Goal: Task Accomplishment & Management: Manage account settings

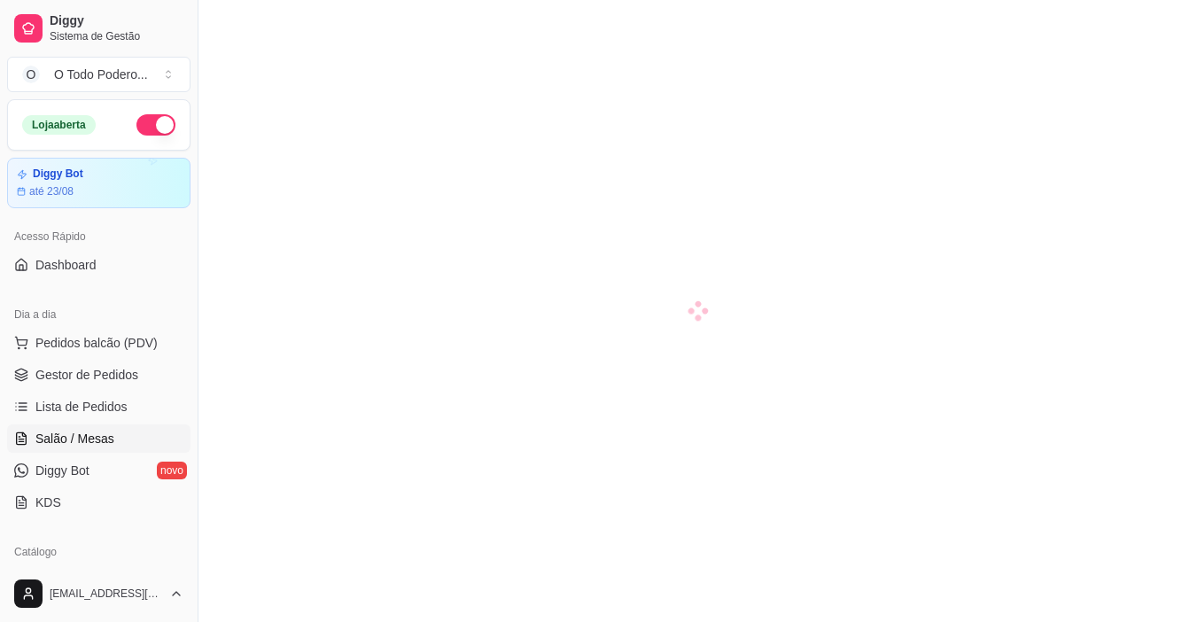
scroll to position [177, 0]
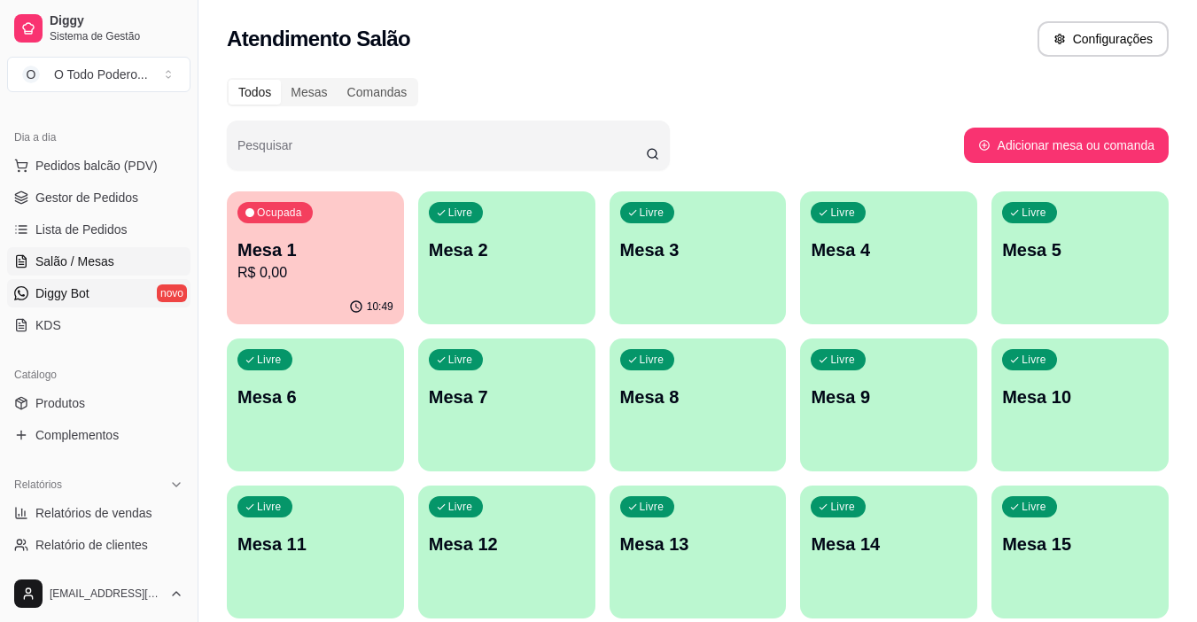
click at [46, 289] on span "Diggy Bot" at bounding box center [62, 293] width 54 height 18
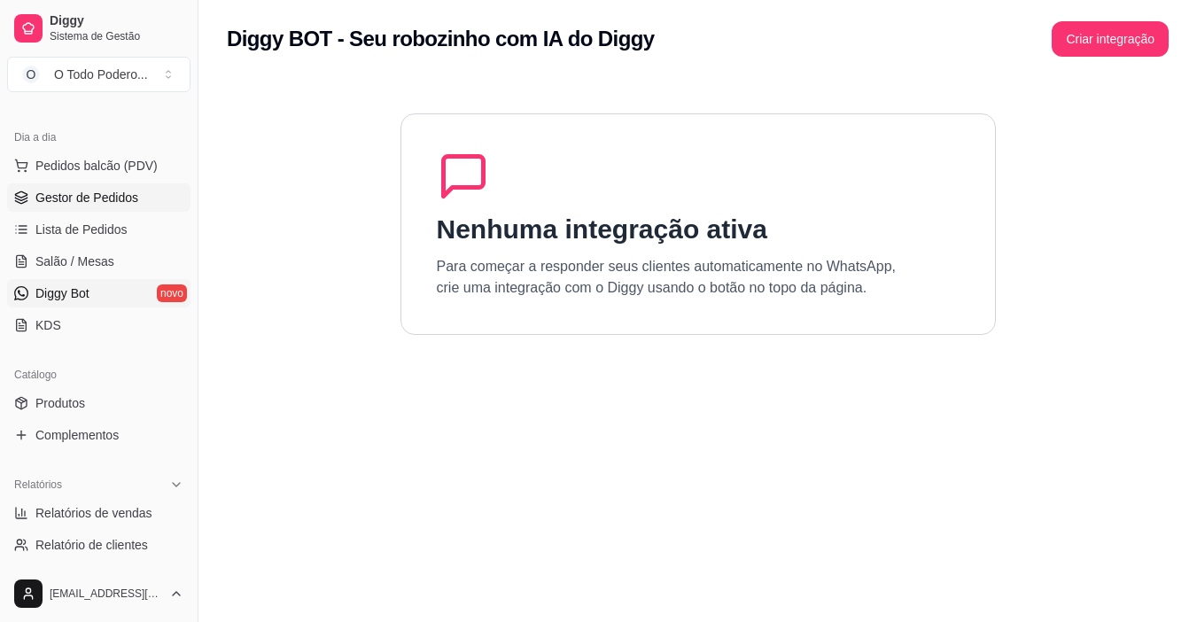
click at [111, 198] on span "Gestor de Pedidos" at bounding box center [86, 198] width 103 height 18
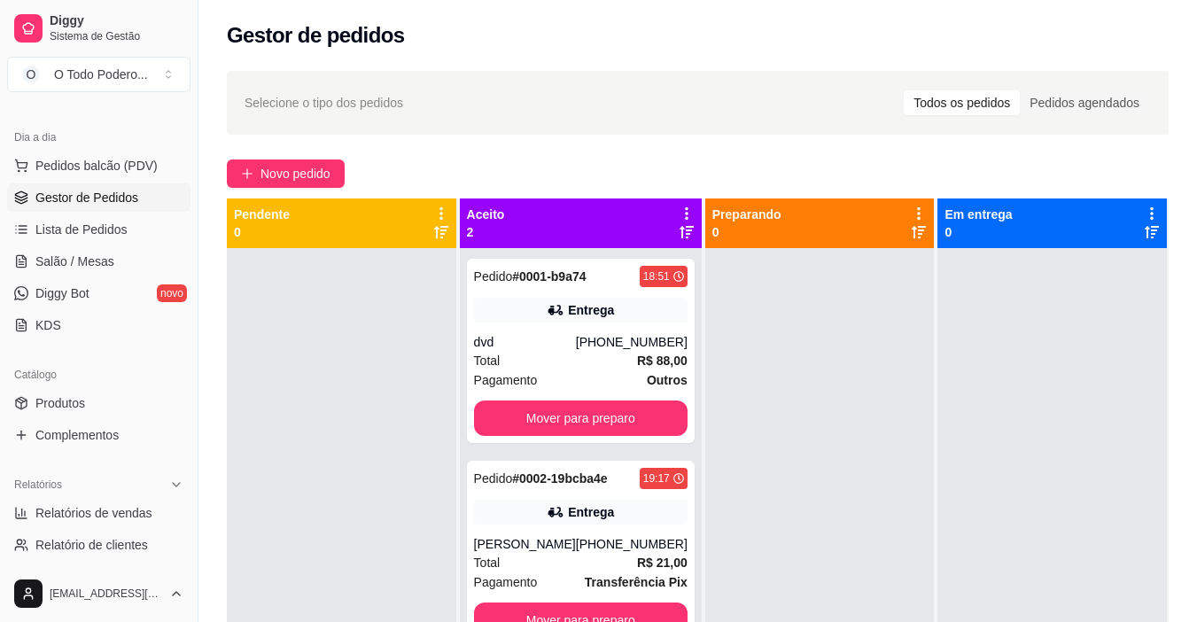
click at [1065, 28] on div "Gestor de pedidos" at bounding box center [698, 35] width 942 height 28
click at [520, 416] on button "Mover para preparo" at bounding box center [580, 417] width 213 height 35
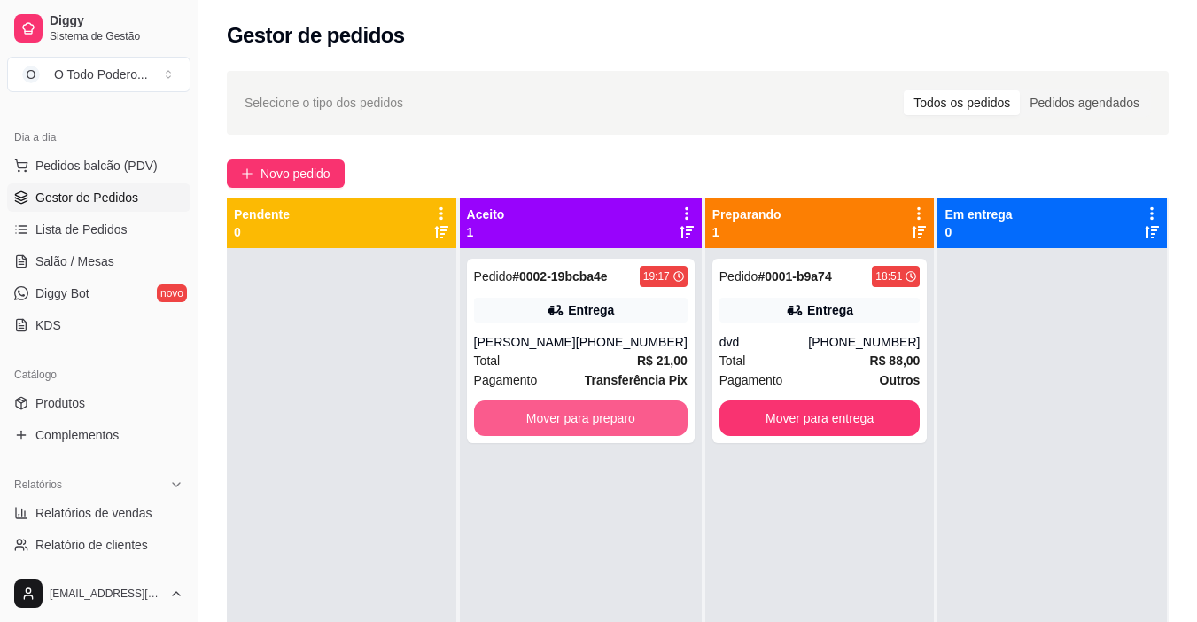
click at [520, 416] on button "Mover para preparo" at bounding box center [580, 417] width 213 height 35
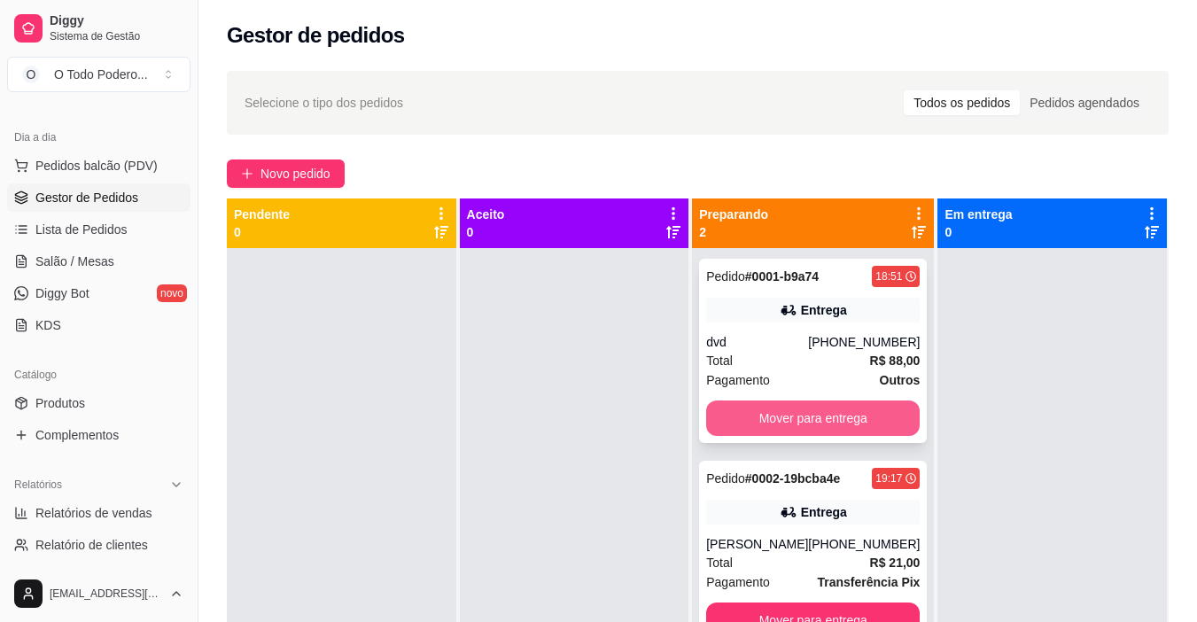
click at [850, 428] on button "Mover para entrega" at bounding box center [812, 417] width 213 height 35
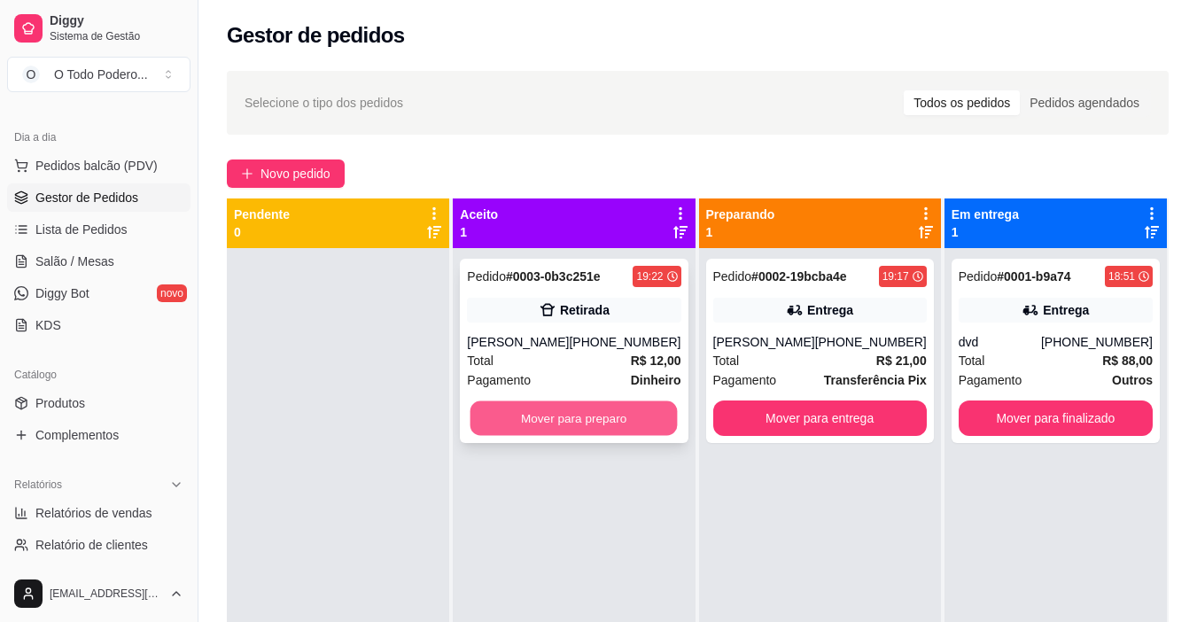
click at [598, 421] on button "Mover para preparo" at bounding box center [573, 418] width 207 height 35
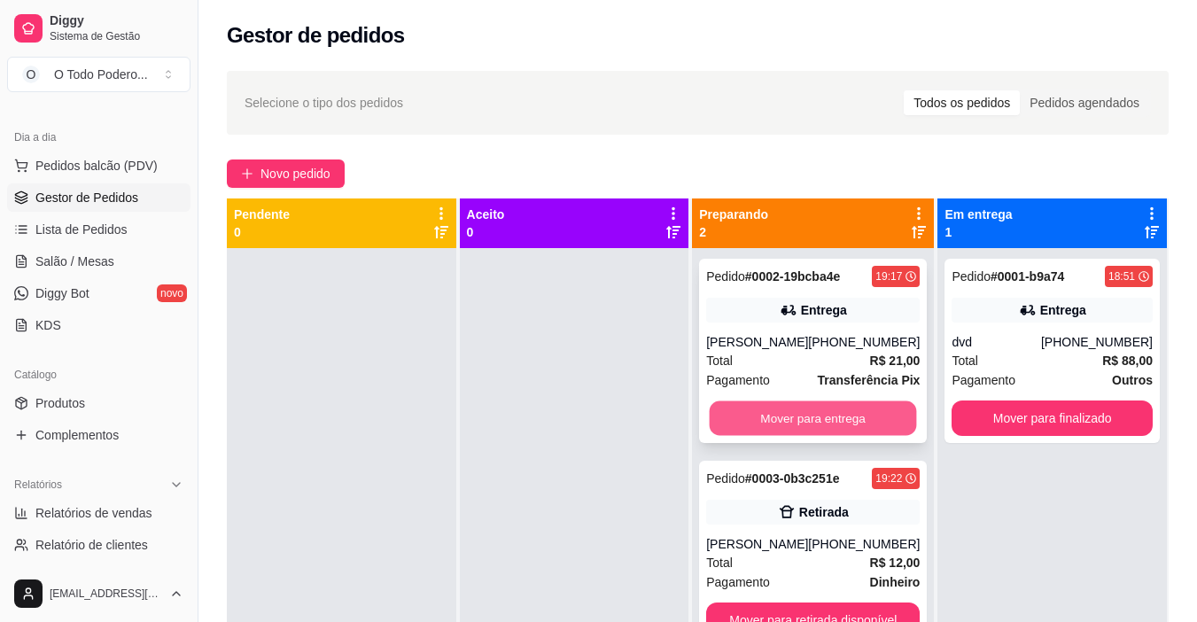
click at [811, 406] on button "Mover para entrega" at bounding box center [812, 418] width 207 height 35
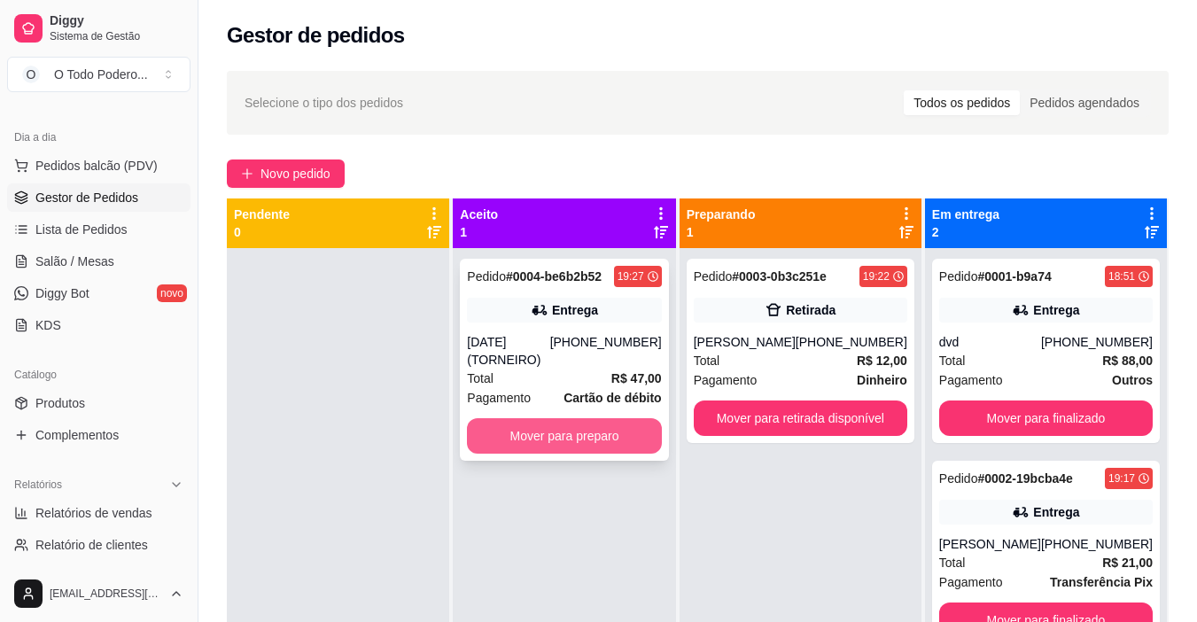
click at [602, 418] on button "Mover para preparo" at bounding box center [564, 435] width 194 height 35
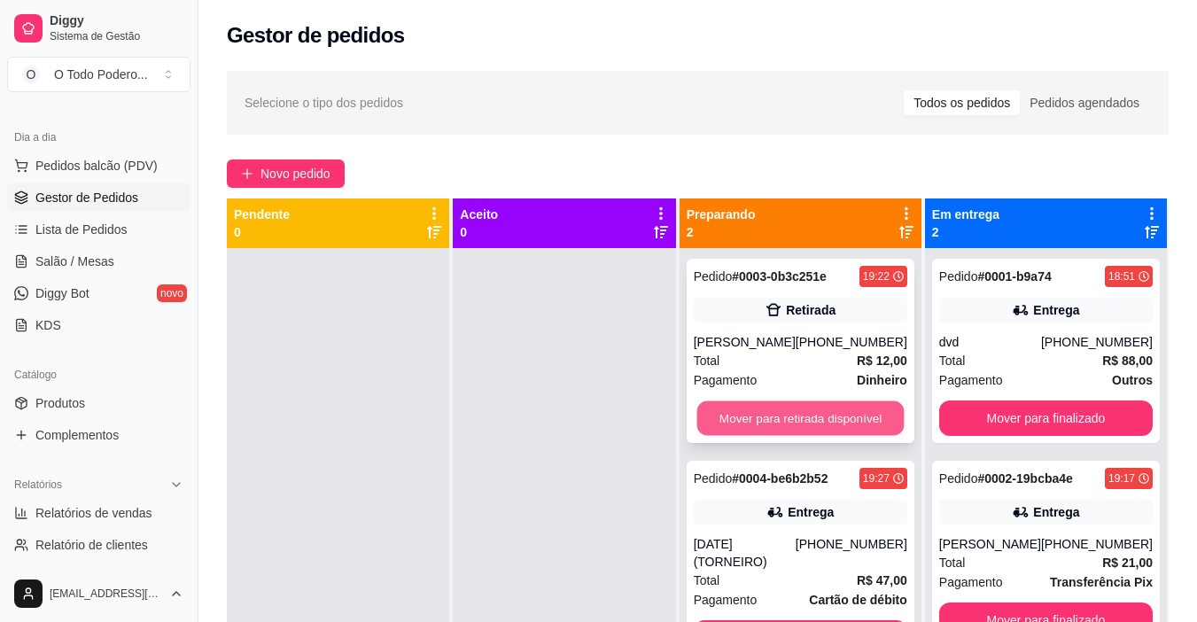
click at [796, 407] on button "Mover para retirada disponível" at bounding box center [799, 418] width 207 height 35
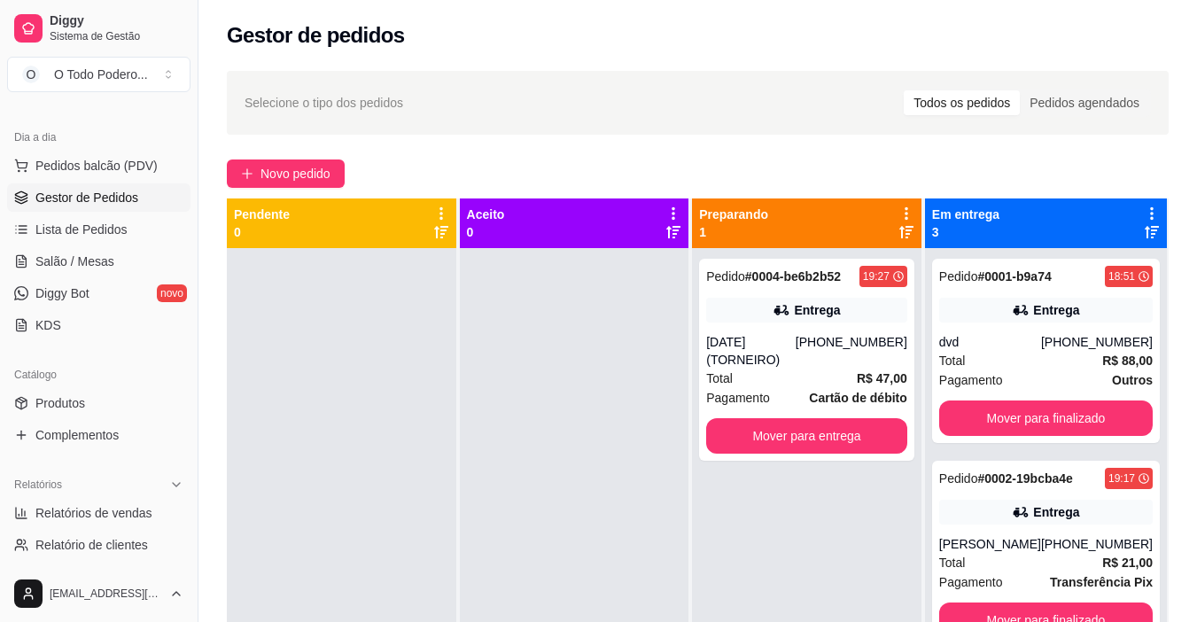
click at [1020, 146] on div "Selecione o tipo dos pedidos Todos os pedidos Pedidos agendados Novo pedido Pen…" at bounding box center [697, 450] width 998 height 781
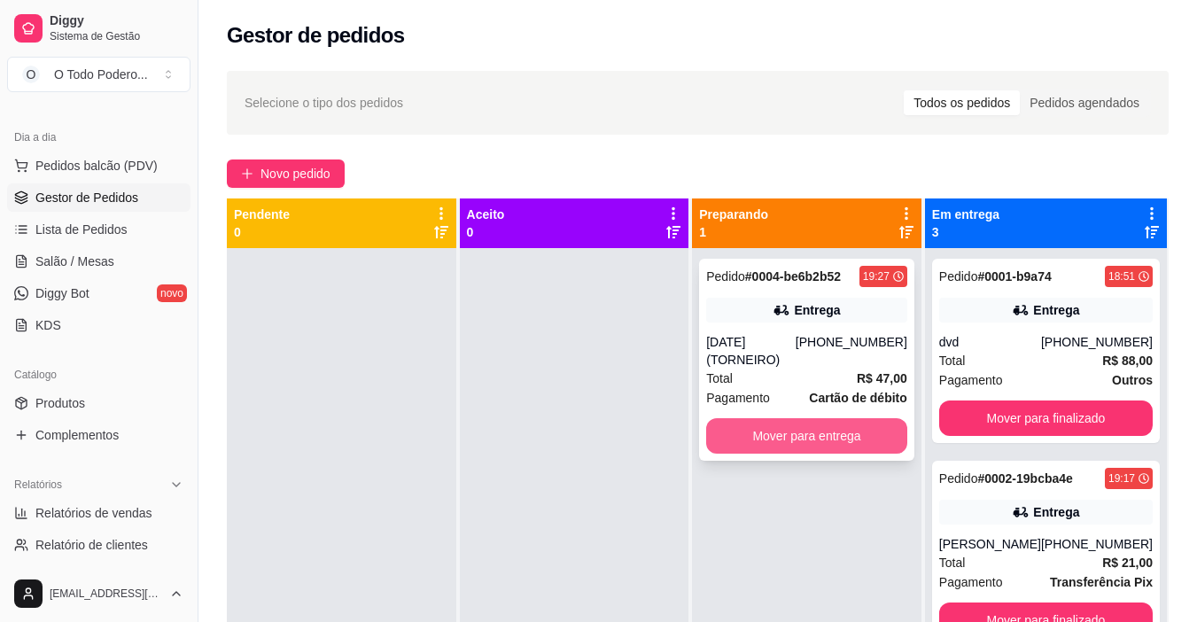
click at [875, 418] on button "Mover para entrega" at bounding box center [806, 435] width 201 height 35
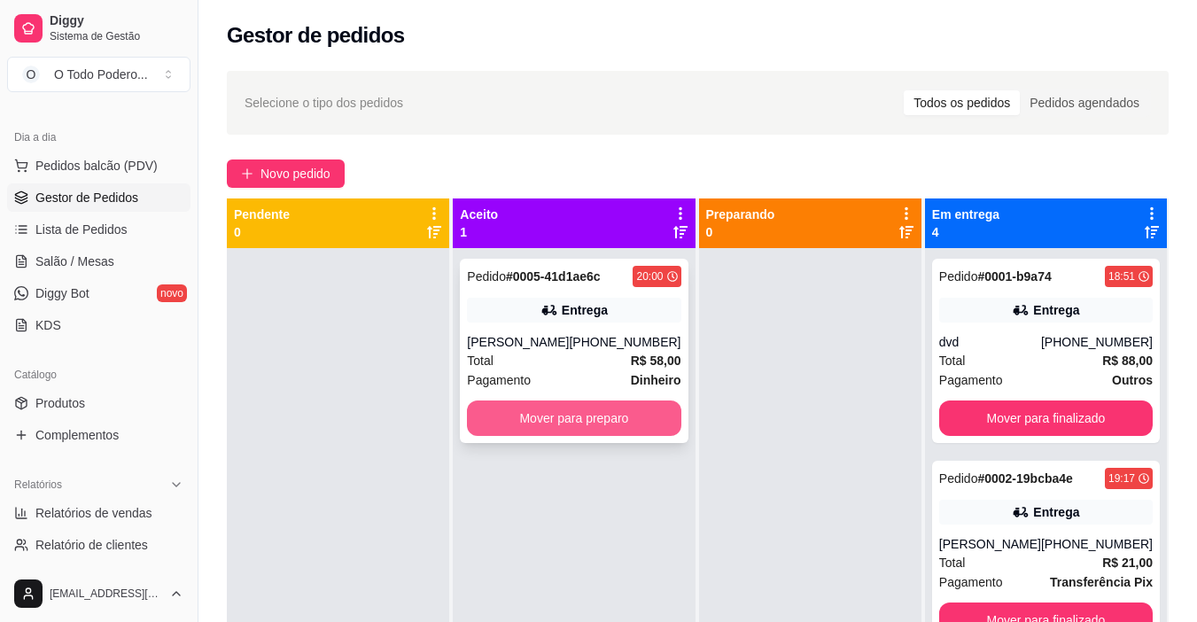
click at [571, 422] on button "Mover para preparo" at bounding box center [573, 417] width 213 height 35
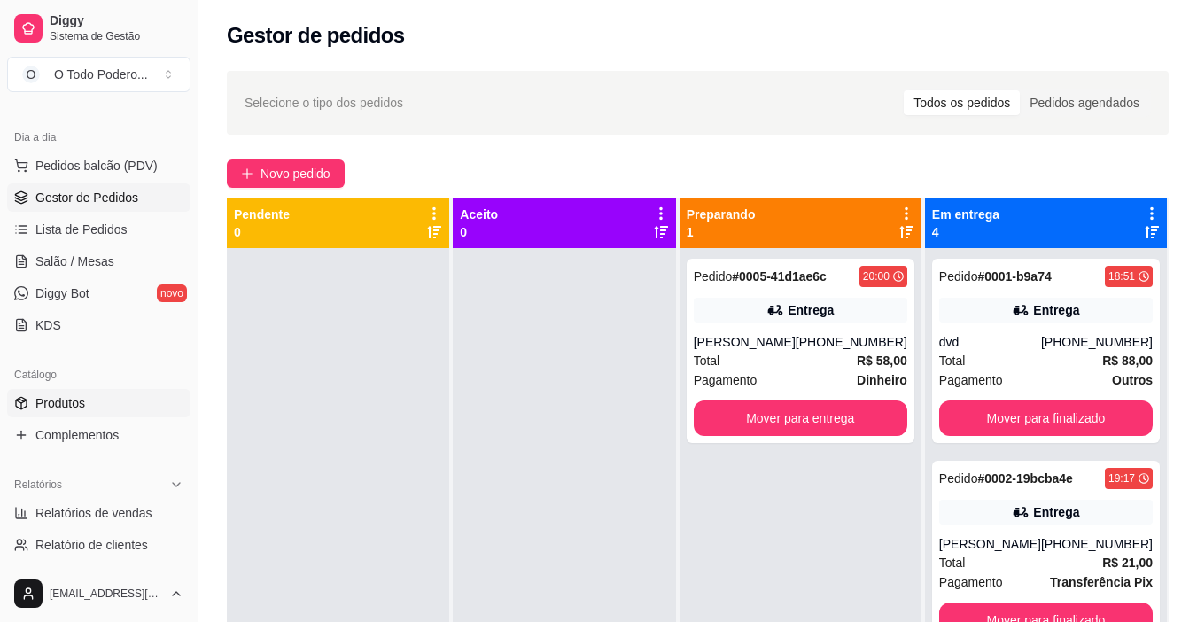
click at [69, 410] on span "Produtos" at bounding box center [60, 403] width 50 height 18
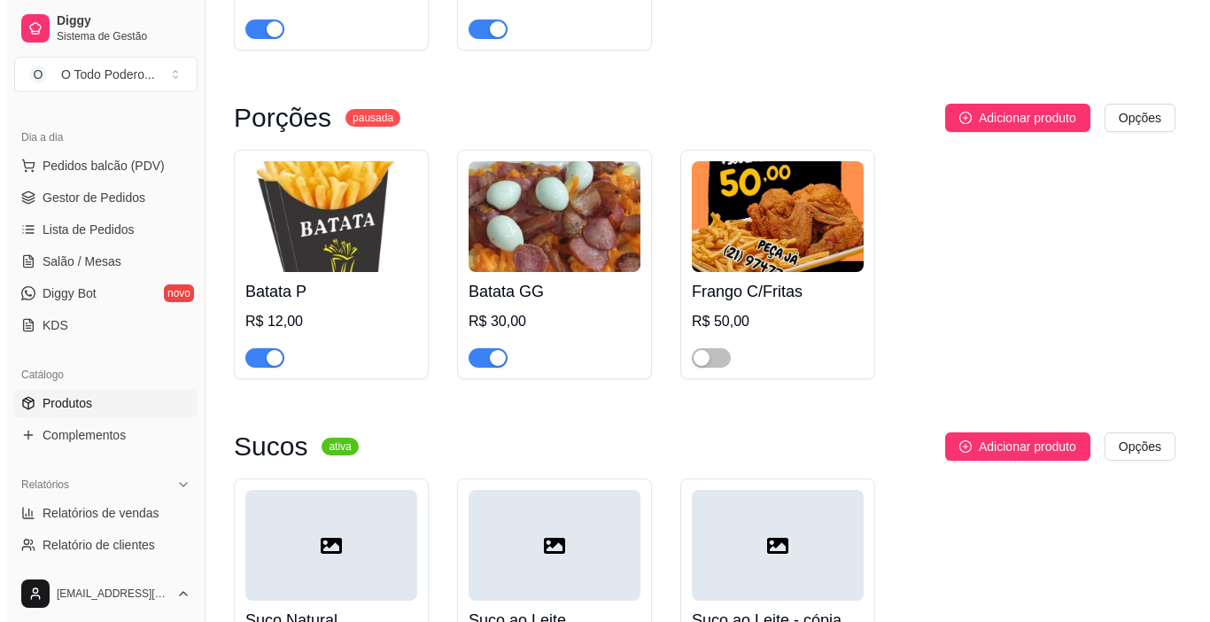
scroll to position [6923, 0]
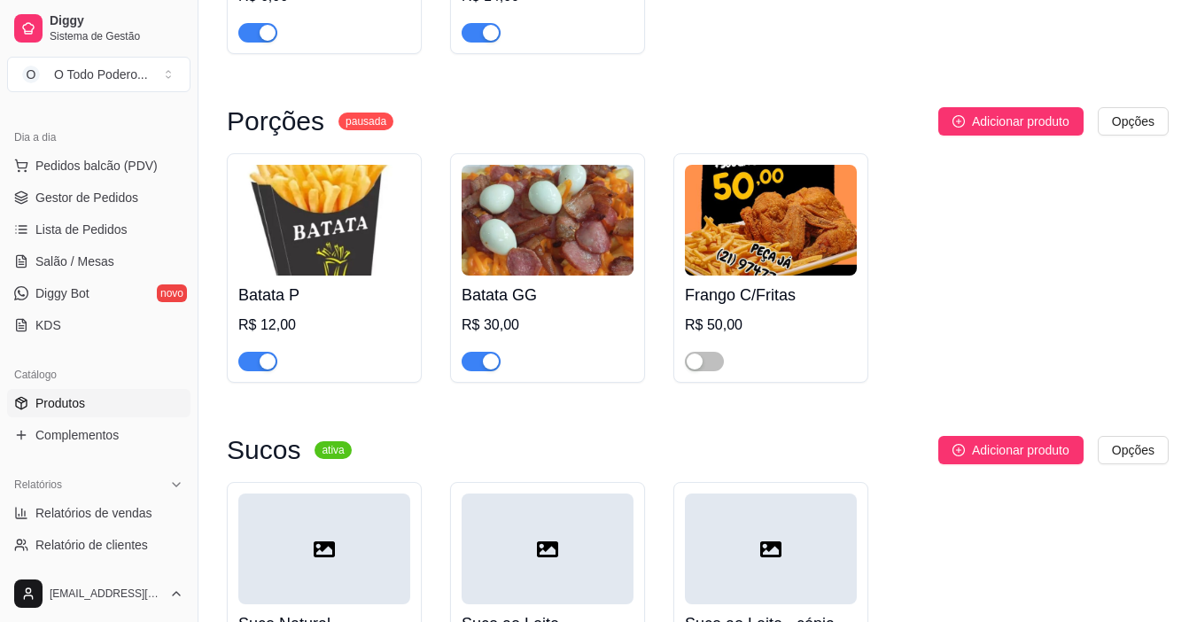
click at [331, 493] on div at bounding box center [324, 548] width 172 height 111
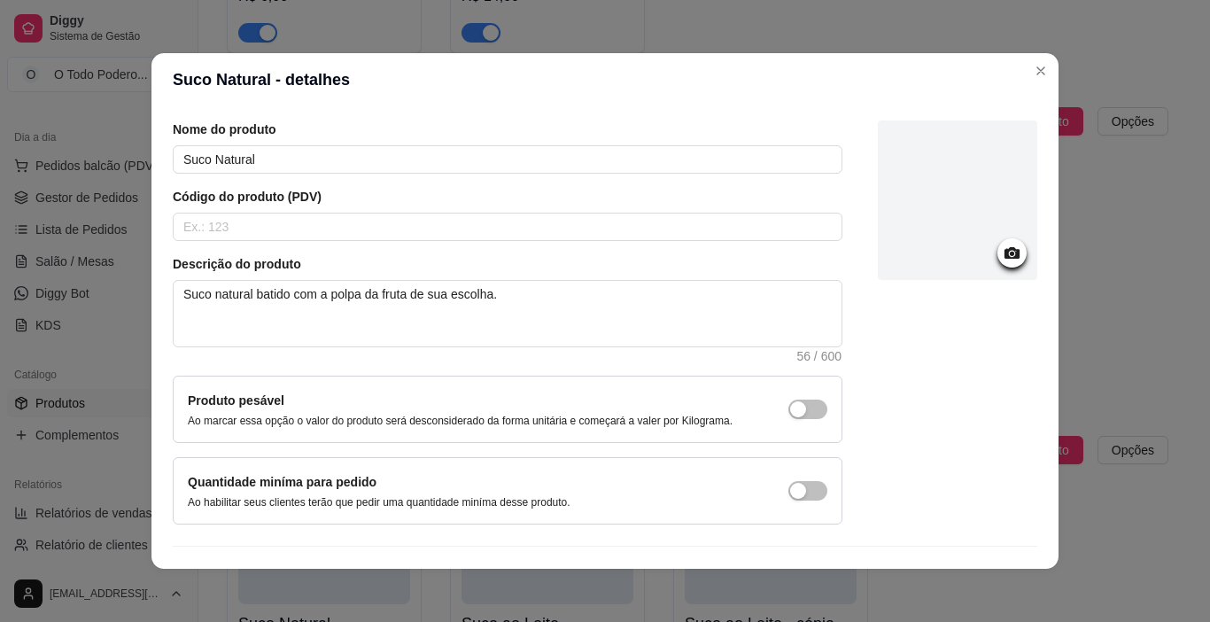
scroll to position [0, 0]
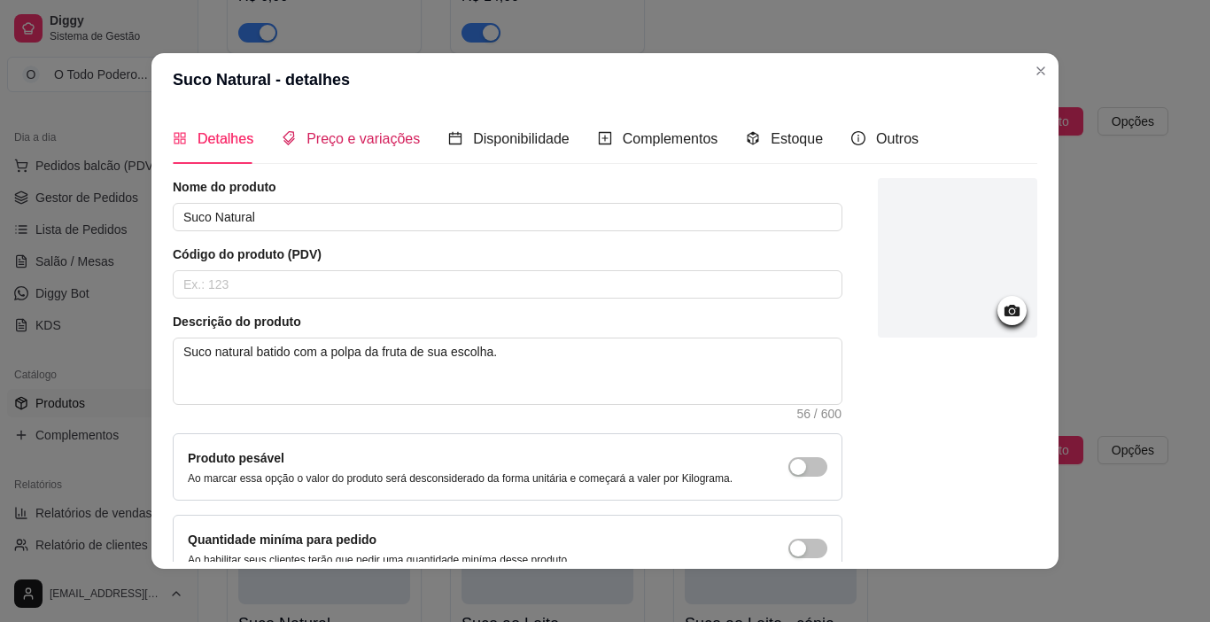
click at [333, 128] on div "Preço e variações" at bounding box center [351, 139] width 138 height 22
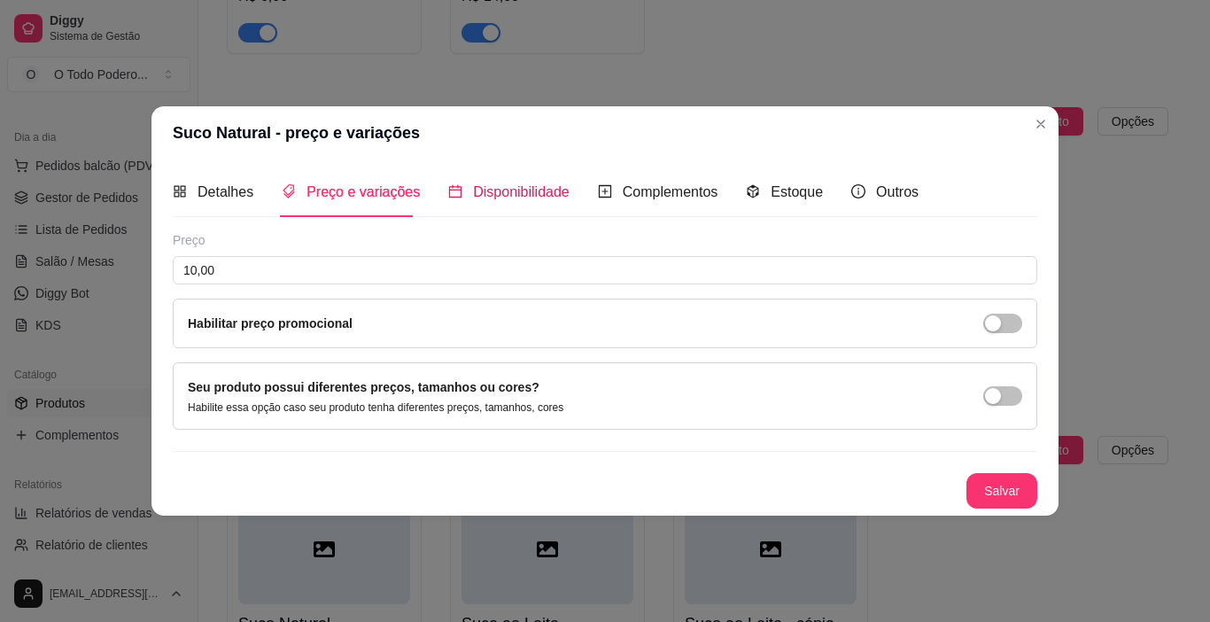
click at [492, 196] on span "Disponibilidade" at bounding box center [521, 191] width 97 height 15
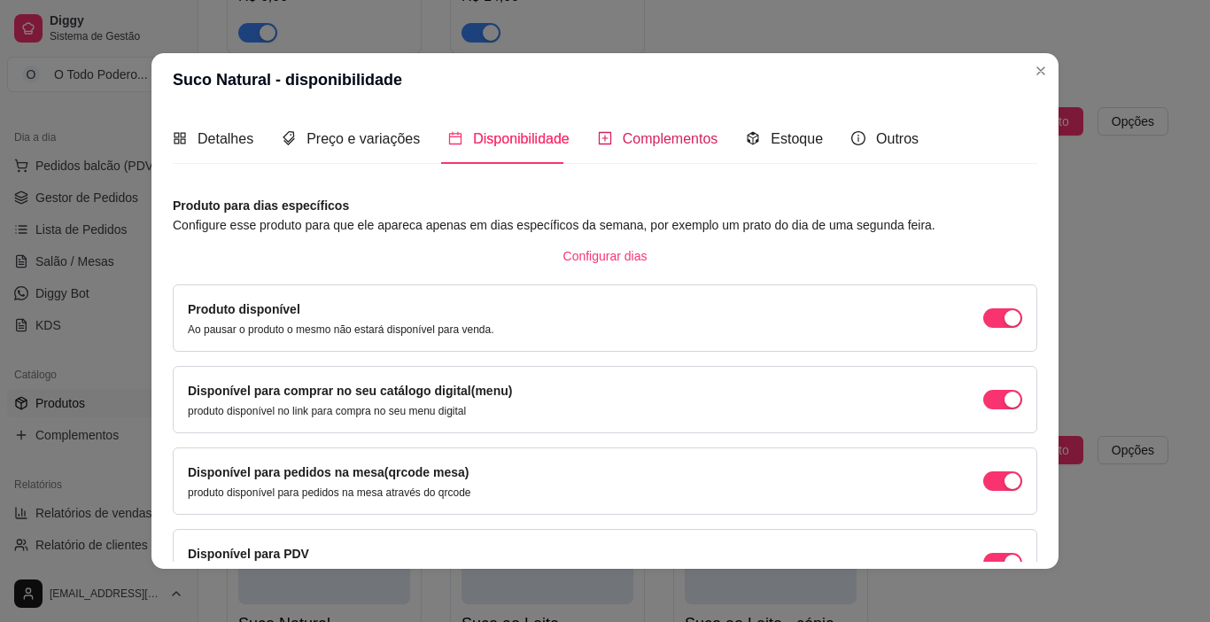
click at [650, 136] on span "Complementos" at bounding box center [671, 138] width 96 height 15
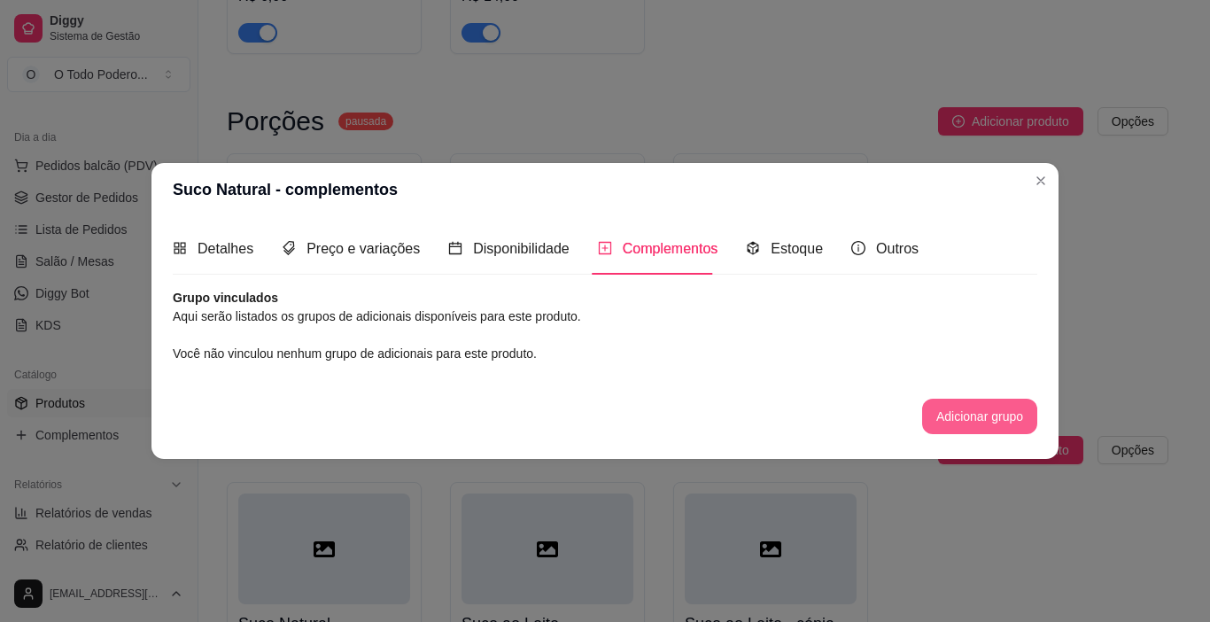
click at [980, 407] on button "Adicionar grupo" at bounding box center [979, 416] width 115 height 35
click at [876, 252] on span "Outros" at bounding box center [897, 248] width 43 height 15
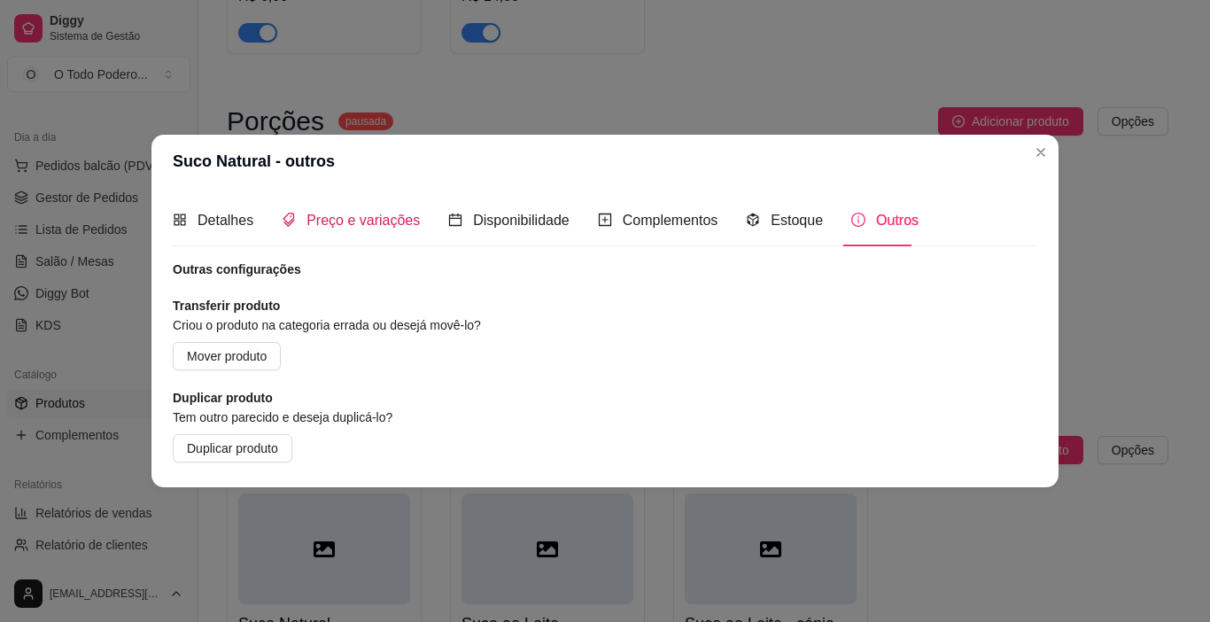
click at [396, 219] on span "Preço e variações" at bounding box center [362, 220] width 113 height 15
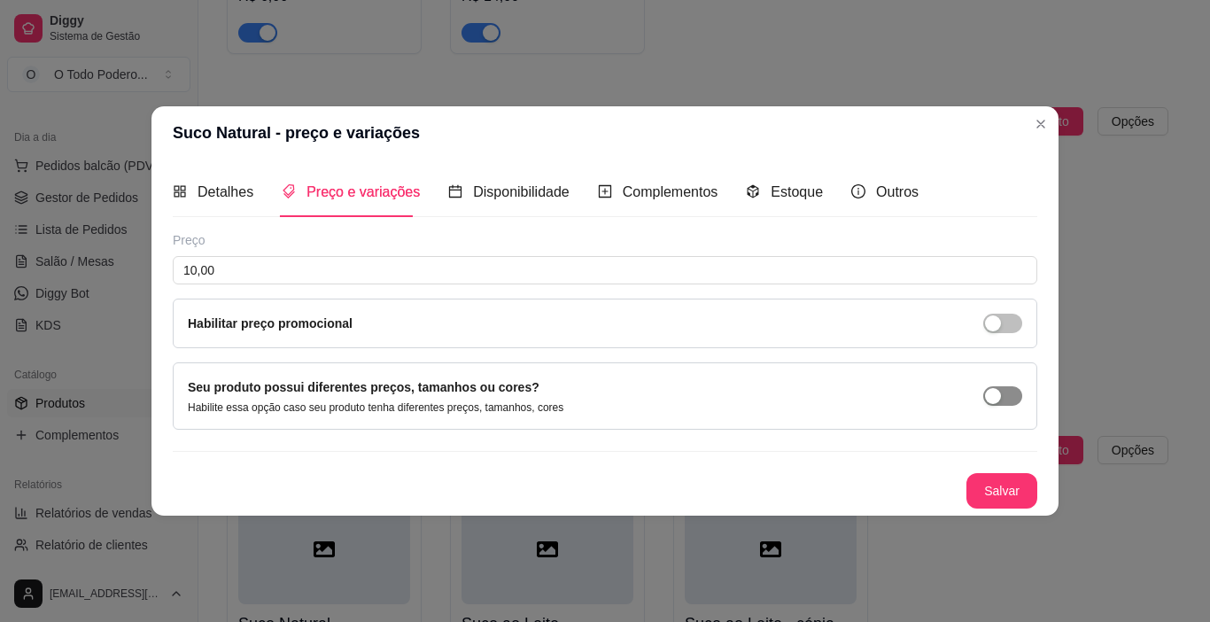
click at [1004, 396] on button "button" at bounding box center [1002, 395] width 39 height 19
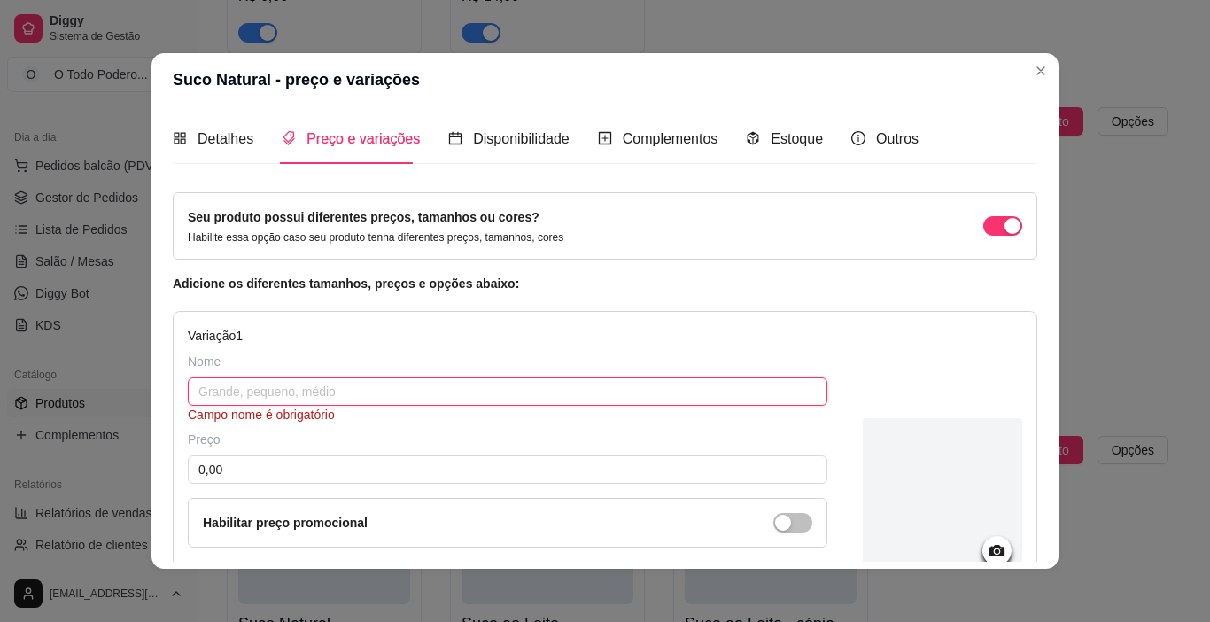
click at [277, 387] on input "text" at bounding box center [507, 391] width 639 height 28
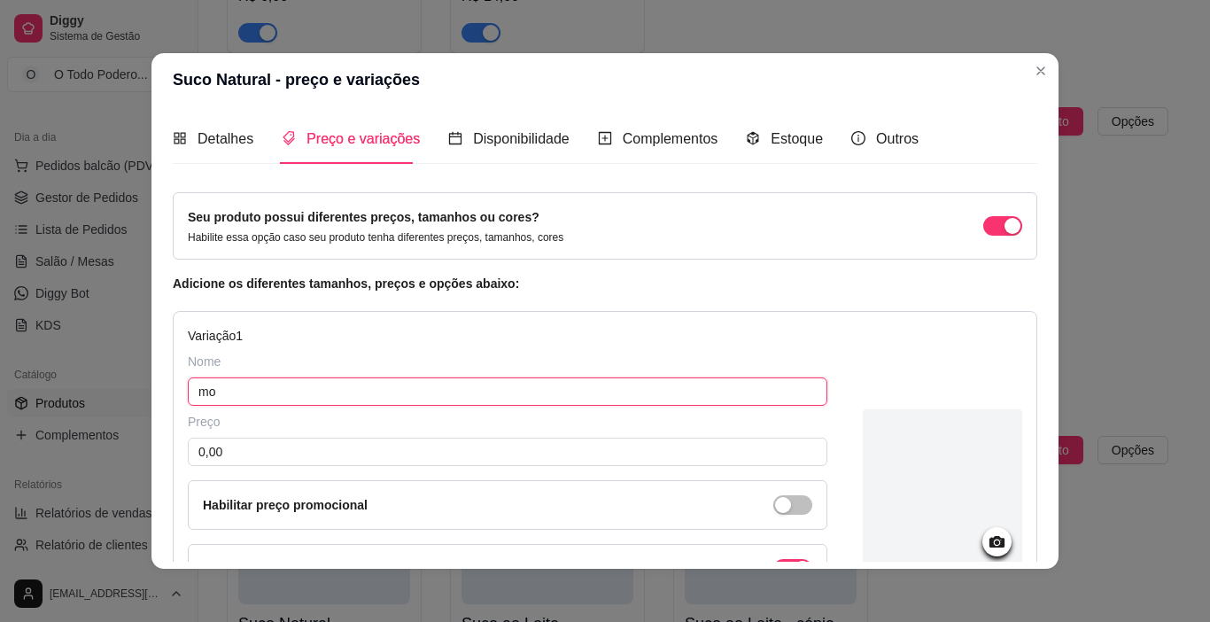
type input "m"
type input "MORANGO"
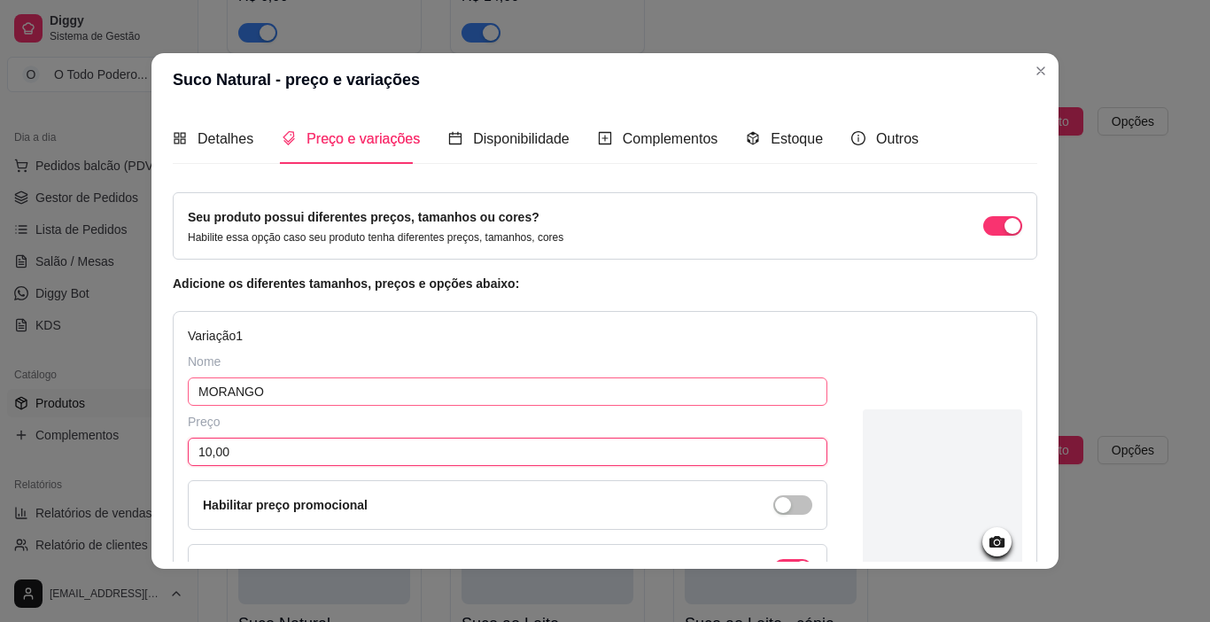
type input "10,00"
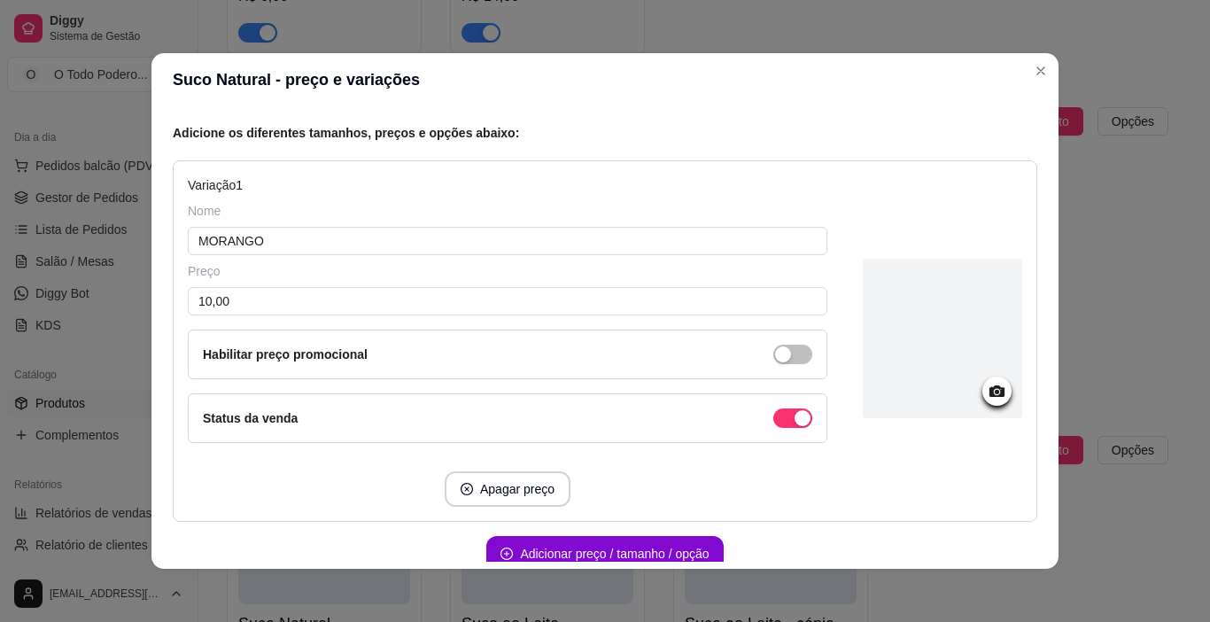
scroll to position [239, 0]
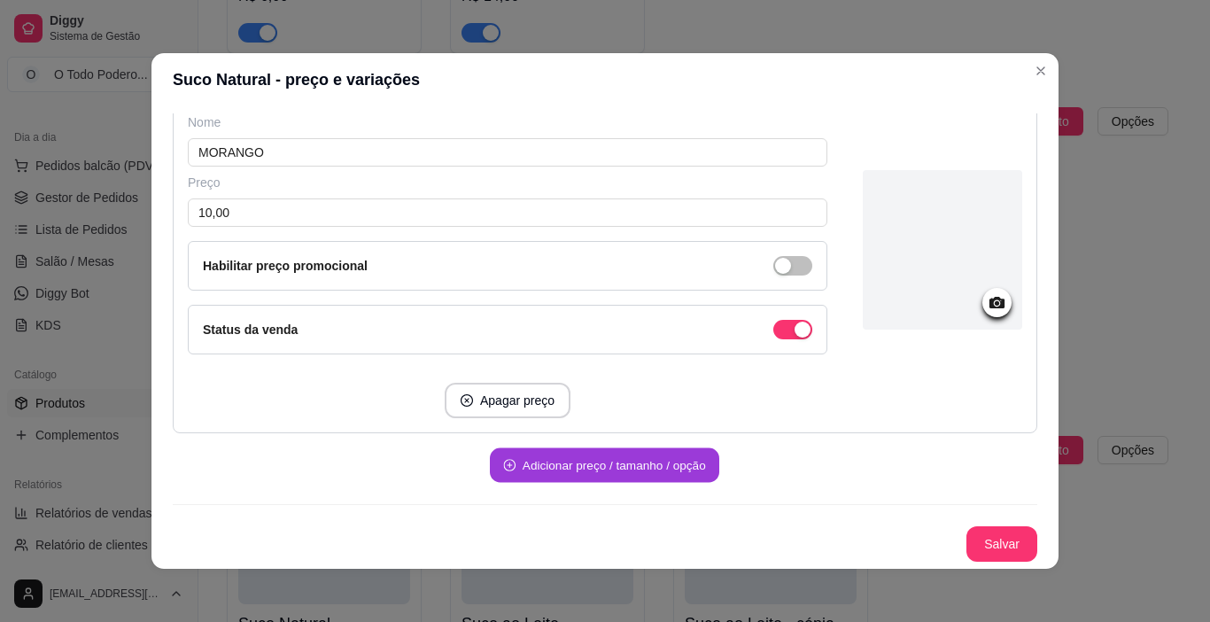
click at [579, 452] on button "Adicionar preço / tamanho / opção" at bounding box center [604, 465] width 229 height 35
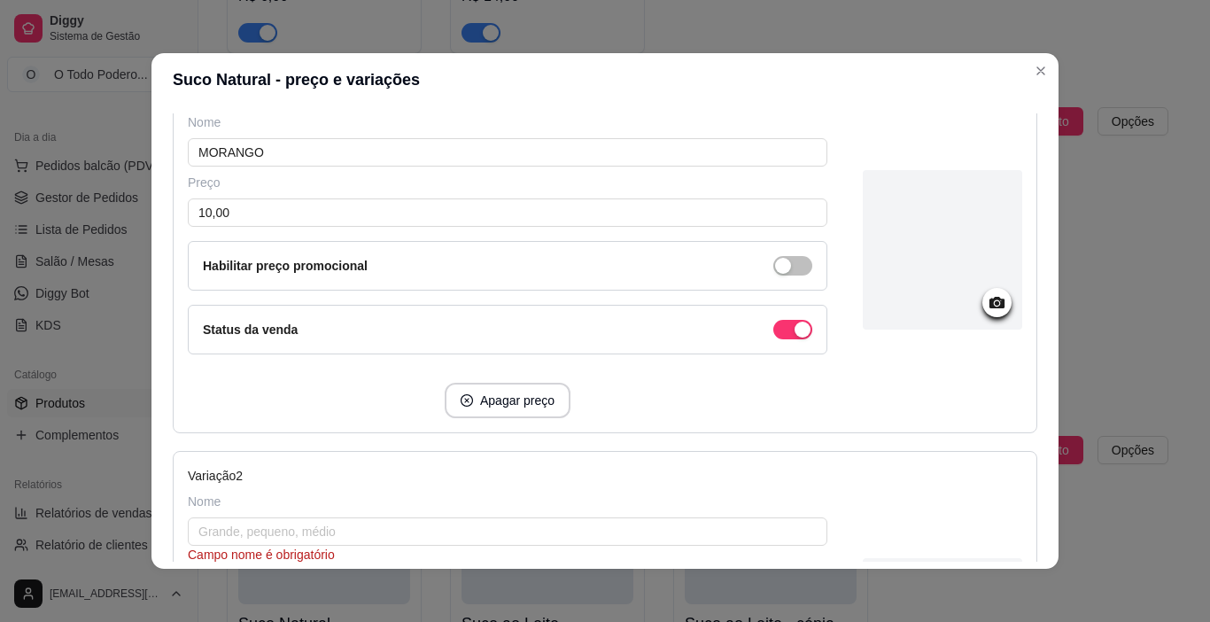
scroll to position [328, 0]
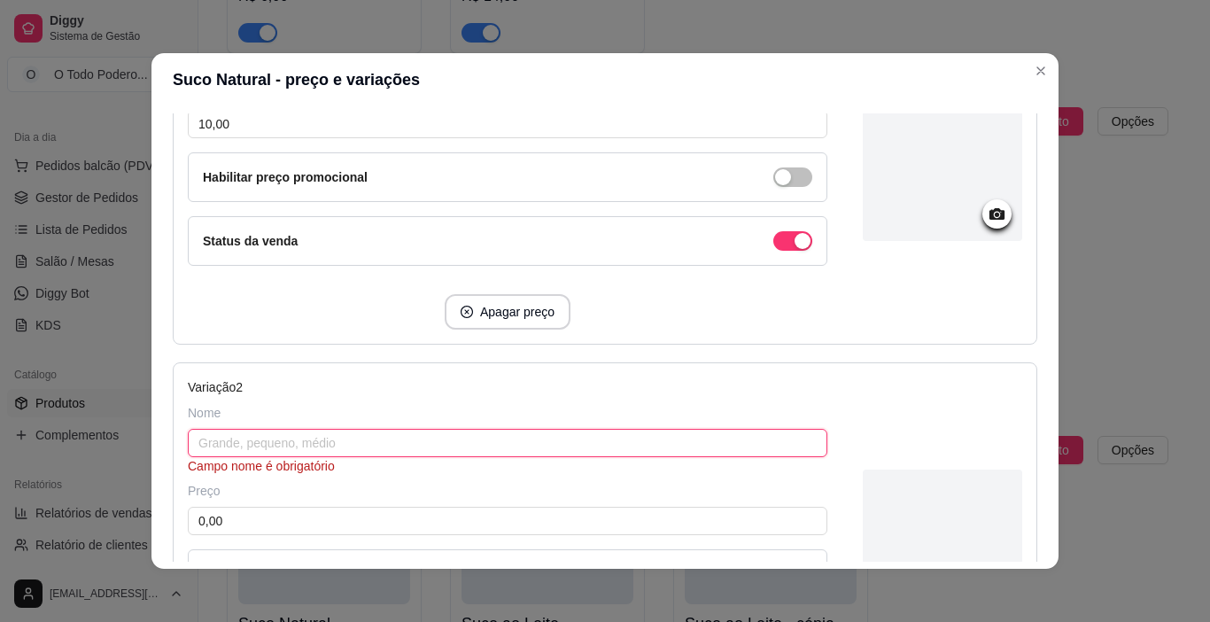
click at [370, 448] on input "text" at bounding box center [507, 443] width 639 height 28
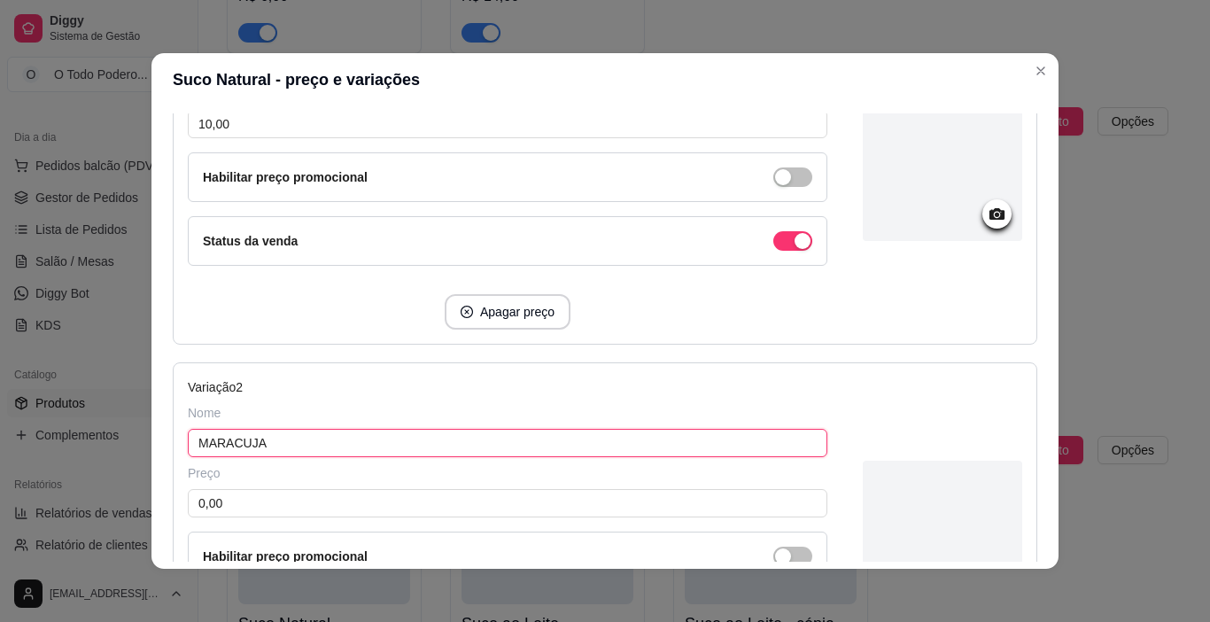
type input "MARACUJA"
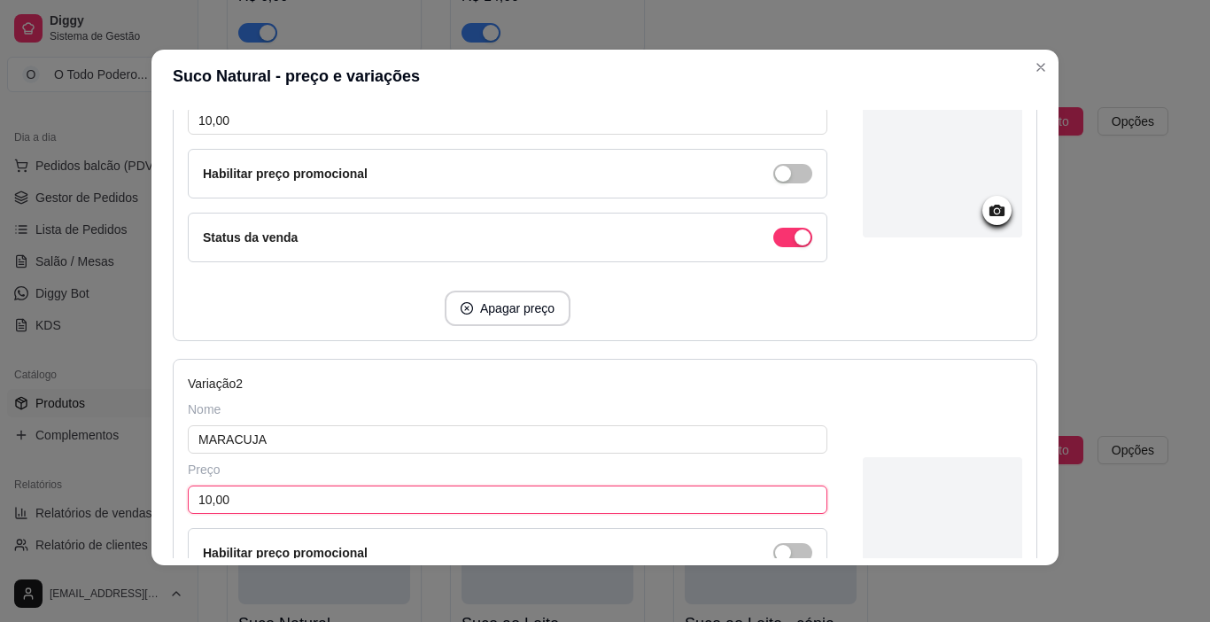
scroll to position [593, 0]
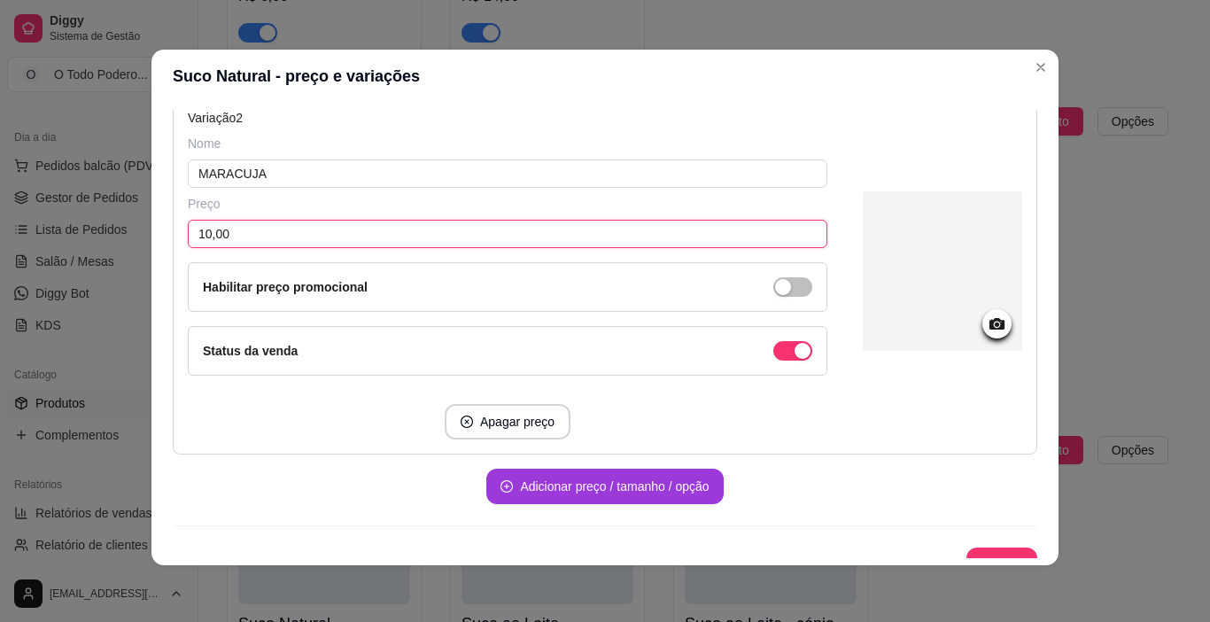
type input "10,00"
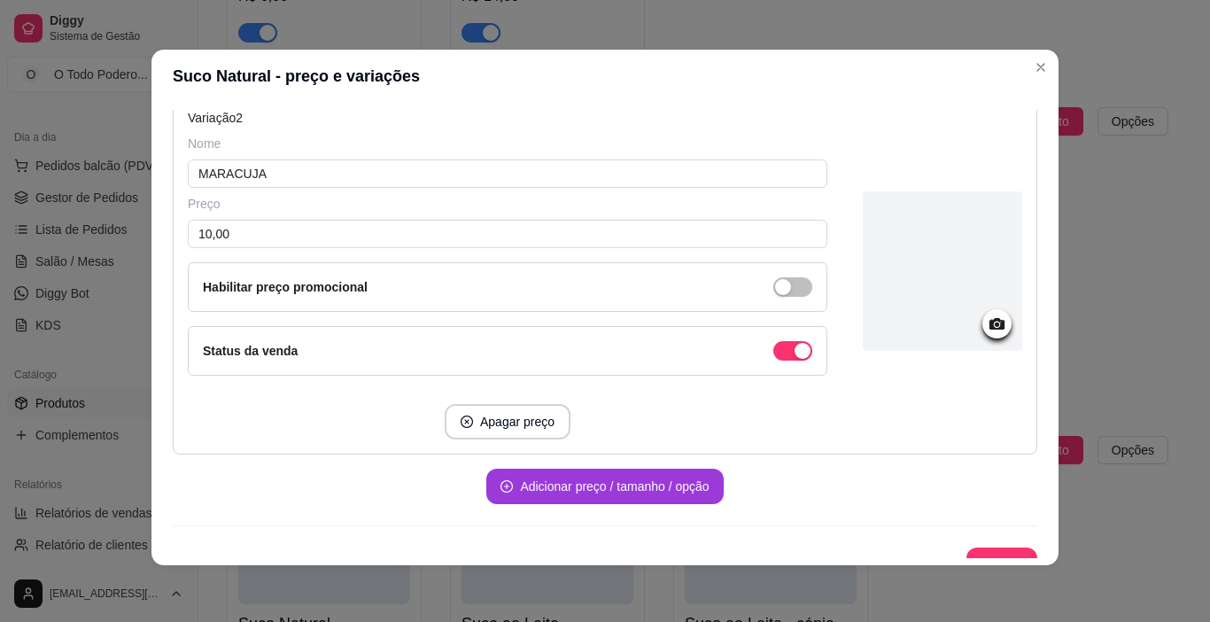
click at [534, 491] on button "Adicionar preço / tamanho / opção" at bounding box center [604, 486] width 236 height 35
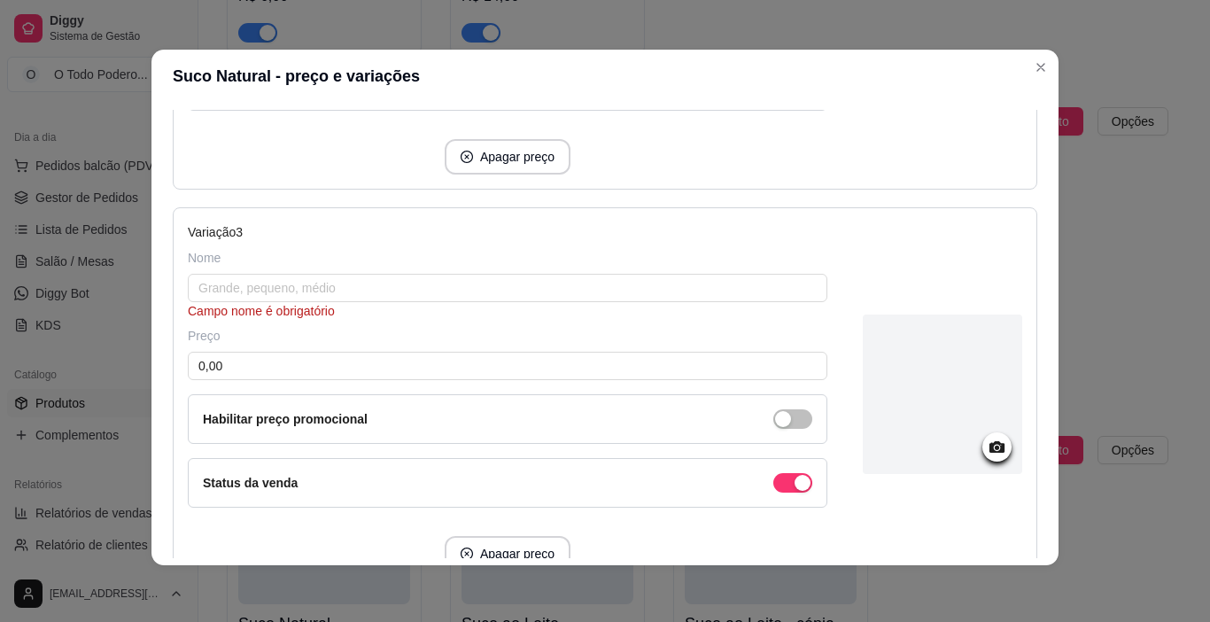
scroll to position [859, 0]
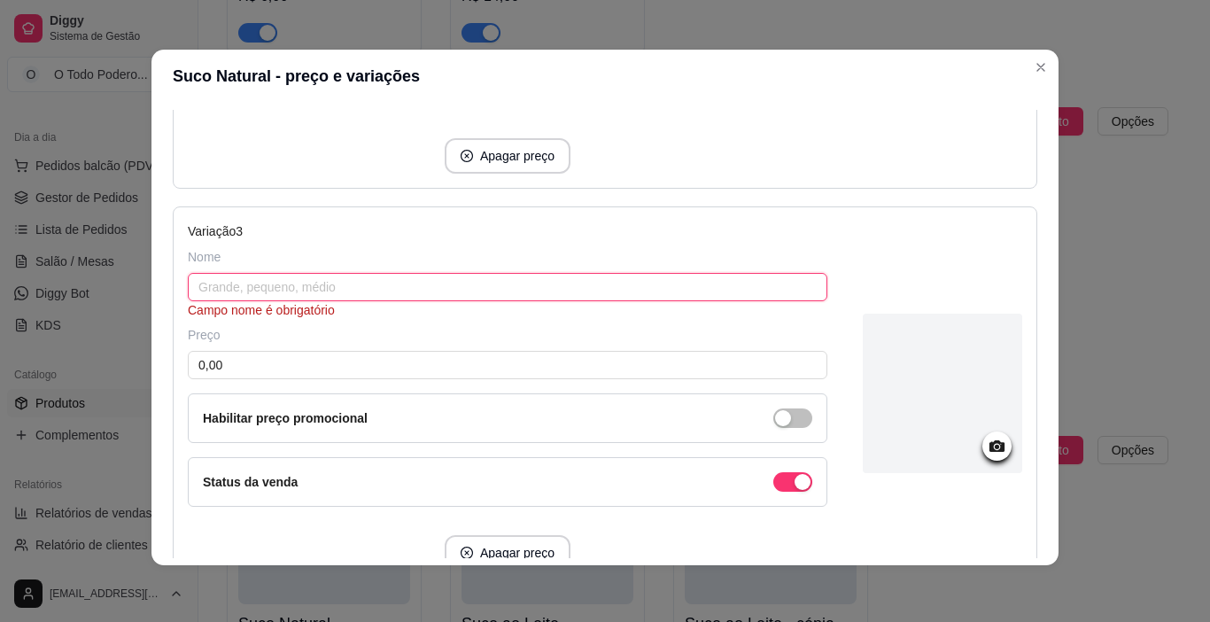
click at [351, 280] on input "text" at bounding box center [507, 287] width 639 height 28
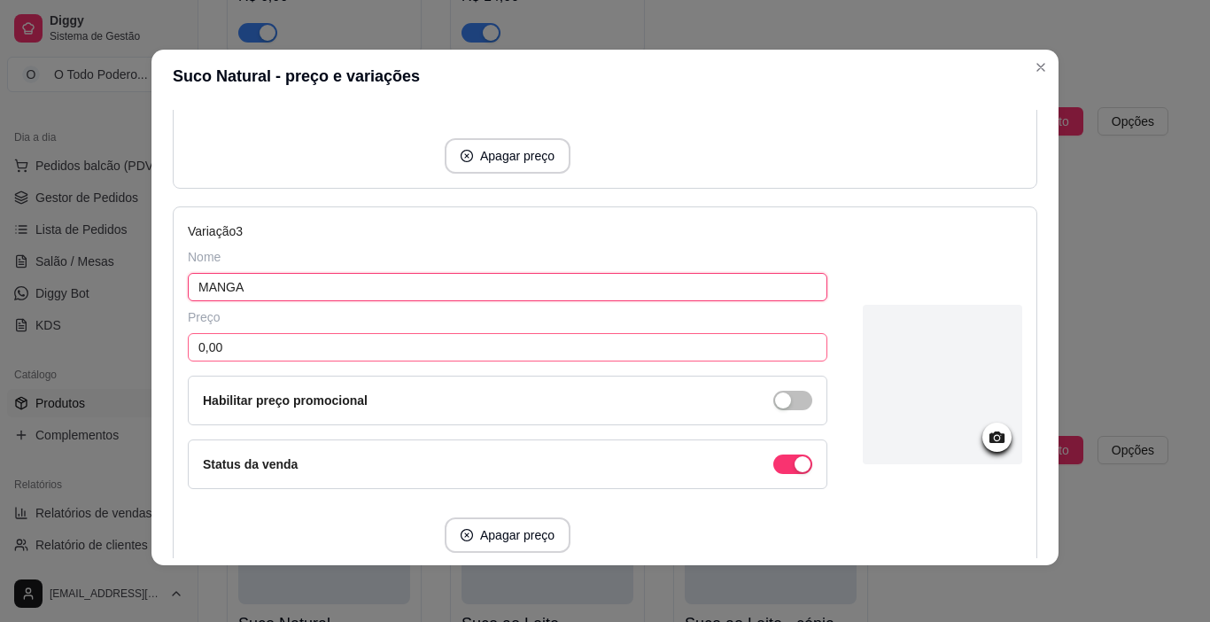
type input "MANGA"
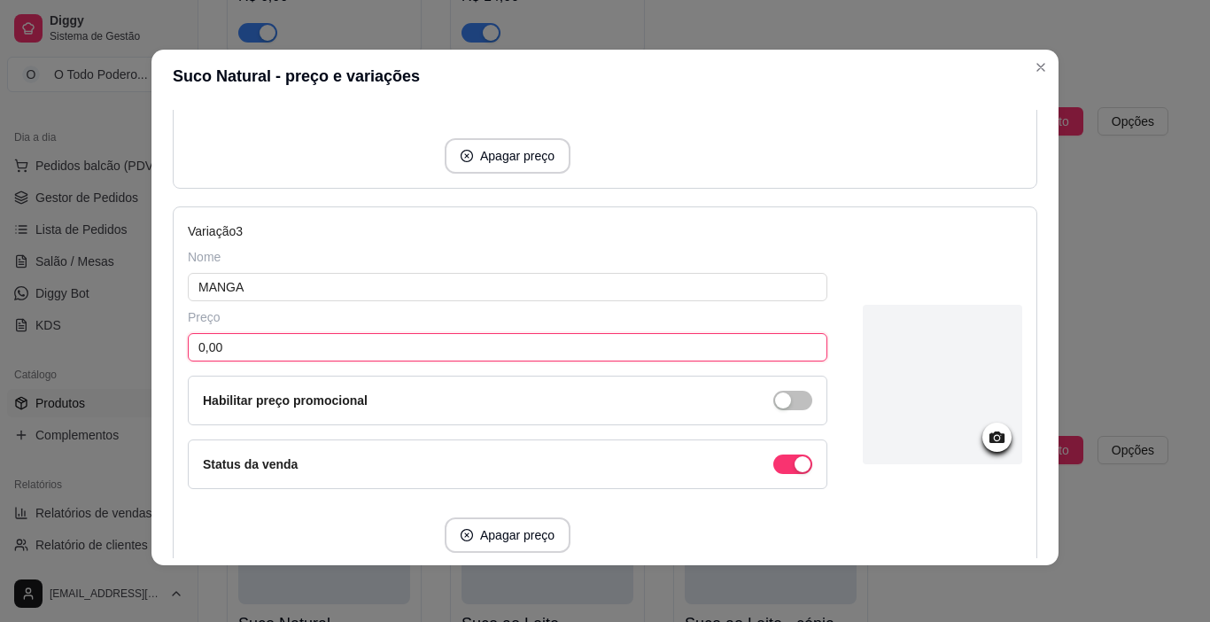
click at [391, 353] on input "0,00" at bounding box center [507, 347] width 639 height 28
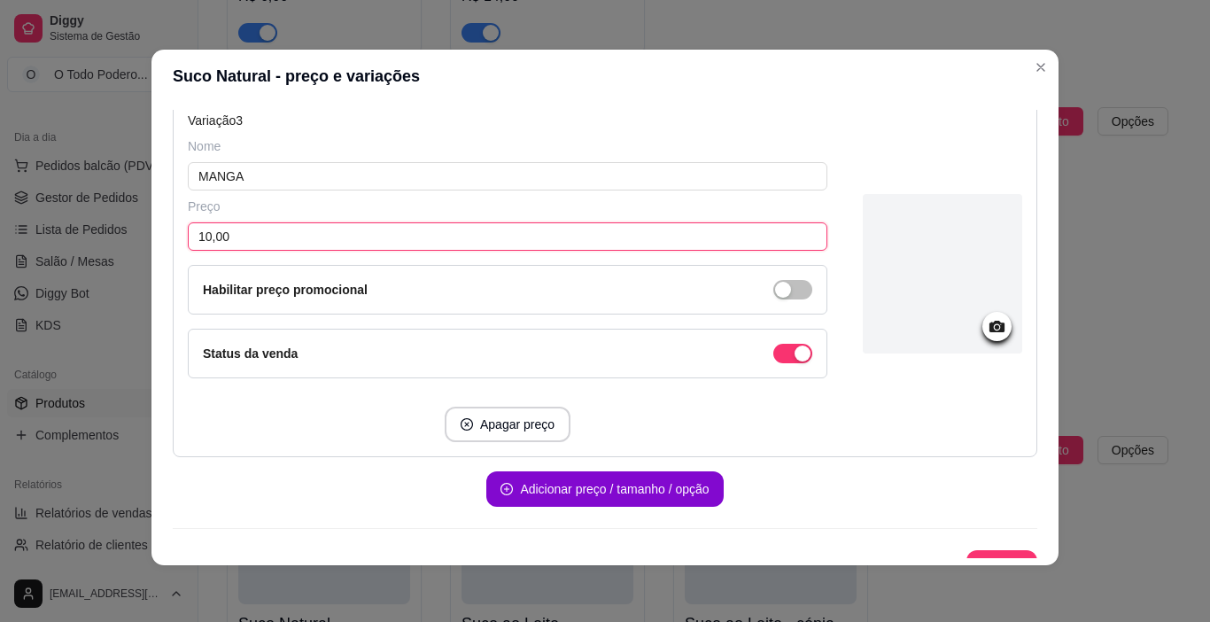
scroll to position [997, 0]
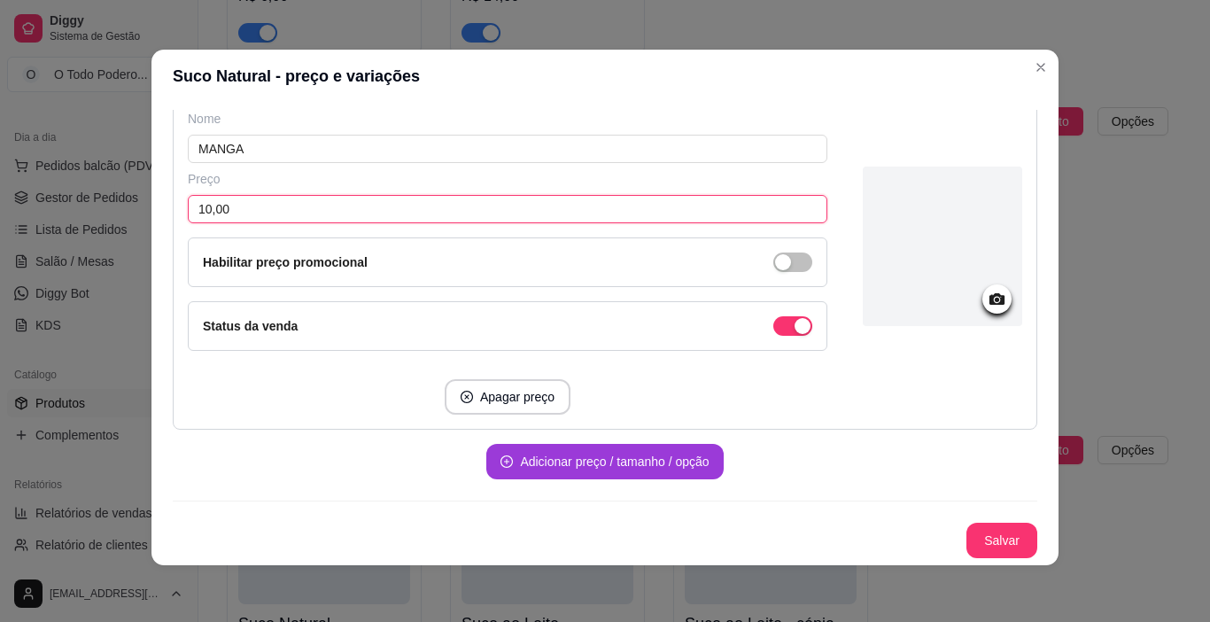
type input "10,00"
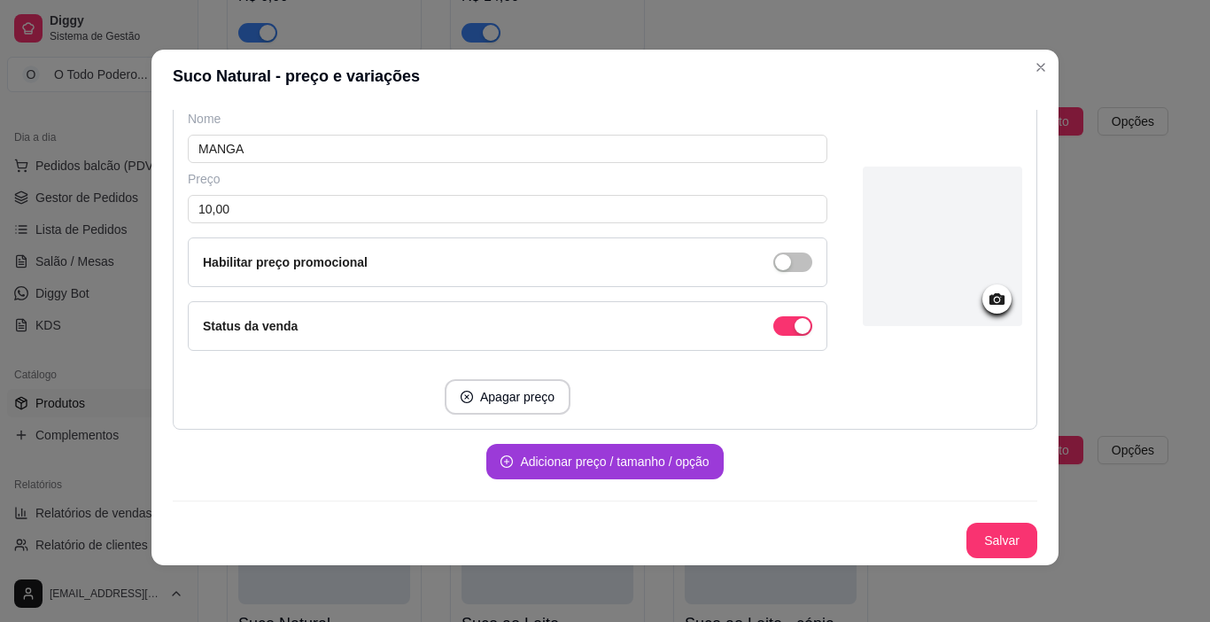
click at [613, 456] on button "Adicionar preço / tamanho / opção" at bounding box center [604, 461] width 236 height 35
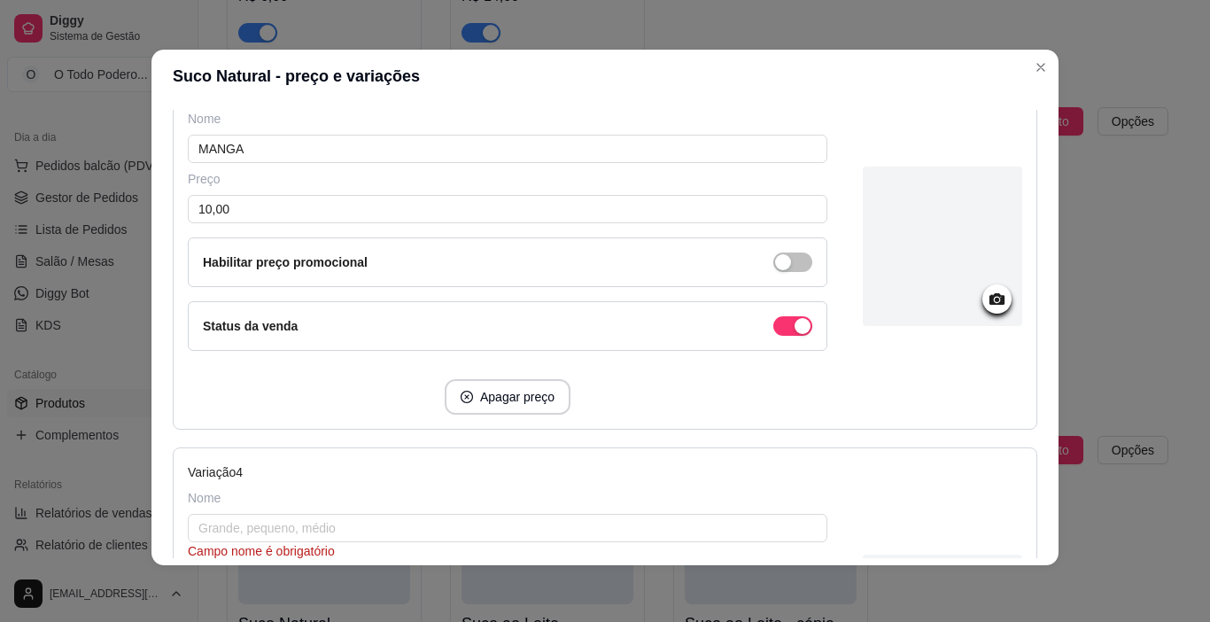
scroll to position [1086, 0]
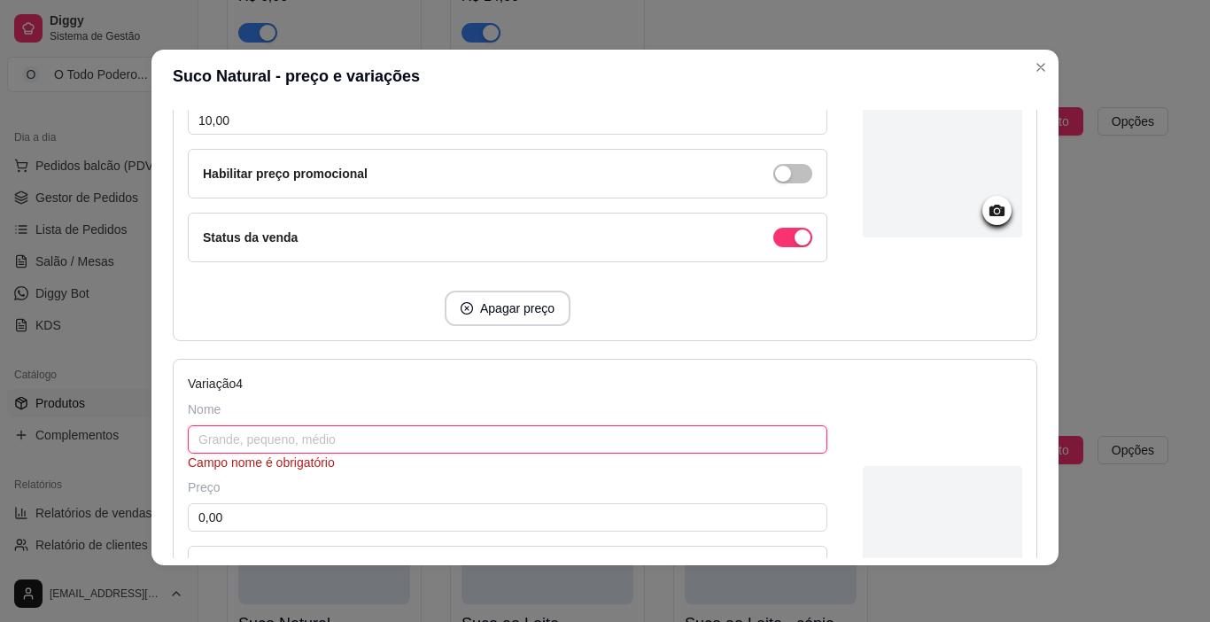
click at [353, 430] on input "text" at bounding box center [507, 439] width 639 height 28
type input "GRAVIOLA"
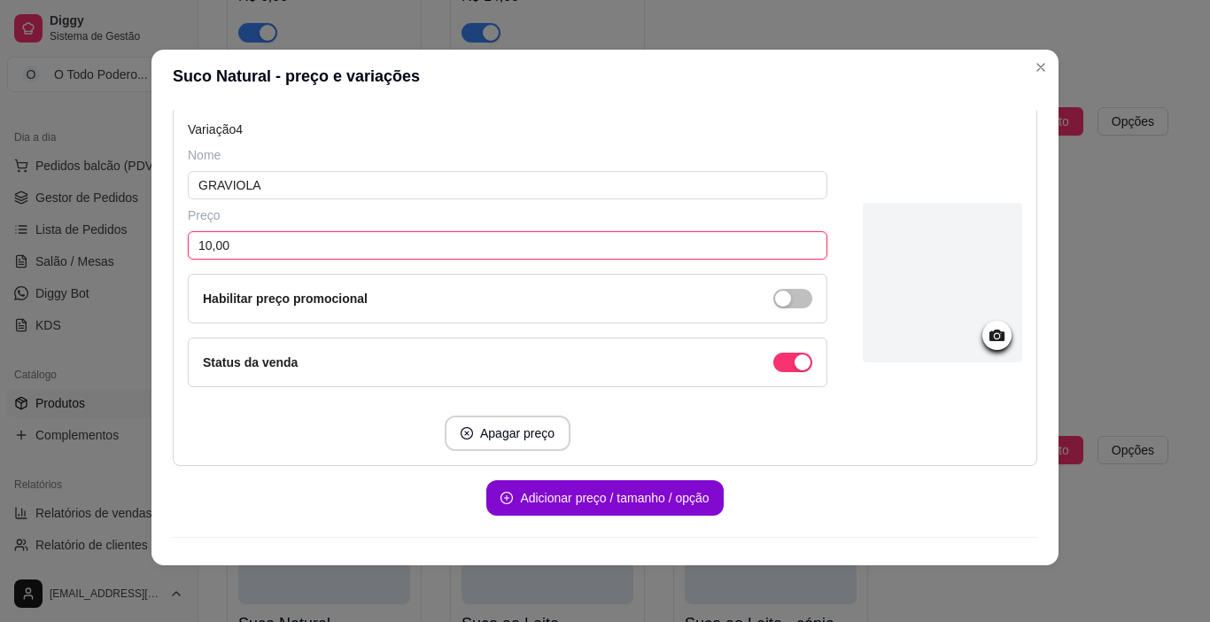
scroll to position [1376, 0]
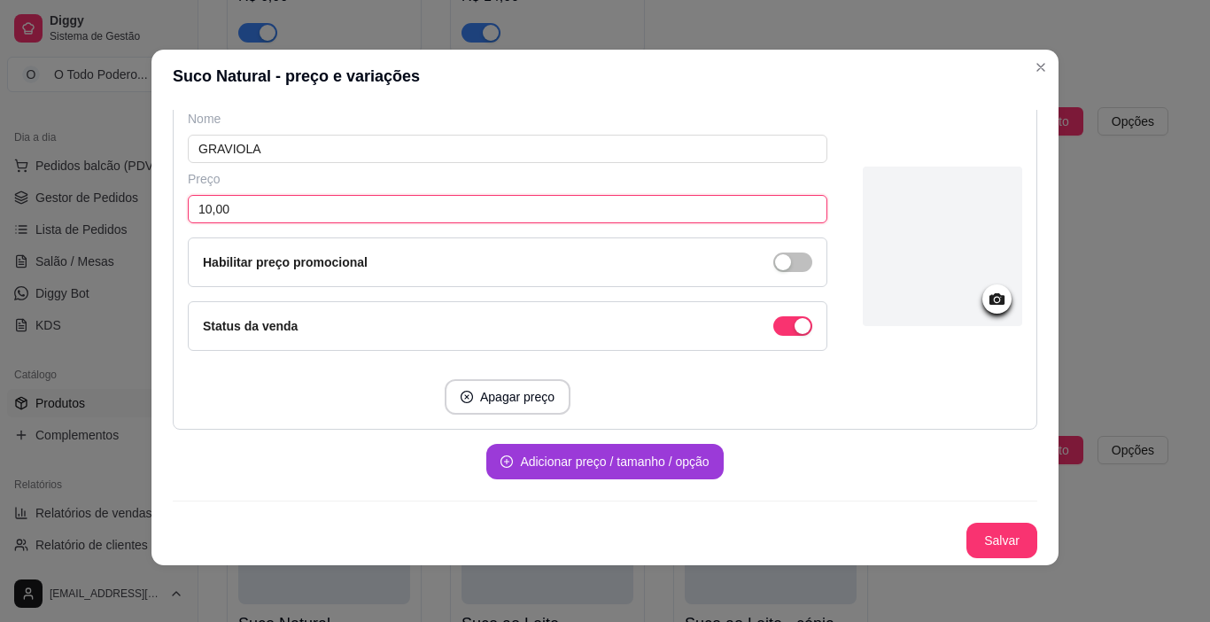
type input "10,00"
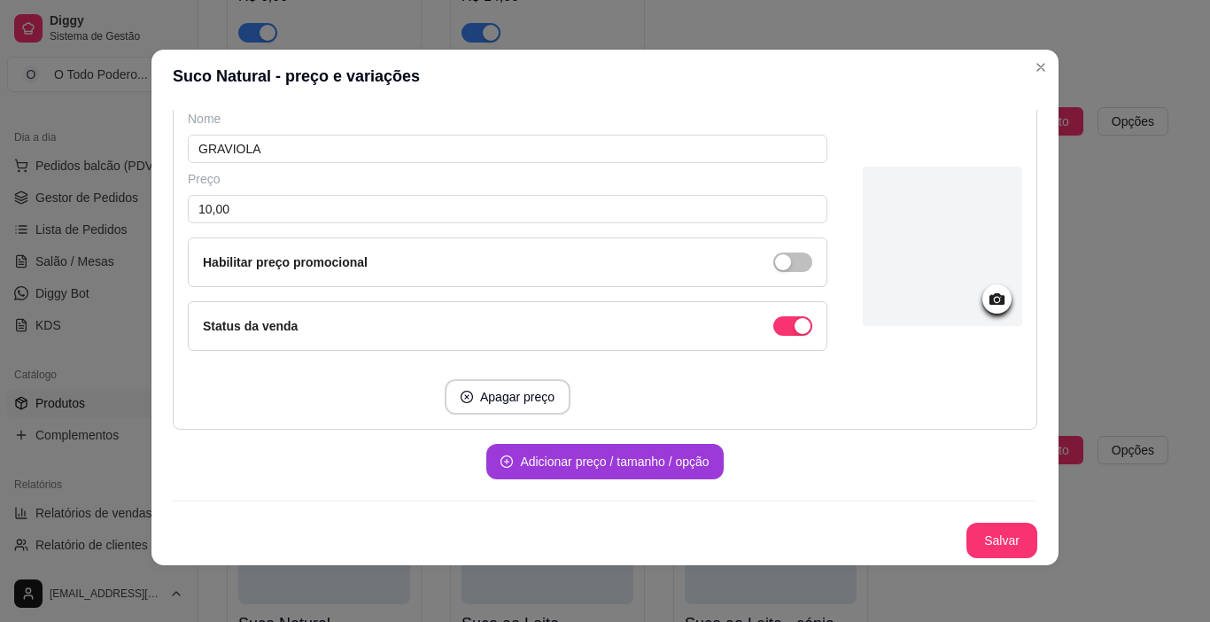
click at [670, 447] on button "Adicionar preço / tamanho / opção" at bounding box center [604, 461] width 236 height 35
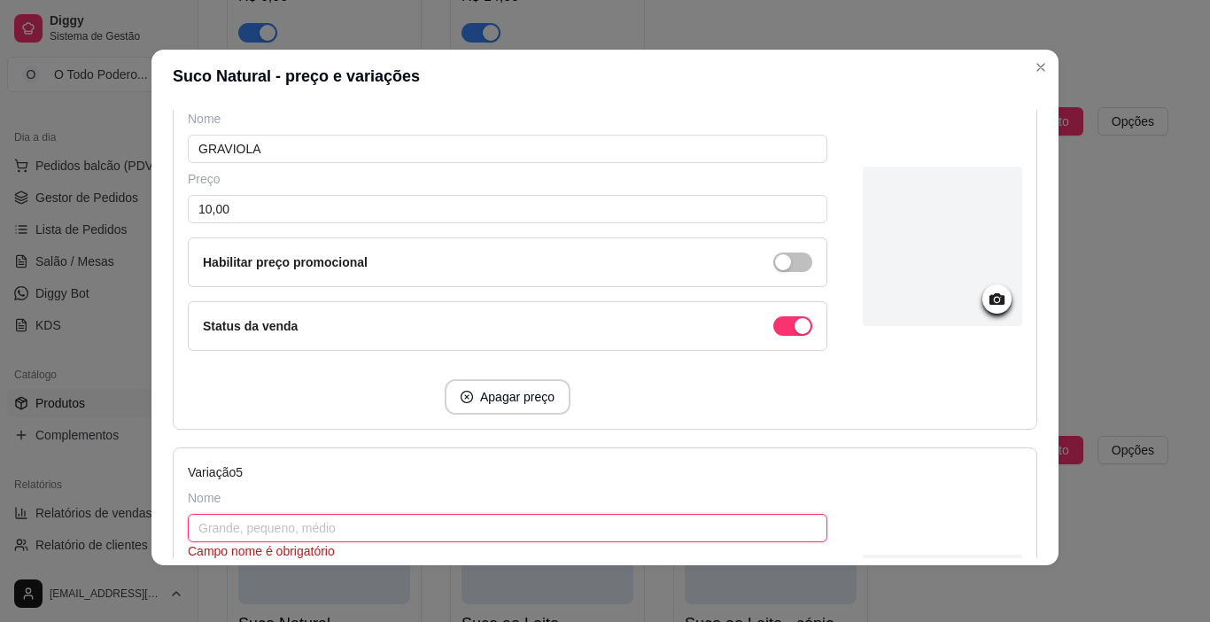
click at [290, 539] on input "text" at bounding box center [507, 528] width 639 height 28
type input "ACEROLA"
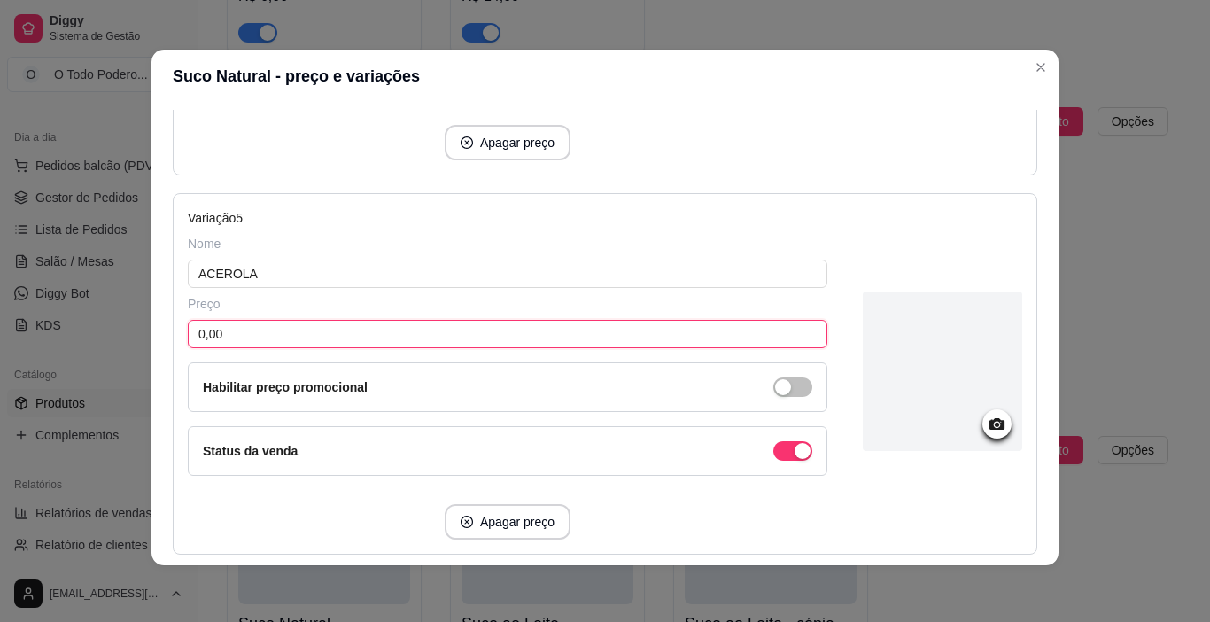
scroll to position [1755, 0]
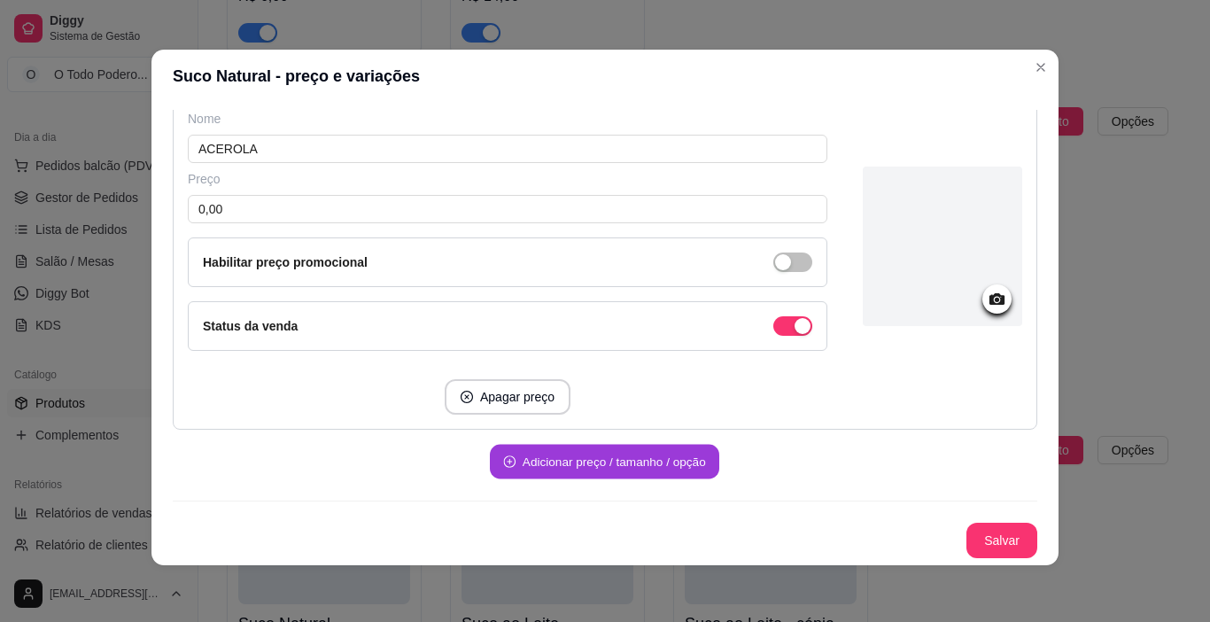
click at [555, 454] on button "Adicionar preço / tamanho / opção" at bounding box center [604, 462] width 229 height 35
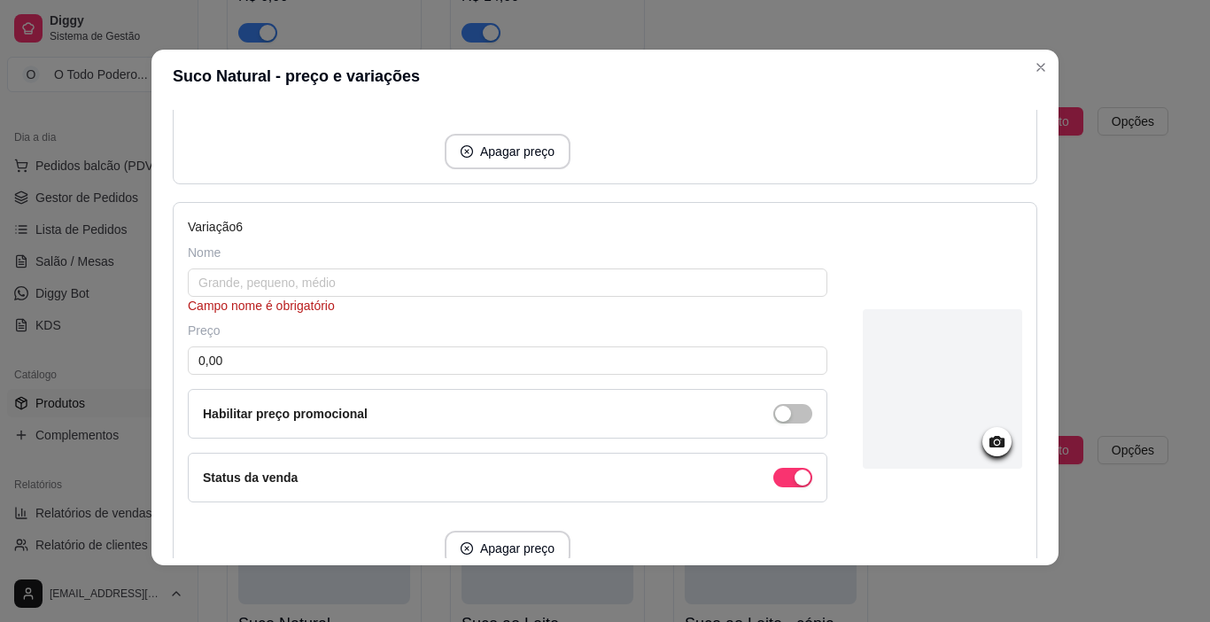
scroll to position [2037, 0]
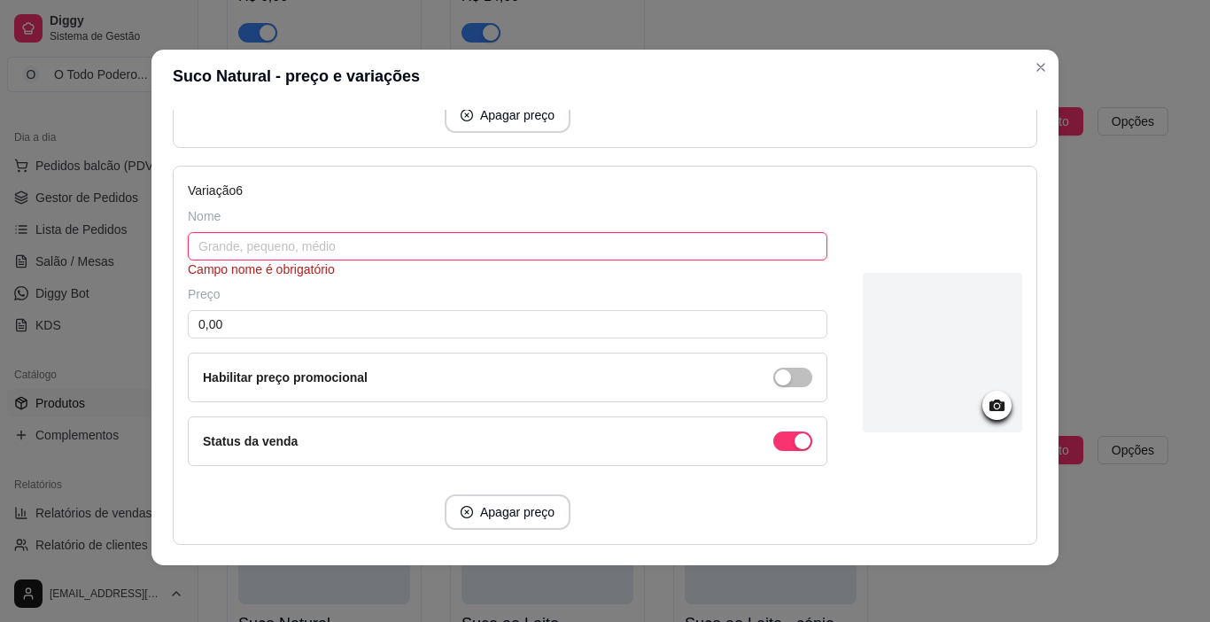
click at [425, 253] on input "text" at bounding box center [507, 246] width 639 height 28
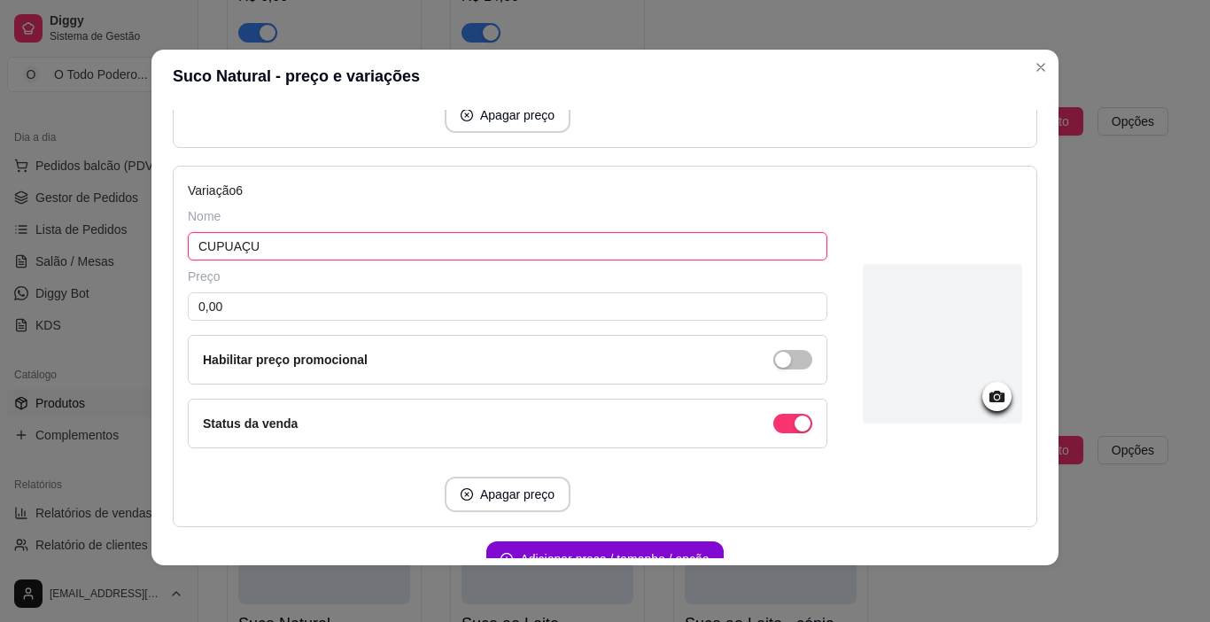
type input "CUPUAÇU"
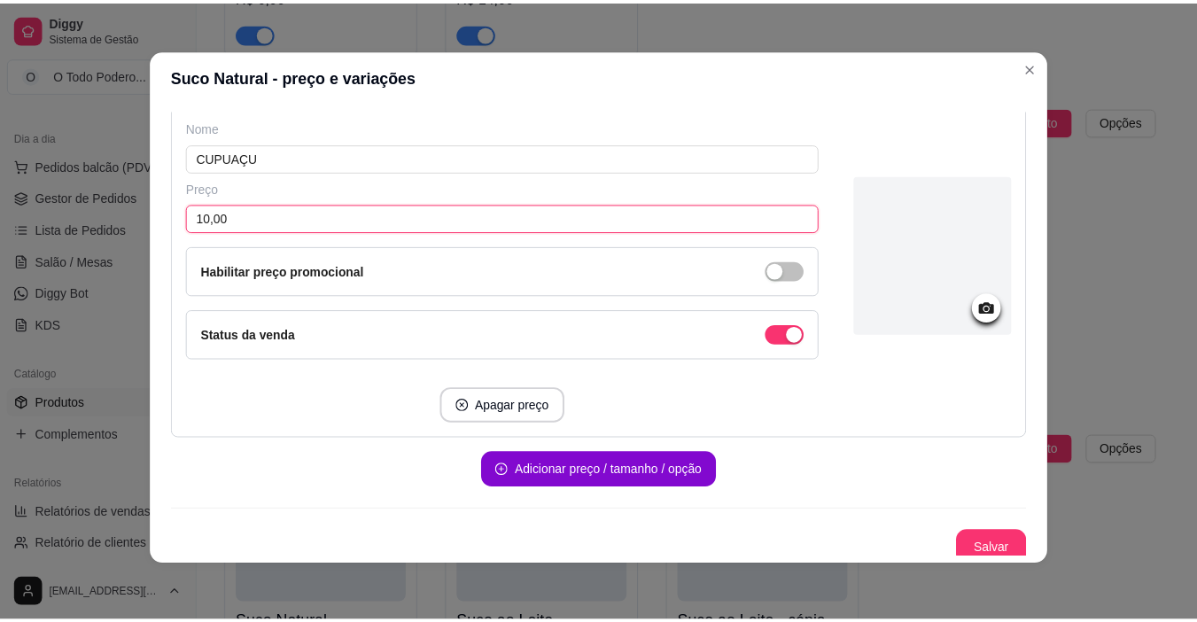
scroll to position [2135, 0]
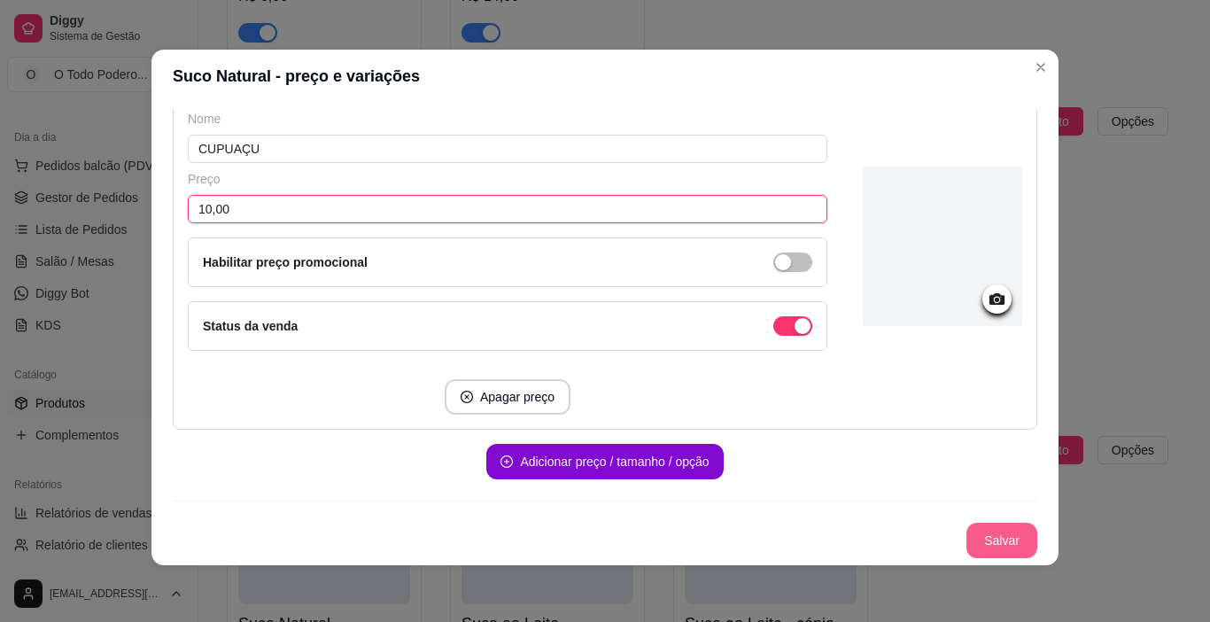
type input "10,00"
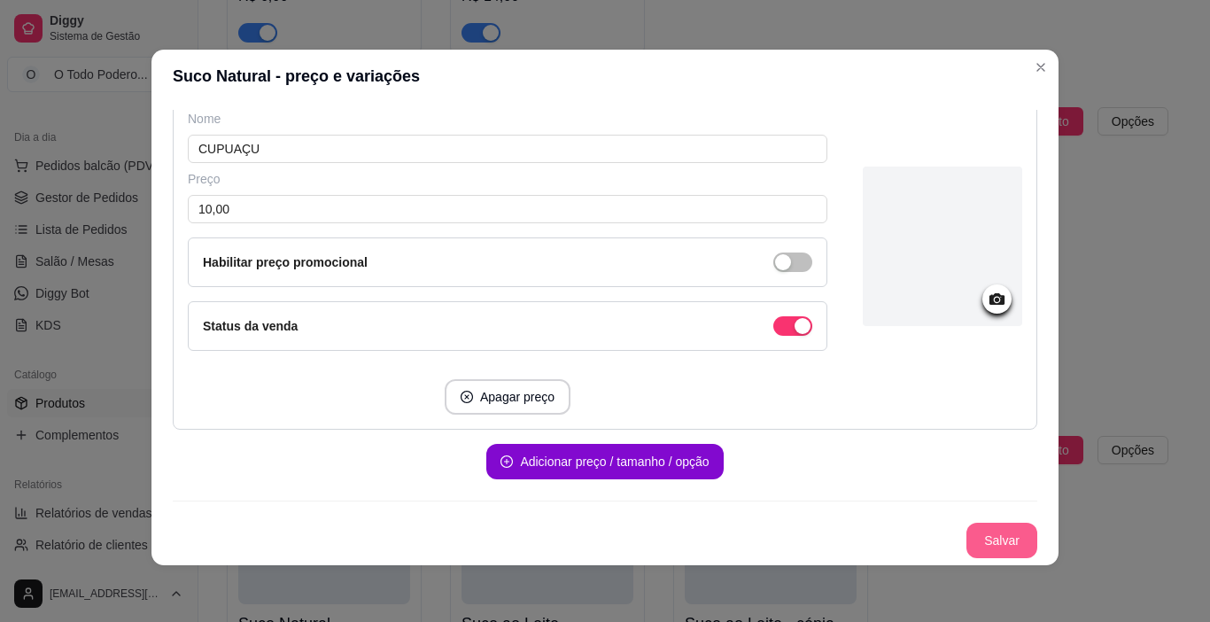
click at [996, 524] on button "Salvar" at bounding box center [1001, 540] width 71 height 35
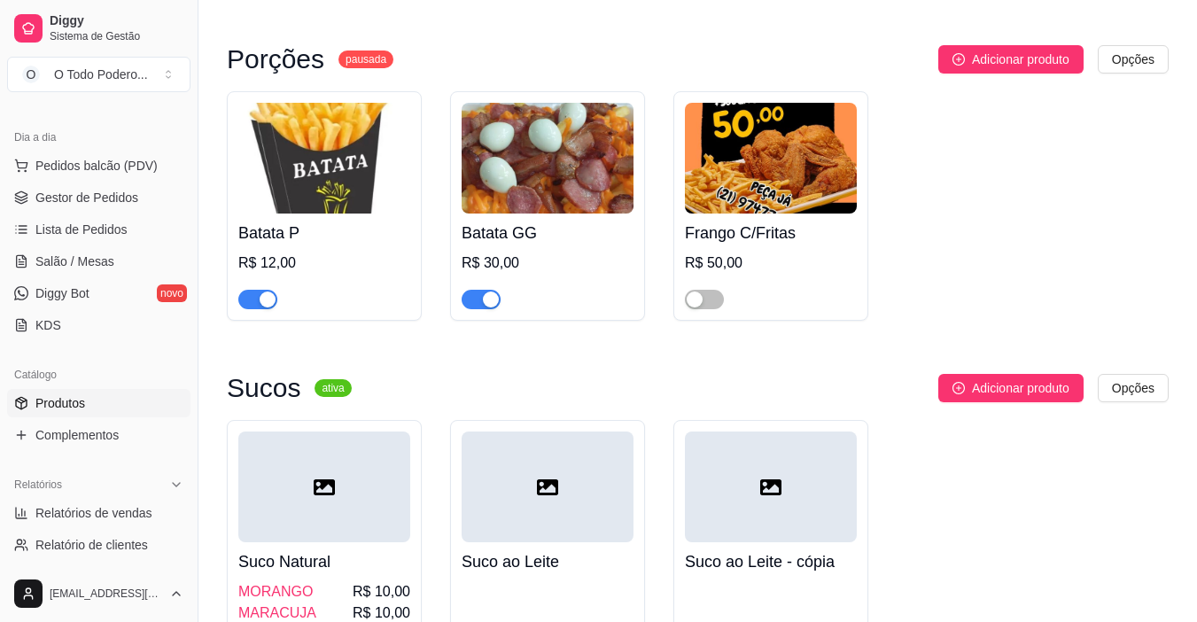
scroll to position [7011, 0]
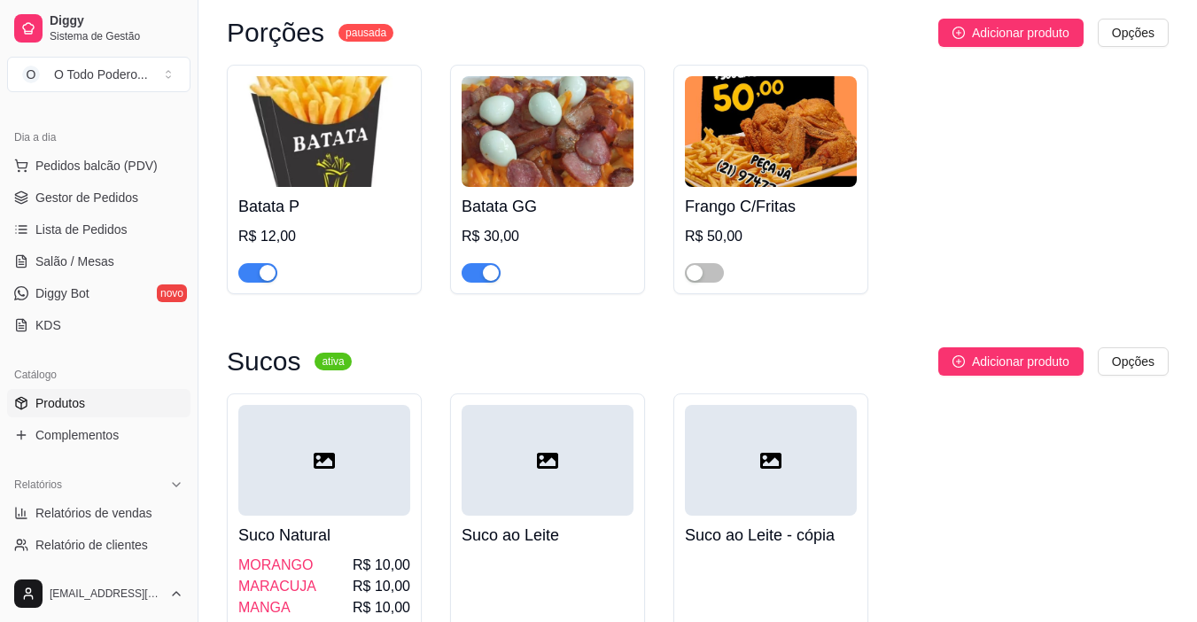
click at [368, 576] on span "R$ 10,00" at bounding box center [382, 586] width 58 height 21
click at [83, 200] on span "Gestor de Pedidos" at bounding box center [86, 198] width 103 height 18
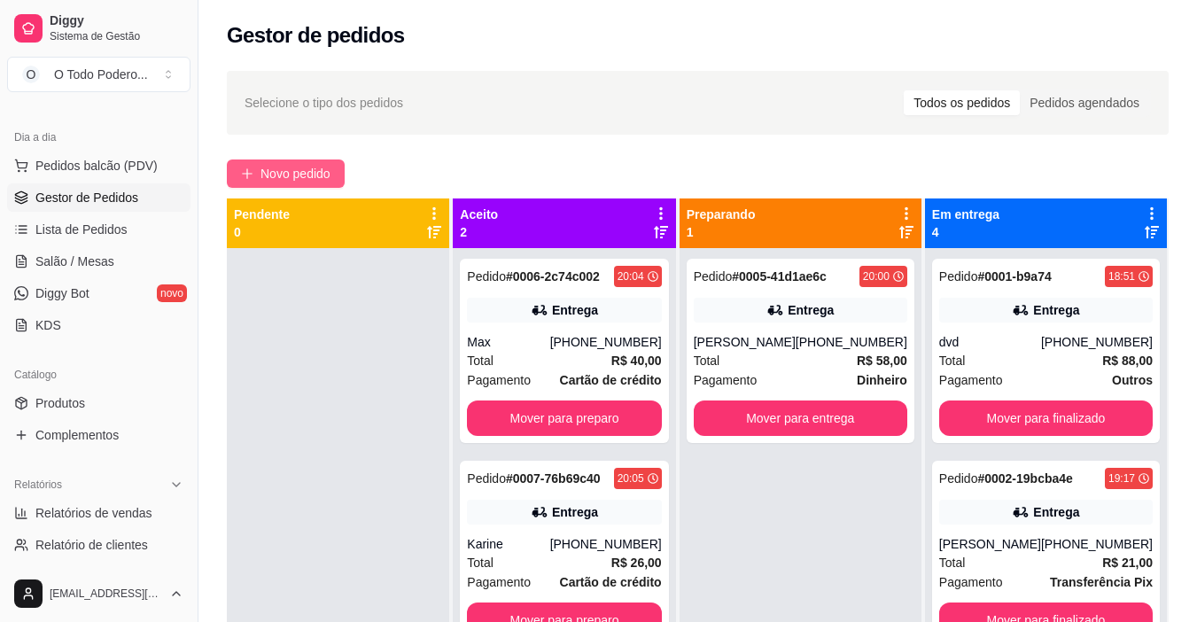
click at [296, 162] on button "Novo pedido" at bounding box center [286, 173] width 118 height 28
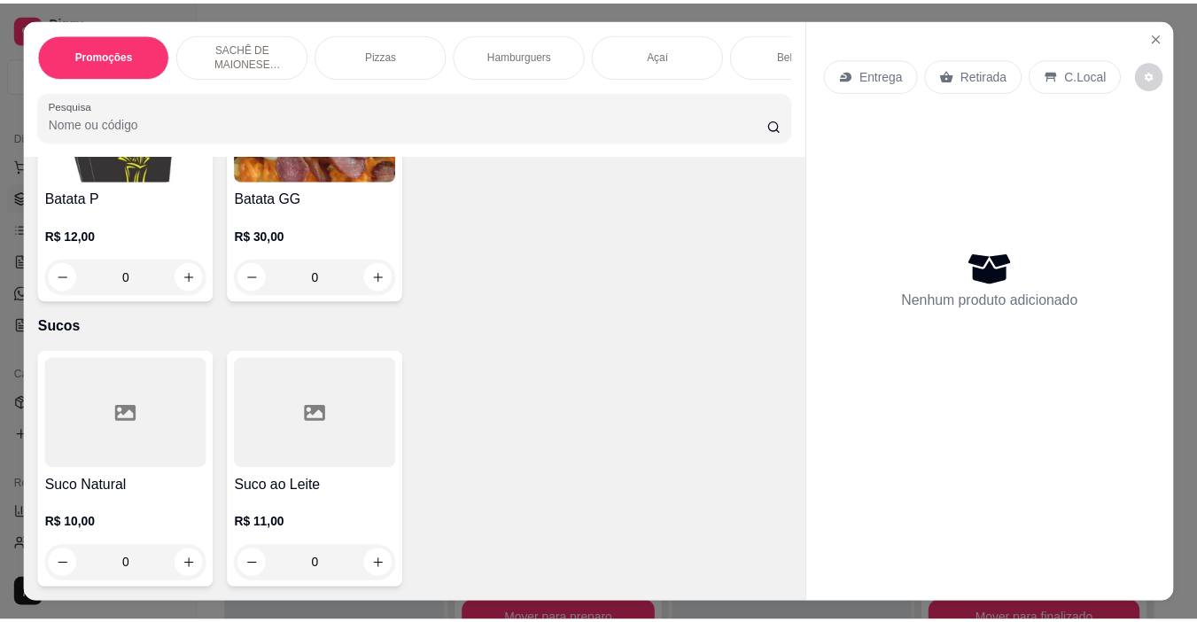
scroll to position [5798, 0]
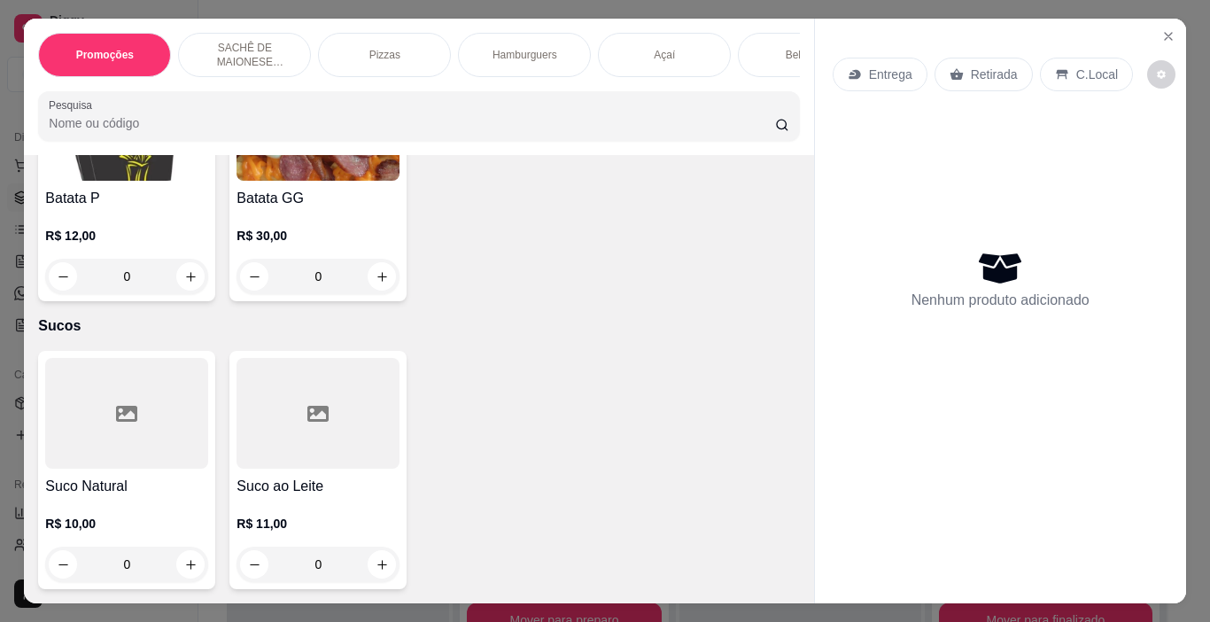
click at [160, 387] on div at bounding box center [126, 413] width 163 height 111
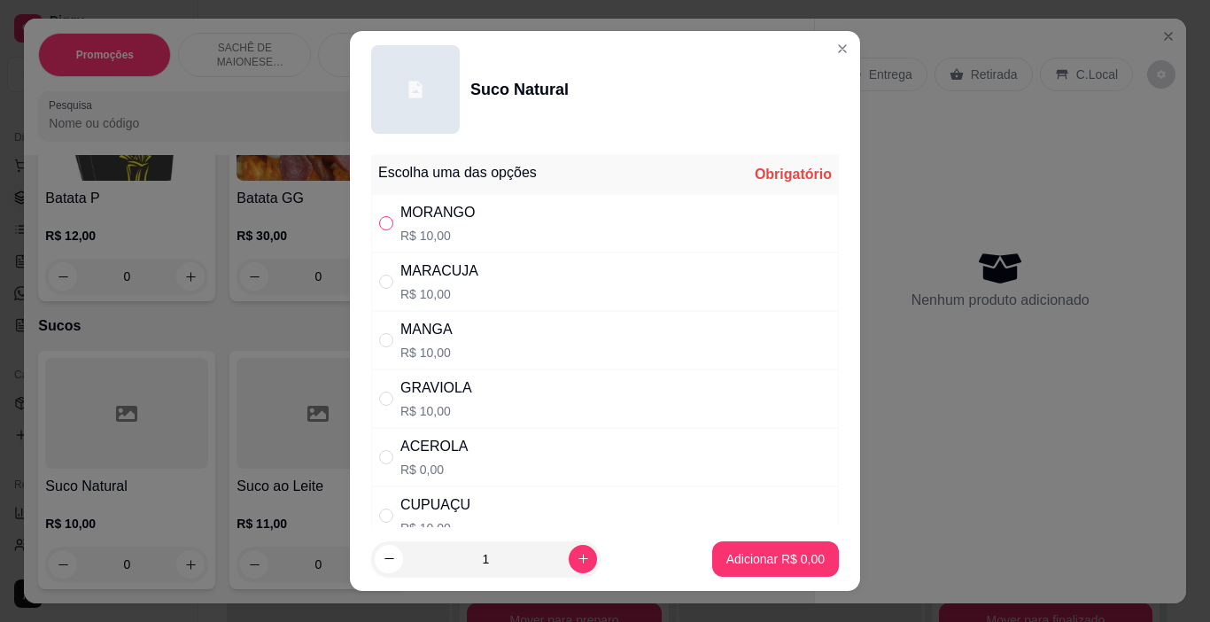
click at [383, 226] on input "" at bounding box center [386, 223] width 14 height 14
radio input "true"
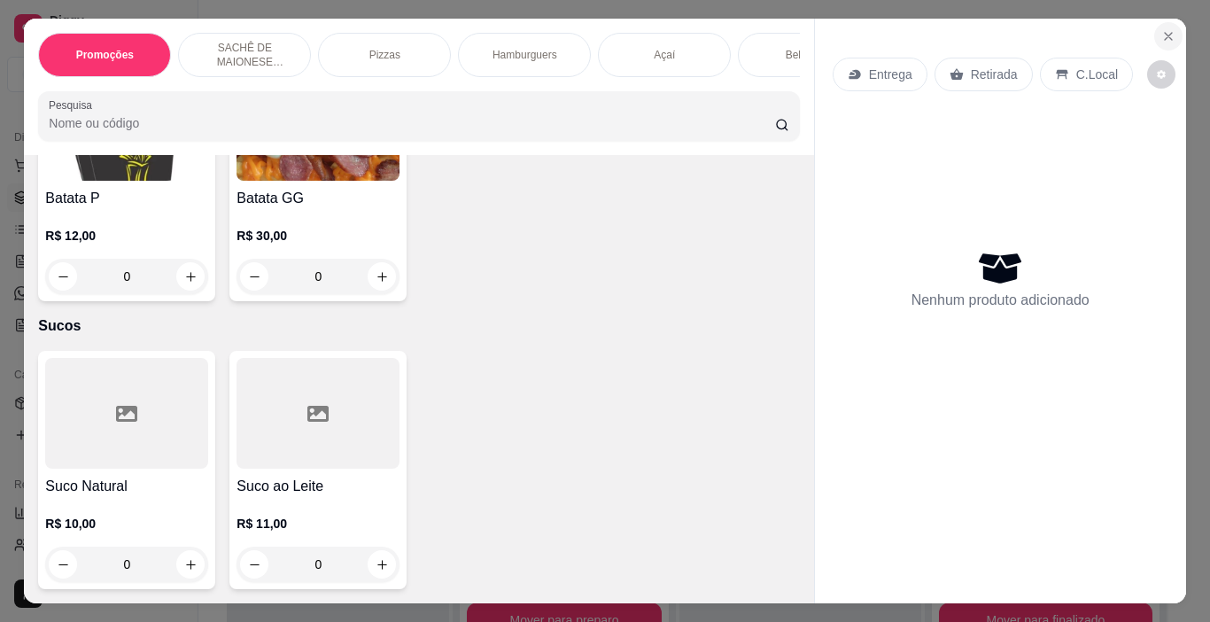
click at [1163, 22] on button "Close" at bounding box center [1168, 36] width 28 height 28
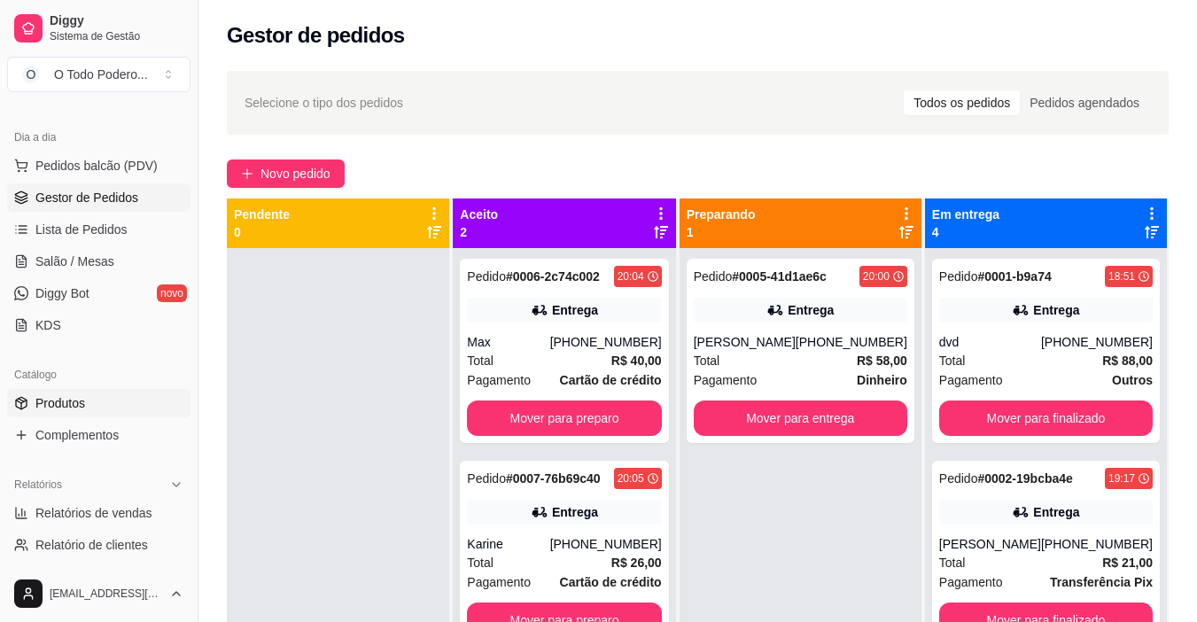
click at [93, 401] on link "Produtos" at bounding box center [98, 403] width 183 height 28
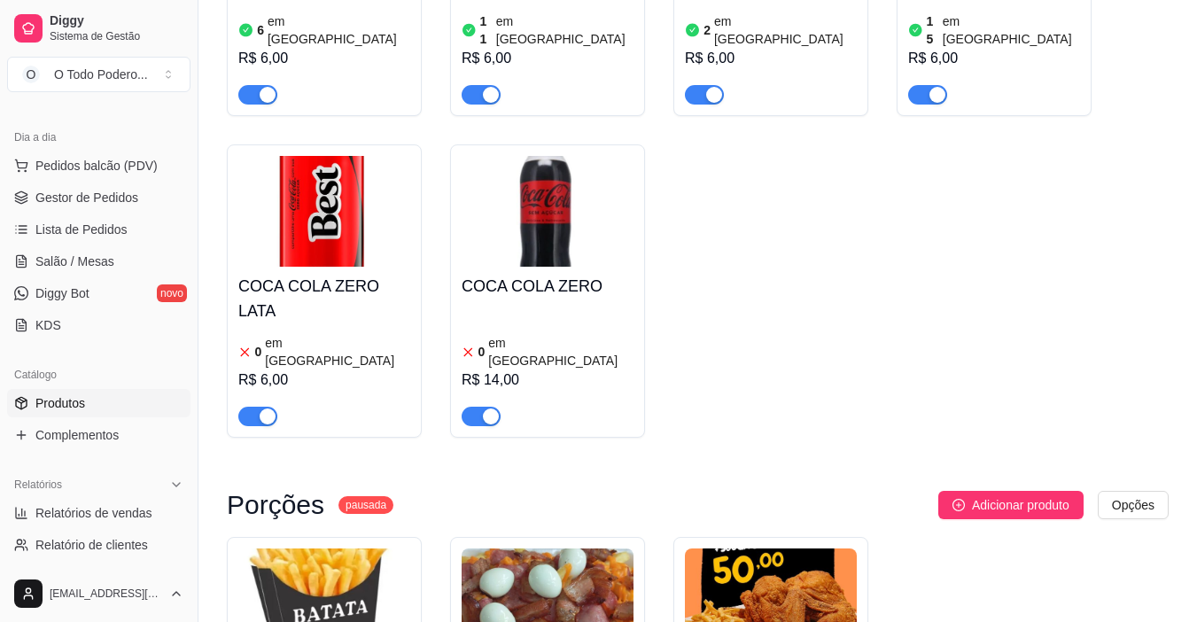
scroll to position [6466, 0]
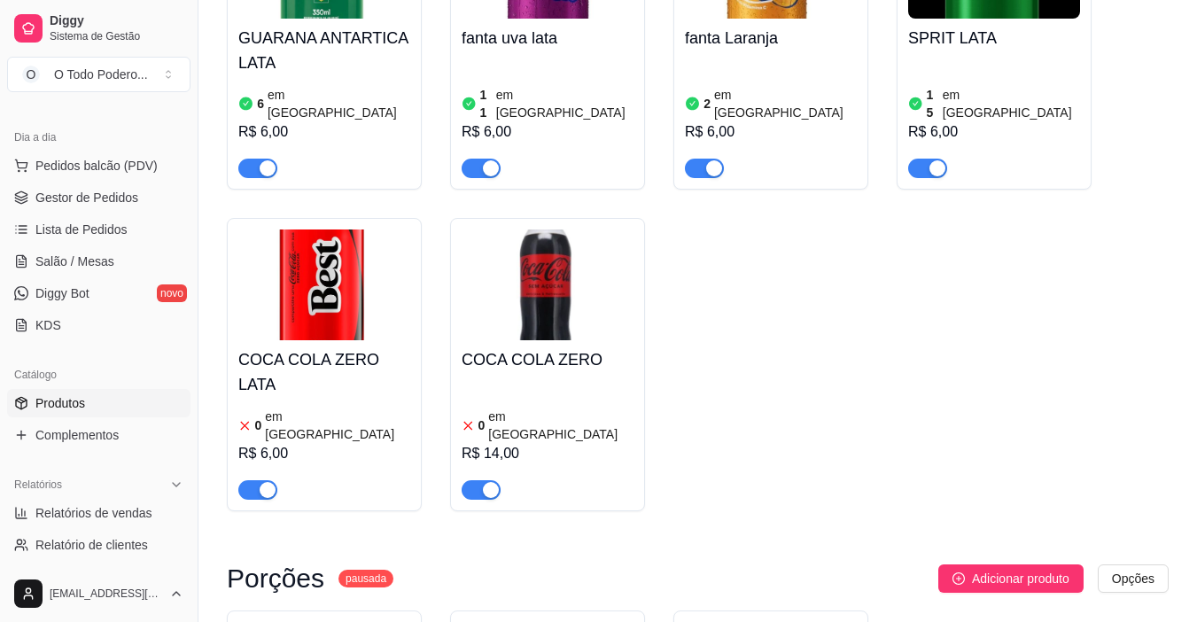
click at [282, 347] on h4 "COCA COLA ZERO LATA" at bounding box center [324, 372] width 172 height 50
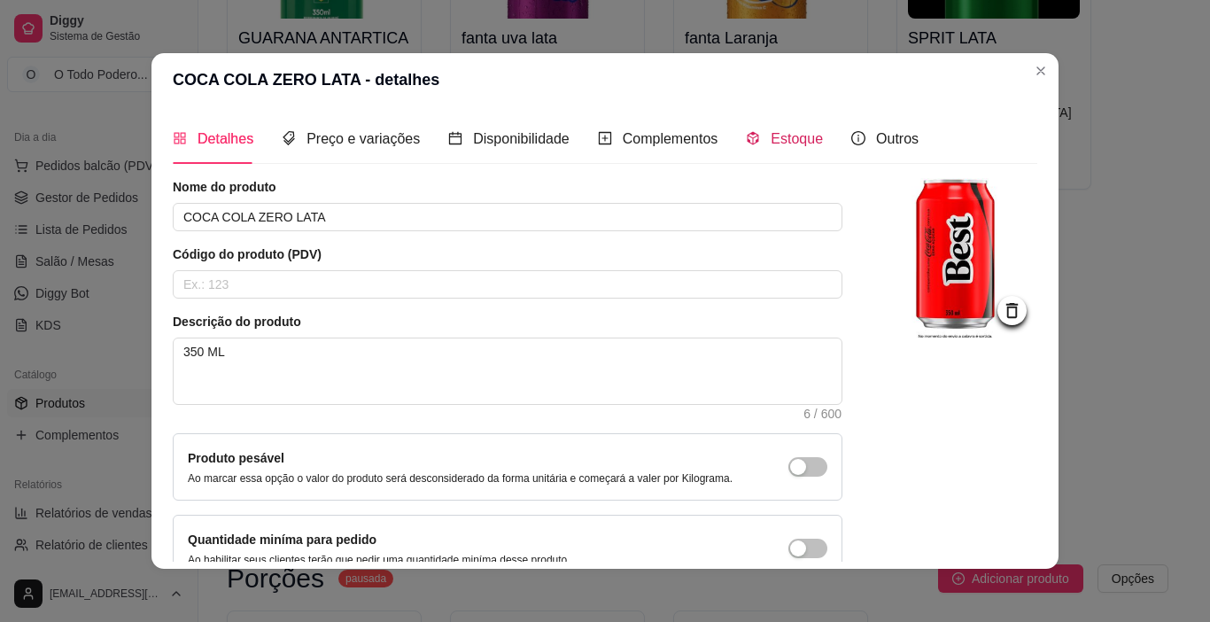
click at [791, 143] on span "Estoque" at bounding box center [797, 138] width 52 height 15
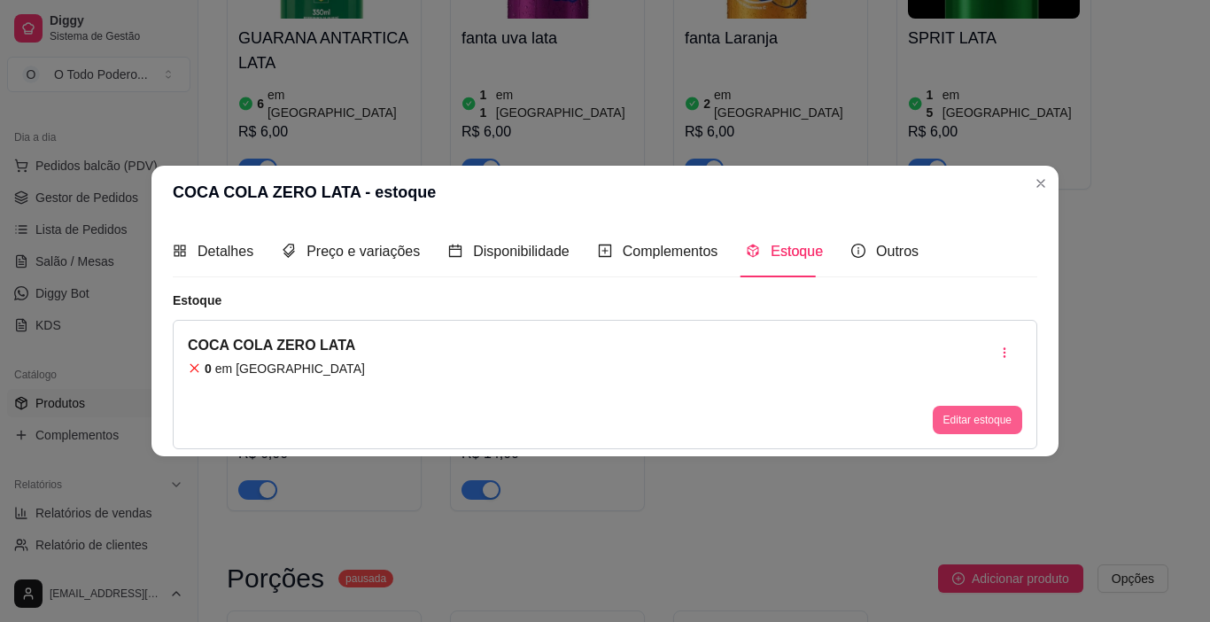
click at [1009, 431] on button "Editar estoque" at bounding box center [977, 420] width 89 height 28
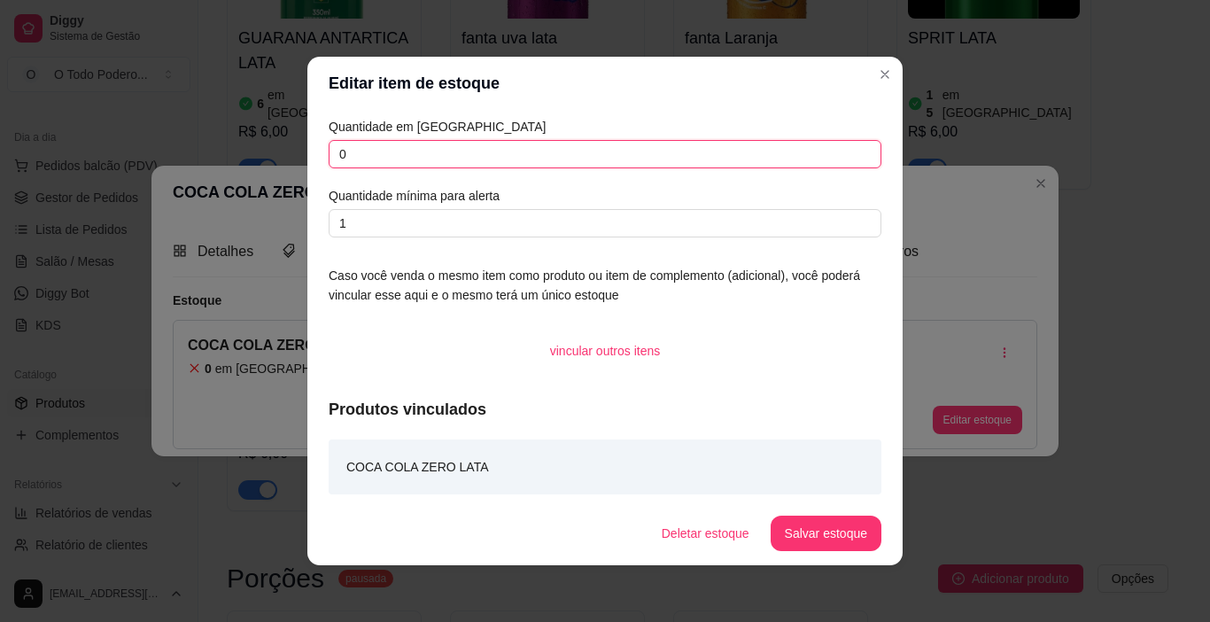
click at [407, 147] on input "0" at bounding box center [605, 154] width 553 height 28
type input "0"
type input "10"
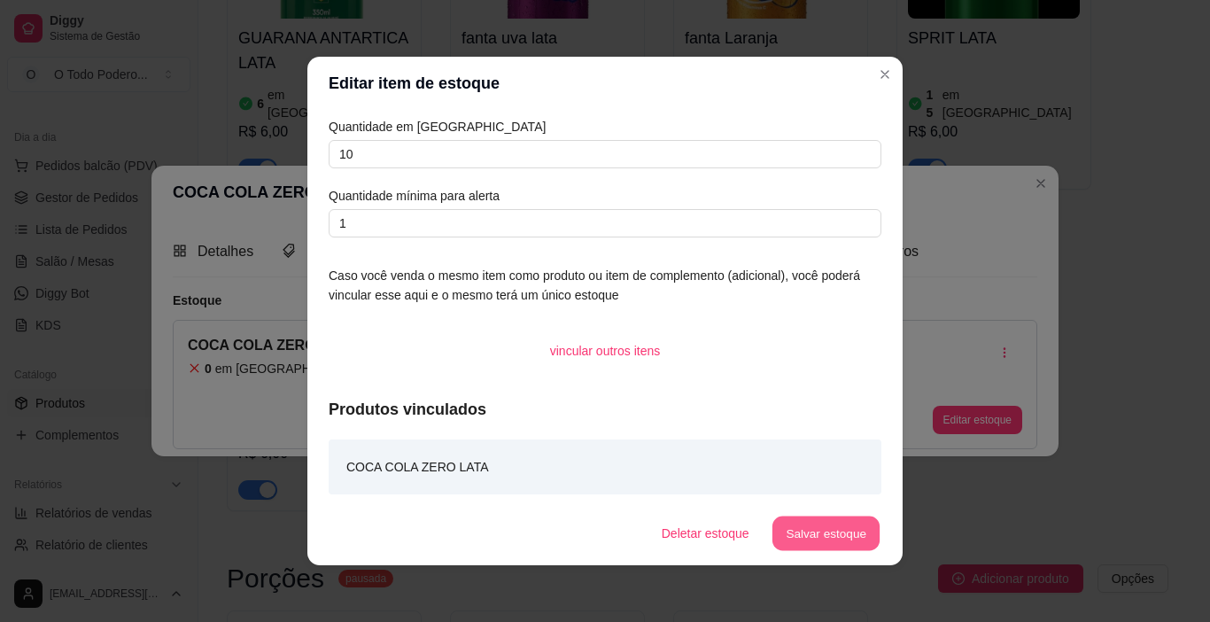
click at [812, 539] on button "Salvar estoque" at bounding box center [825, 533] width 108 height 35
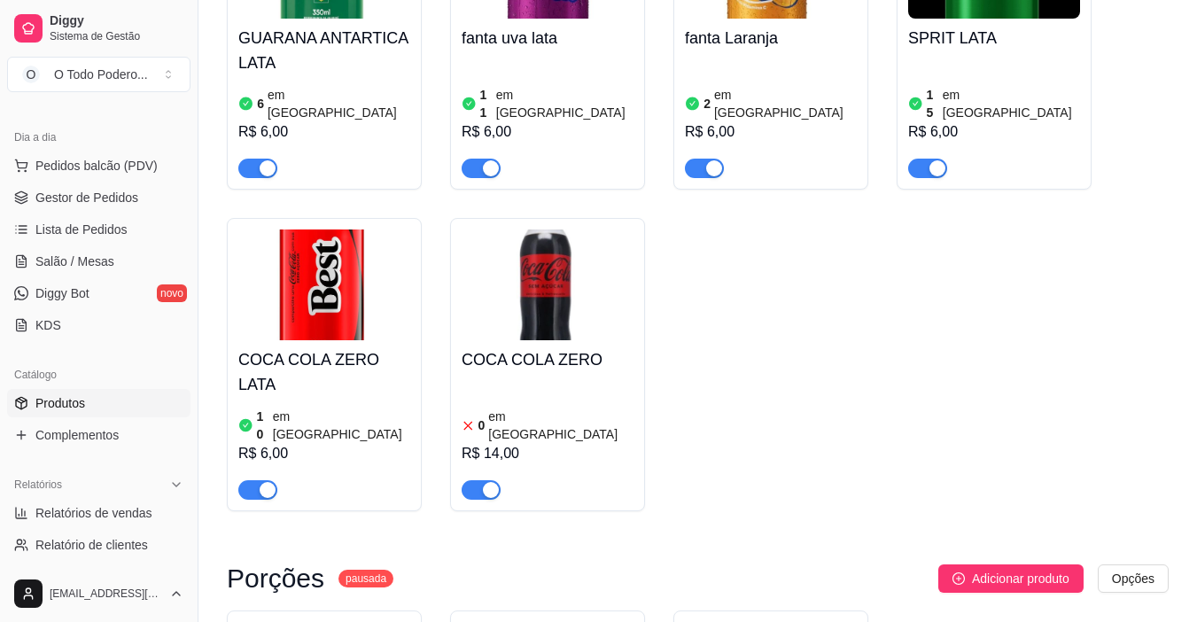
click at [559, 269] on img at bounding box center [547, 284] width 172 height 111
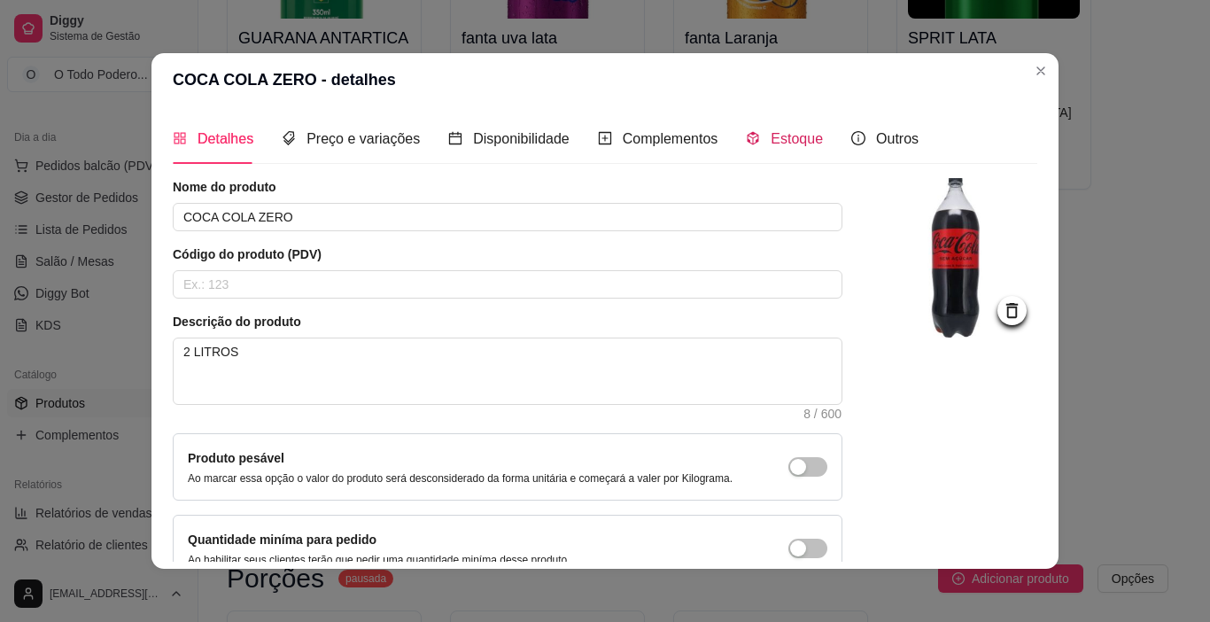
click at [771, 142] on span "Estoque" at bounding box center [797, 138] width 52 height 15
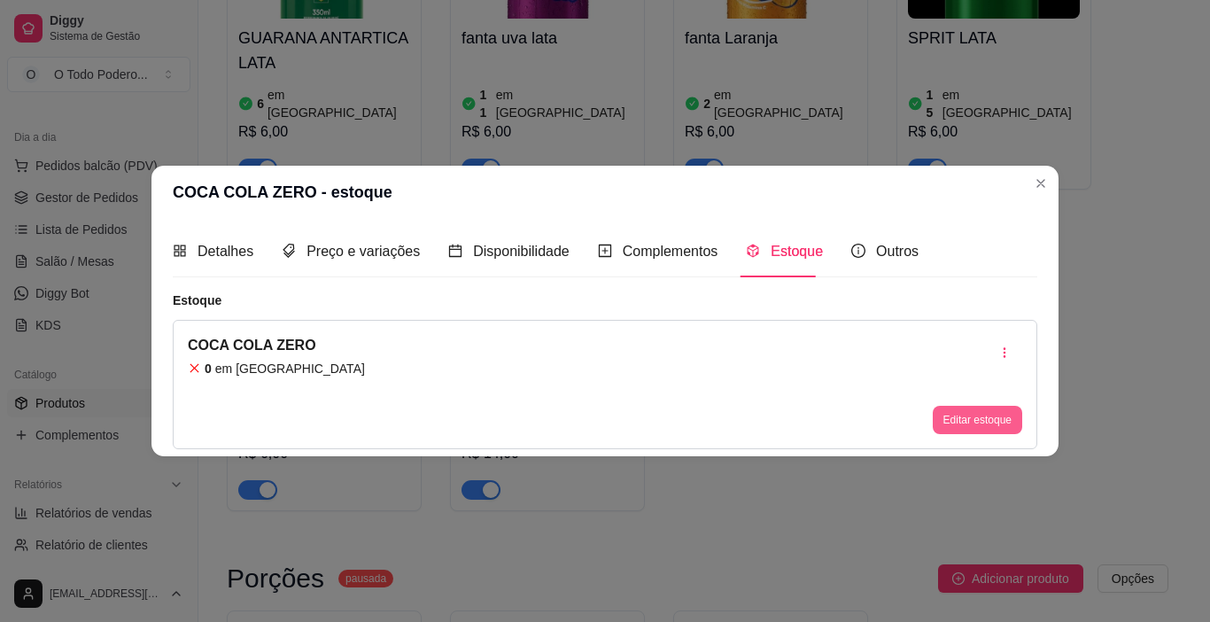
click at [965, 426] on button "Editar estoque" at bounding box center [977, 420] width 89 height 28
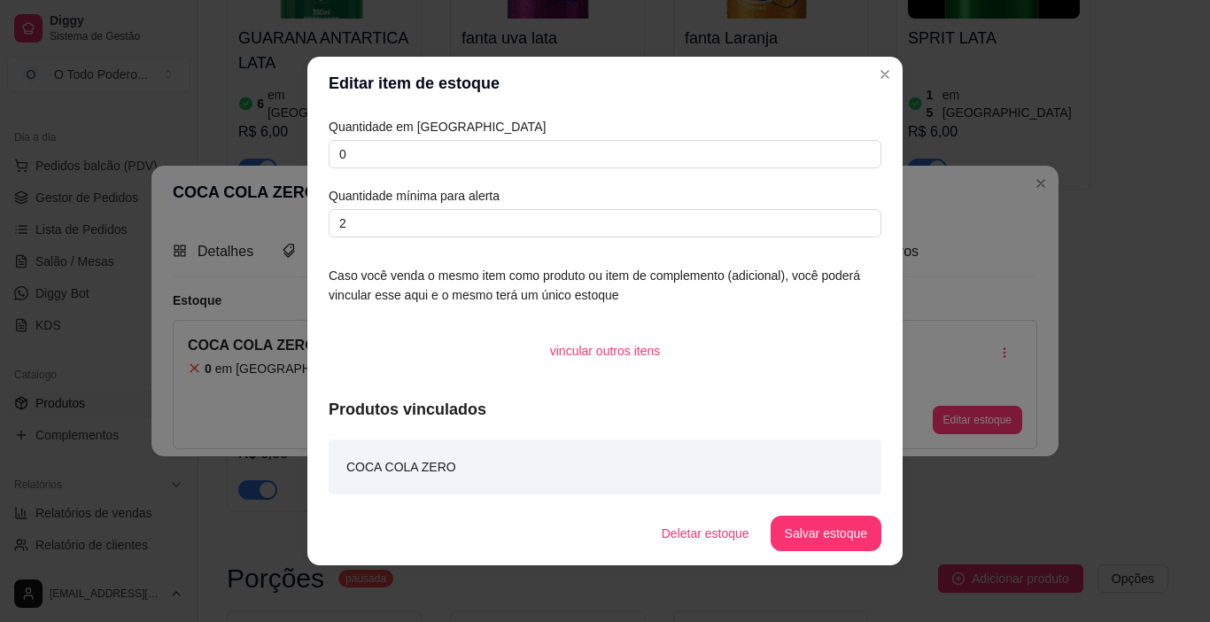
click at [449, 168] on div "Quantidade em estoque 0 Quantidade mínima para alerta 2" at bounding box center [605, 177] width 553 height 120
click at [453, 162] on input "0" at bounding box center [605, 154] width 553 height 28
type input "0"
type input "4"
click at [782, 532] on button "Salvar estoque" at bounding box center [826, 532] width 111 height 35
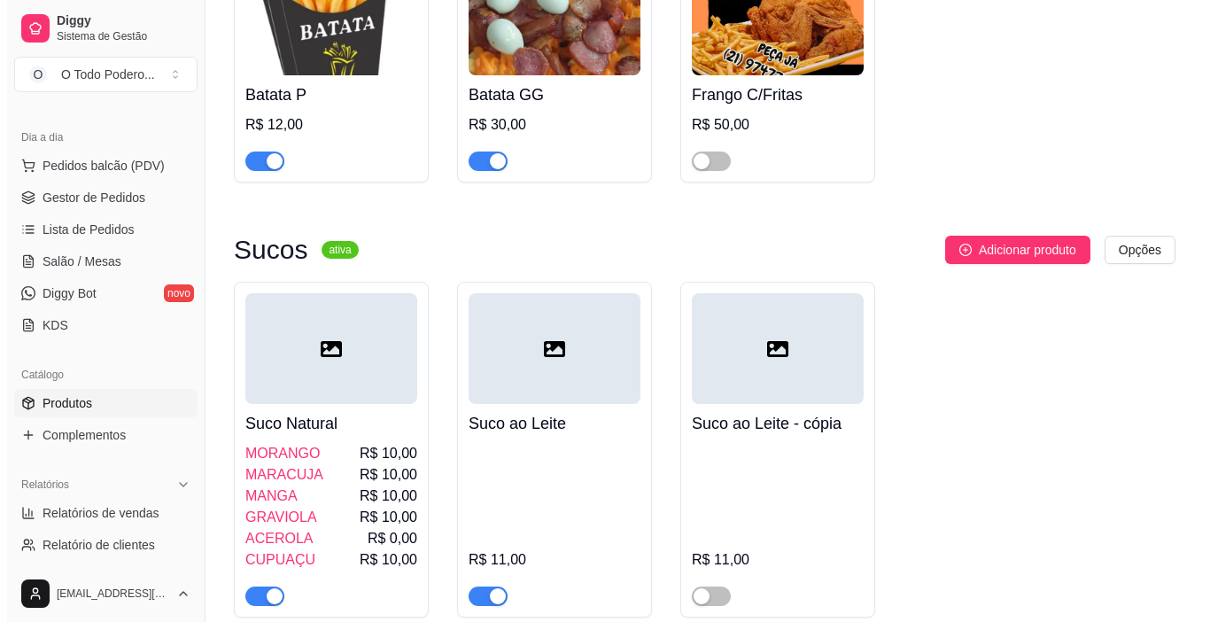
scroll to position [7263, 0]
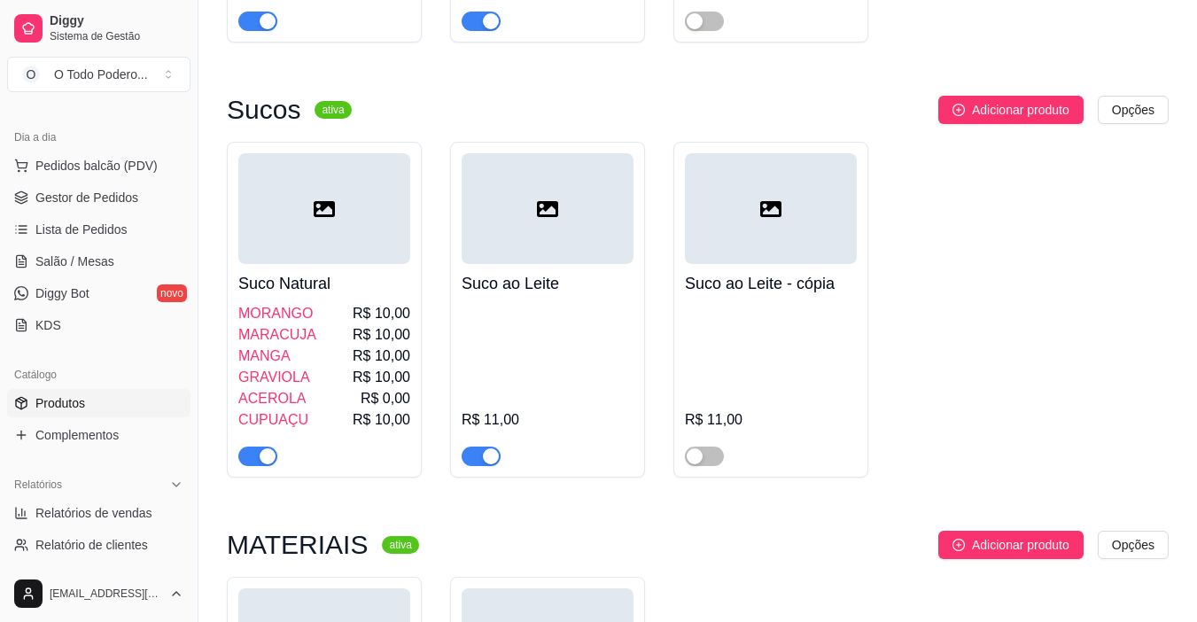
click at [529, 157] on div at bounding box center [547, 208] width 172 height 111
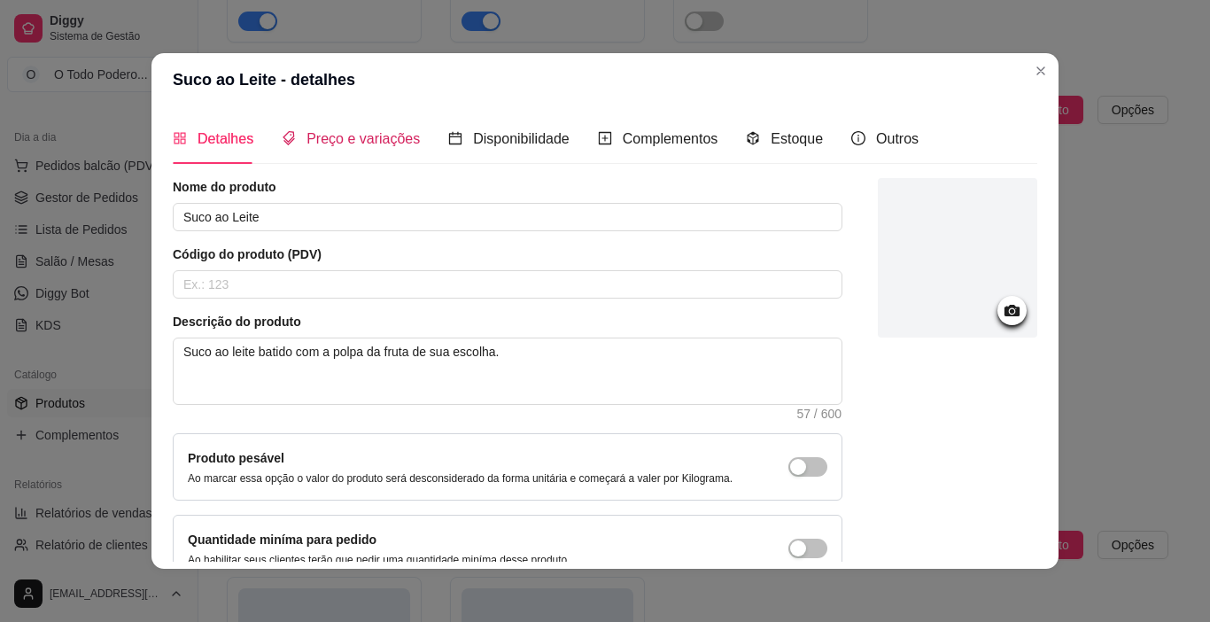
click at [368, 138] on span "Preço e variações" at bounding box center [362, 138] width 113 height 15
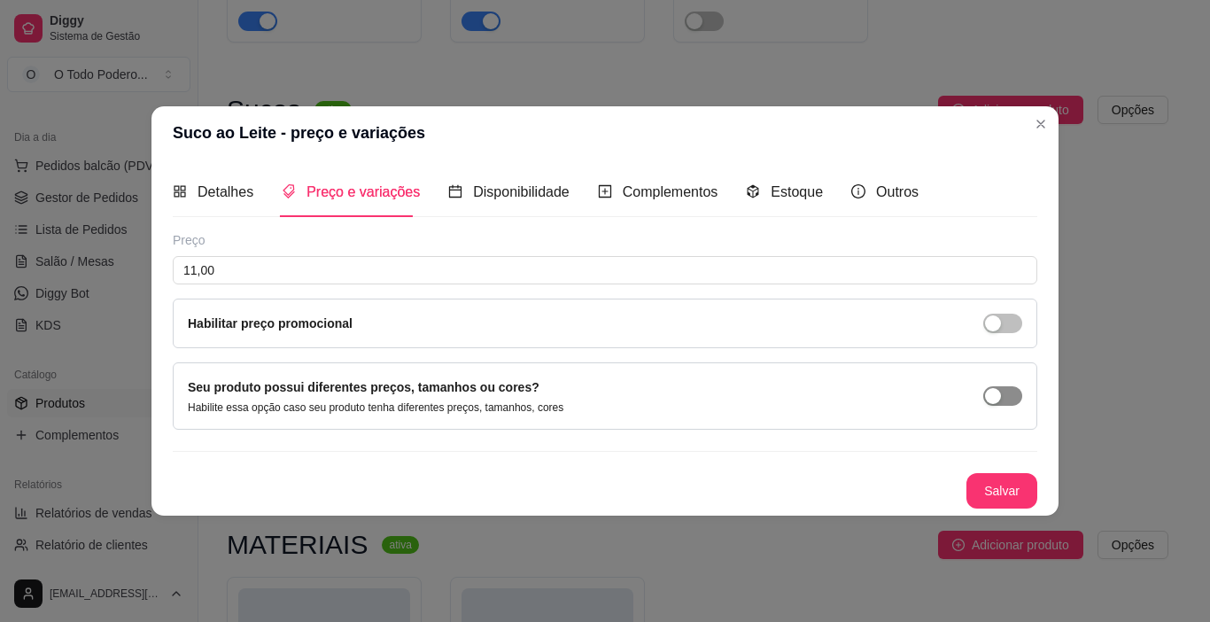
click at [1004, 399] on span "button" at bounding box center [1002, 395] width 39 height 19
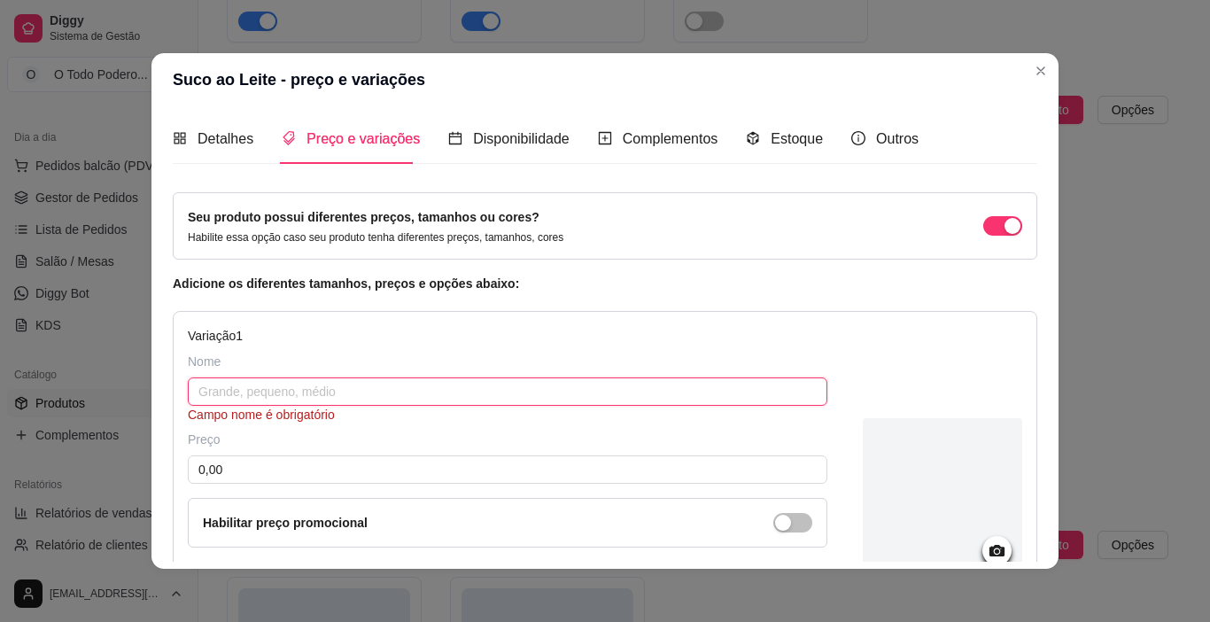
click at [327, 402] on input "text" at bounding box center [507, 391] width 639 height 28
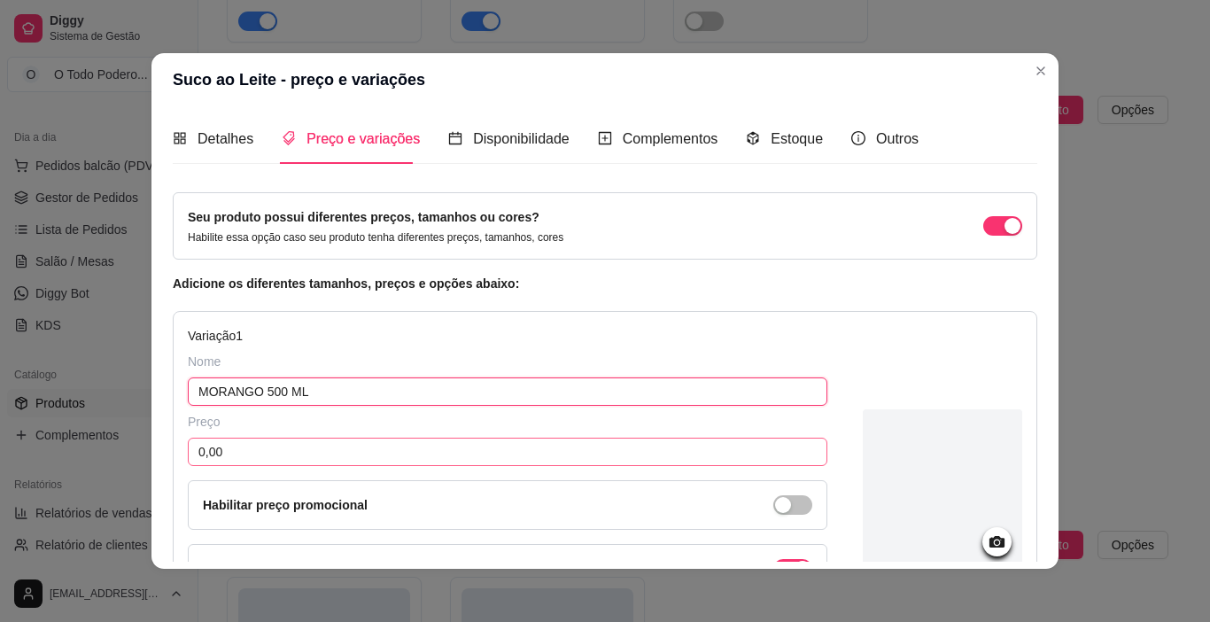
type input "MORANGO 500 ML"
click at [332, 453] on input "0,00" at bounding box center [507, 452] width 639 height 28
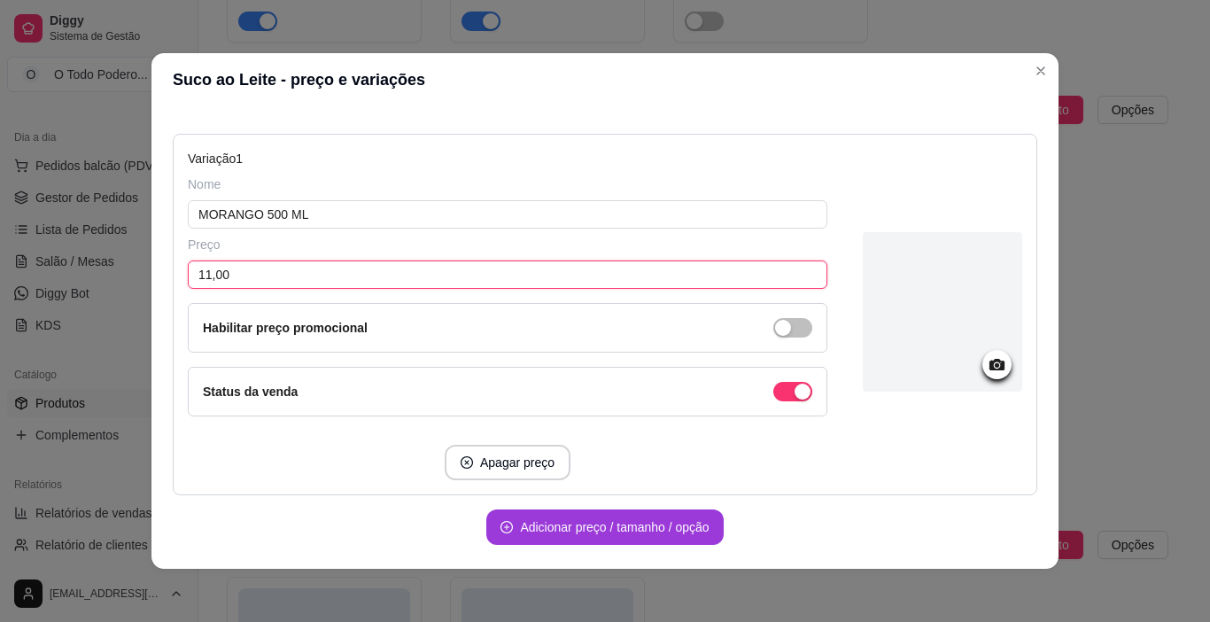
type input "11,00"
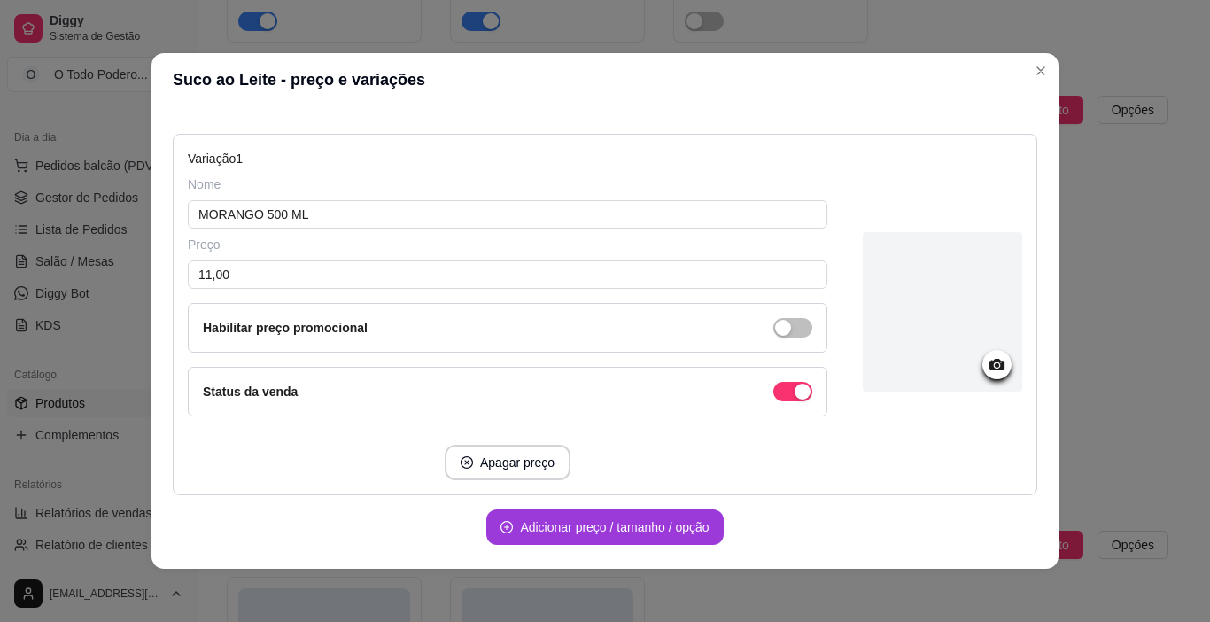
click at [608, 515] on button "Adicionar preço / tamanho / opção" at bounding box center [604, 526] width 236 height 35
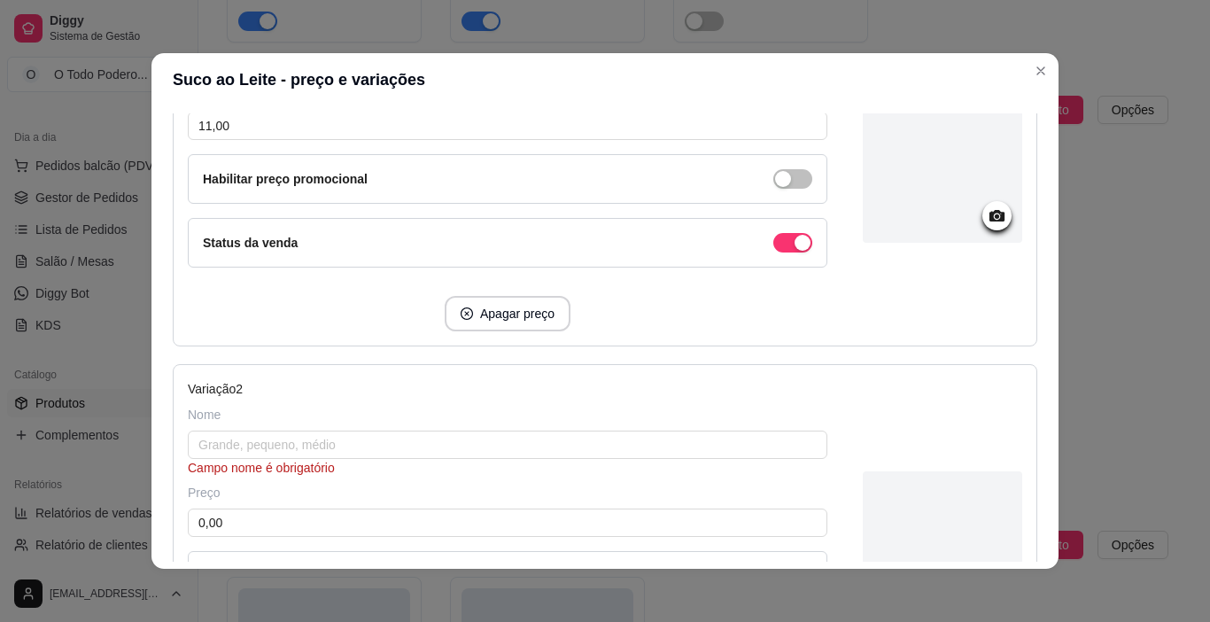
scroll to position [443, 0]
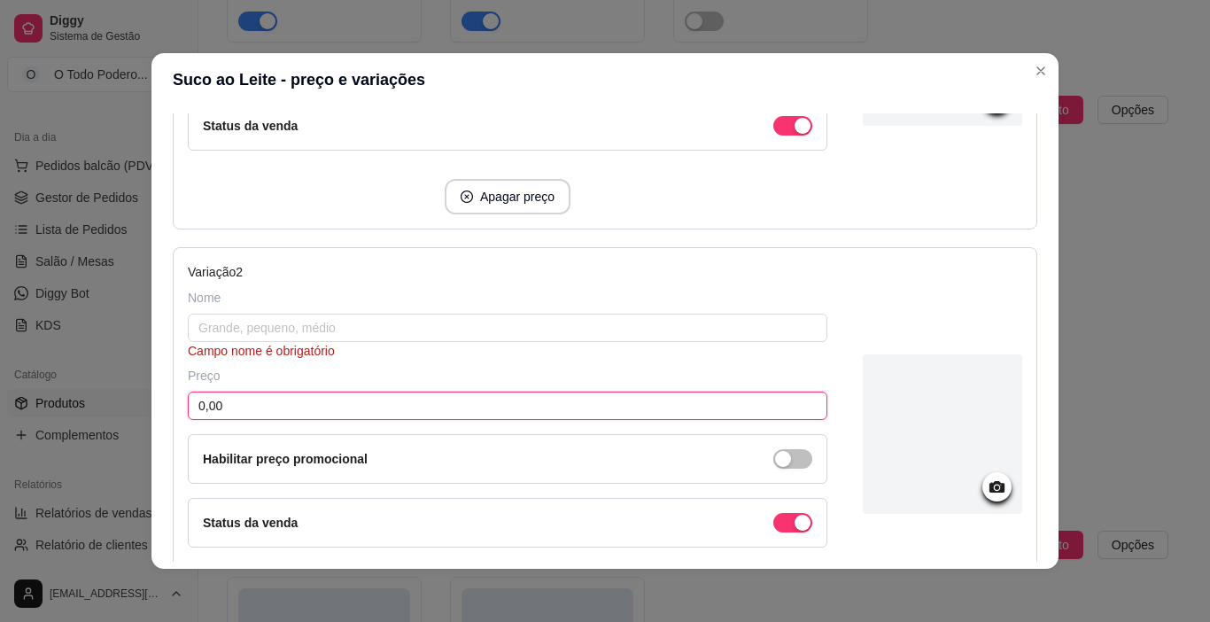
click at [344, 411] on input "0,00" at bounding box center [507, 405] width 639 height 28
type input "0,00"
click at [428, 314] on input "text" at bounding box center [507, 328] width 639 height 28
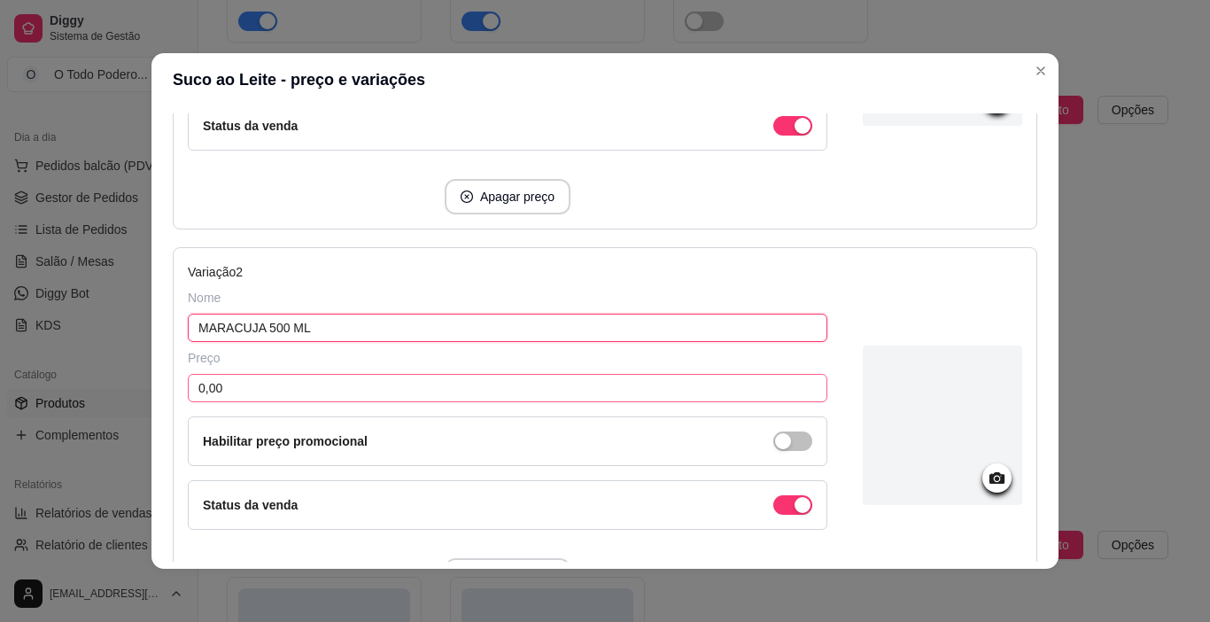
type input "MARACUJA 500 ML"
click at [389, 379] on input "0,00" at bounding box center [507, 388] width 639 height 28
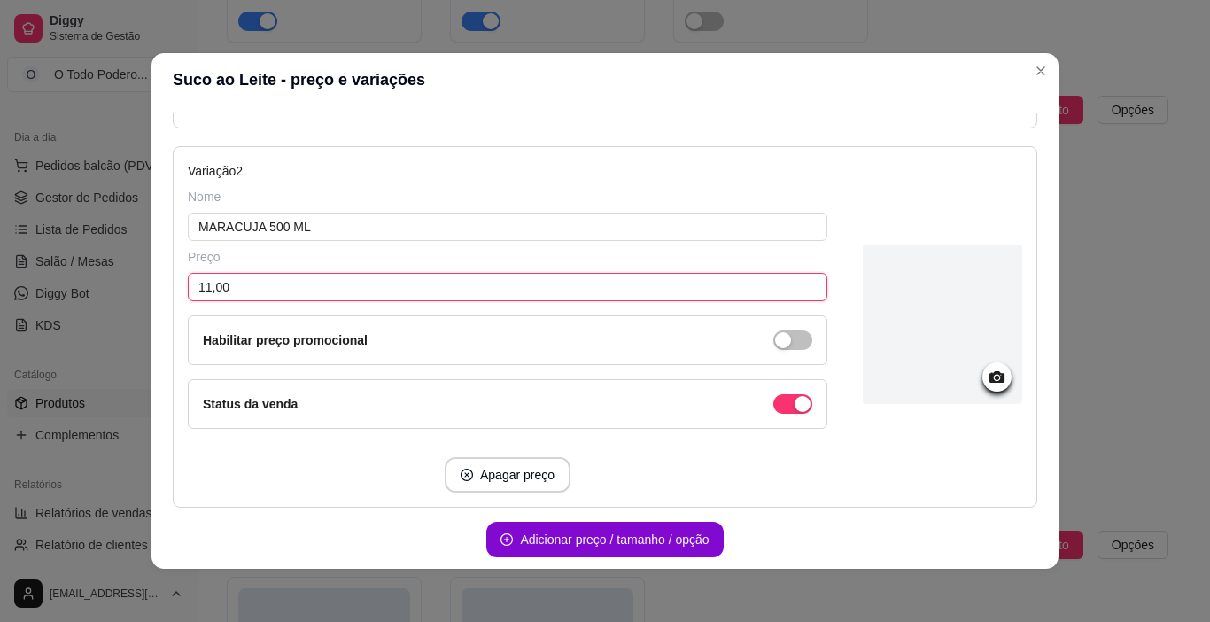
scroll to position [618, 0]
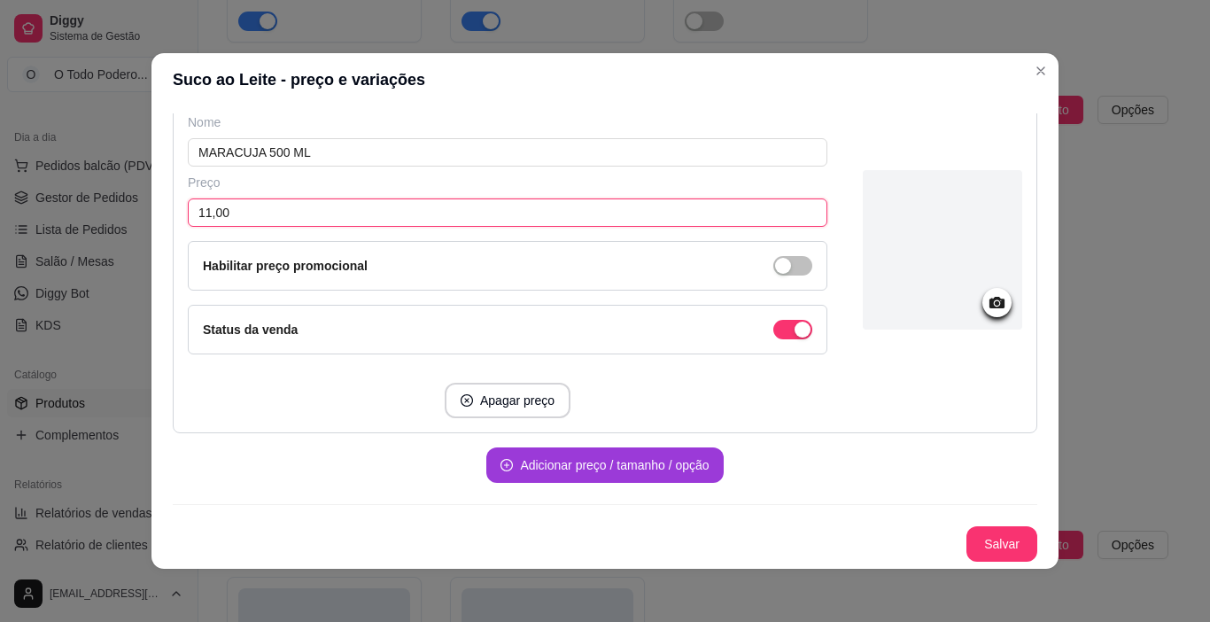
type input "11,00"
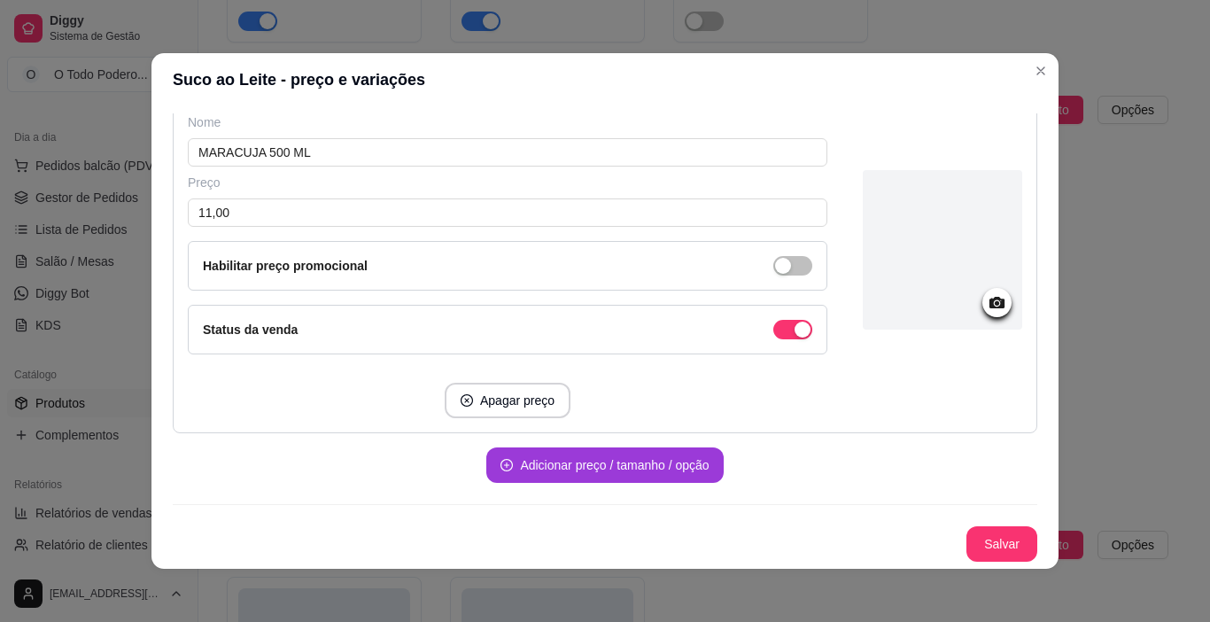
click at [571, 477] on button "Adicionar preço / tamanho / opção" at bounding box center [604, 464] width 236 height 35
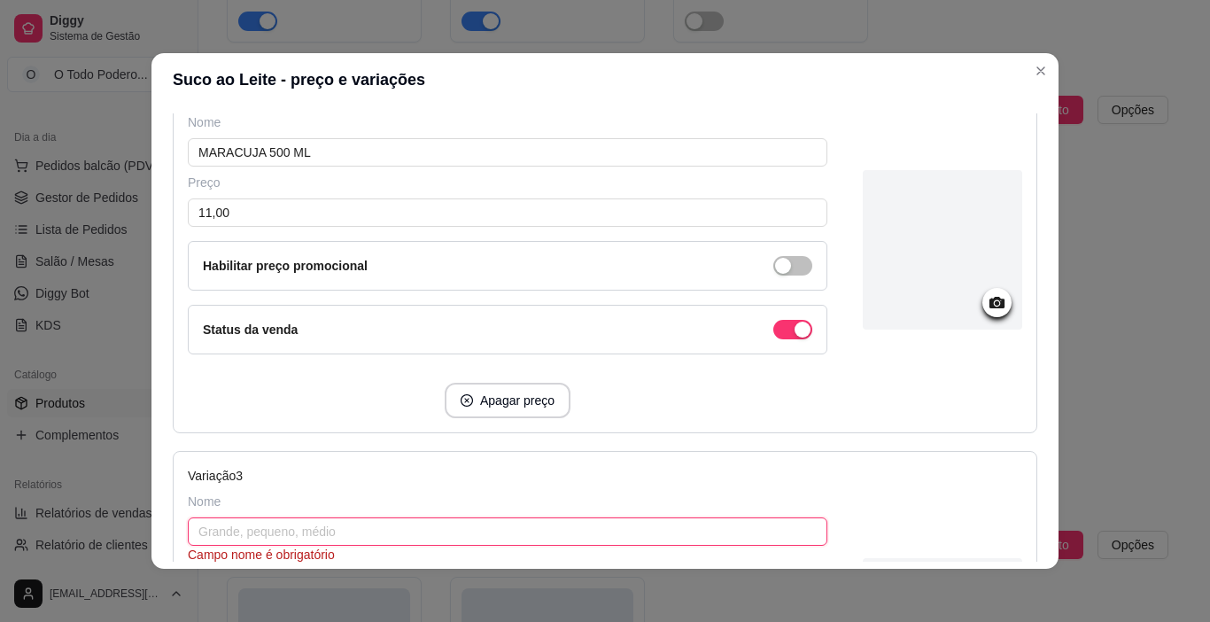
click at [318, 538] on input "text" at bounding box center [507, 531] width 639 height 28
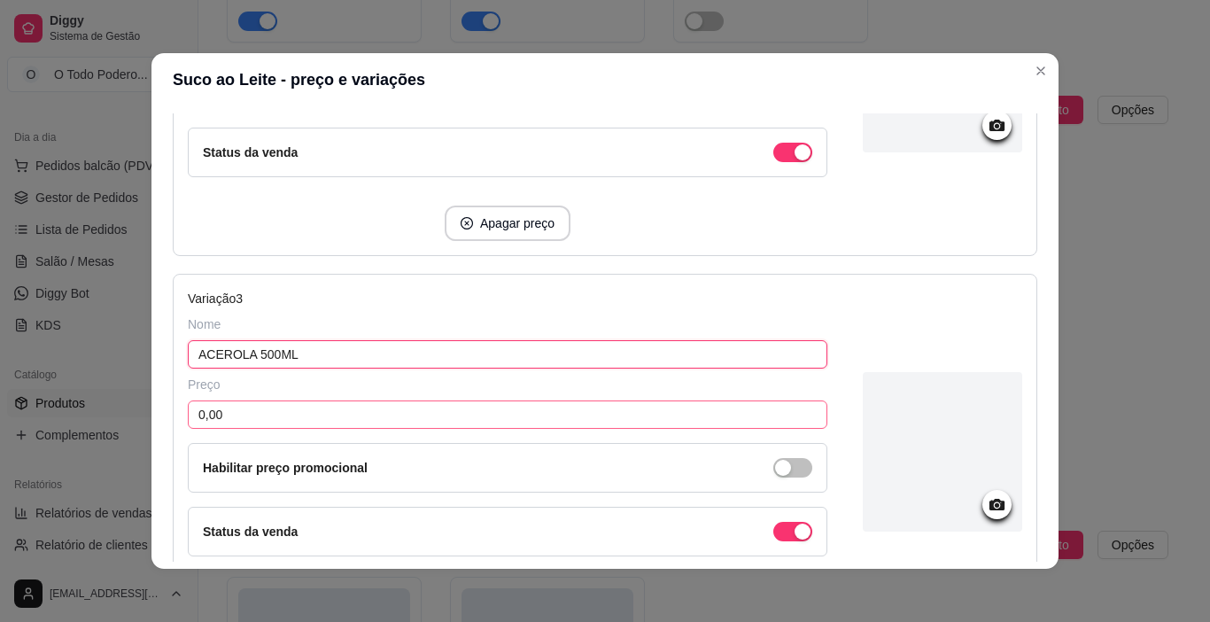
type input "ACEROLA 500ML"
click at [409, 421] on input "0,00" at bounding box center [507, 414] width 639 height 28
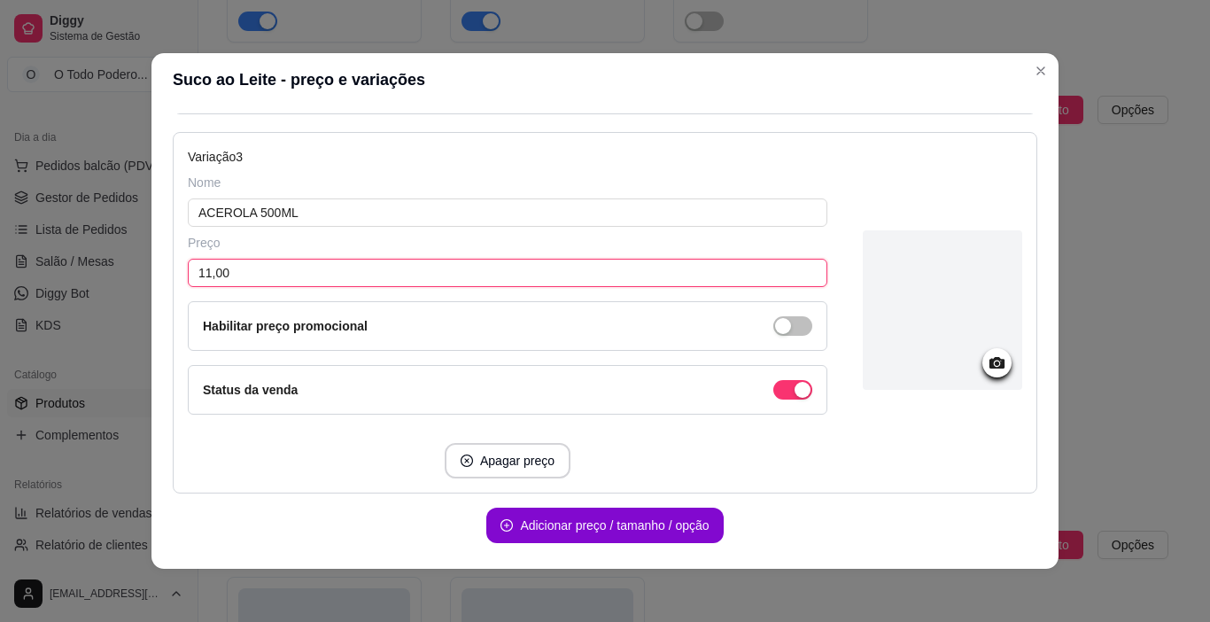
scroll to position [997, 0]
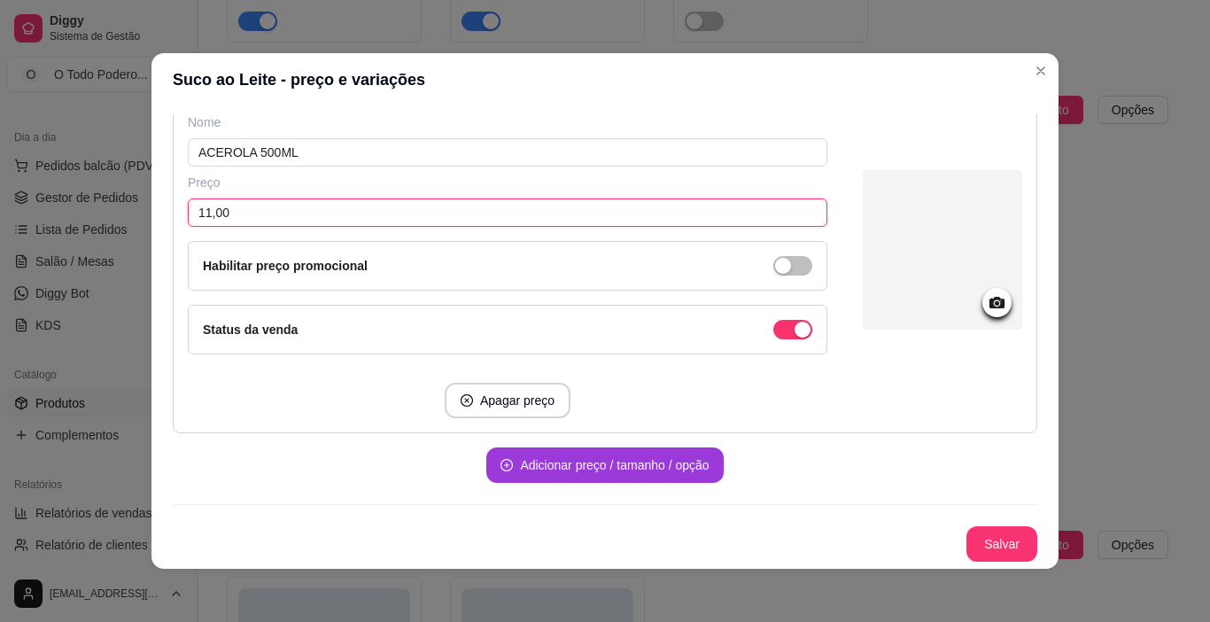
type input "11,00"
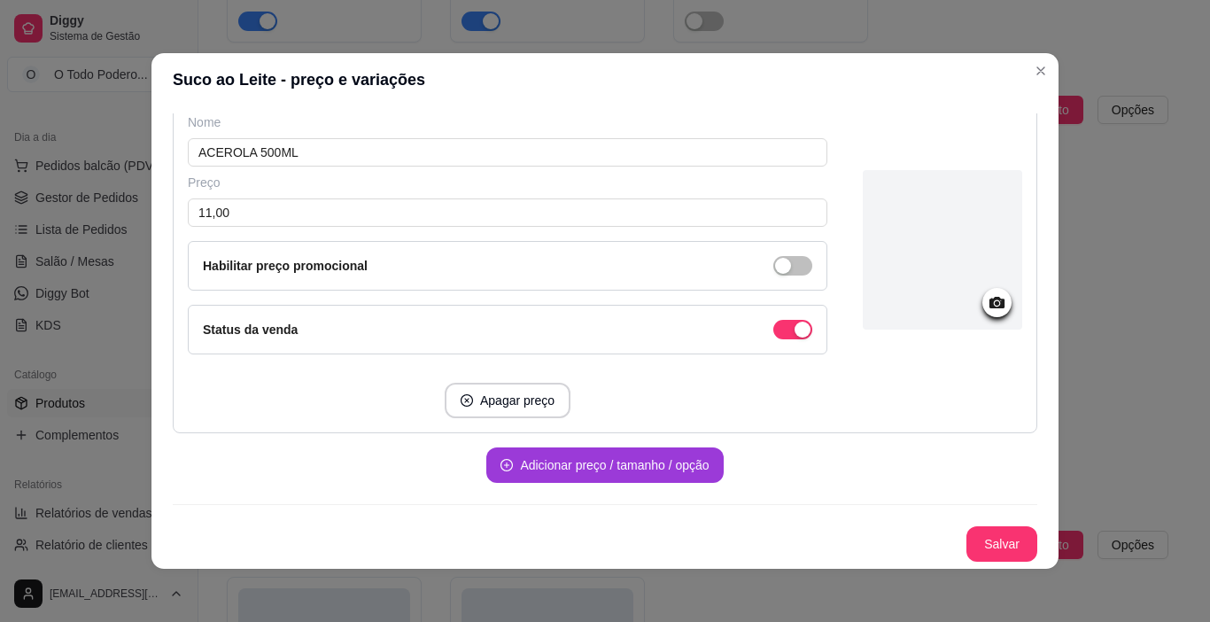
click at [686, 453] on button "Adicionar preço / tamanho / opção" at bounding box center [604, 464] width 236 height 35
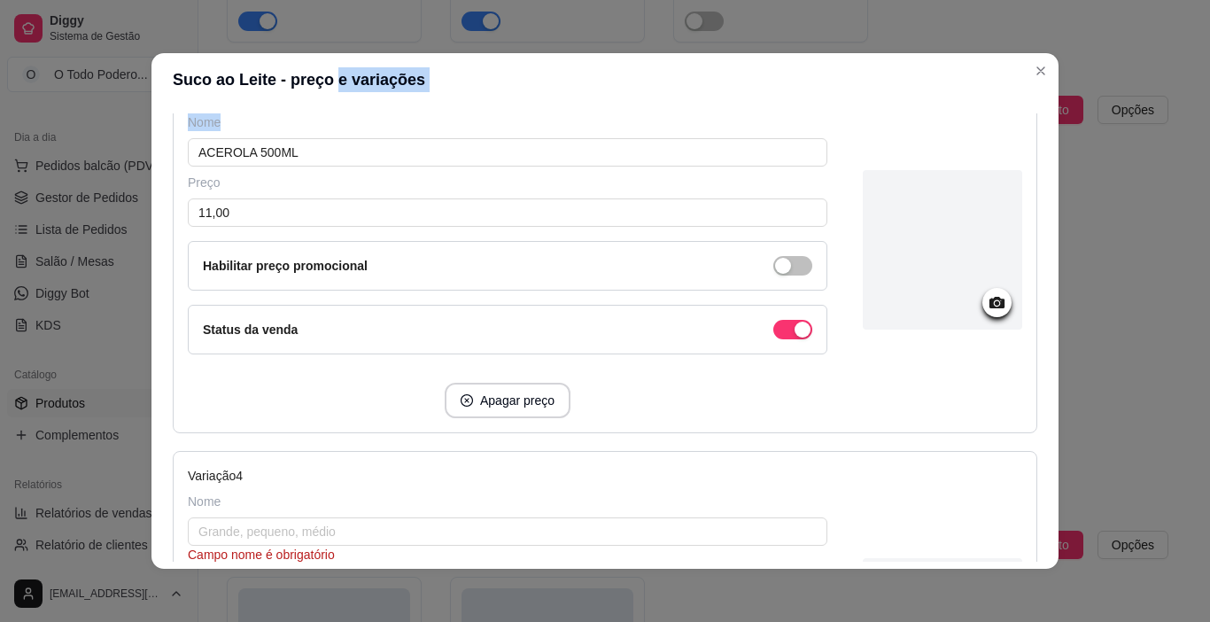
drag, startPoint x: 323, startPoint y: 66, endPoint x: 508, endPoint y: 107, distance: 188.7
click at [508, 107] on section "Suco ao Leite - preço e variações Detalhes Preço e variações Disponibilidade Co…" at bounding box center [604, 310] width 907 height 515
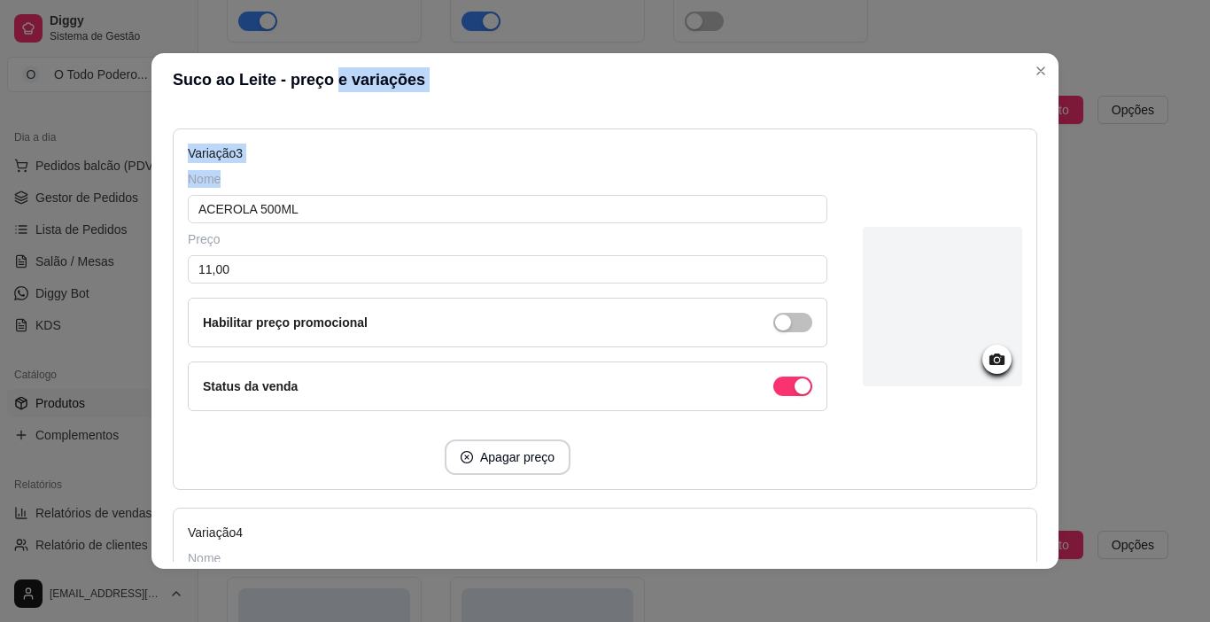
scroll to position [1206, 0]
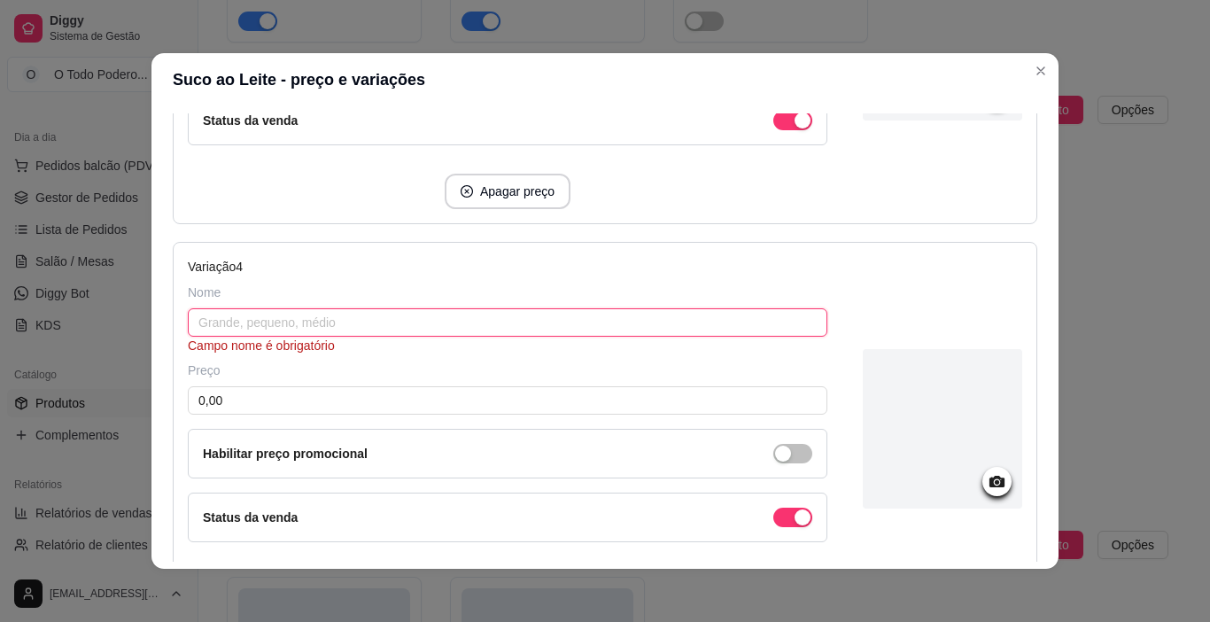
click at [306, 330] on input "text" at bounding box center [507, 322] width 639 height 28
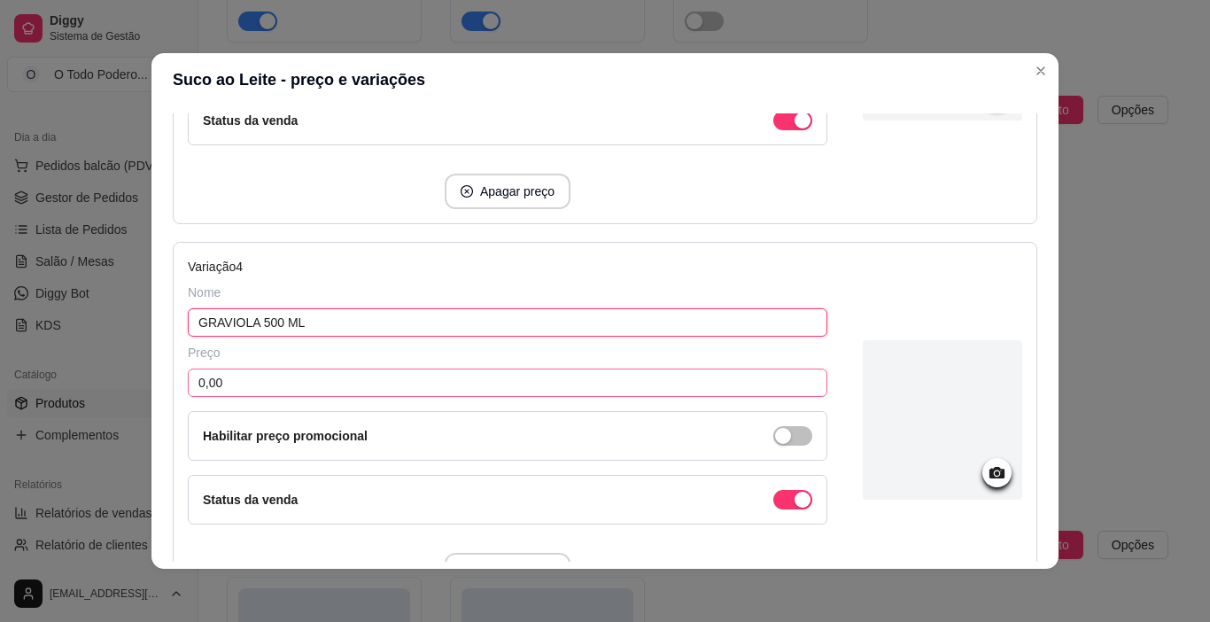
type input "GRAVIOLA 500 ML"
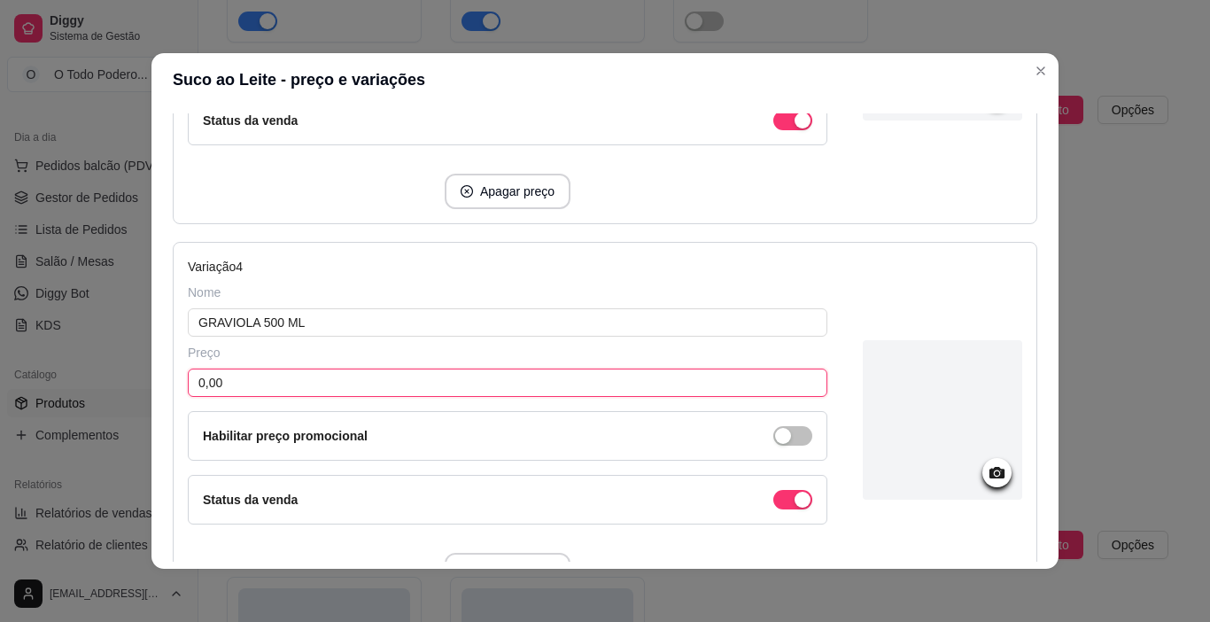
click at [309, 391] on input "0,00" at bounding box center [507, 382] width 639 height 28
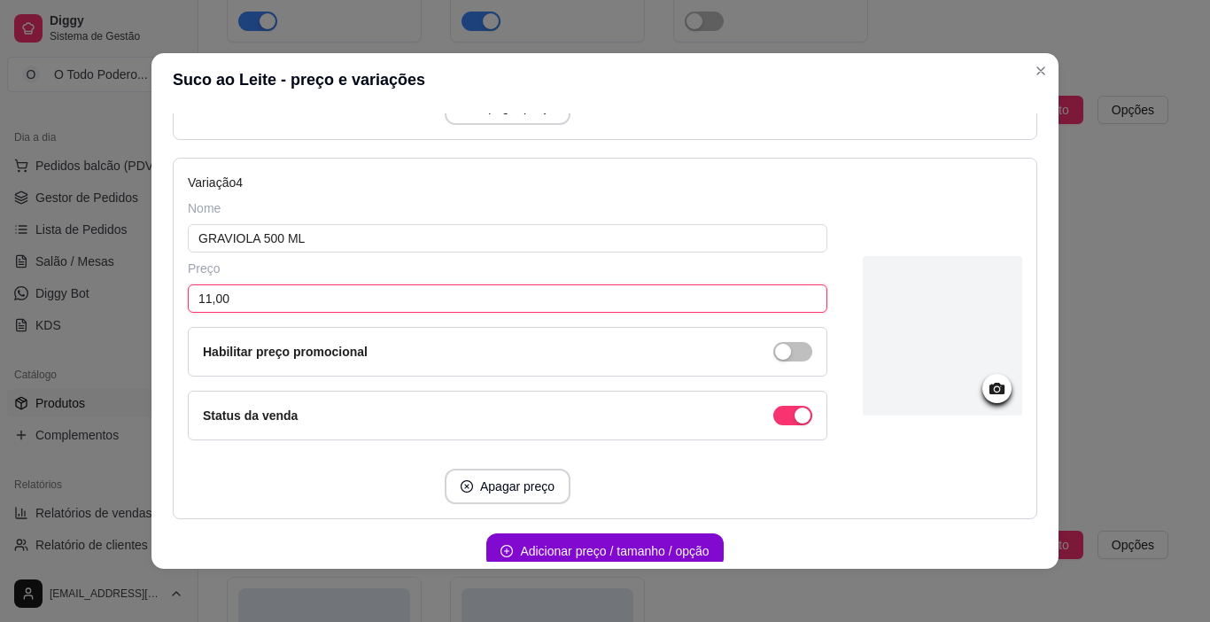
scroll to position [1376, 0]
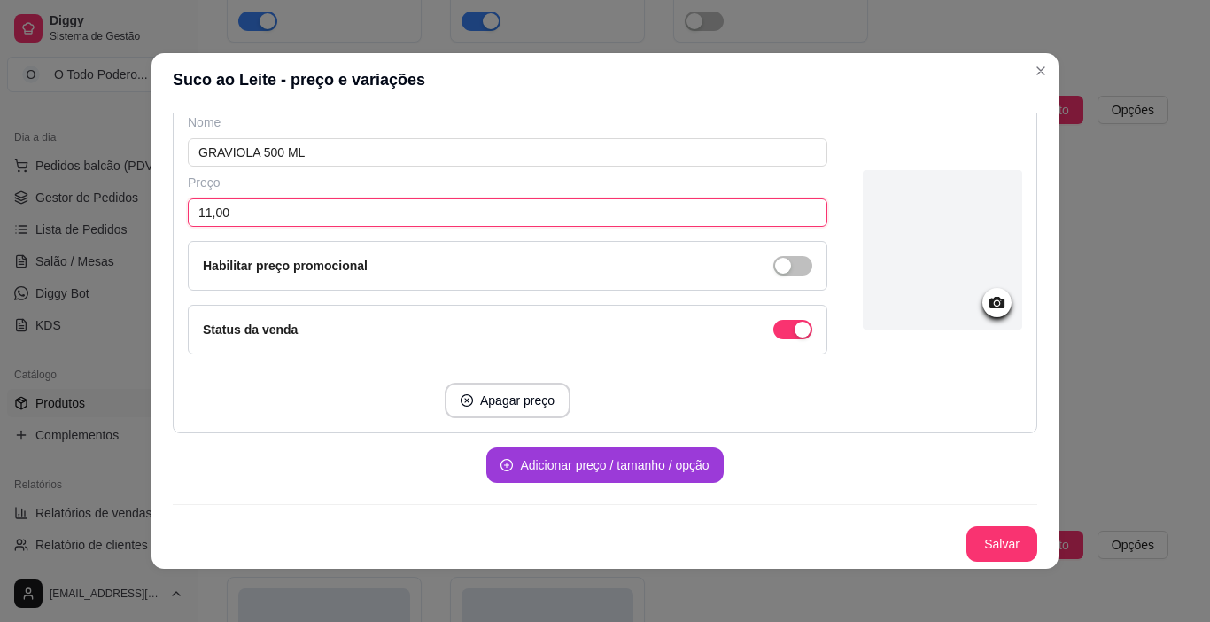
type input "11,00"
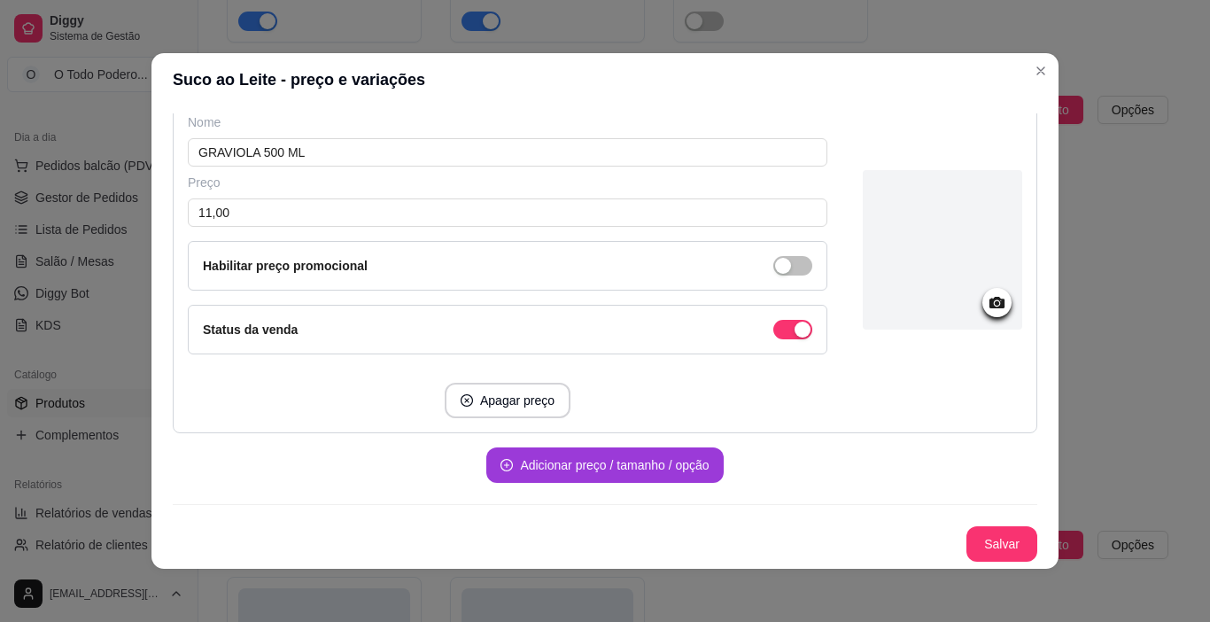
click at [579, 471] on button "Adicionar preço / tamanho / opção" at bounding box center [604, 464] width 236 height 35
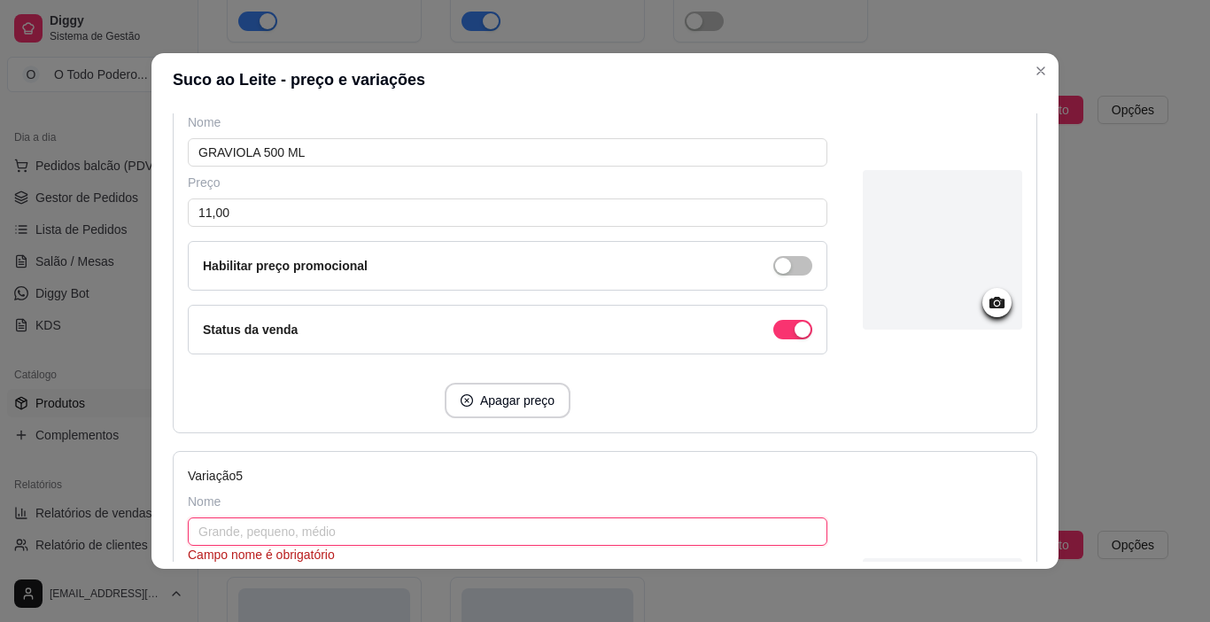
click at [353, 531] on input "text" at bounding box center [507, 531] width 639 height 28
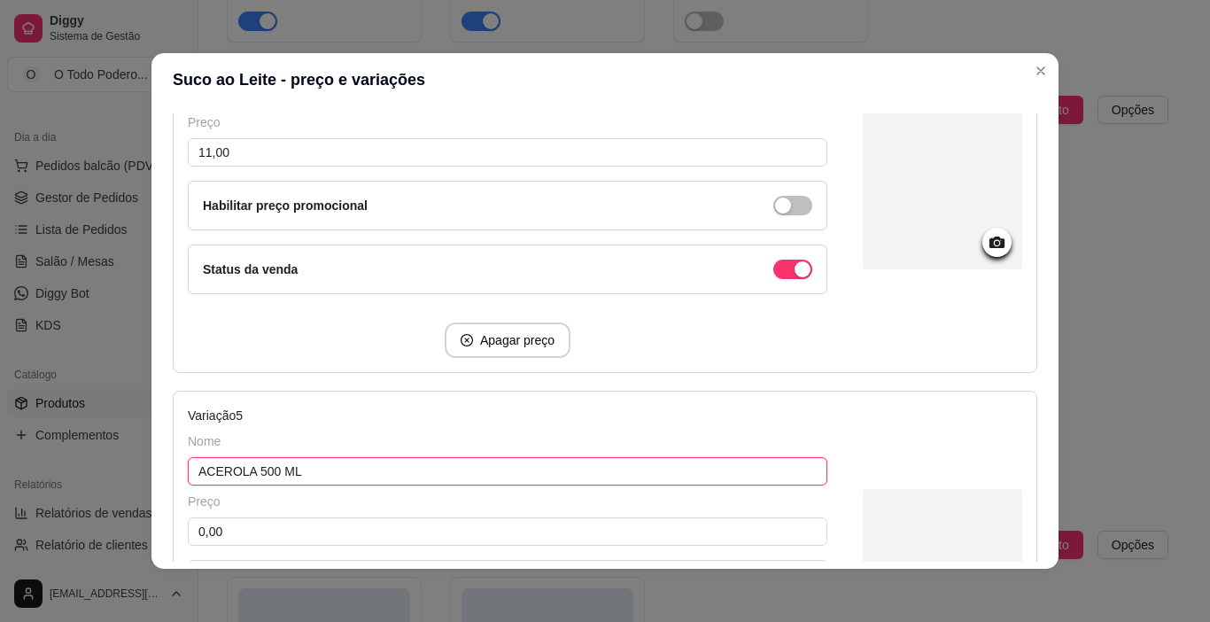
scroll to position [1554, 0]
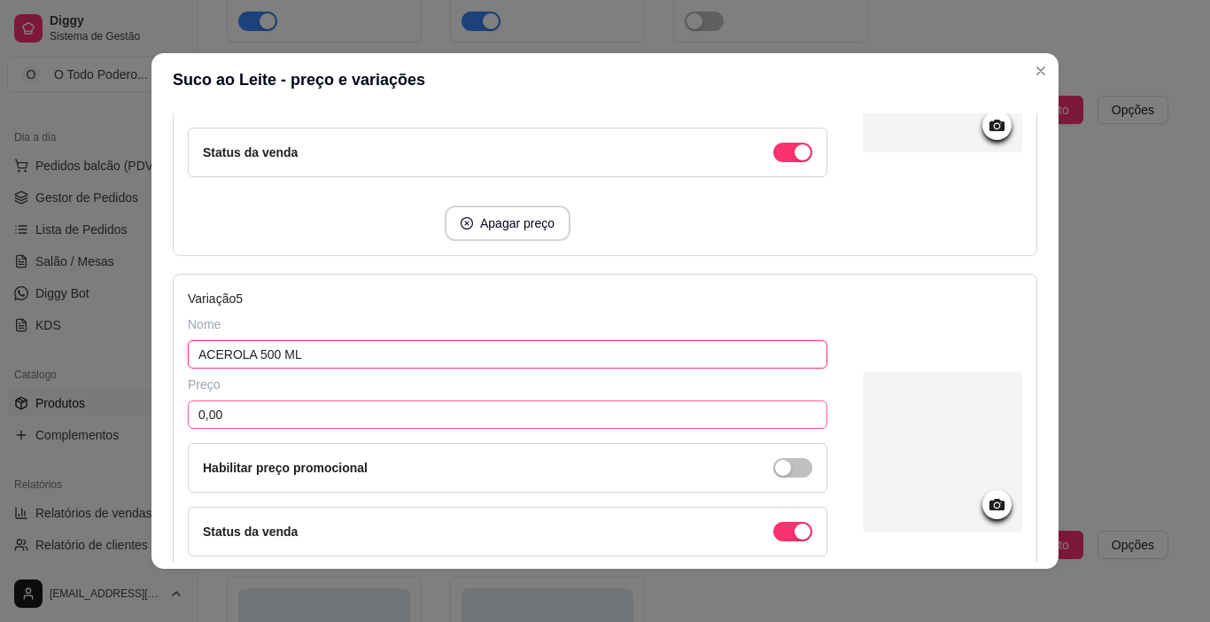
type input "ACEROLA 500 ML"
click at [312, 421] on input "0,00" at bounding box center [507, 414] width 639 height 28
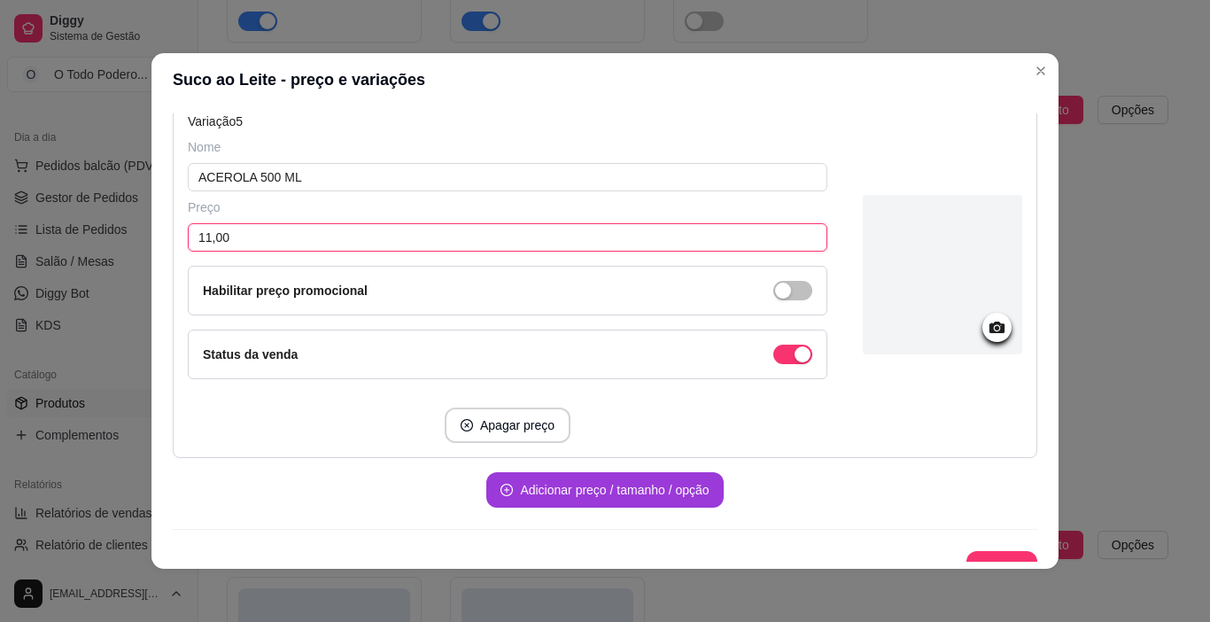
type input "11,00"
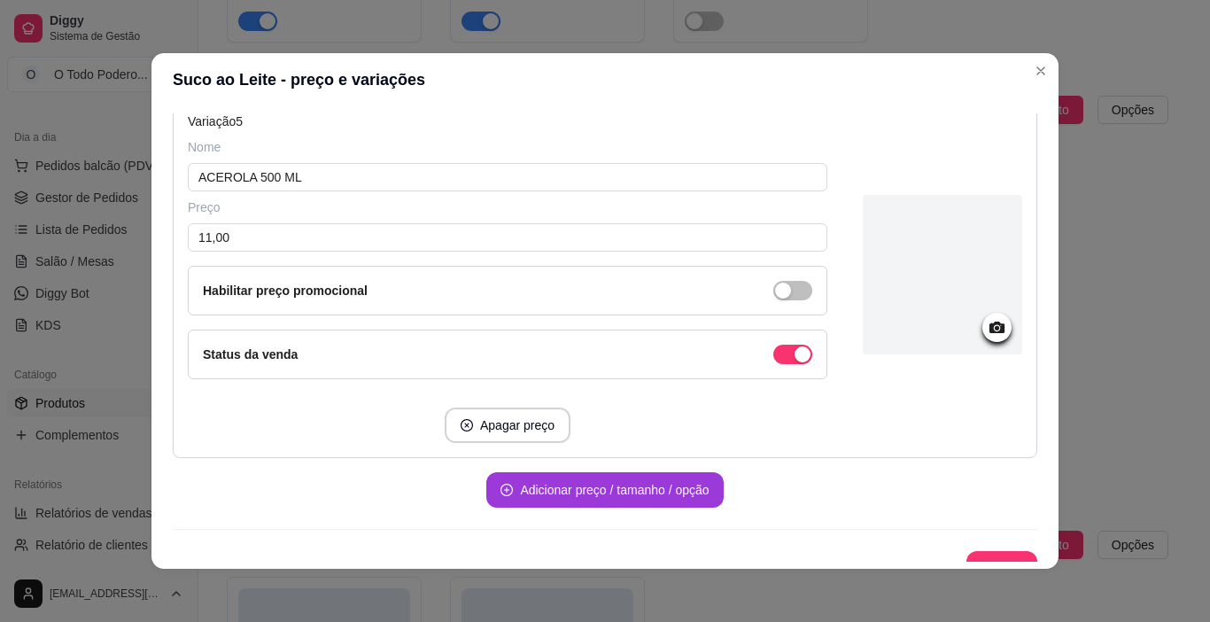
click at [553, 476] on button "Adicionar preço / tamanho / opção" at bounding box center [604, 489] width 236 height 35
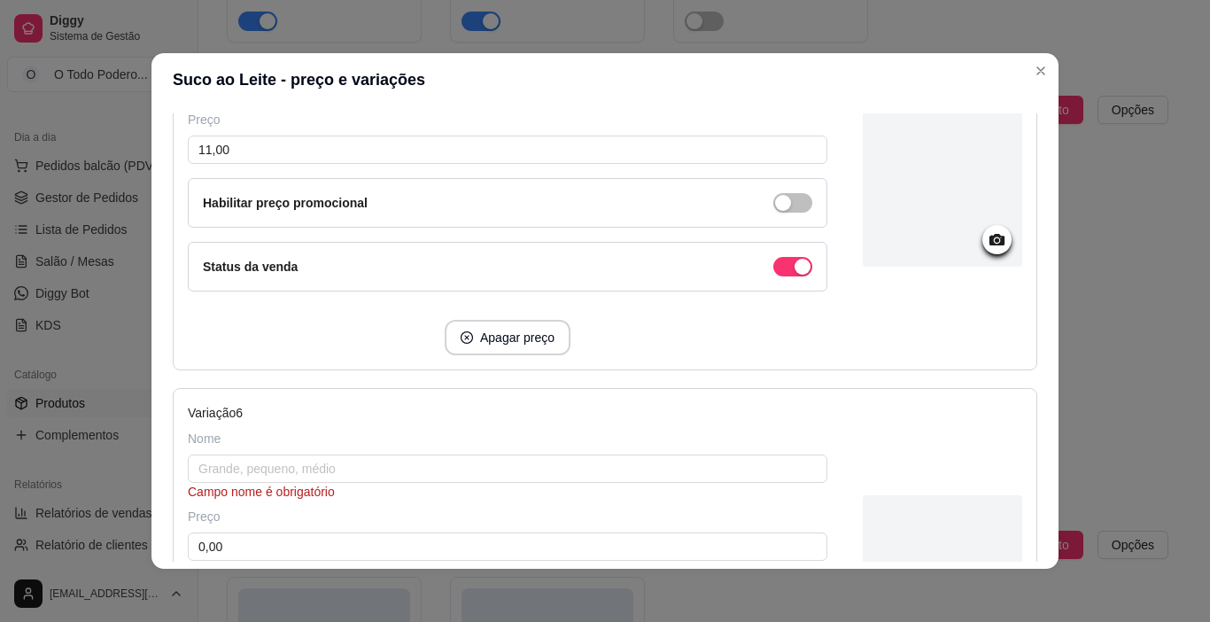
scroll to position [1819, 0]
click at [354, 477] on input "text" at bounding box center [507, 467] width 639 height 28
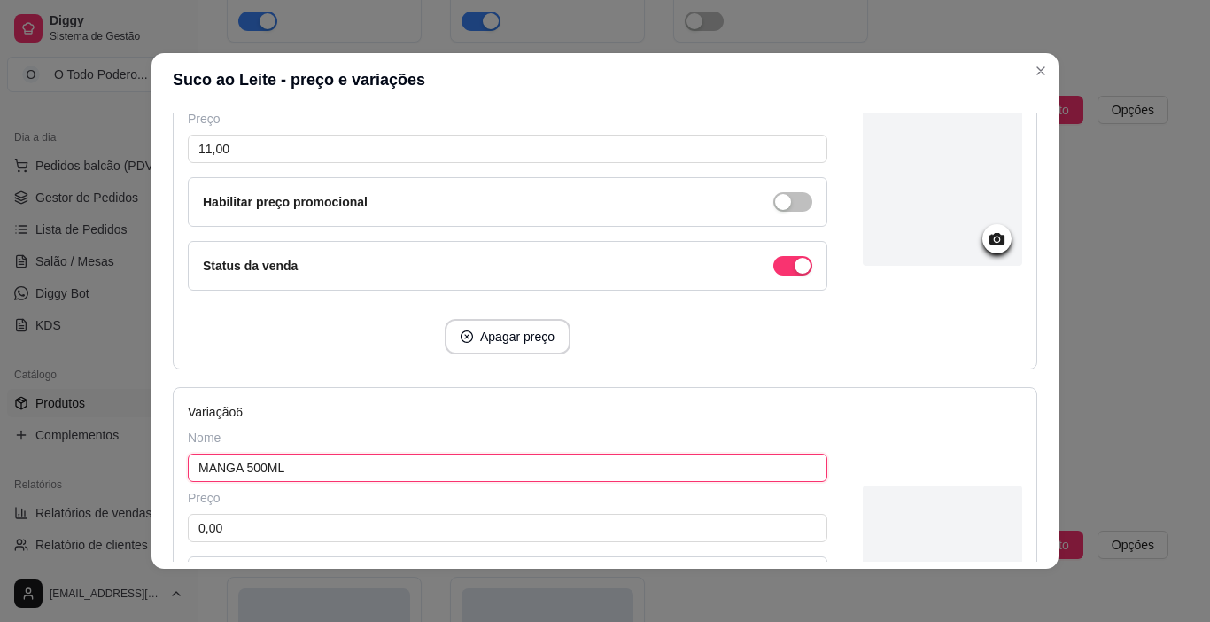
type input "MANGA 500ML"
click at [353, 508] on div "Preço 0,00 Habilitar preço promocional" at bounding box center [507, 547] width 639 height 117
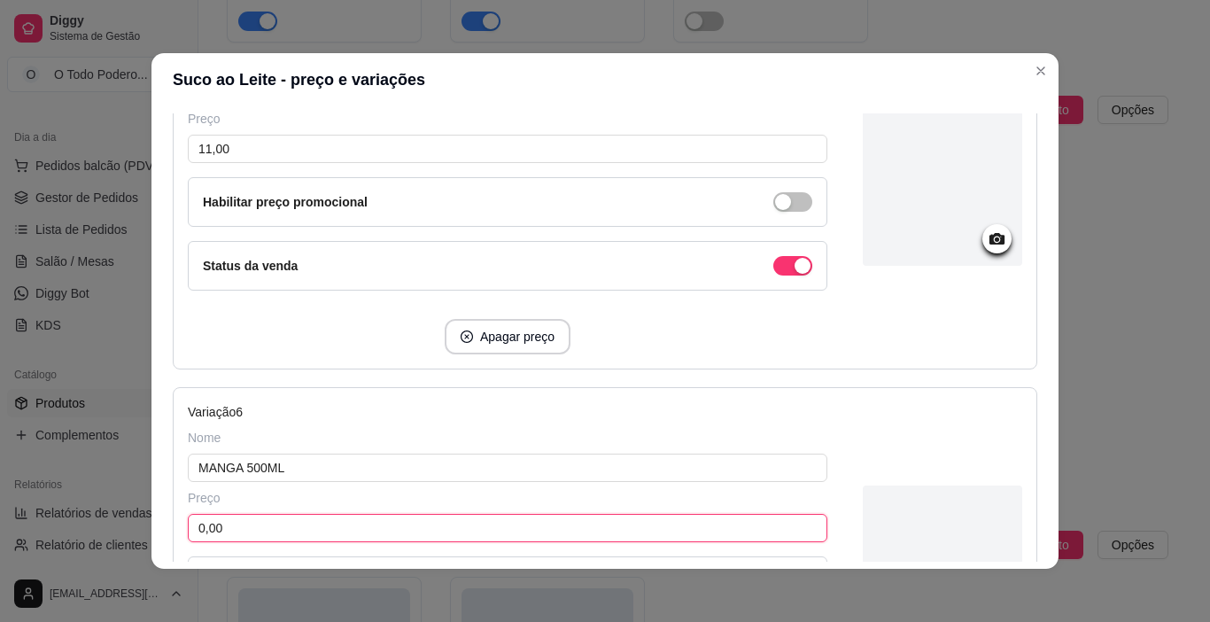
click at [369, 539] on input "0,00" at bounding box center [507, 528] width 639 height 28
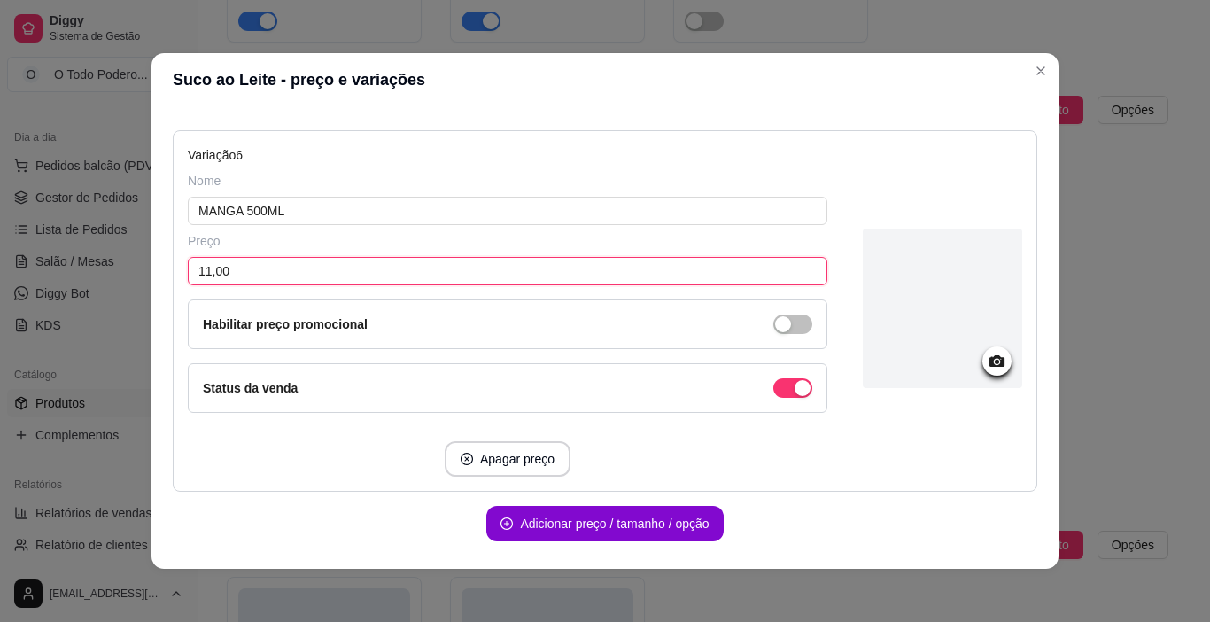
scroll to position [2135, 0]
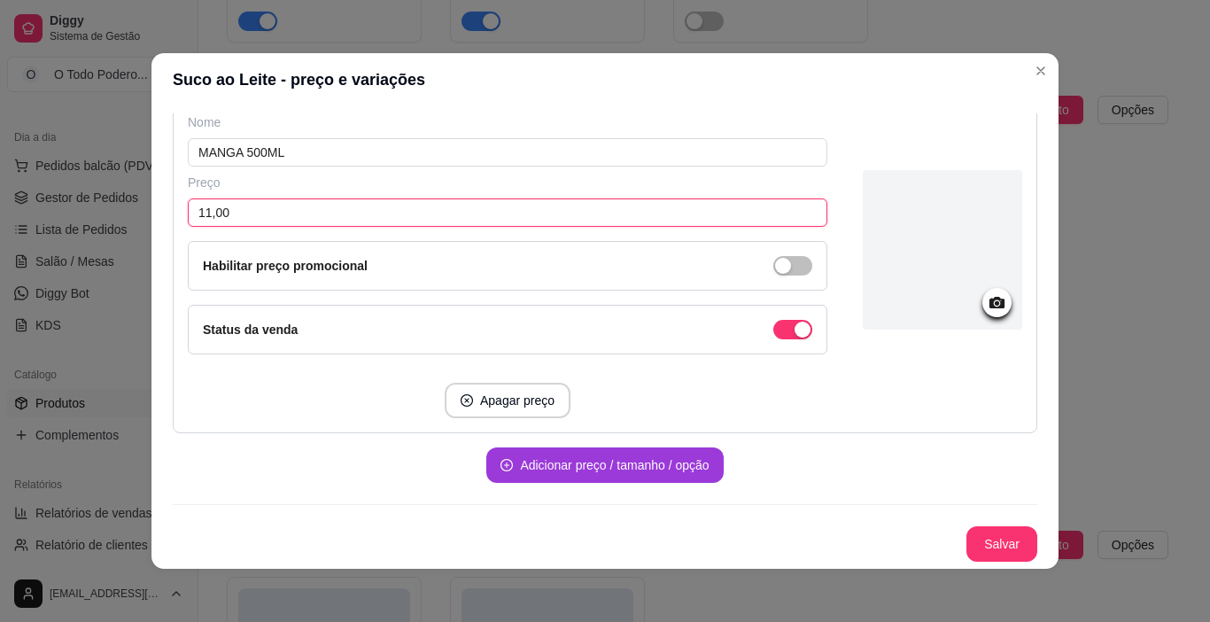
type input "11,00"
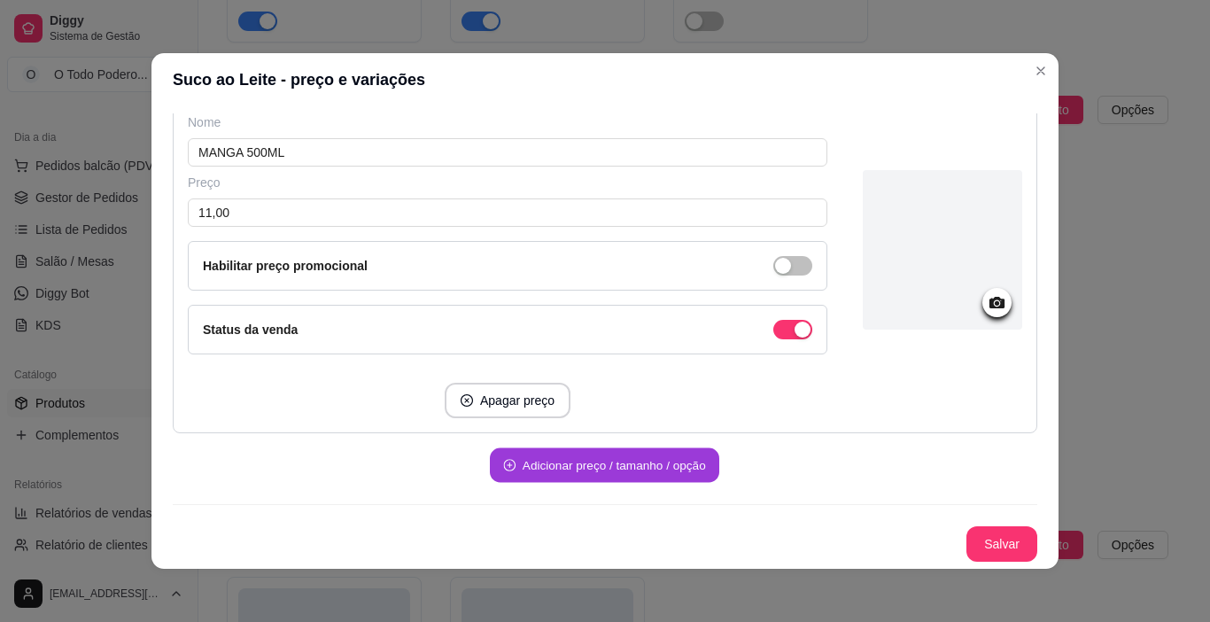
click at [562, 462] on button "Adicionar preço / tamanho / opção" at bounding box center [604, 465] width 229 height 35
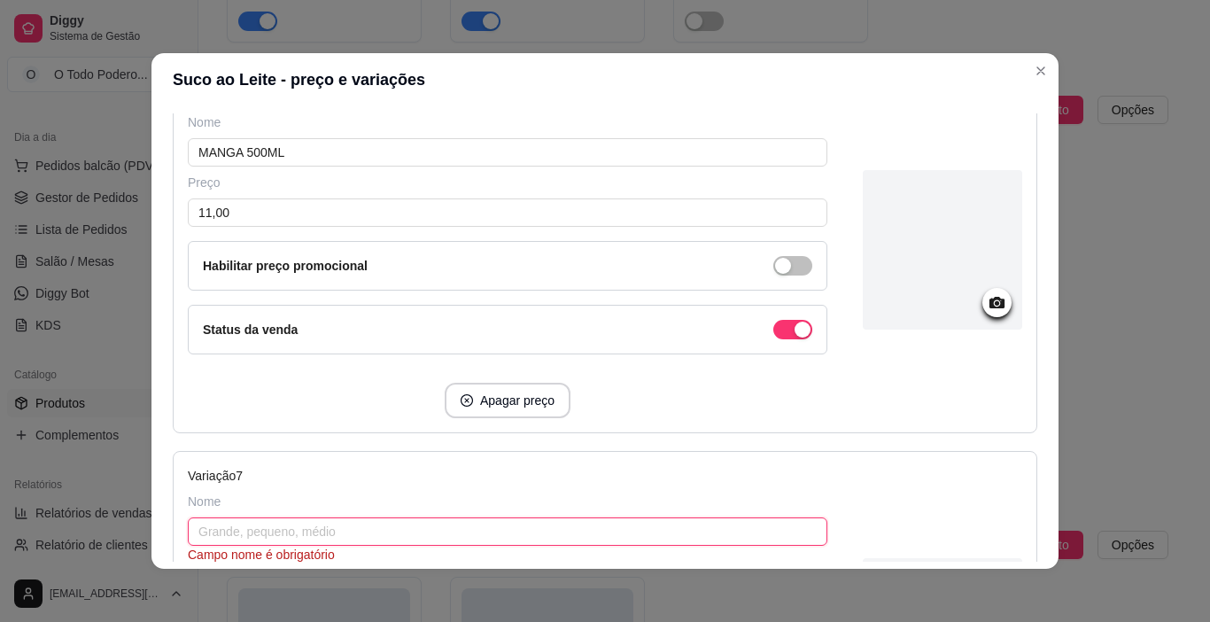
click at [253, 525] on input "text" at bounding box center [507, 531] width 639 height 28
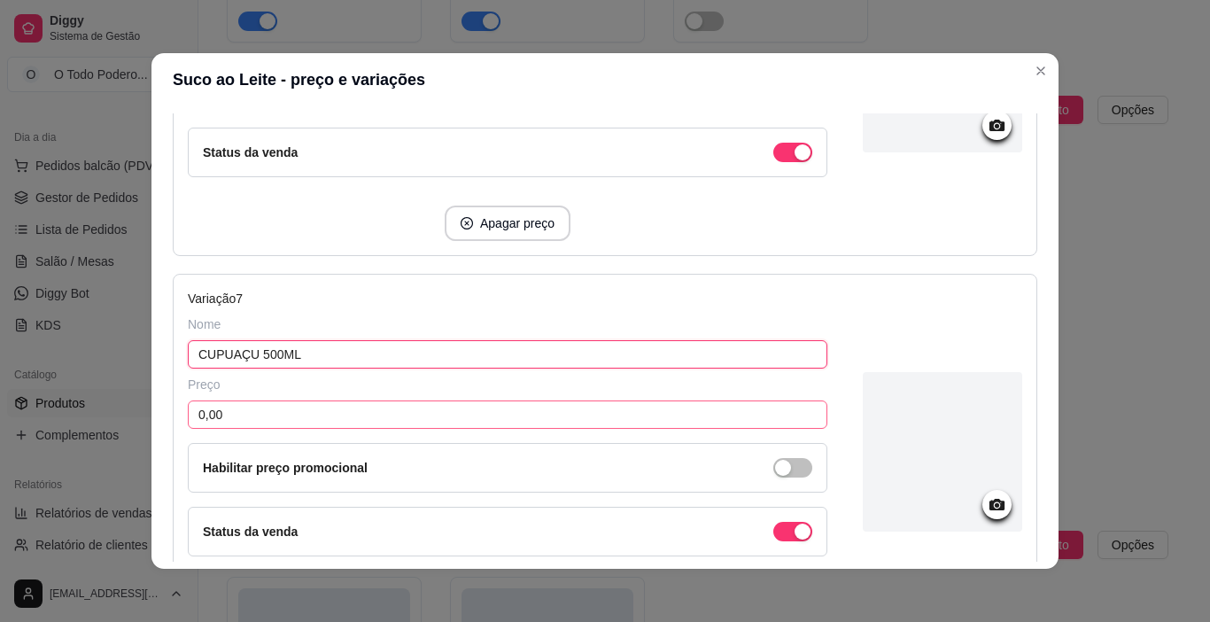
type input "CUPUAÇU 500ML"
click at [296, 413] on input "0,00" at bounding box center [507, 414] width 639 height 28
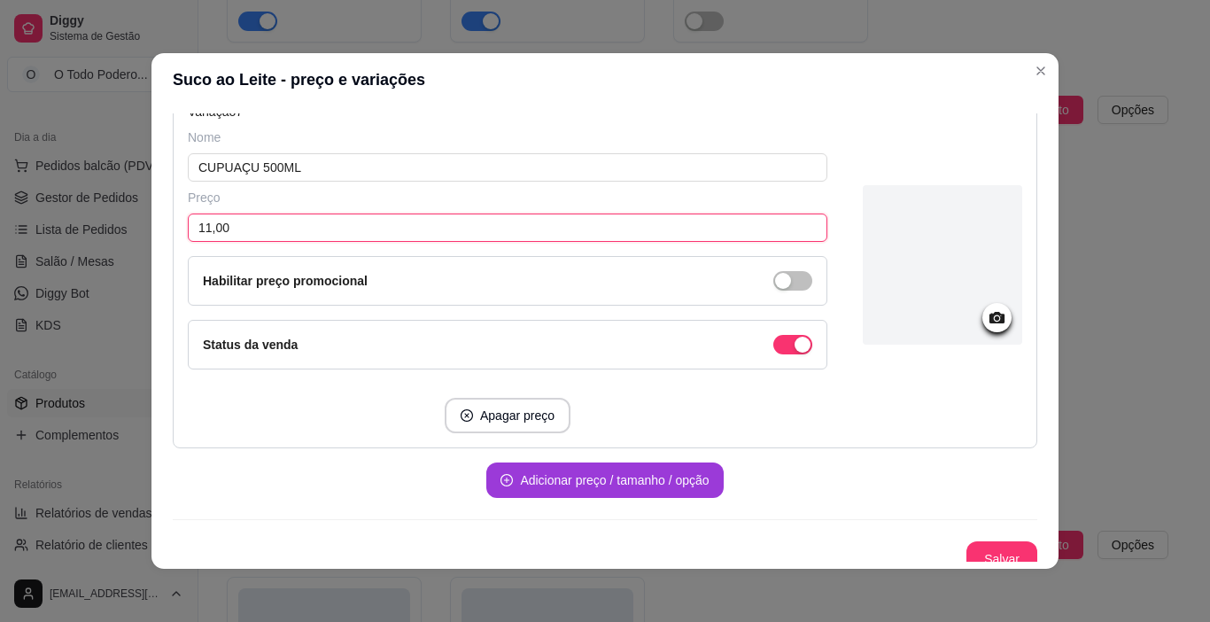
scroll to position [2514, 0]
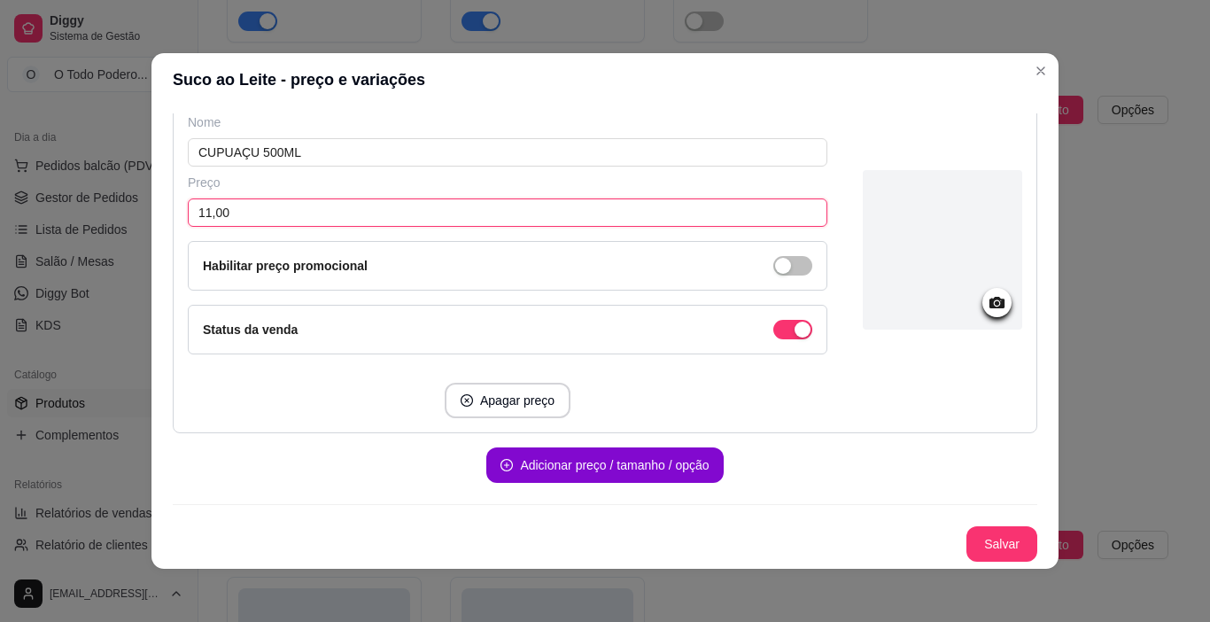
type input "11,00"
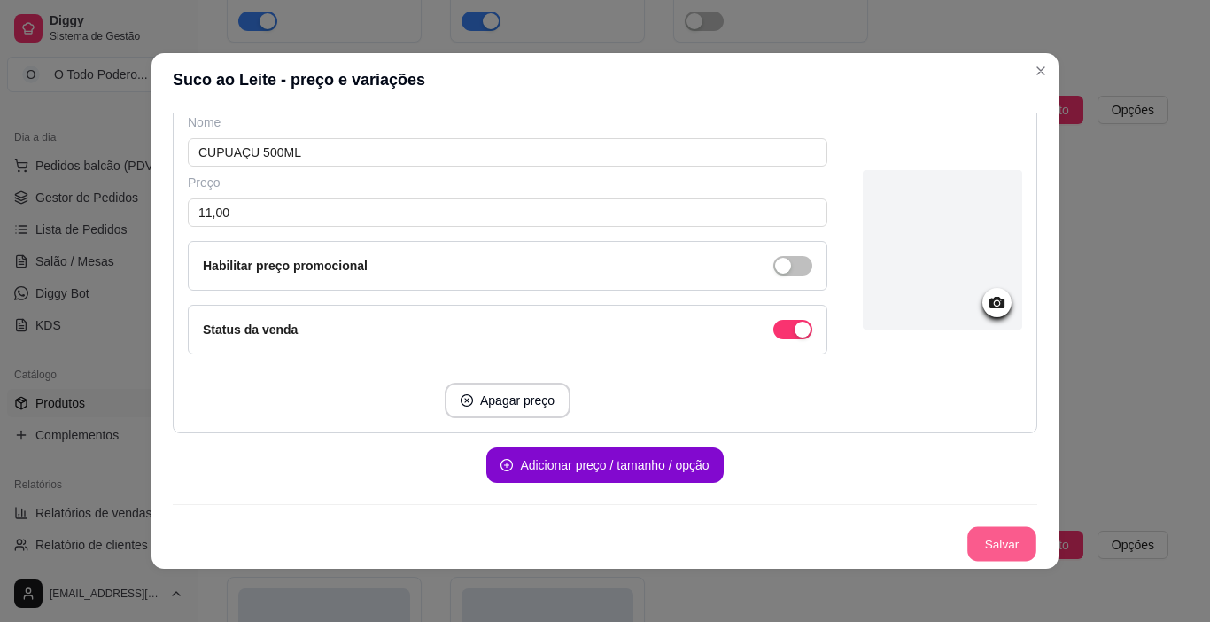
click at [983, 549] on button "Salvar" at bounding box center [1001, 544] width 69 height 35
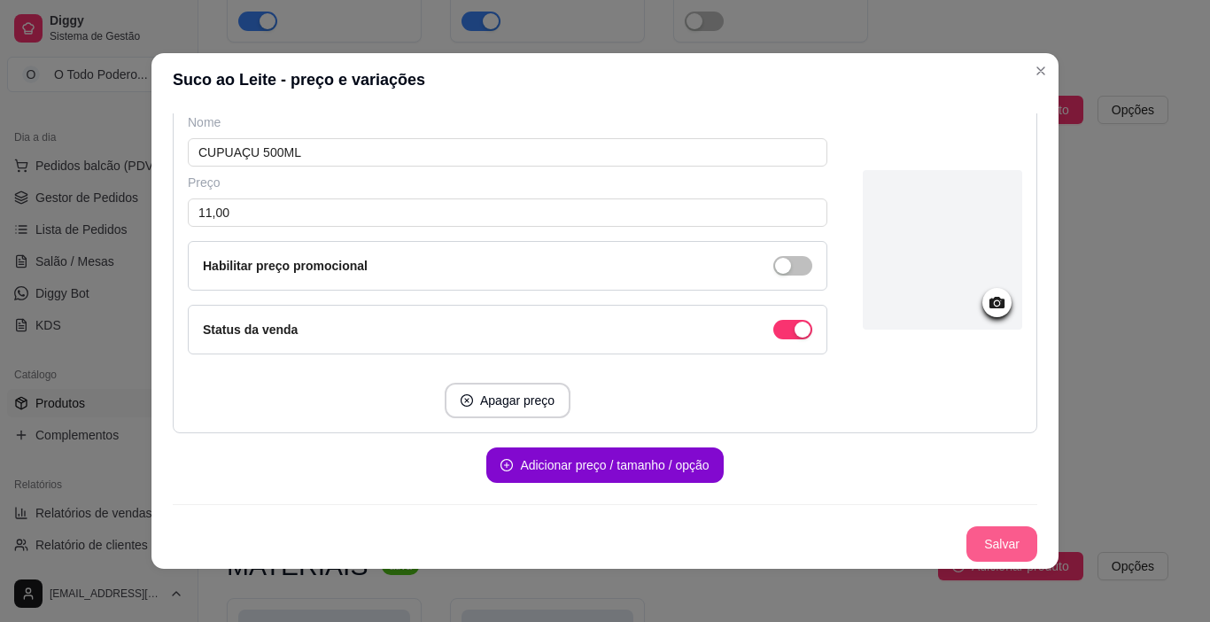
click at [971, 529] on button "Salvar" at bounding box center [1001, 543] width 71 height 35
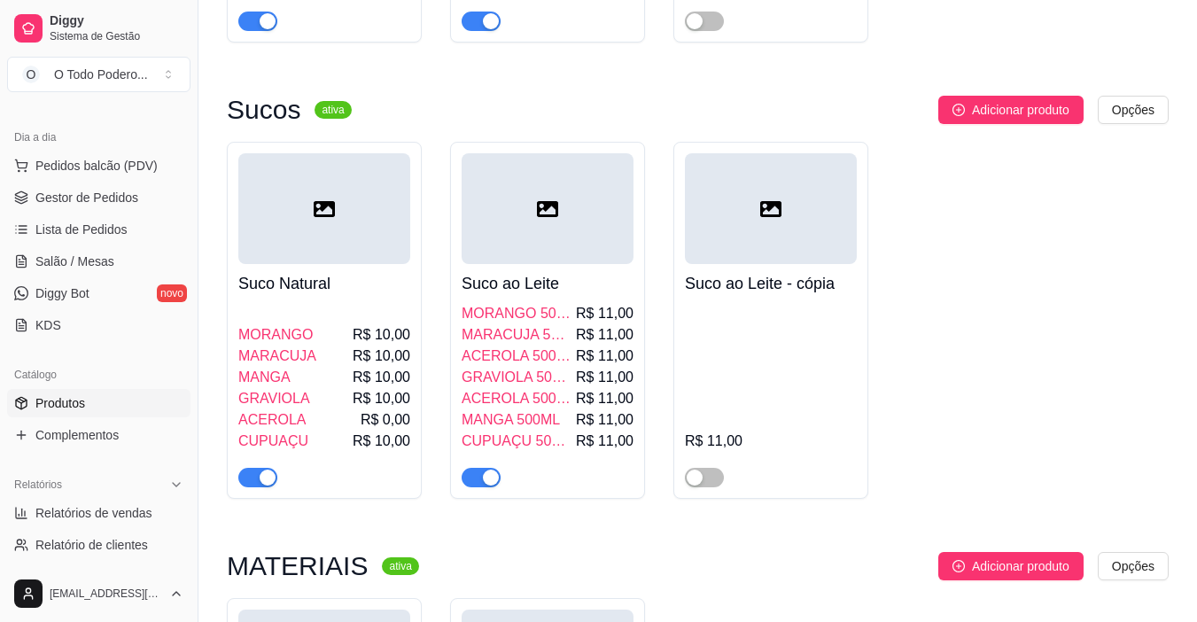
drag, startPoint x: 766, startPoint y: 126, endPoint x: 838, endPoint y: 96, distance: 77.8
click at [838, 153] on div at bounding box center [771, 208] width 172 height 111
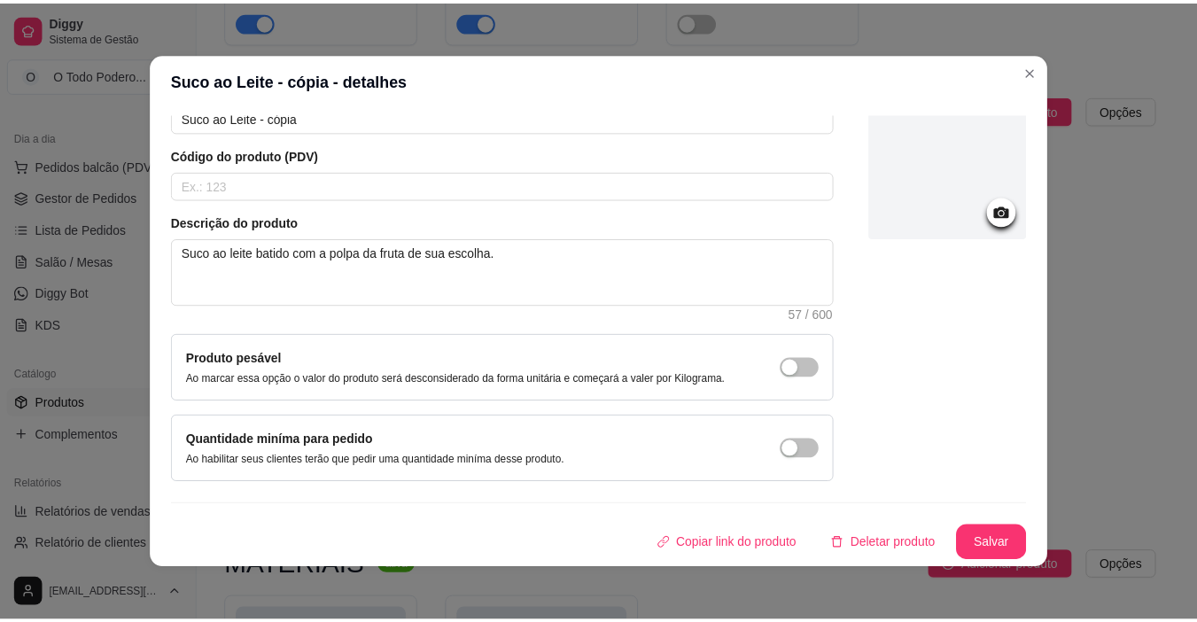
scroll to position [4, 0]
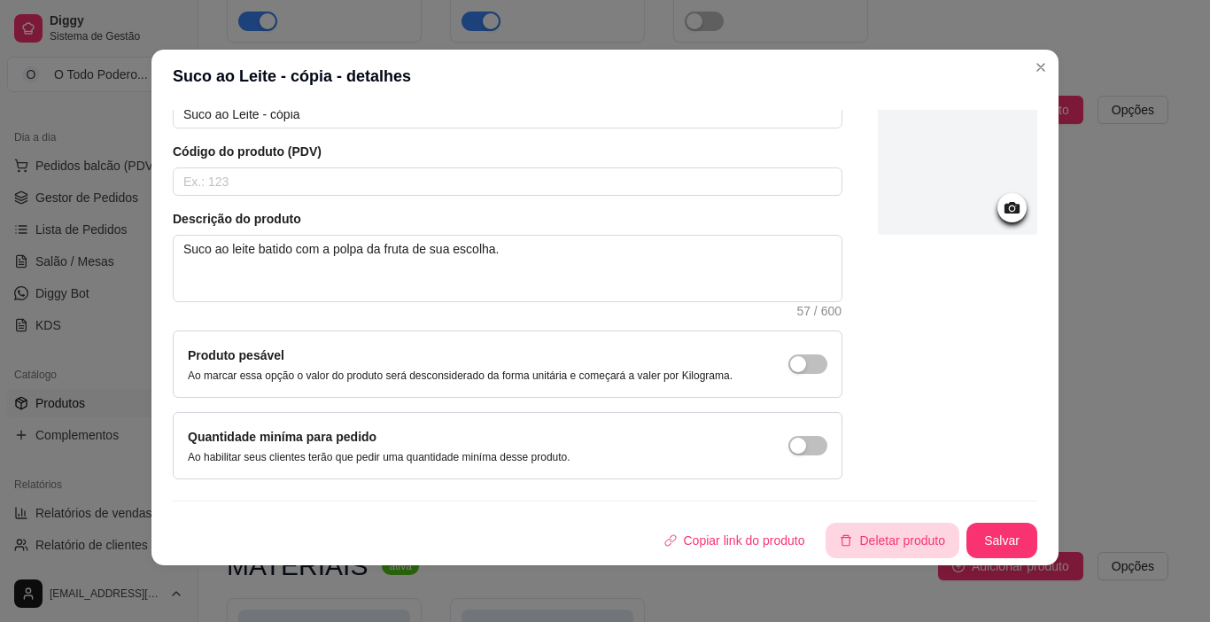
click at [878, 542] on button "Deletar produto" at bounding box center [892, 540] width 134 height 35
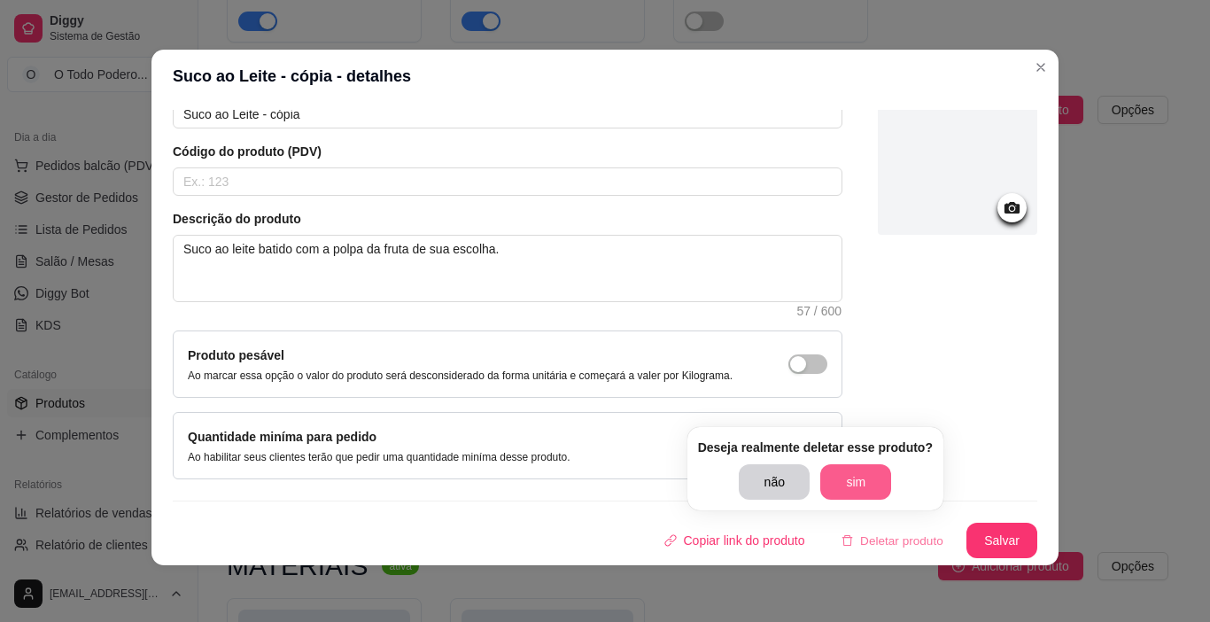
click at [858, 482] on button "sim" at bounding box center [855, 481] width 71 height 35
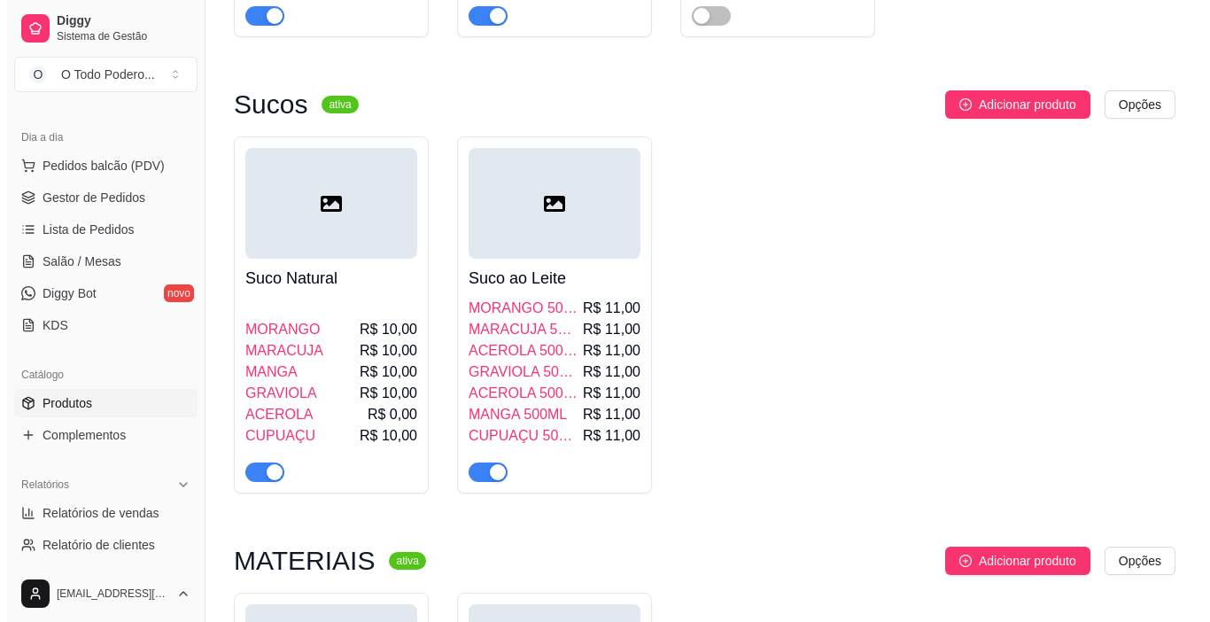
scroll to position [7440, 0]
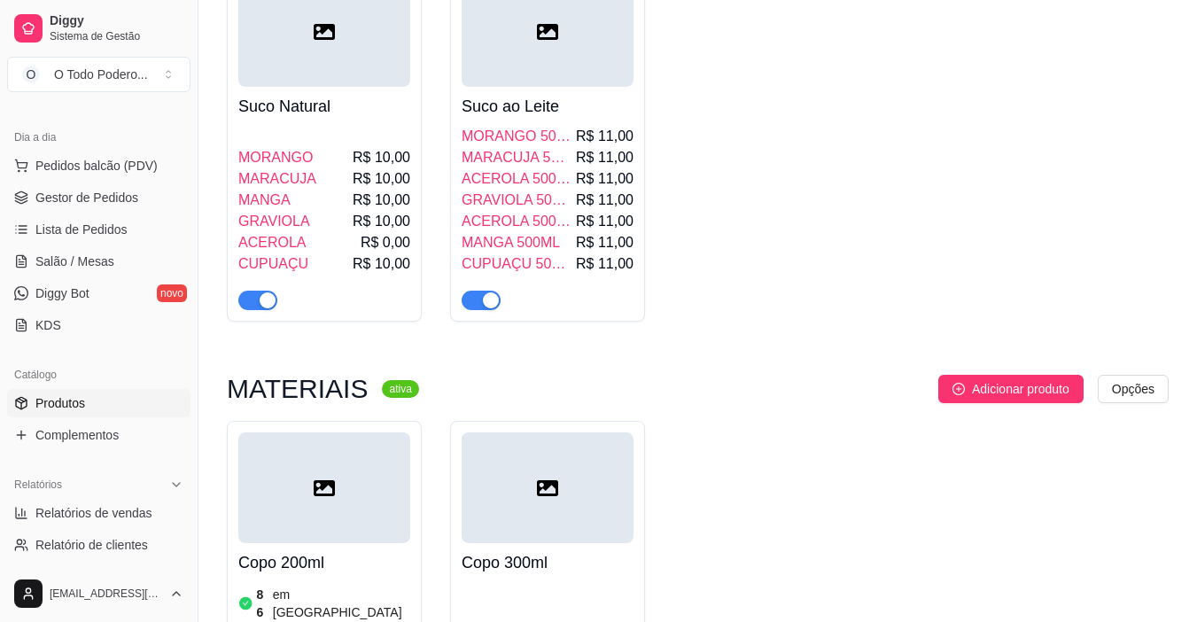
click at [343, 432] on div at bounding box center [324, 487] width 172 height 111
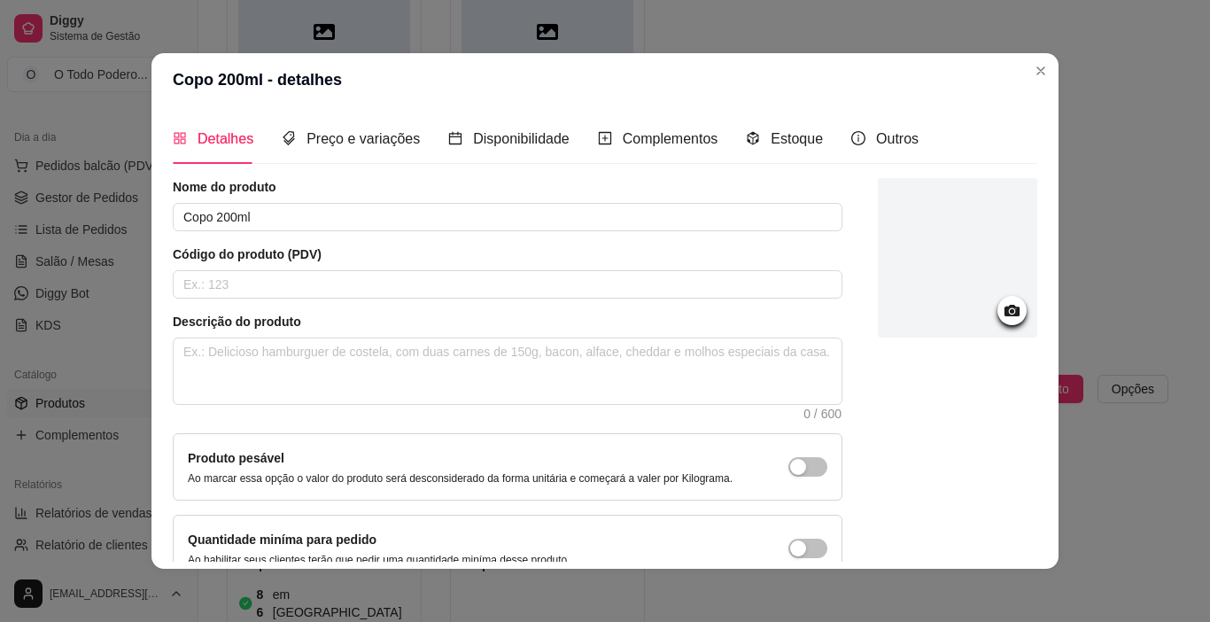
scroll to position [99, 0]
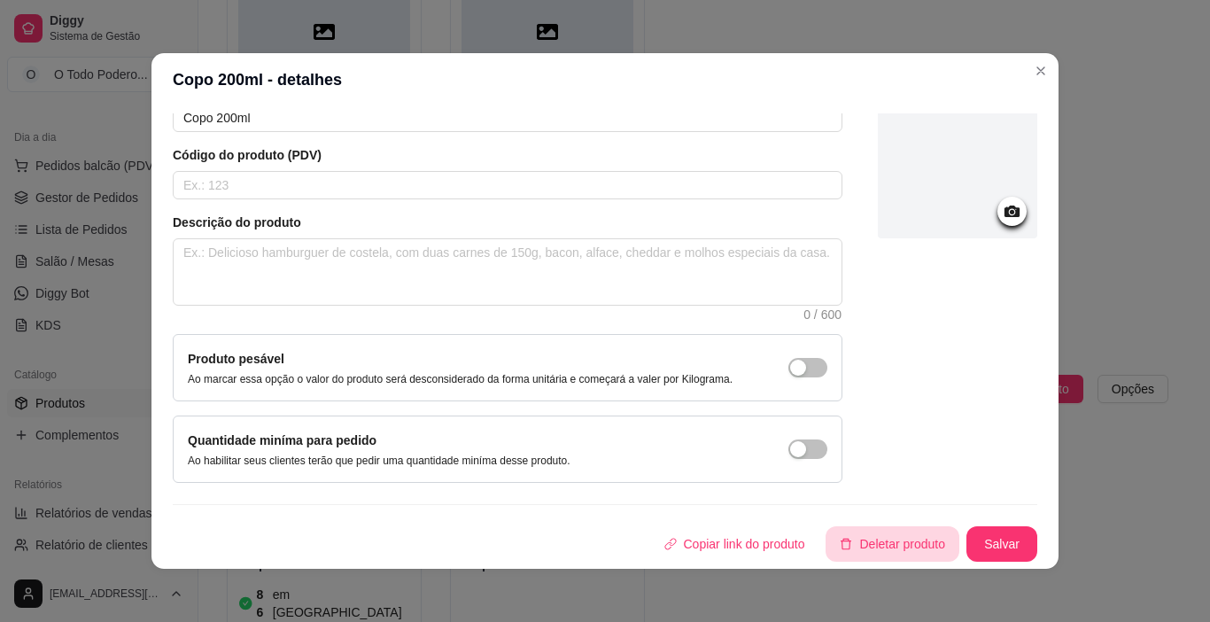
click at [861, 545] on button "Deletar produto" at bounding box center [892, 543] width 134 height 35
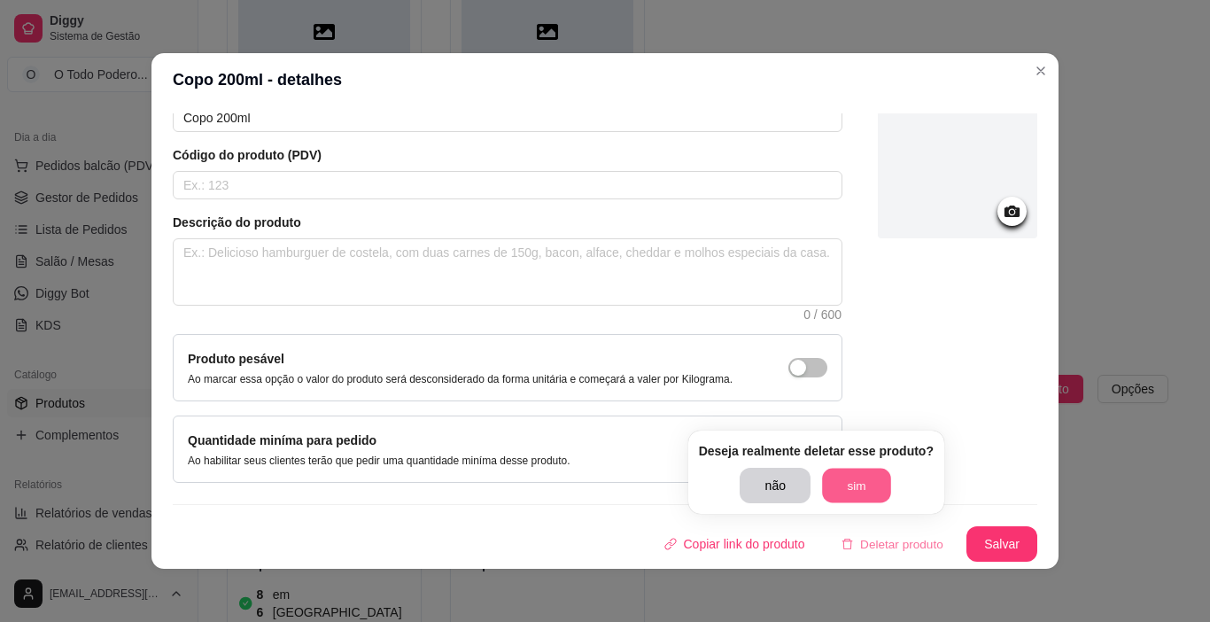
click at [849, 471] on button "sim" at bounding box center [856, 486] width 69 height 35
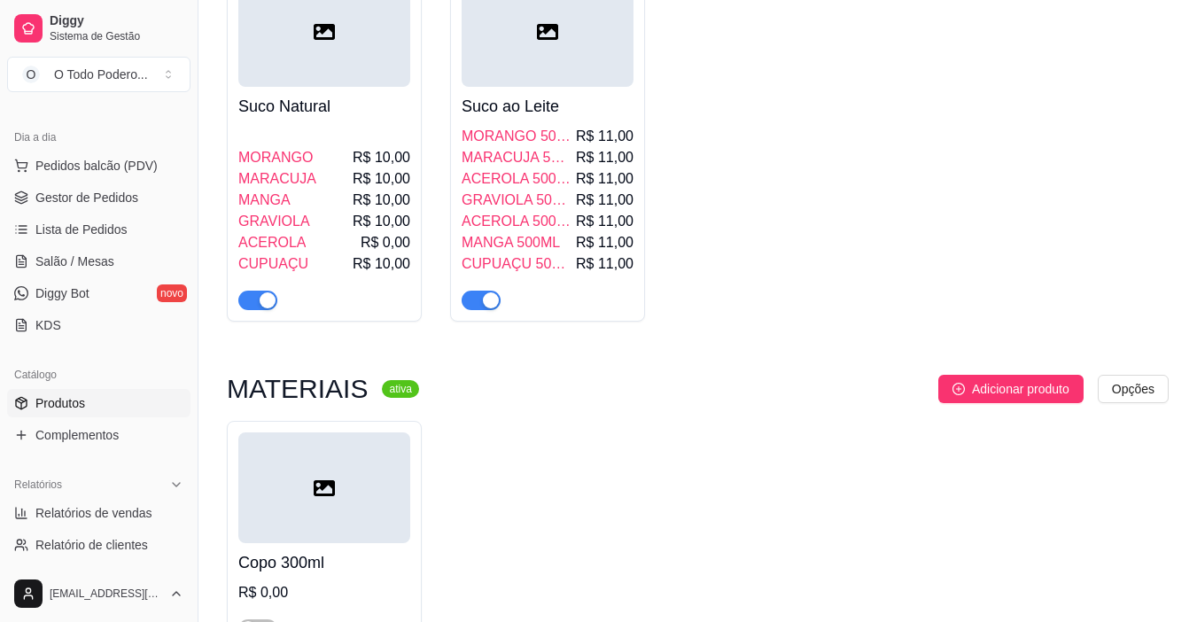
click at [355, 432] on div at bounding box center [324, 487] width 172 height 111
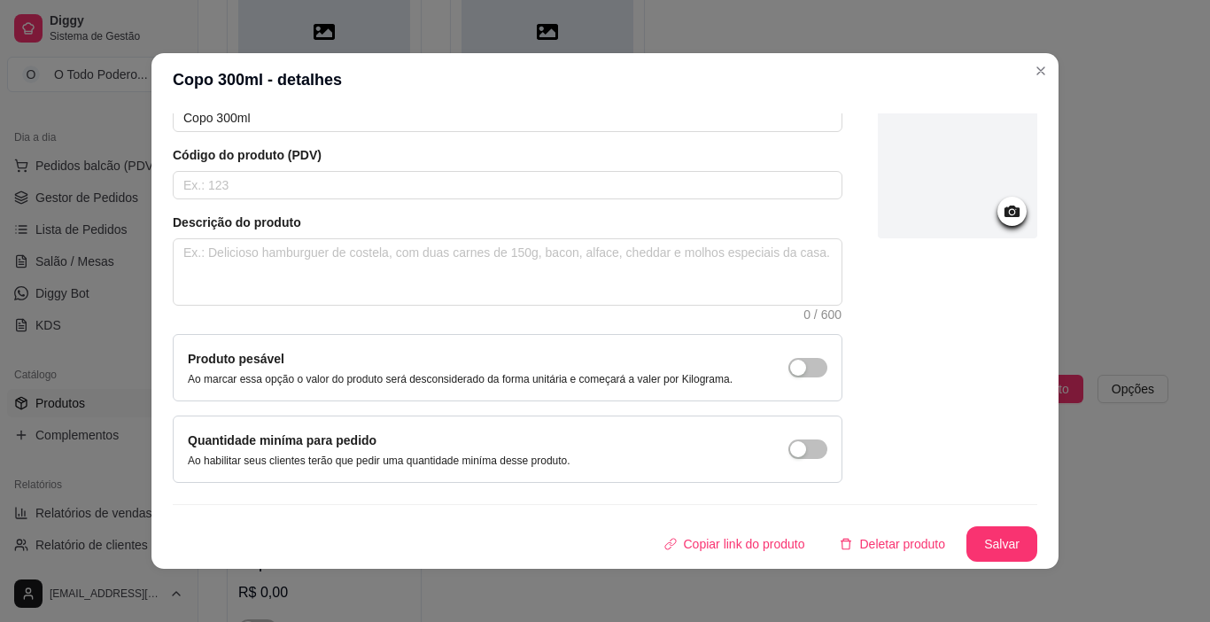
scroll to position [4, 0]
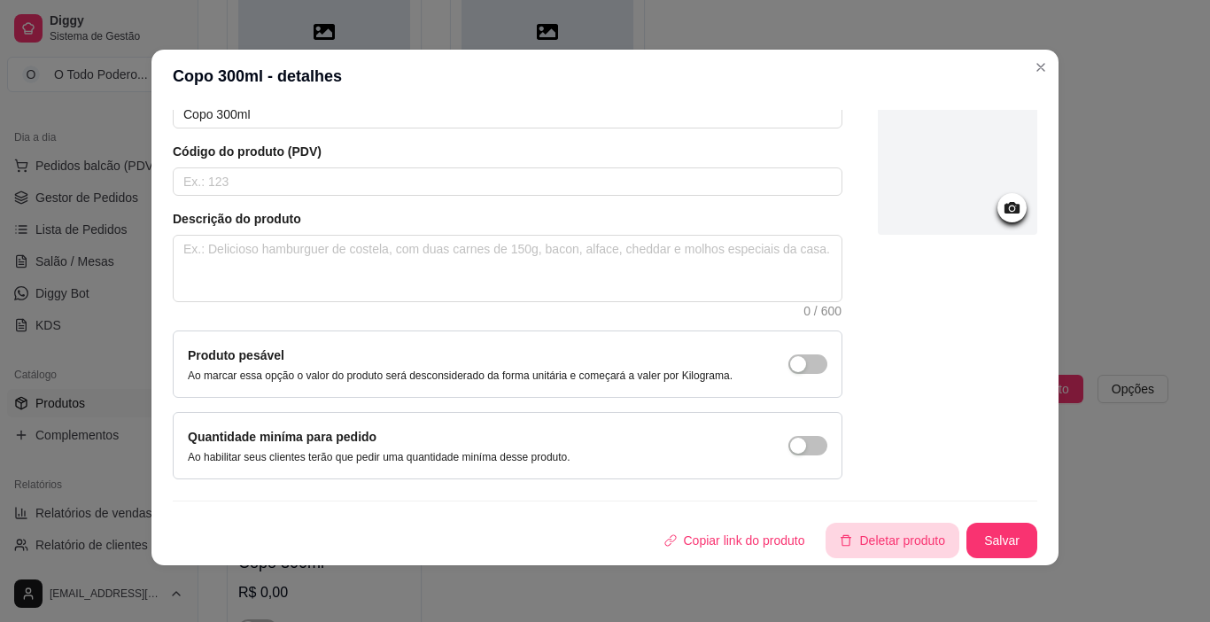
click at [848, 551] on button "Deletar produto" at bounding box center [892, 540] width 134 height 35
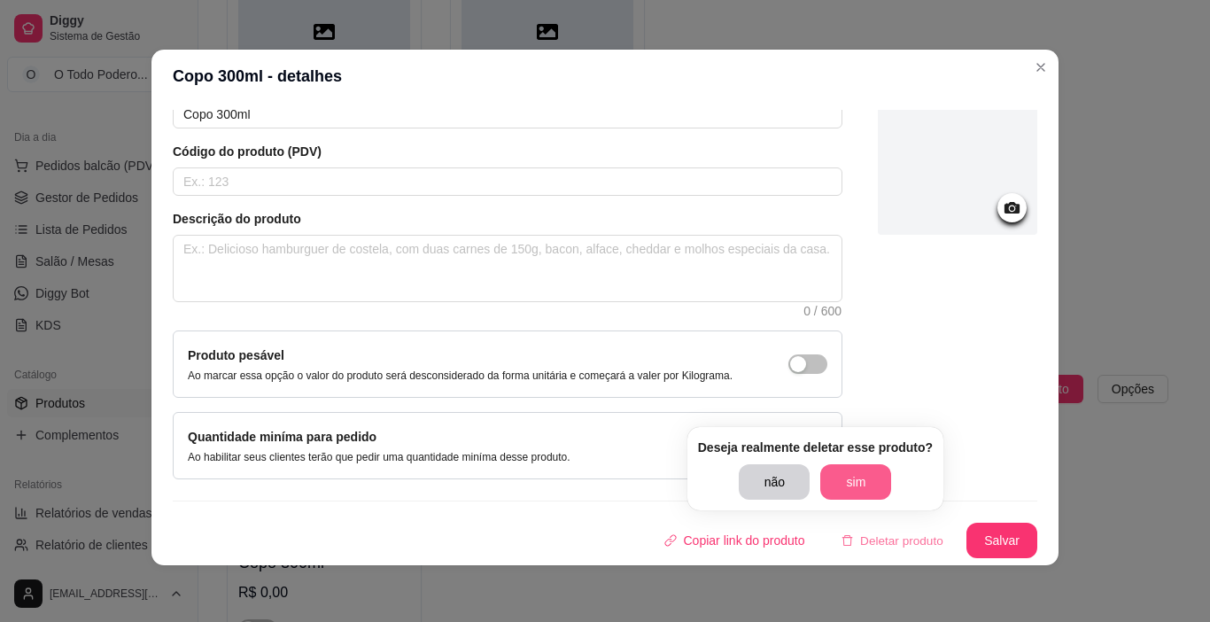
click at [852, 484] on button "sim" at bounding box center [855, 481] width 71 height 35
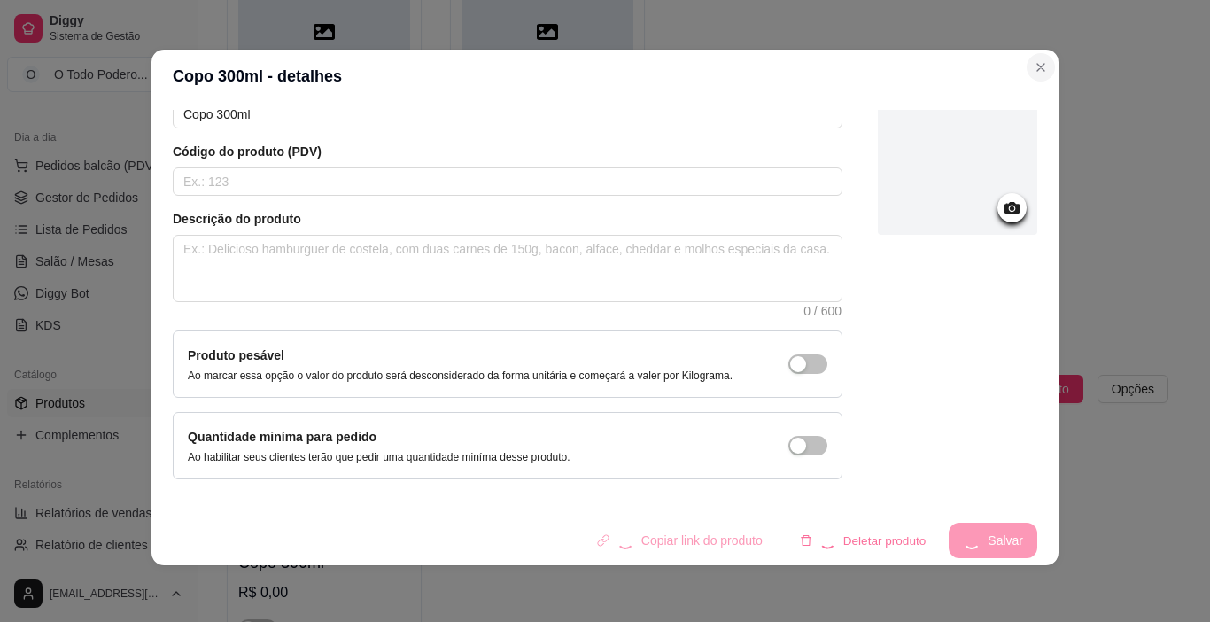
click at [1035, 58] on button "Close" at bounding box center [1041, 67] width 28 height 28
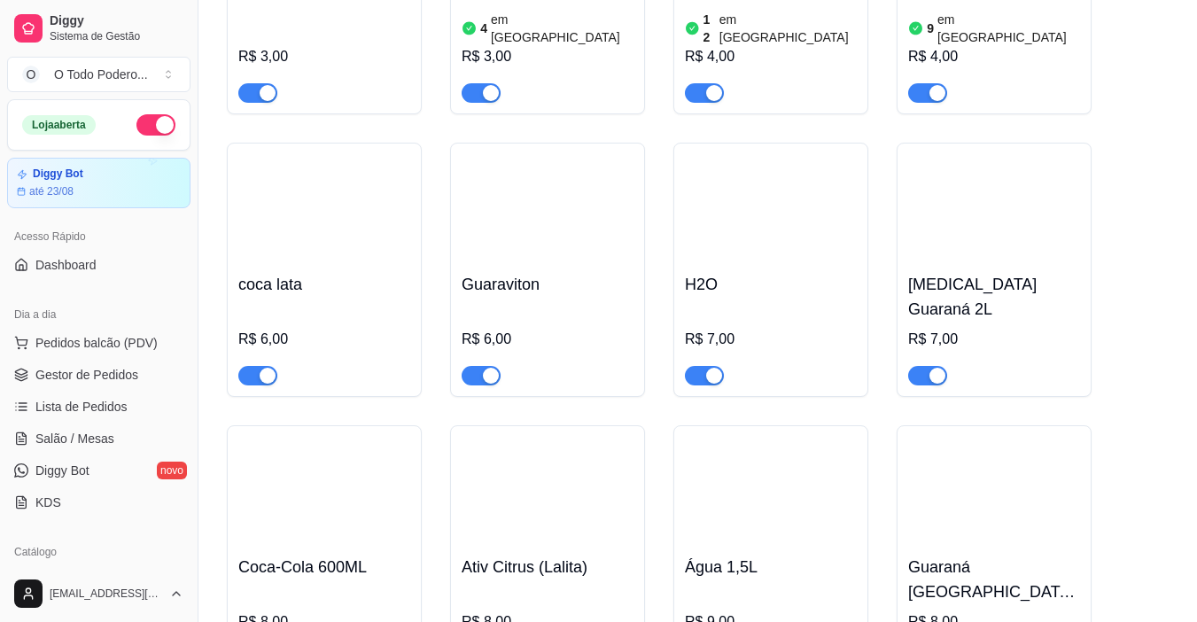
scroll to position [5137, 0]
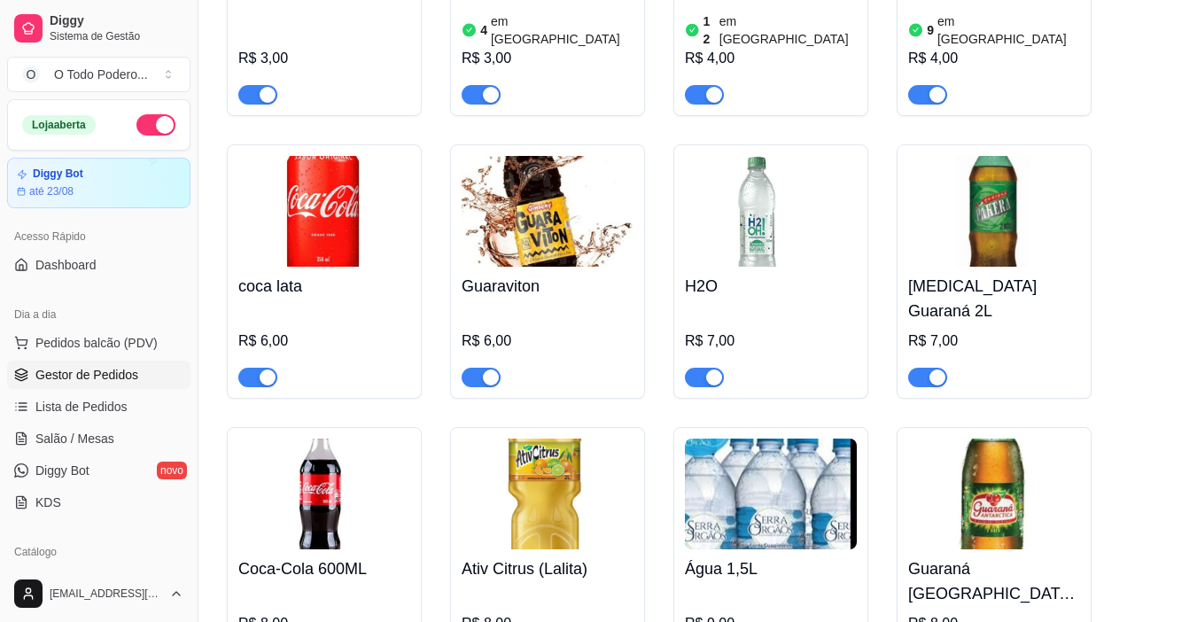
click at [94, 365] on link "Gestor de Pedidos" at bounding box center [98, 374] width 183 height 28
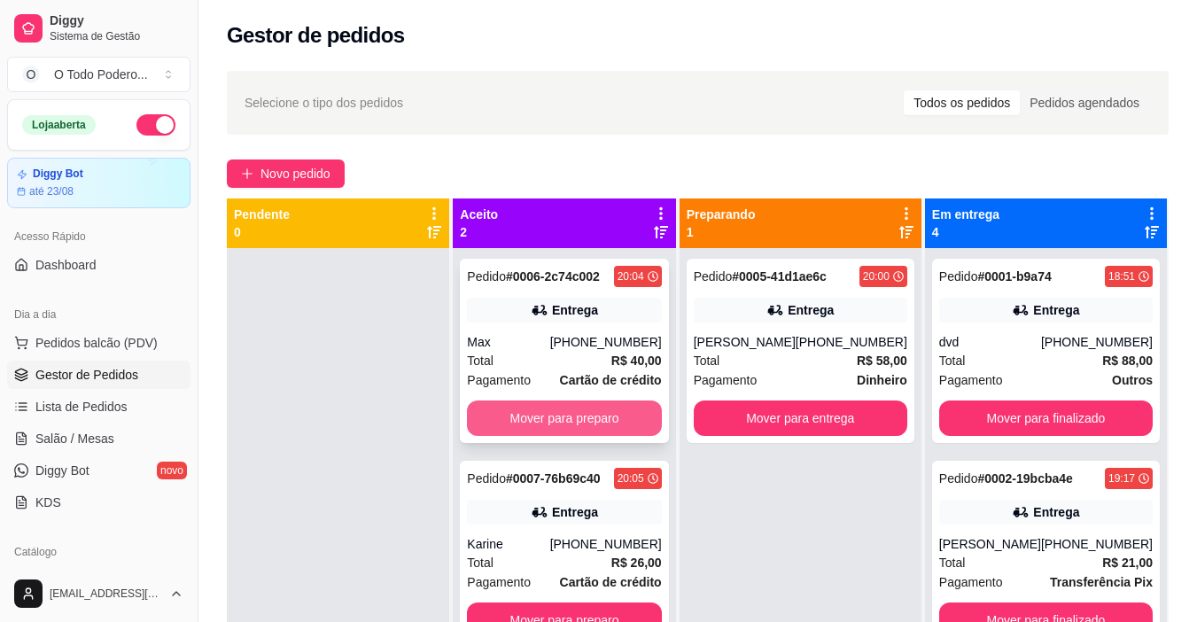
click at [557, 407] on button "Mover para preparo" at bounding box center [564, 417] width 194 height 35
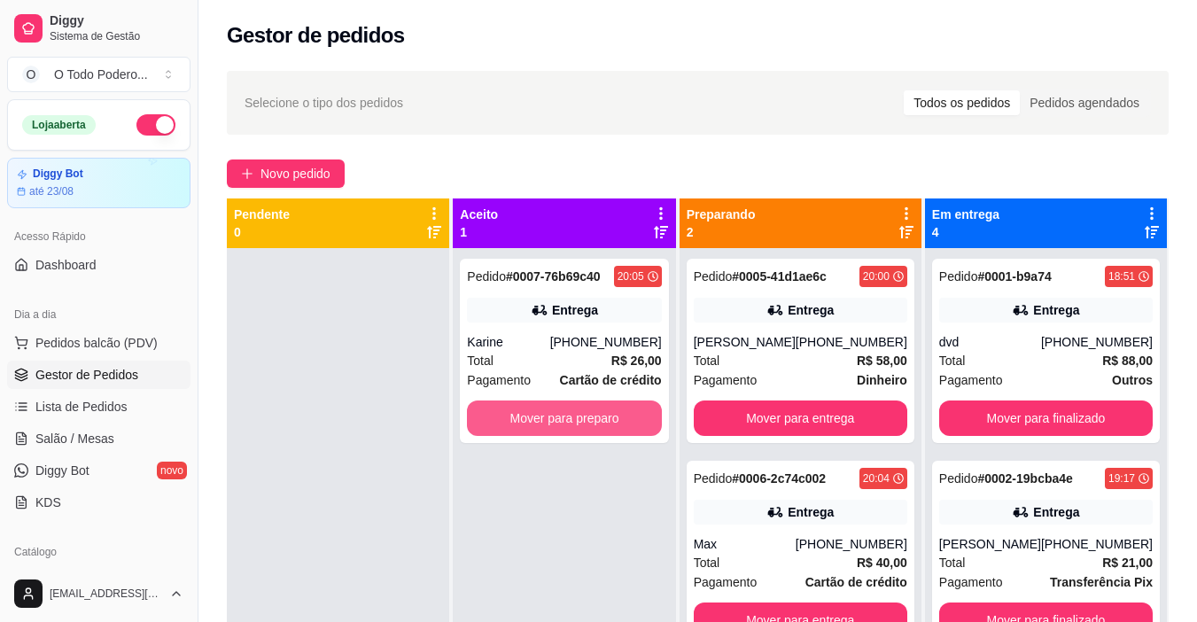
click at [557, 407] on button "Mover para preparo" at bounding box center [564, 417] width 194 height 35
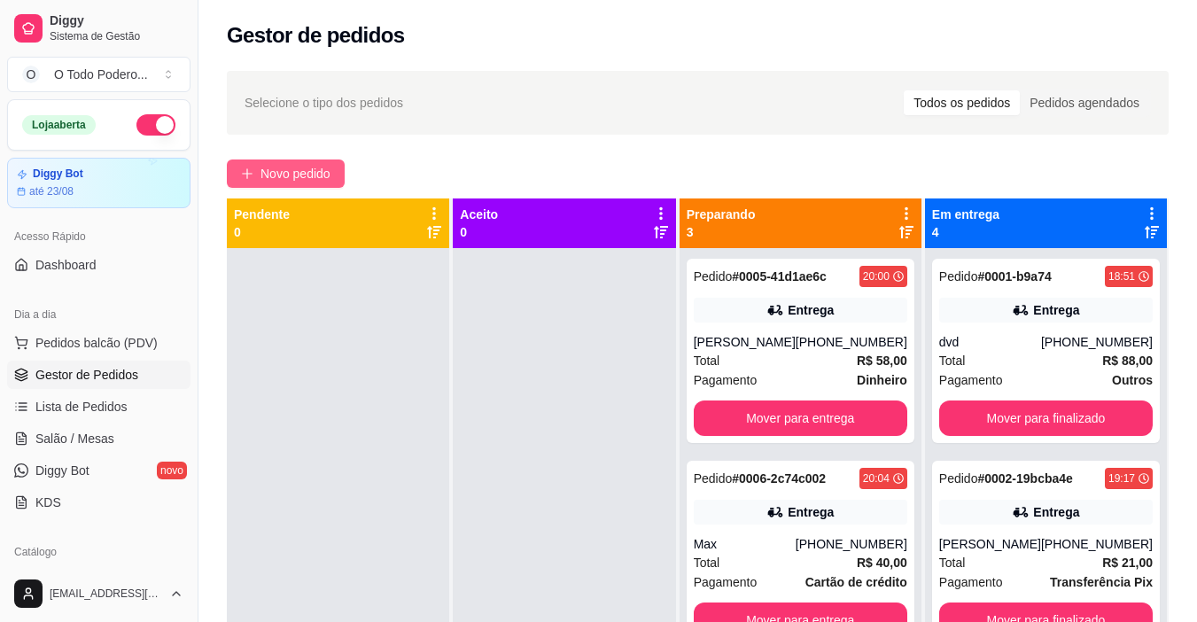
click at [271, 175] on span "Novo pedido" at bounding box center [295, 173] width 70 height 19
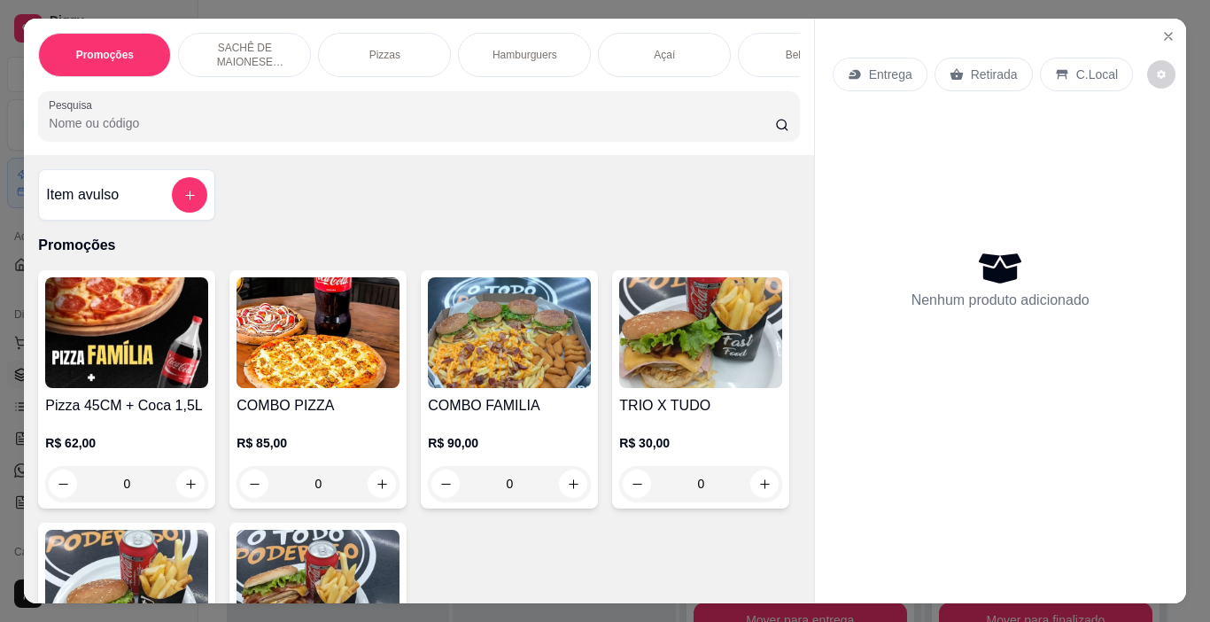
click at [531, 48] on p "Hamburguers" at bounding box center [524, 55] width 65 height 14
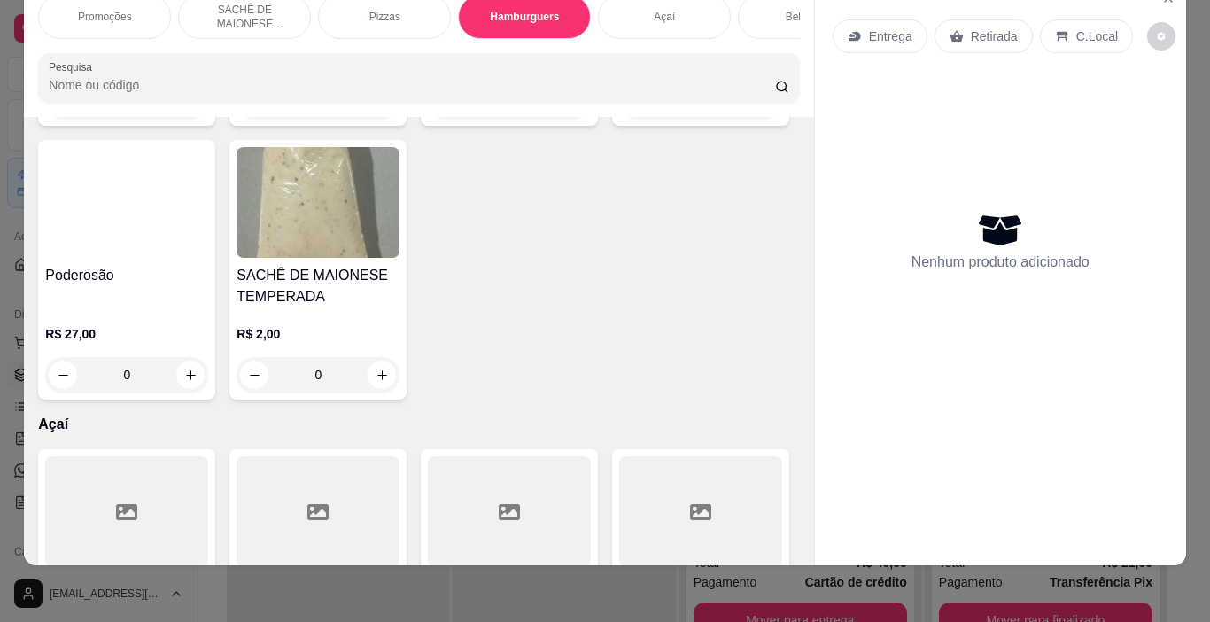
scroll to position [2245, 0]
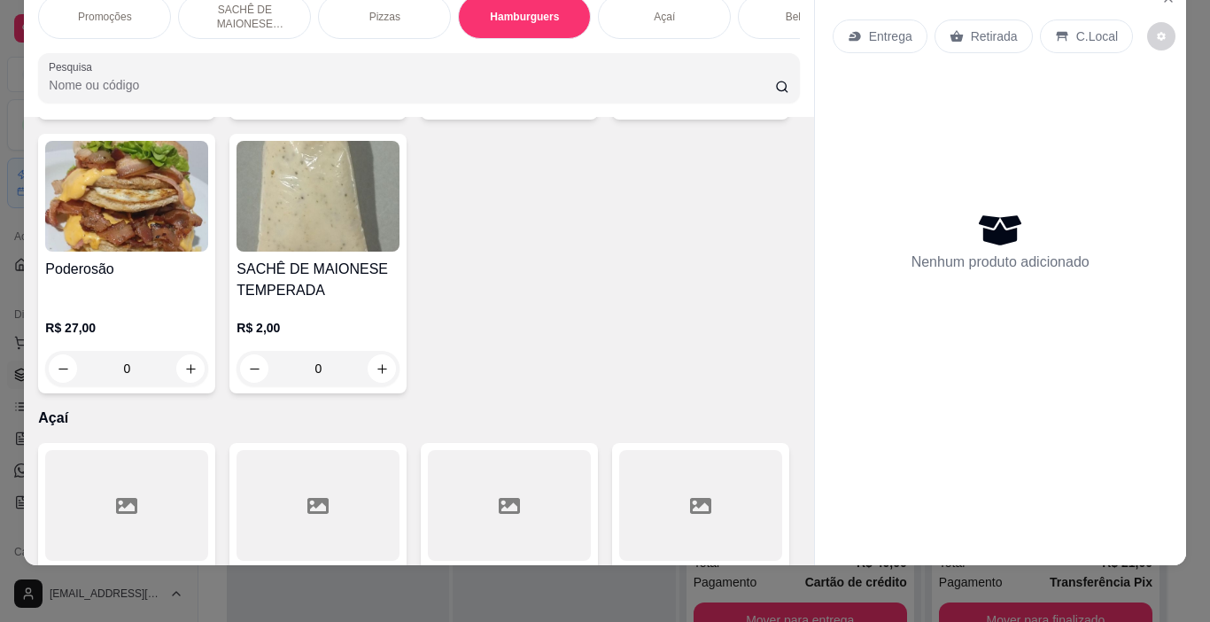
click at [53, 252] on img at bounding box center [126, 196] width 163 height 111
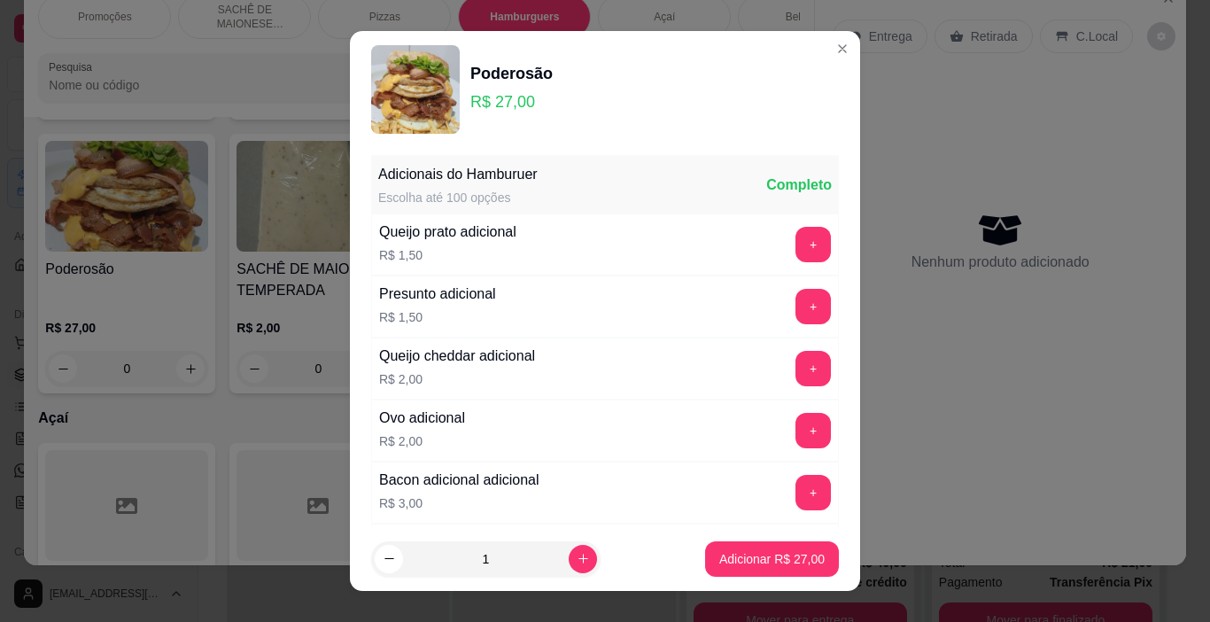
scroll to position [315, 0]
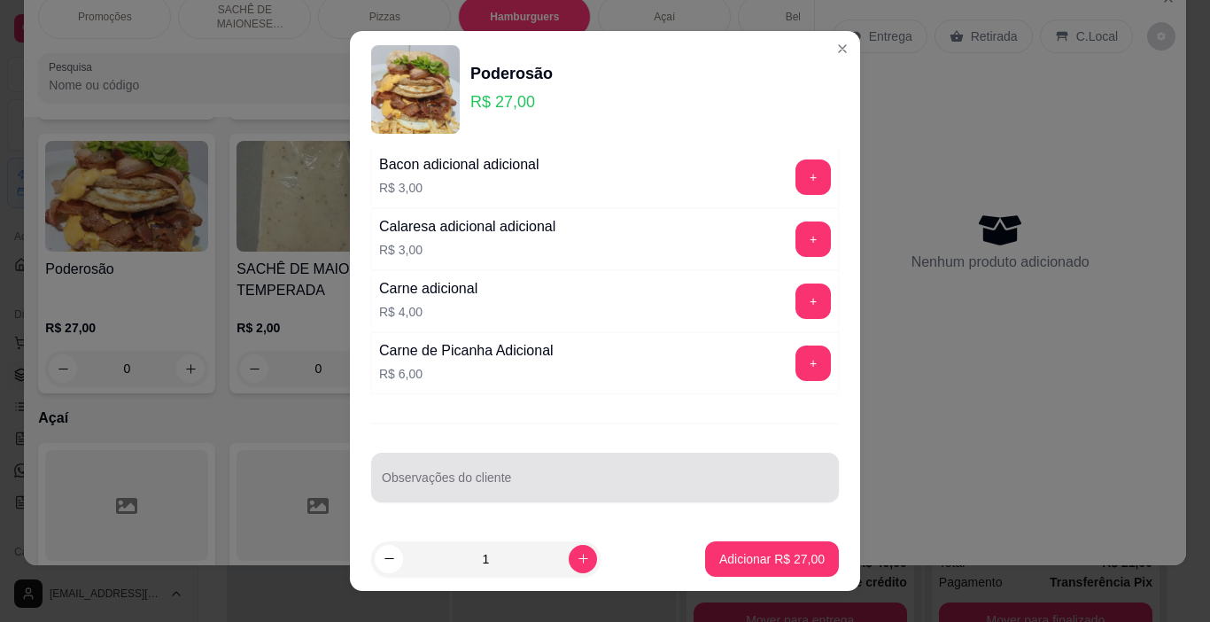
click at [497, 465] on div at bounding box center [605, 477] width 446 height 35
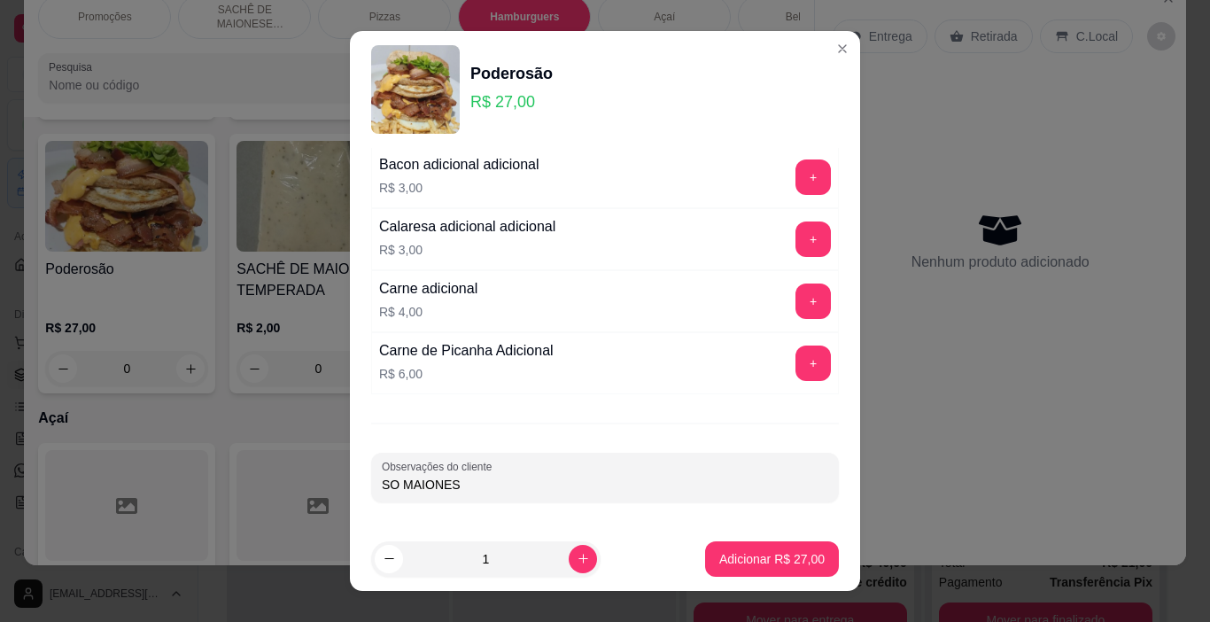
type input "SO MAIONESE"
click at [779, 567] on p "Adicionar R$ 27,00" at bounding box center [772, 558] width 103 height 17
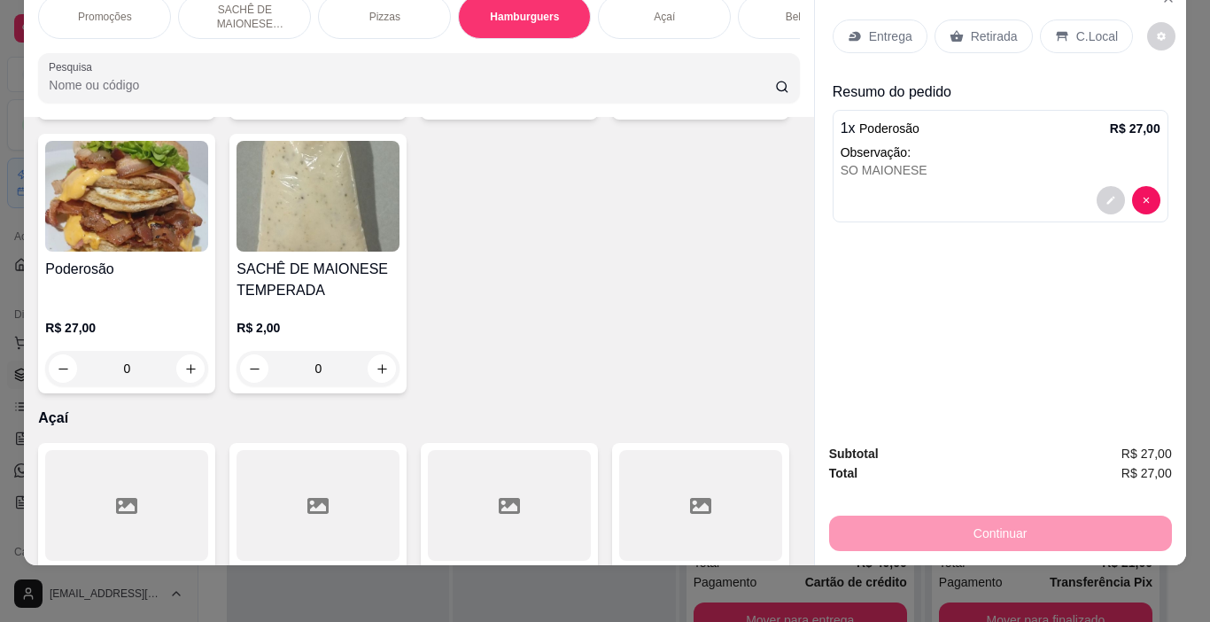
click at [982, 27] on p "Retirada" at bounding box center [994, 36] width 47 height 18
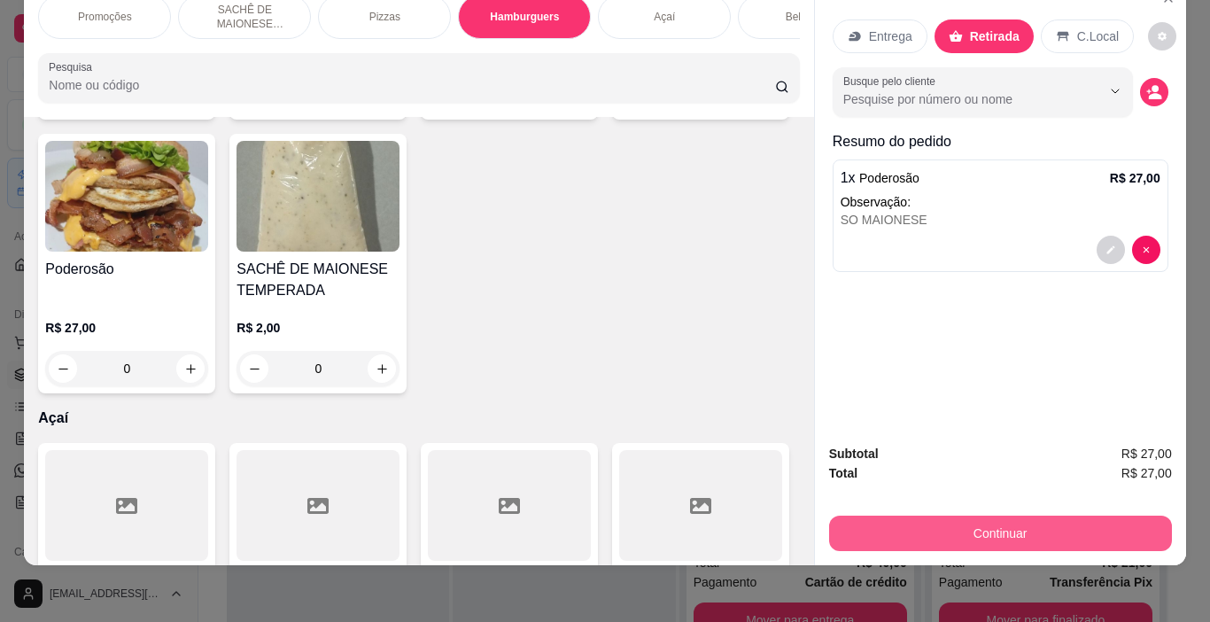
click at [965, 523] on button "Continuar" at bounding box center [1000, 532] width 343 height 35
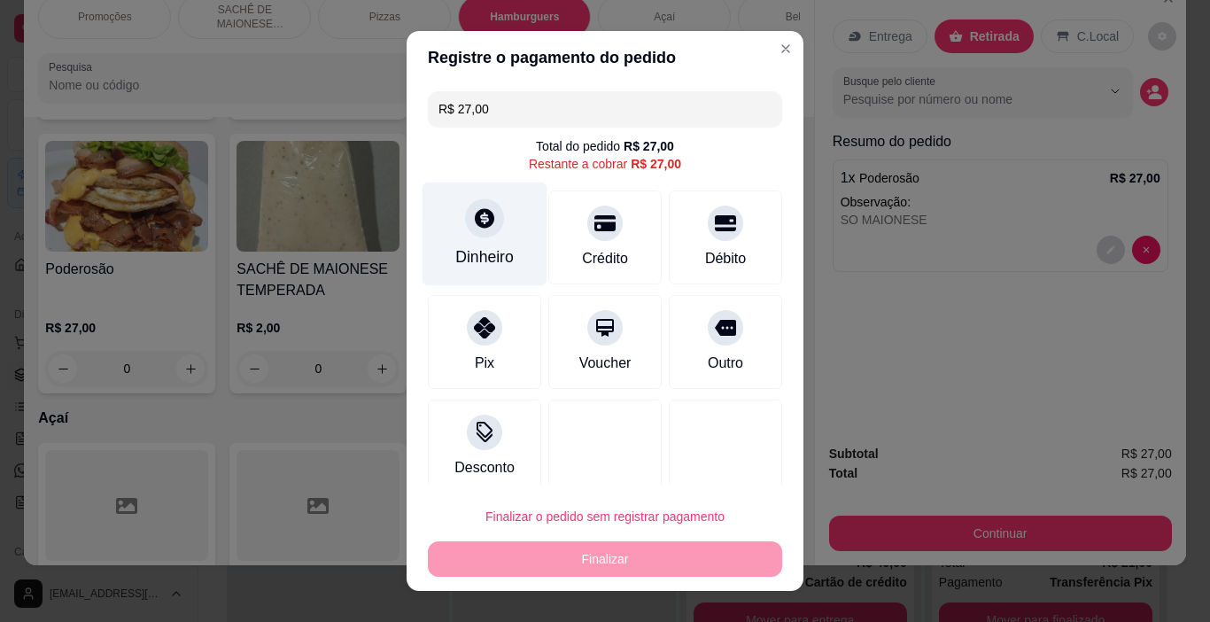
click at [475, 210] on icon at bounding box center [484, 218] width 19 height 19
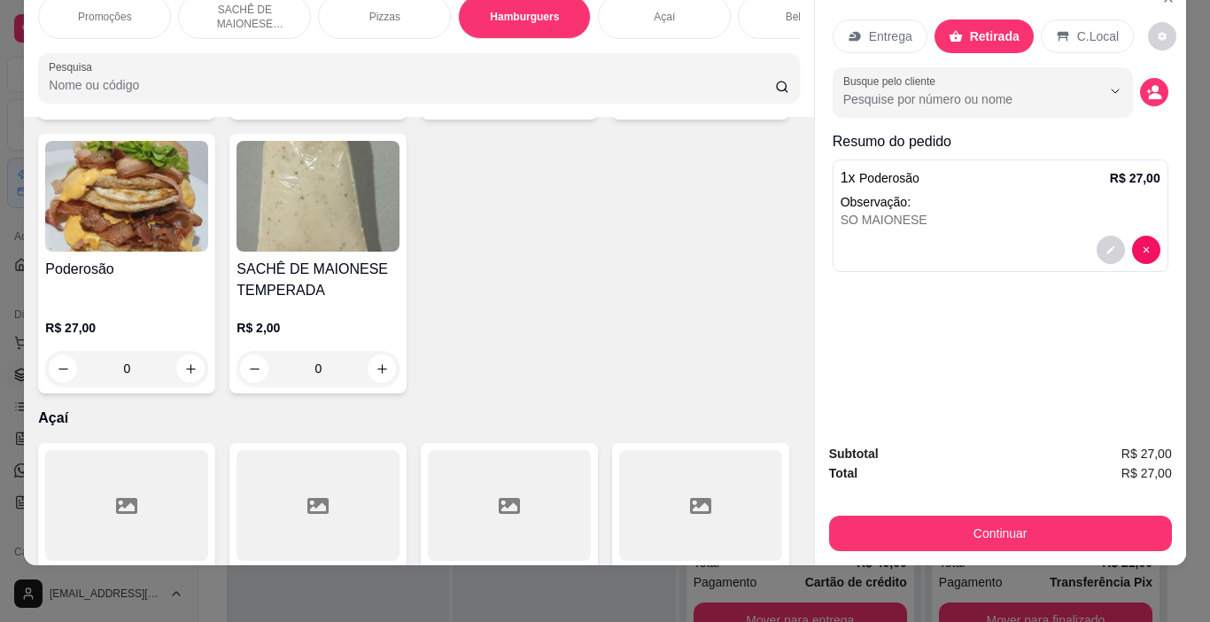
scroll to position [2157, 0]
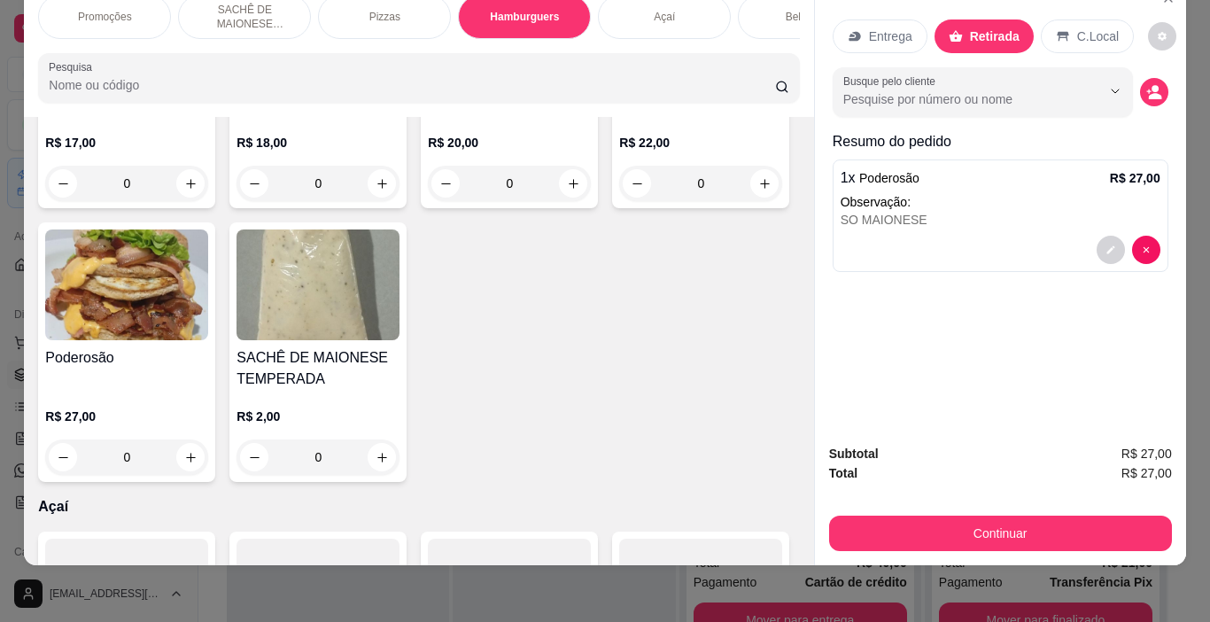
click at [654, 10] on p "Açaí" at bounding box center [664, 17] width 21 height 14
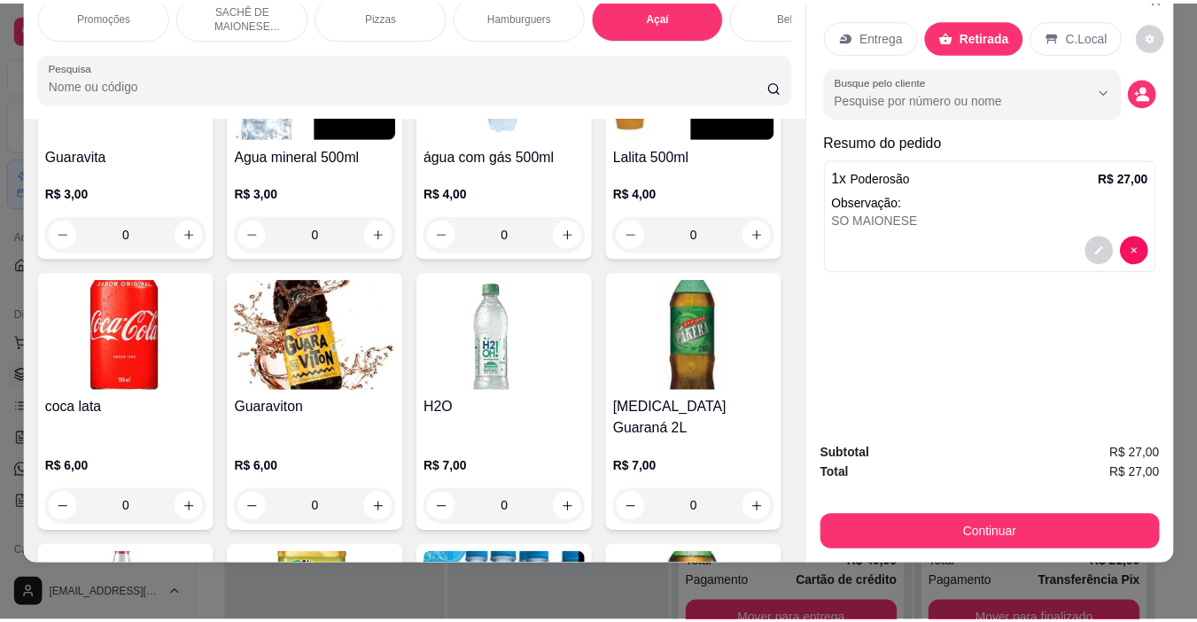
scroll to position [2965, 0]
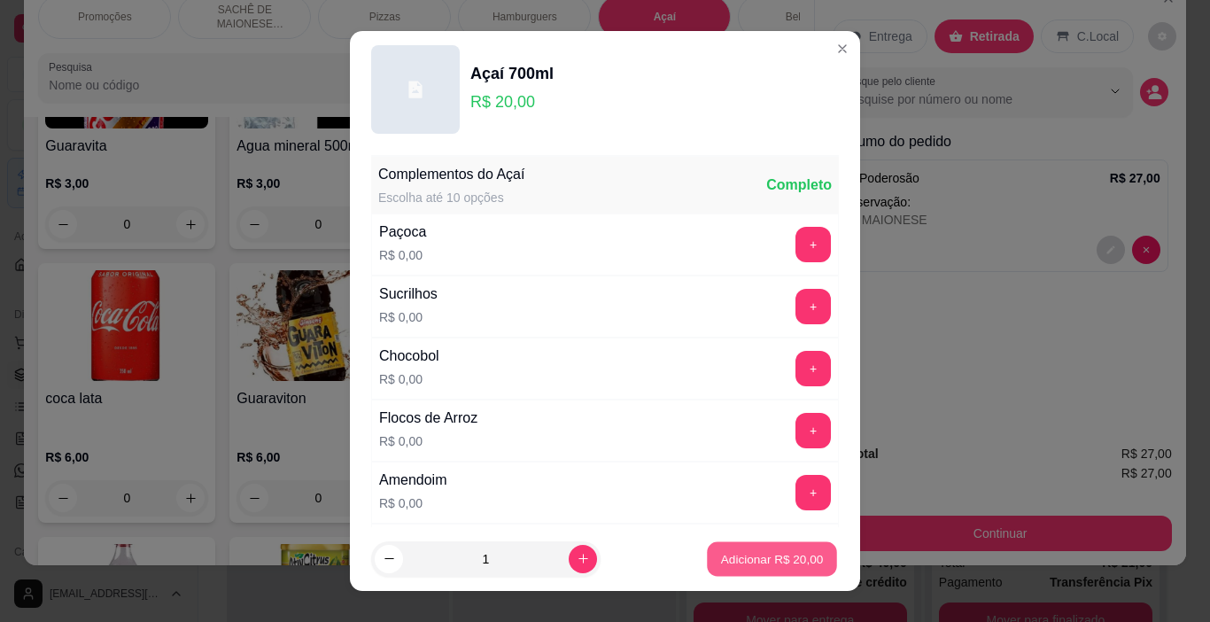
click at [737, 547] on button "Adicionar R$ 20,00" at bounding box center [772, 559] width 130 height 35
type input "1"
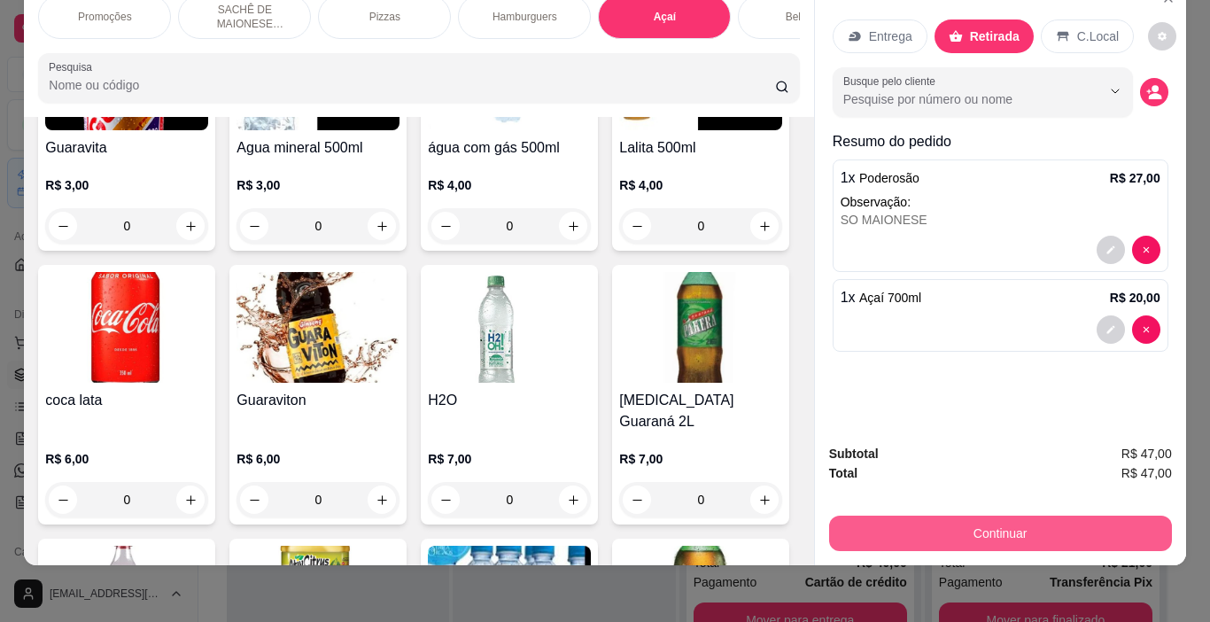
click at [1014, 522] on button "Continuar" at bounding box center [1000, 532] width 343 height 35
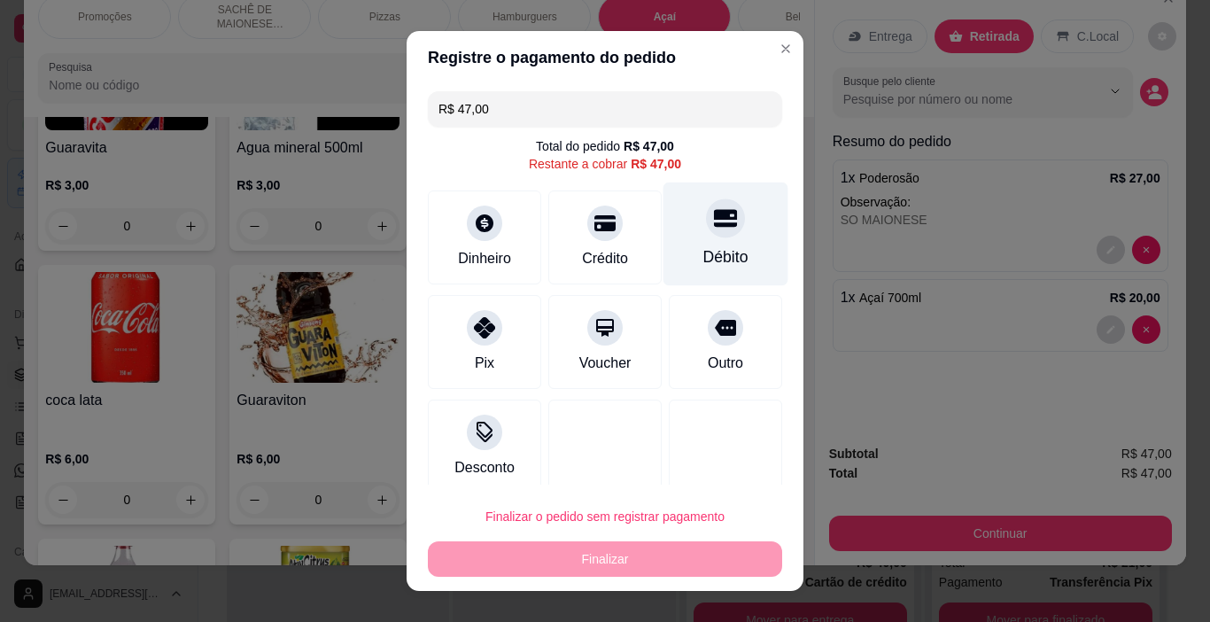
click at [703, 246] on div "Débito" at bounding box center [725, 256] width 45 height 23
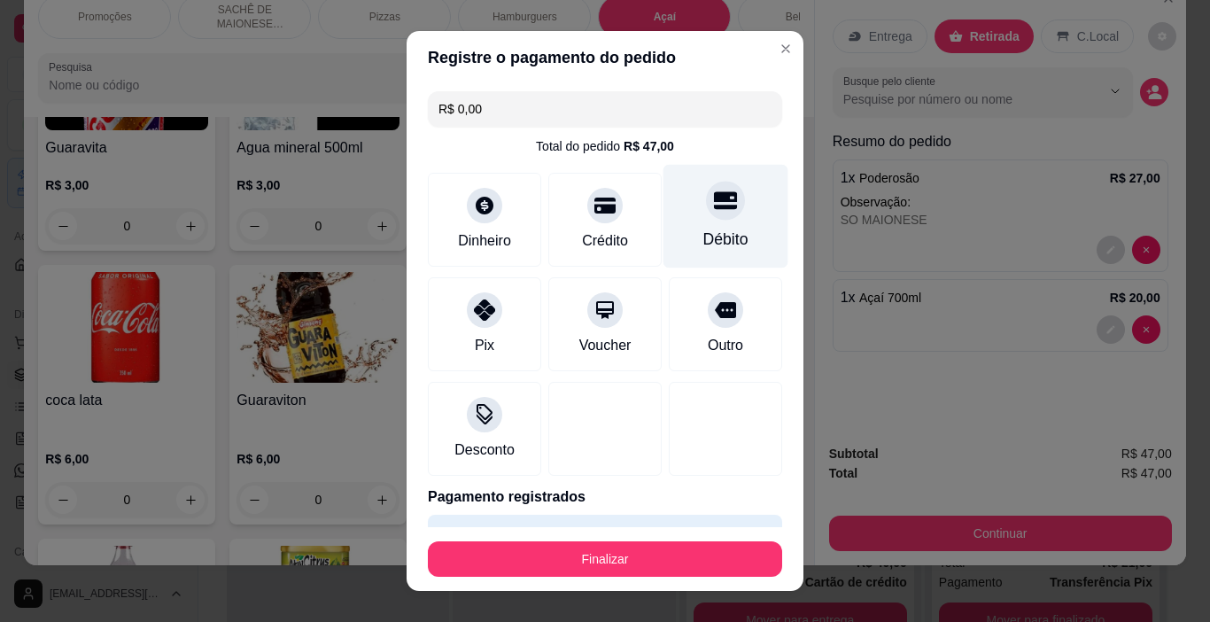
type input "R$ 0,00"
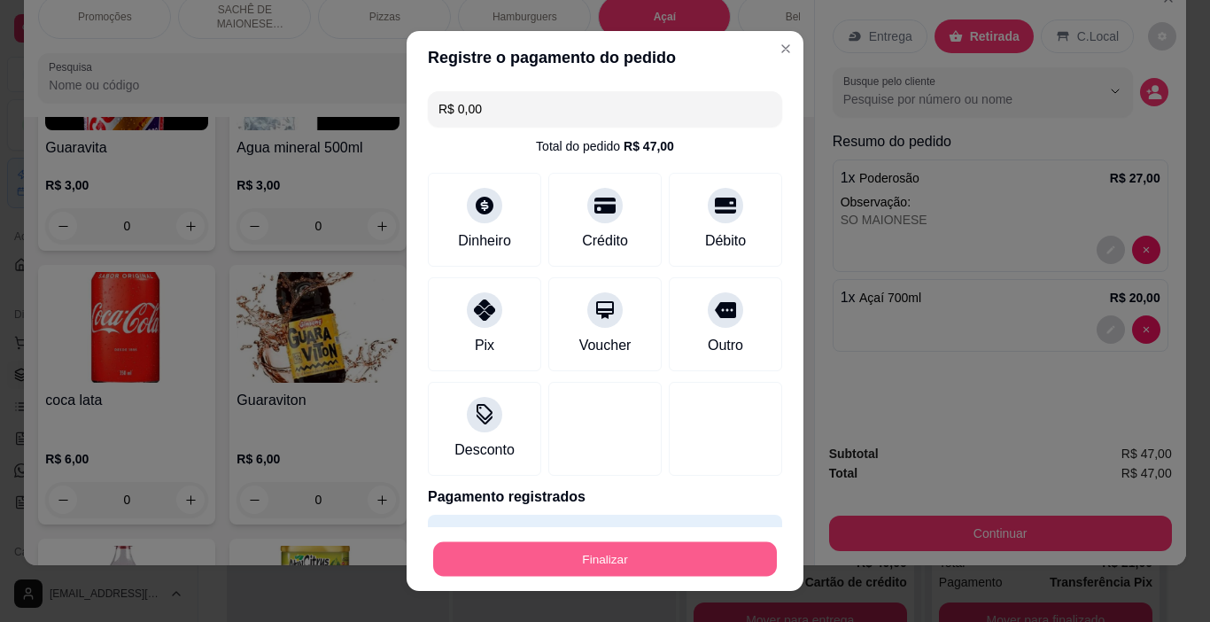
click at [693, 546] on button "Finalizar" at bounding box center [605, 559] width 344 height 35
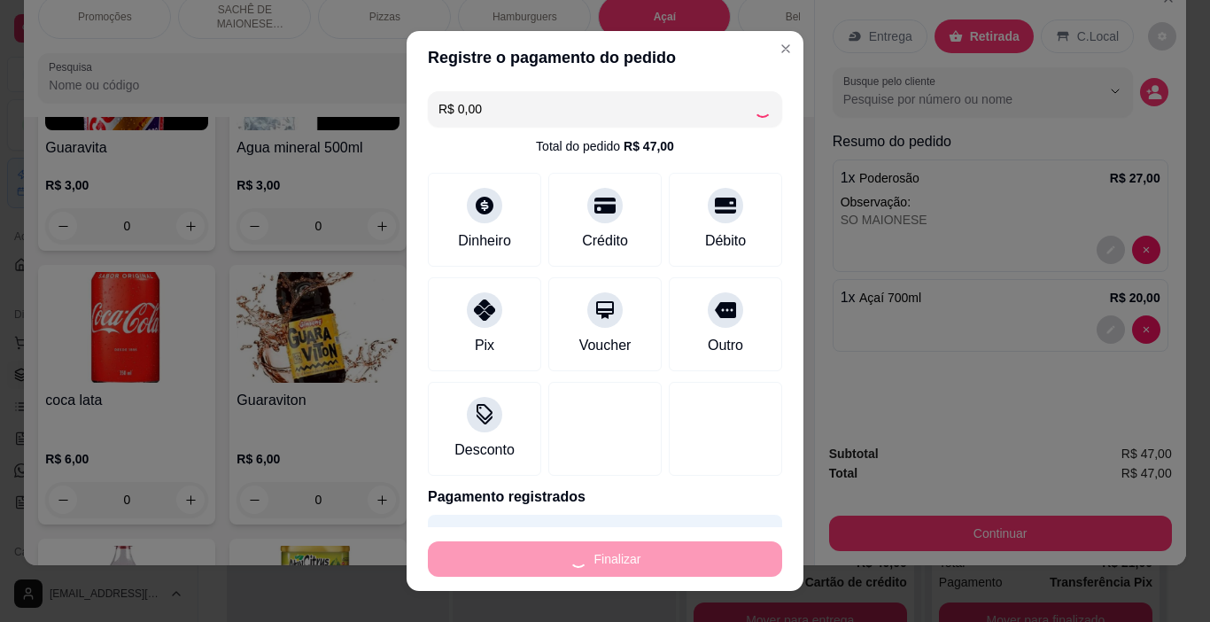
type input "0"
type input "-R$ 47,00"
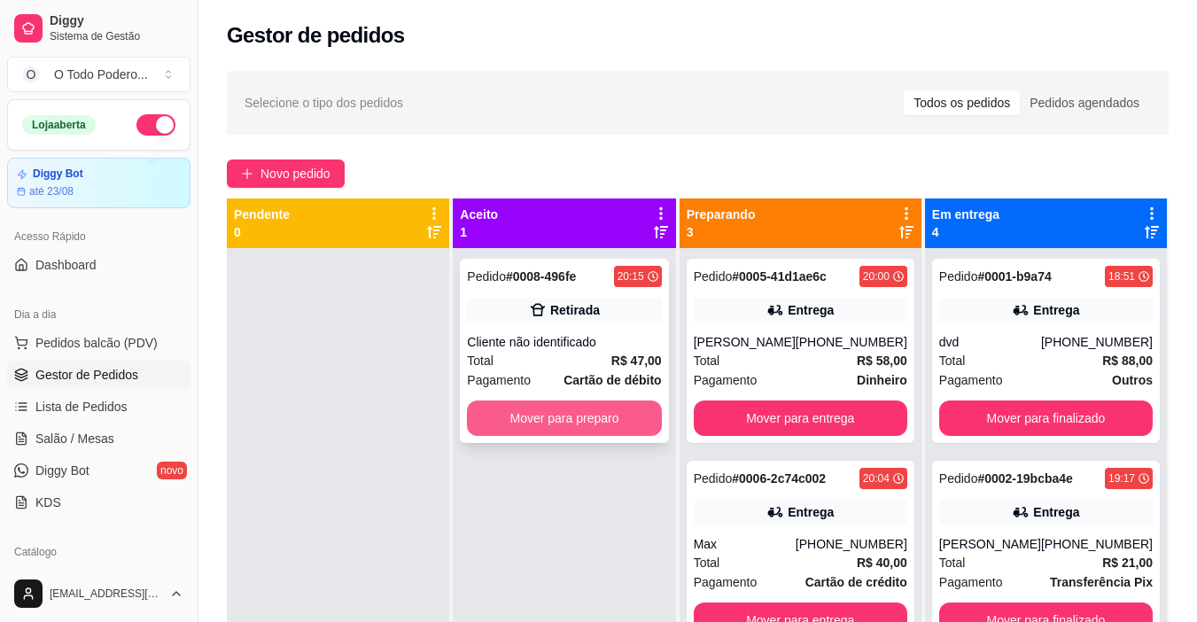
click at [591, 430] on button "Mover para preparo" at bounding box center [564, 417] width 194 height 35
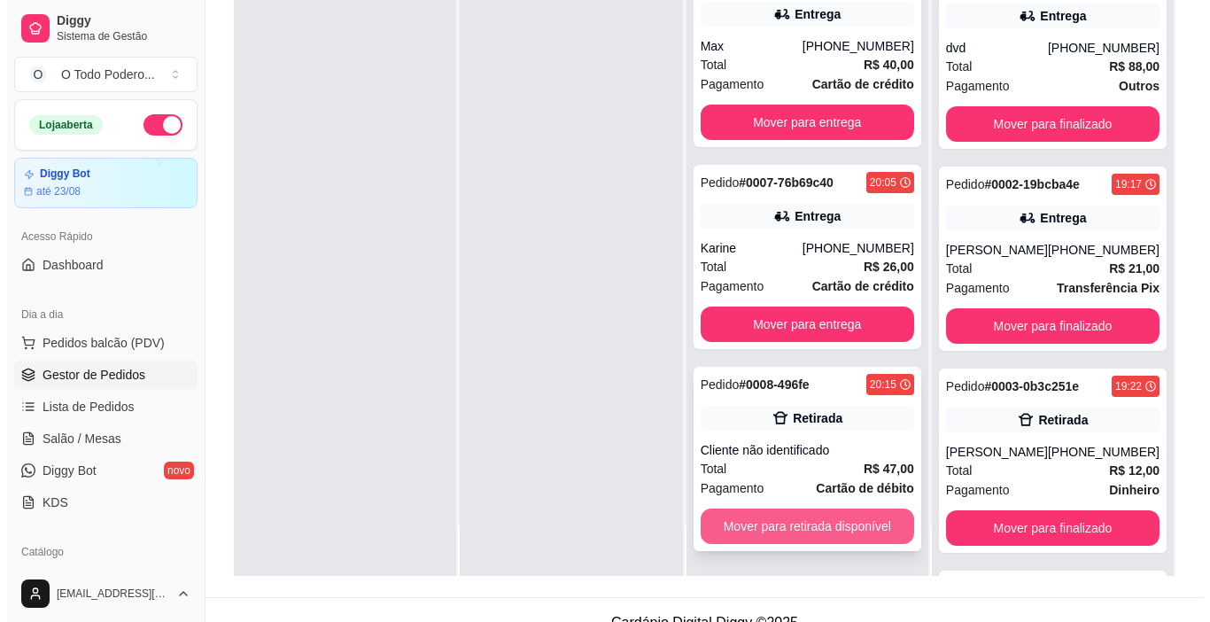
scroll to position [266, 0]
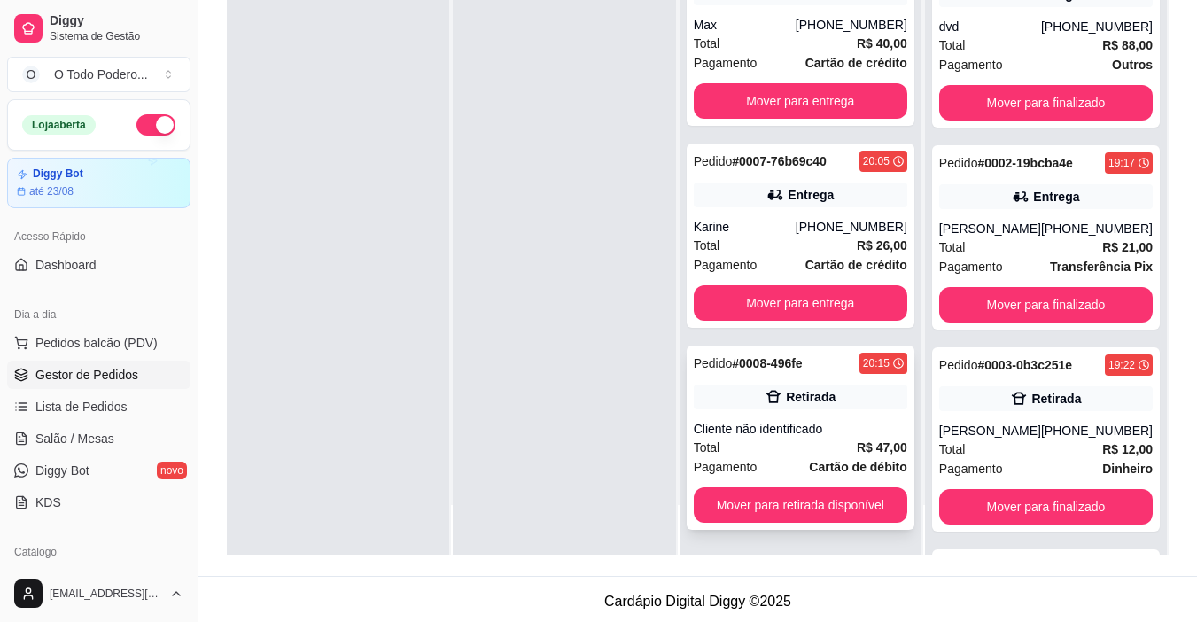
click at [797, 459] on div "Pagamento Cartão de débito" at bounding box center [800, 466] width 213 height 19
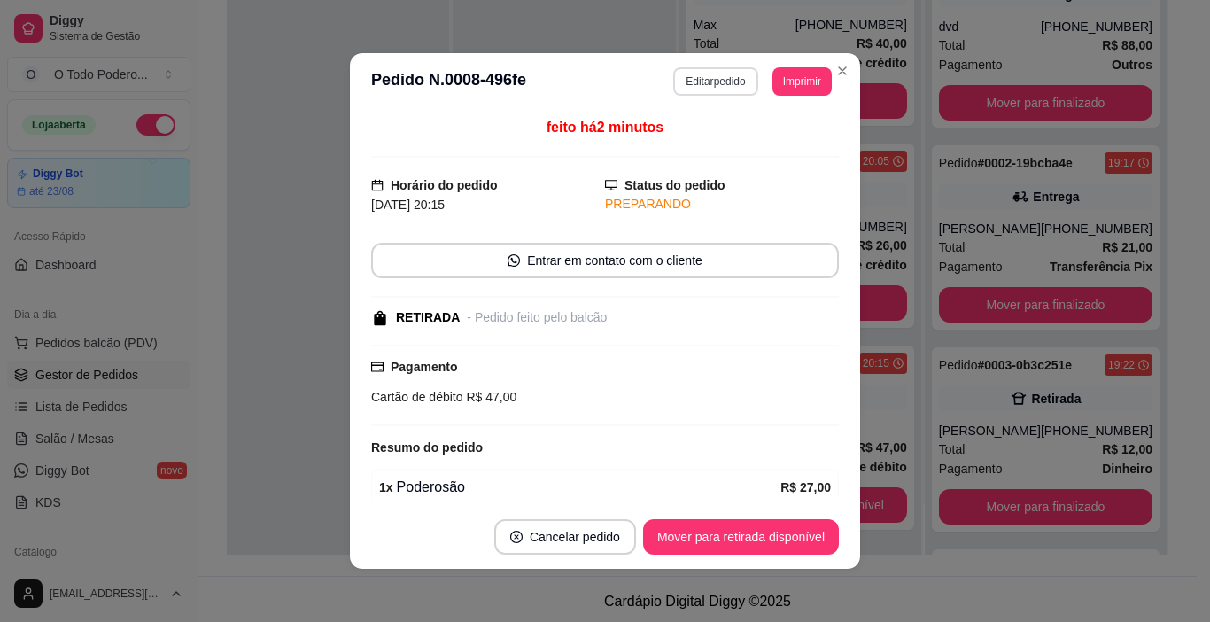
click at [731, 77] on button "Editar pedido" at bounding box center [715, 81] width 84 height 28
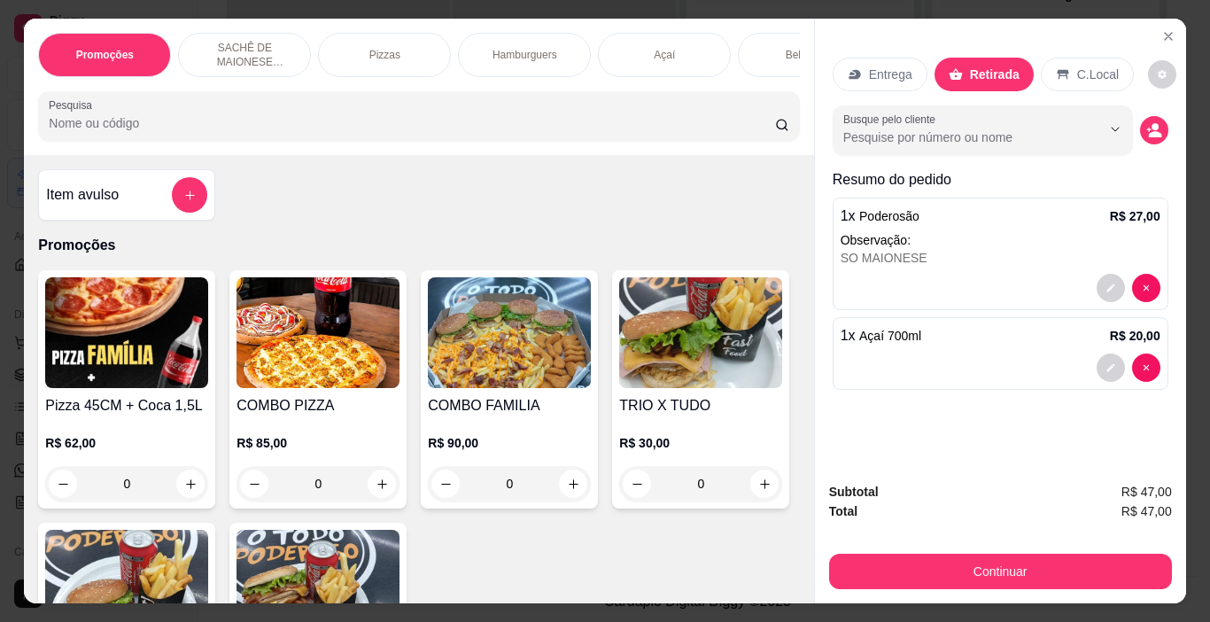
click at [655, 49] on p "Açaí" at bounding box center [664, 55] width 21 height 14
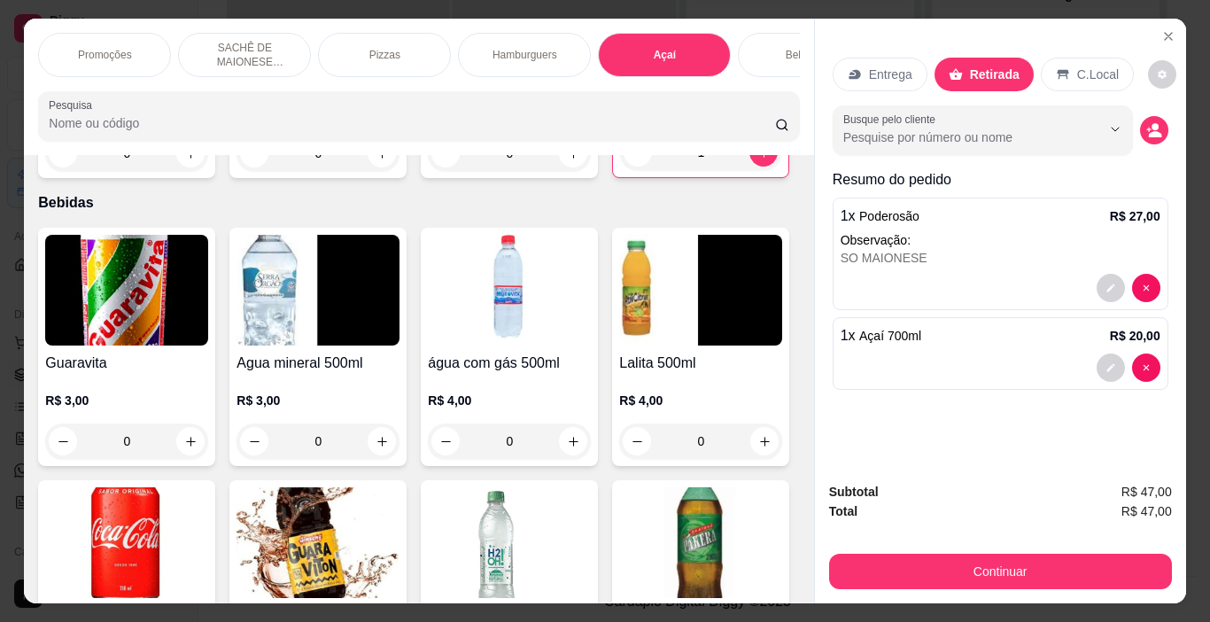
scroll to position [44, 0]
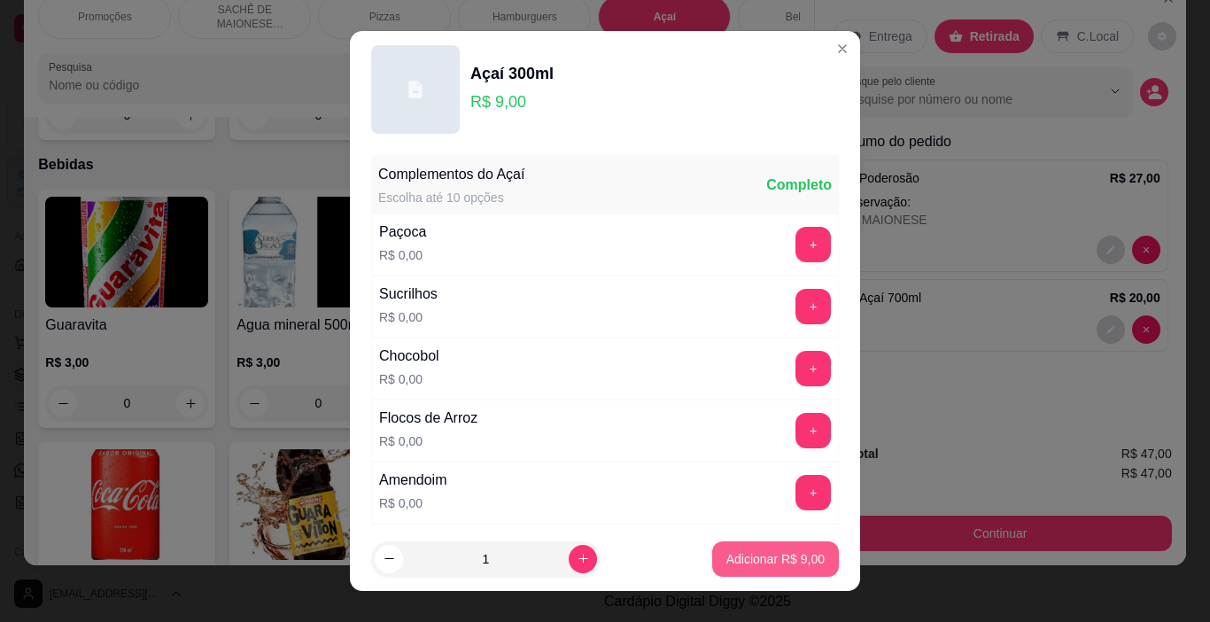
click at [792, 564] on p "Adicionar R$ 9,00" at bounding box center [775, 559] width 98 height 18
type input "1"
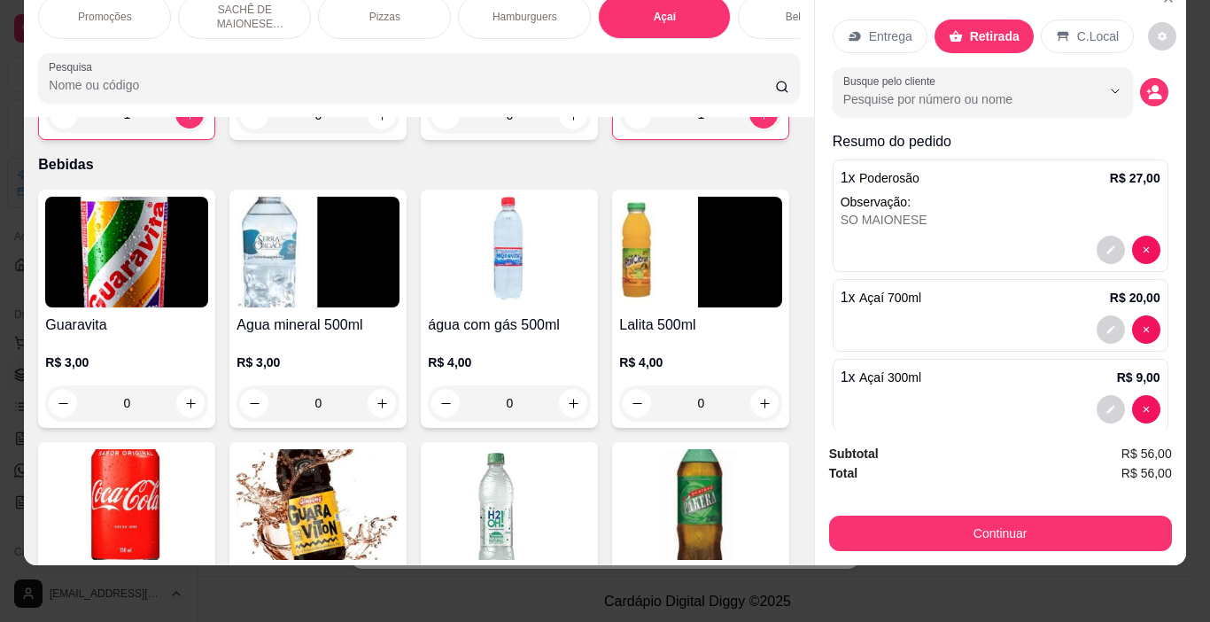
click at [751, 0] on div "Bebidas" at bounding box center [804, 17] width 133 height 44
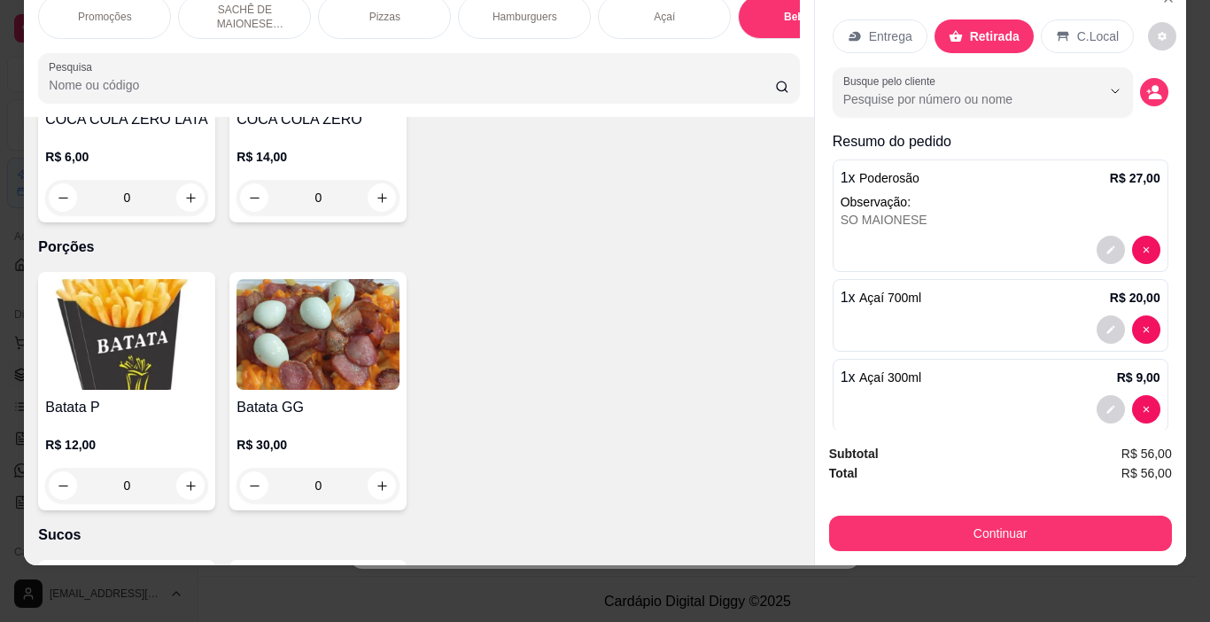
scroll to position [4838, 0]
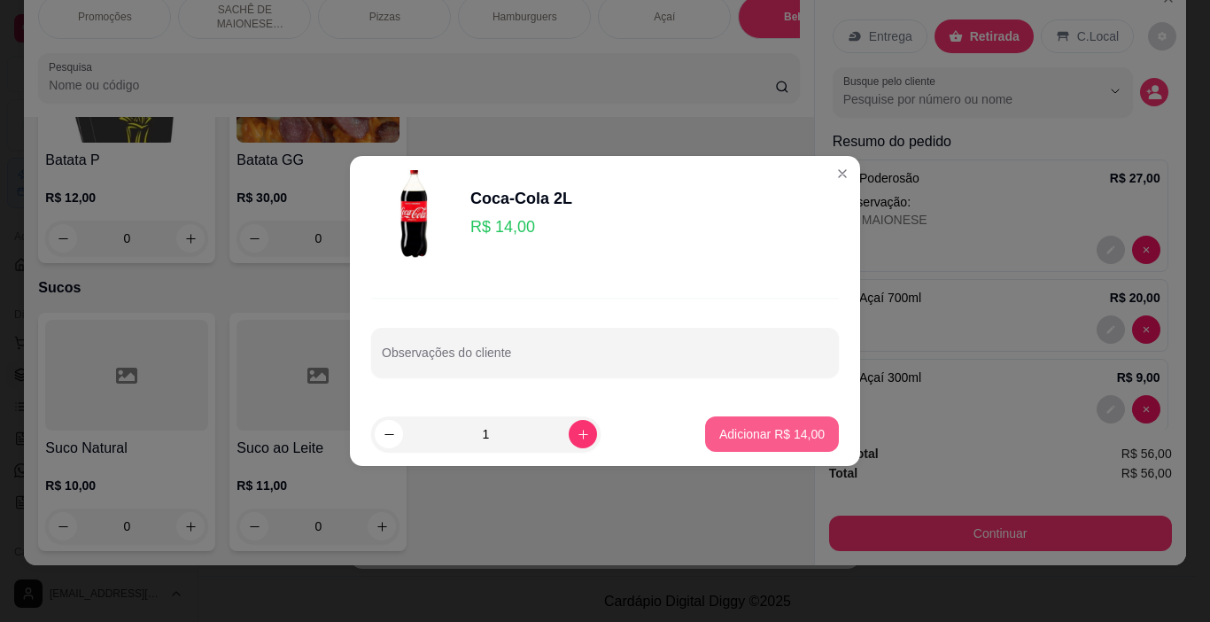
click at [709, 427] on button "Adicionar R$ 14,00" at bounding box center [772, 433] width 134 height 35
type input "1"
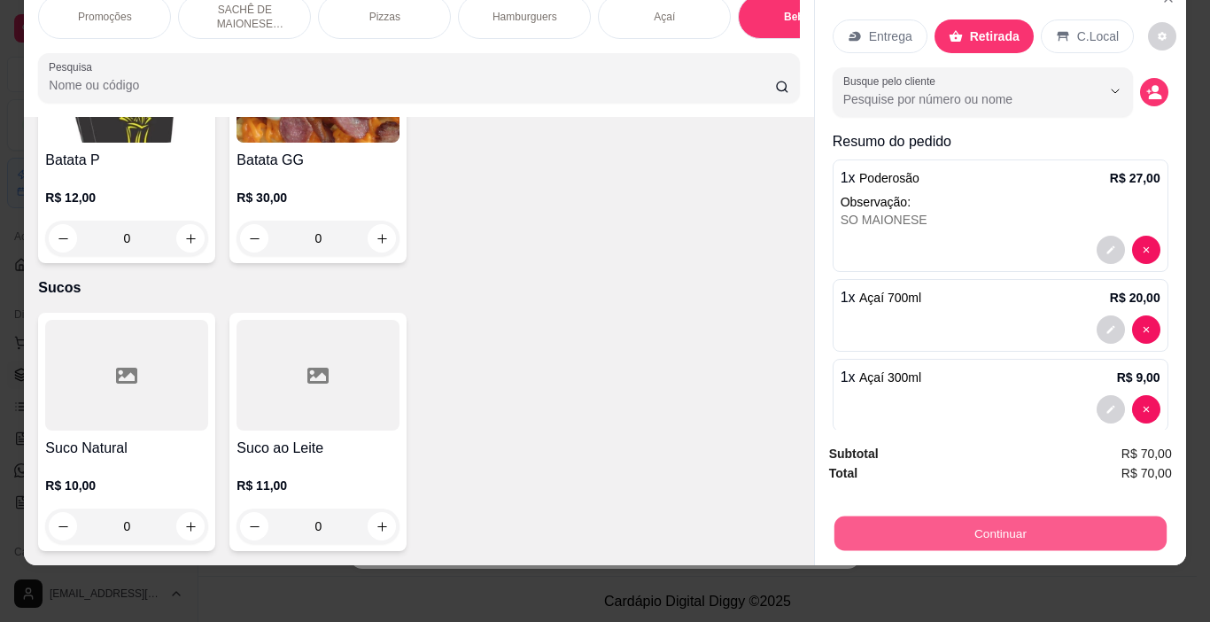
click at [1126, 516] on button "Continuar" at bounding box center [999, 533] width 332 height 35
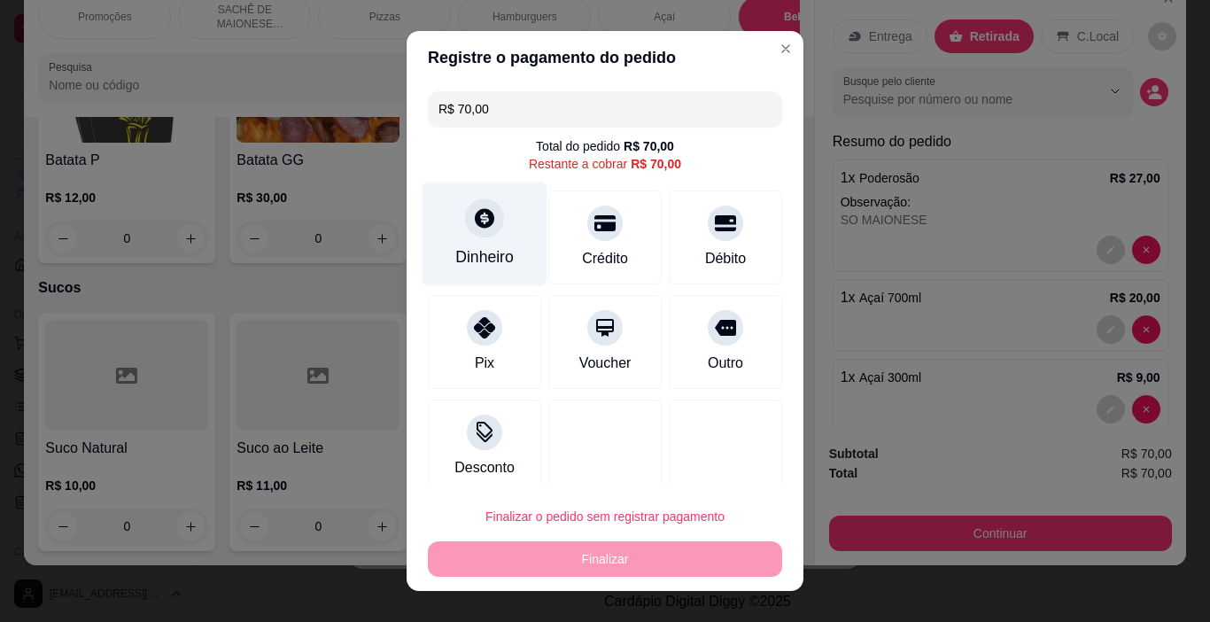
click at [484, 241] on div "Dinheiro" at bounding box center [484, 234] width 125 height 104
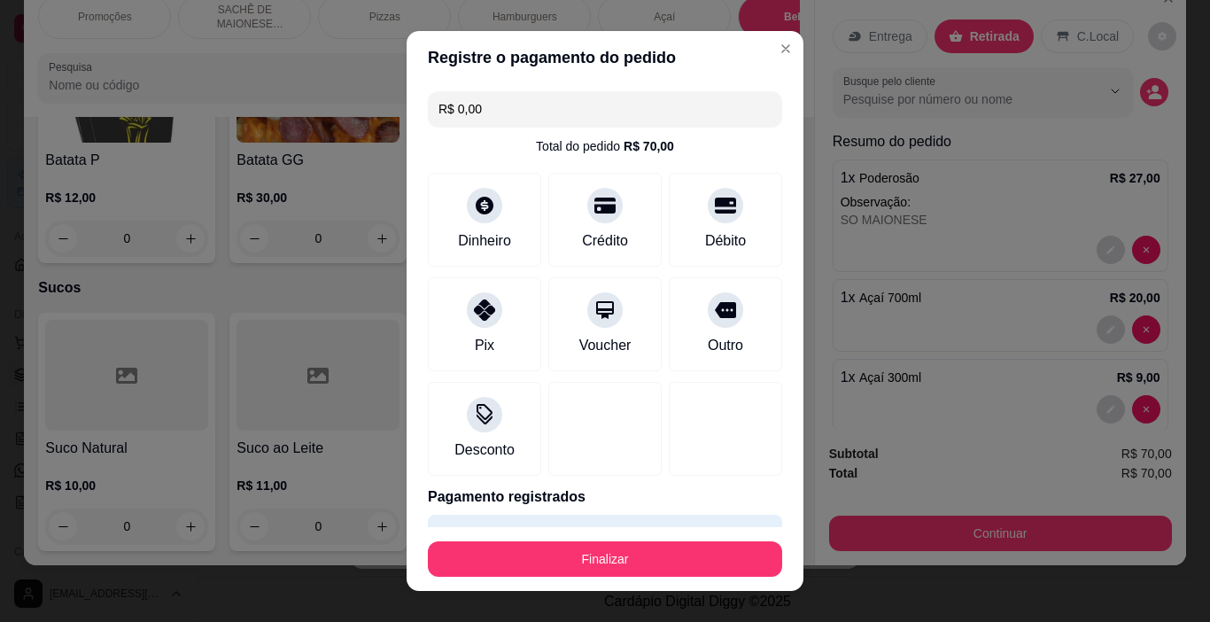
type input "R$ 0,00"
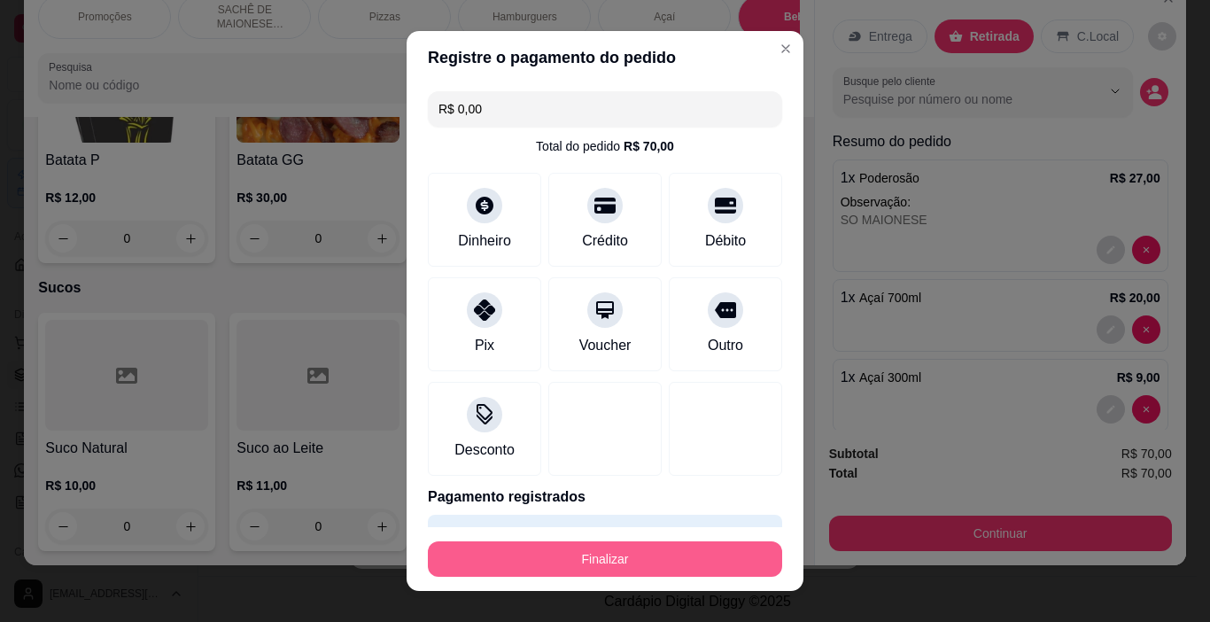
click at [654, 570] on button "Finalizar" at bounding box center [605, 558] width 354 height 35
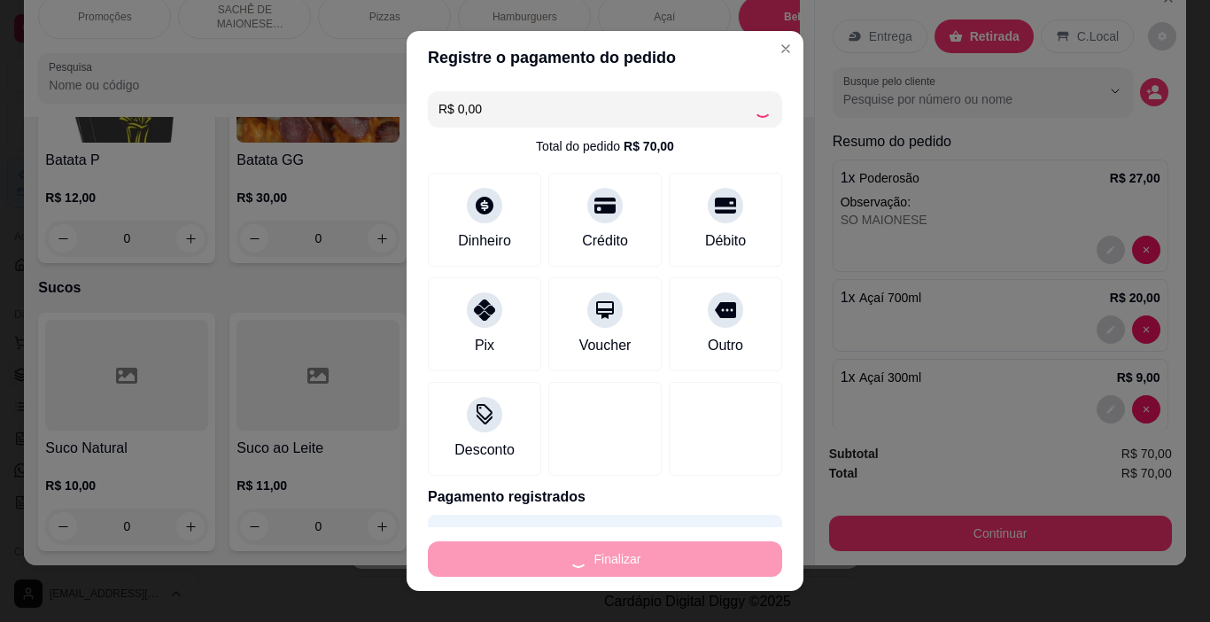
type input "0"
type input "-R$ 70,00"
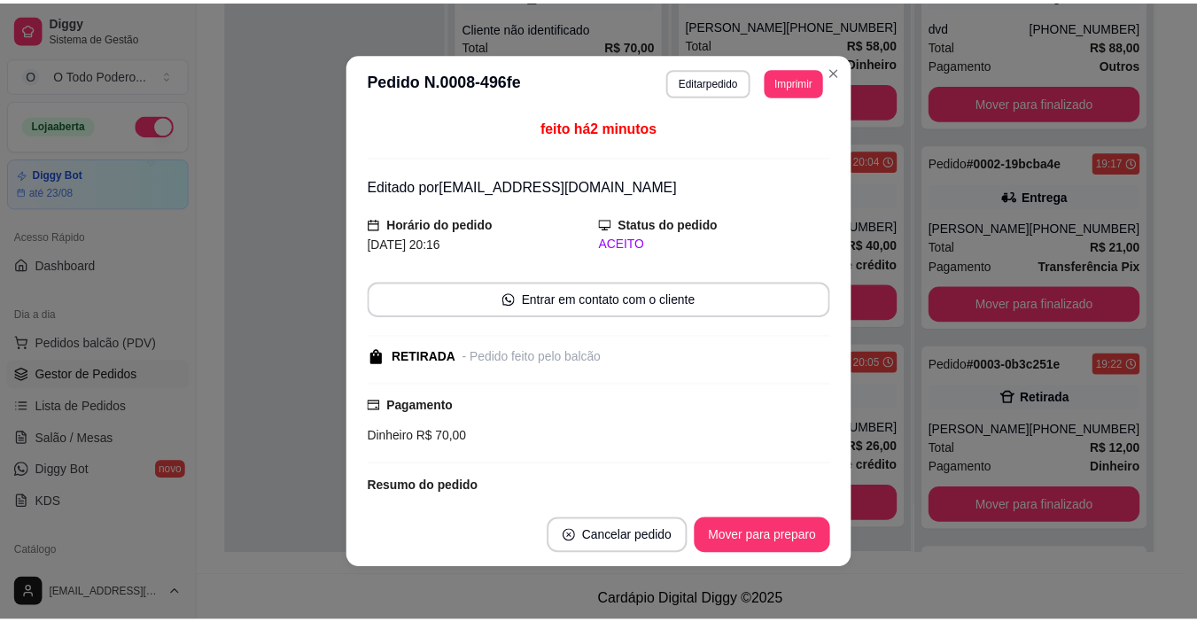
scroll to position [2, 0]
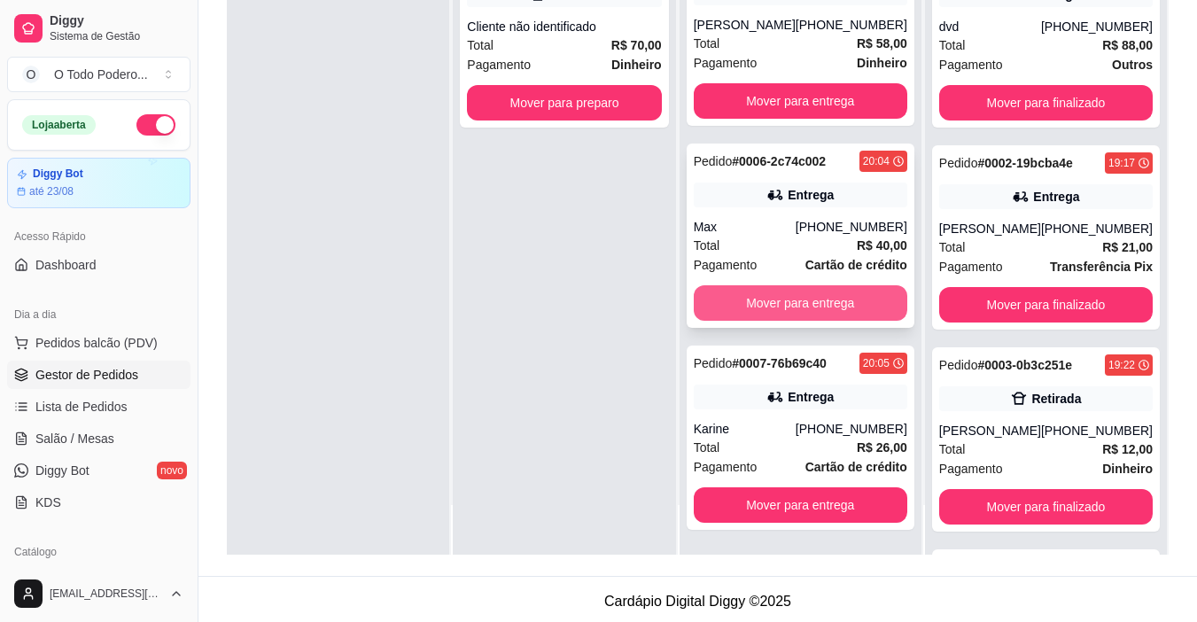
click at [786, 292] on button "Mover para entrega" at bounding box center [800, 302] width 213 height 35
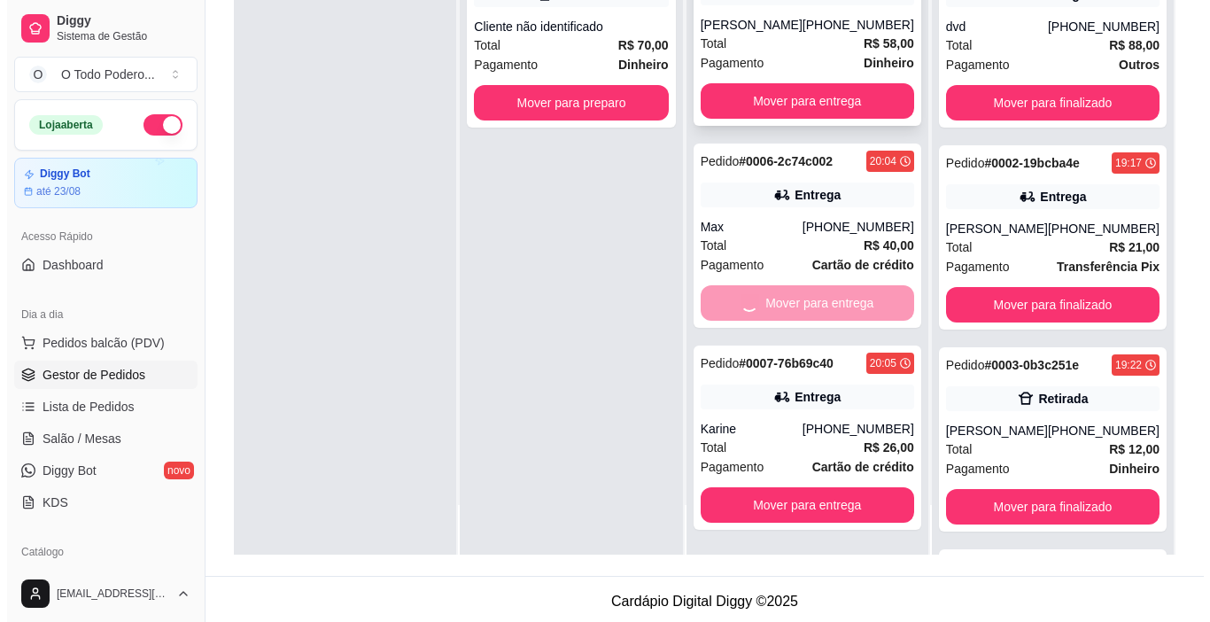
scroll to position [0, 0]
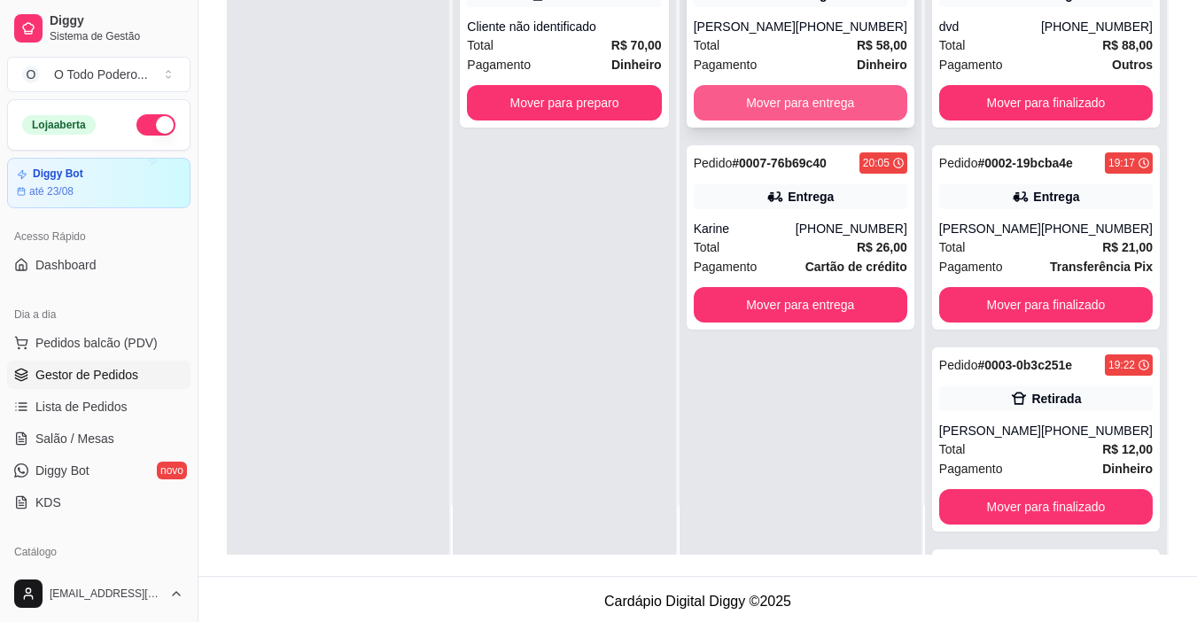
click at [791, 91] on button "Mover para entrega" at bounding box center [800, 102] width 213 height 35
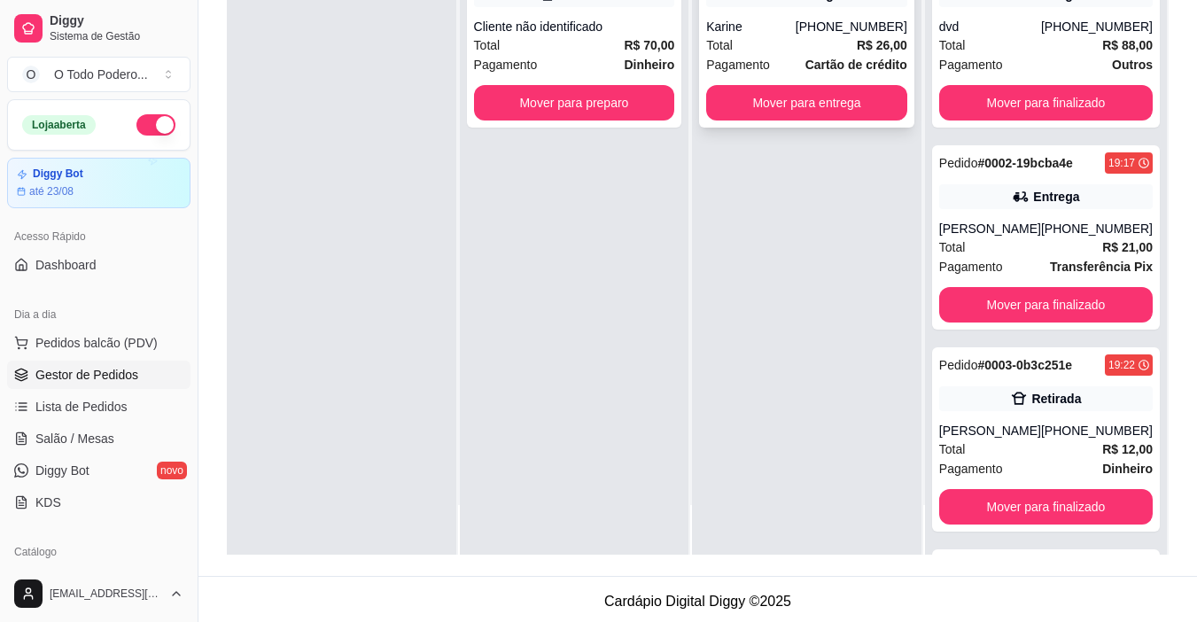
click at [812, 44] on div "Total R$ 26,00" at bounding box center [806, 44] width 201 height 19
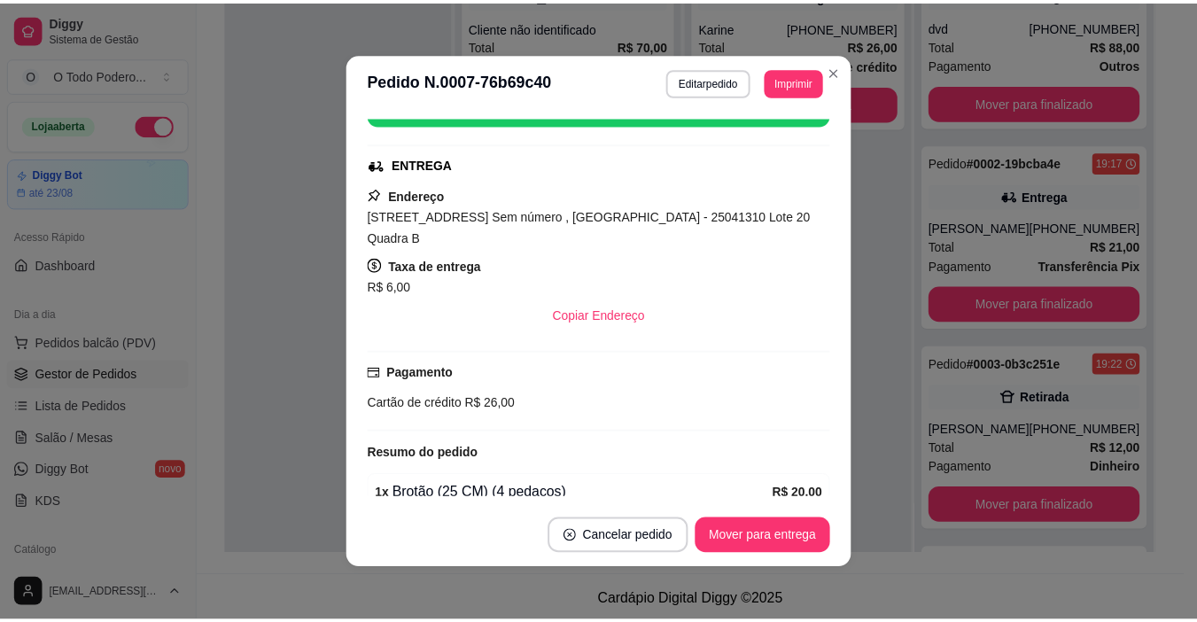
scroll to position [266, 0]
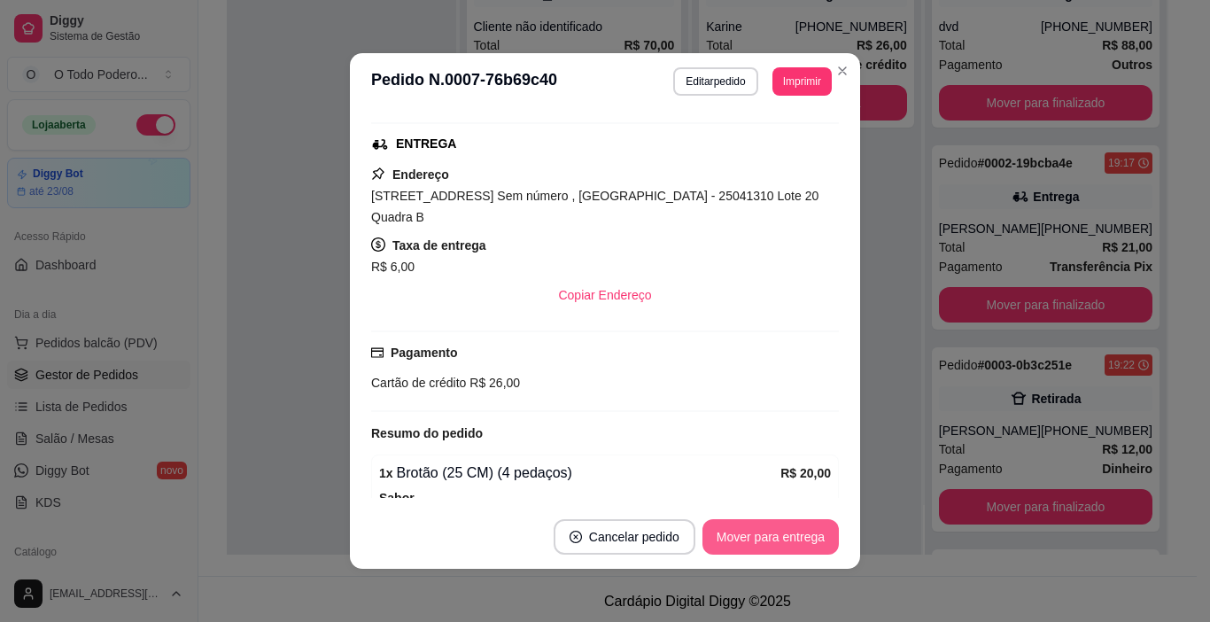
click at [750, 527] on button "Mover para entrega" at bounding box center [770, 536] width 136 height 35
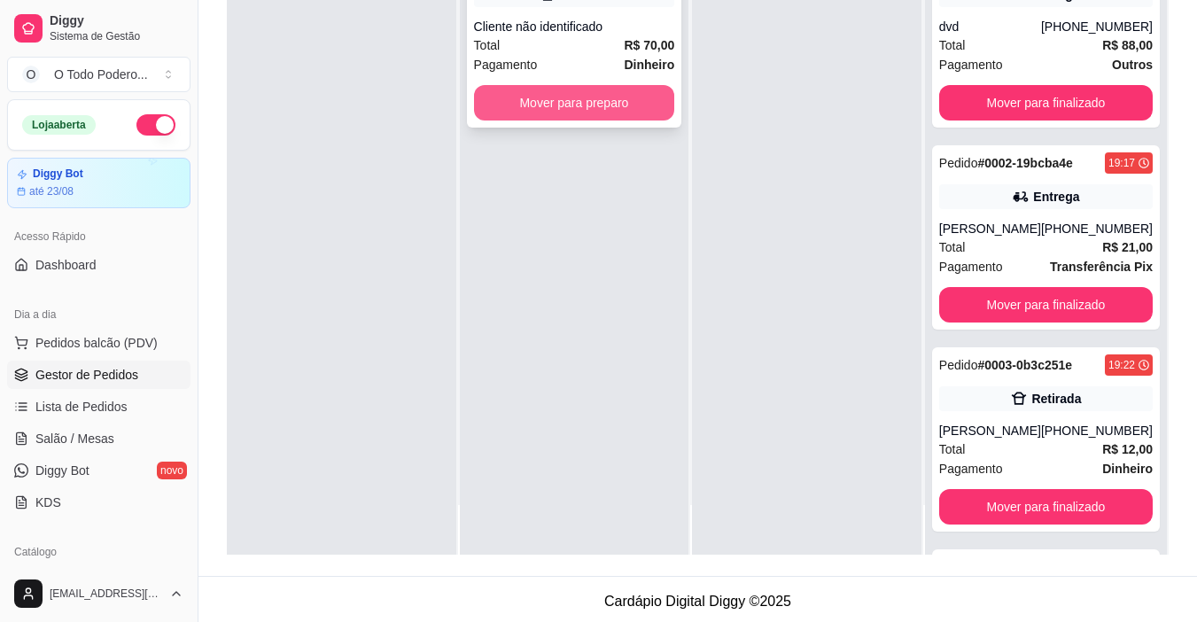
click at [627, 97] on button "Mover para preparo" at bounding box center [574, 102] width 201 height 35
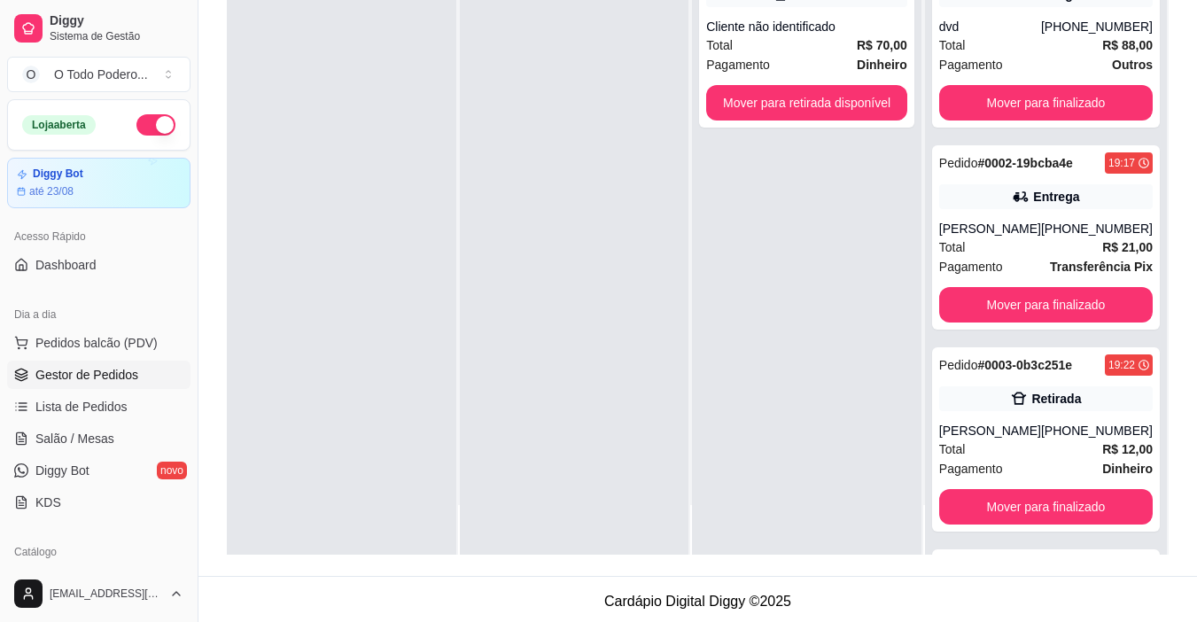
scroll to position [270, 0]
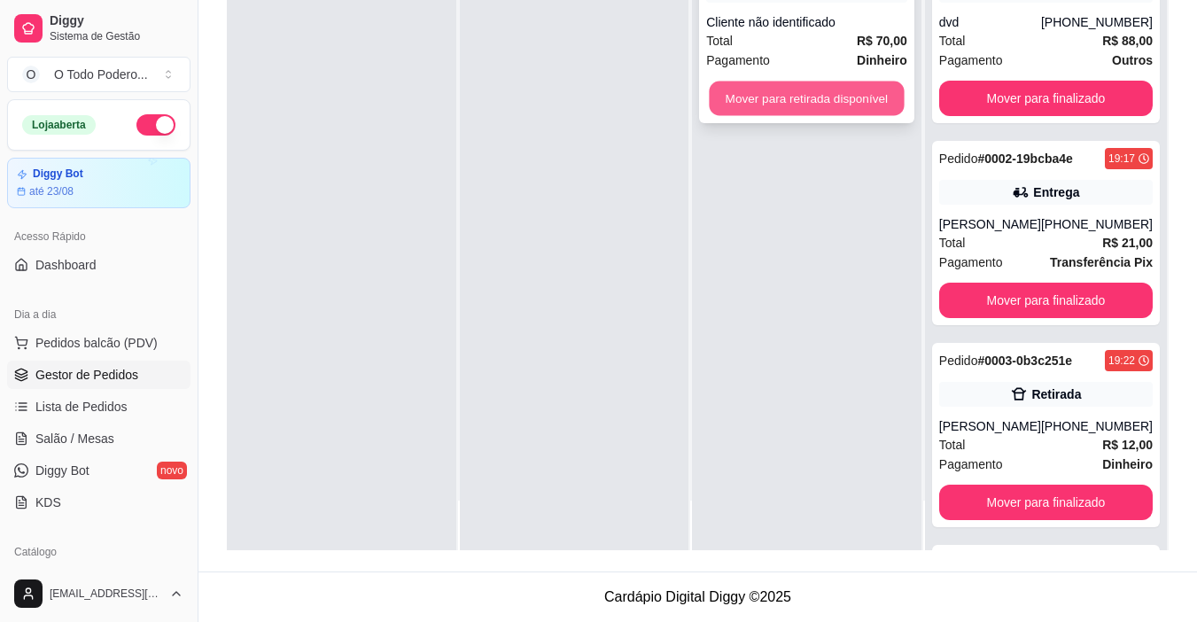
click at [879, 83] on button "Mover para retirada disponível" at bounding box center [806, 98] width 195 height 35
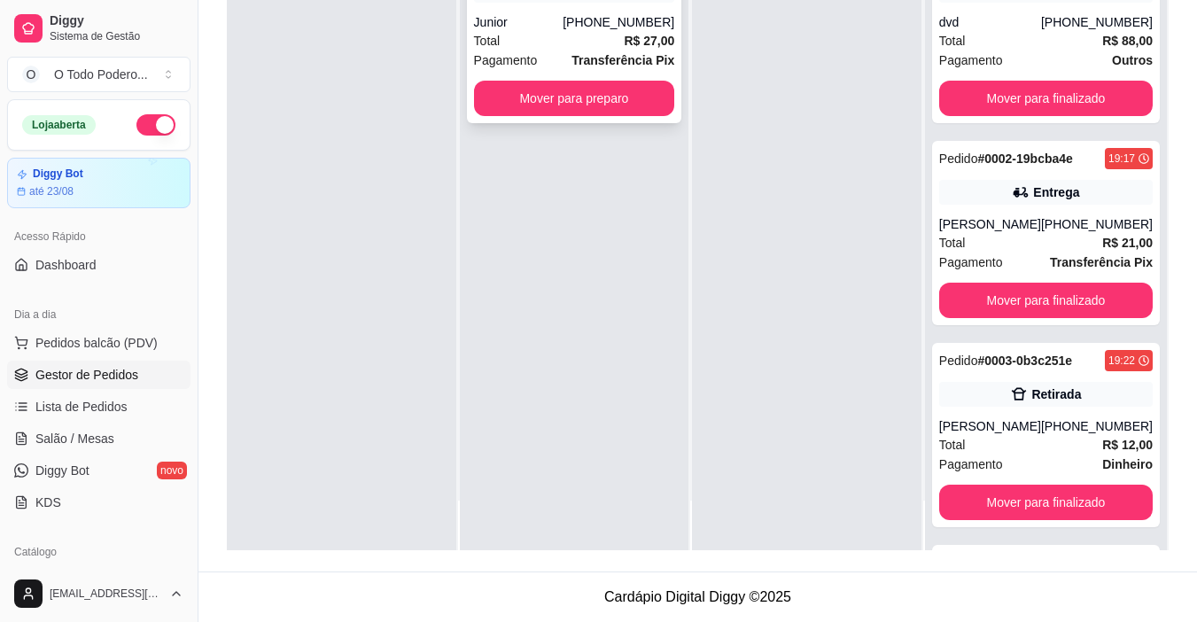
click at [635, 79] on div "Pedido # 0009-12ff3140 20:28 Retirada Junior [PHONE_NUMBER] Total R$ 27,00 Paga…" at bounding box center [574, 31] width 215 height 184
click at [601, 93] on button "Mover para preparo" at bounding box center [574, 98] width 201 height 35
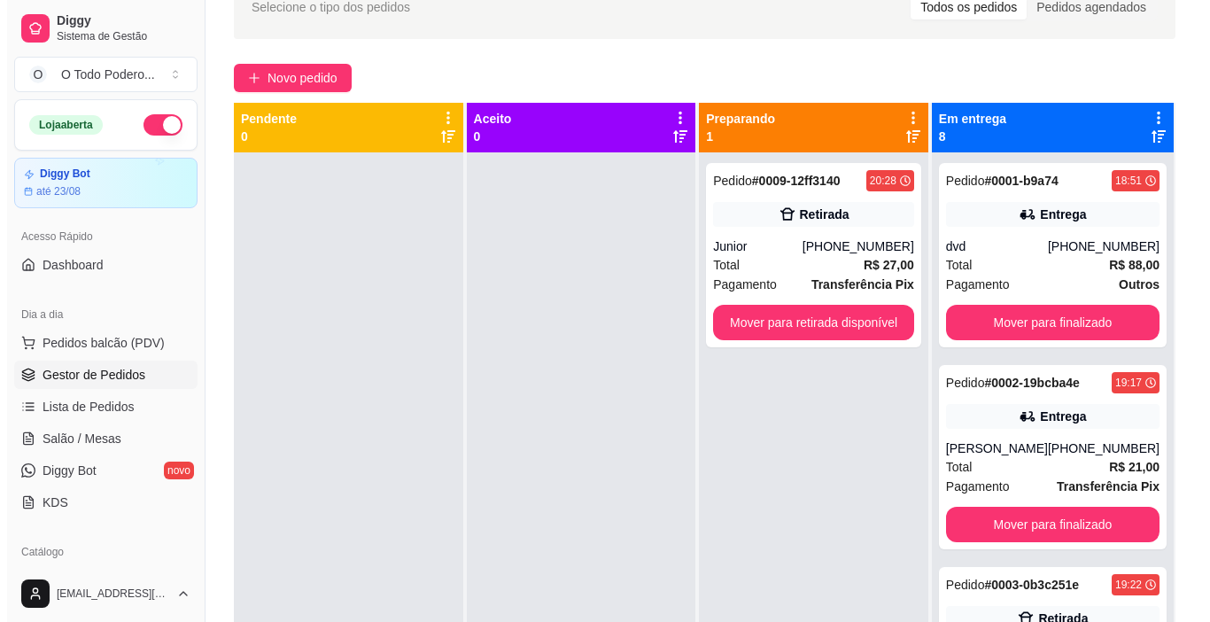
scroll to position [4, 0]
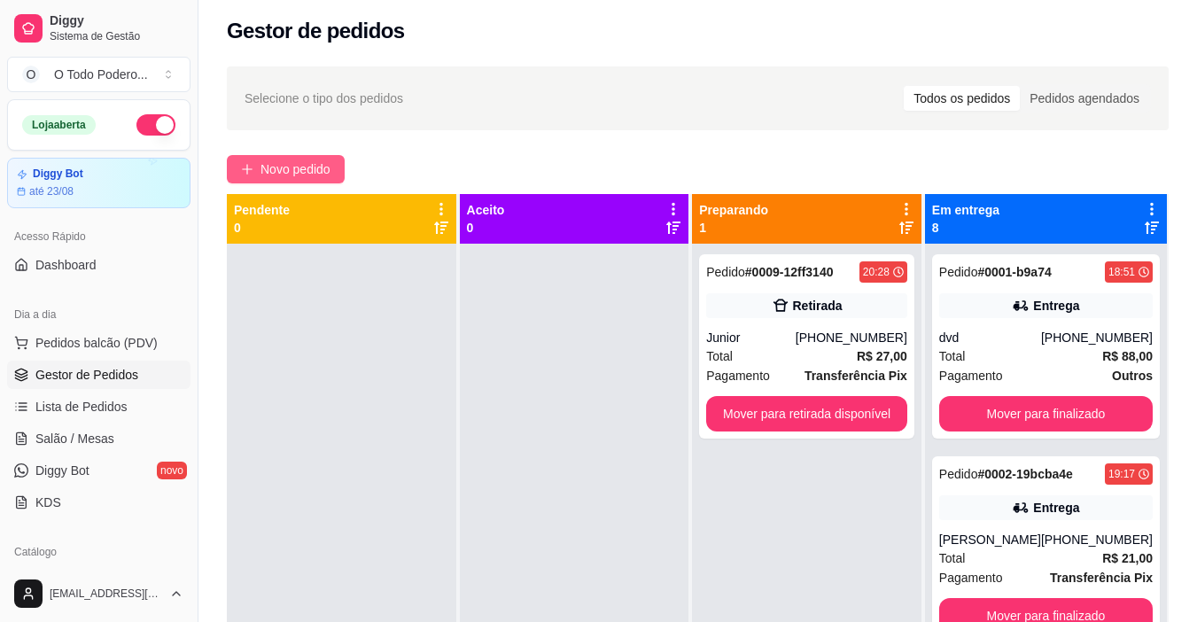
click at [308, 160] on span "Novo pedido" at bounding box center [295, 168] width 70 height 19
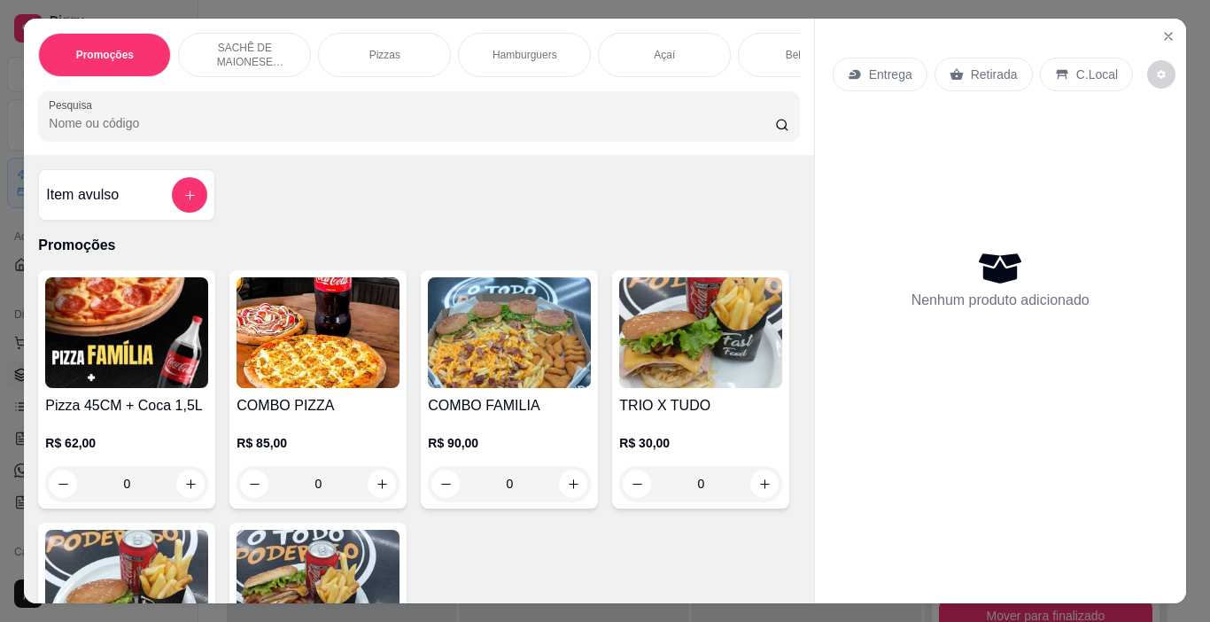
click at [383, 52] on p "Pizzas" at bounding box center [384, 55] width 31 height 14
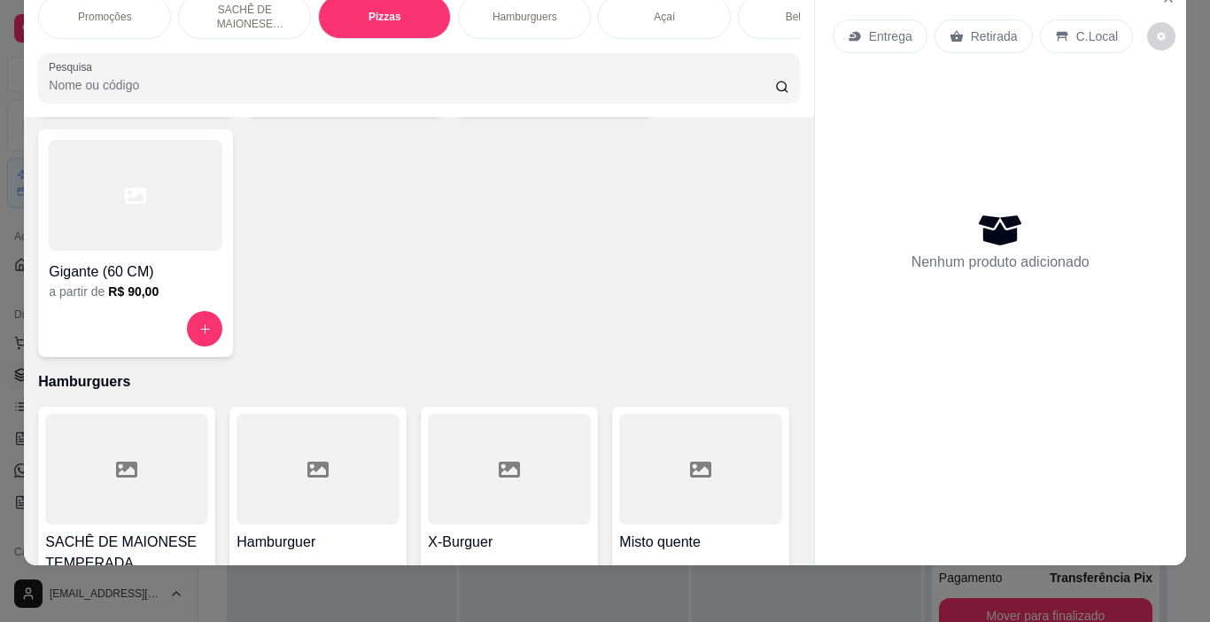
scroll to position [1195, 0]
click at [178, 242] on div at bounding box center [136, 194] width 174 height 111
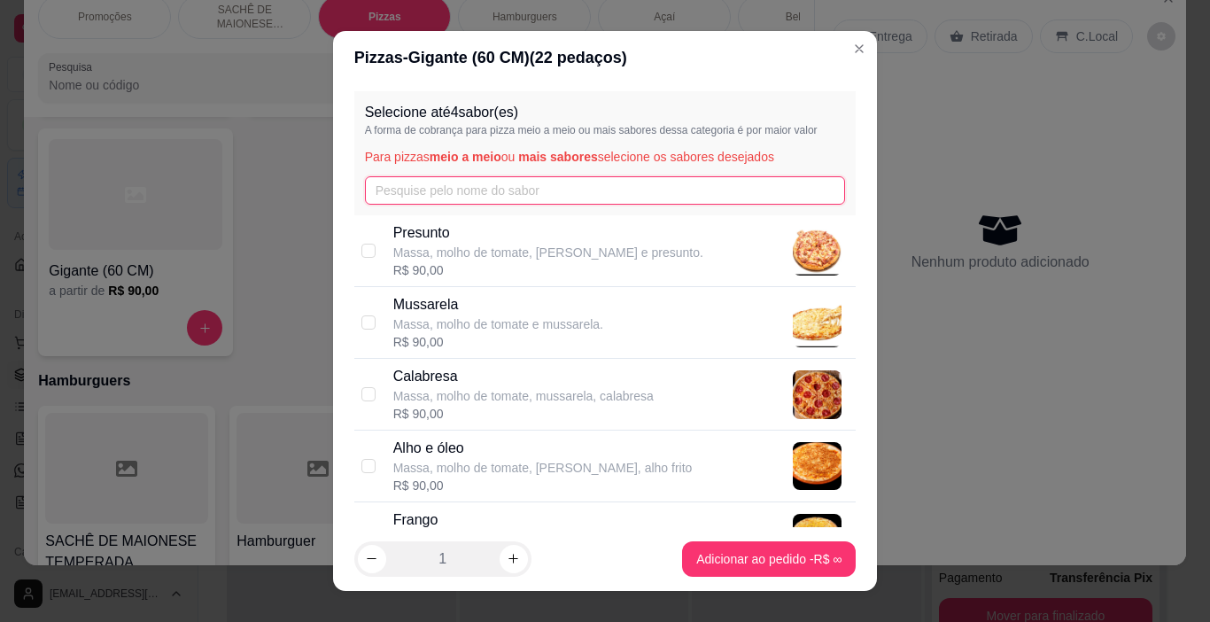
click at [552, 189] on input "text" at bounding box center [605, 190] width 481 height 28
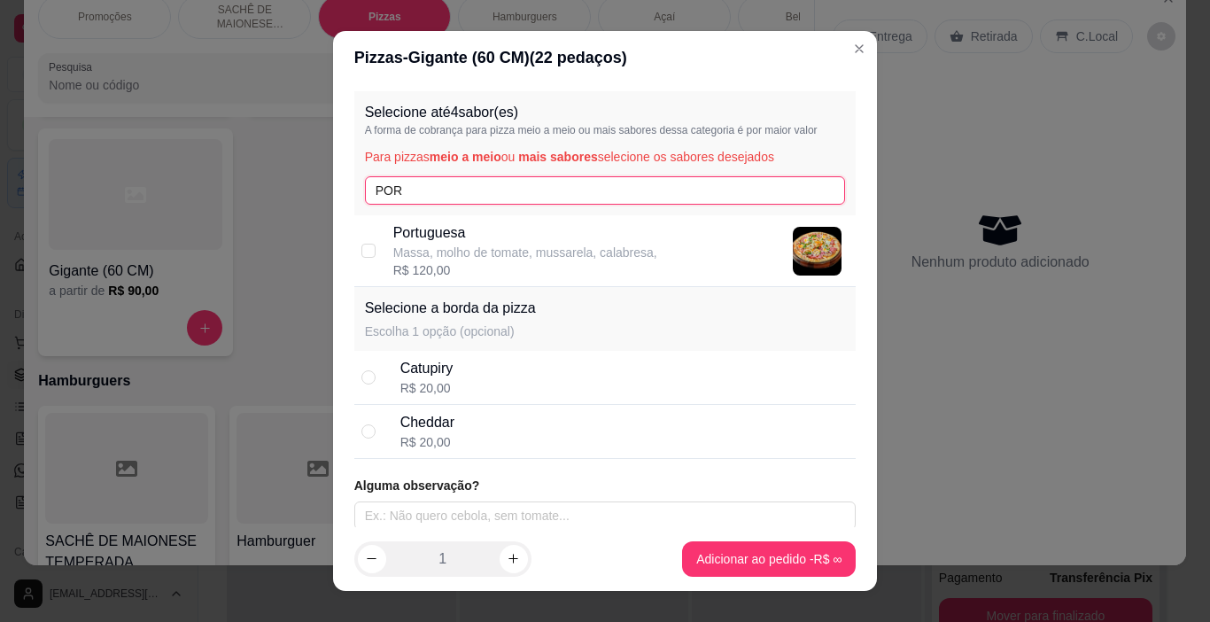
type input "POR"
click at [416, 264] on div "R$ 120,00" at bounding box center [525, 270] width 264 height 18
checkbox input "true"
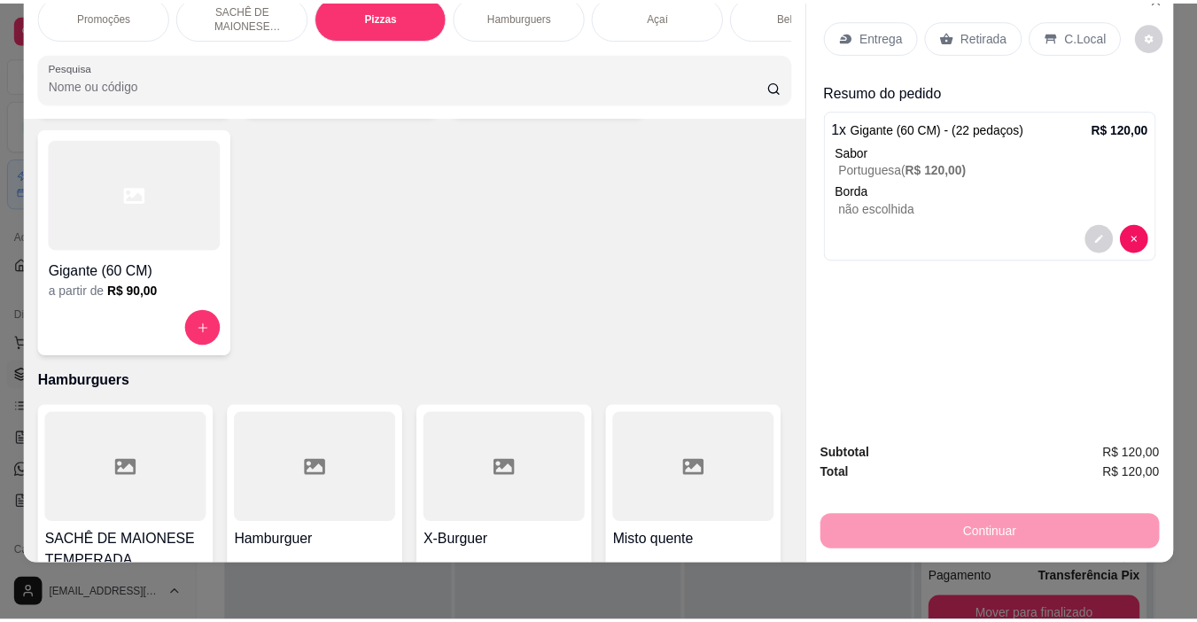
scroll to position [1018, 0]
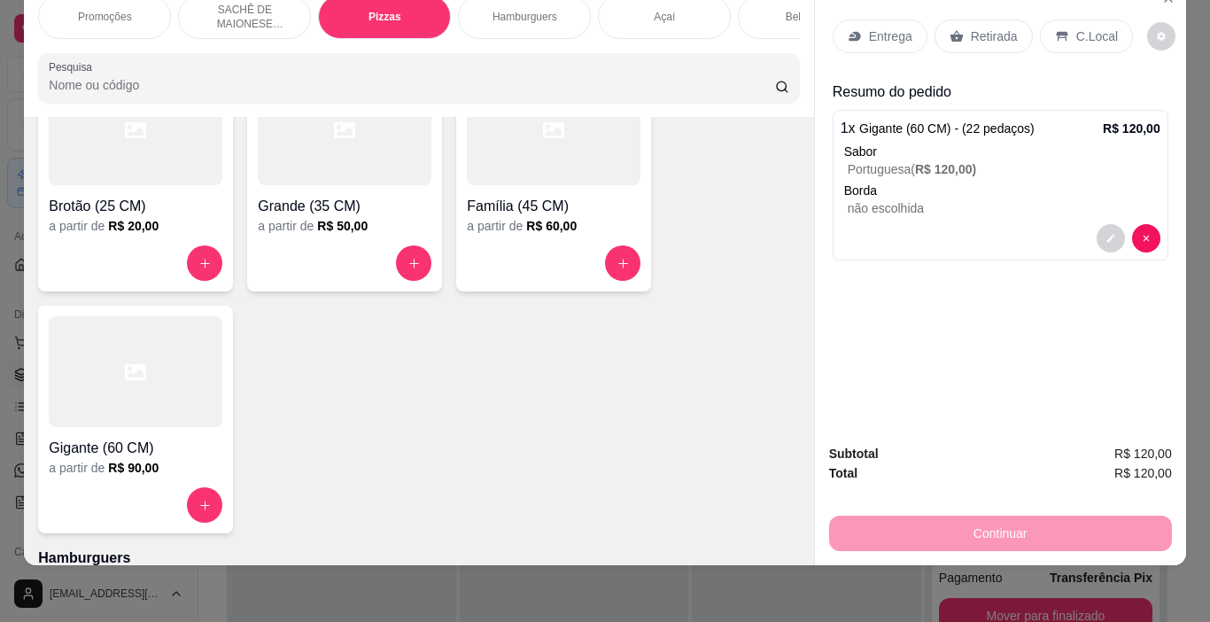
click at [552, 220] on h6 "R$ 60,00" at bounding box center [551, 226] width 50 height 18
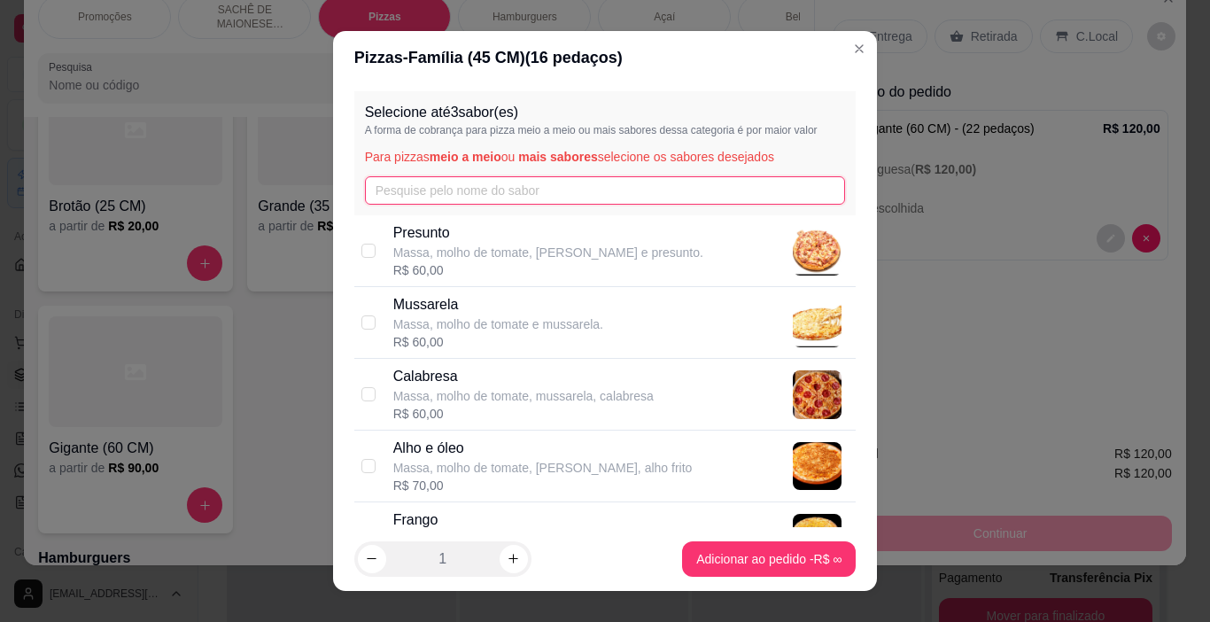
click at [492, 189] on input "text" at bounding box center [605, 190] width 481 height 28
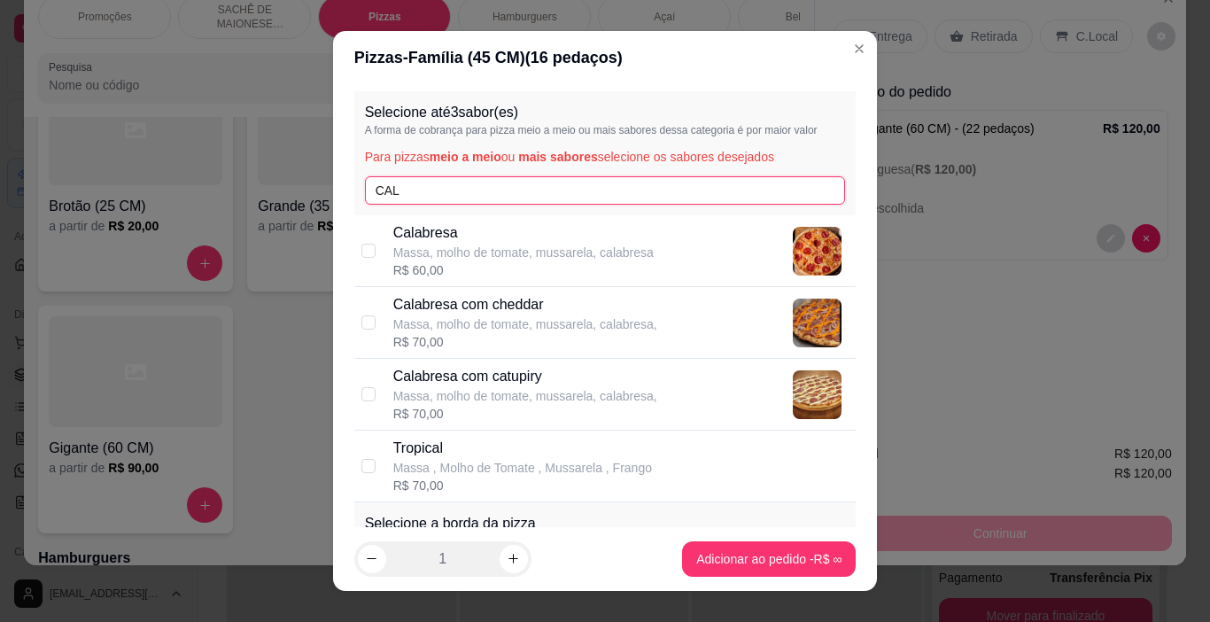
type input "CAL"
click at [450, 241] on p "Calabresa" at bounding box center [523, 232] width 260 height 21
checkbox input "true"
drag, startPoint x: 407, startPoint y: 185, endPoint x: 272, endPoint y: 196, distance: 135.0
click at [272, 196] on div "Pizzas - Família (45 CM) ( 16 pedaços) Selecione até 3 sabor(es) A forma de cob…" at bounding box center [605, 311] width 1210 height 622
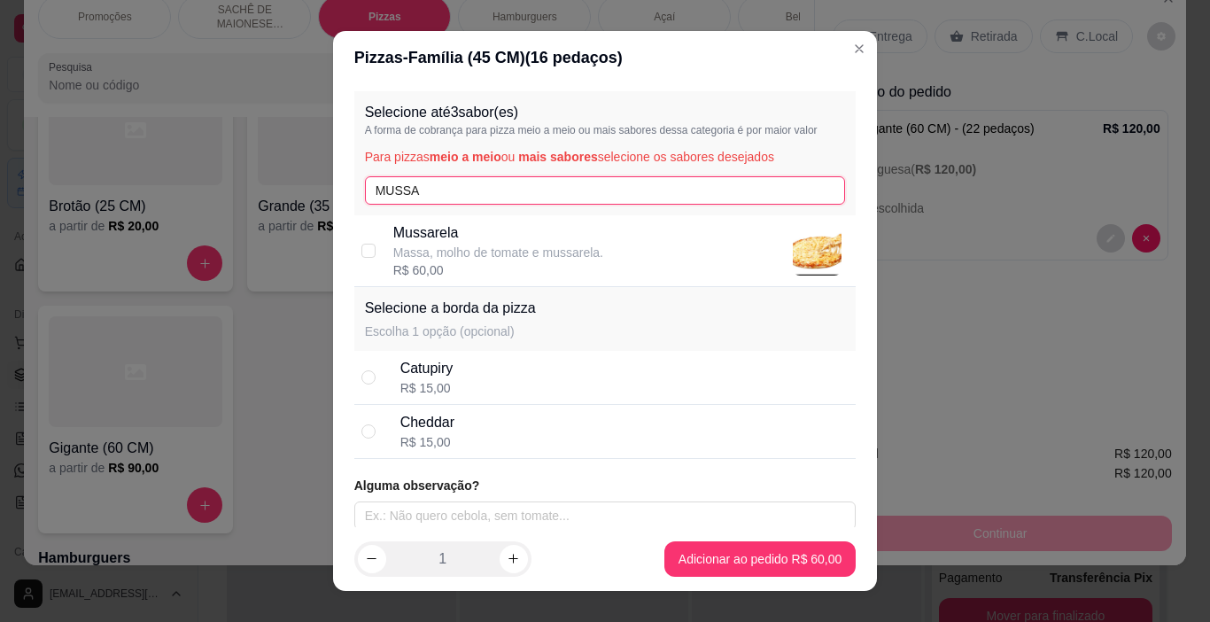
type input "MUSSA"
click at [469, 262] on div "R$ 60,00" at bounding box center [498, 270] width 210 height 18
checkbox input "true"
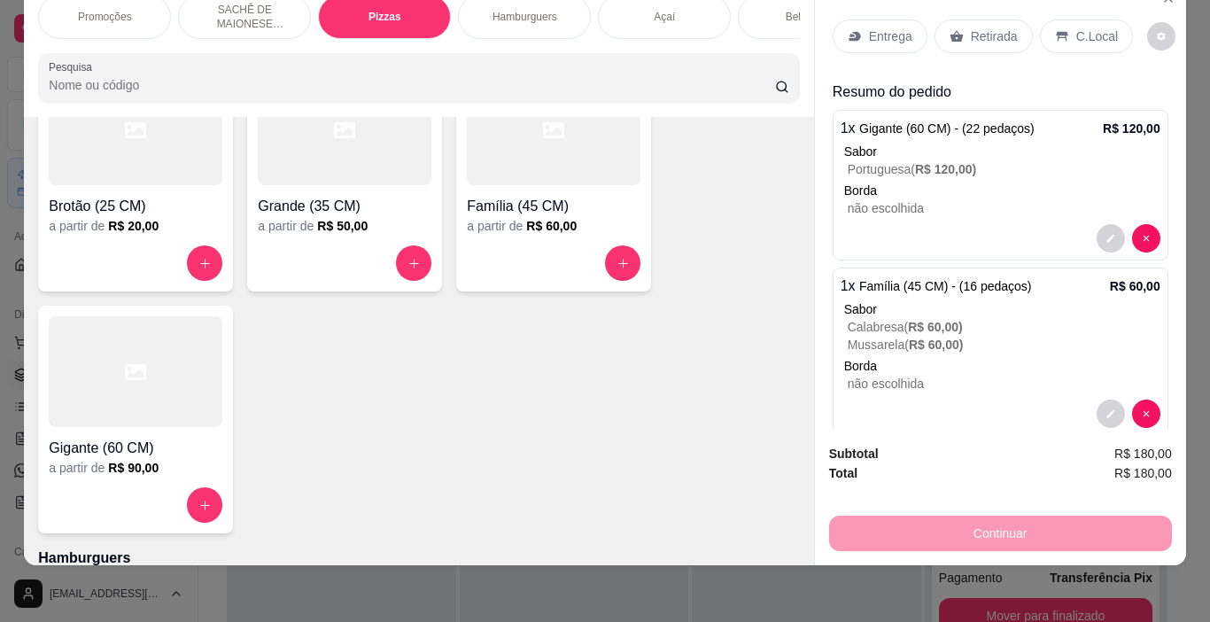
click at [1058, 29] on icon at bounding box center [1062, 36] width 14 height 14
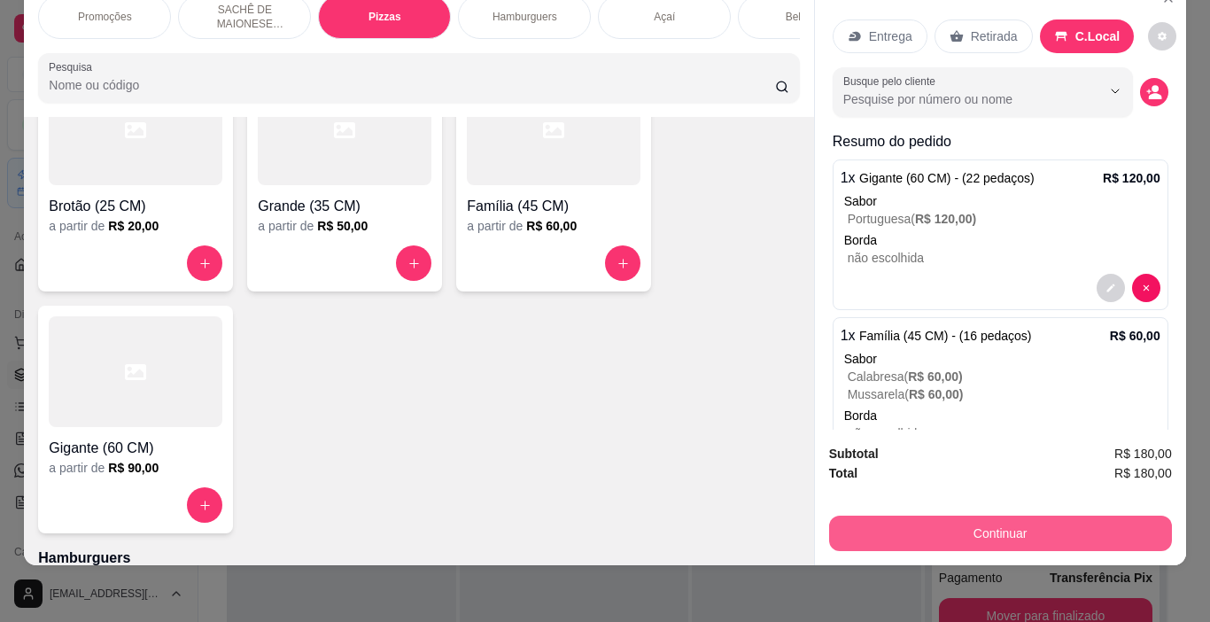
click at [1019, 523] on button "Continuar" at bounding box center [1000, 532] width 343 height 35
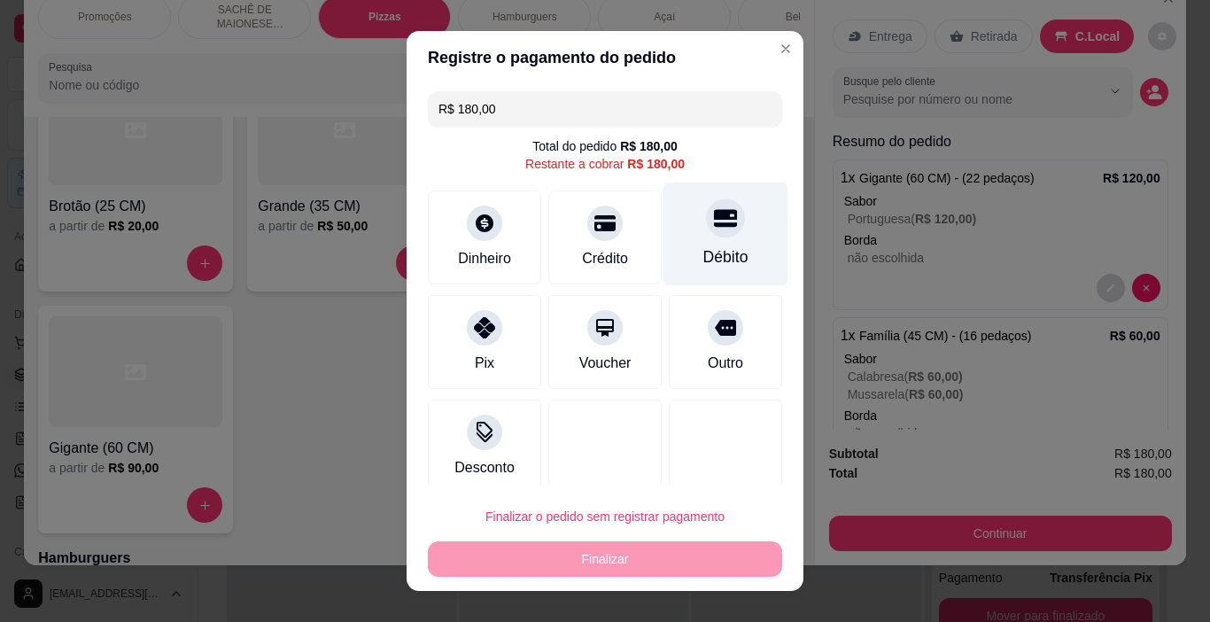
click at [703, 261] on div "Débito" at bounding box center [725, 256] width 45 height 23
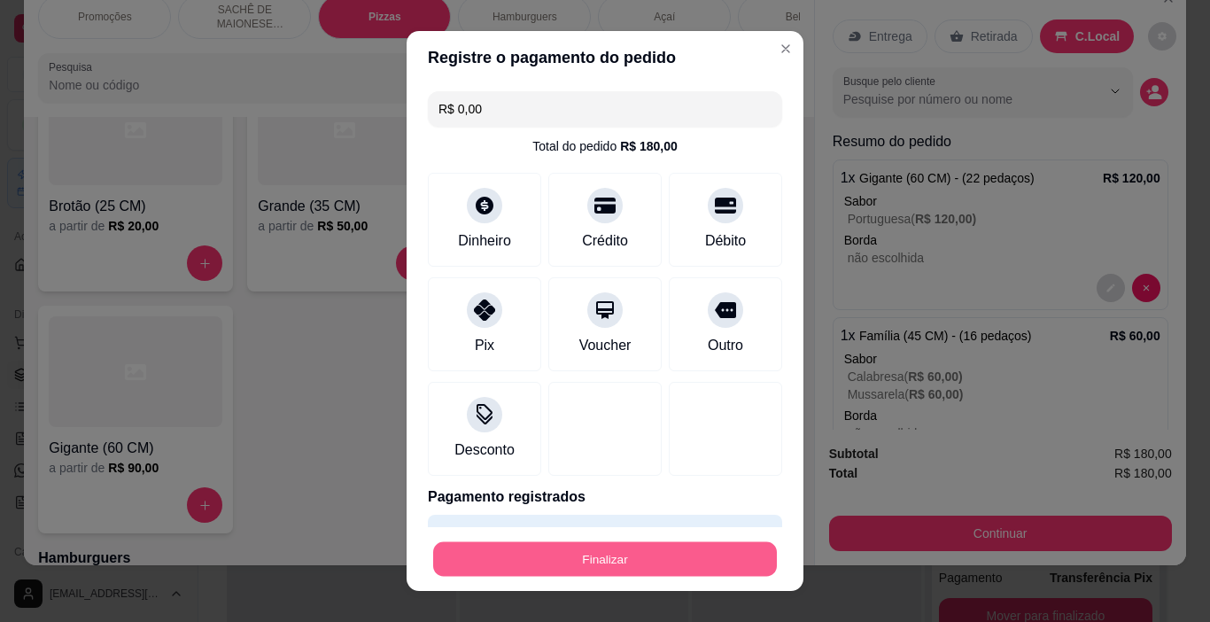
click at [701, 571] on button "Finalizar" at bounding box center [605, 559] width 344 height 35
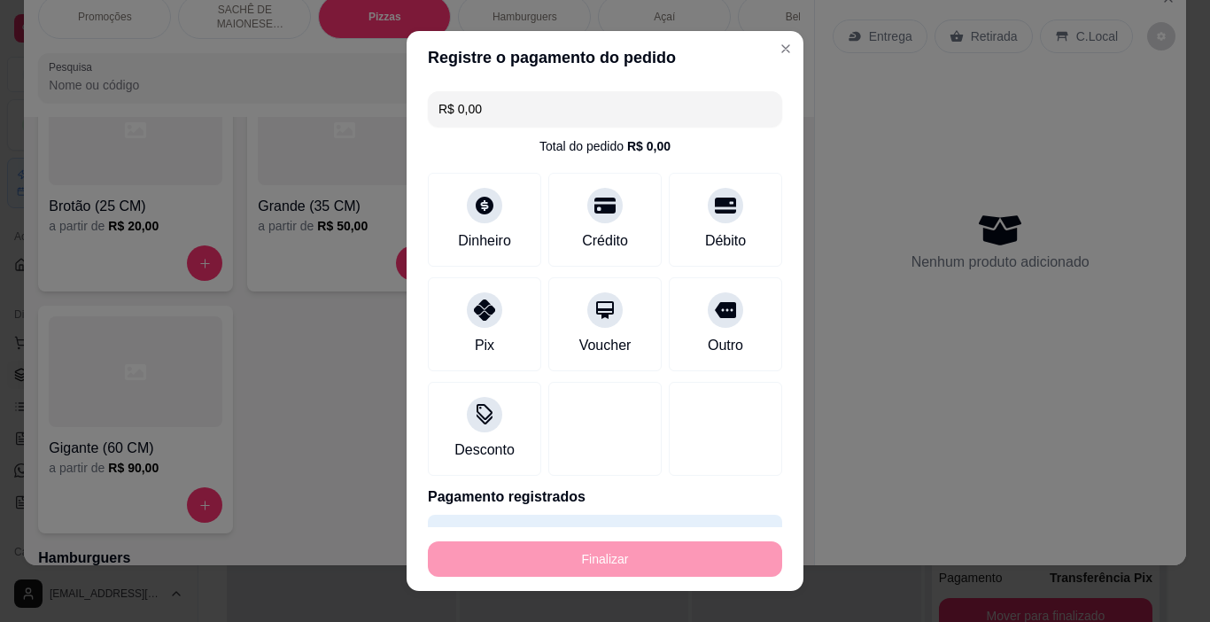
type input "-R$ 180,00"
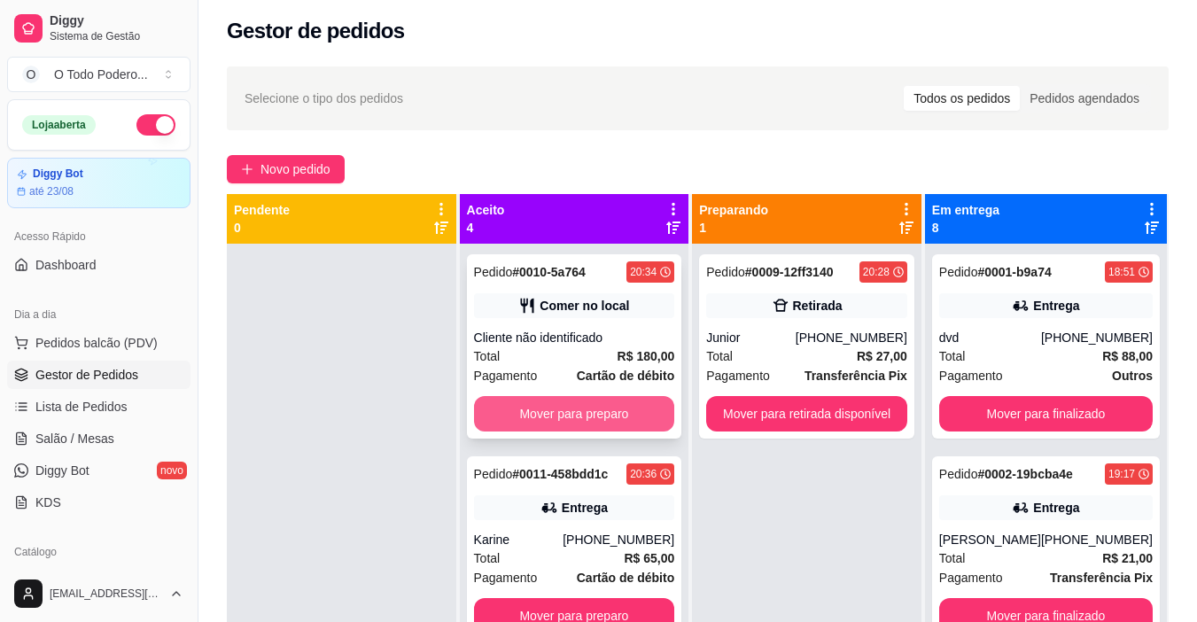
click at [658, 407] on button "Mover para preparo" at bounding box center [574, 413] width 201 height 35
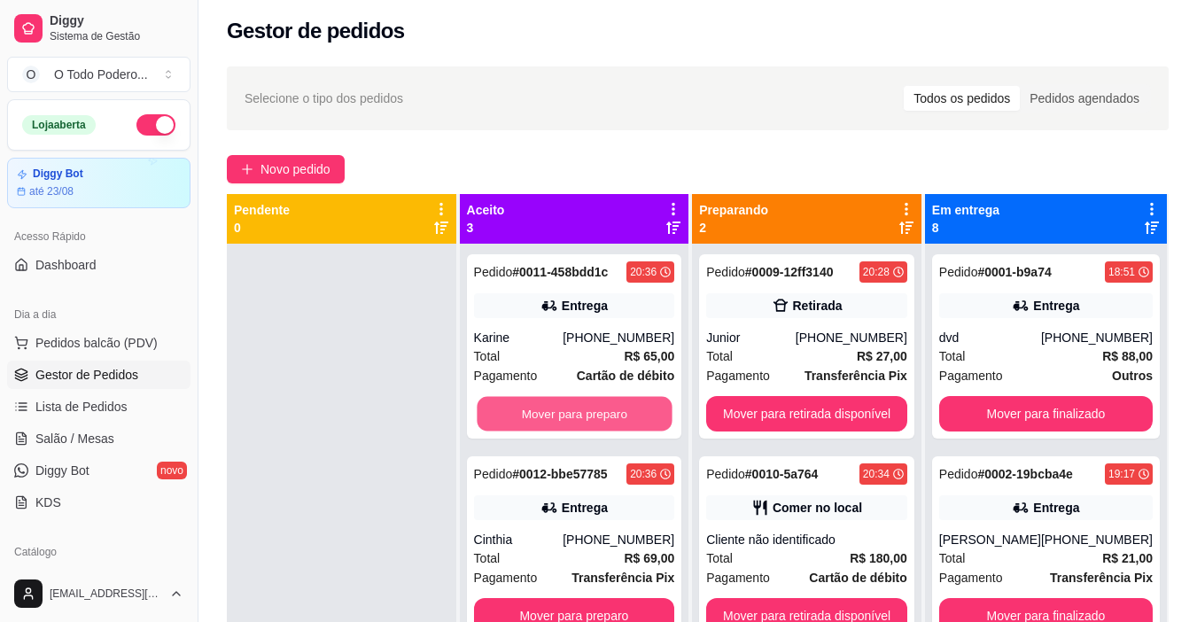
click at [658, 407] on button "Mover para preparo" at bounding box center [574, 414] width 195 height 35
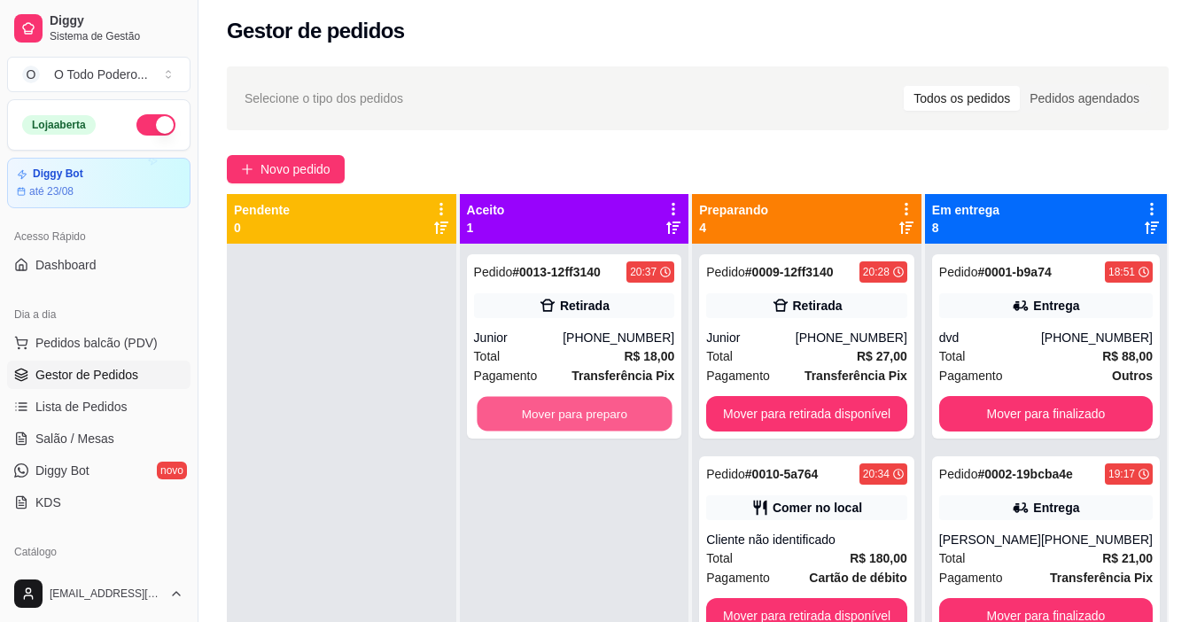
click at [658, 407] on button "Mover para preparo" at bounding box center [574, 414] width 195 height 35
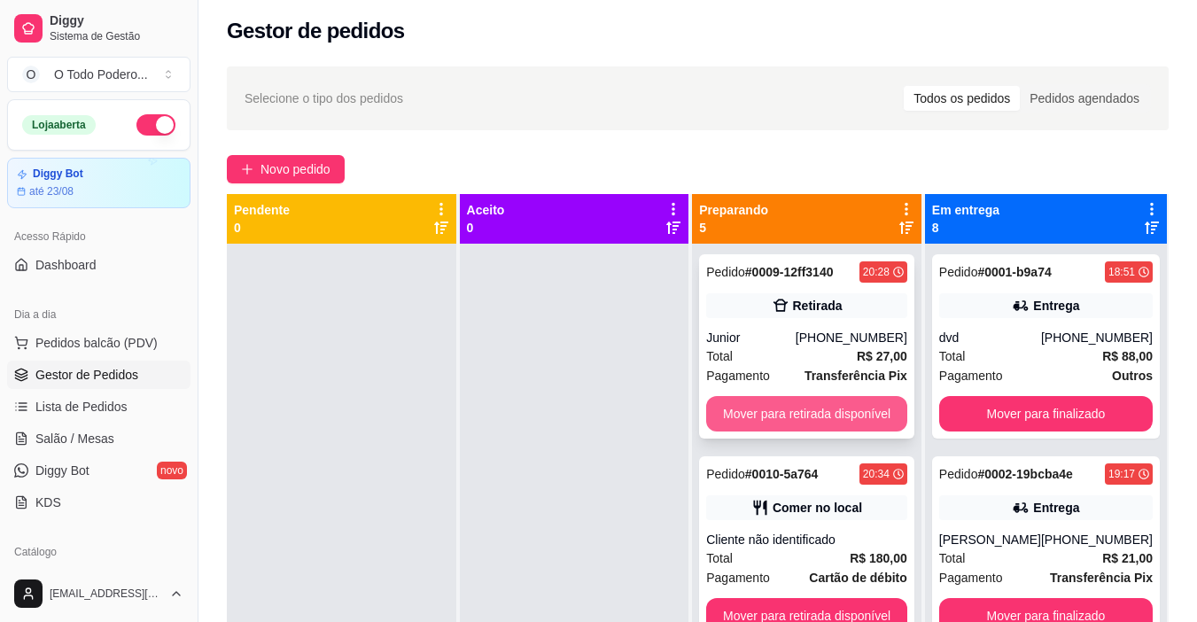
click at [843, 415] on button "Mover para retirada disponível" at bounding box center [806, 413] width 201 height 35
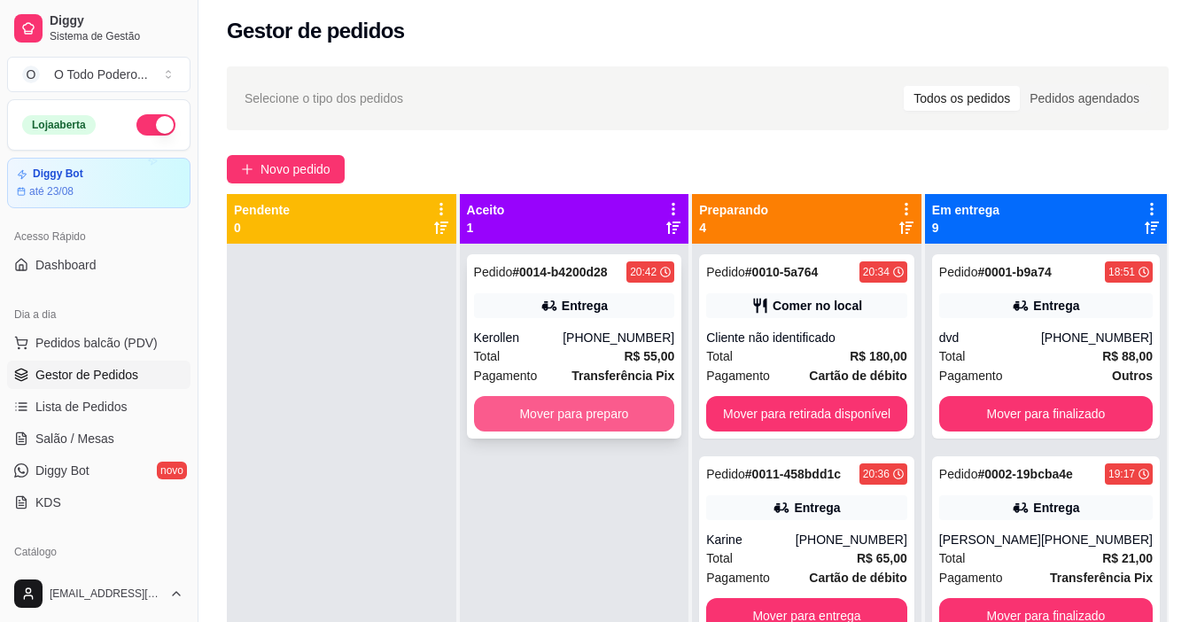
click at [579, 400] on button "Mover para preparo" at bounding box center [574, 413] width 201 height 35
click at [579, 400] on div "Mover para preparo" at bounding box center [574, 413] width 201 height 35
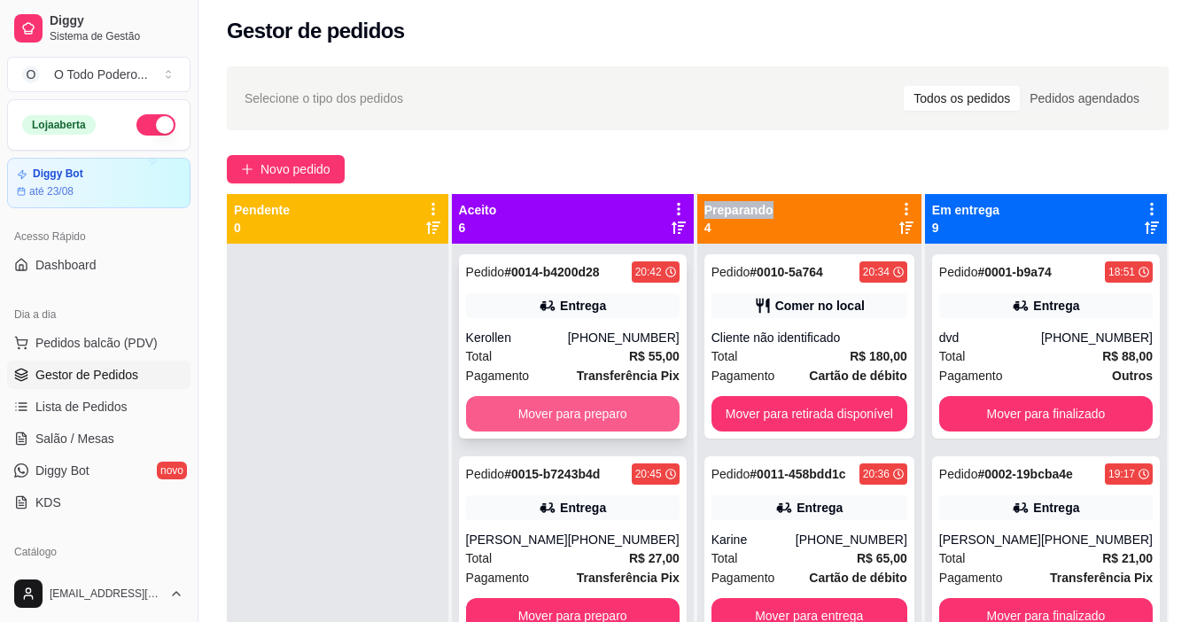
click at [492, 400] on button "Mover para preparo" at bounding box center [572, 413] width 213 height 35
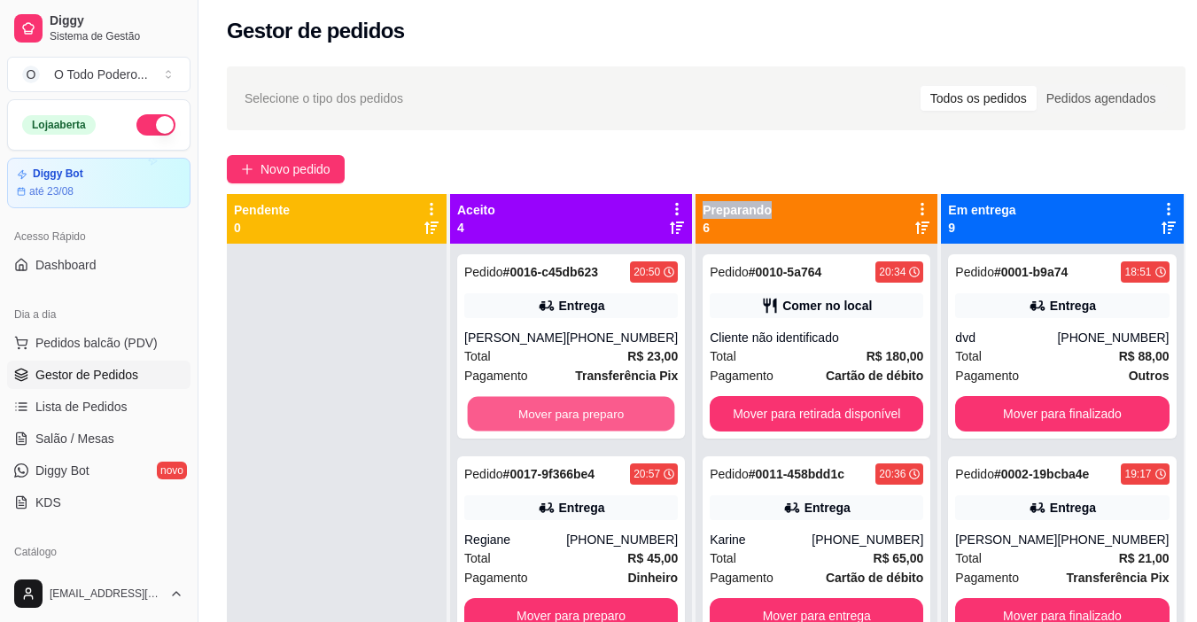
click at [492, 400] on button "Mover para preparo" at bounding box center [571, 414] width 207 height 35
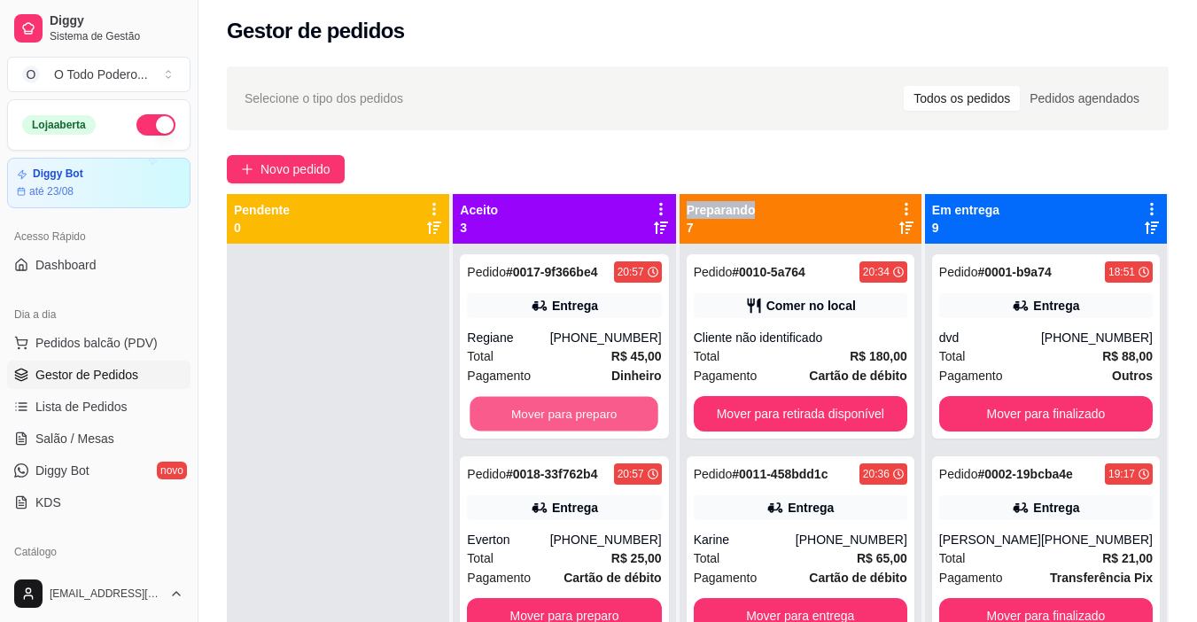
click at [492, 403] on button "Mover para preparo" at bounding box center [564, 414] width 189 height 35
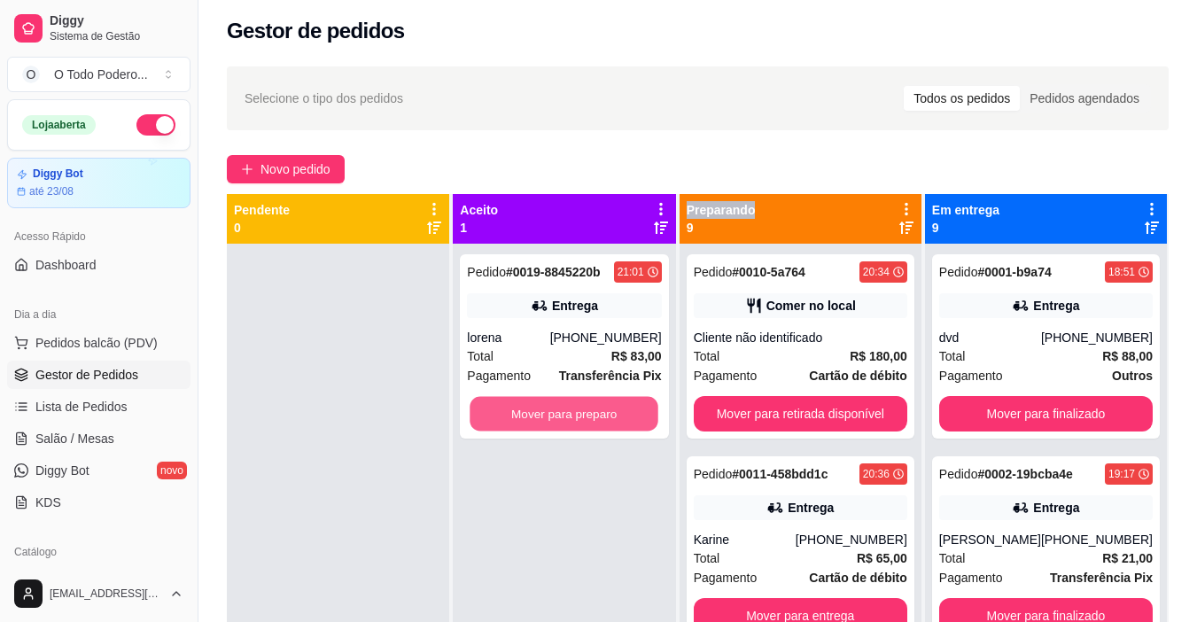
click at [492, 403] on button "Mover para preparo" at bounding box center [564, 414] width 189 height 35
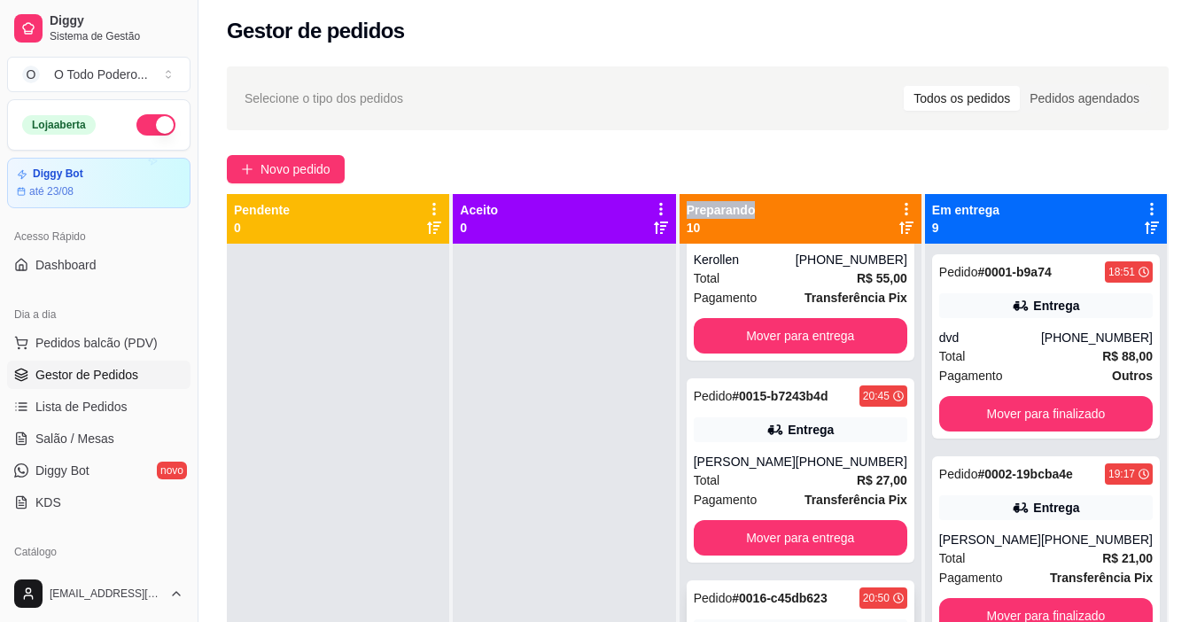
scroll to position [974, 0]
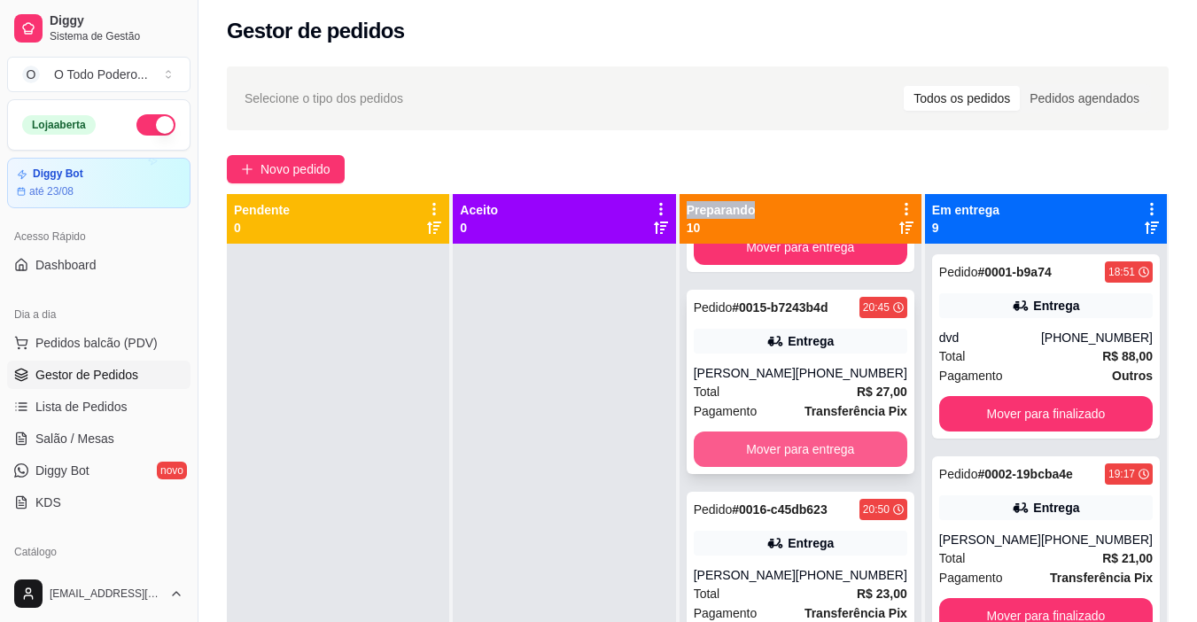
click at [731, 453] on button "Mover para entrega" at bounding box center [800, 448] width 213 height 35
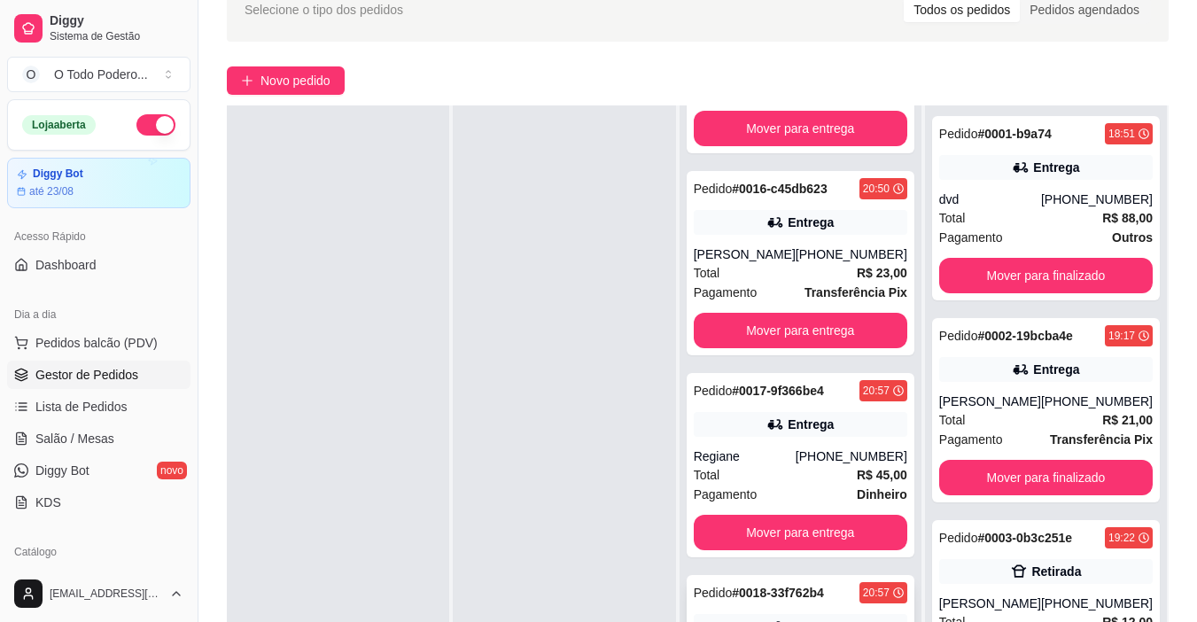
scroll to position [948, 0]
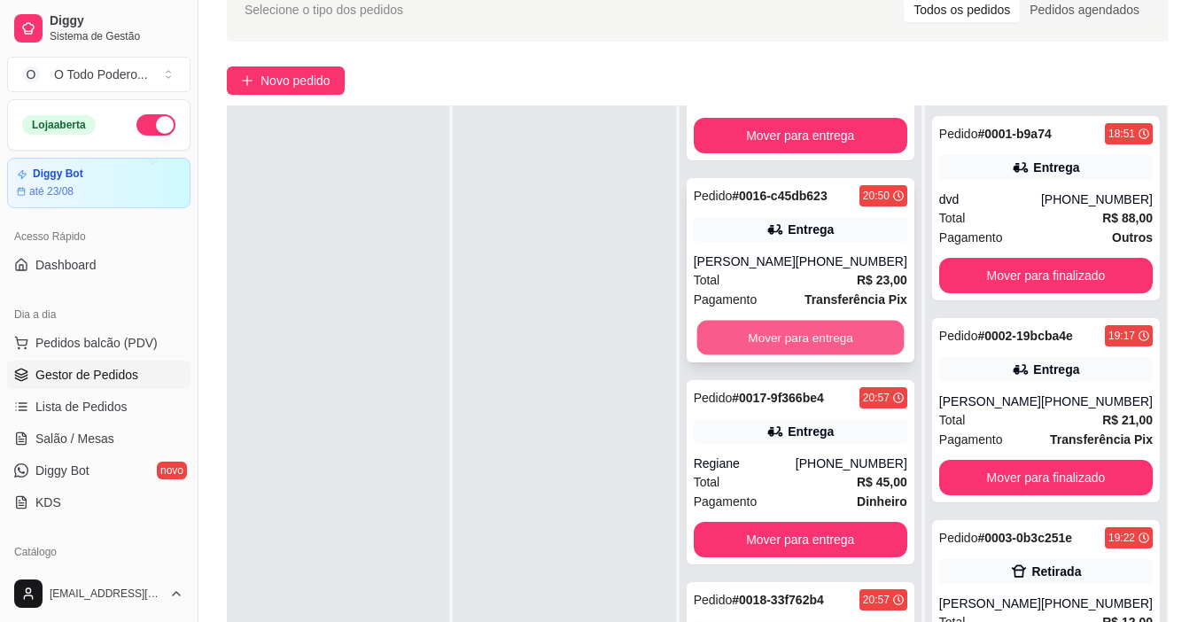
click at [847, 345] on button "Mover para entrega" at bounding box center [799, 338] width 207 height 35
click at [847, 345] on div "Mover para entrega" at bounding box center [800, 337] width 213 height 35
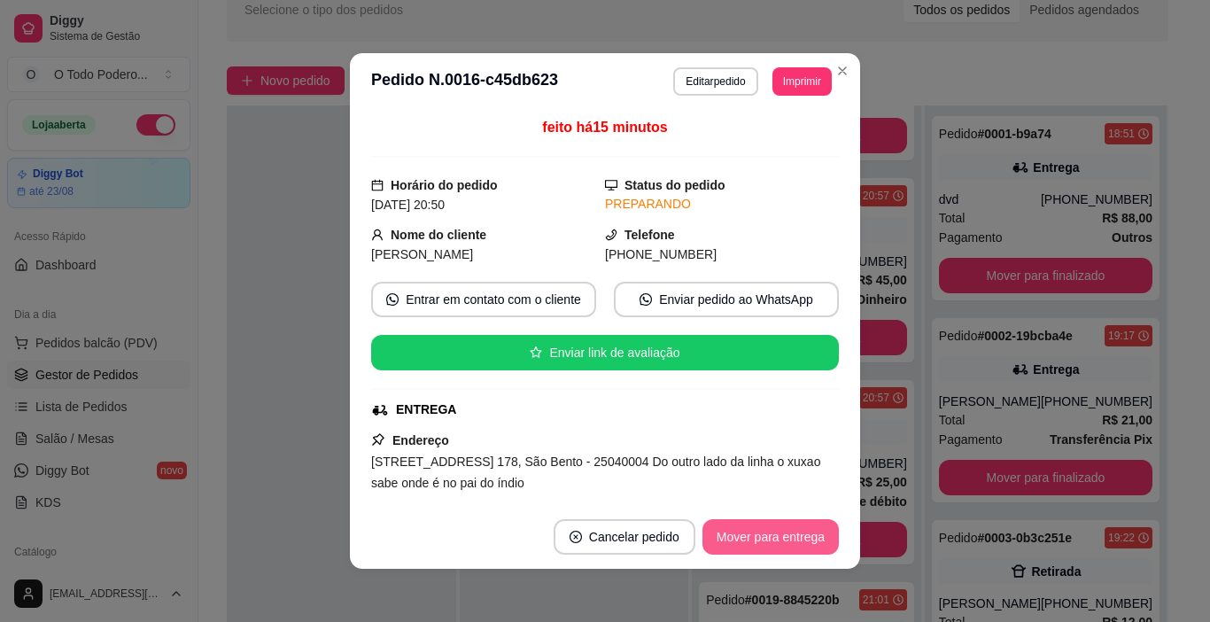
click at [749, 542] on button "Mover para entrega" at bounding box center [770, 536] width 136 height 35
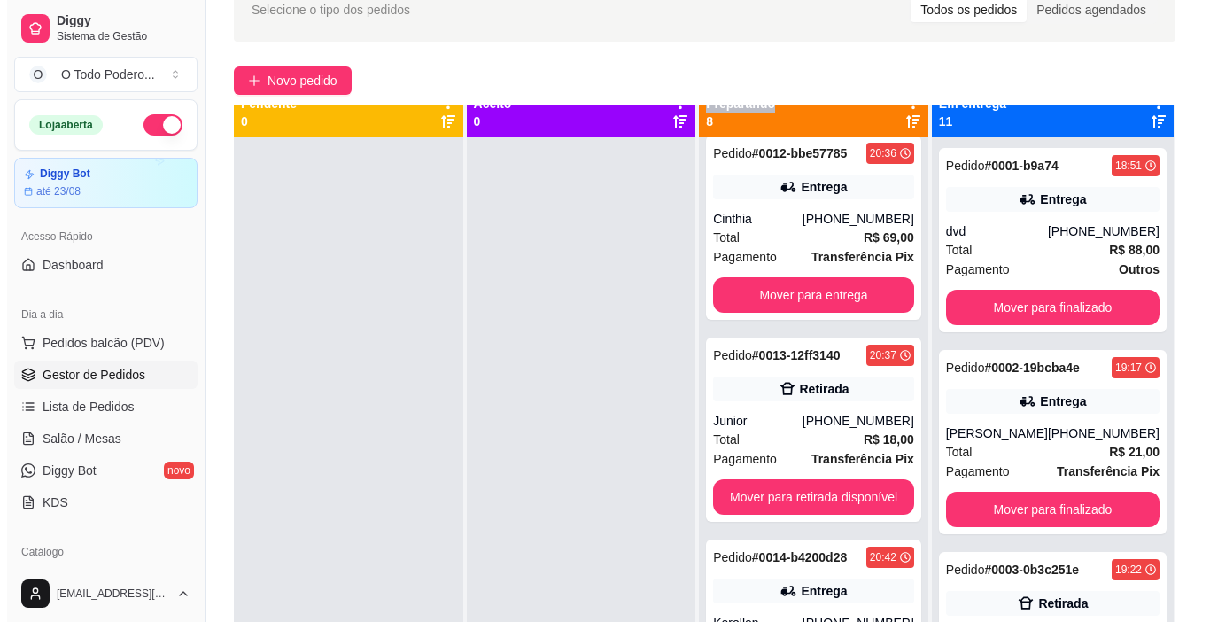
scroll to position [0, 0]
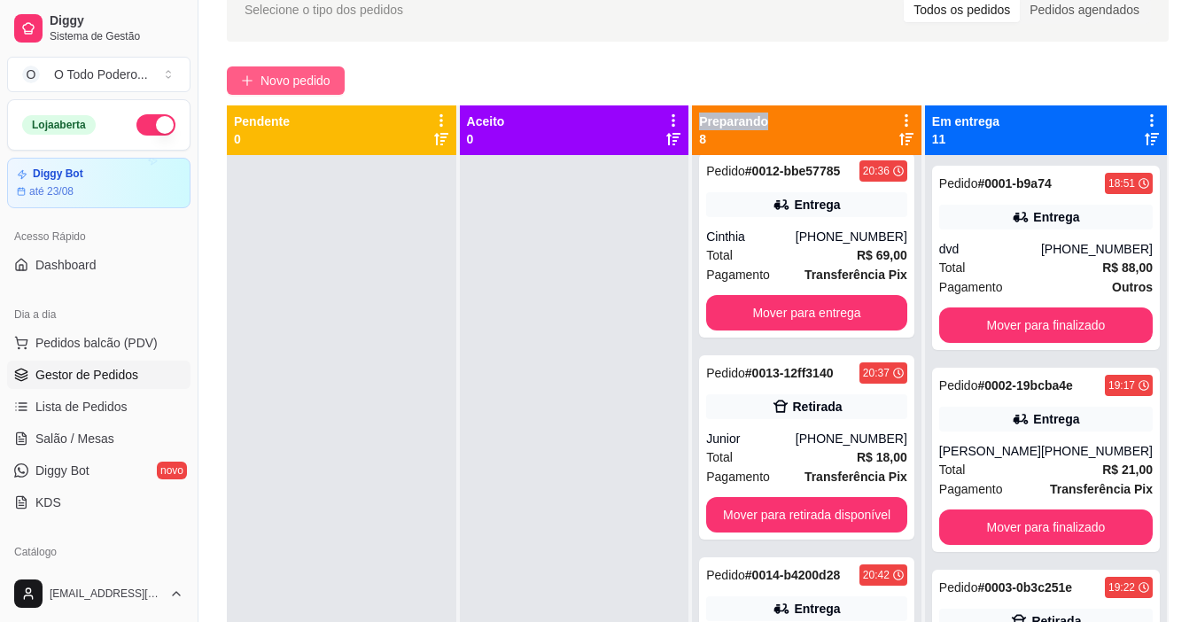
click at [275, 83] on span "Novo pedido" at bounding box center [295, 80] width 70 height 19
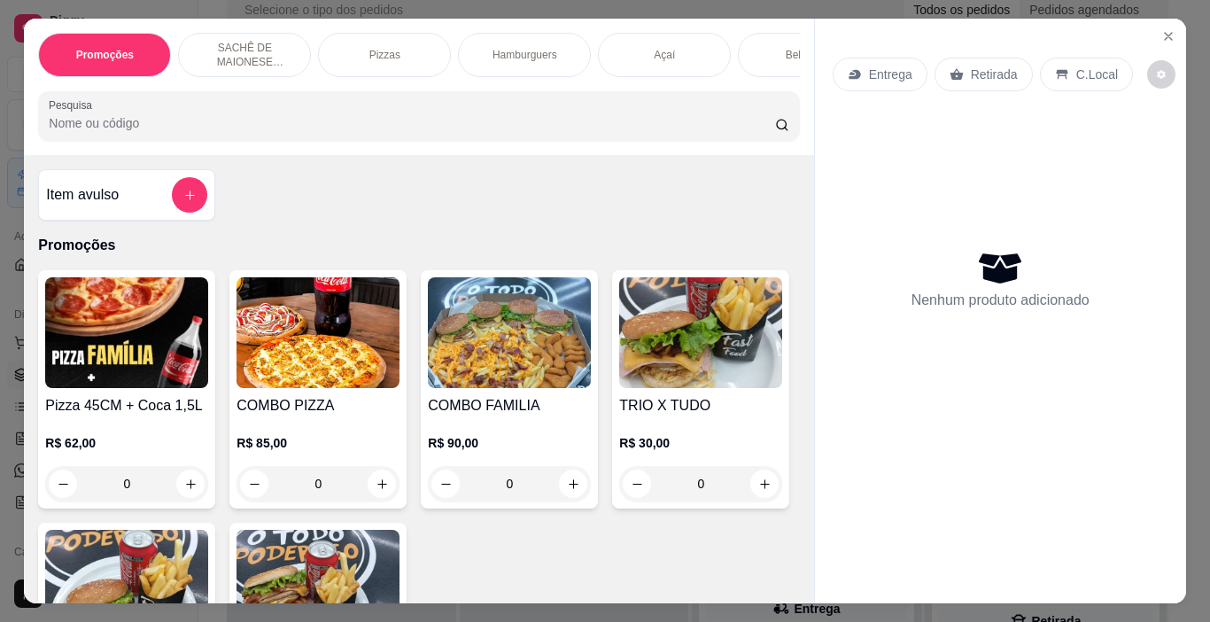
click at [507, 58] on div "Hamburguers" at bounding box center [524, 55] width 133 height 44
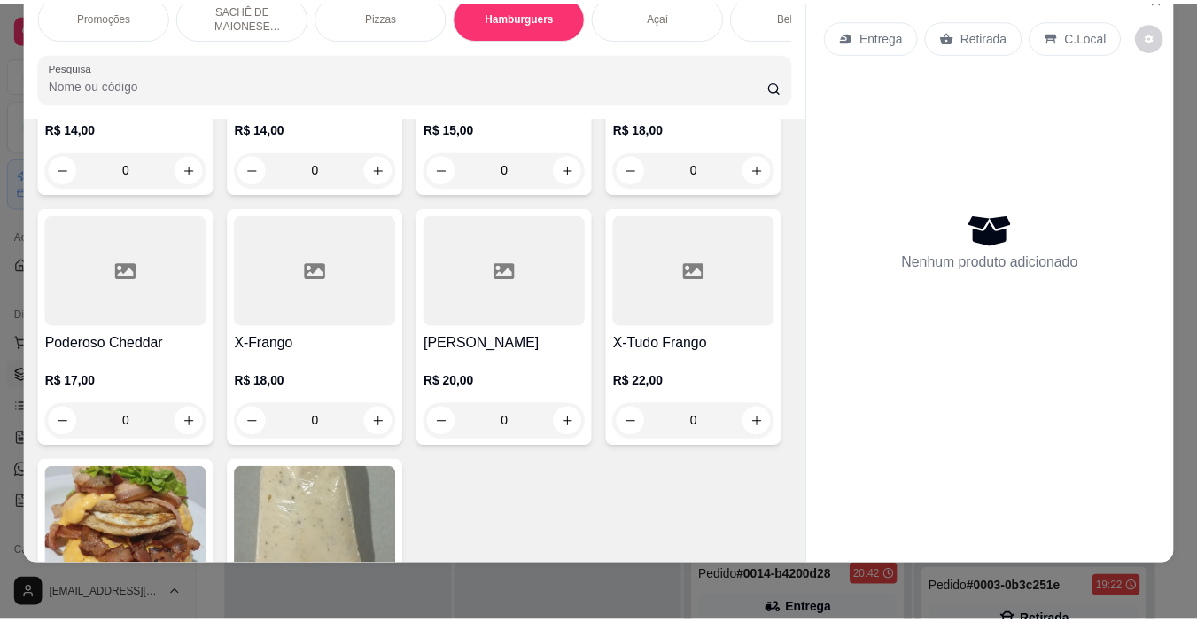
scroll to position [1980, 0]
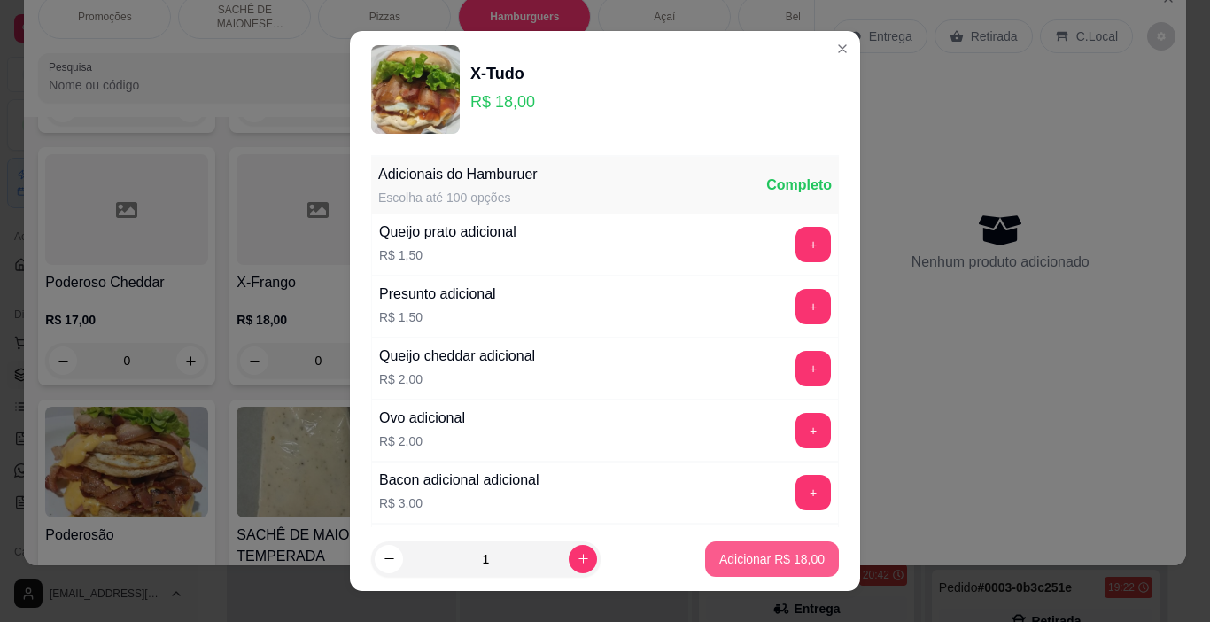
click at [767, 548] on button "Adicionar R$ 18,00" at bounding box center [772, 558] width 134 height 35
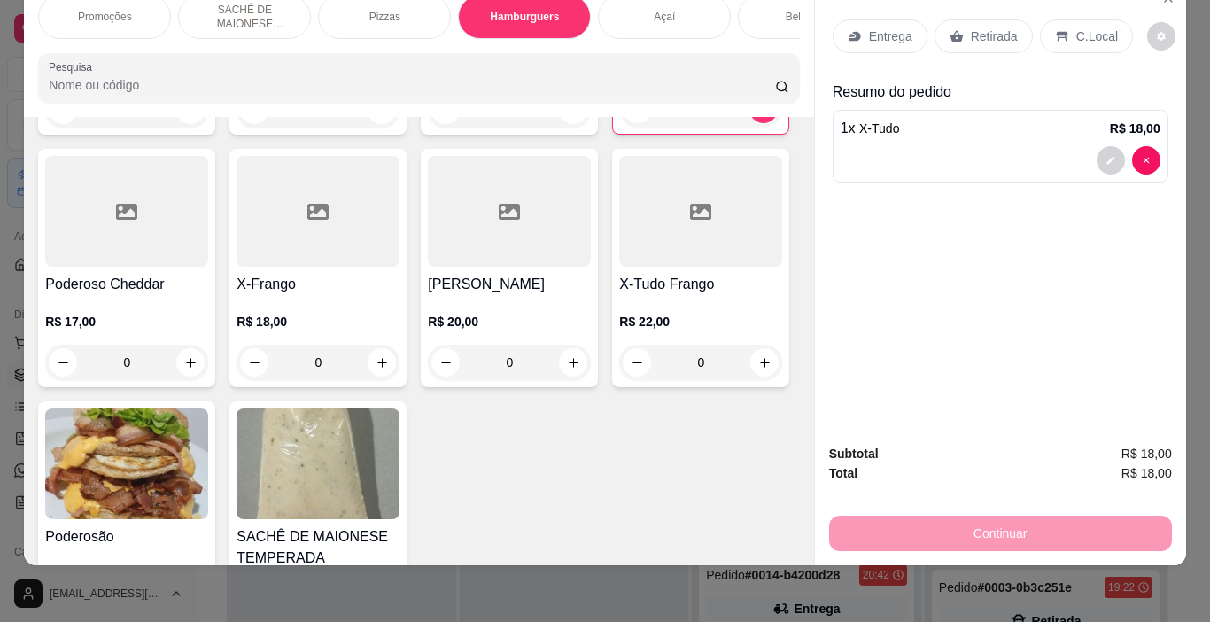
type input "1"
click at [983, 27] on p "Retirada" at bounding box center [994, 36] width 47 height 18
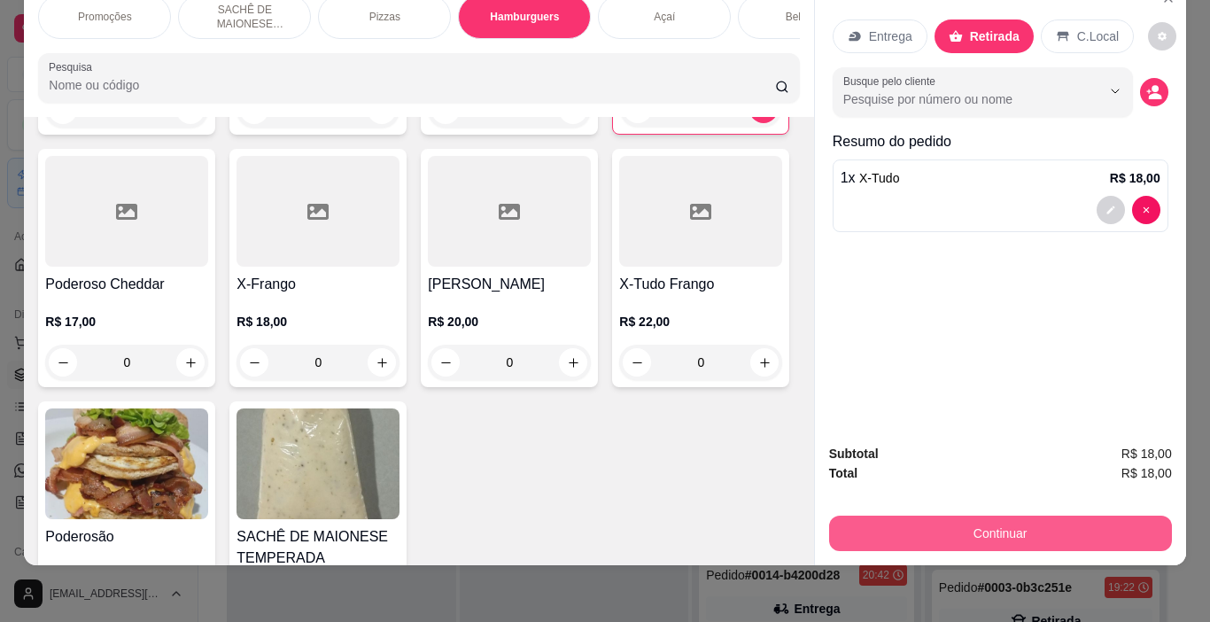
click at [1050, 519] on button "Continuar" at bounding box center [1000, 532] width 343 height 35
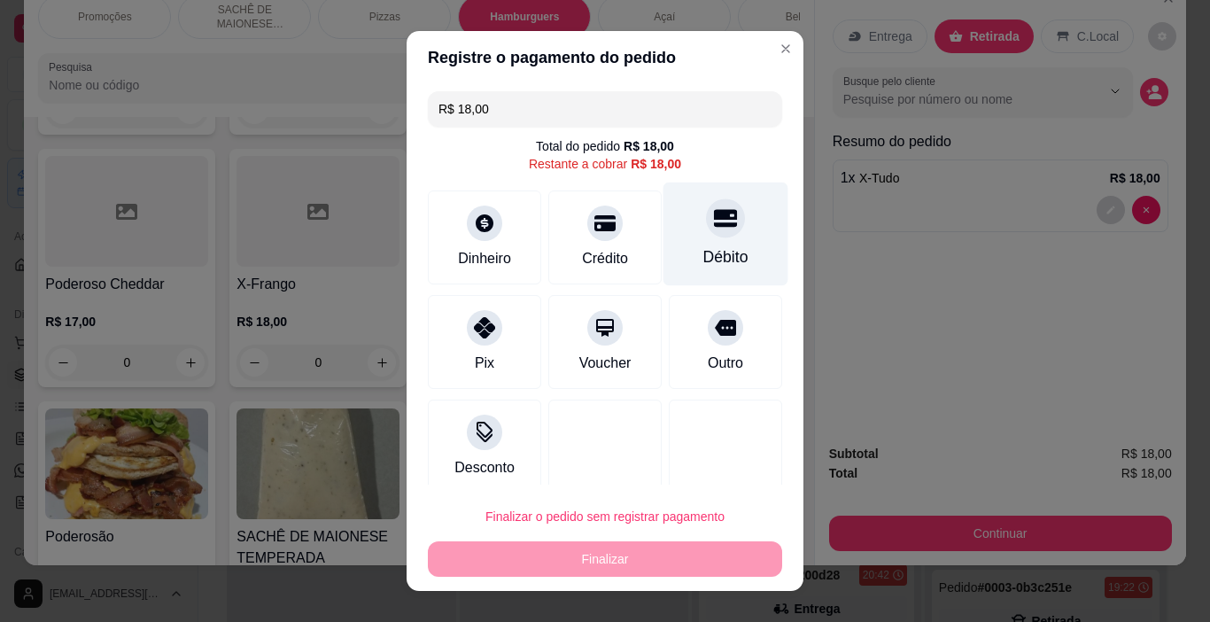
click at [706, 235] on div at bounding box center [725, 218] width 39 height 39
type input "R$ 0,00"
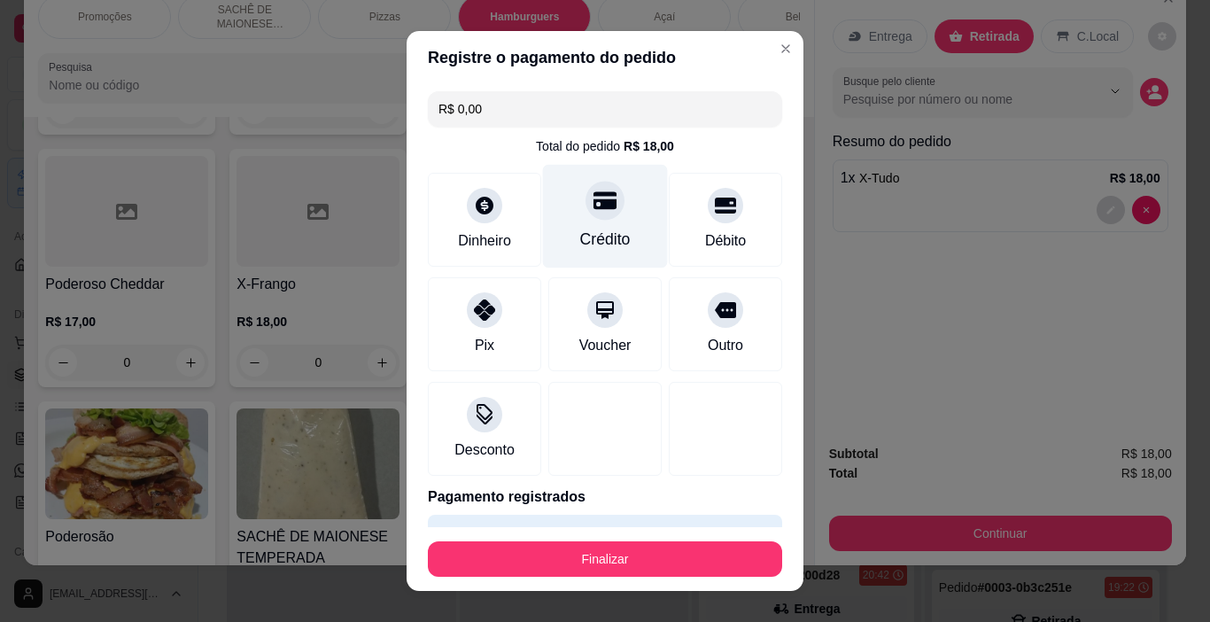
click at [574, 219] on div "Crédito" at bounding box center [605, 217] width 125 height 104
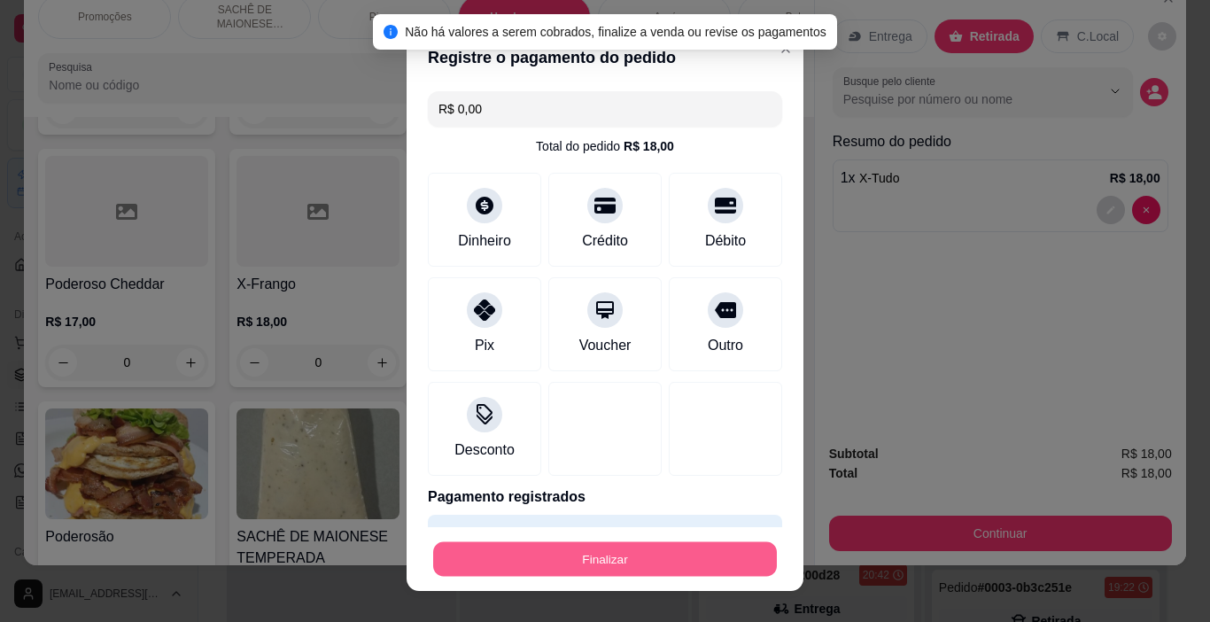
click at [657, 564] on button "Finalizar" at bounding box center [605, 559] width 344 height 35
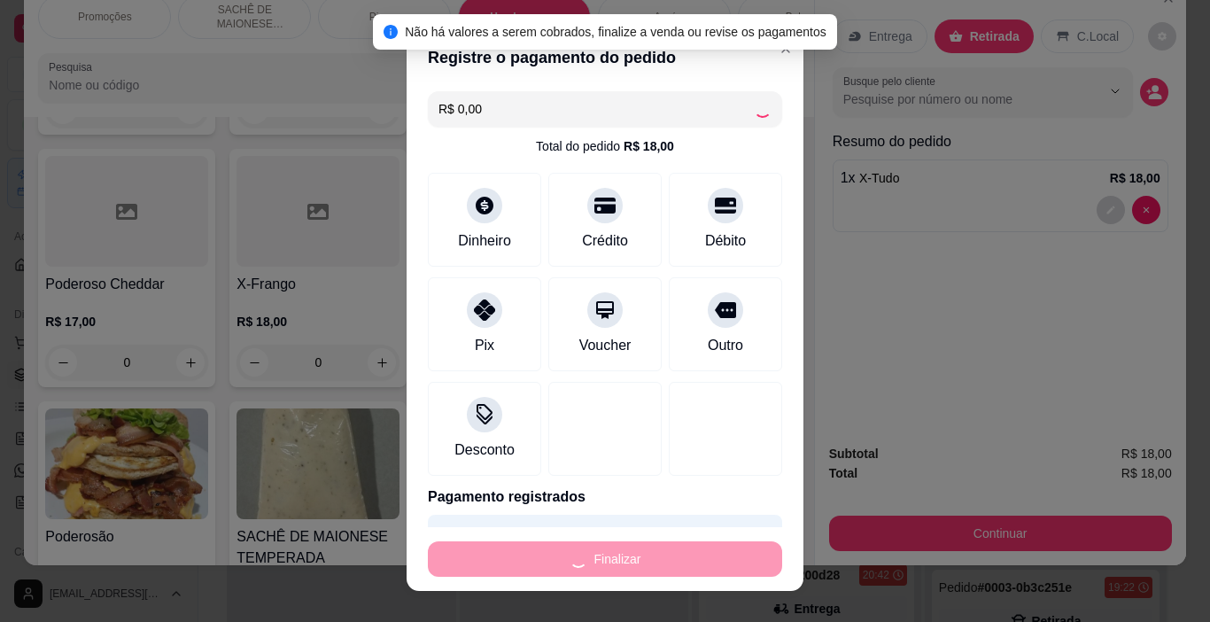
type input "0"
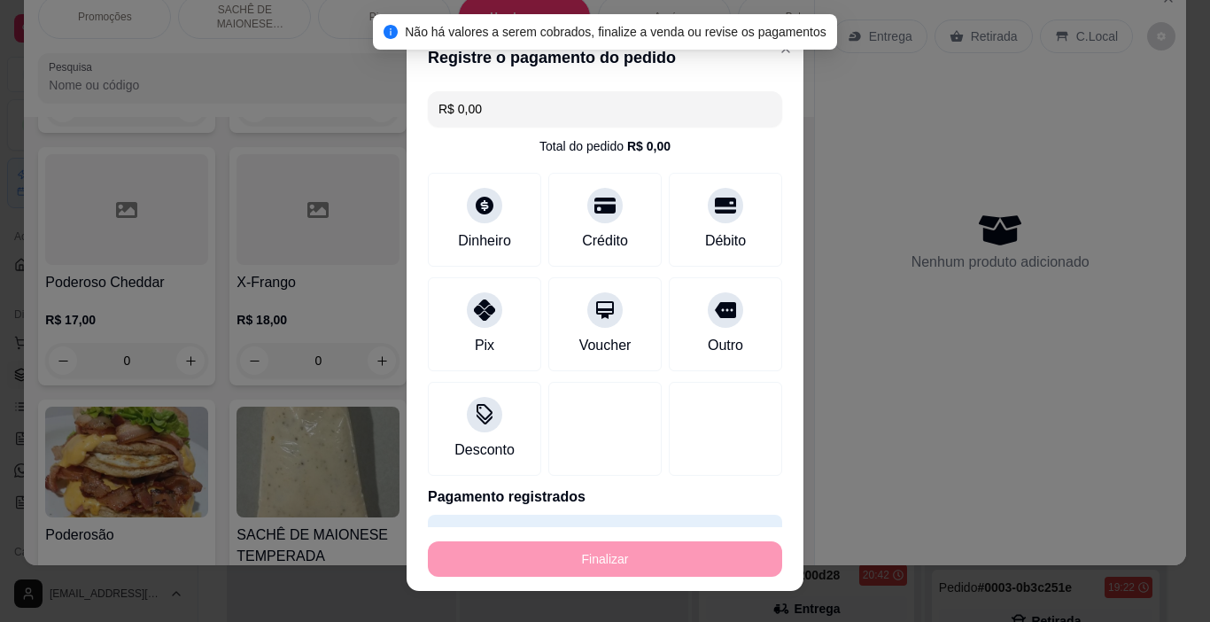
type input "-R$ 18,00"
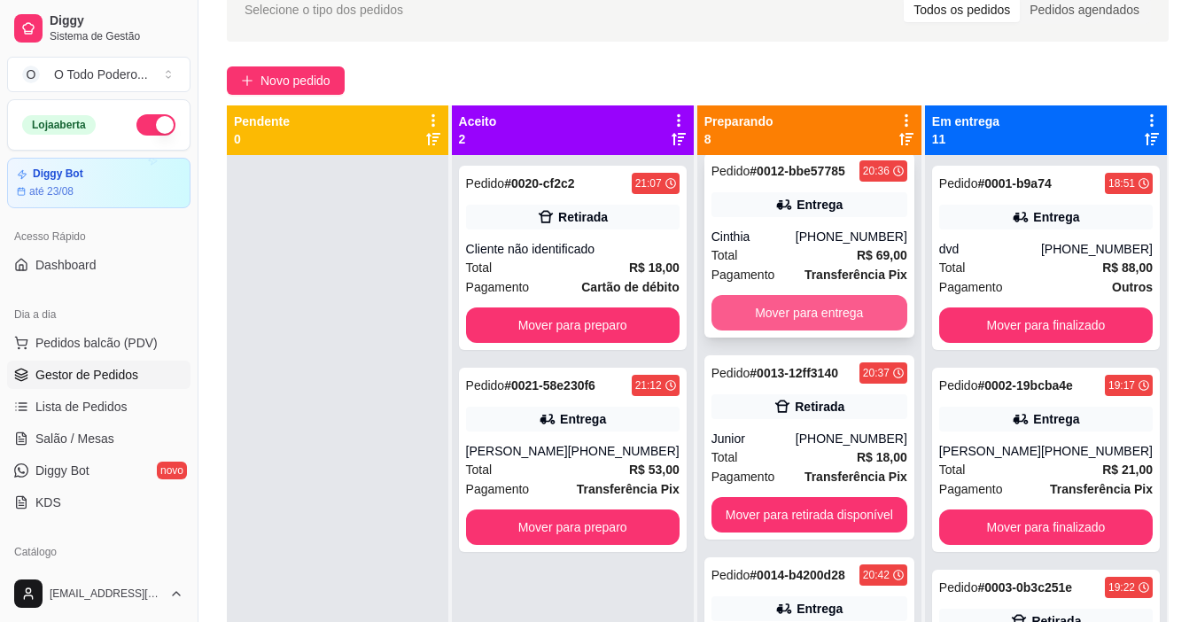
click at [825, 315] on button "Mover para entrega" at bounding box center [809, 312] width 196 height 35
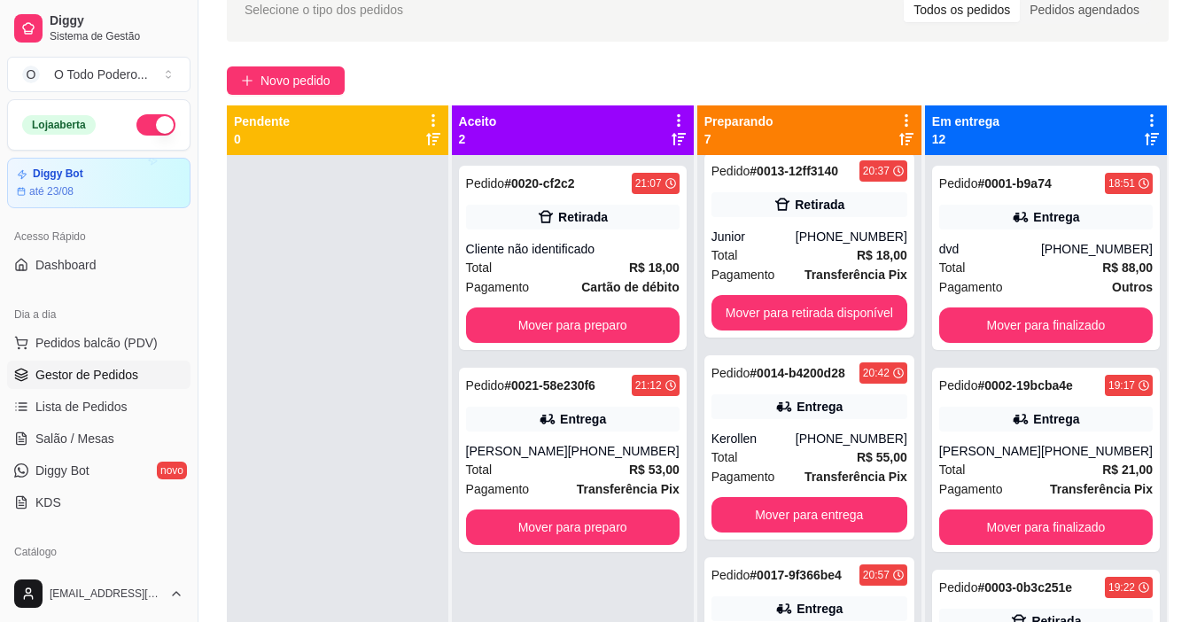
scroll to position [214, 0]
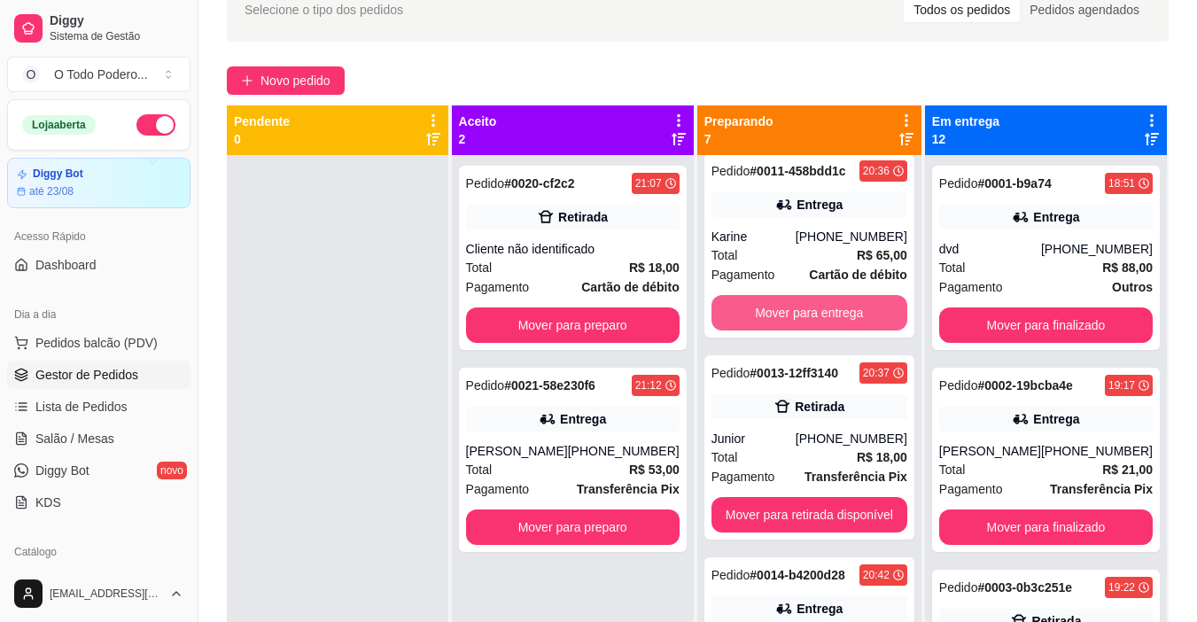
click at [825, 315] on button "Mover para entrega" at bounding box center [809, 312] width 196 height 35
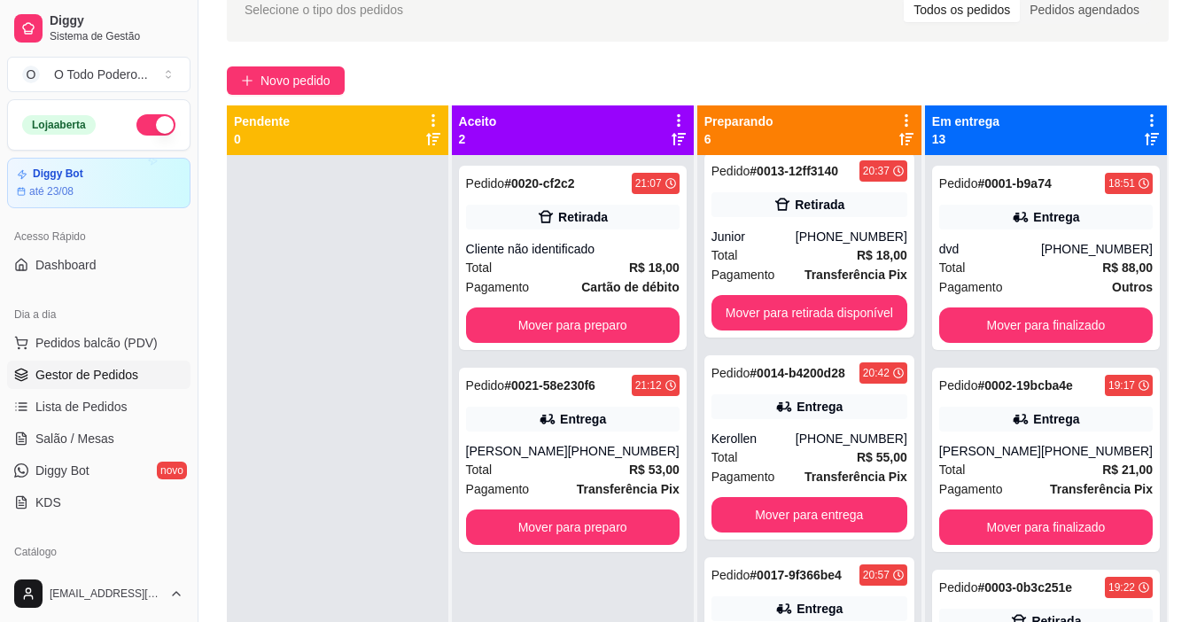
scroll to position [12, 0]
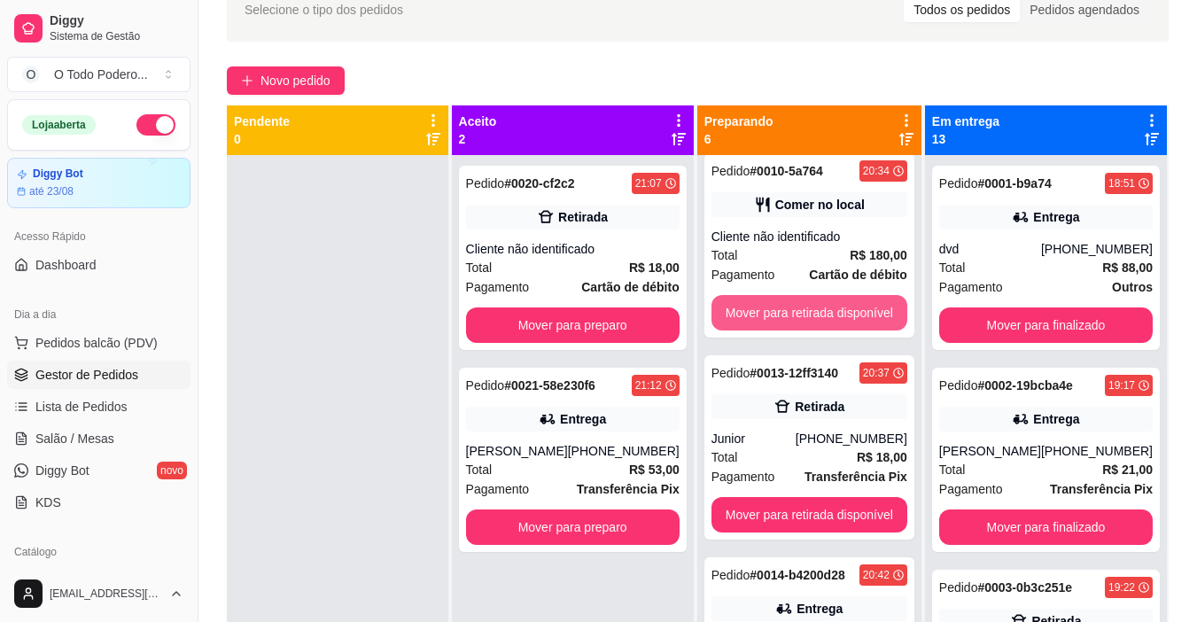
click at [825, 315] on button "Mover para retirada disponível" at bounding box center [809, 312] width 196 height 35
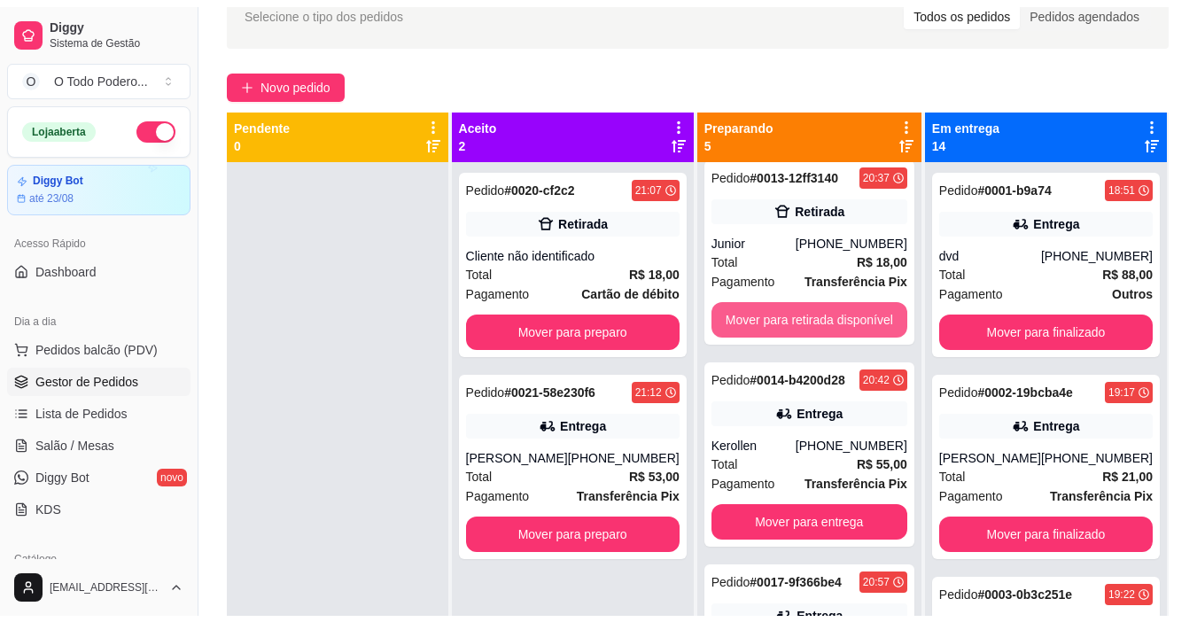
scroll to position [0, 0]
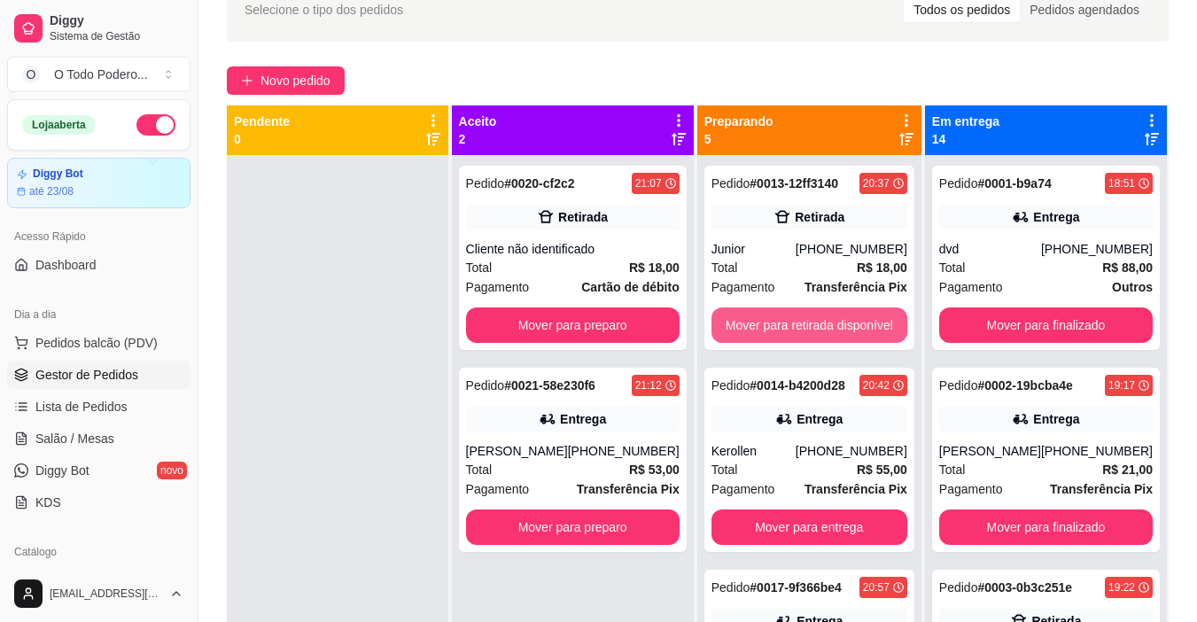
click at [825, 315] on button "Mover para retirada disponível" at bounding box center [809, 324] width 196 height 35
click at [825, 315] on button "Mover para entrega" at bounding box center [810, 324] width 194 height 35
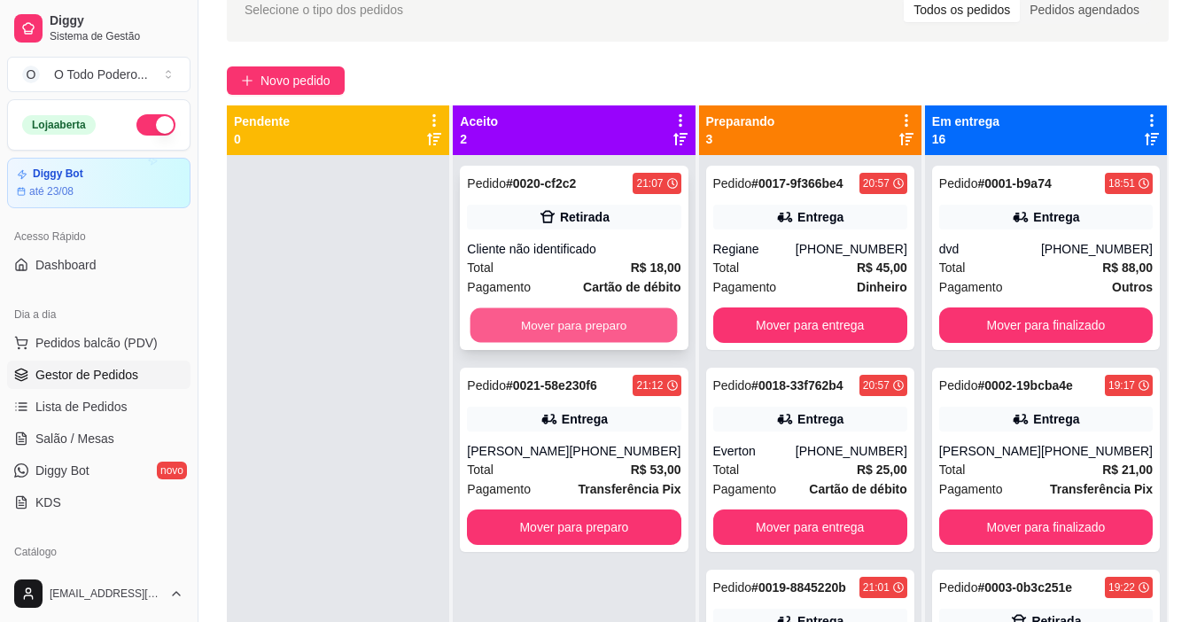
click at [593, 338] on button "Mover para preparo" at bounding box center [573, 325] width 207 height 35
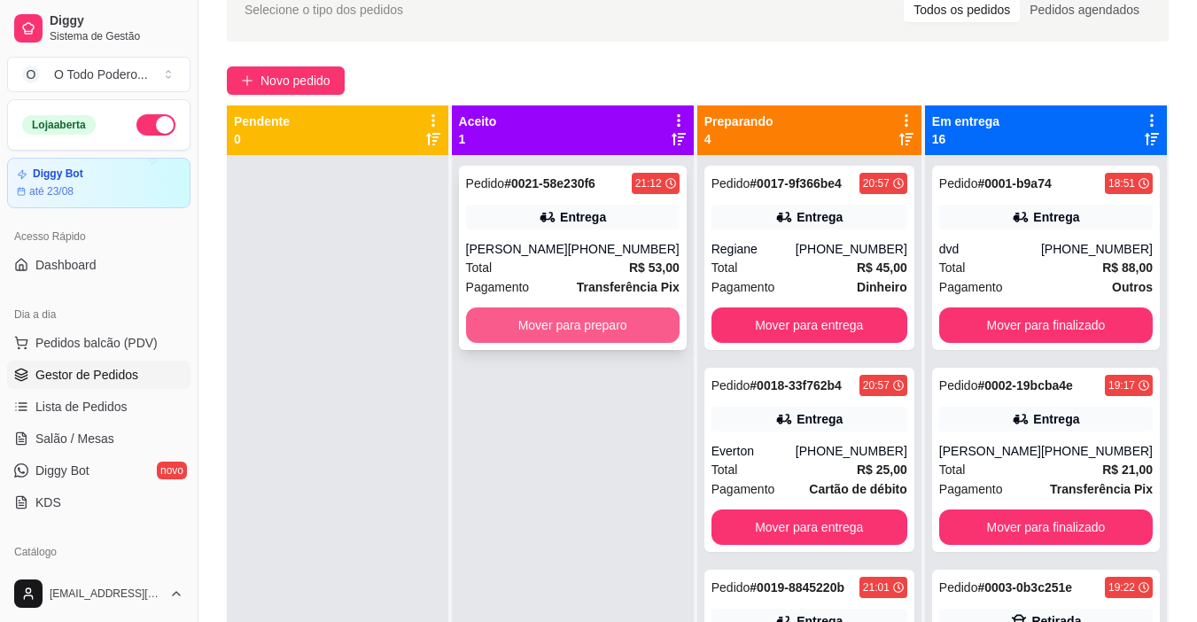
click at [594, 334] on button "Mover para preparo" at bounding box center [572, 324] width 213 height 35
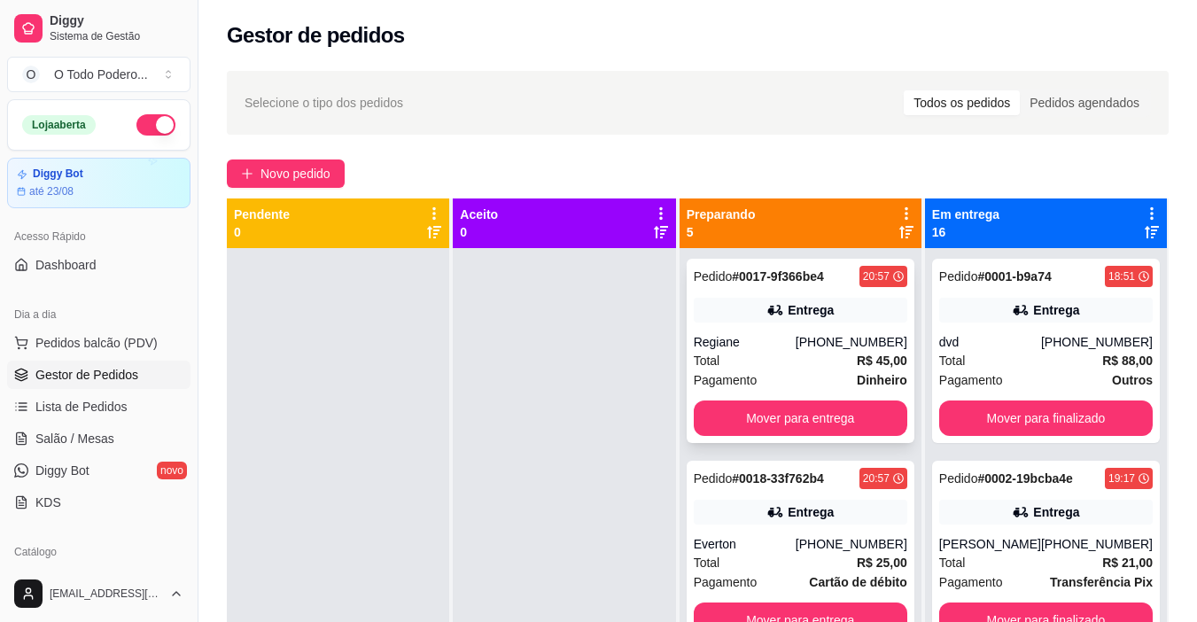
click at [781, 324] on div "Pedido # 0017-9f366be4 20:57 Entrega Regiane [PHONE_NUMBER] Total R$ 45,00 Paga…" at bounding box center [800, 351] width 228 height 184
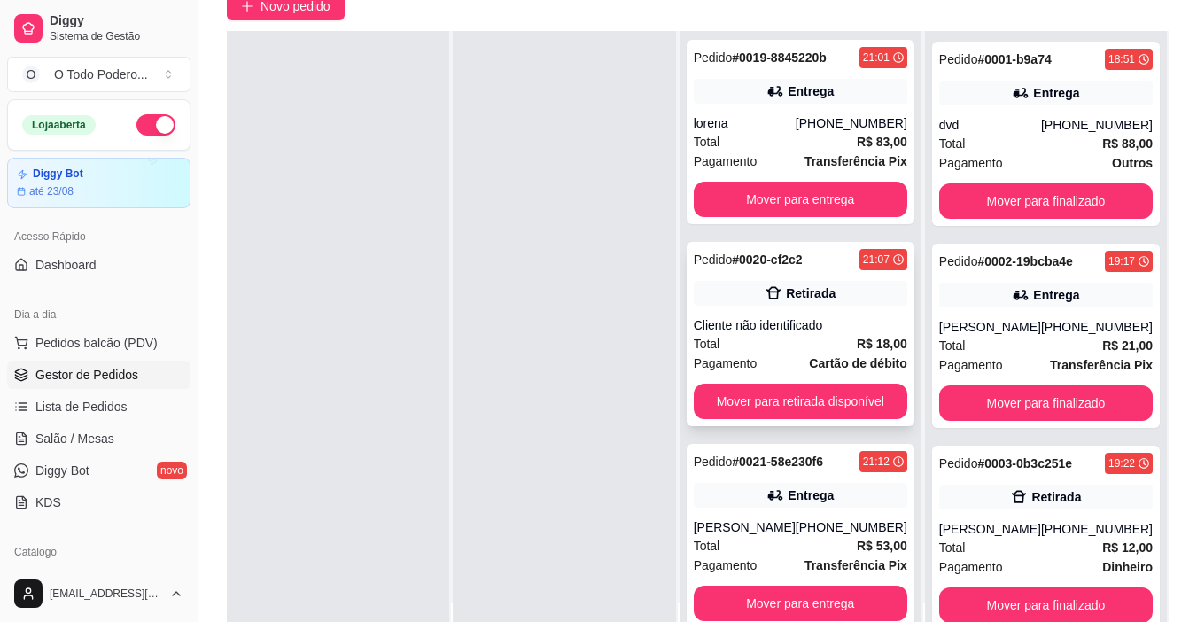
scroll to position [177, 0]
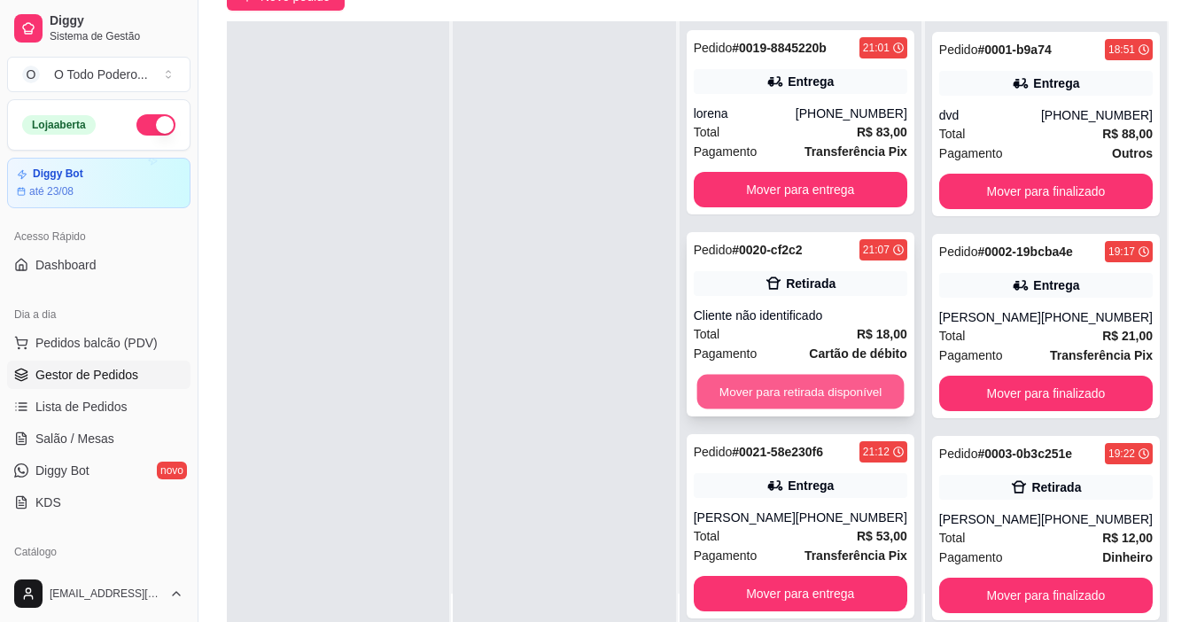
click at [834, 387] on button "Mover para retirada disponível" at bounding box center [799, 392] width 207 height 35
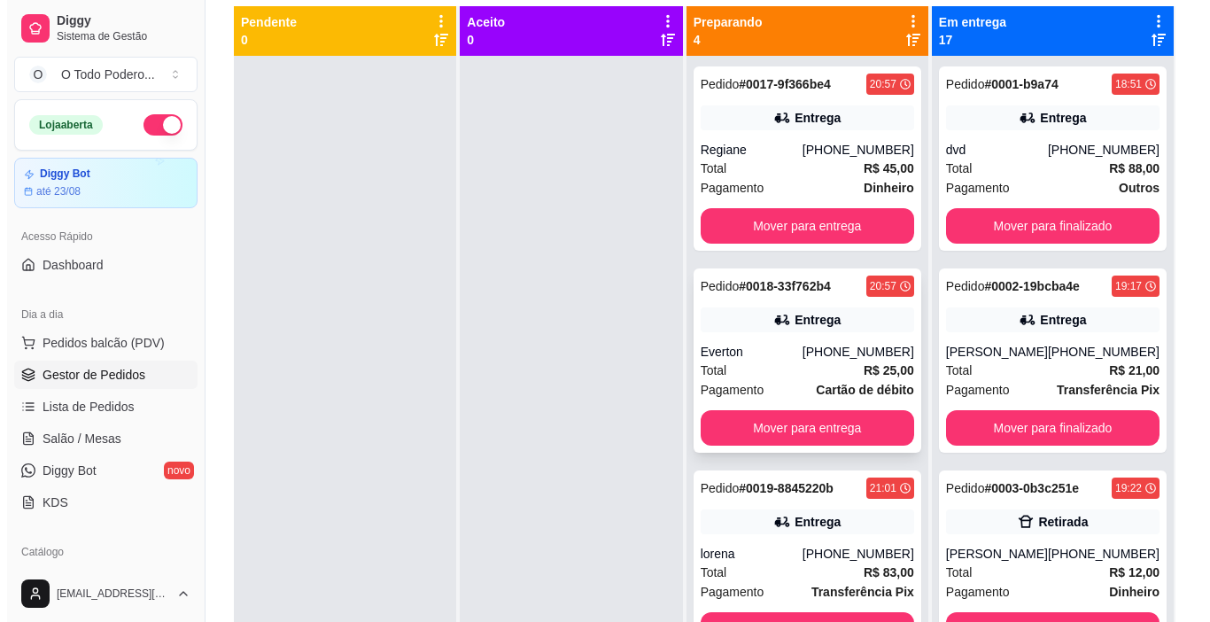
scroll to position [93, 0]
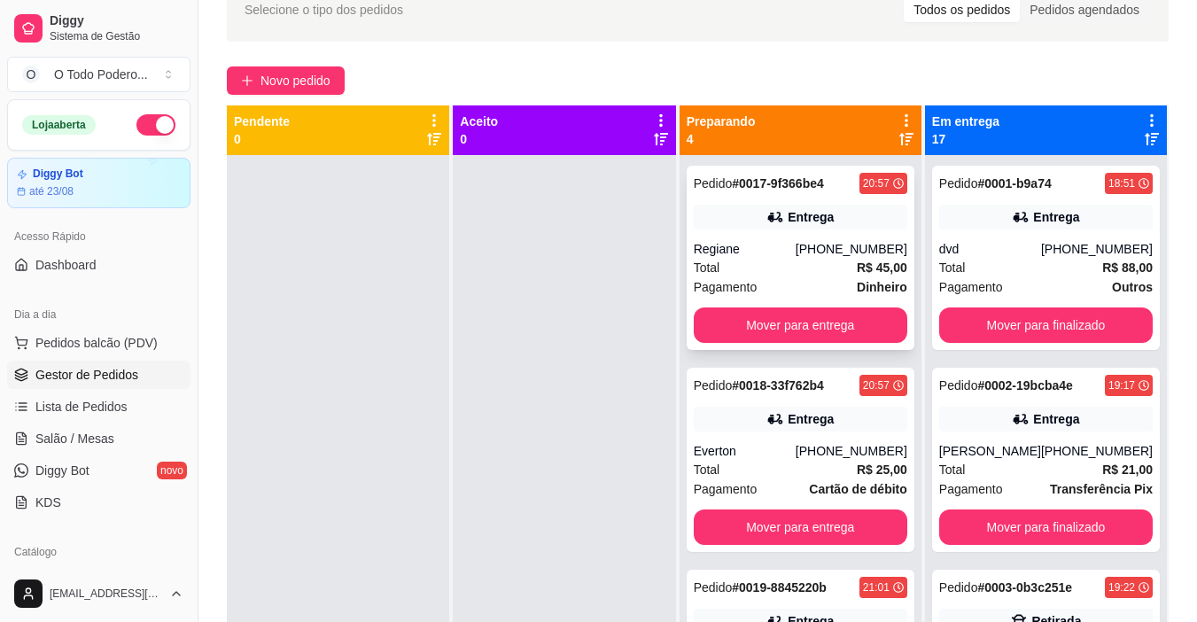
click at [753, 222] on div "Entrega" at bounding box center [800, 217] width 213 height 25
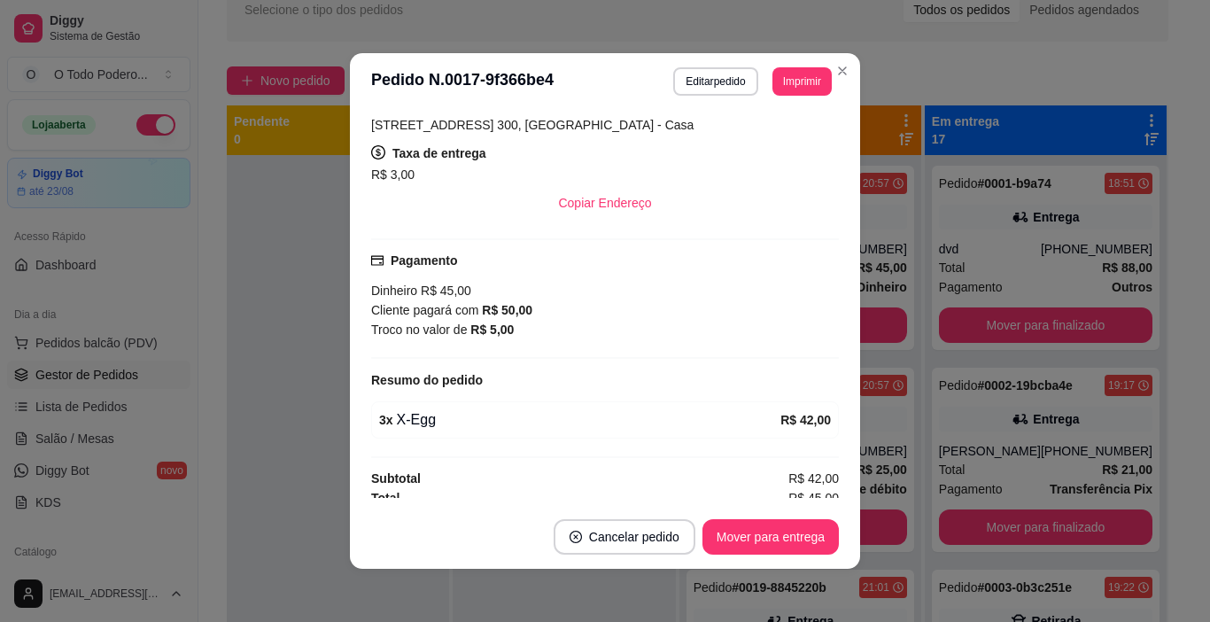
scroll to position [346, 0]
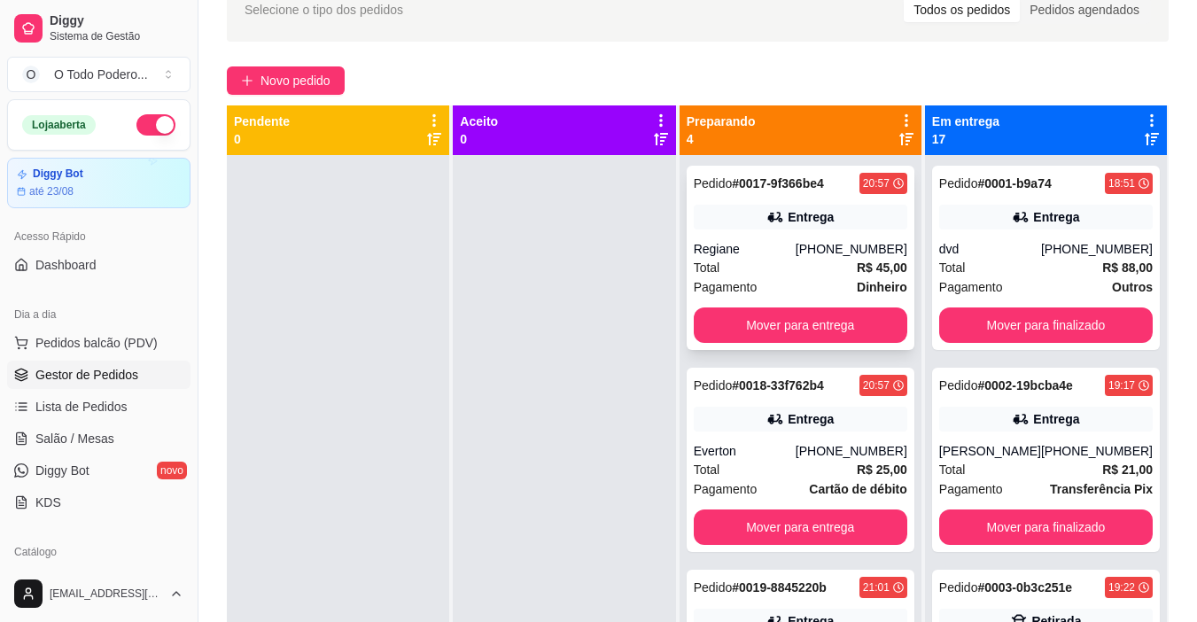
click at [865, 221] on div "Entrega" at bounding box center [800, 217] width 213 height 25
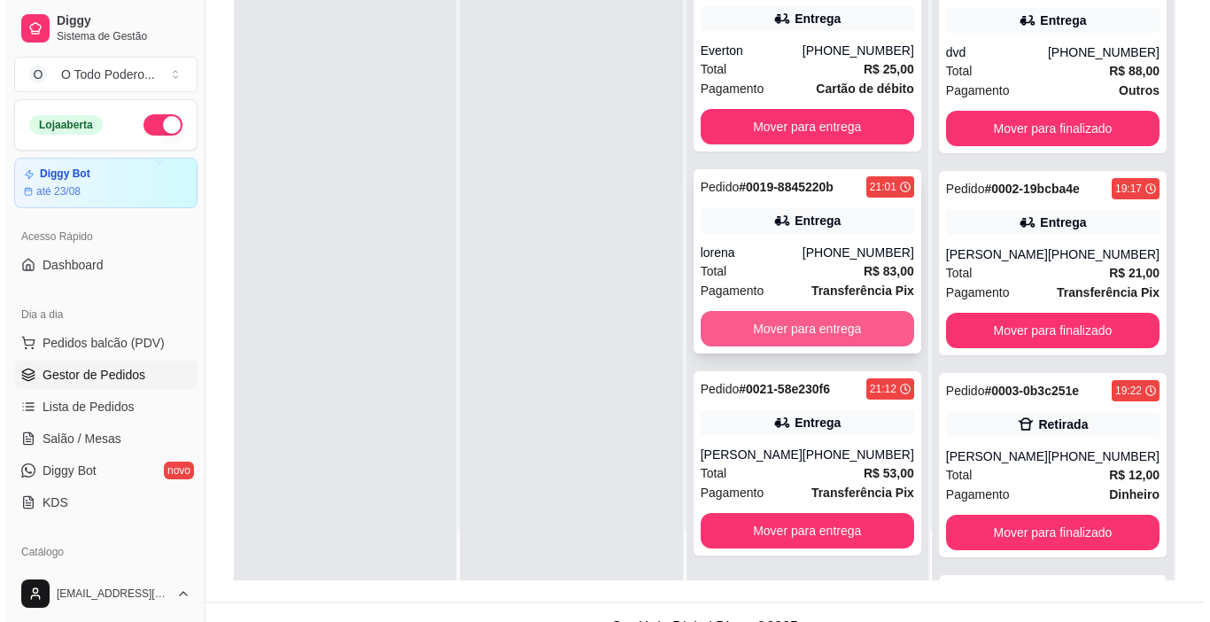
scroll to position [270, 0]
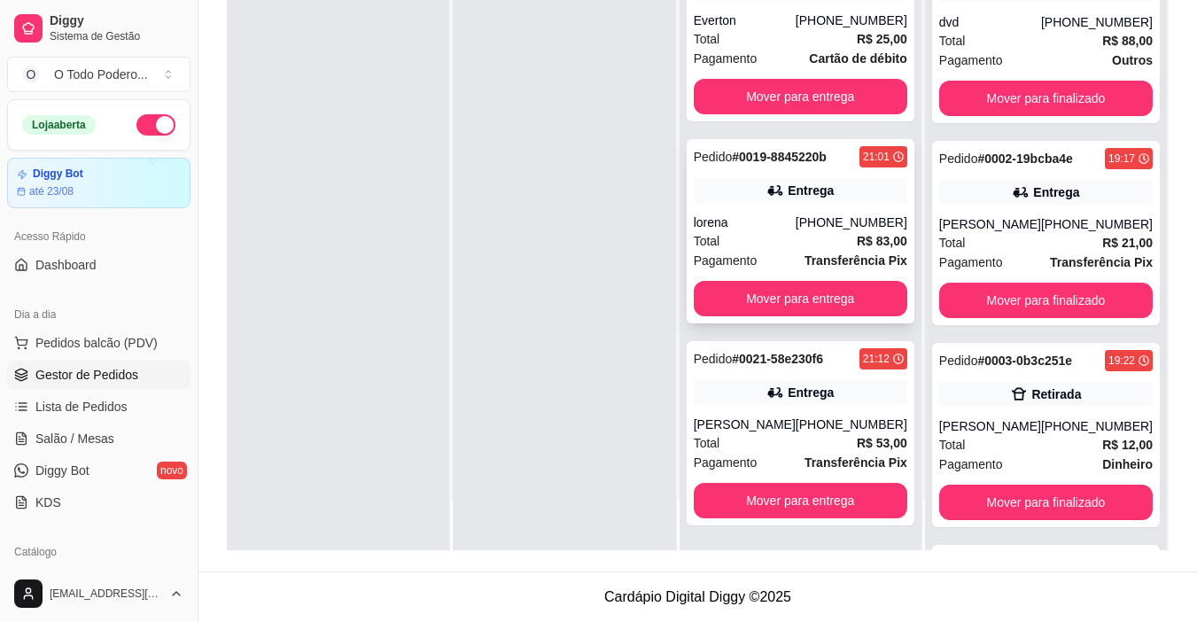
click at [789, 393] on div "Entrega" at bounding box center [810, 393] width 46 height 18
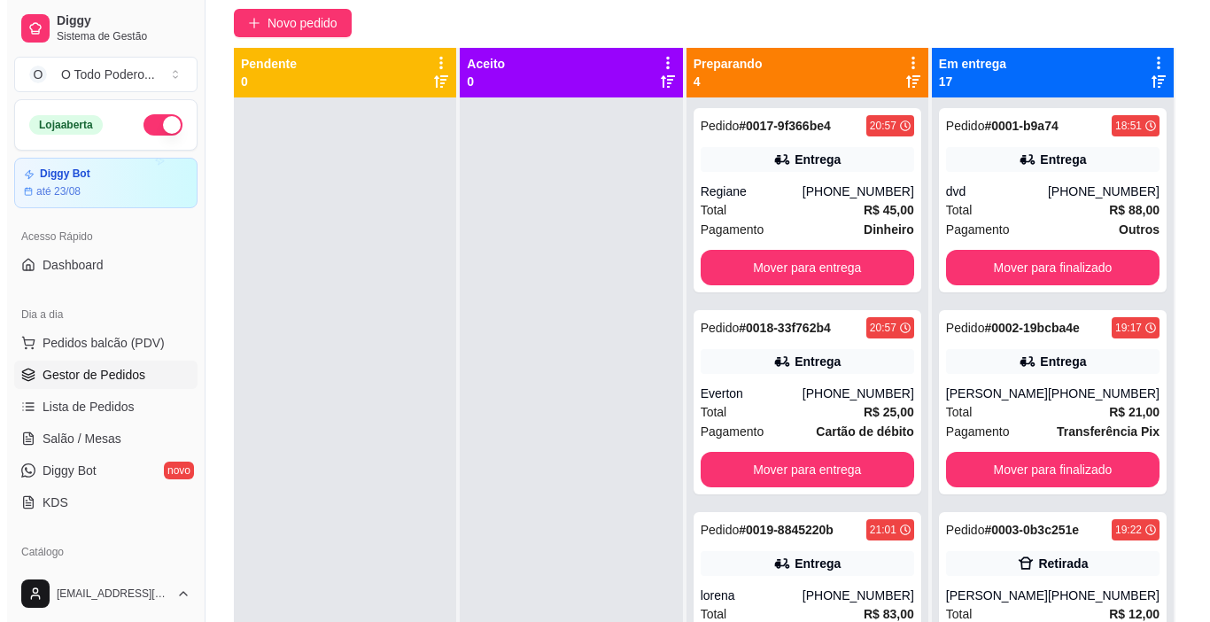
scroll to position [0, 0]
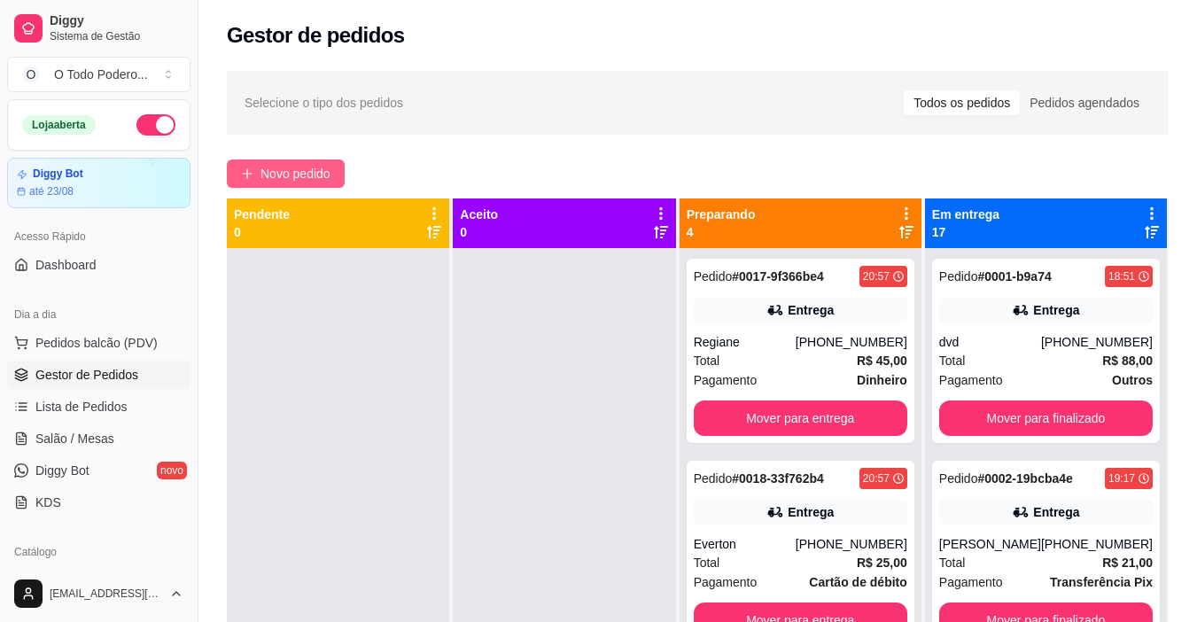
click at [323, 173] on span "Novo pedido" at bounding box center [295, 173] width 70 height 19
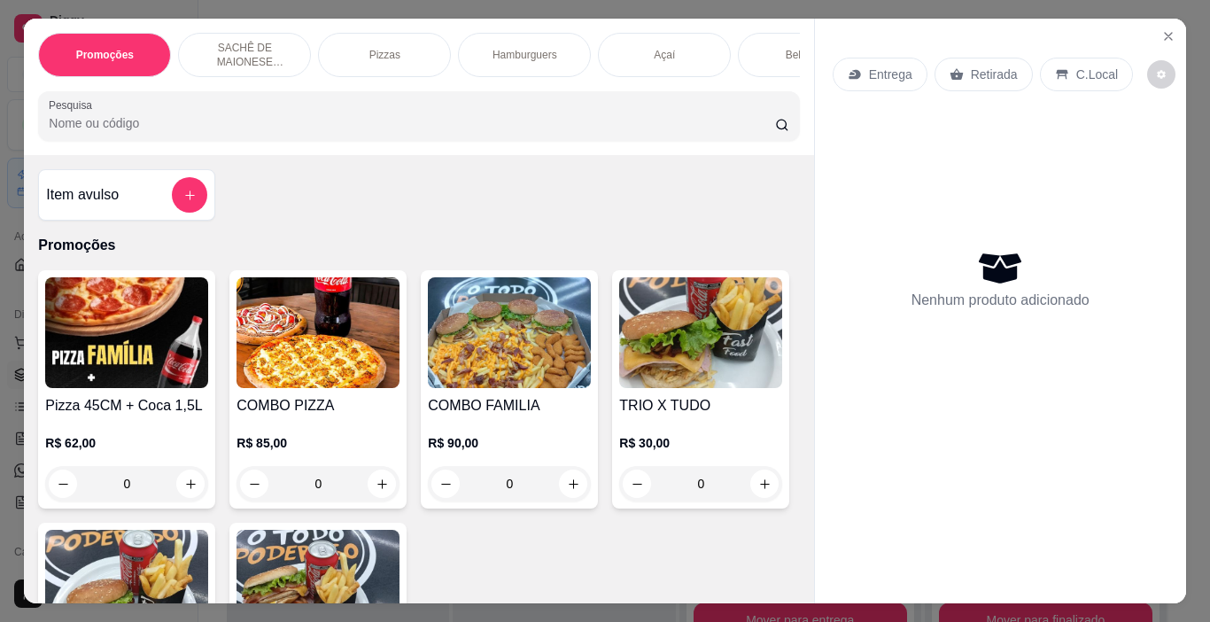
click at [679, 48] on div "Açaí" at bounding box center [664, 55] width 133 height 44
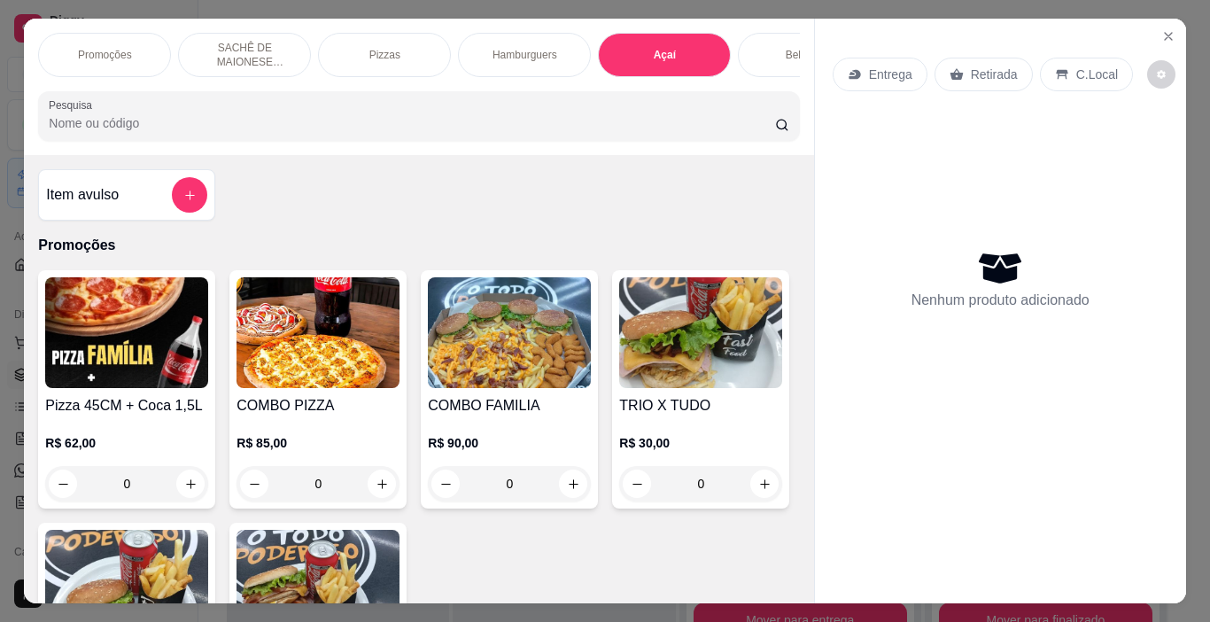
scroll to position [44, 0]
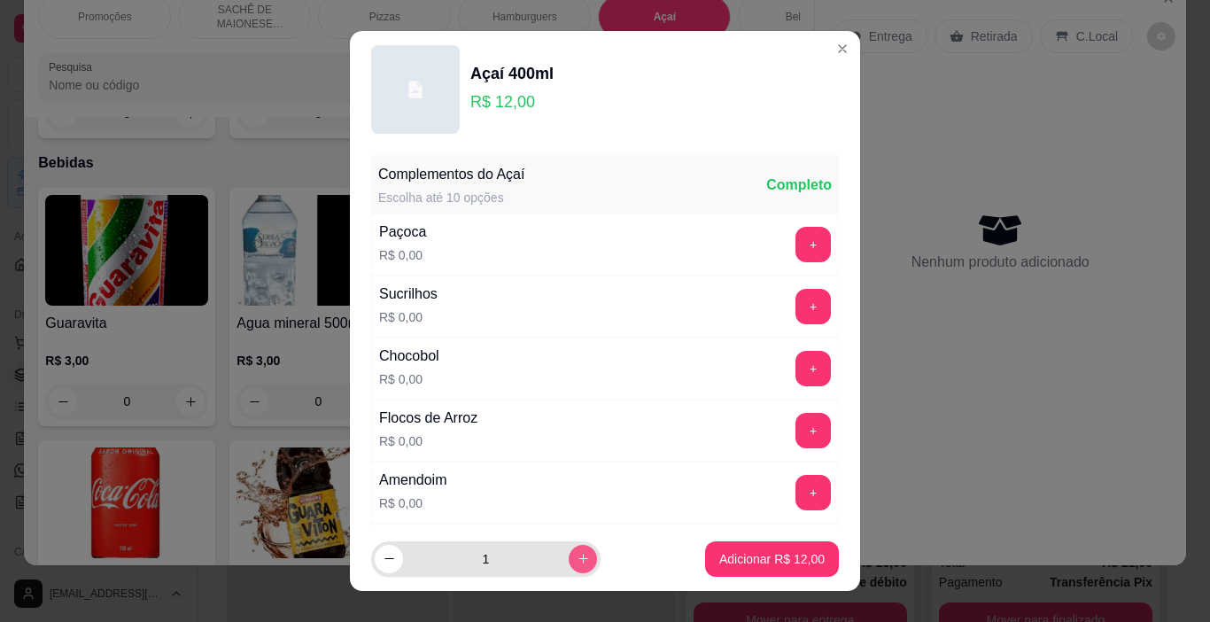
click at [577, 565] on icon "increase-product-quantity" at bounding box center [583, 558] width 13 height 13
type input "2"
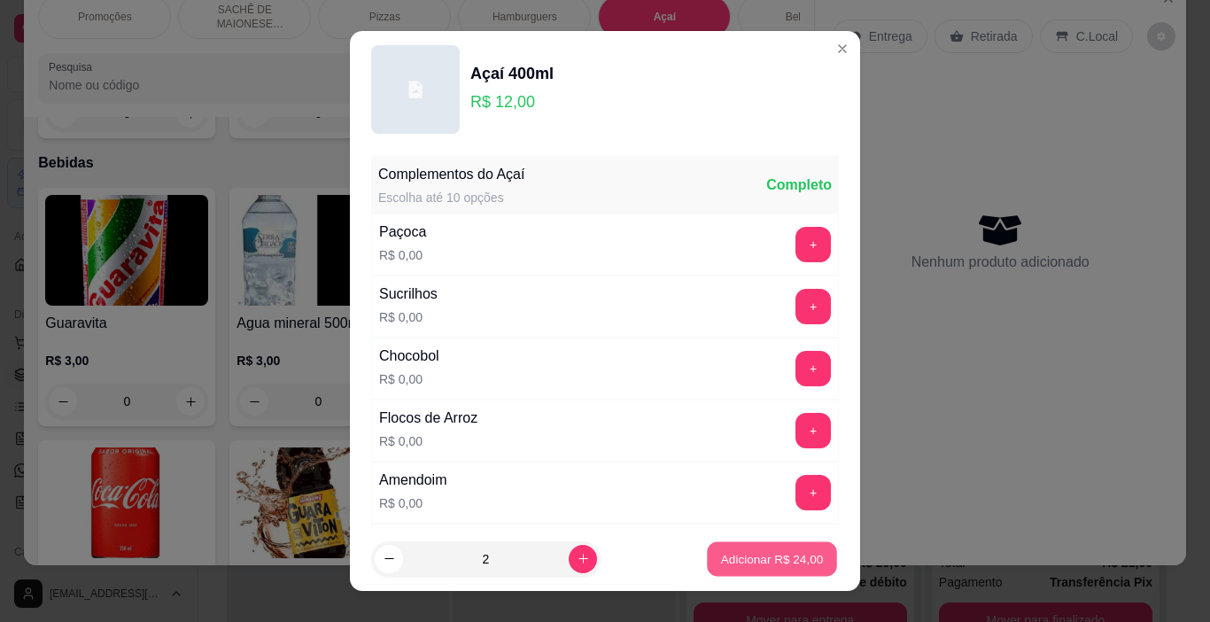
click at [740, 548] on button "Adicionar R$ 24,00" at bounding box center [772, 559] width 130 height 35
type input "2"
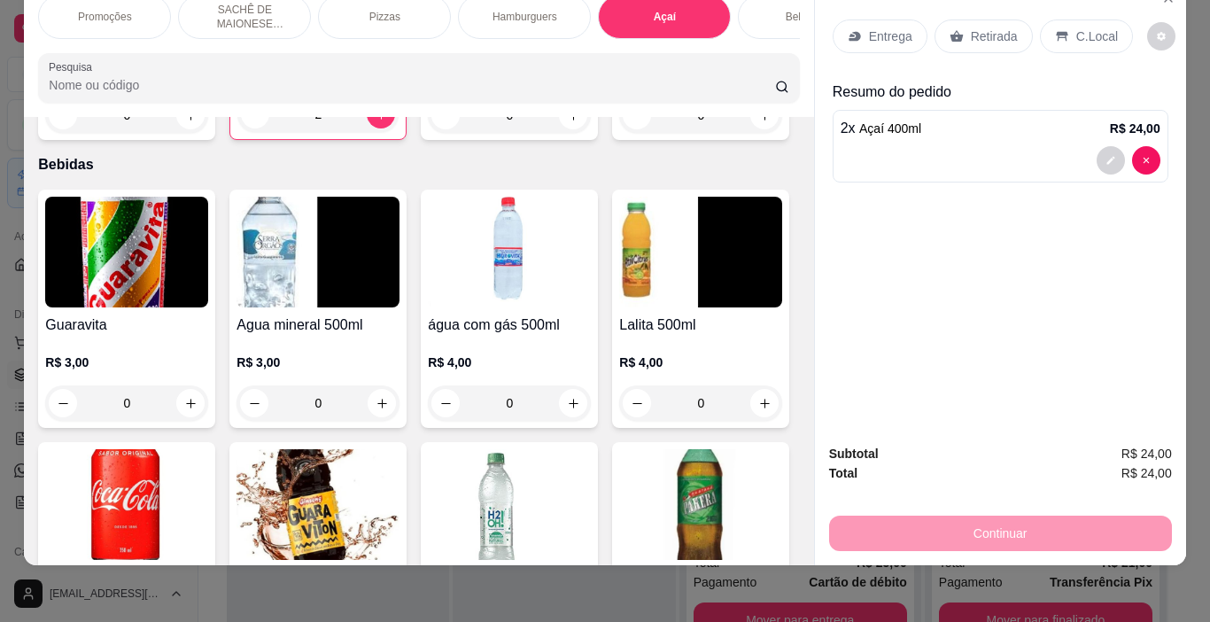
click at [747, 1] on div "Bebidas" at bounding box center [804, 17] width 133 height 44
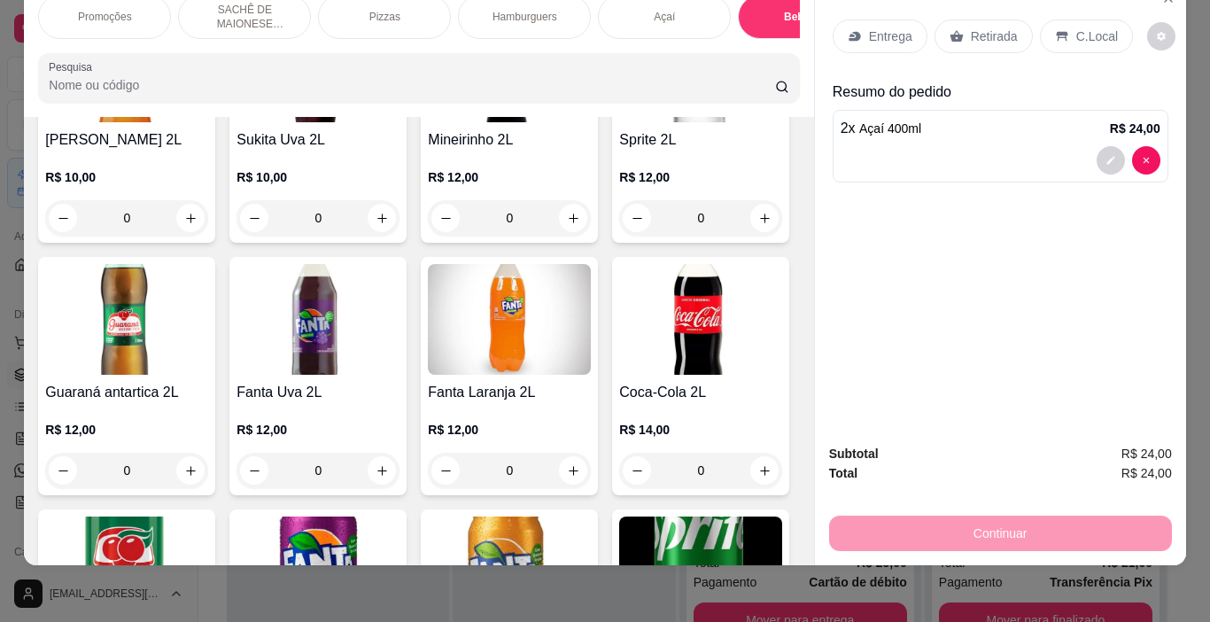
scroll to position [4127, 0]
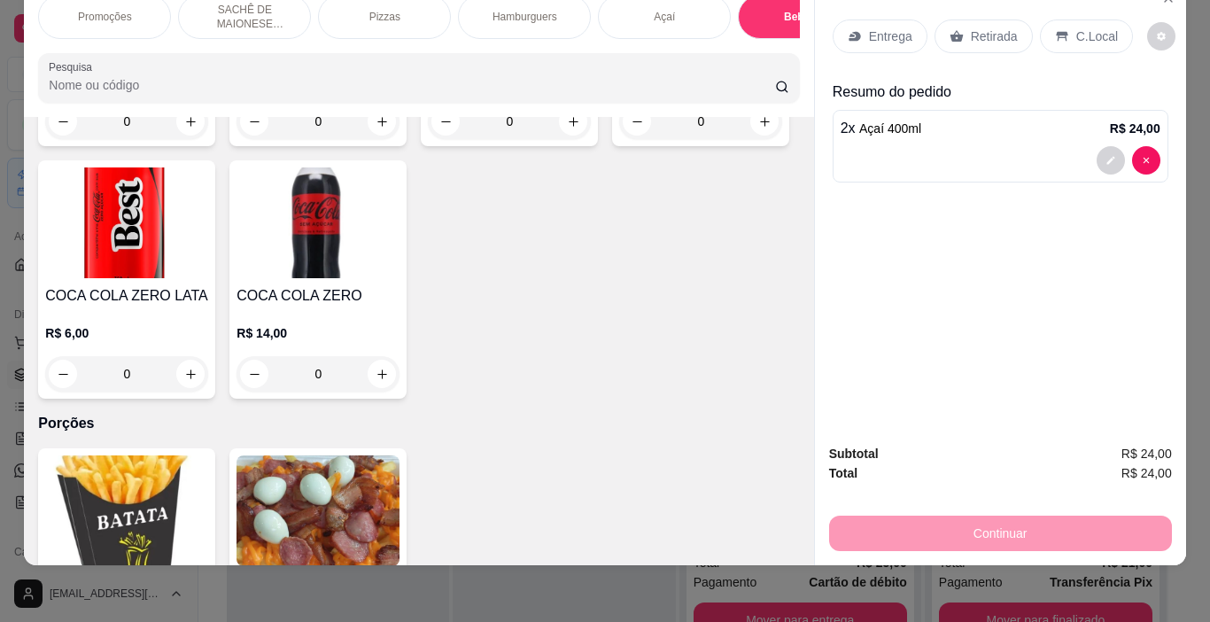
scroll to position [4482, 0]
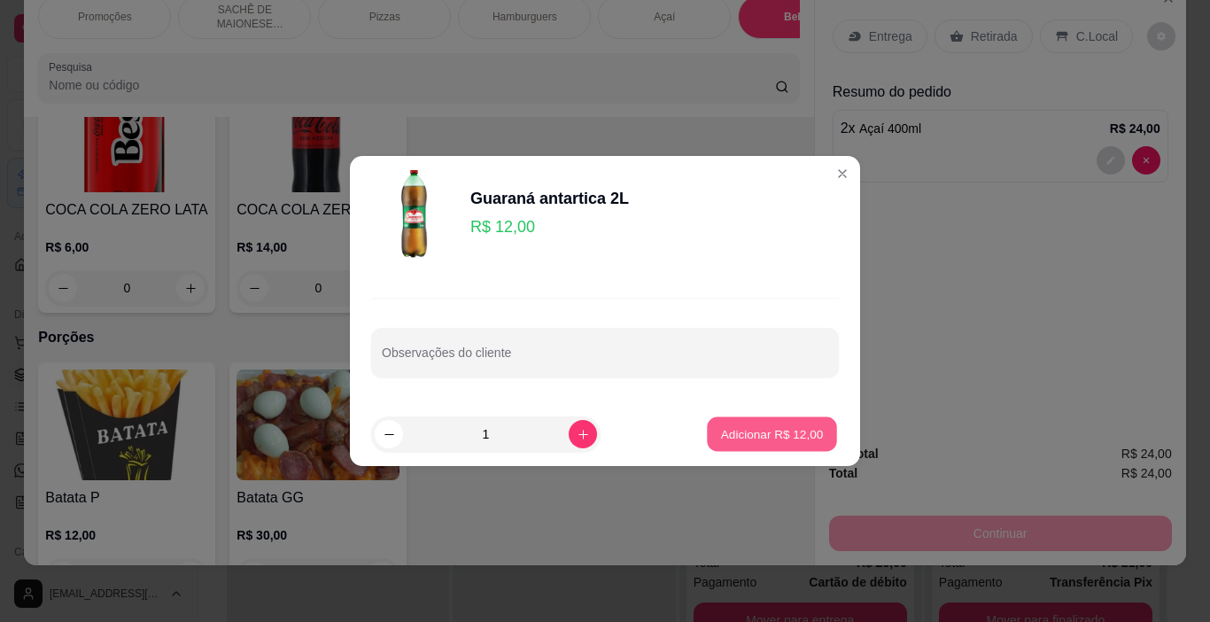
click at [766, 422] on button "Adicionar R$ 12,00" at bounding box center [772, 434] width 130 height 35
type input "1"
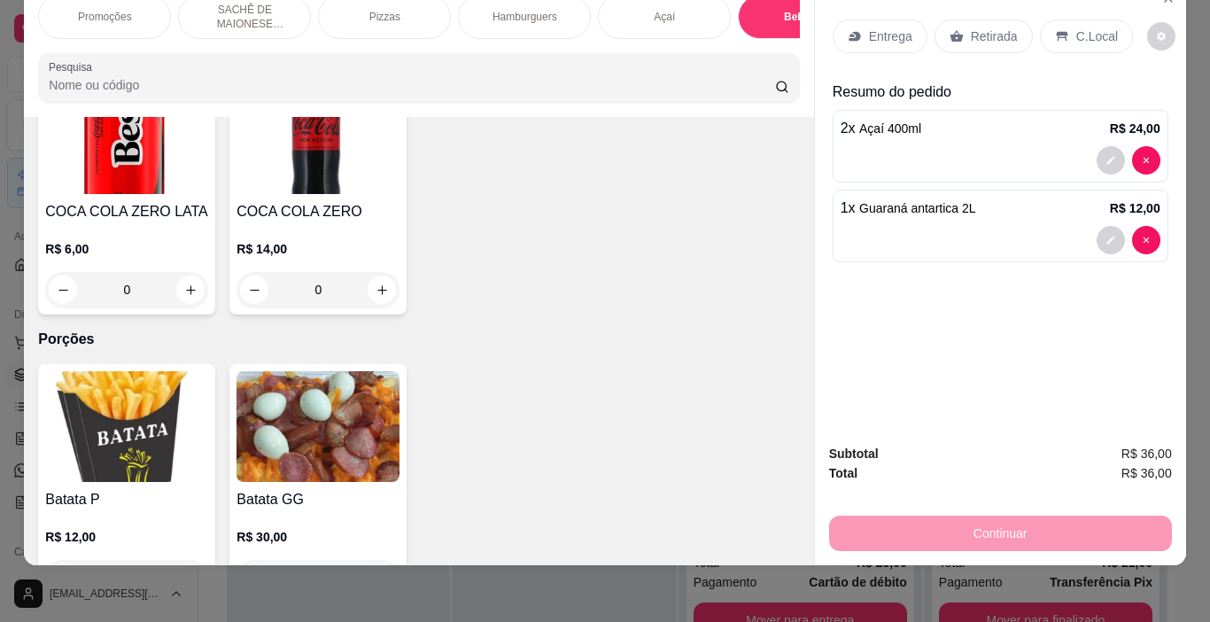
click at [996, 31] on p "Retirada" at bounding box center [994, 36] width 47 height 18
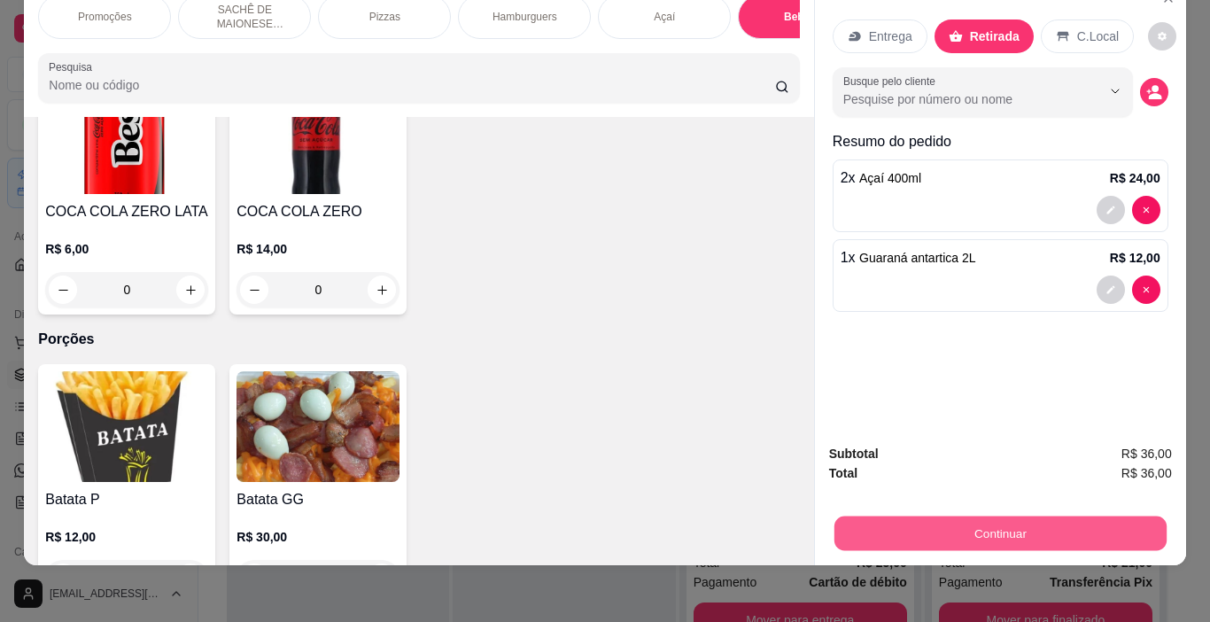
click at [928, 521] on button "Continuar" at bounding box center [999, 533] width 332 height 35
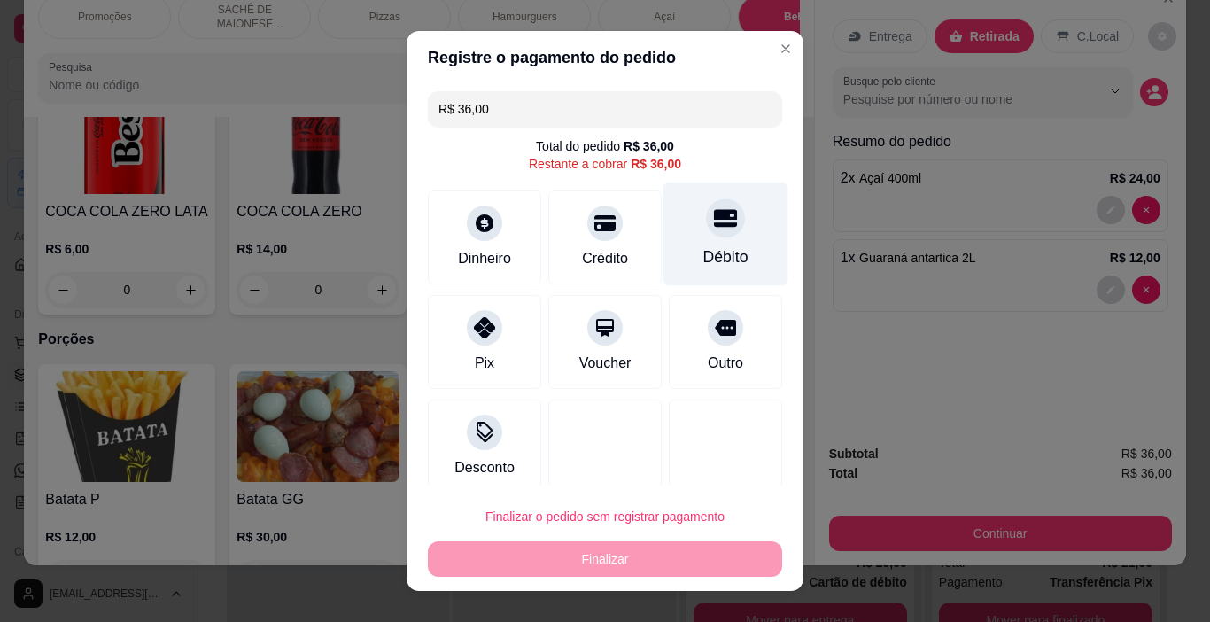
click at [707, 240] on div "Débito" at bounding box center [725, 234] width 125 height 104
type input "R$ 0,00"
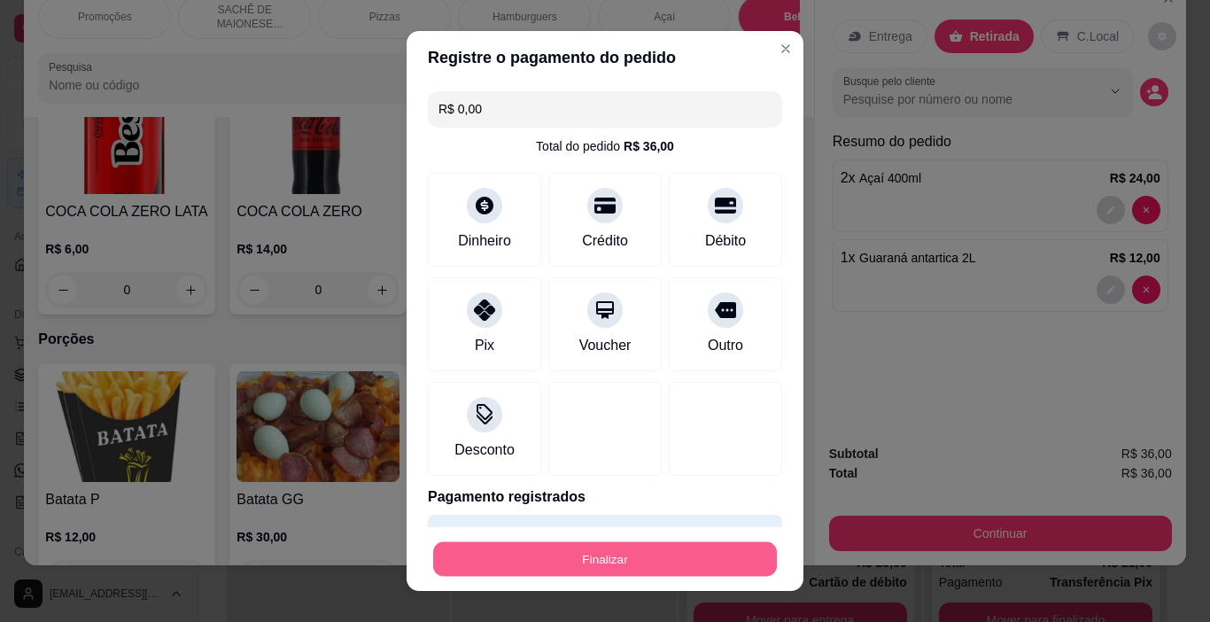
click at [660, 548] on button "Finalizar" at bounding box center [605, 559] width 344 height 35
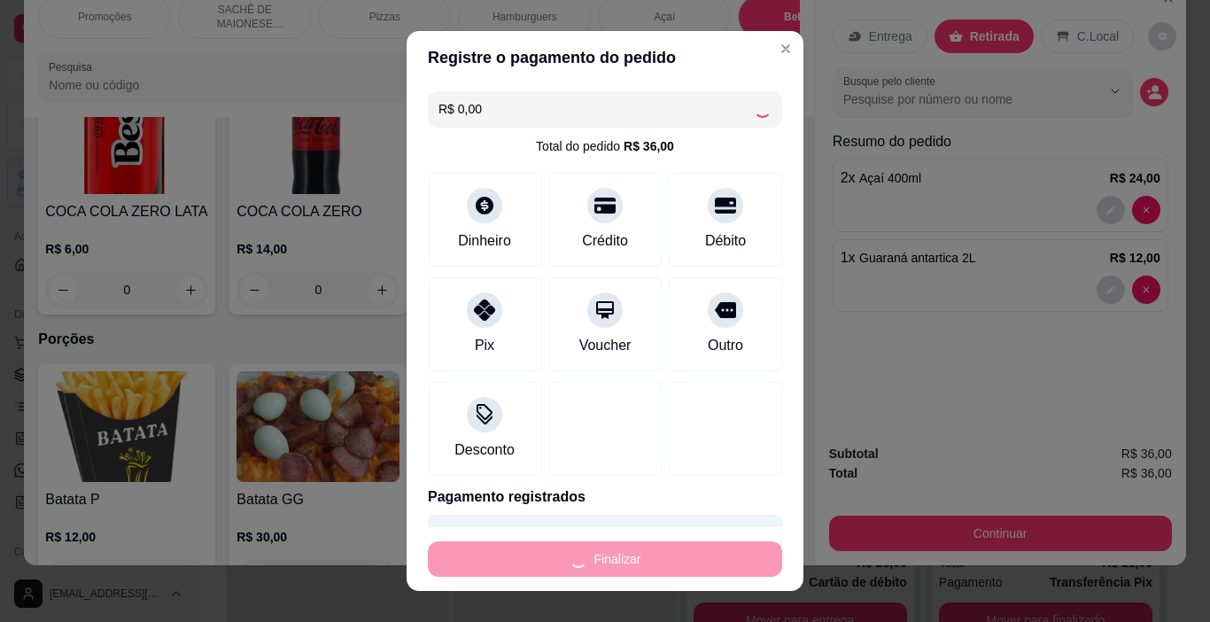
type input "0"
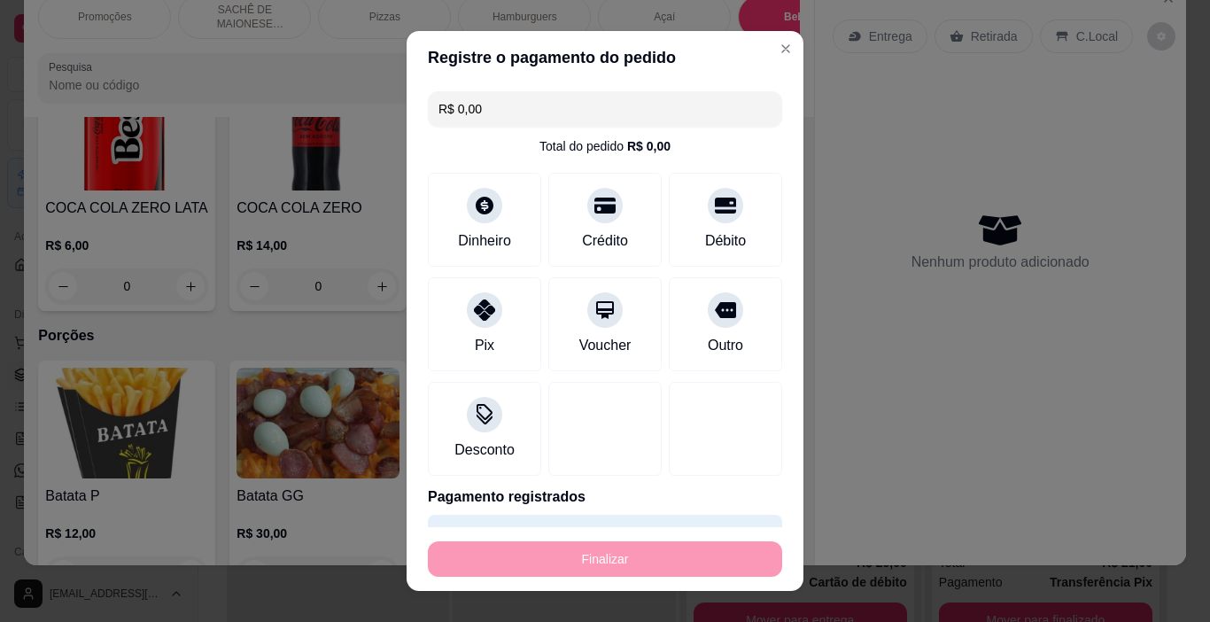
type input "-R$ 36,00"
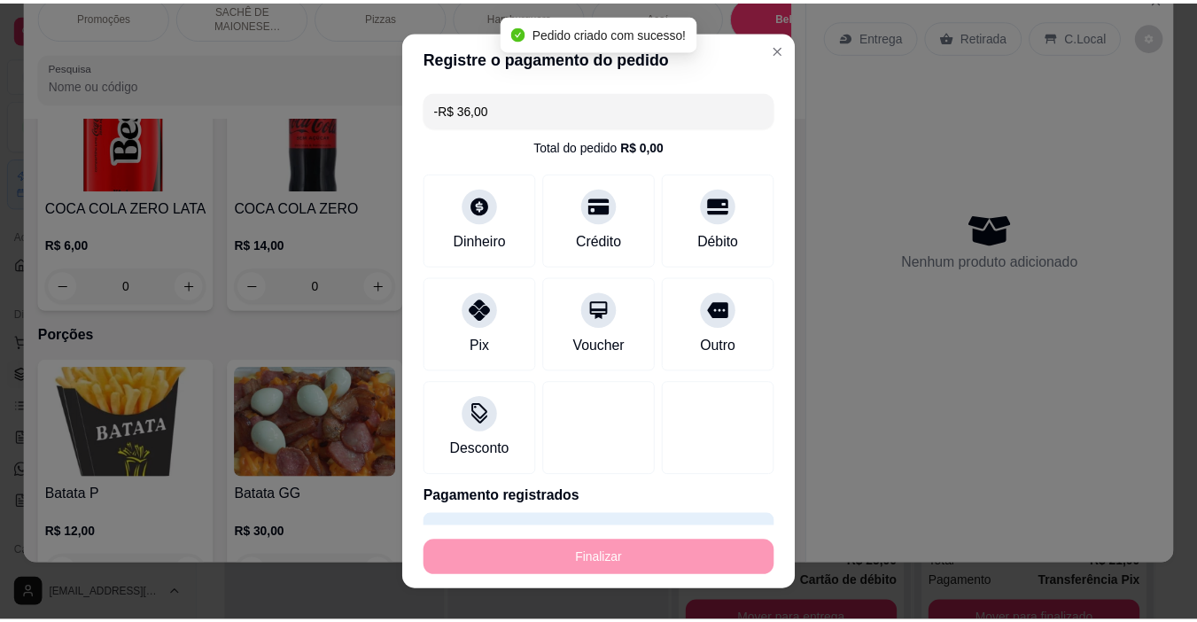
scroll to position [4480, 0]
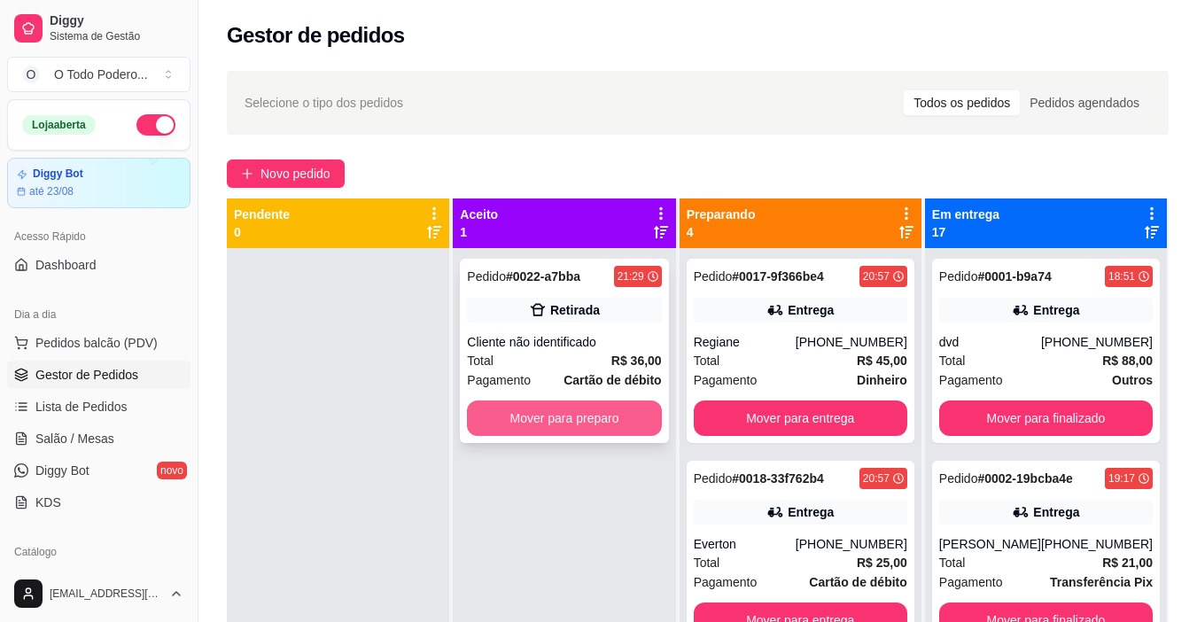
click at [531, 404] on button "Mover para preparo" at bounding box center [564, 417] width 194 height 35
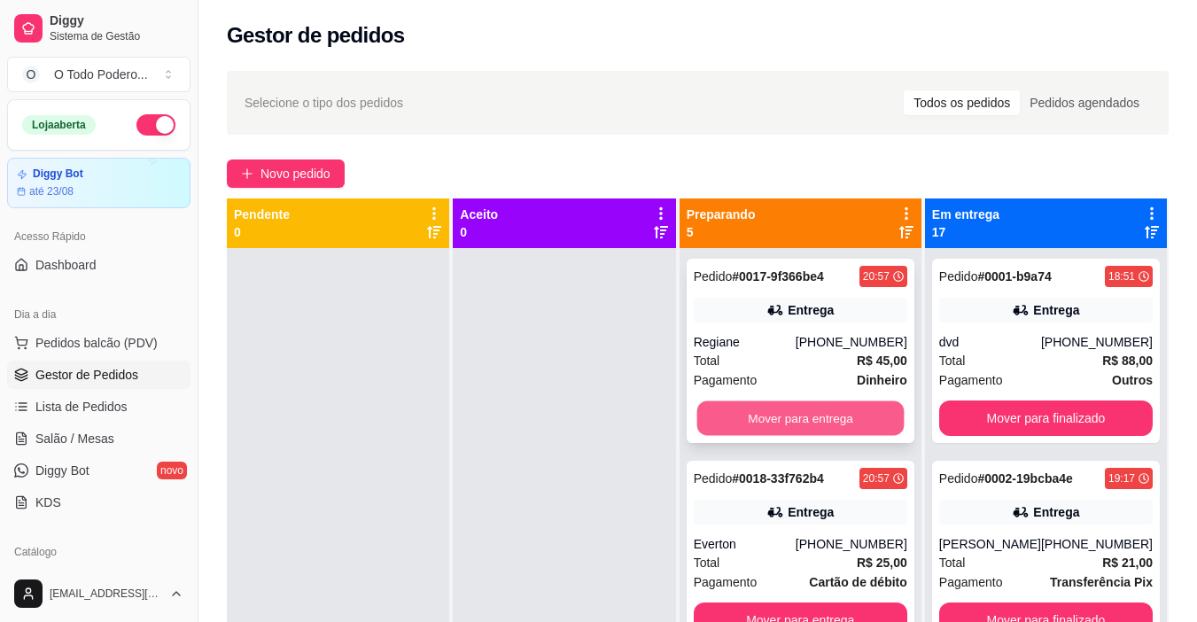
click at [775, 407] on button "Mover para entrega" at bounding box center [799, 418] width 207 height 35
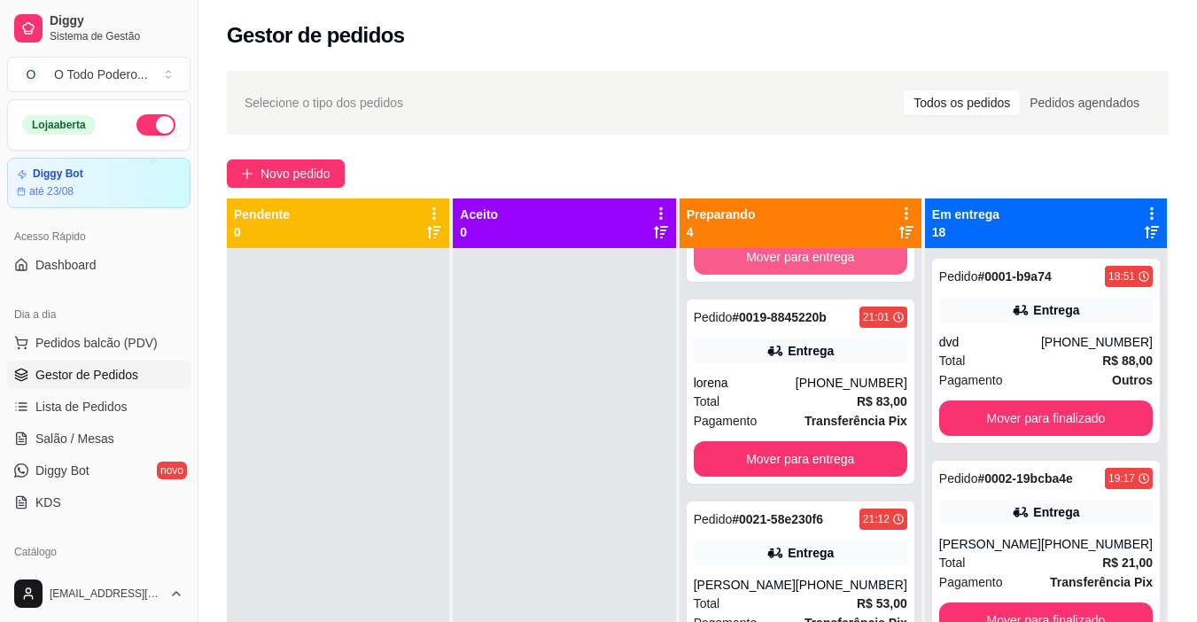
scroll to position [204, 0]
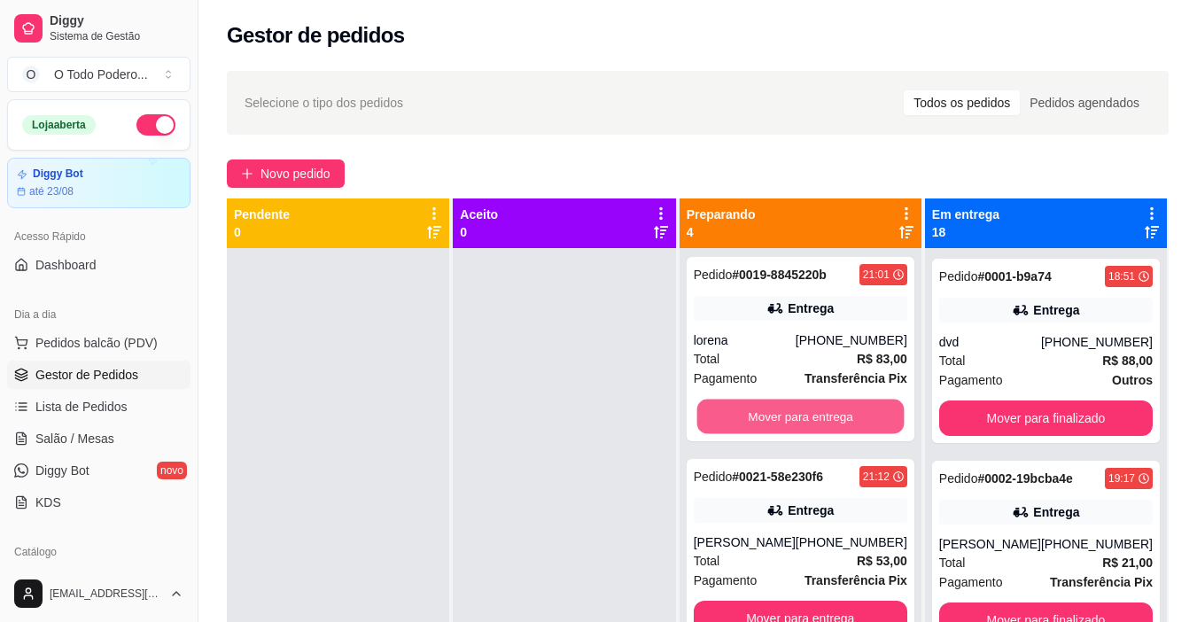
click at [775, 407] on button "Mover para entrega" at bounding box center [799, 416] width 207 height 35
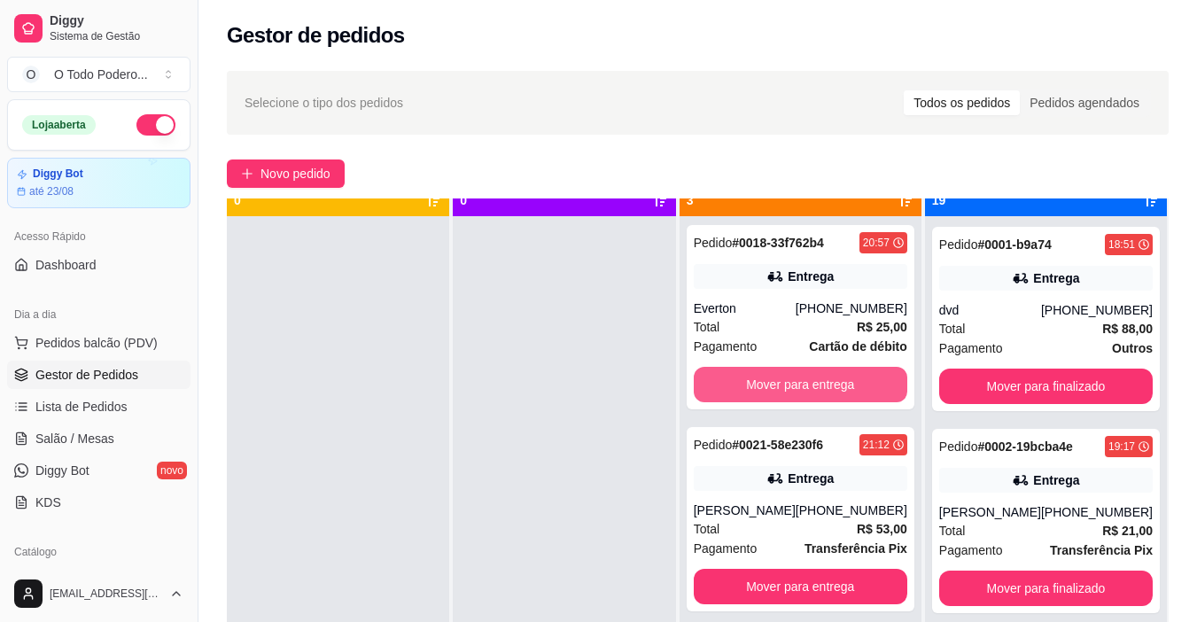
scroll to position [50, 0]
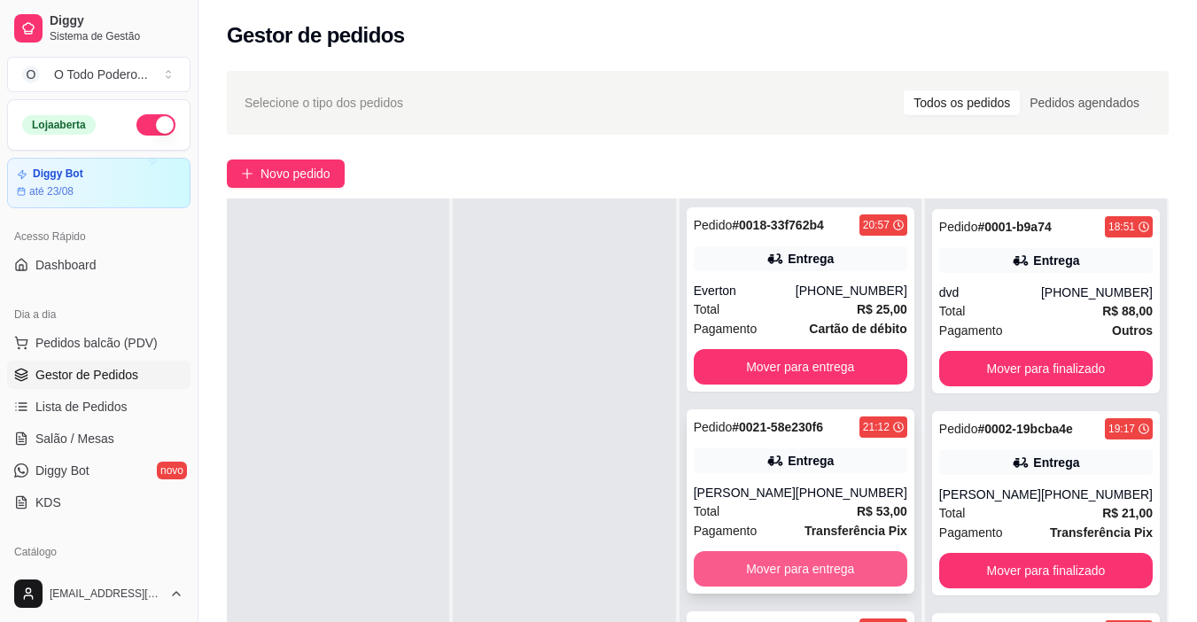
click at [833, 557] on button "Mover para entrega" at bounding box center [800, 568] width 213 height 35
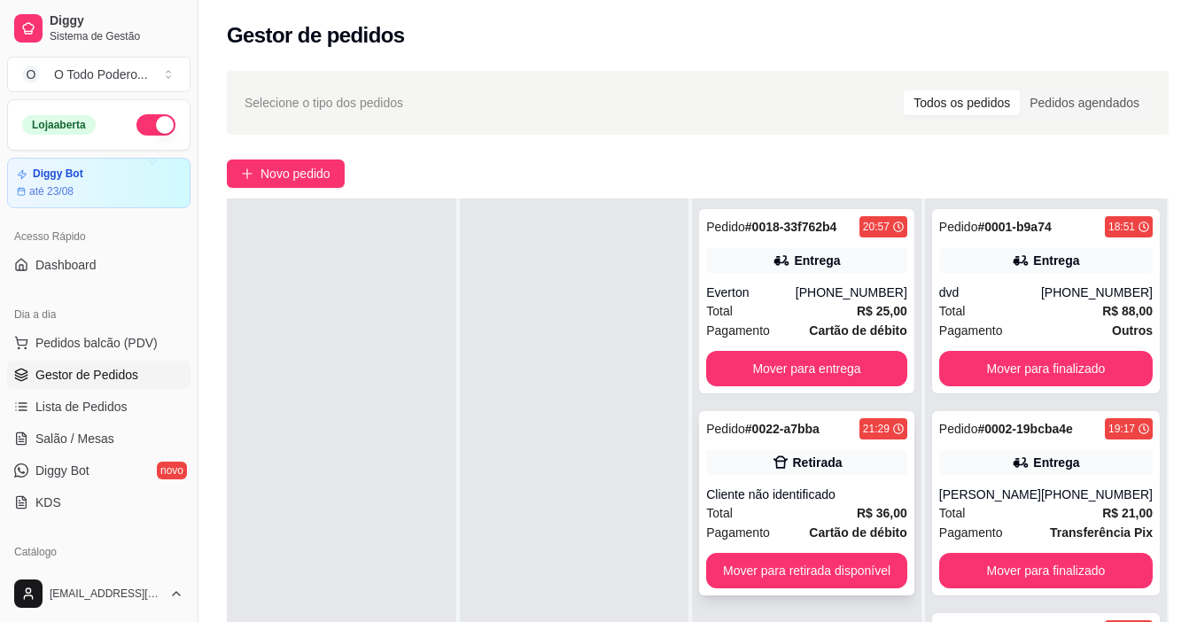
click at [856, 526] on strong "Cartão de débito" at bounding box center [857, 532] width 97 height 14
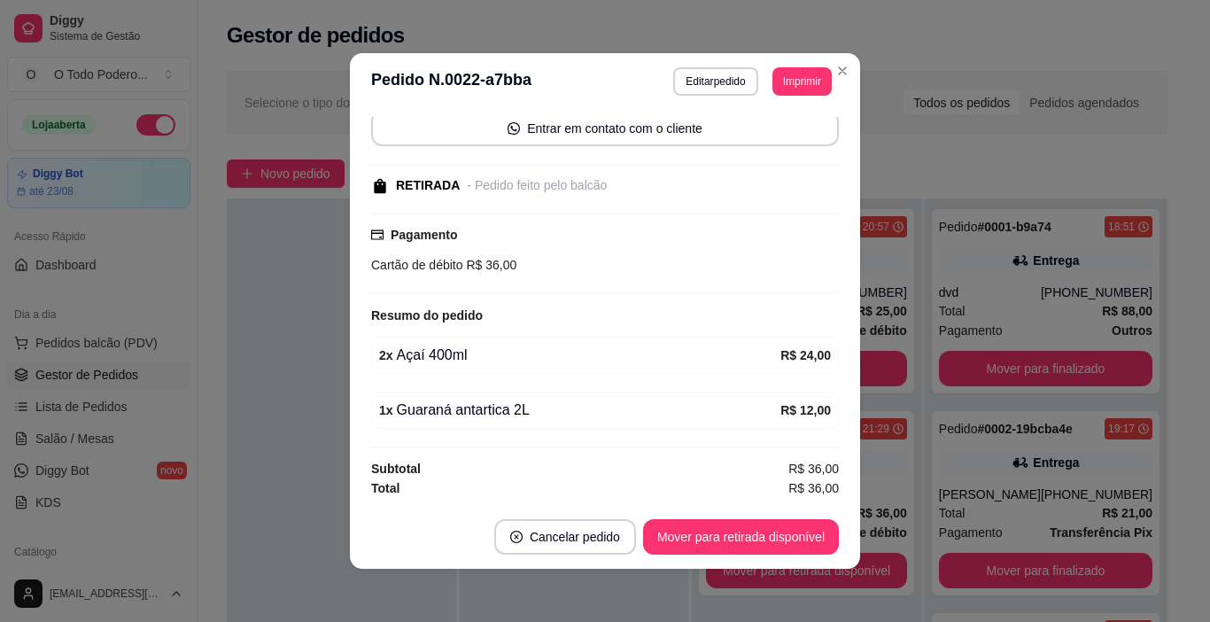
scroll to position [4, 0]
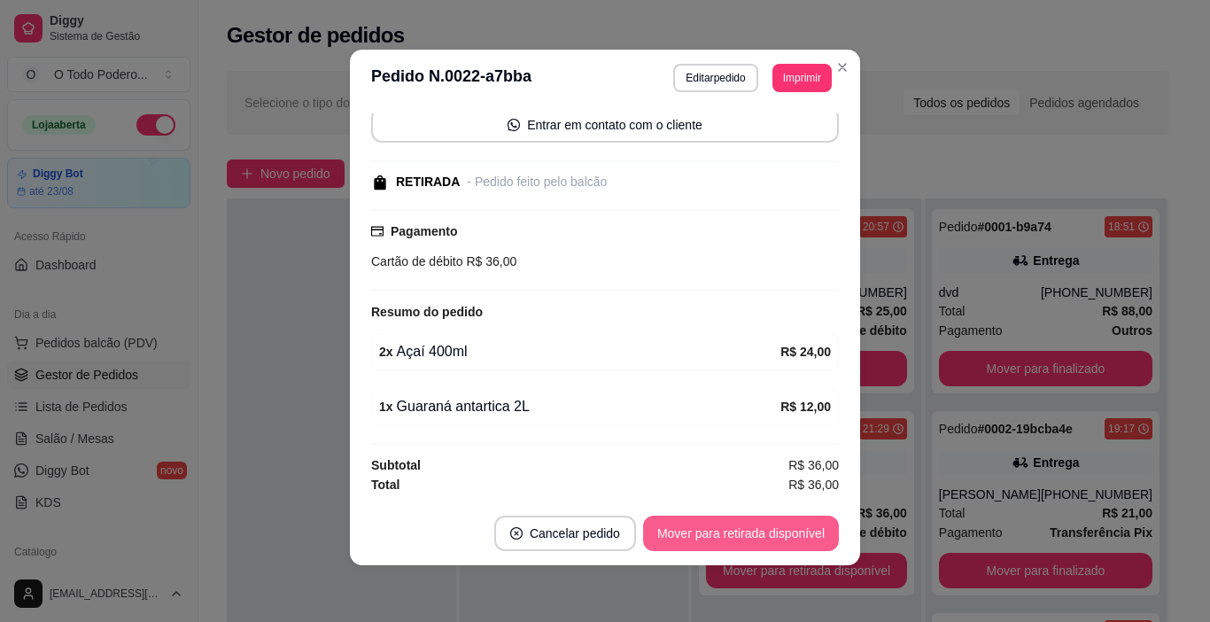
click at [728, 523] on button "Mover para retirada disponível" at bounding box center [741, 532] width 196 height 35
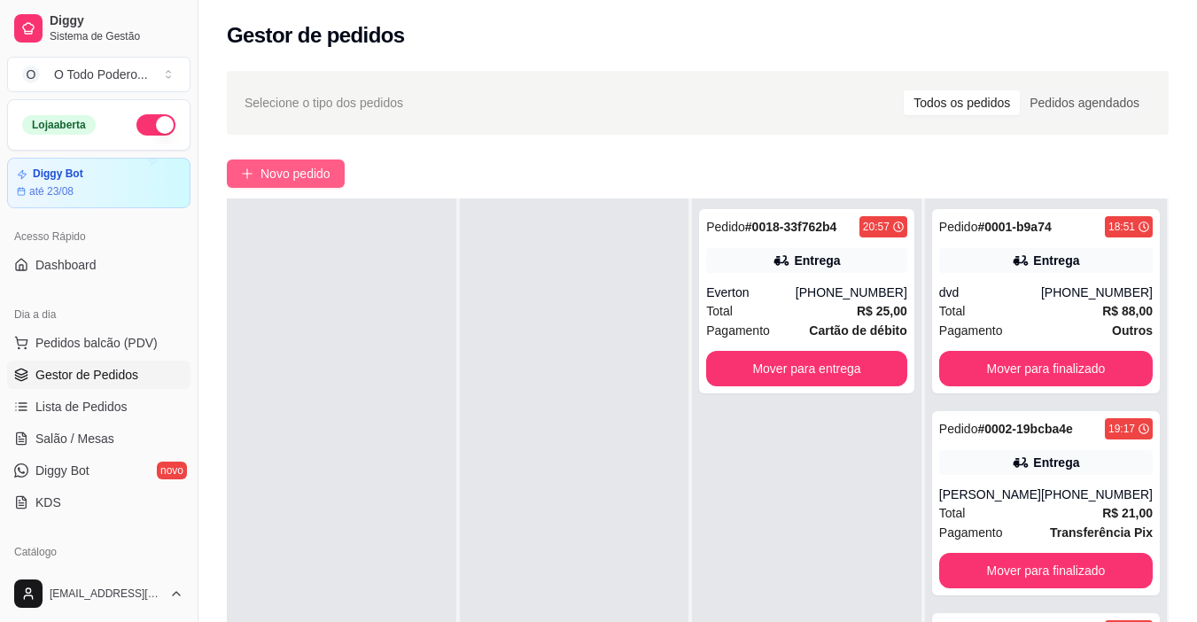
click at [283, 165] on span "Novo pedido" at bounding box center [295, 173] width 70 height 19
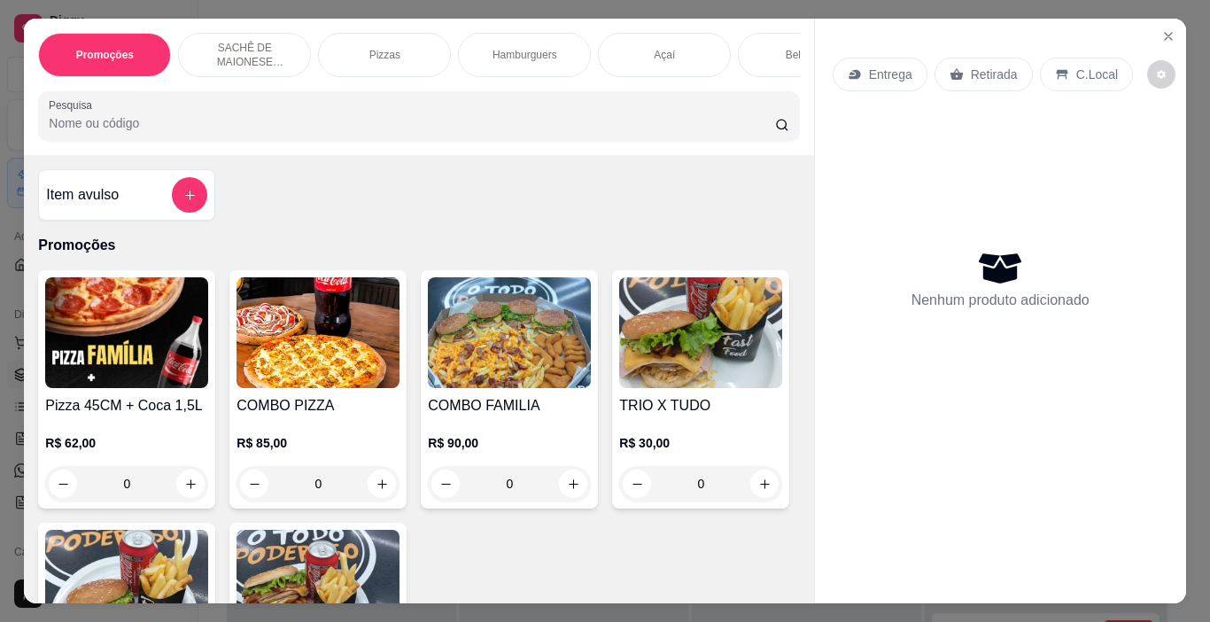
click at [534, 52] on p "Hamburguers" at bounding box center [524, 55] width 65 height 14
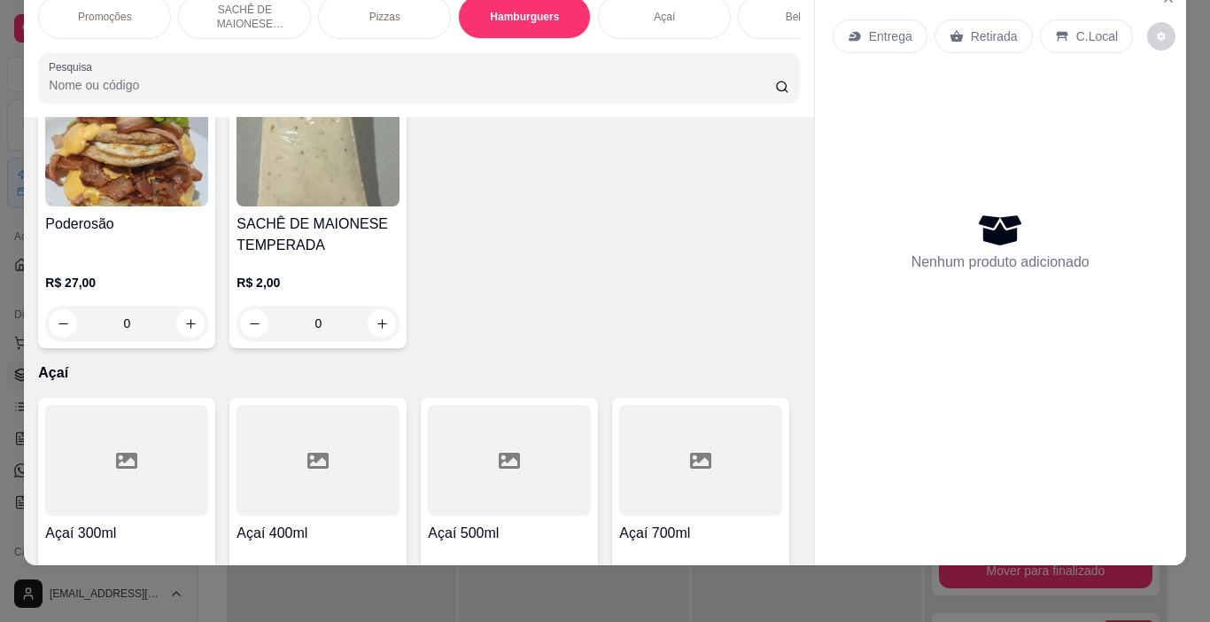
scroll to position [2334, 0]
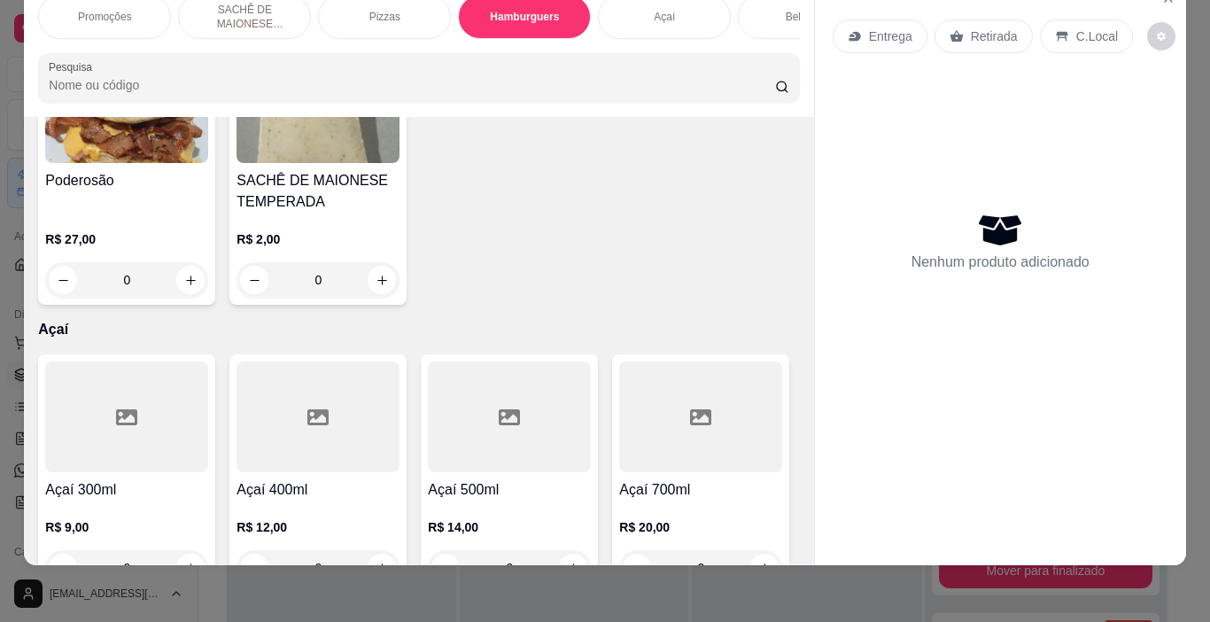
click at [126, 163] on img at bounding box center [126, 107] width 163 height 111
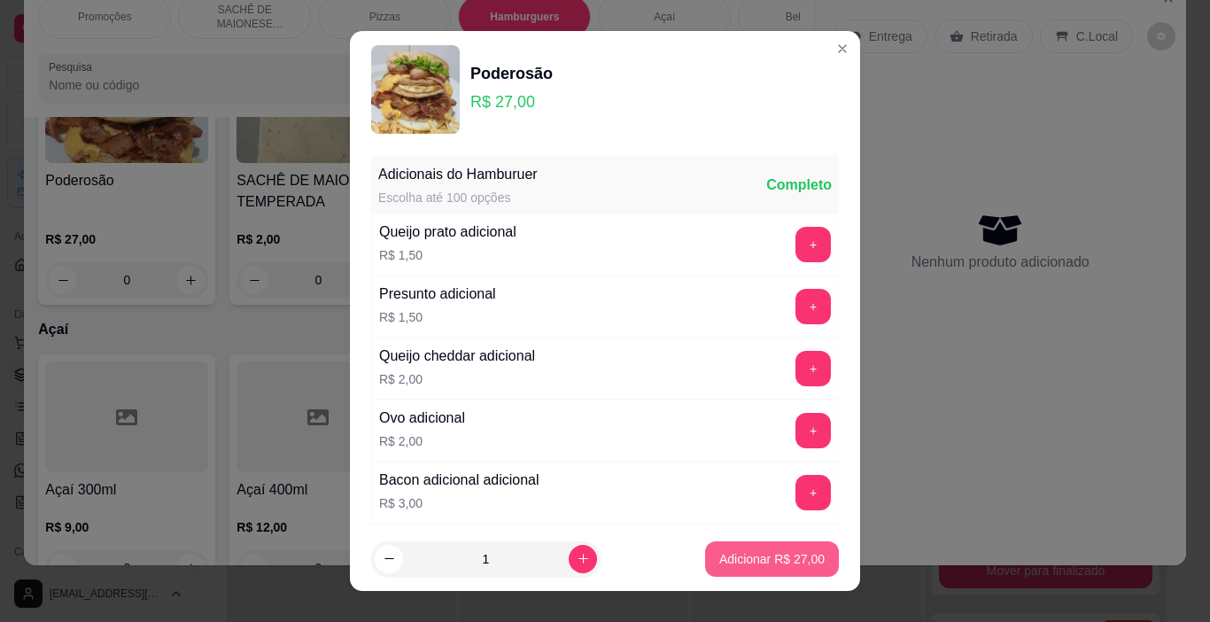
click at [760, 559] on p "Adicionar R$ 27,00" at bounding box center [771, 559] width 105 height 18
type input "1"
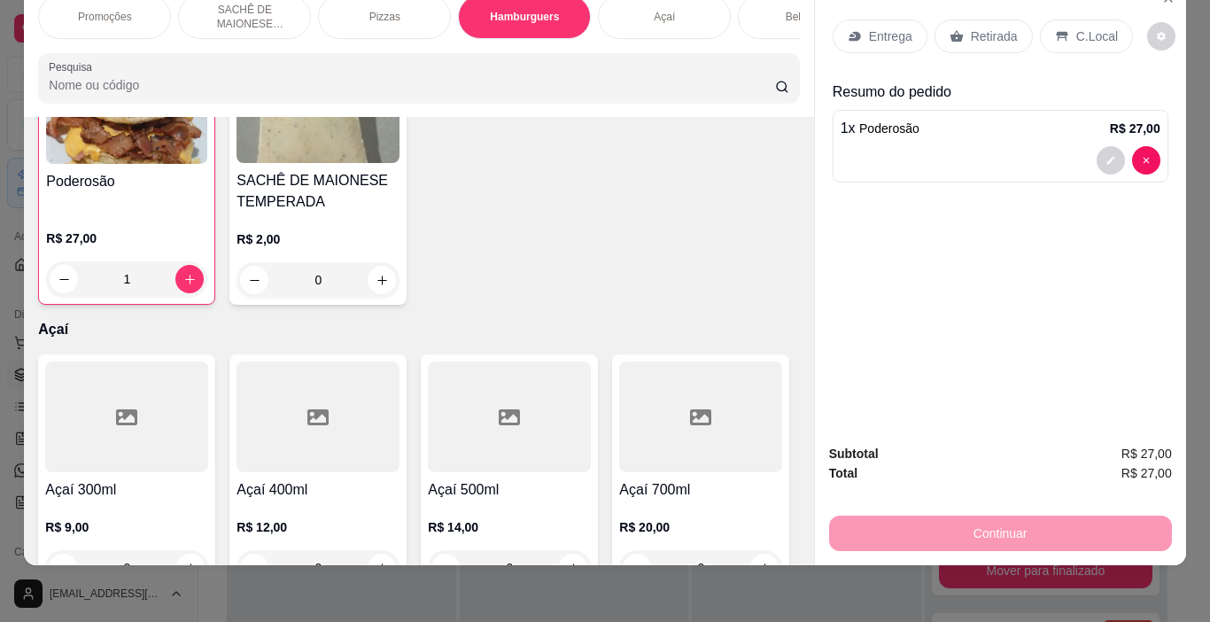
click at [953, 29] on icon at bounding box center [956, 36] width 14 height 14
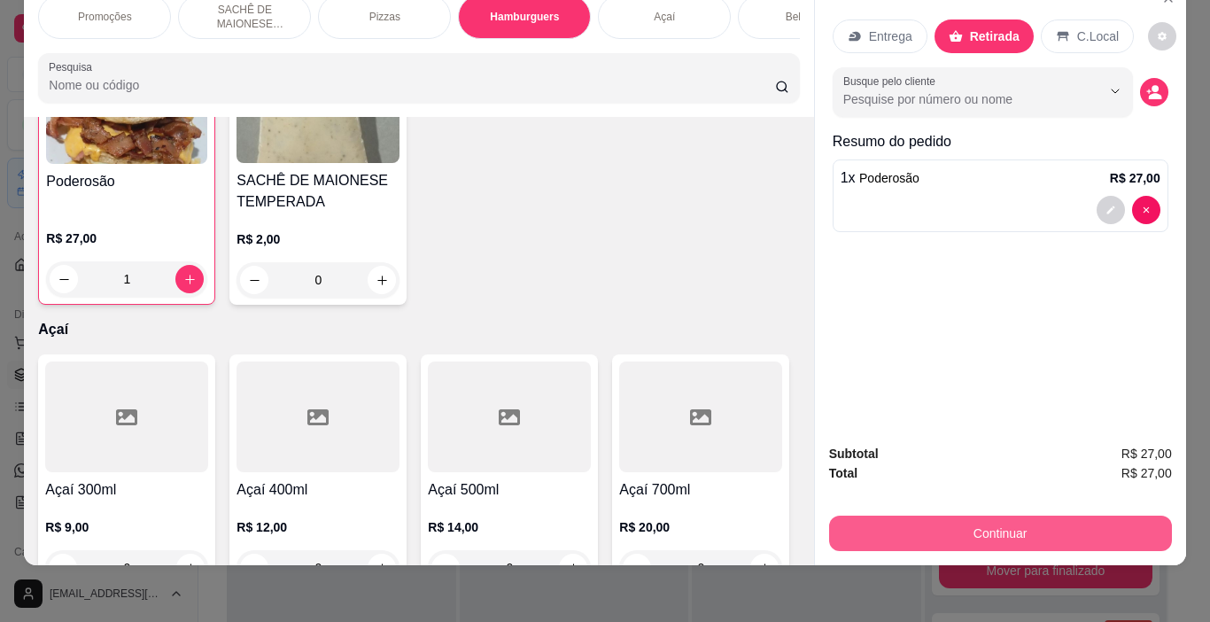
click at [996, 515] on button "Continuar" at bounding box center [1000, 532] width 343 height 35
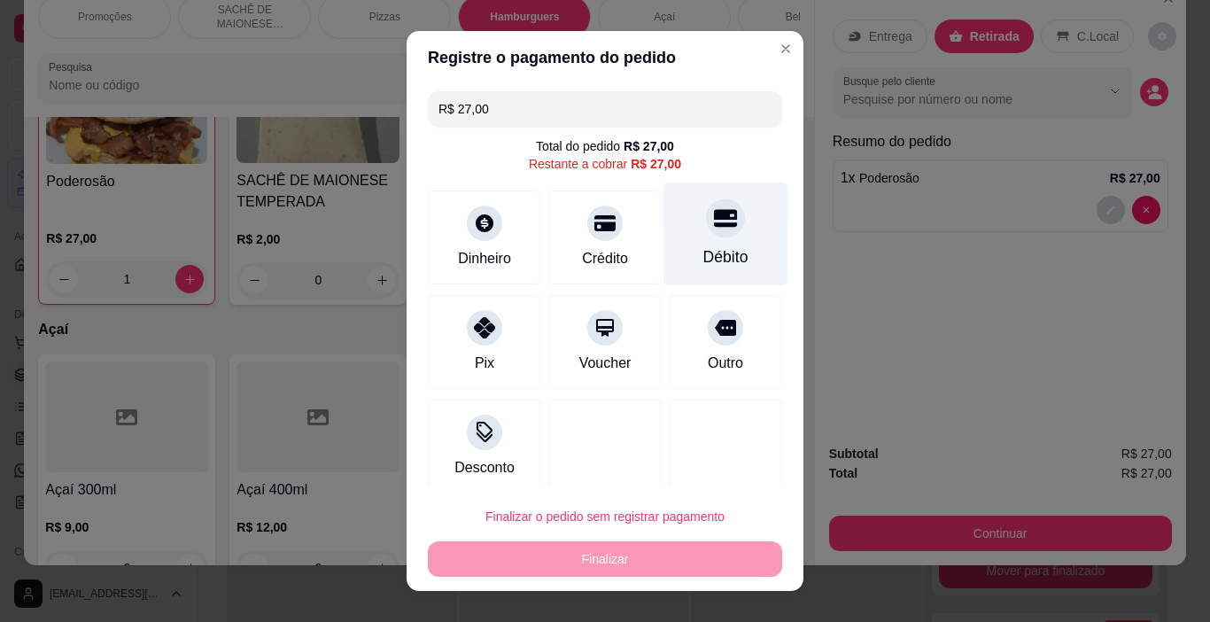
click at [715, 229] on div "Débito" at bounding box center [725, 234] width 125 height 104
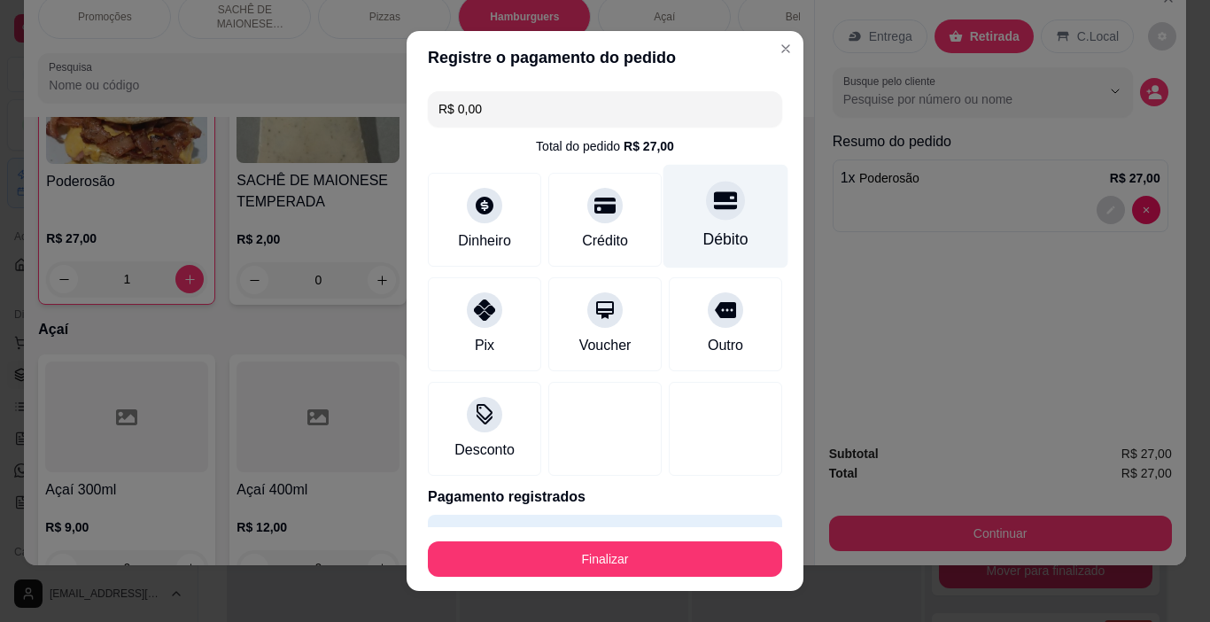
type input "R$ 0,00"
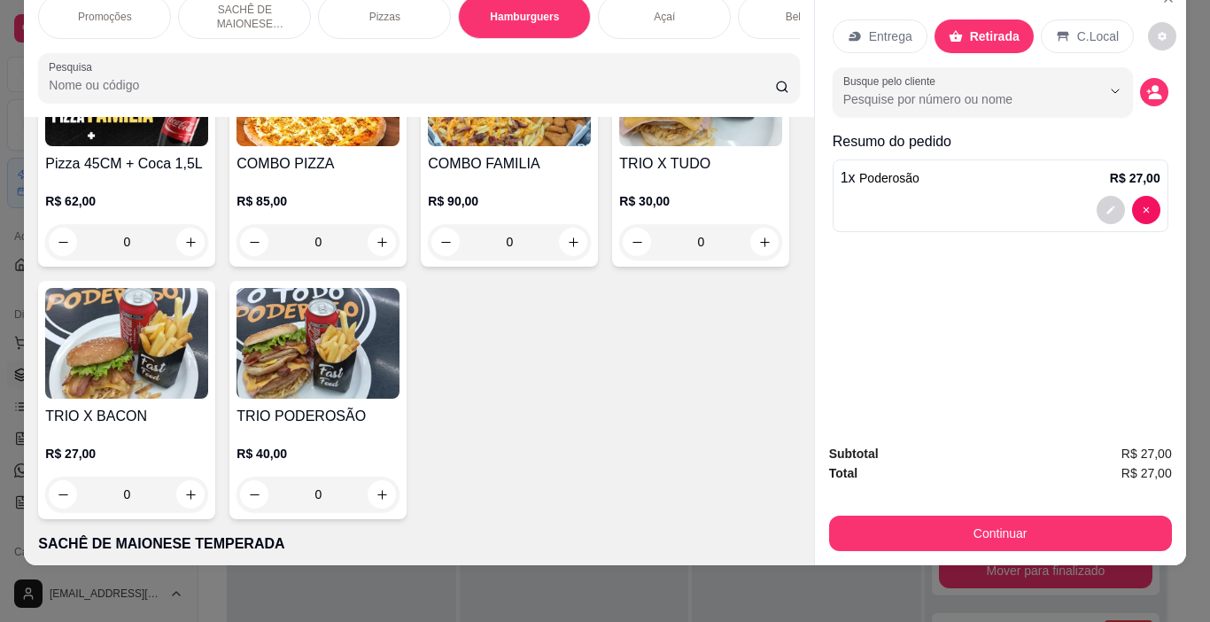
scroll to position [208, 0]
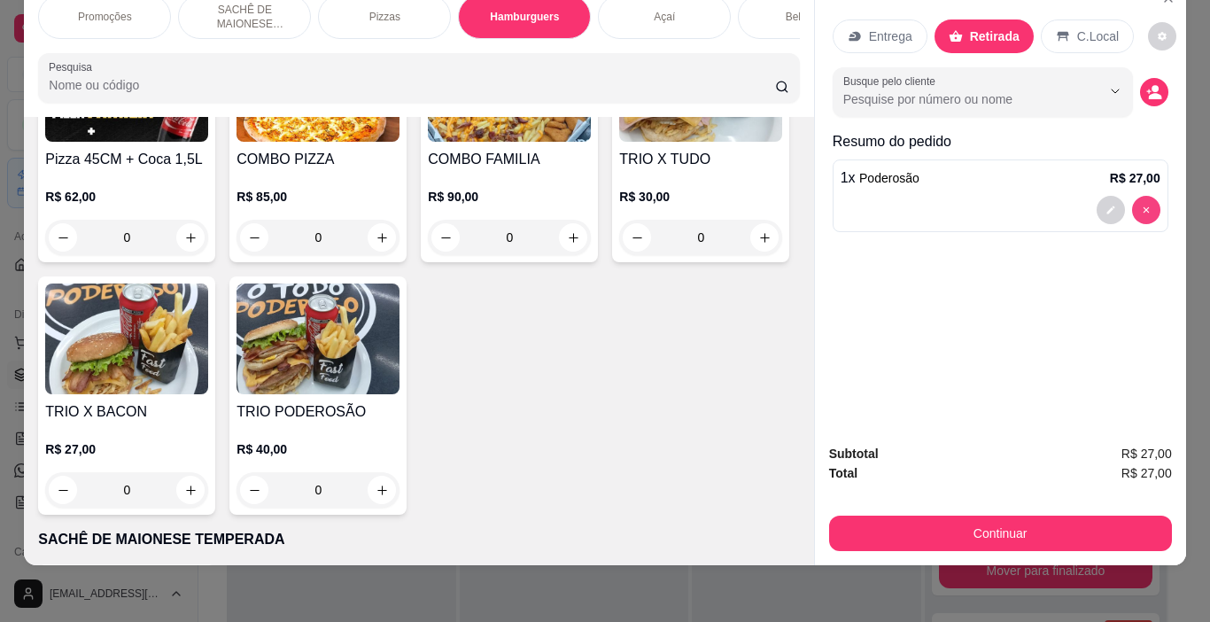
type input "0"
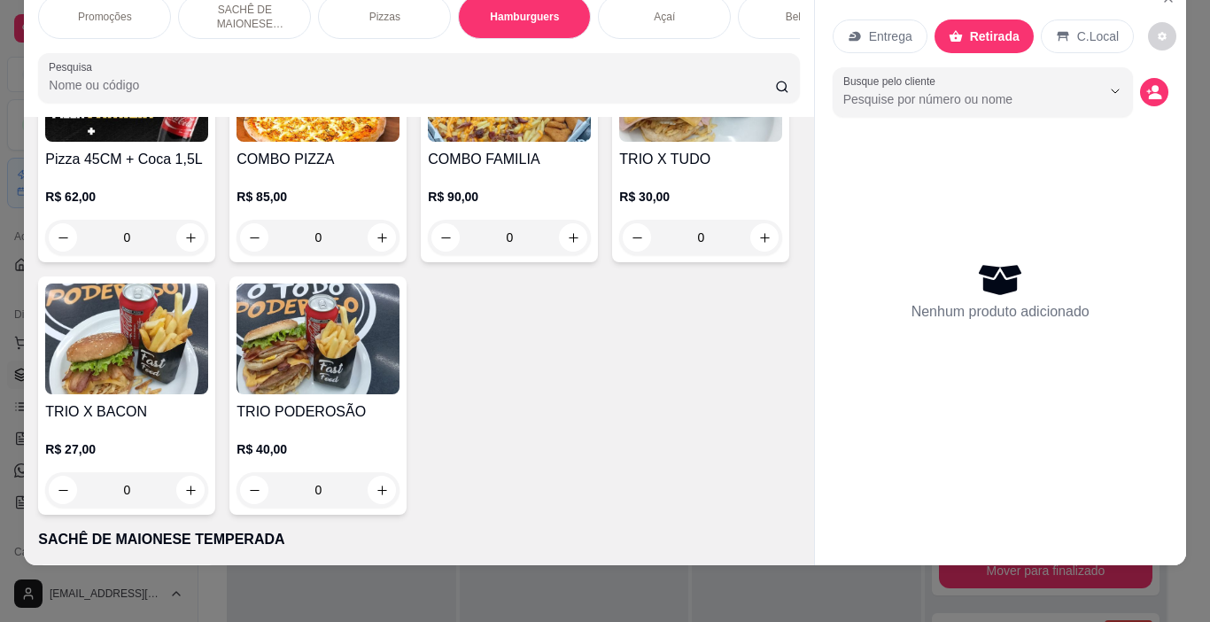
click at [399, 347] on img at bounding box center [317, 338] width 163 height 111
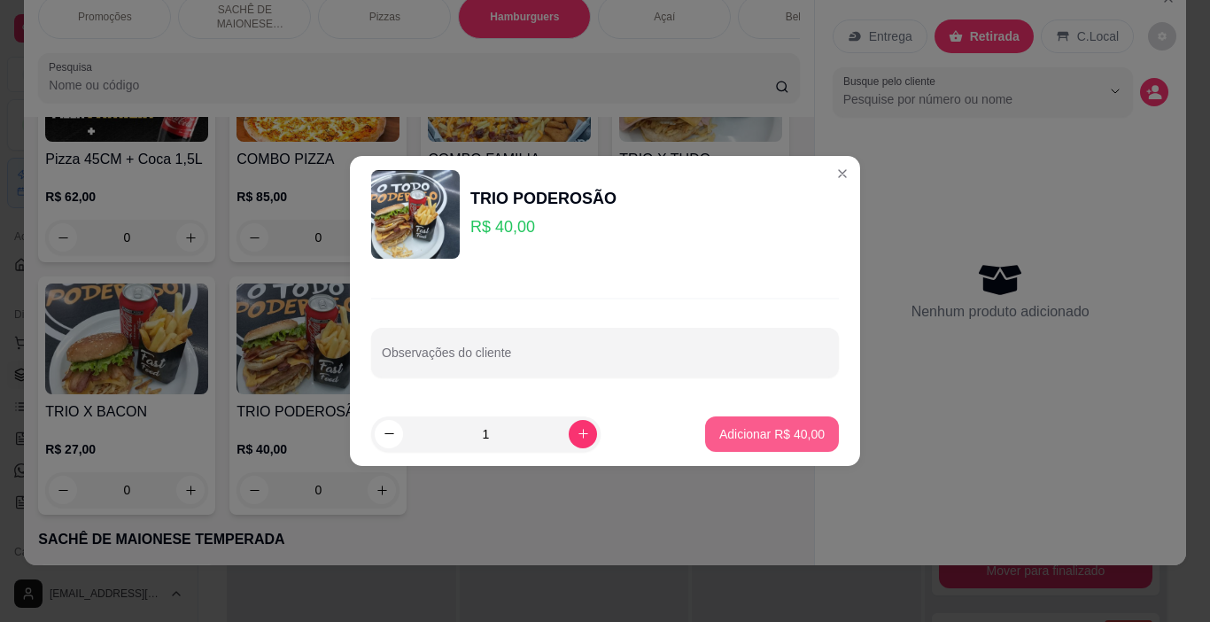
click at [799, 426] on p "Adicionar R$ 40,00" at bounding box center [771, 434] width 105 height 18
type input "1"
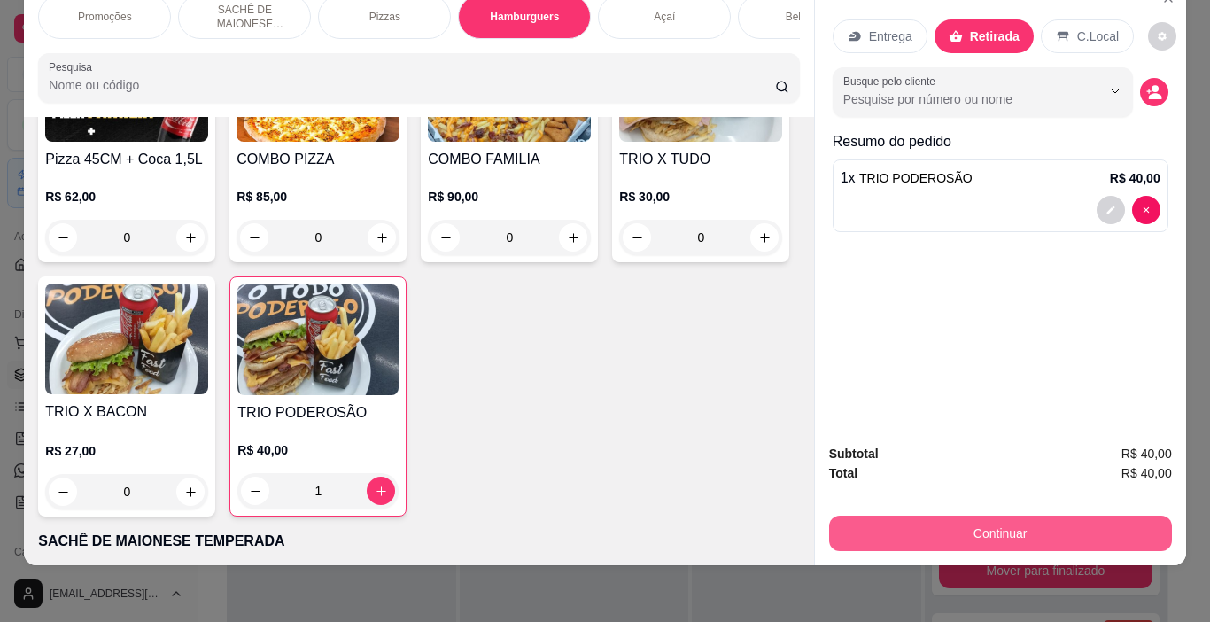
click at [999, 519] on button "Continuar" at bounding box center [1000, 532] width 343 height 35
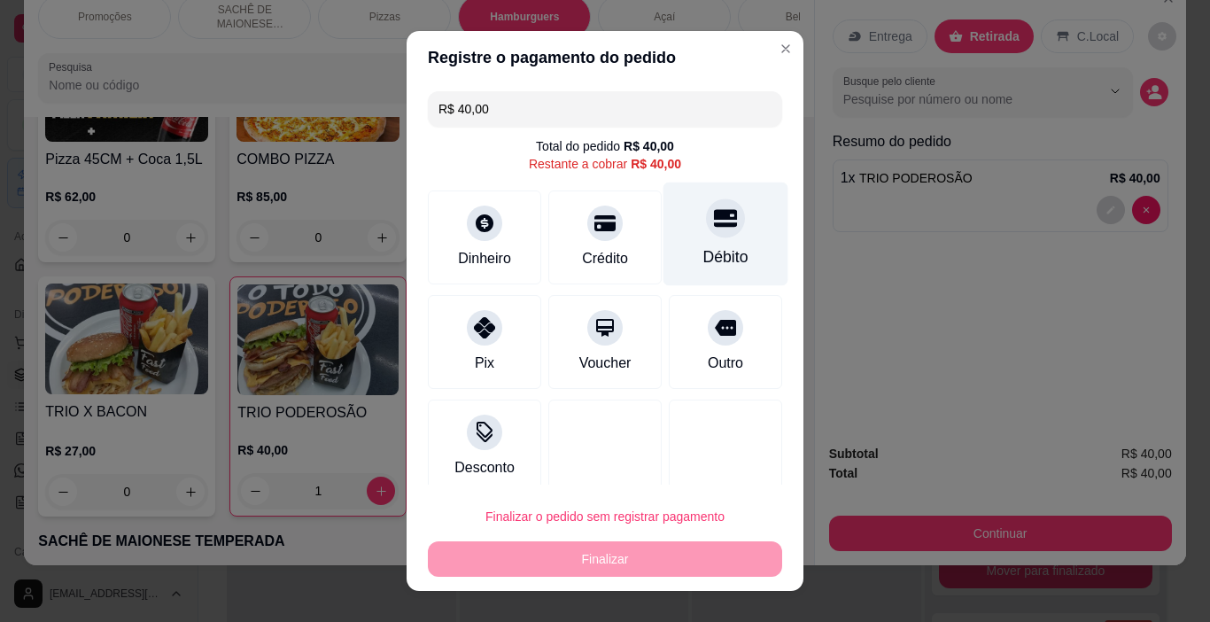
click at [716, 245] on div "Débito" at bounding box center [725, 256] width 45 height 23
type input "R$ 0,00"
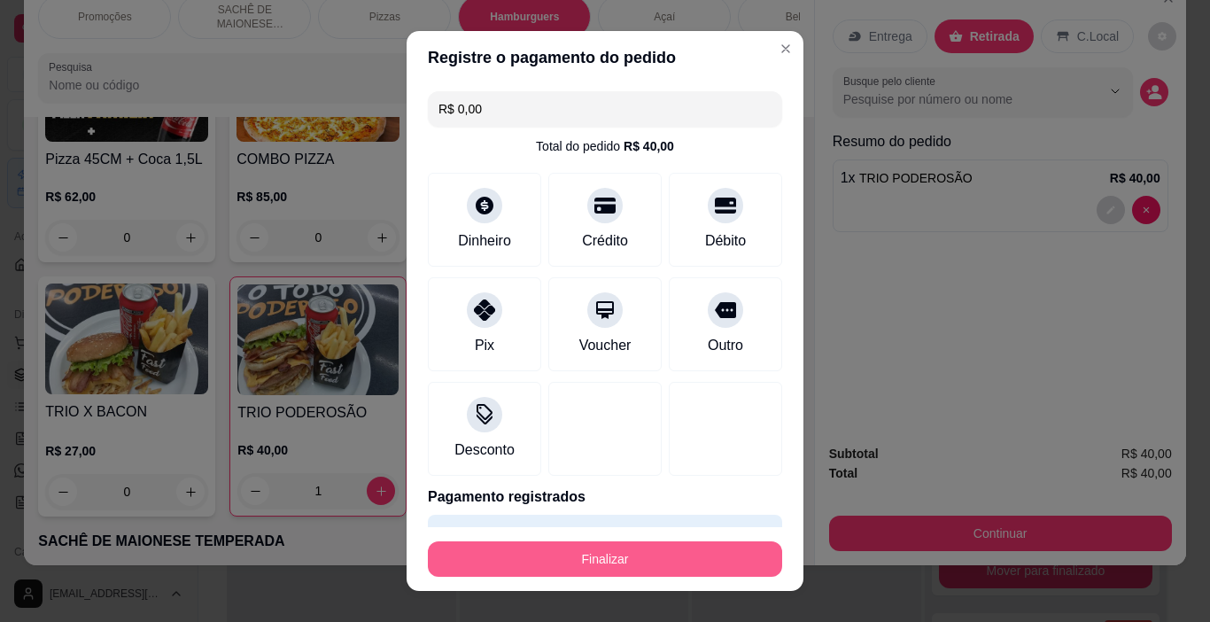
click at [631, 549] on button "Finalizar" at bounding box center [605, 558] width 354 height 35
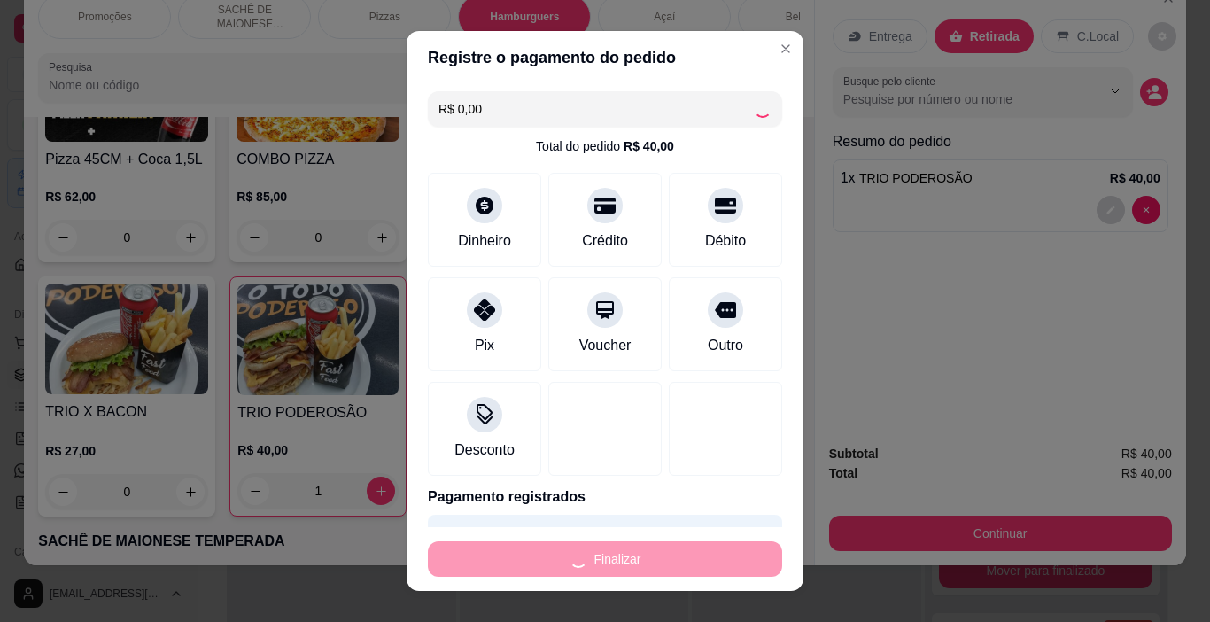
type input "0"
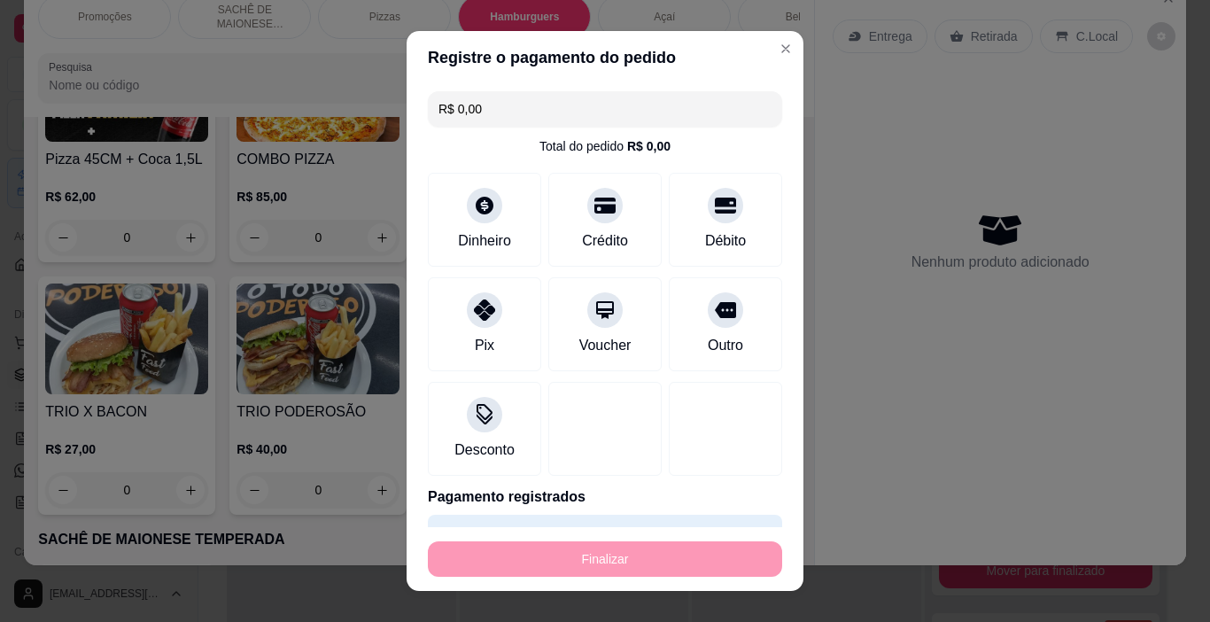
type input "-R$ 40,00"
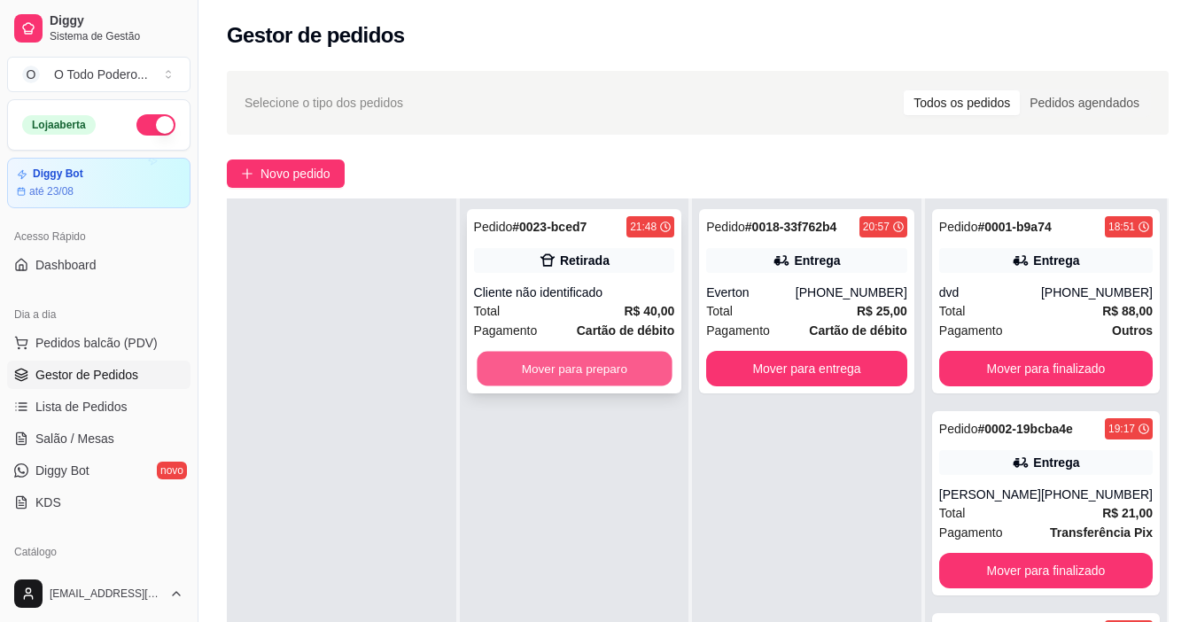
click at [612, 374] on button "Mover para preparo" at bounding box center [574, 369] width 195 height 35
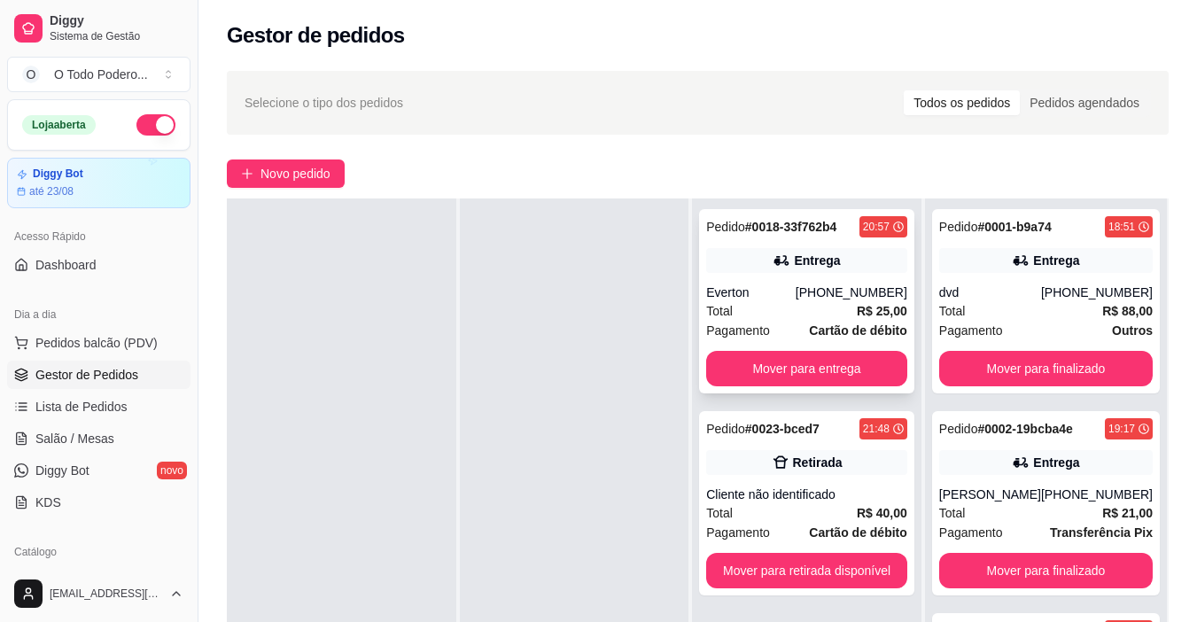
click at [755, 328] on span "Pagamento" at bounding box center [738, 330] width 64 height 19
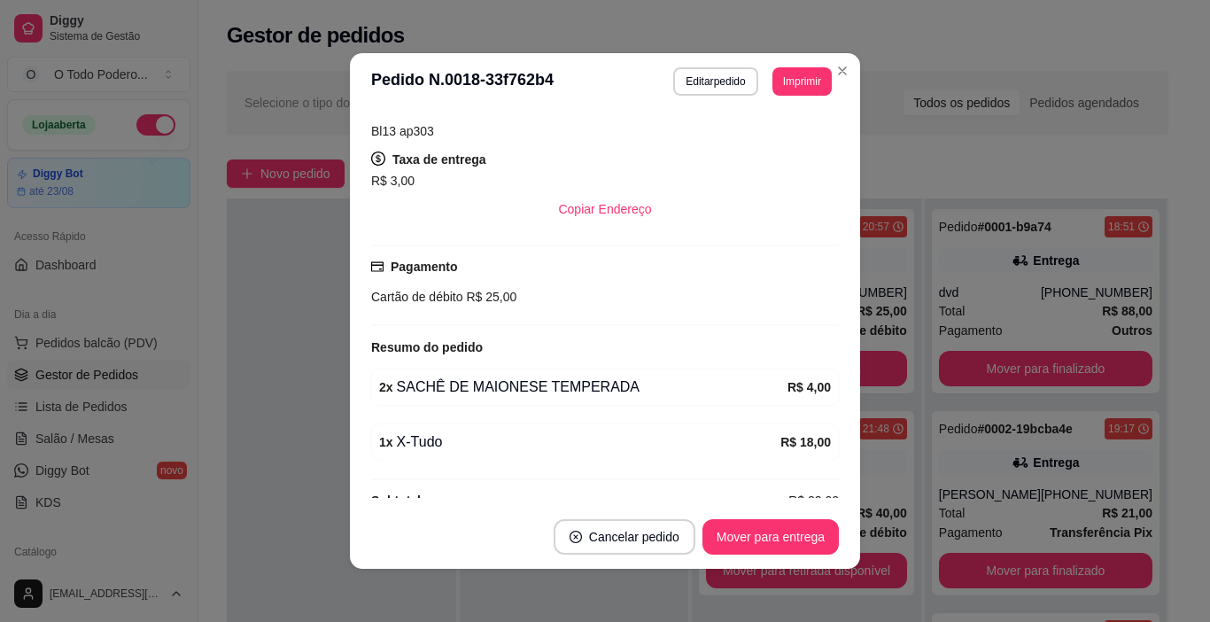
scroll to position [354, 0]
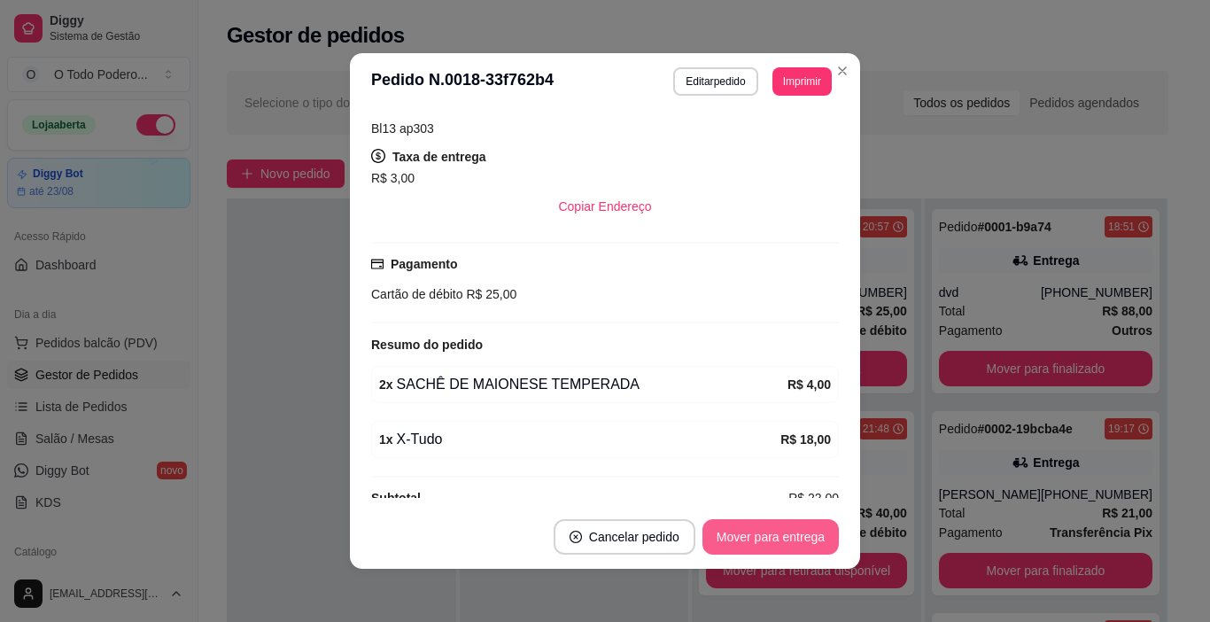
click at [771, 536] on button "Mover para entrega" at bounding box center [770, 536] width 136 height 35
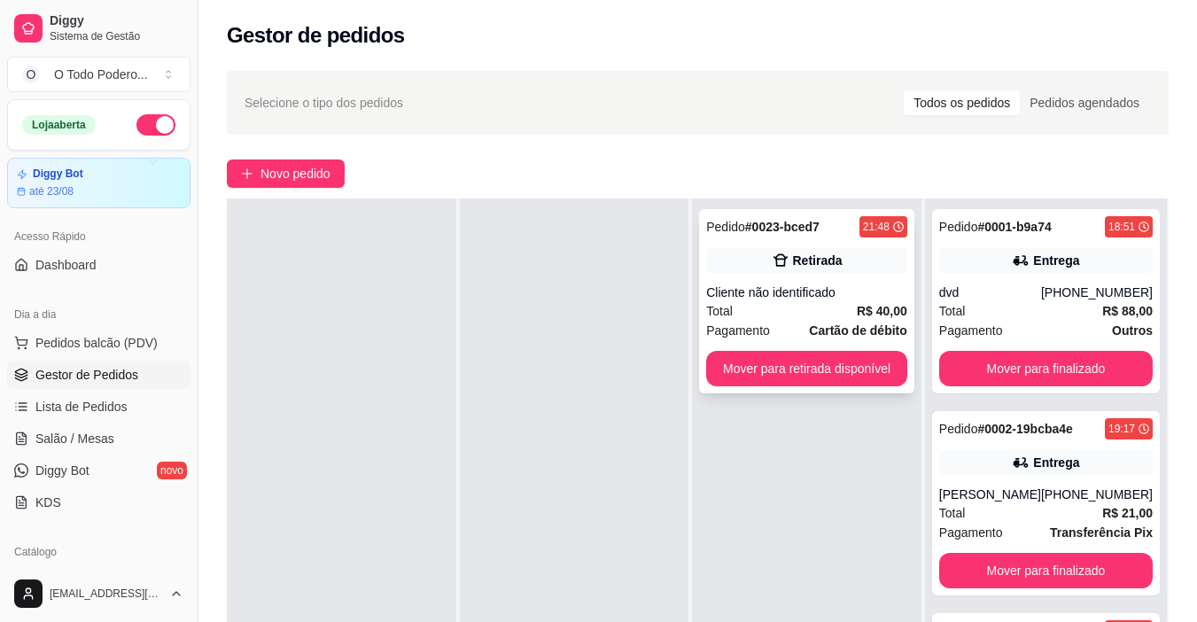
click at [785, 314] on div "Total R$ 40,00" at bounding box center [806, 310] width 201 height 19
click at [318, 176] on span "Novo pedido" at bounding box center [295, 173] width 70 height 19
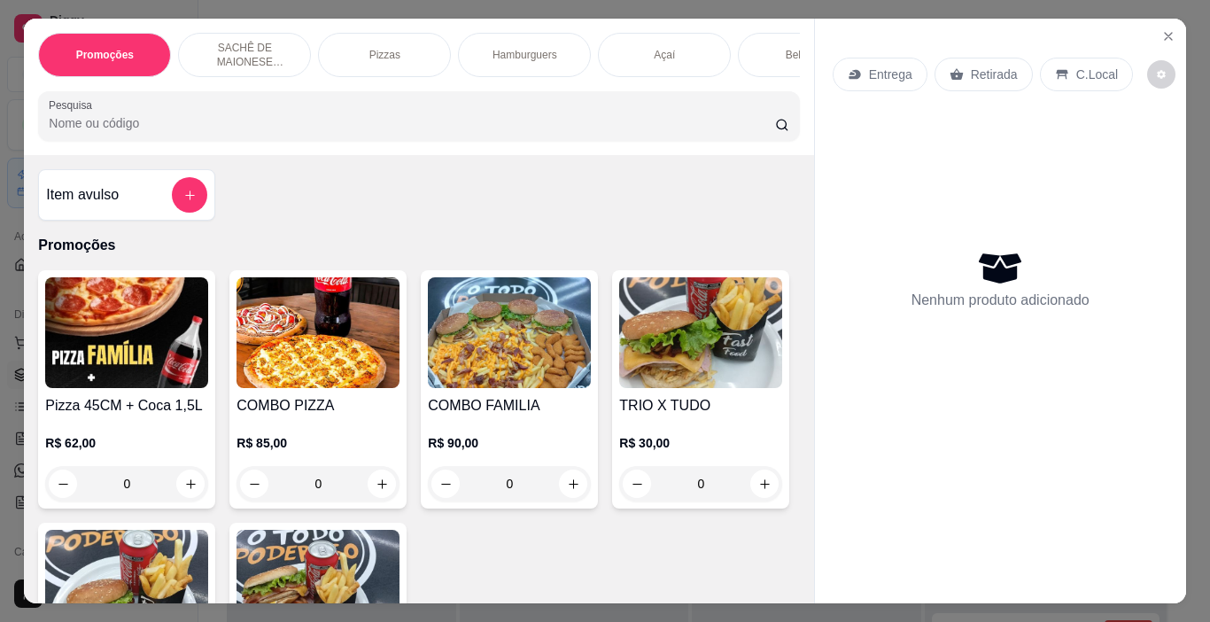
click at [551, 35] on div "Hamburguers" at bounding box center [524, 55] width 133 height 44
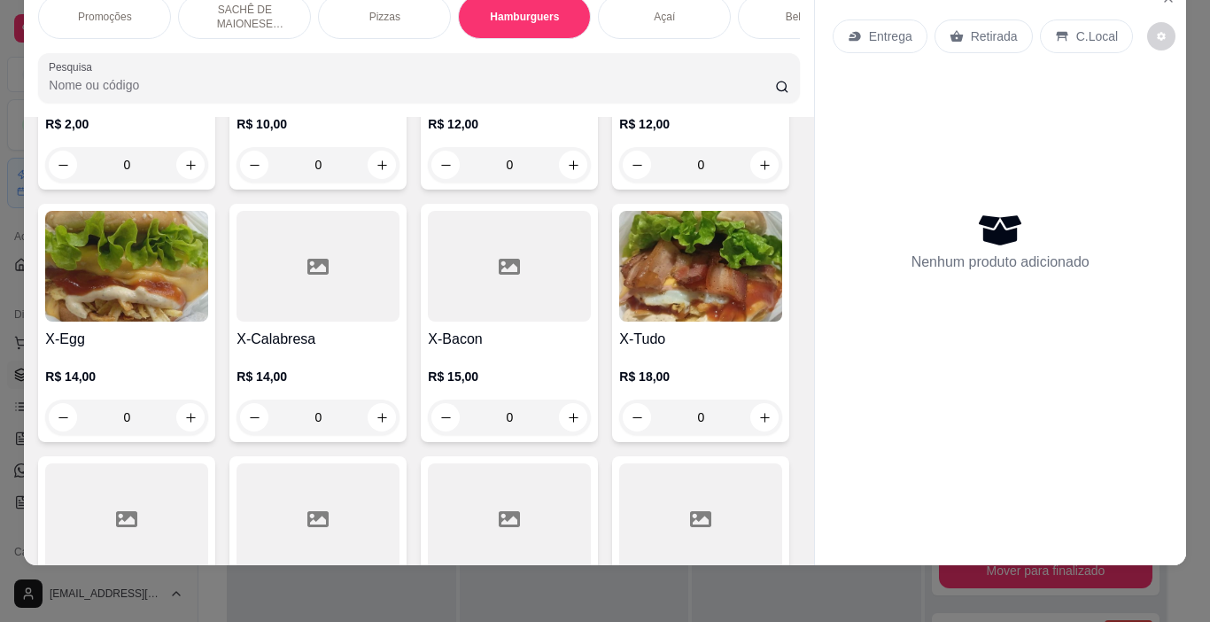
scroll to position [1714, 0]
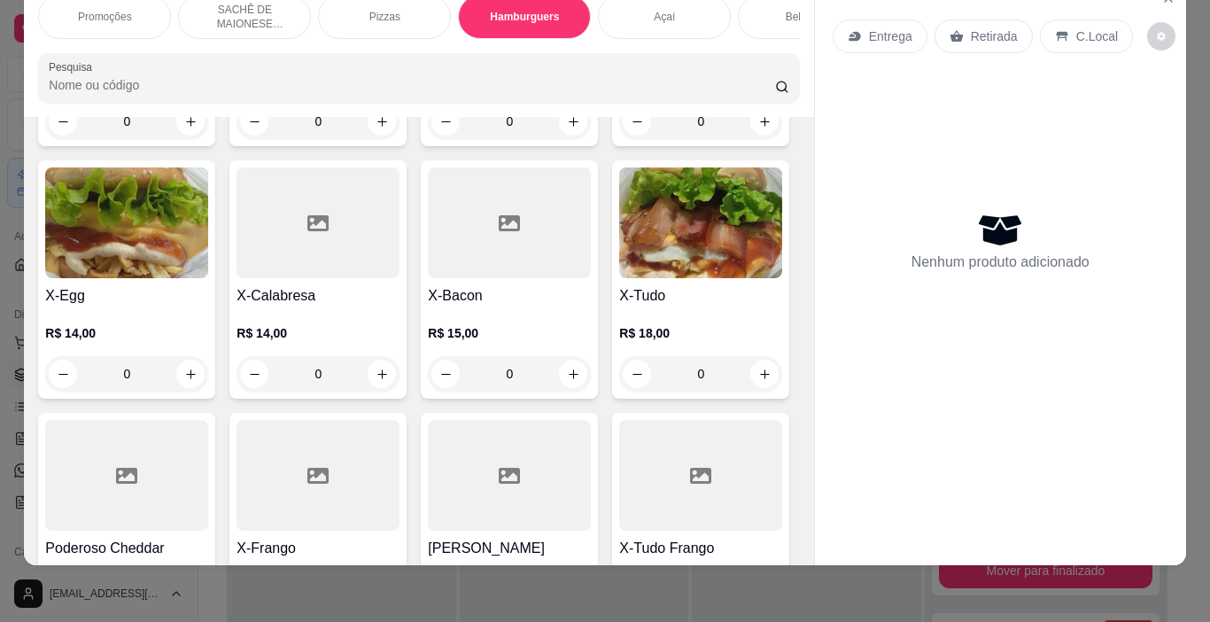
click at [208, 267] on img at bounding box center [126, 222] width 163 height 111
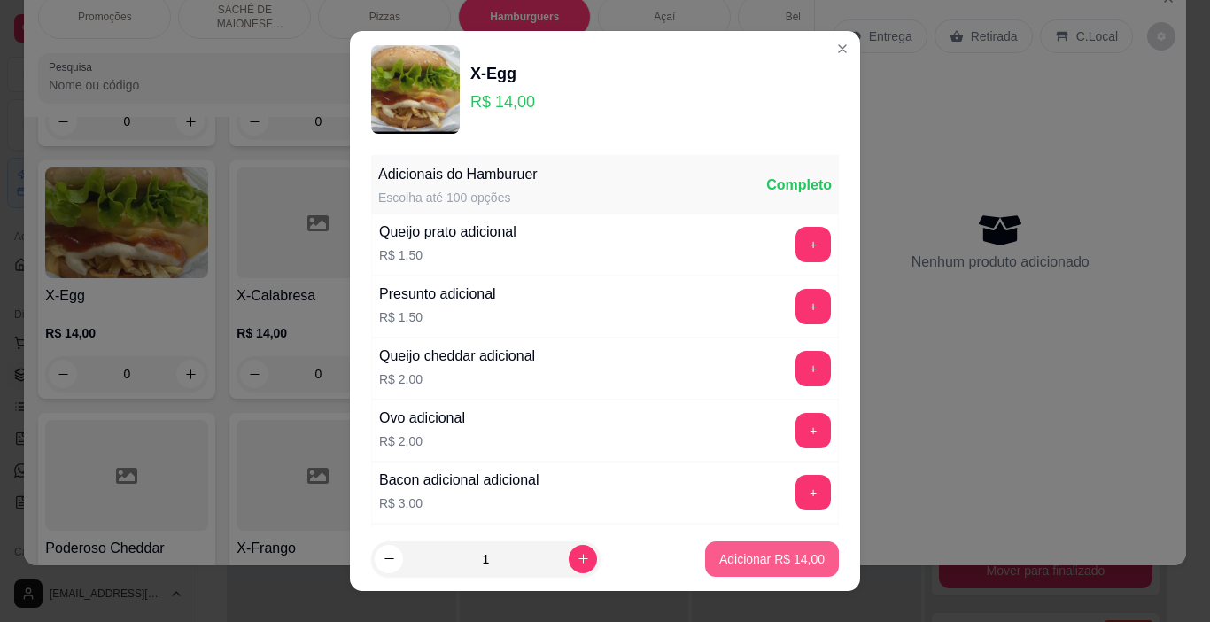
click at [766, 563] on p "Adicionar R$ 14,00" at bounding box center [771, 559] width 105 height 18
type input "1"
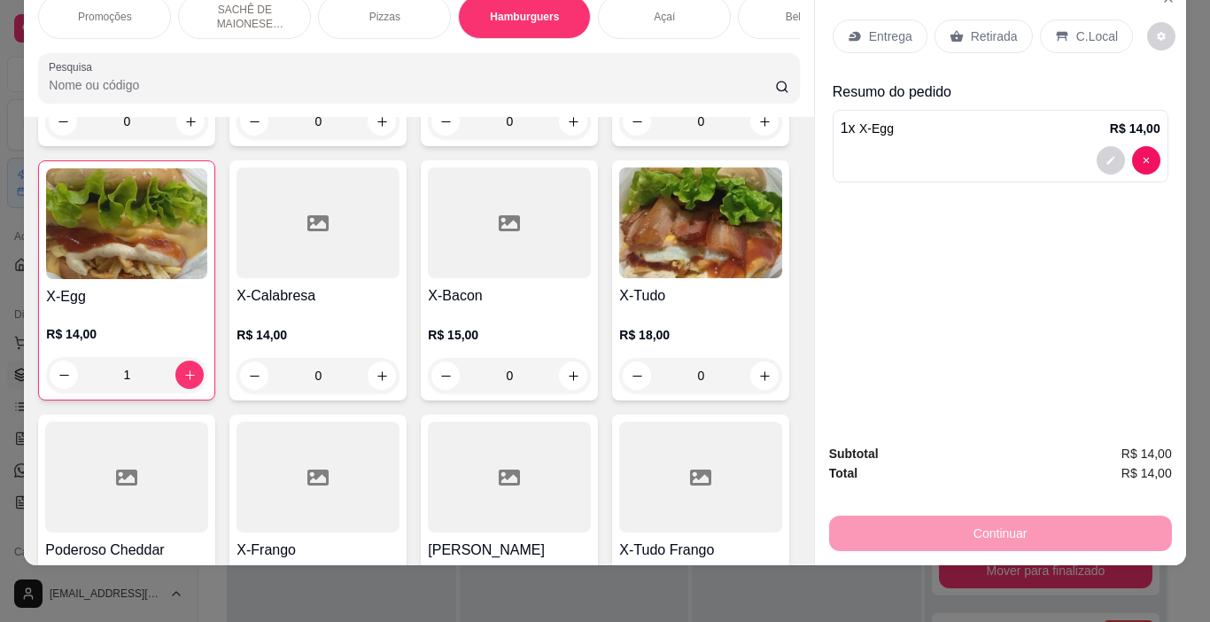
click at [619, 278] on img at bounding box center [700, 222] width 163 height 111
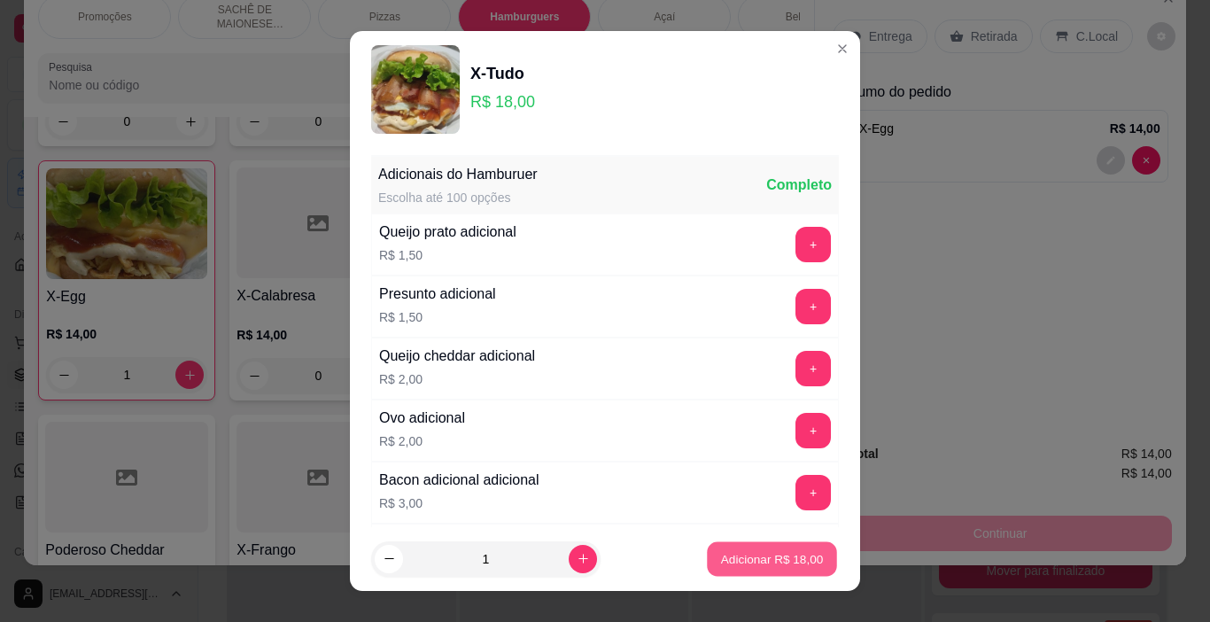
click at [794, 570] on button "Adicionar R$ 18,00" at bounding box center [772, 559] width 130 height 35
type input "1"
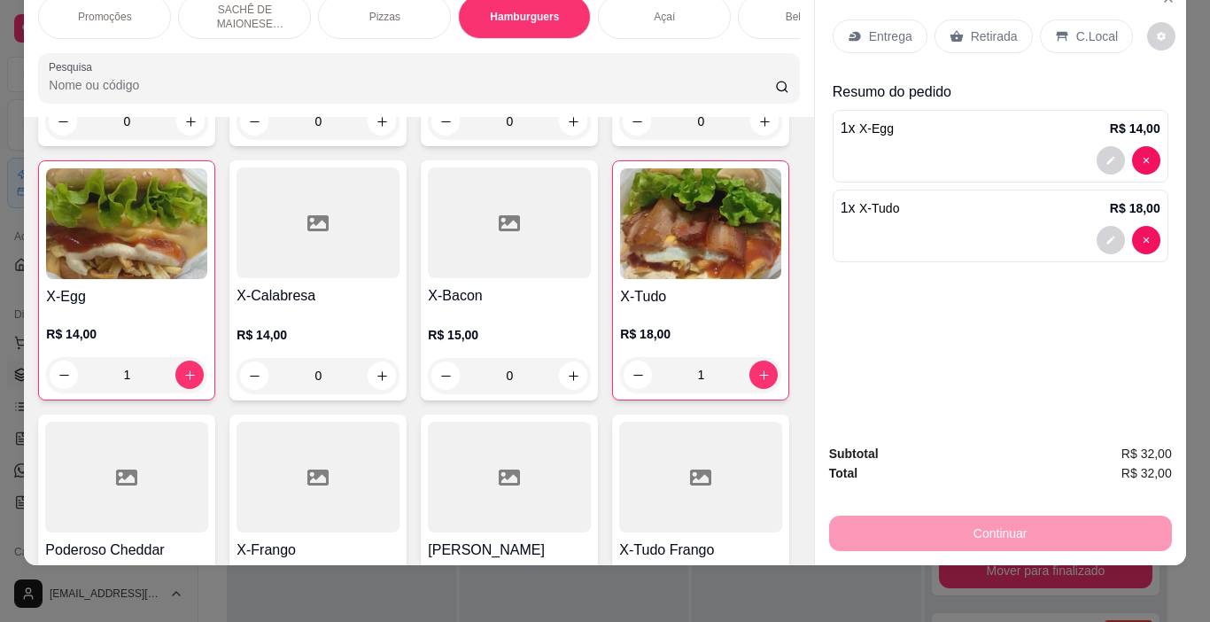
click at [1040, 19] on div "C.Local" at bounding box center [1086, 36] width 93 height 34
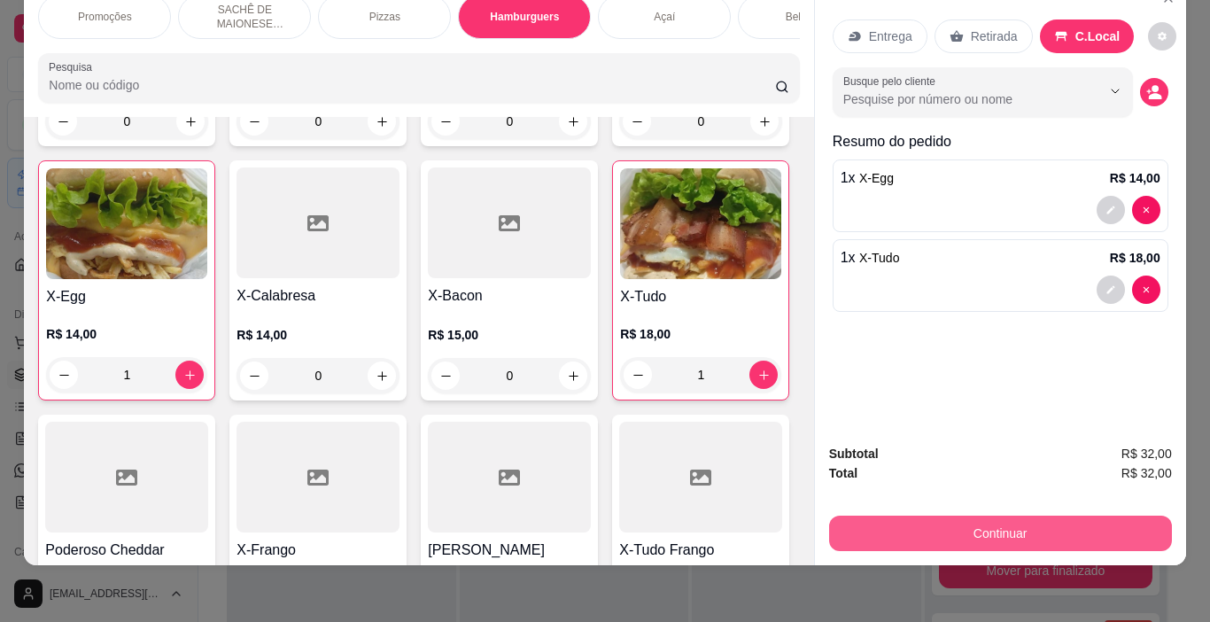
click at [841, 516] on button "Continuar" at bounding box center [1000, 532] width 343 height 35
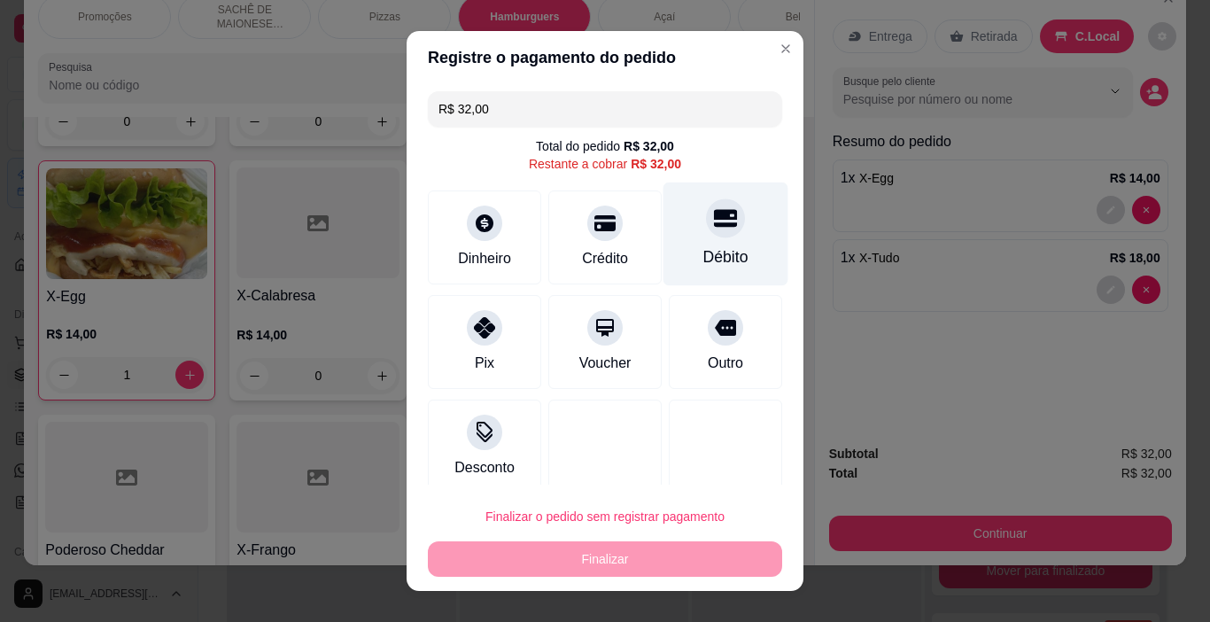
click at [713, 237] on div "Débito" at bounding box center [725, 234] width 125 height 104
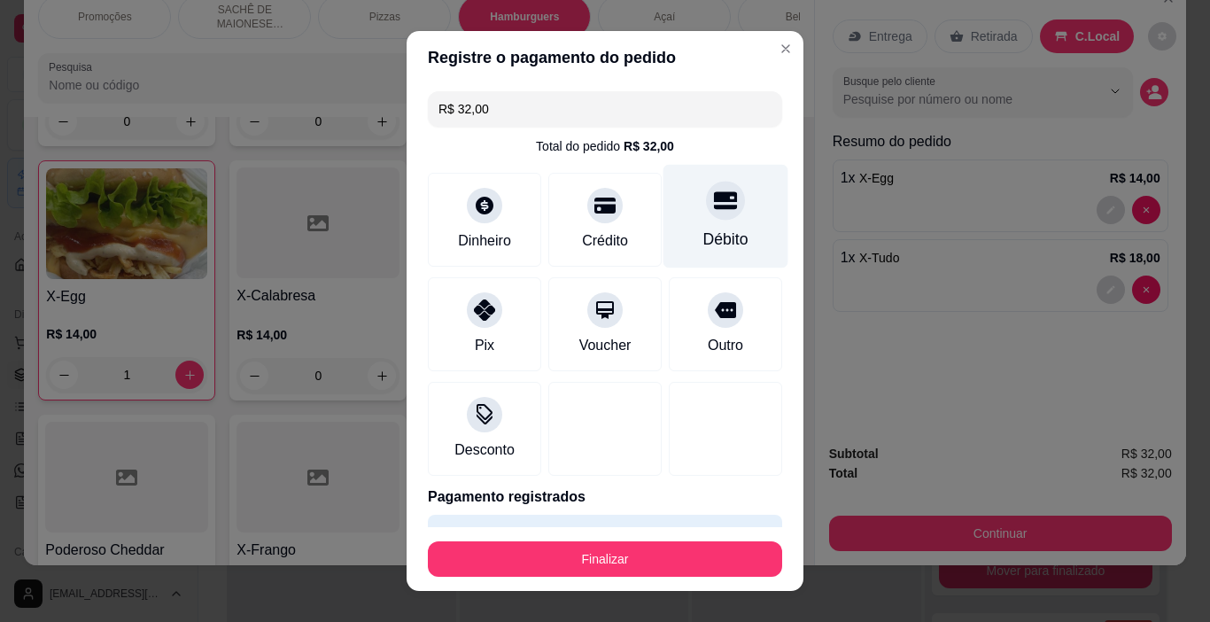
type input "R$ 0,00"
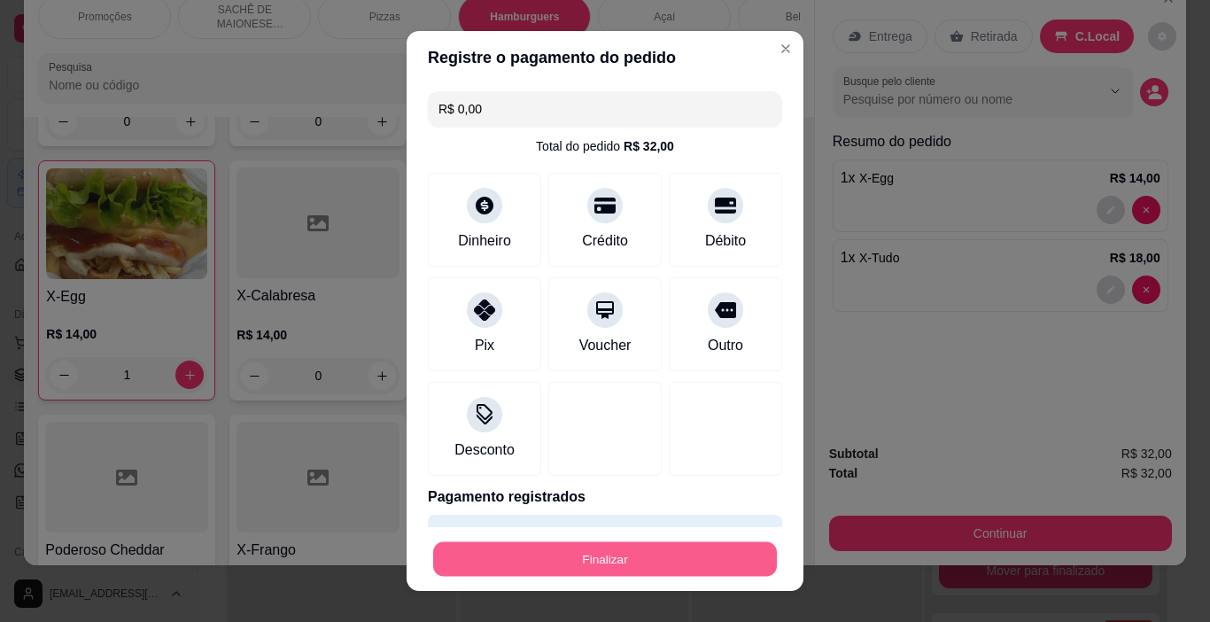
click at [725, 561] on button "Finalizar" at bounding box center [605, 559] width 344 height 35
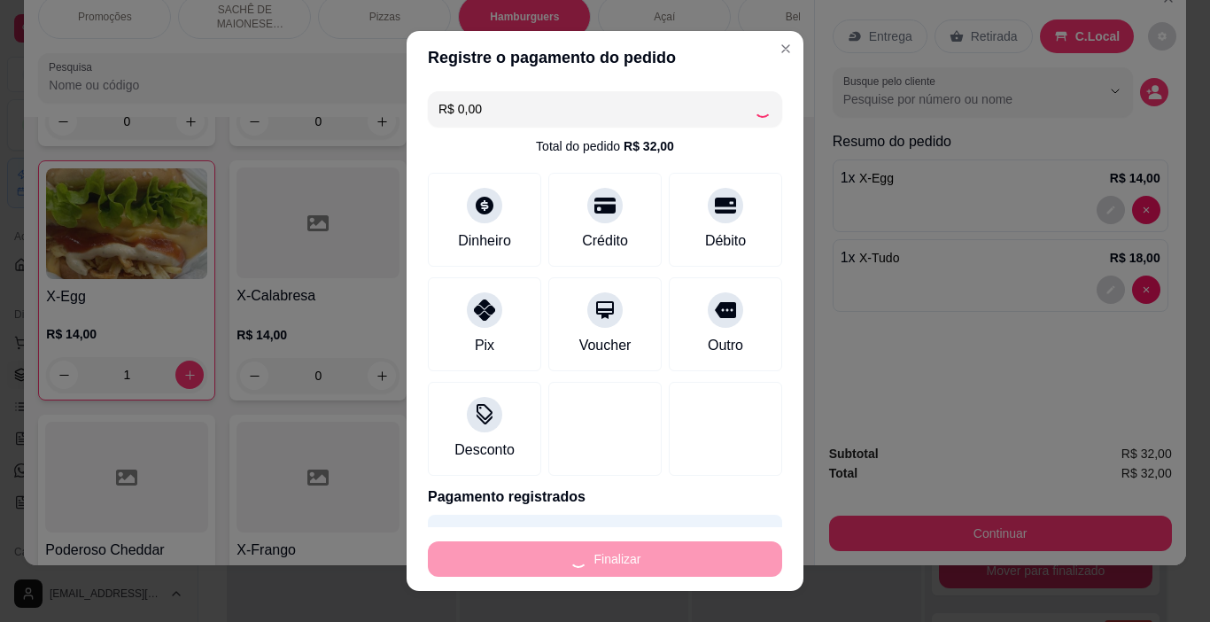
type input "0"
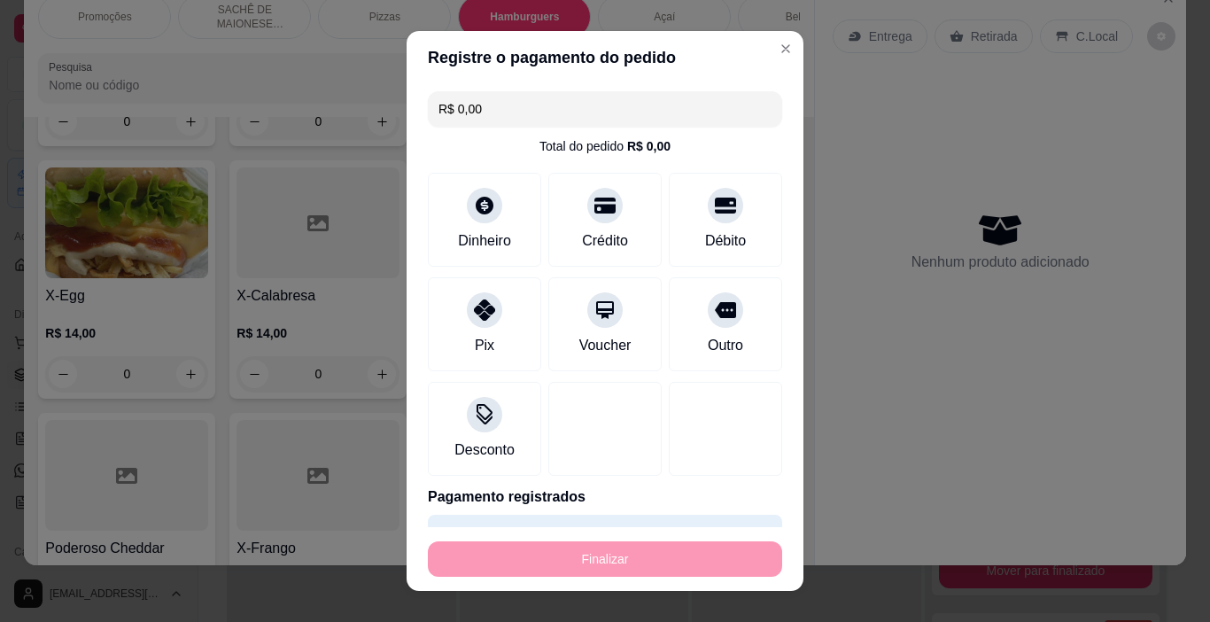
type input "-R$ 32,00"
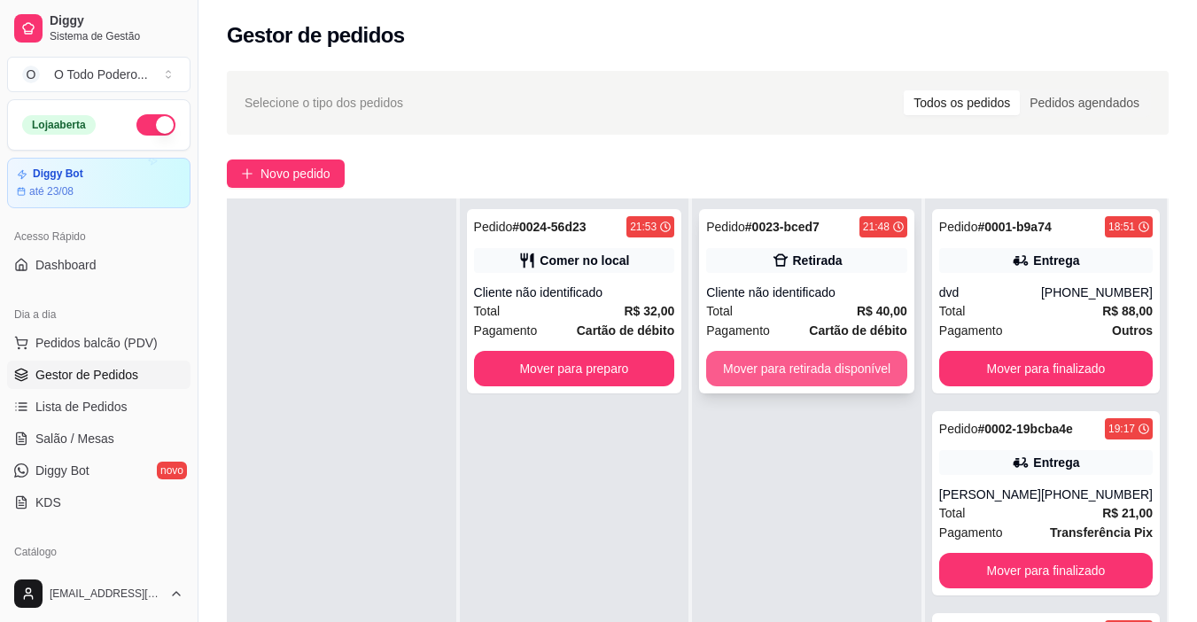
click at [739, 357] on button "Mover para retirada disponível" at bounding box center [806, 368] width 201 height 35
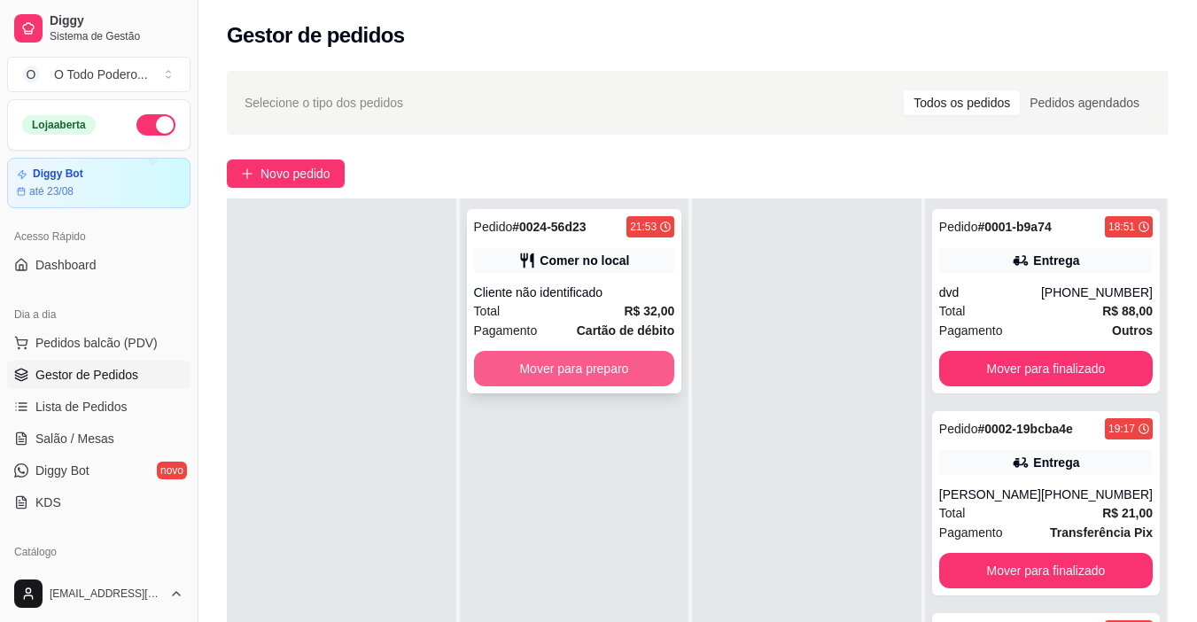
click at [645, 360] on button "Mover para preparo" at bounding box center [574, 368] width 201 height 35
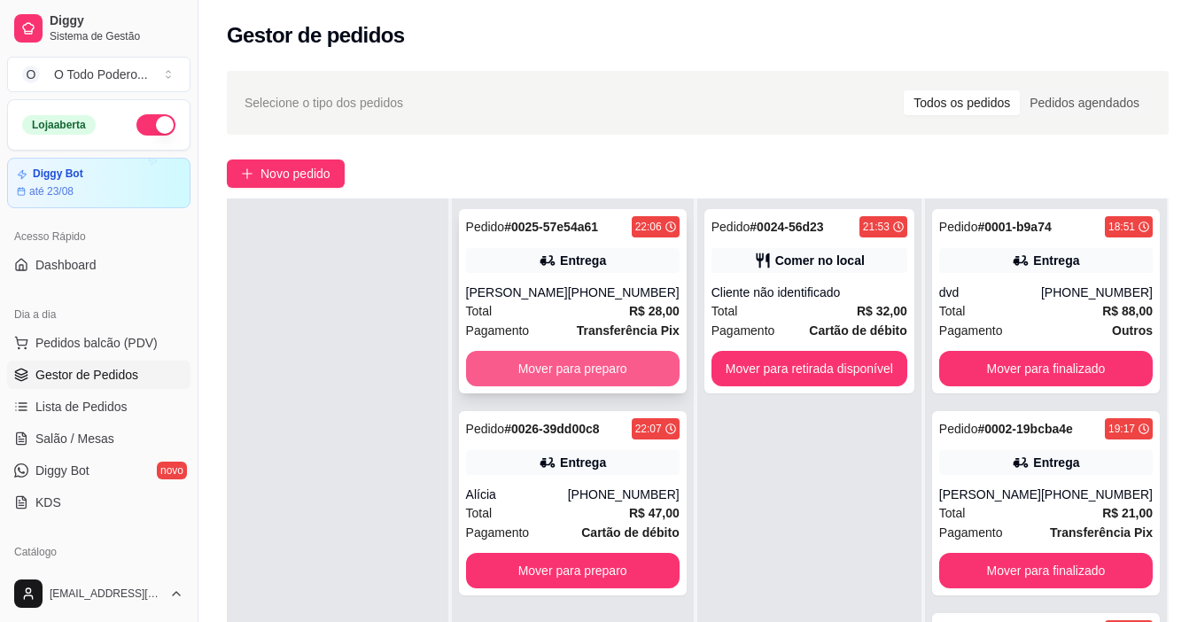
click at [608, 375] on button "Mover para preparo" at bounding box center [572, 368] width 213 height 35
click at [608, 375] on div "Mover para preparo" at bounding box center [572, 368] width 213 height 35
click at [578, 360] on button "Mover para preparo" at bounding box center [572, 368] width 213 height 35
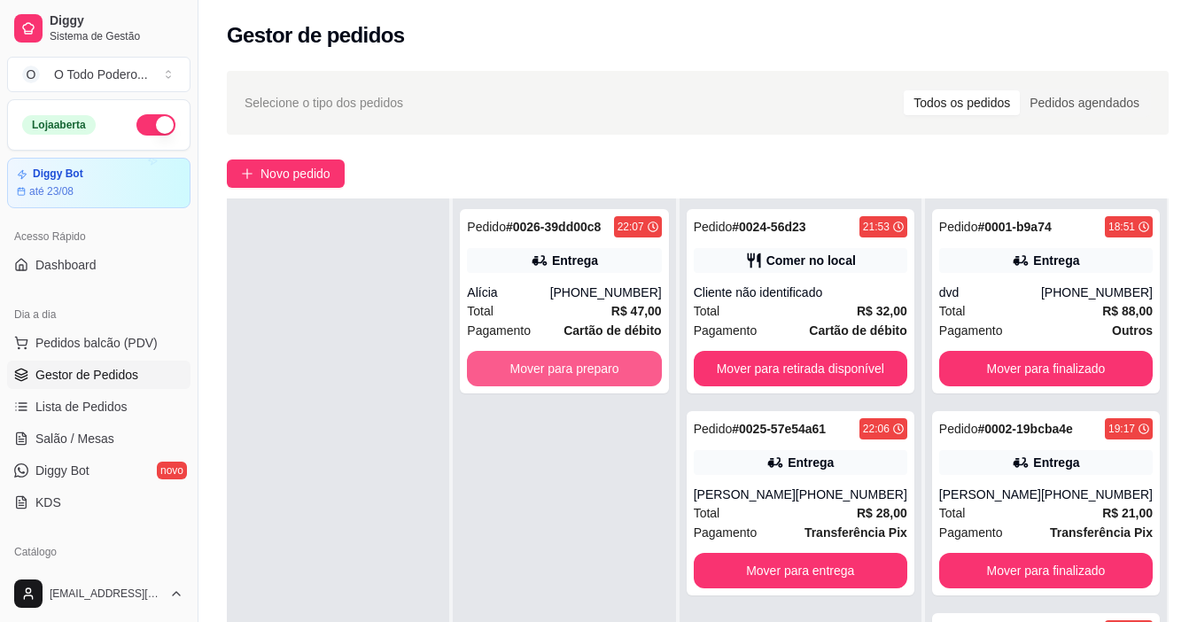
click at [578, 360] on button "Mover para preparo" at bounding box center [564, 368] width 194 height 35
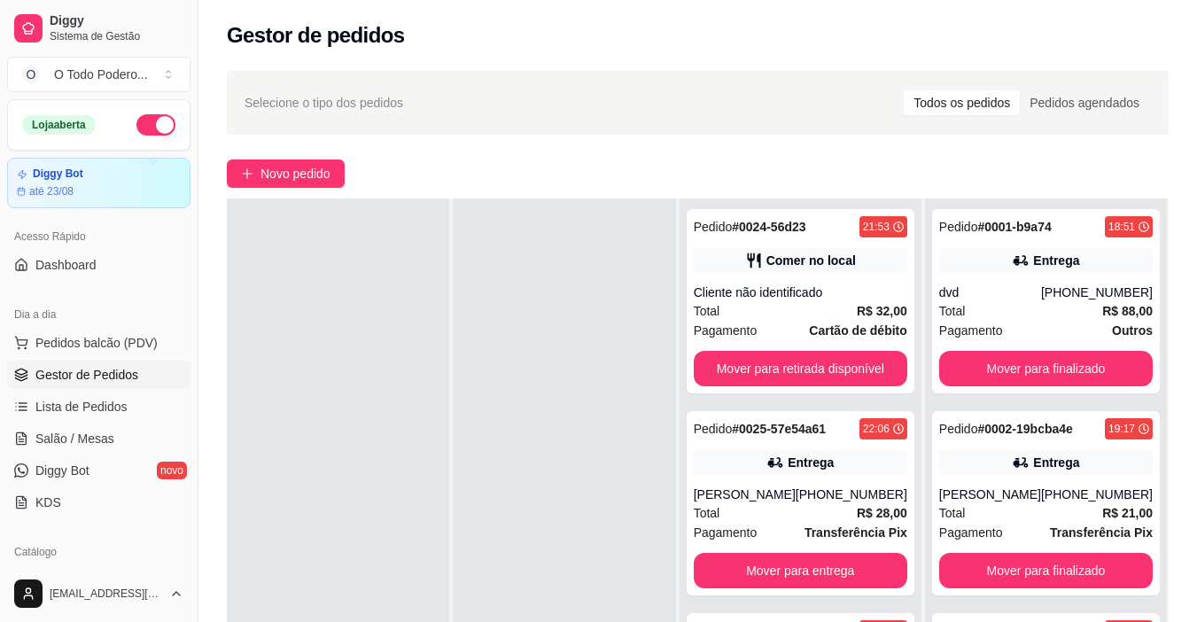
click at [1010, 193] on div "Selecione o tipo dos pedidos Todos os pedidos Pedidos agendados Novo pedido Pen…" at bounding box center [697, 450] width 998 height 781
click at [308, 175] on span "Novo pedido" at bounding box center [295, 173] width 70 height 19
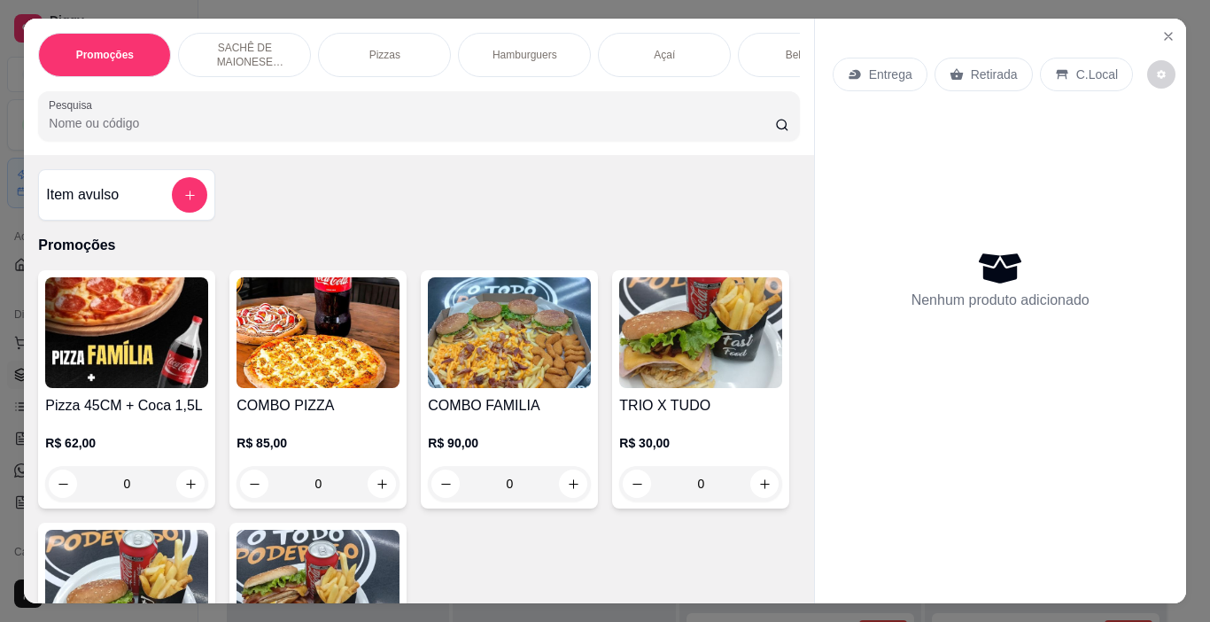
click at [514, 38] on div "Hamburguers" at bounding box center [524, 55] width 133 height 44
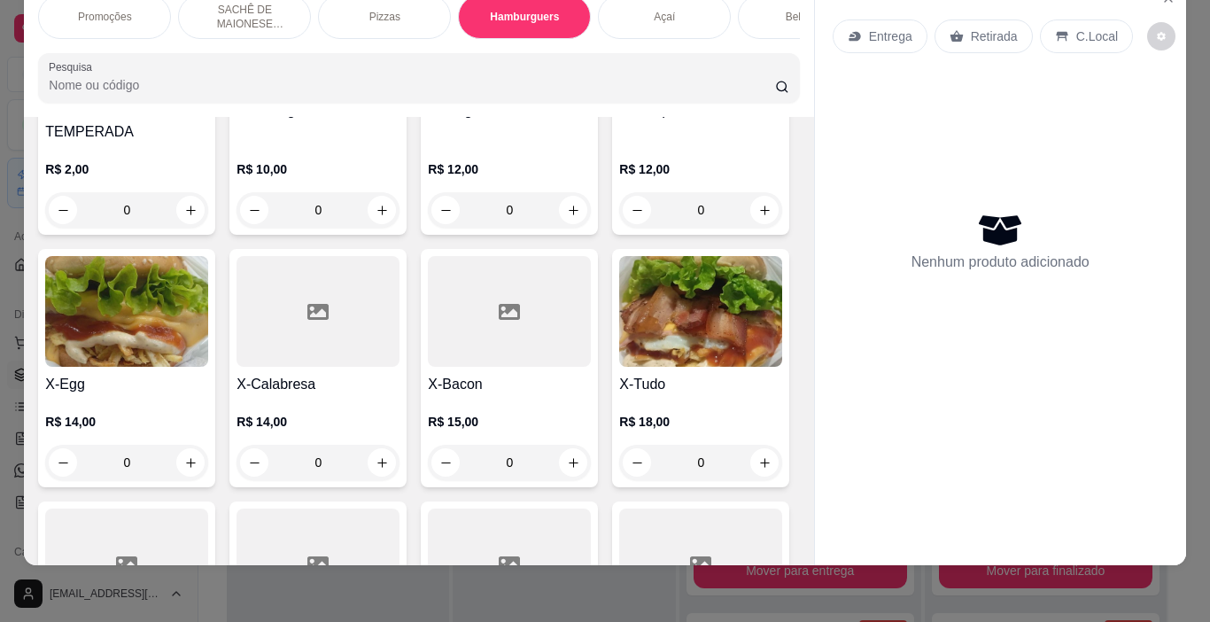
scroll to position [1802, 0]
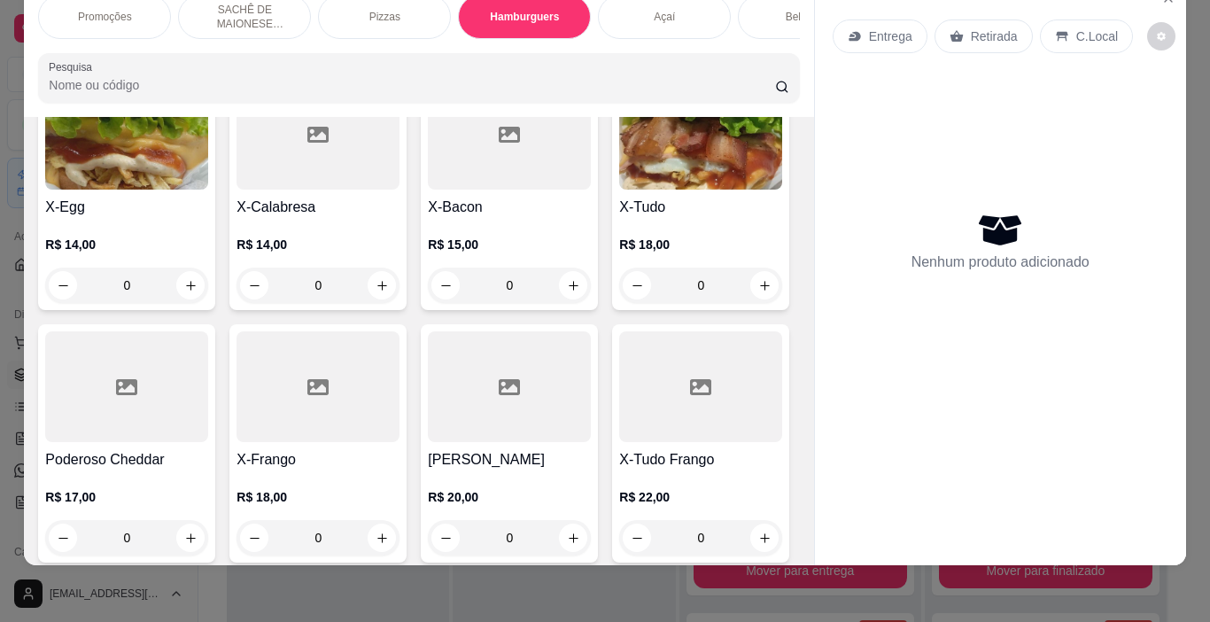
click at [619, 190] on img at bounding box center [700, 134] width 163 height 111
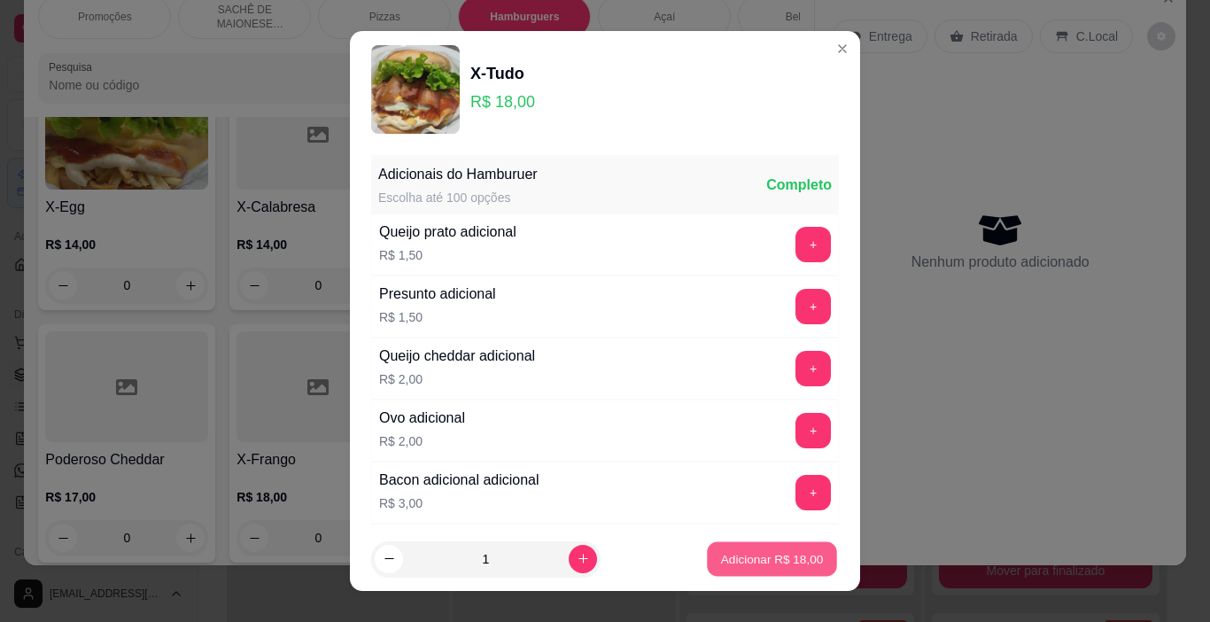
click at [790, 564] on p "Adicionar R$ 18,00" at bounding box center [772, 558] width 103 height 17
type input "1"
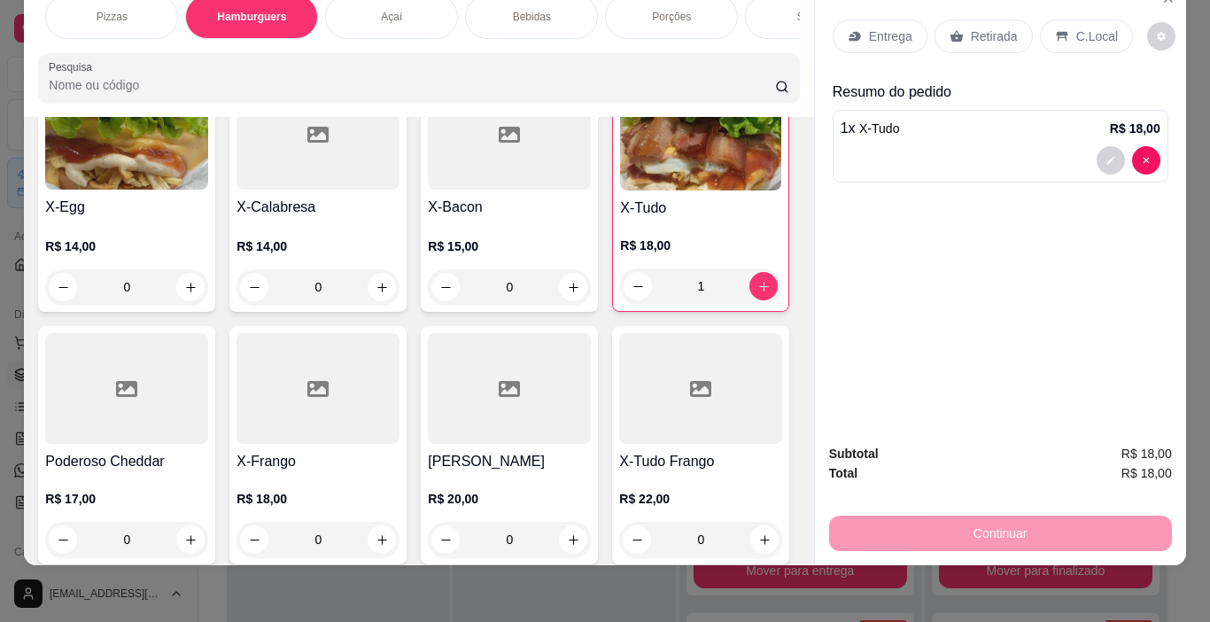
scroll to position [0, 319]
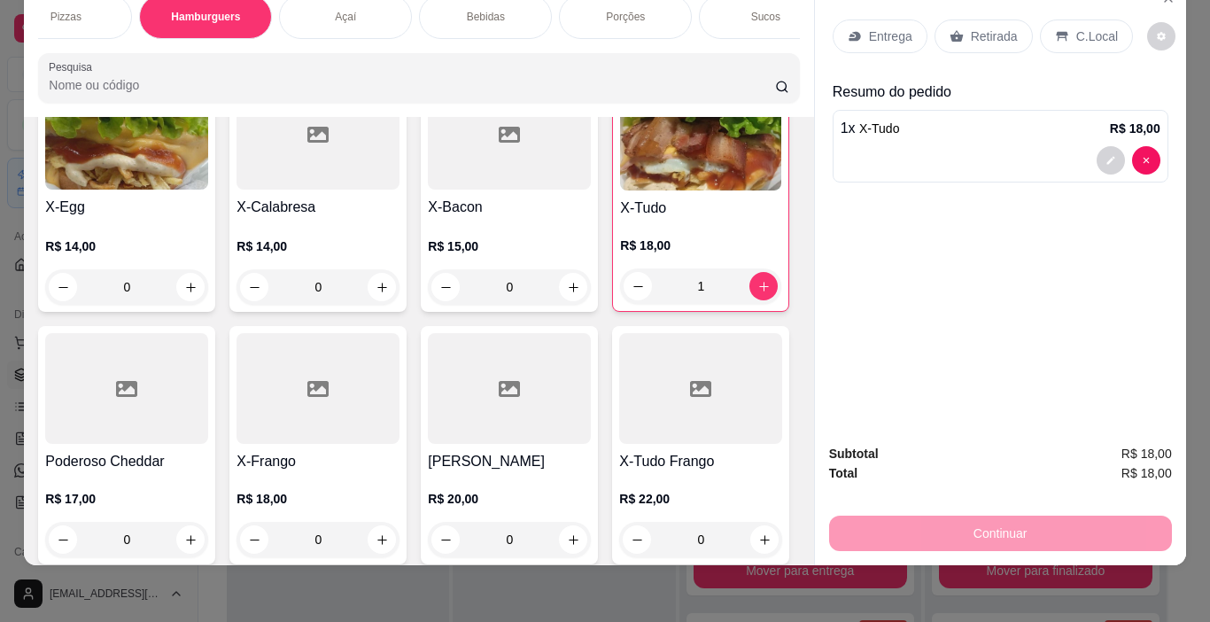
click at [725, 9] on div "Sucos" at bounding box center [765, 17] width 133 height 44
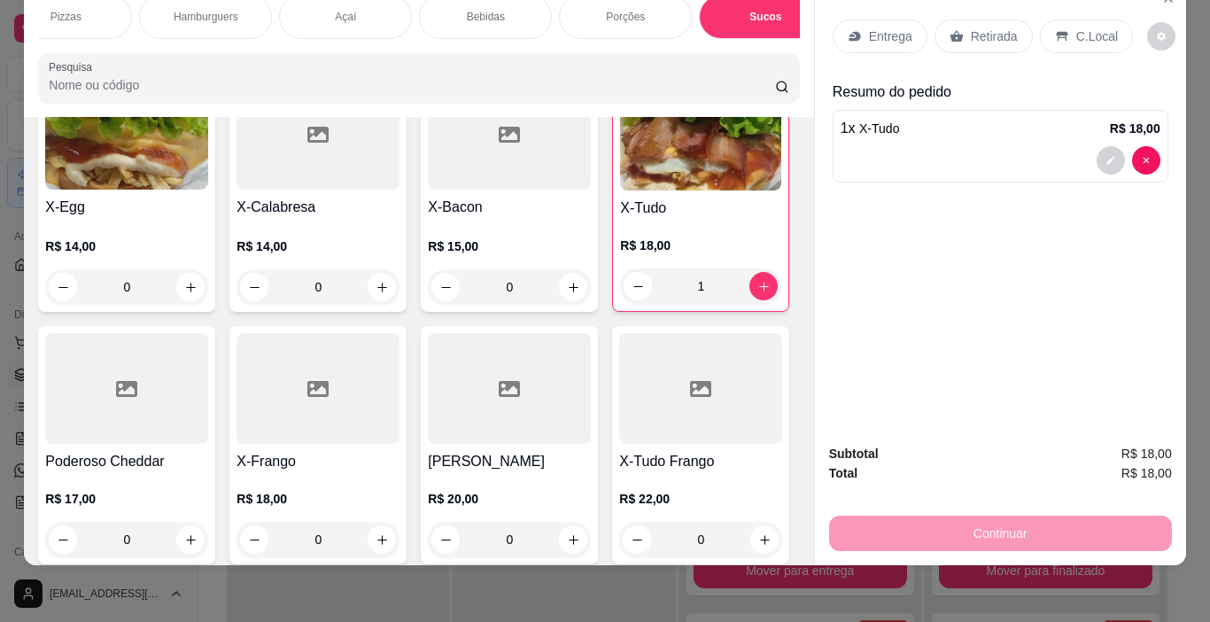
scroll to position [5800, 0]
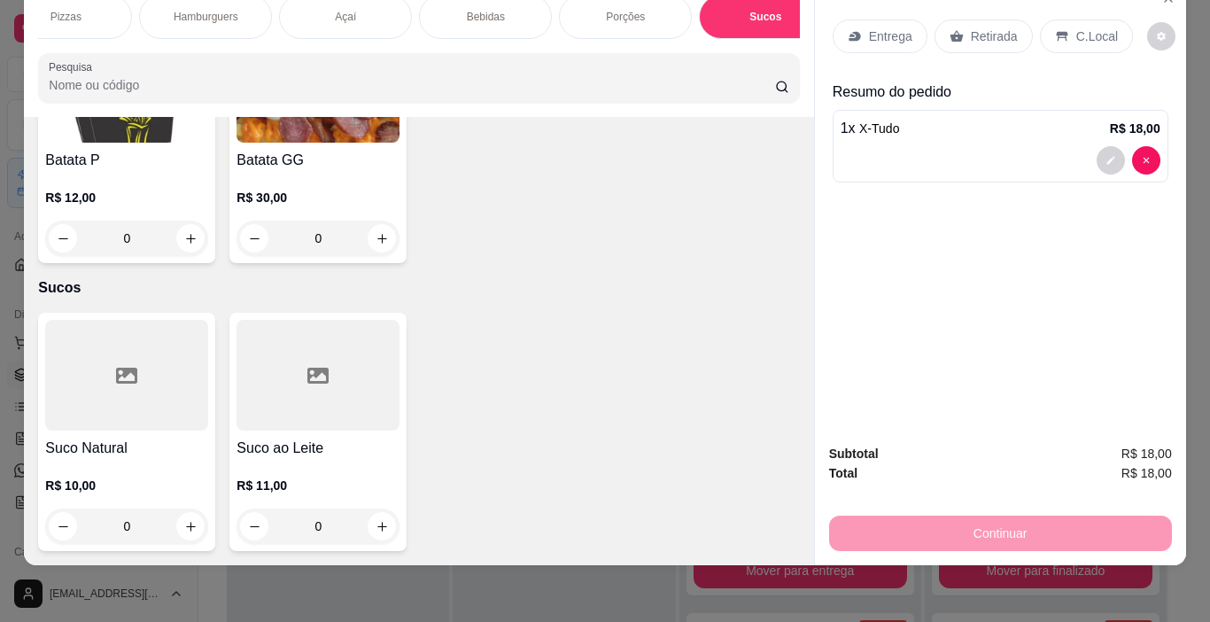
click at [253, 404] on div at bounding box center [317, 375] width 163 height 111
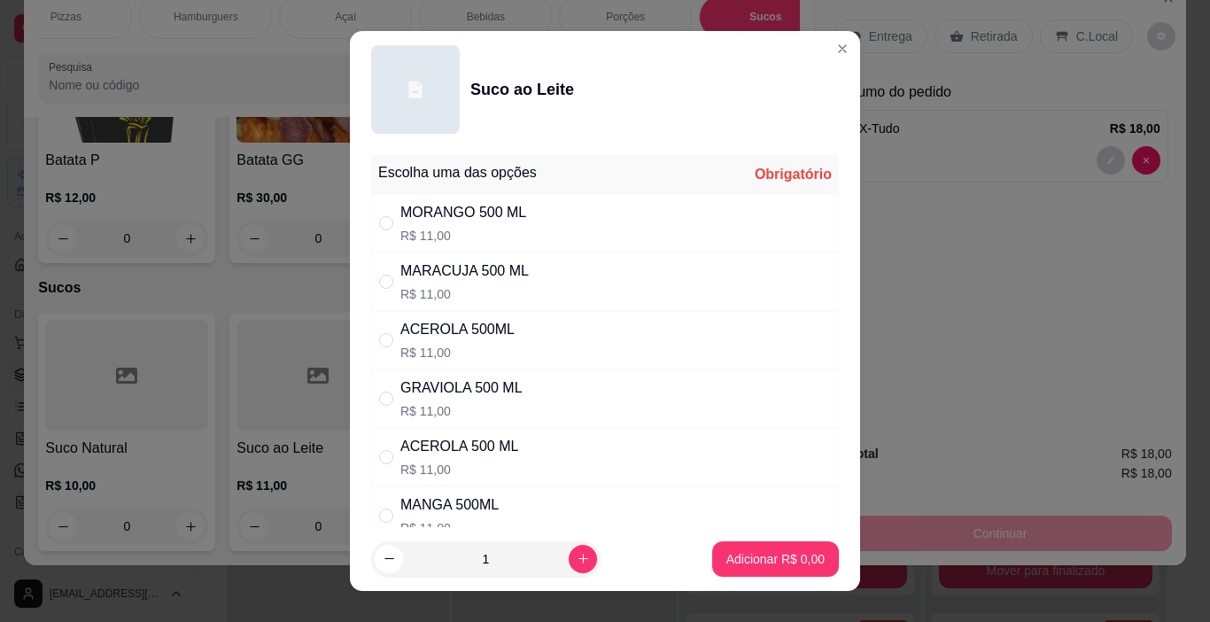
click at [490, 234] on p "R$ 11,00" at bounding box center [463, 236] width 126 height 18
radio input "true"
click at [786, 555] on p "Adicionar R$ 11,00" at bounding box center [772, 558] width 103 height 17
type input "1"
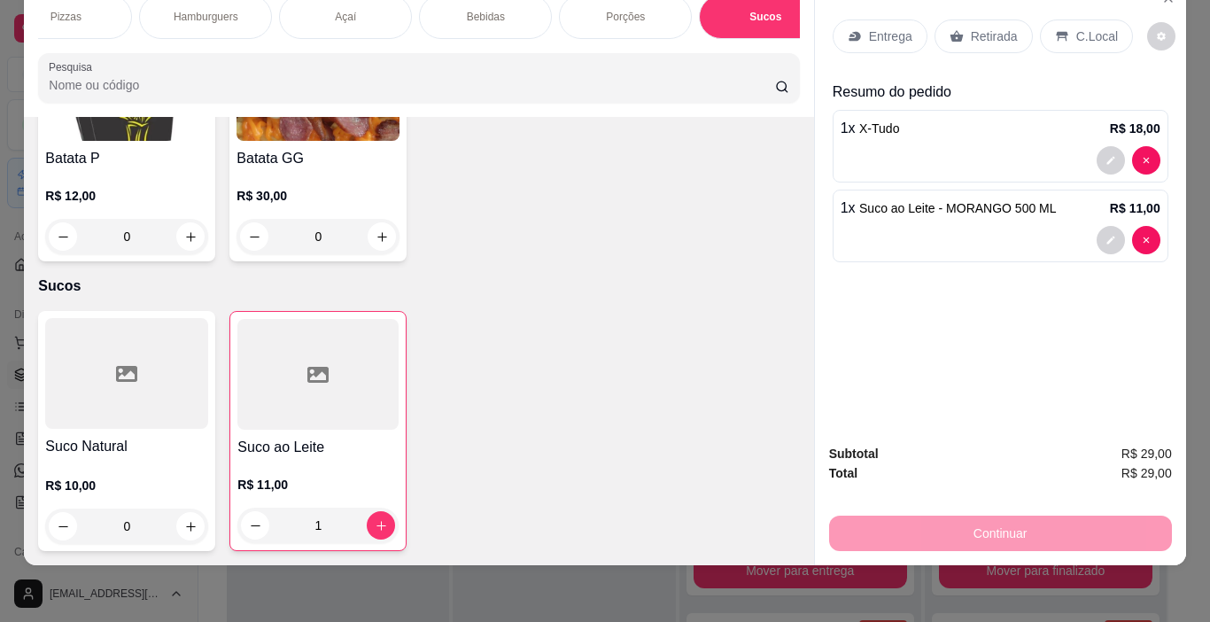
click at [903, 151] on div at bounding box center [1001, 160] width 320 height 28
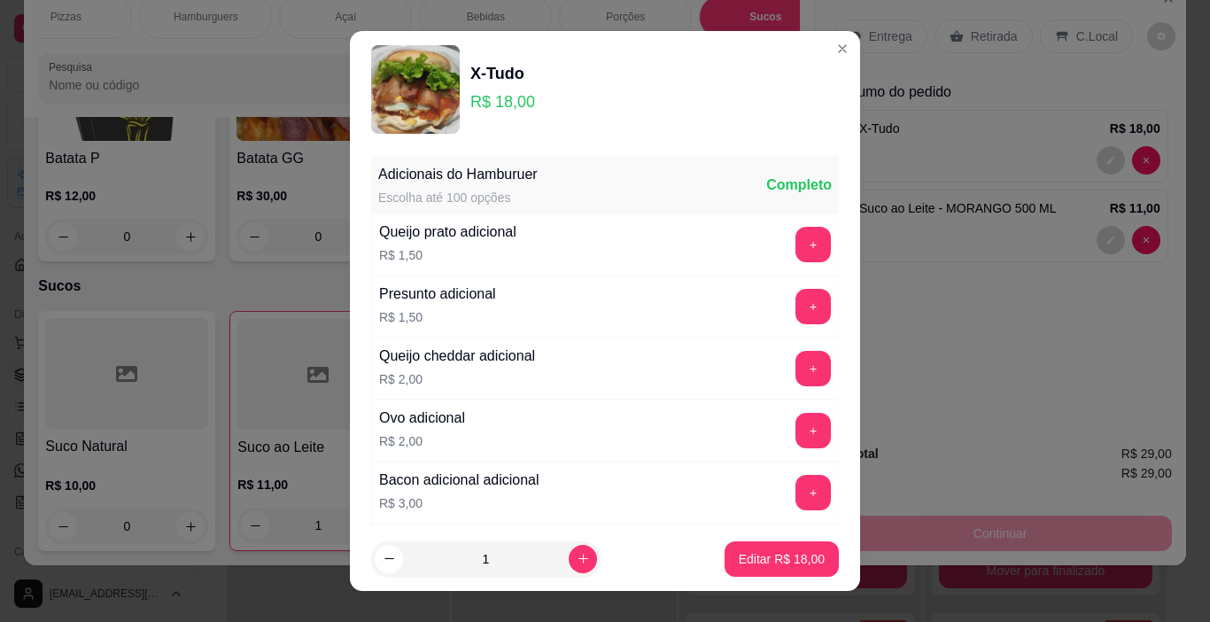
scroll to position [315, 0]
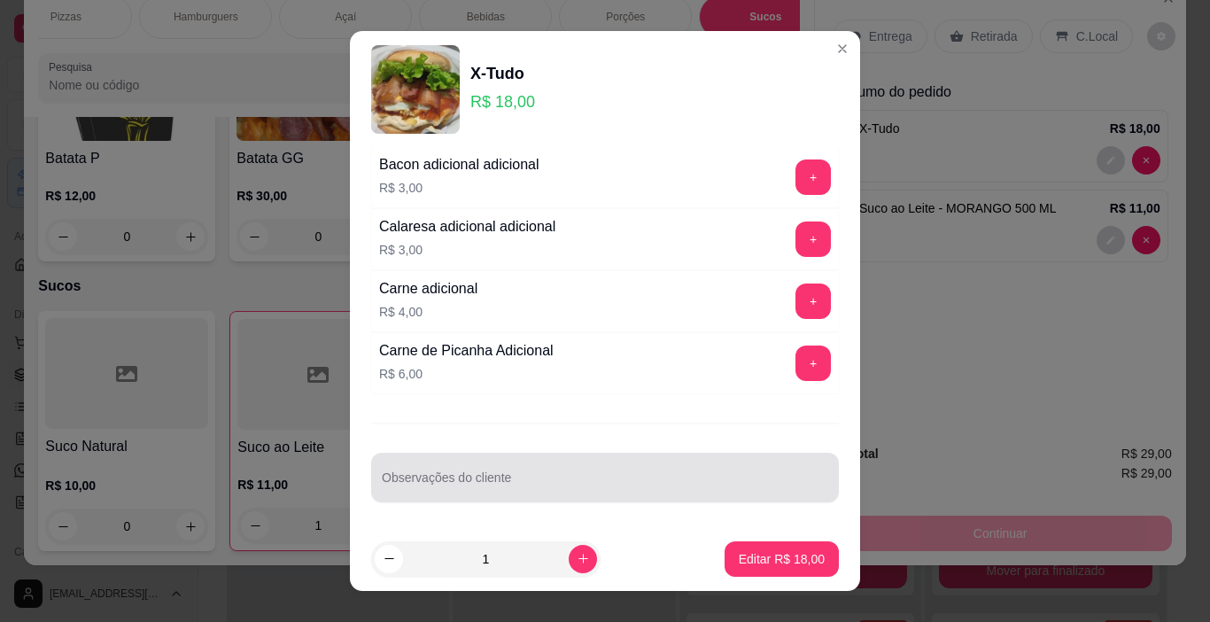
click at [519, 469] on div at bounding box center [605, 477] width 446 height 35
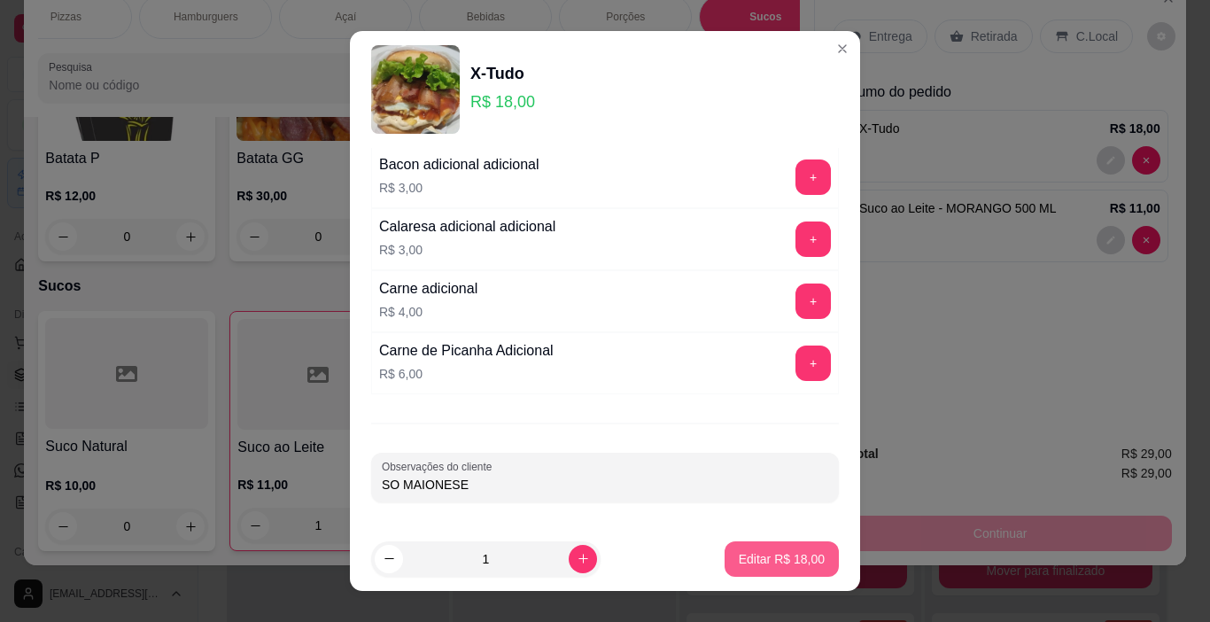
type input "SO MAIONESE"
click at [832, 547] on footer "1 Editar R$ 18,00" at bounding box center [605, 559] width 510 height 64
click at [776, 551] on p "Editar R$ 18,00" at bounding box center [781, 558] width 83 height 17
type input "0"
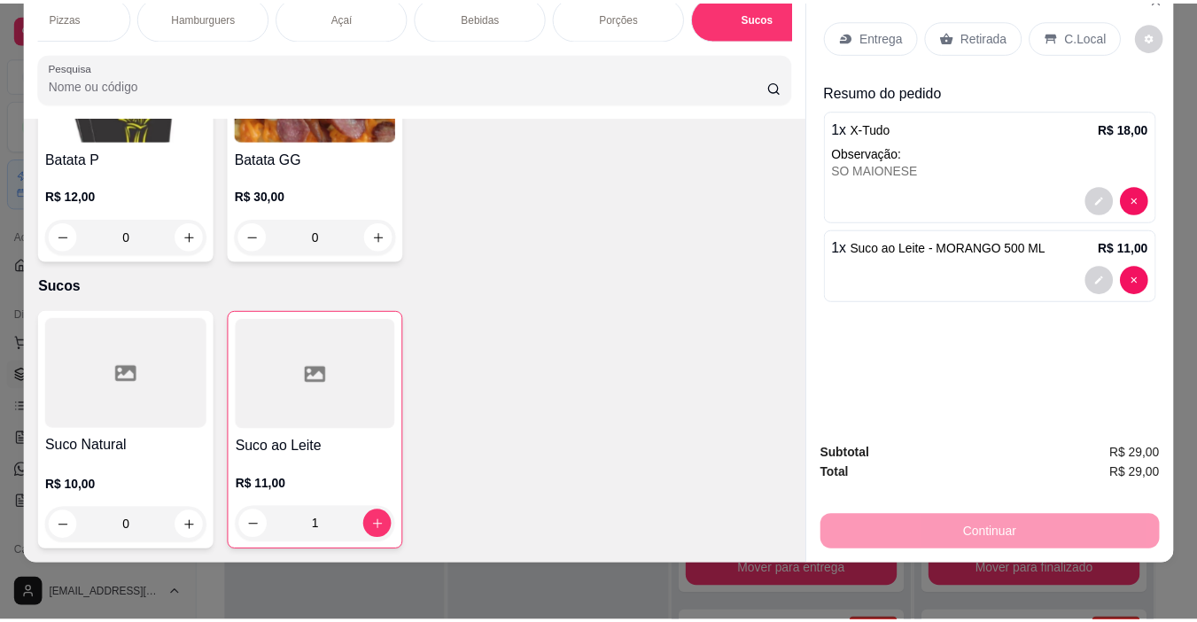
scroll to position [5798, 0]
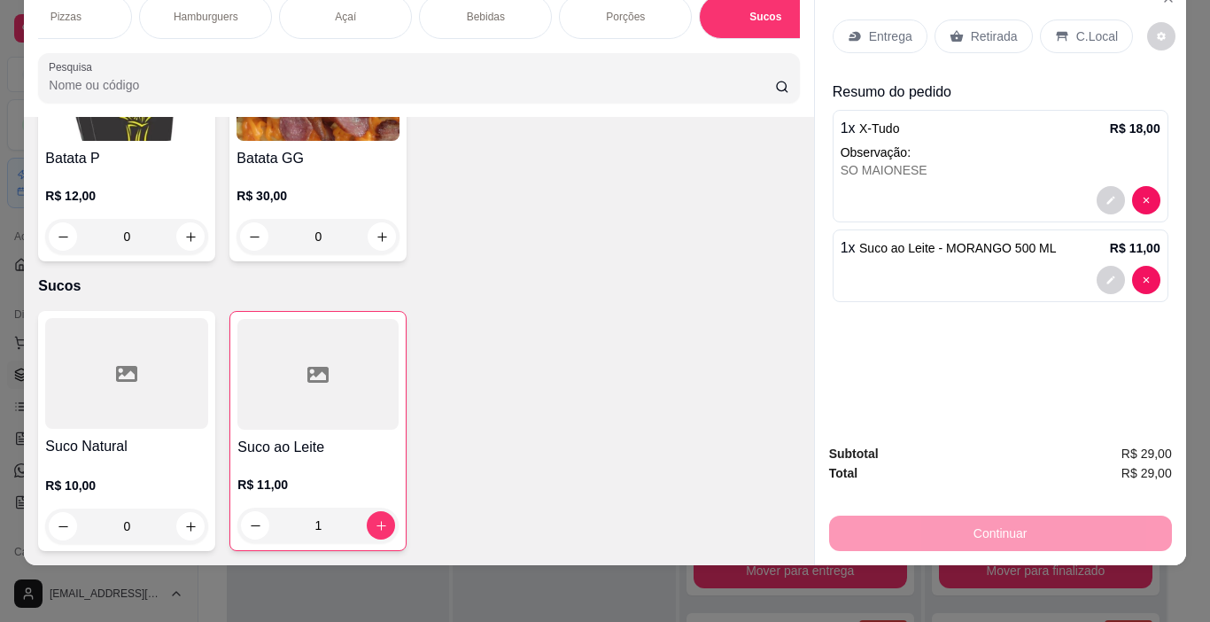
click at [977, 27] on p "Retirada" at bounding box center [994, 36] width 47 height 18
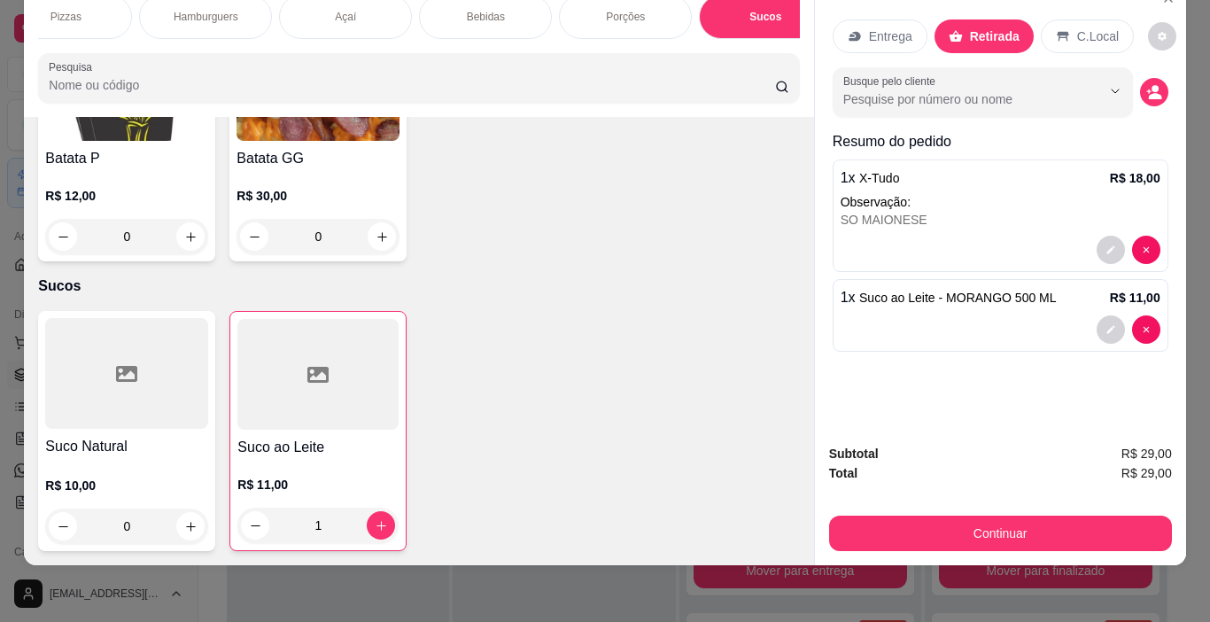
click at [1086, 27] on p "C.Local" at bounding box center [1098, 36] width 42 height 18
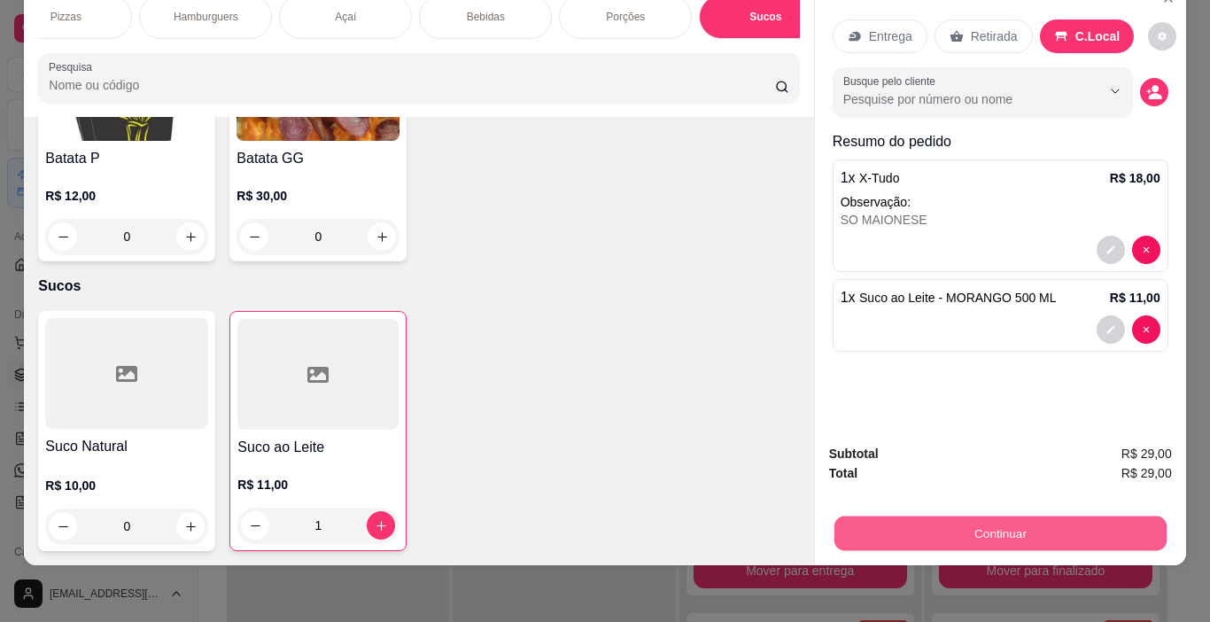
click at [1091, 536] on button "Continuar" at bounding box center [999, 533] width 332 height 35
click at [1054, 515] on button "Continuar" at bounding box center [1000, 532] width 343 height 35
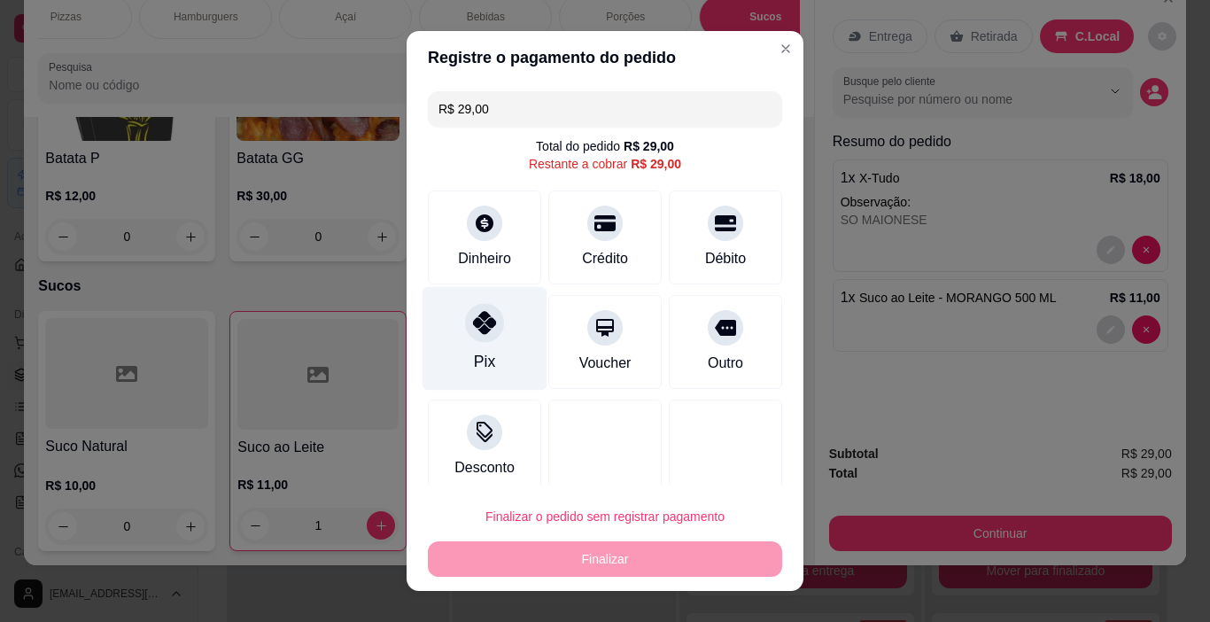
click at [484, 316] on icon at bounding box center [484, 322] width 23 height 23
type input "R$ 0,00"
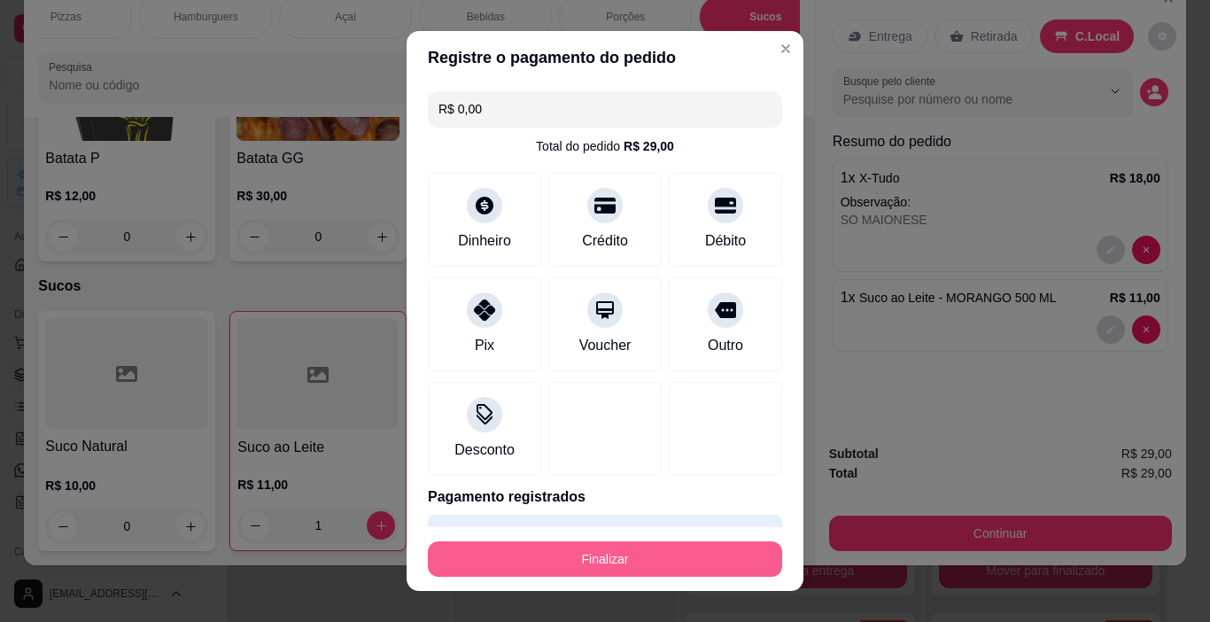
click at [616, 560] on button "Finalizar" at bounding box center [605, 558] width 354 height 35
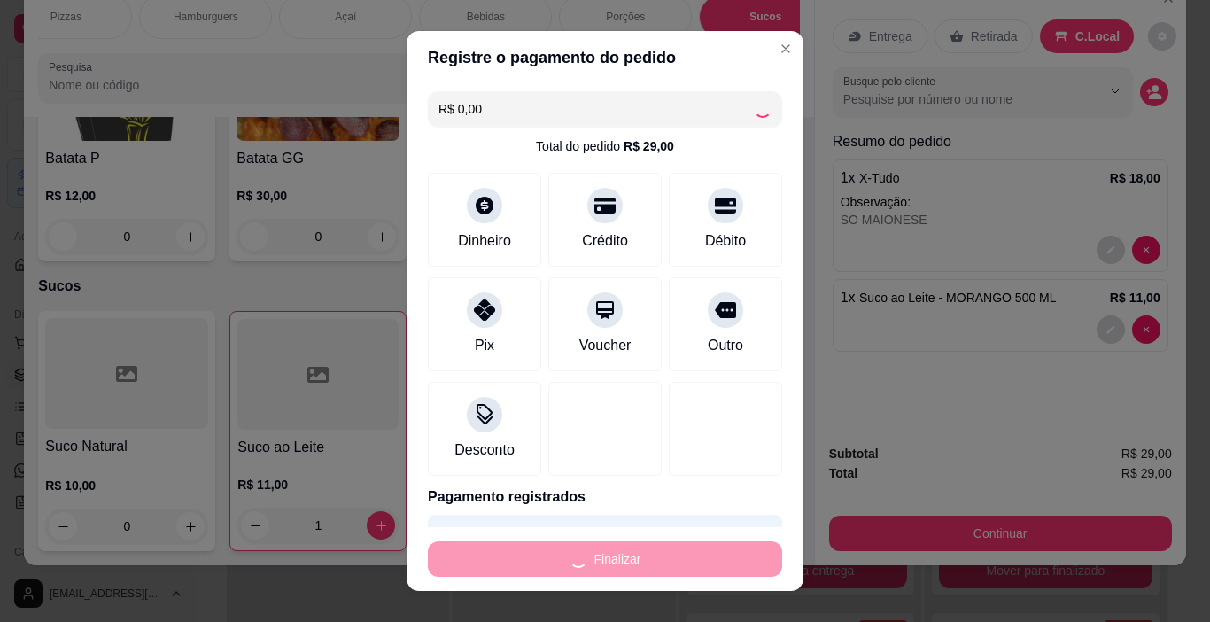
type input "0"
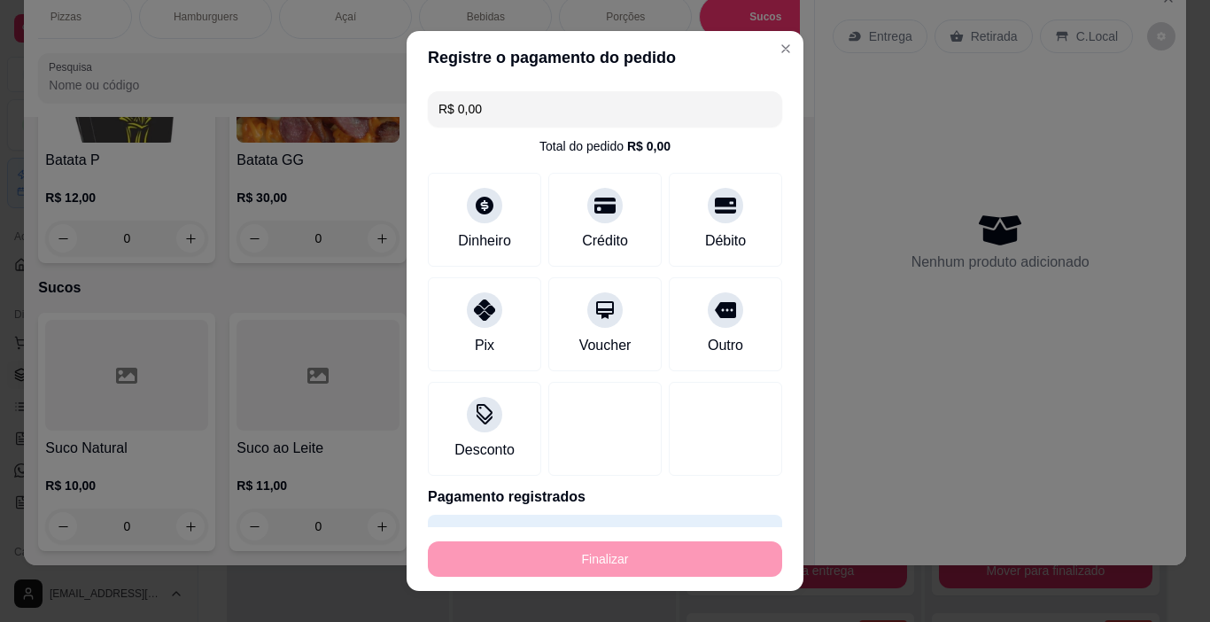
type input "-R$ 29,00"
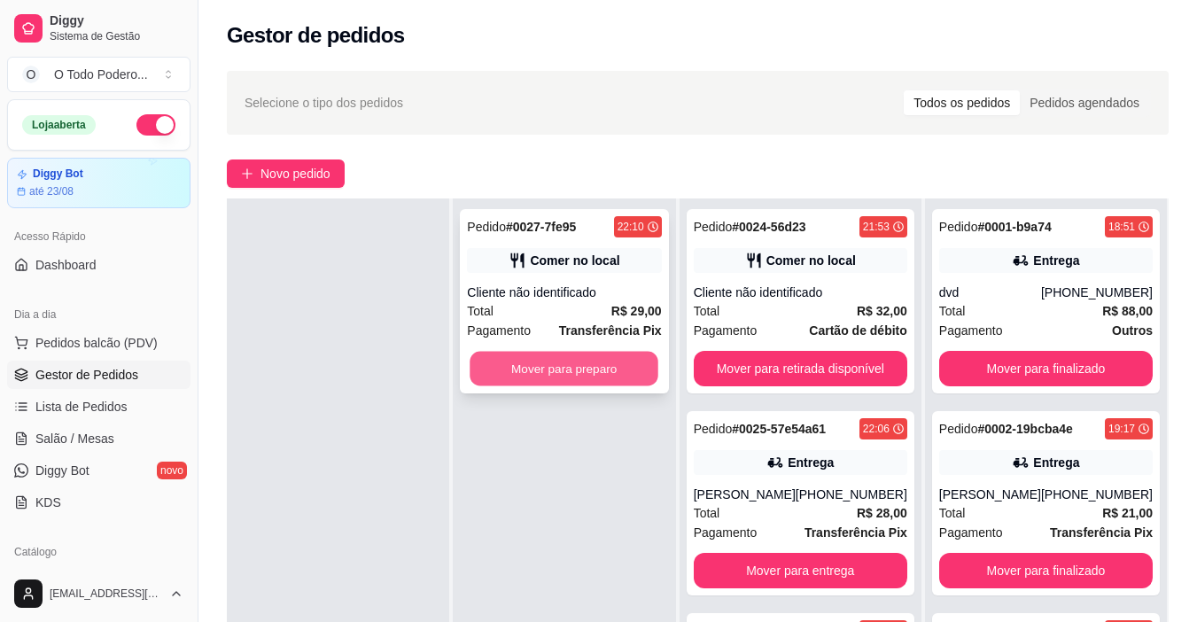
click at [533, 374] on button "Mover para preparo" at bounding box center [564, 369] width 189 height 35
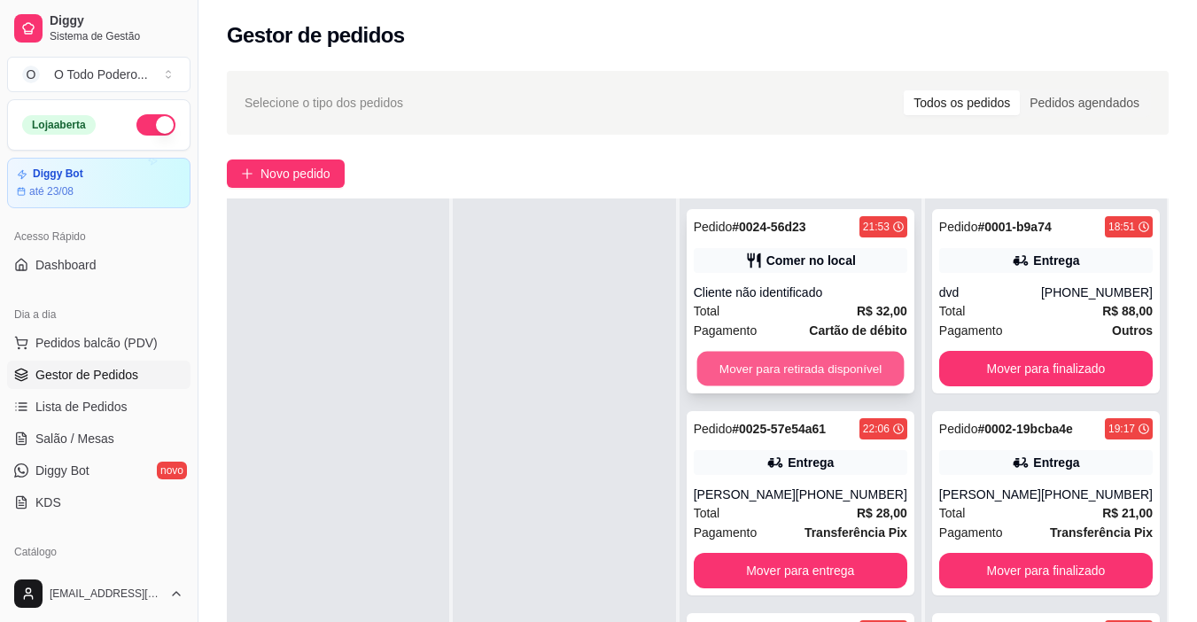
click at [852, 363] on button "Mover para retirada disponível" at bounding box center [799, 369] width 207 height 35
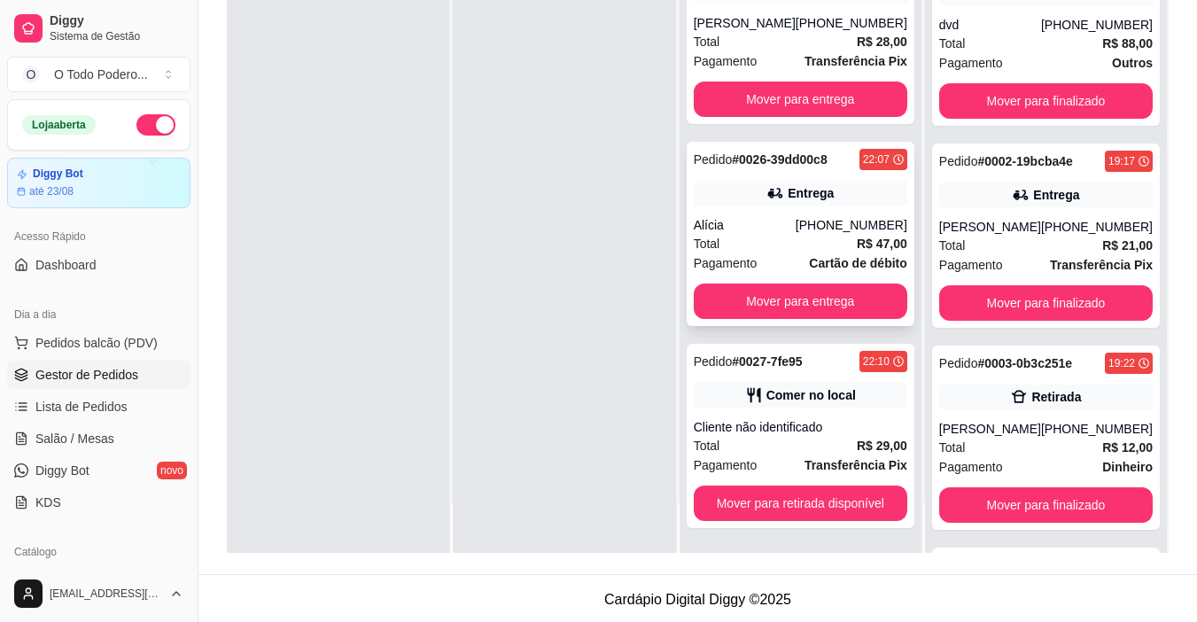
scroll to position [270, 0]
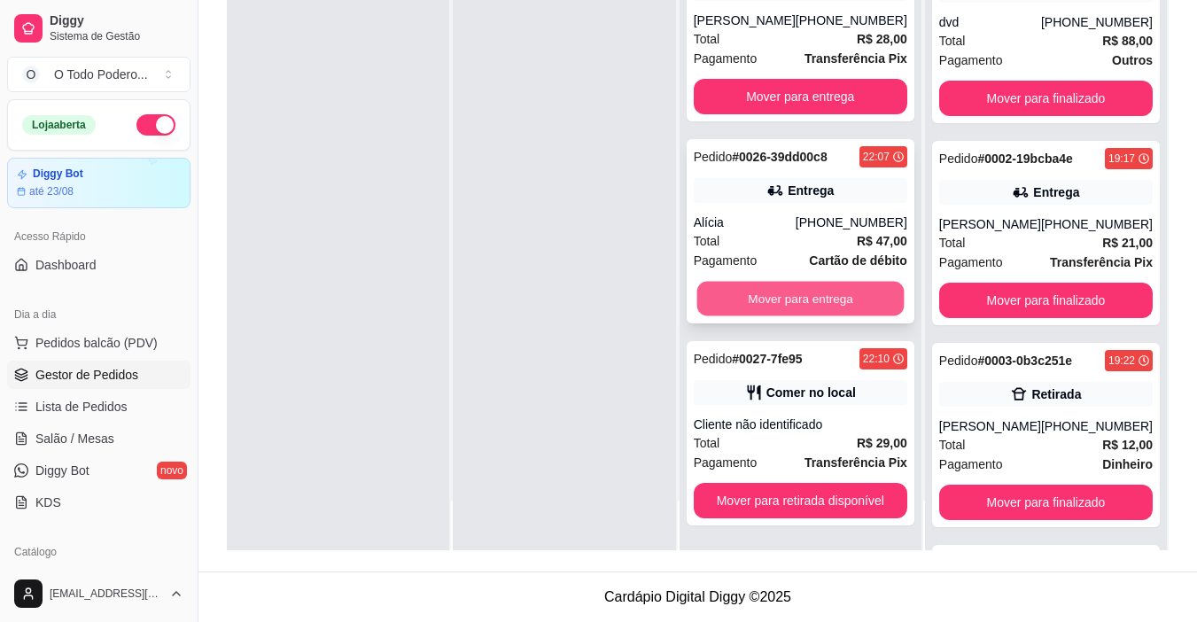
click at [781, 292] on button "Mover para entrega" at bounding box center [799, 299] width 207 height 35
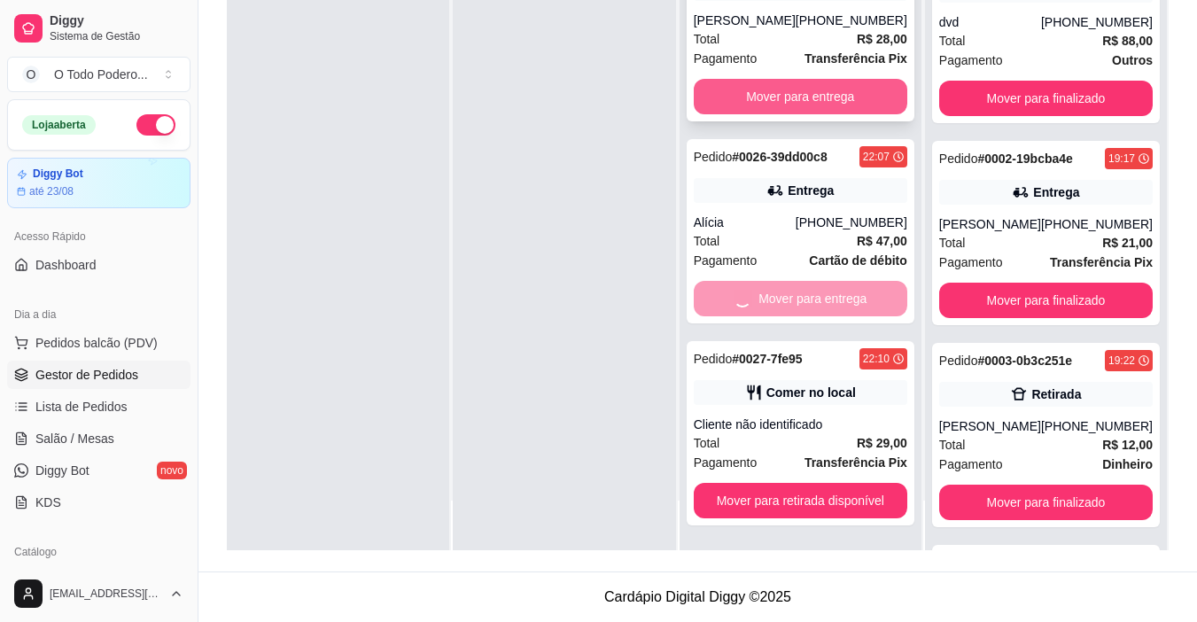
scroll to position [0, 0]
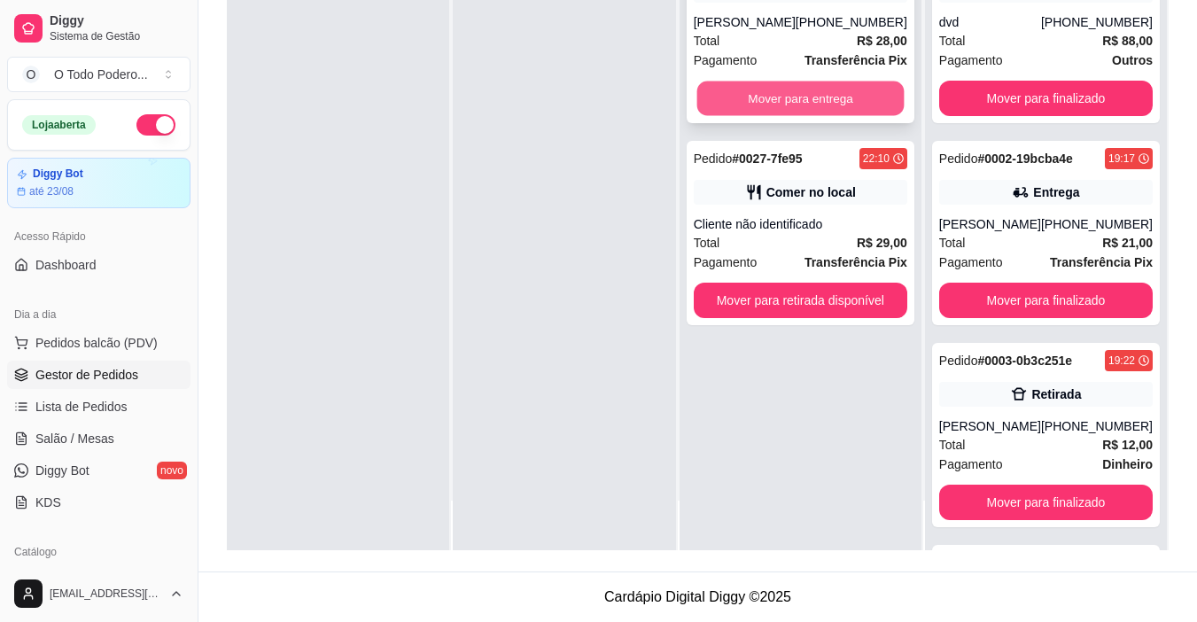
click at [784, 104] on button "Mover para entrega" at bounding box center [799, 98] width 207 height 35
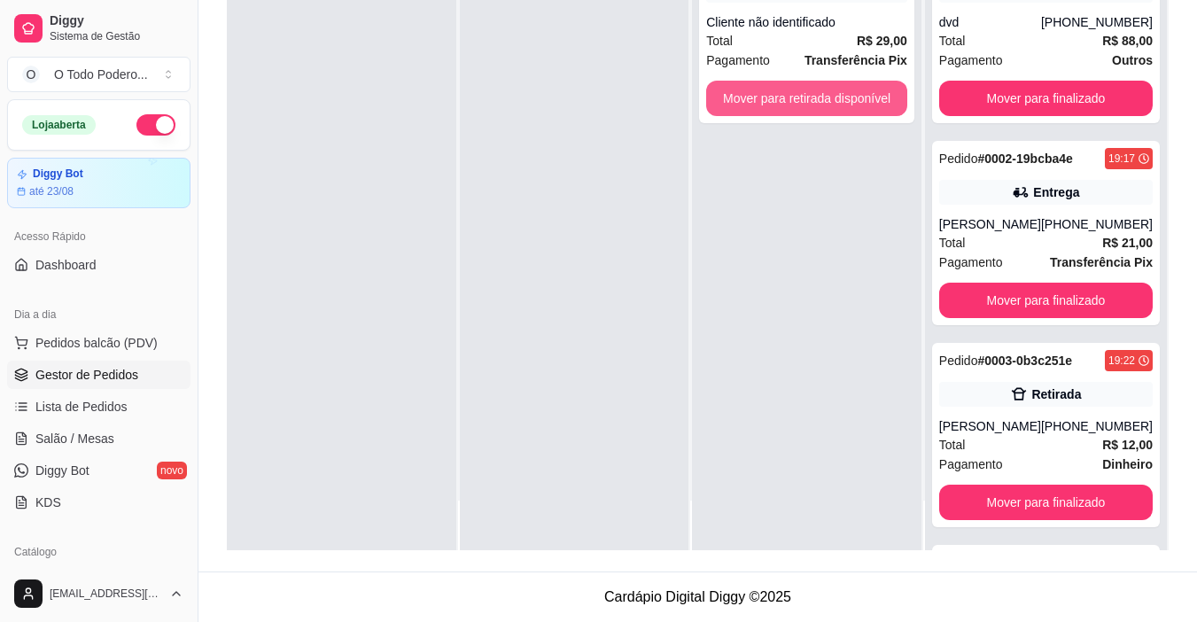
click at [784, 104] on button "Mover para retirada disponível" at bounding box center [806, 98] width 201 height 35
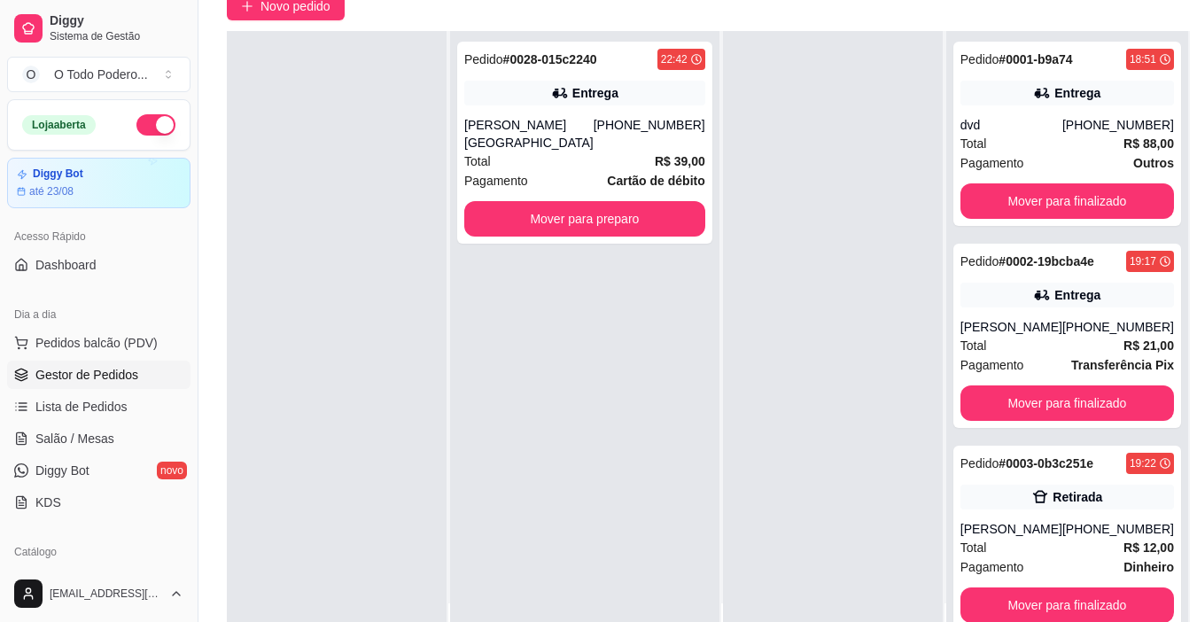
scroll to position [270, 0]
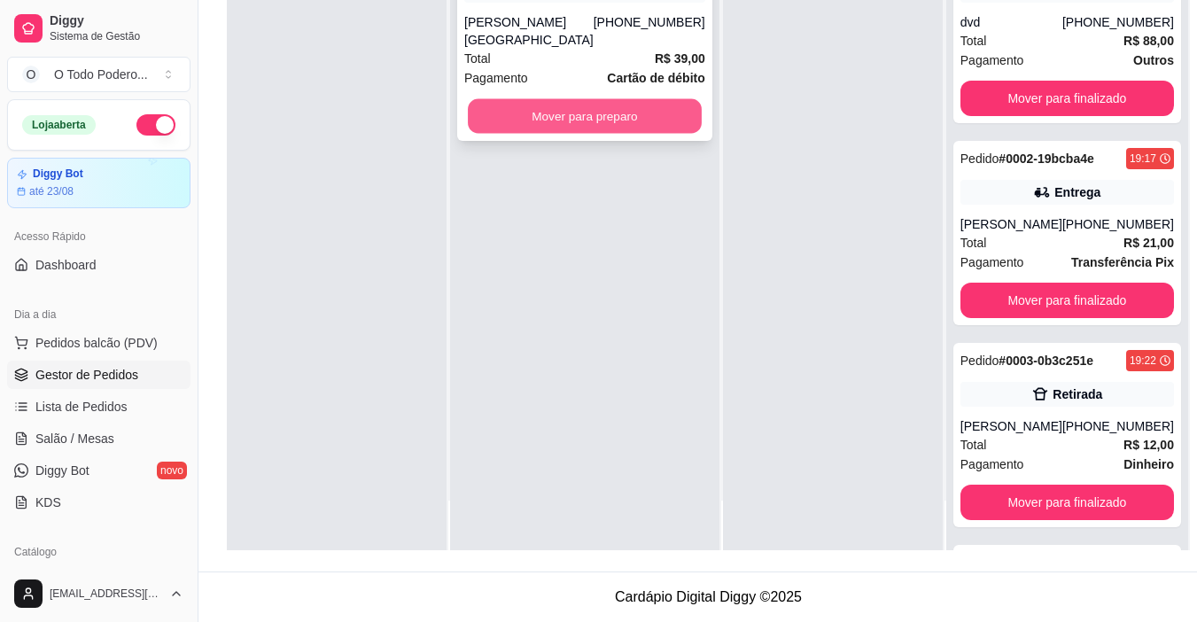
click at [535, 109] on button "Mover para preparo" at bounding box center [585, 116] width 234 height 35
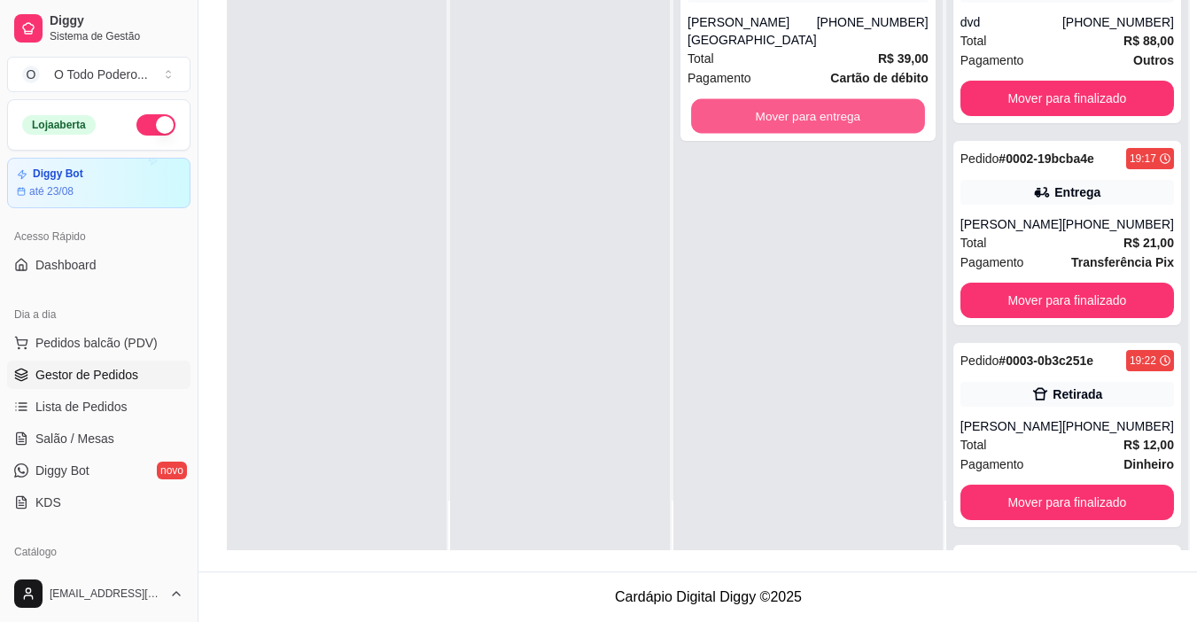
click at [773, 109] on button "Mover para entrega" at bounding box center [808, 116] width 234 height 35
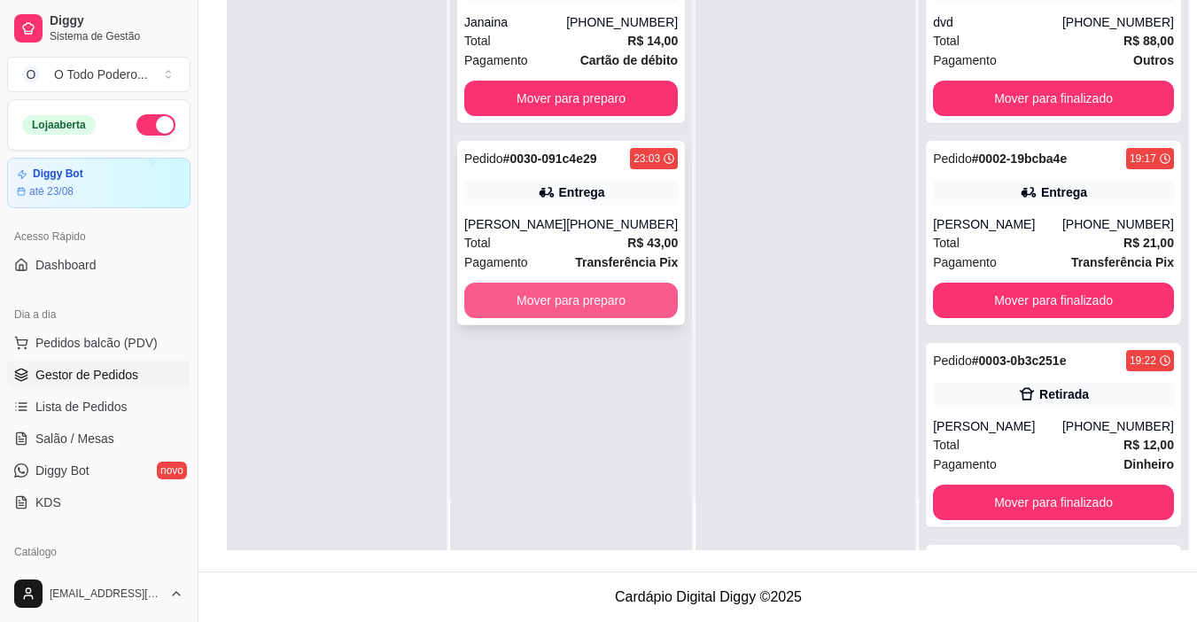
click at [598, 283] on button "Mover para preparo" at bounding box center [570, 300] width 213 height 35
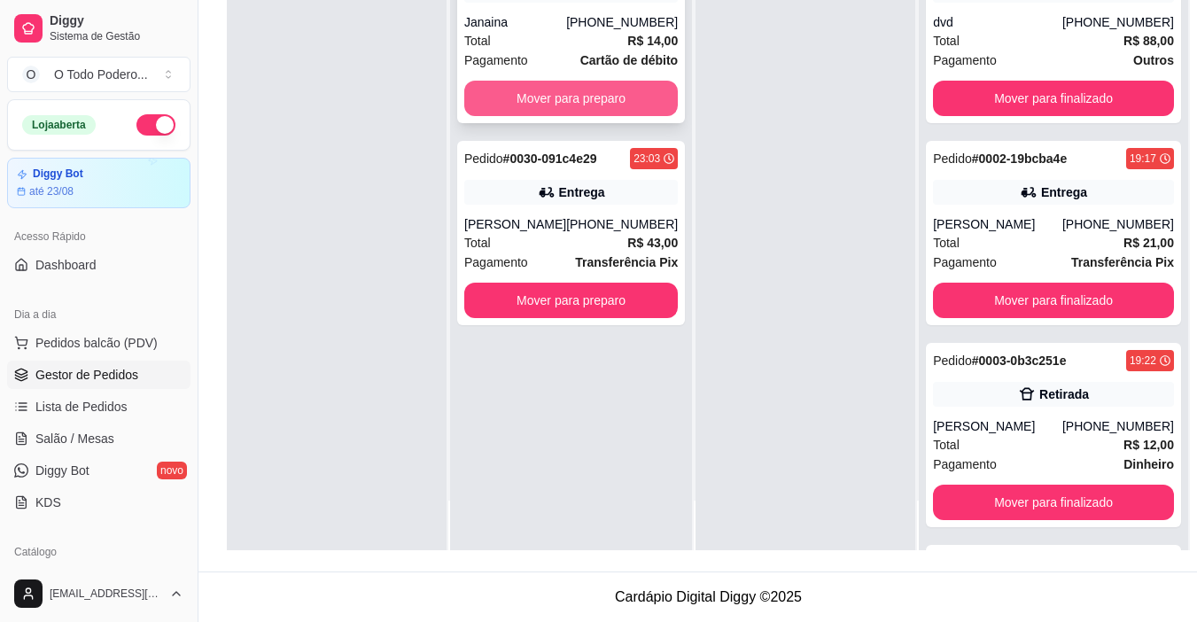
click at [616, 113] on button "Mover para preparo" at bounding box center [570, 98] width 213 height 35
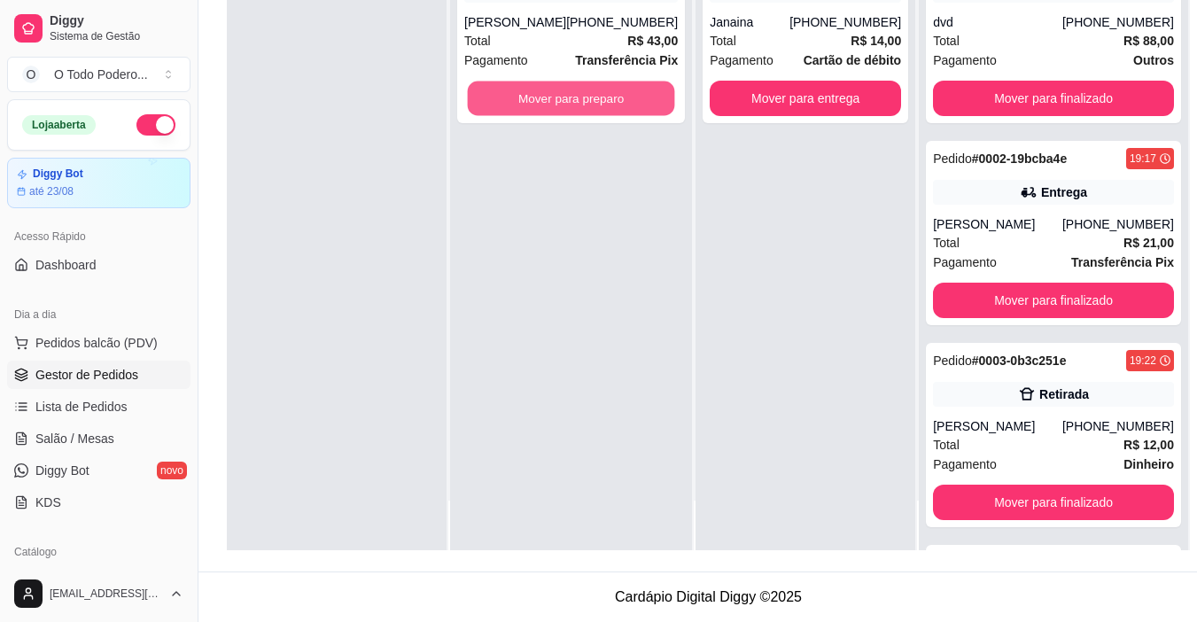
click at [616, 113] on button "Mover para preparo" at bounding box center [571, 98] width 207 height 35
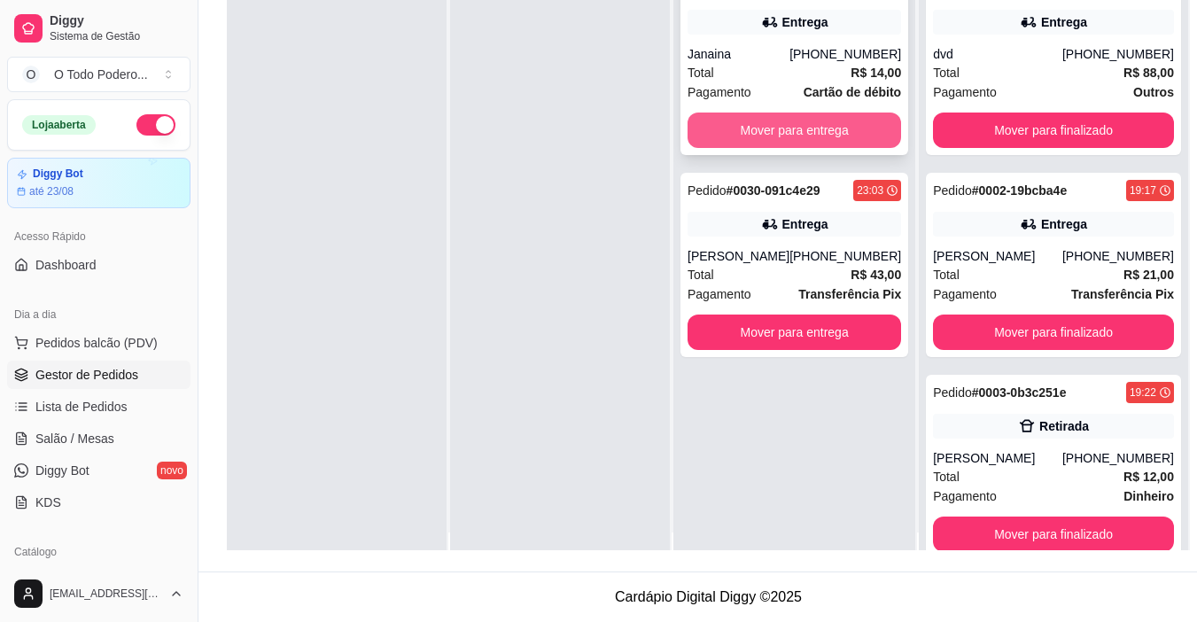
scroll to position [0, 0]
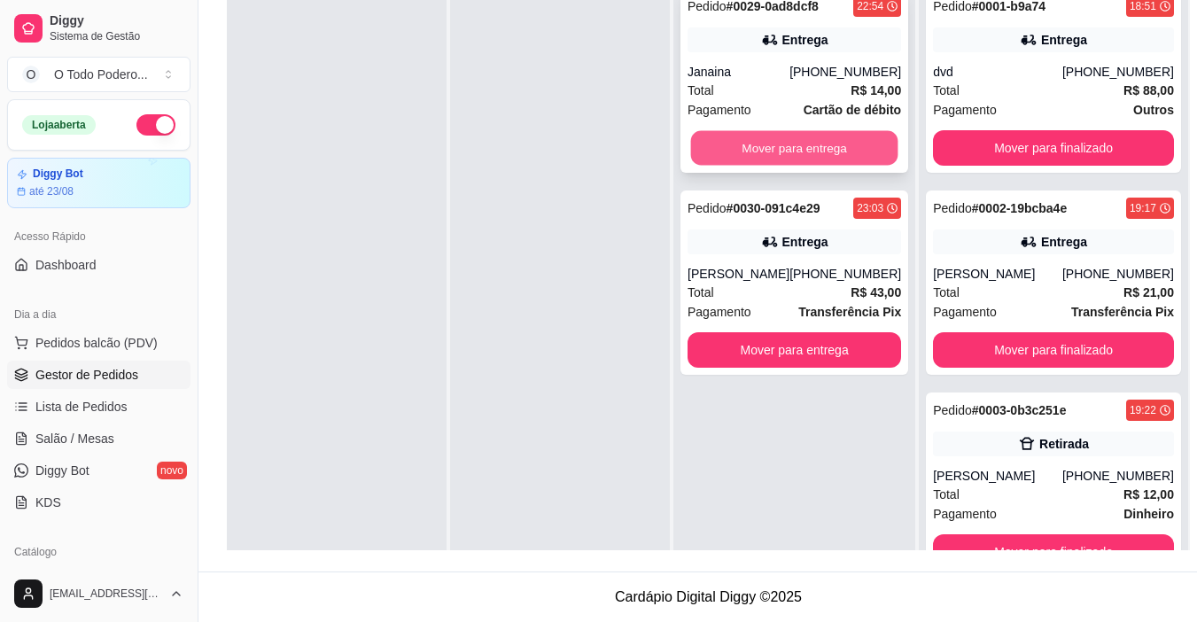
click at [812, 143] on button "Mover para entrega" at bounding box center [794, 148] width 207 height 35
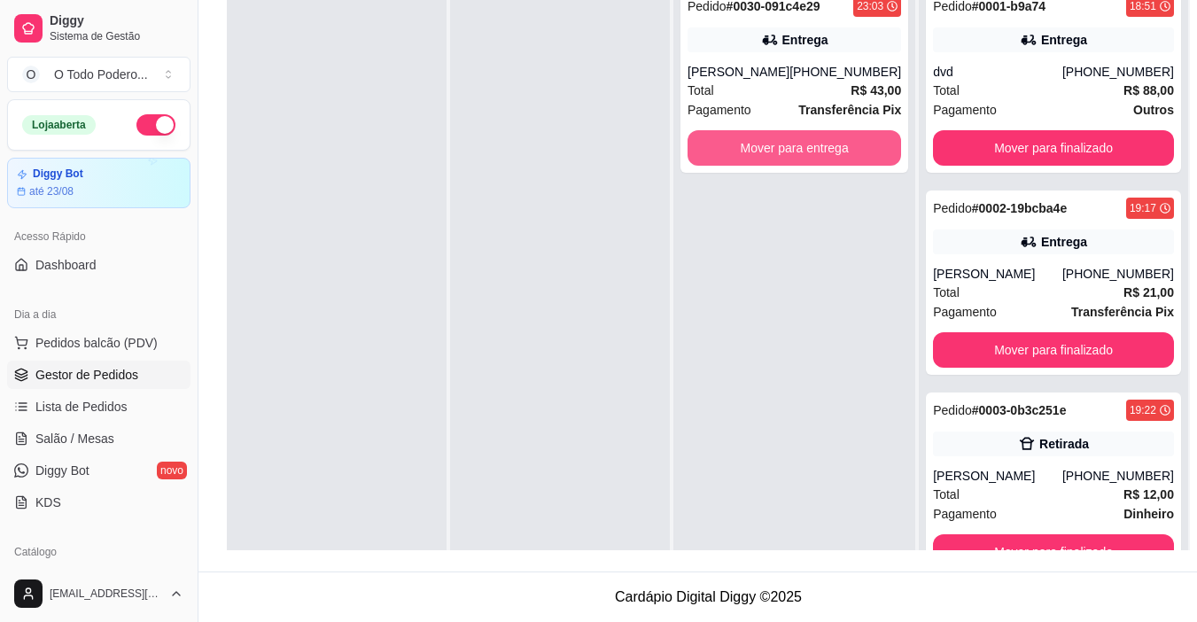
click at [812, 143] on button "Mover para entrega" at bounding box center [793, 147] width 213 height 35
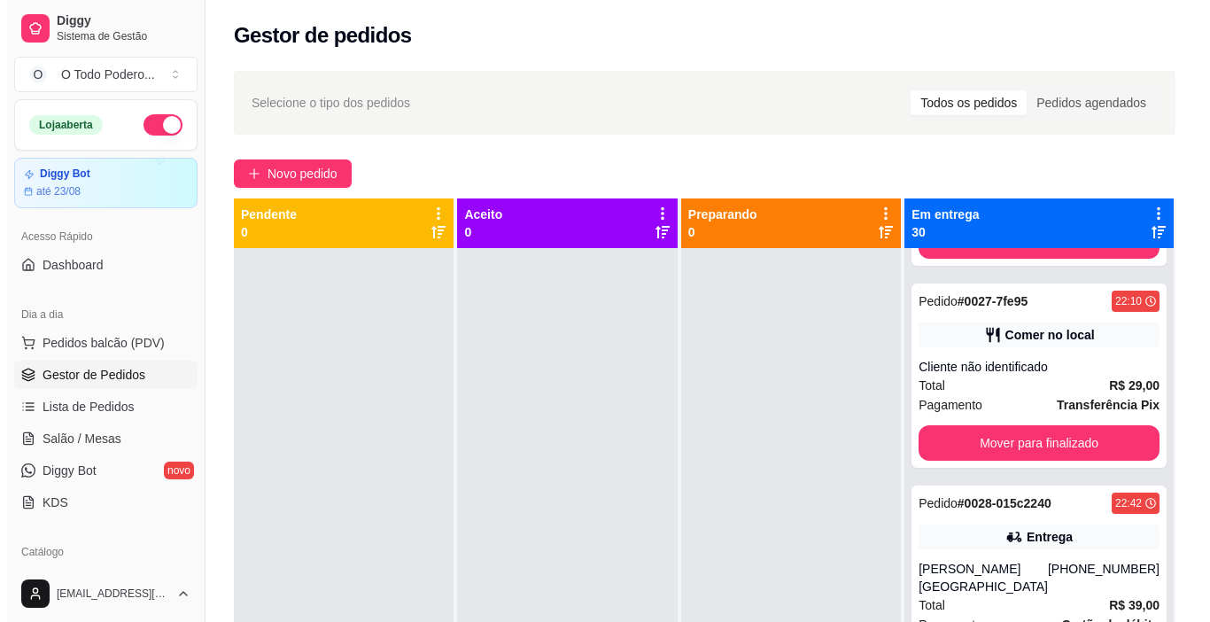
scroll to position [5490, 0]
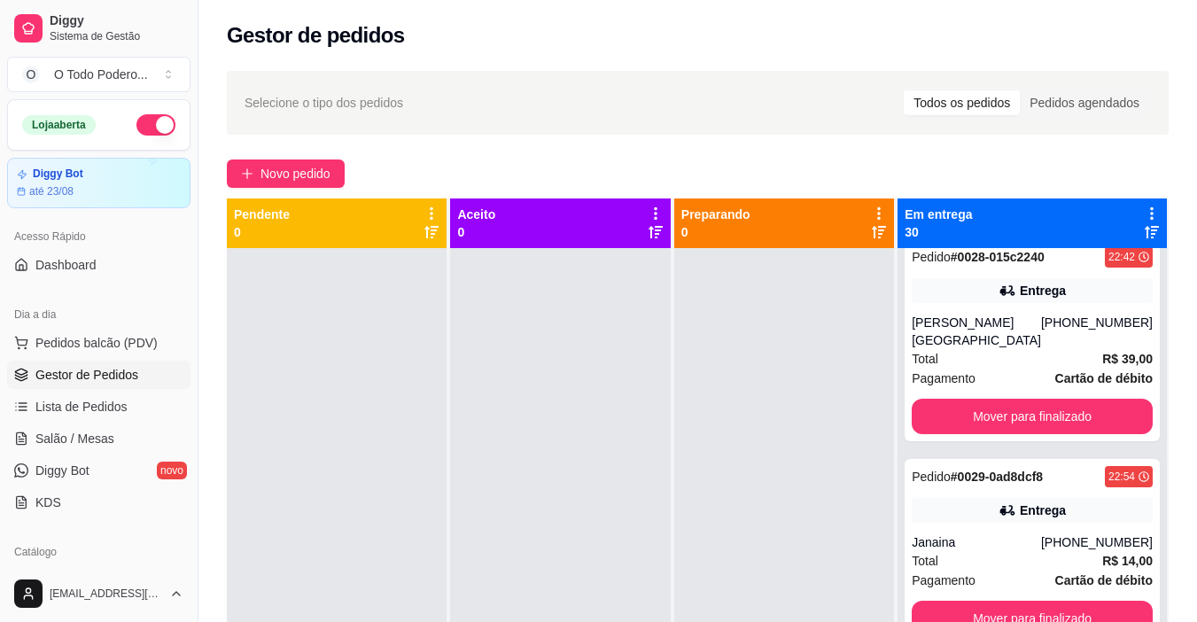
click at [360, 166] on div "Novo pedido" at bounding box center [698, 173] width 942 height 28
click at [291, 174] on span "Novo pedido" at bounding box center [295, 173] width 70 height 19
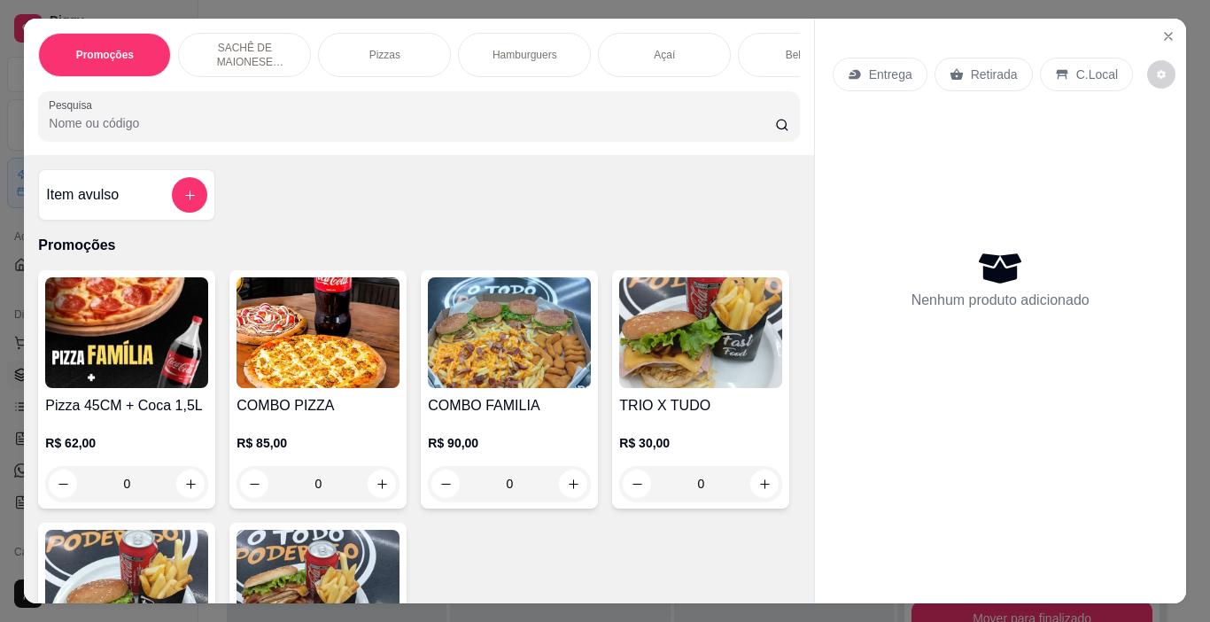
click at [996, 521] on div "Entrega Retirada C.Local Nenhum produto adicionado" at bounding box center [1000, 297] width 371 height 556
click at [861, 66] on div "Entrega" at bounding box center [880, 75] width 95 height 34
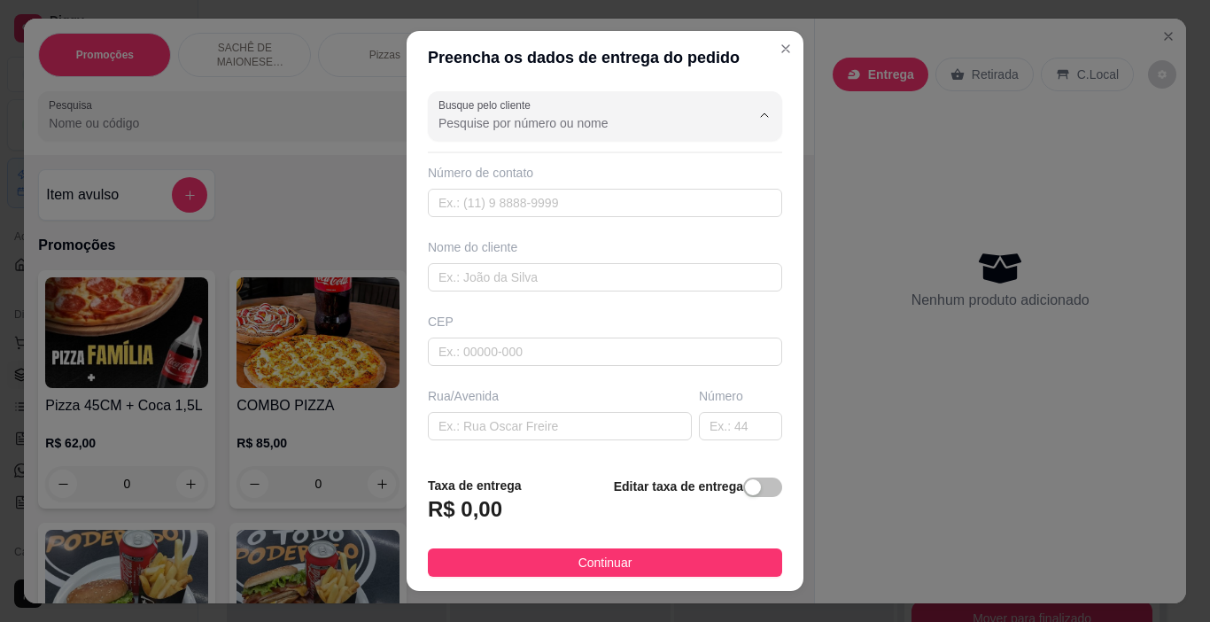
click at [534, 114] on input "Busque pelo cliente" at bounding box center [579, 123] width 283 height 18
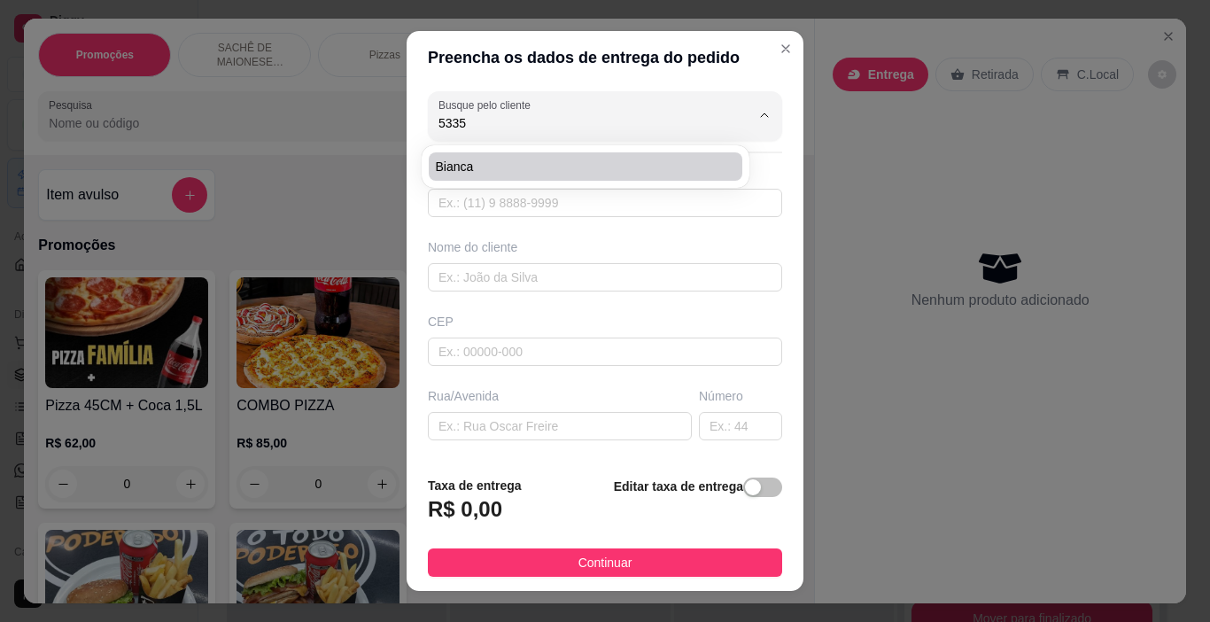
click at [539, 164] on span "bianca" at bounding box center [577, 167] width 282 height 18
type input "bianca"
type input "21986865335"
type input "bianca"
type input "rua rosa"
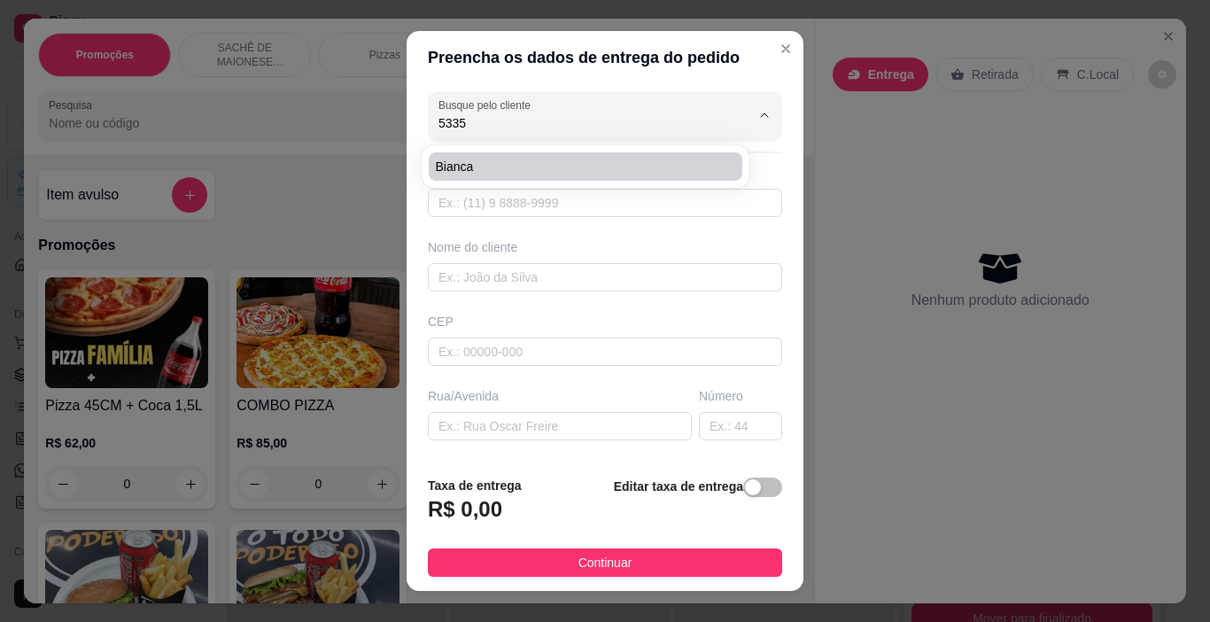
type input "qd14lt12"
type input "[GEOGRAPHIC_DATA]"
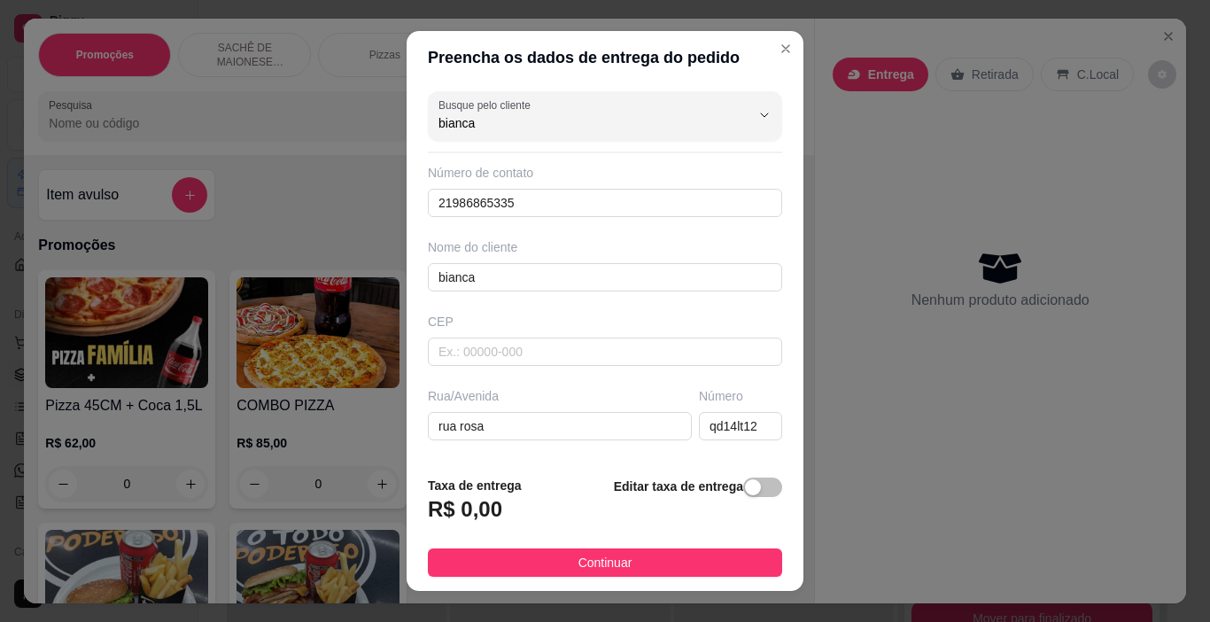
scroll to position [177, 0]
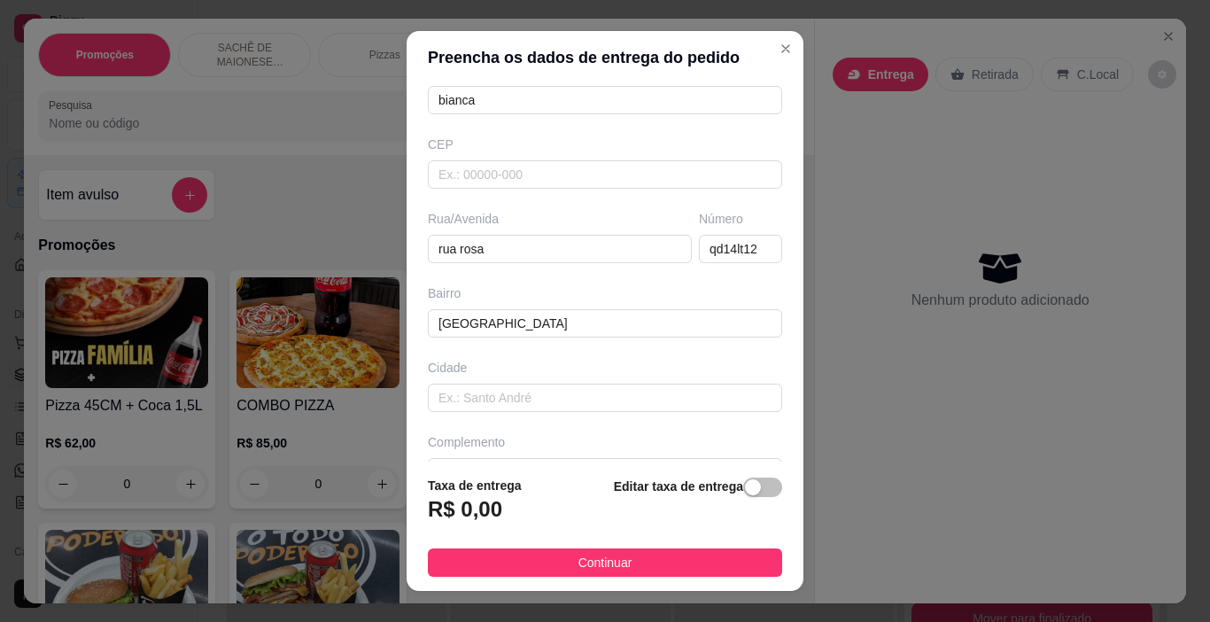
type input "bianca"
click at [1044, 487] on div "Preencha os dados de entrega do pedido Busque pelo cliente bianca Número de con…" at bounding box center [605, 311] width 1210 height 622
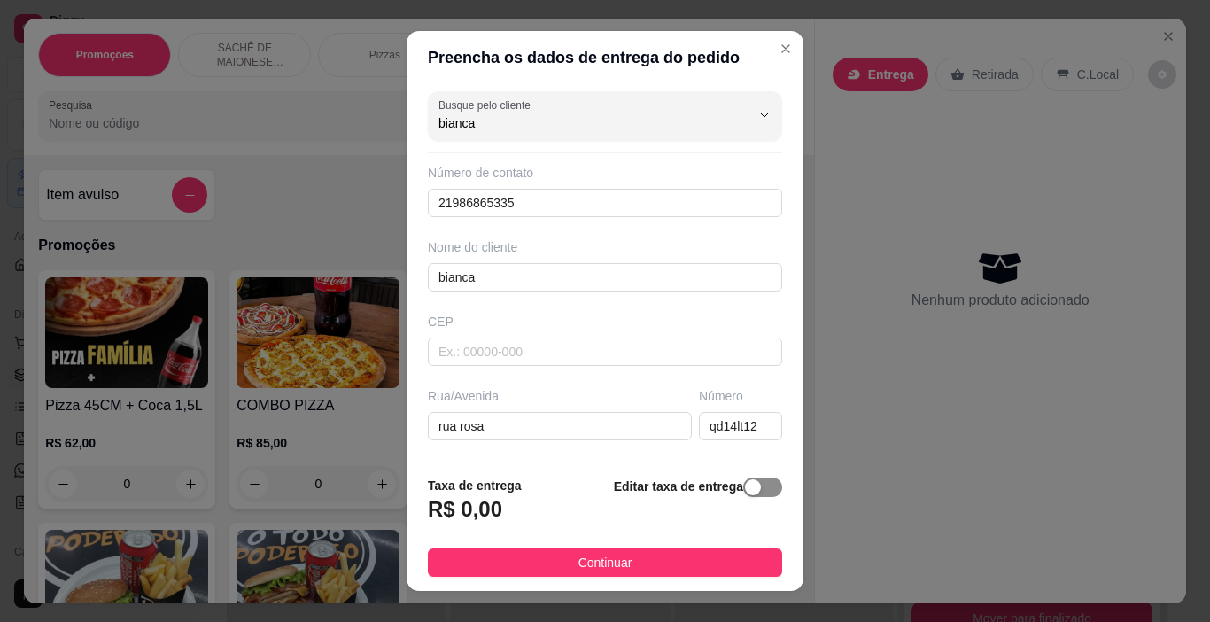
click at [749, 485] on span "button" at bounding box center [762, 486] width 39 height 19
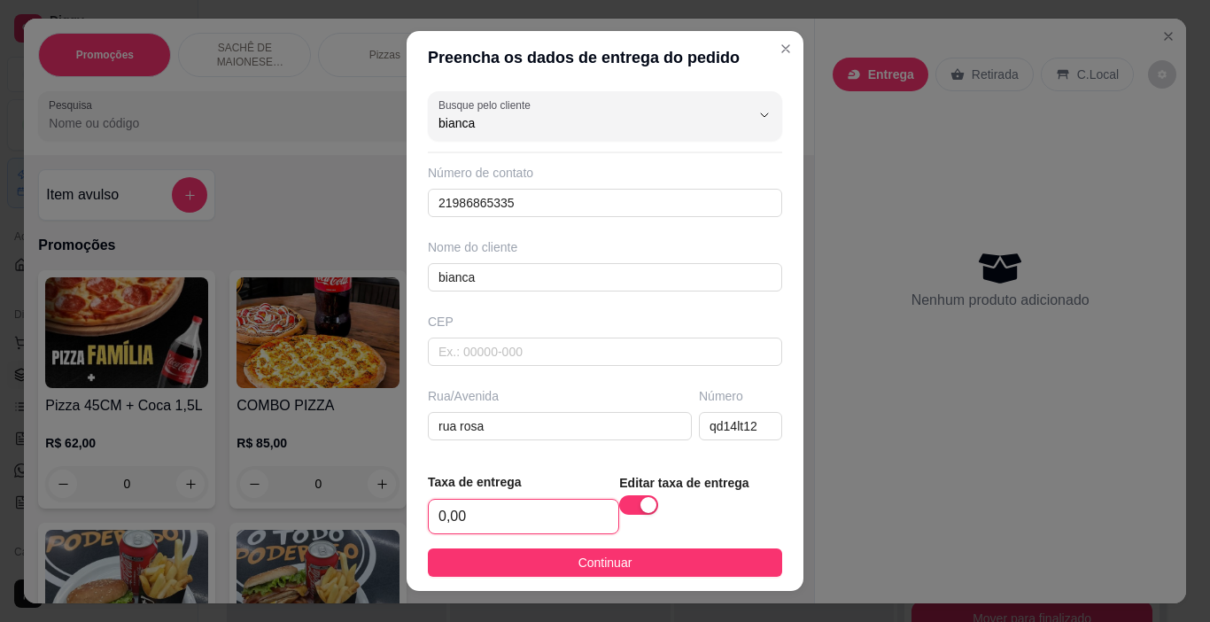
click at [546, 527] on input "0,00" at bounding box center [524, 517] width 190 height 34
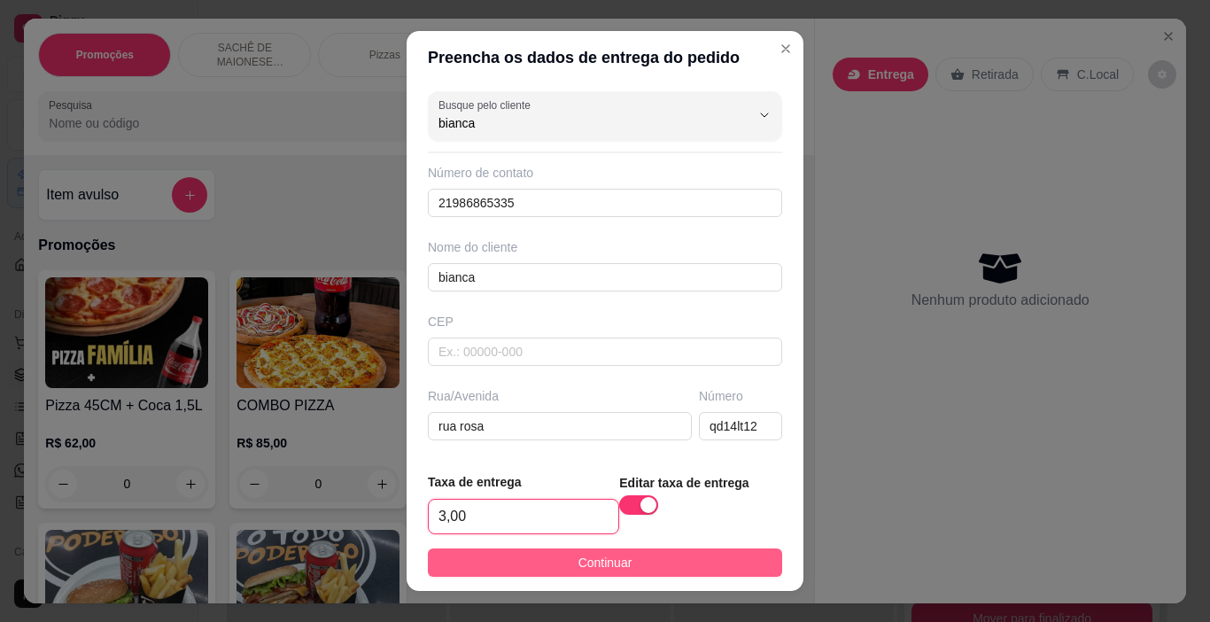
type input "3,00"
click at [582, 553] on span "Continuar" at bounding box center [605, 562] width 54 height 19
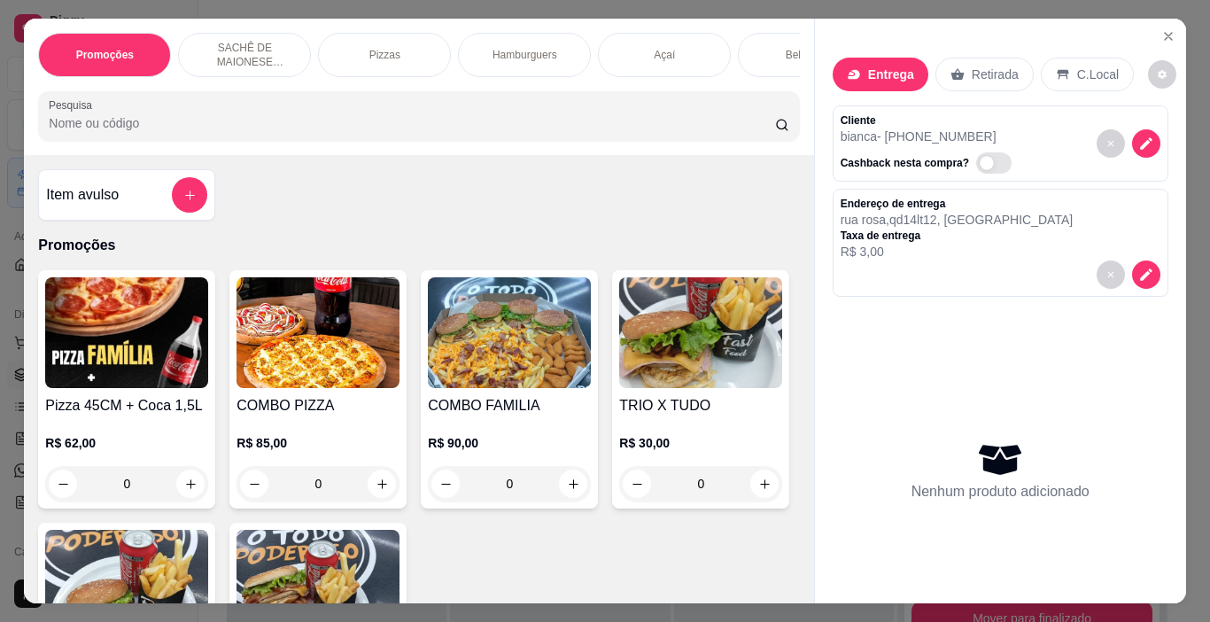
click at [518, 48] on p "Hamburguers" at bounding box center [524, 55] width 65 height 14
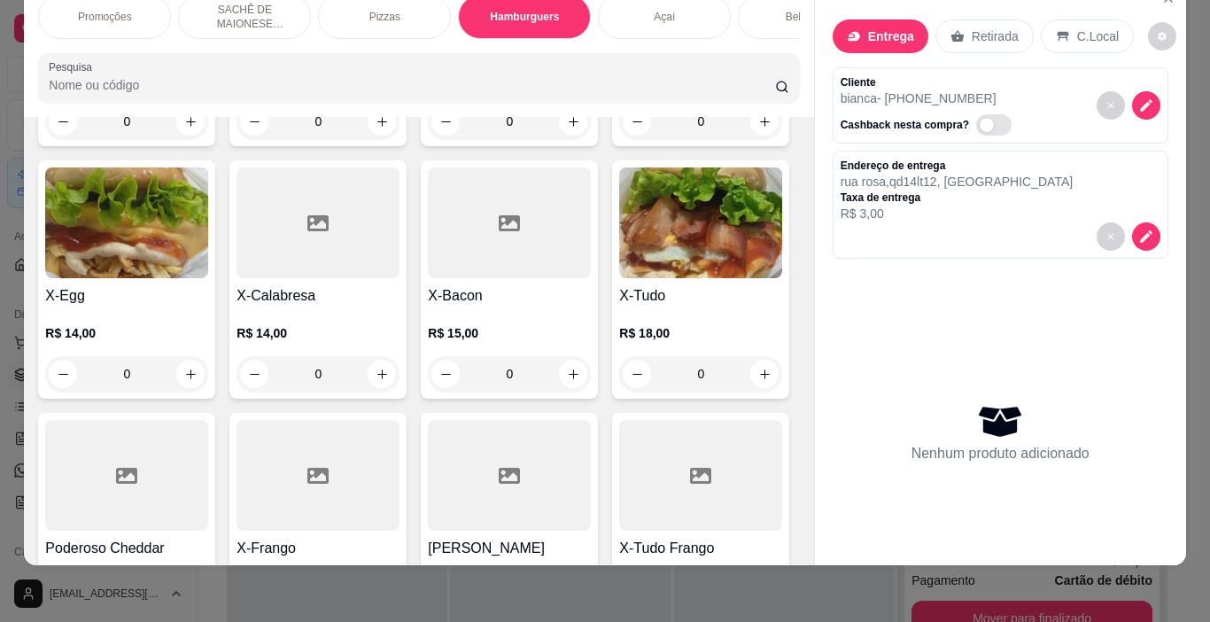
scroll to position [1802, 0]
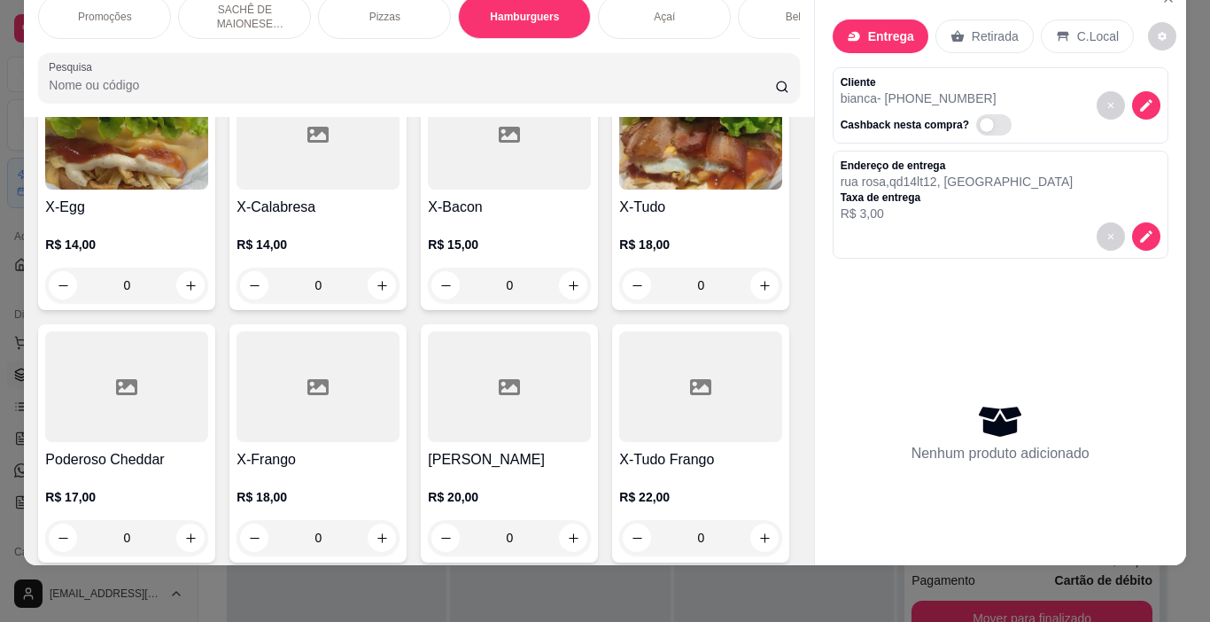
click at [619, 190] on img at bounding box center [700, 134] width 163 height 111
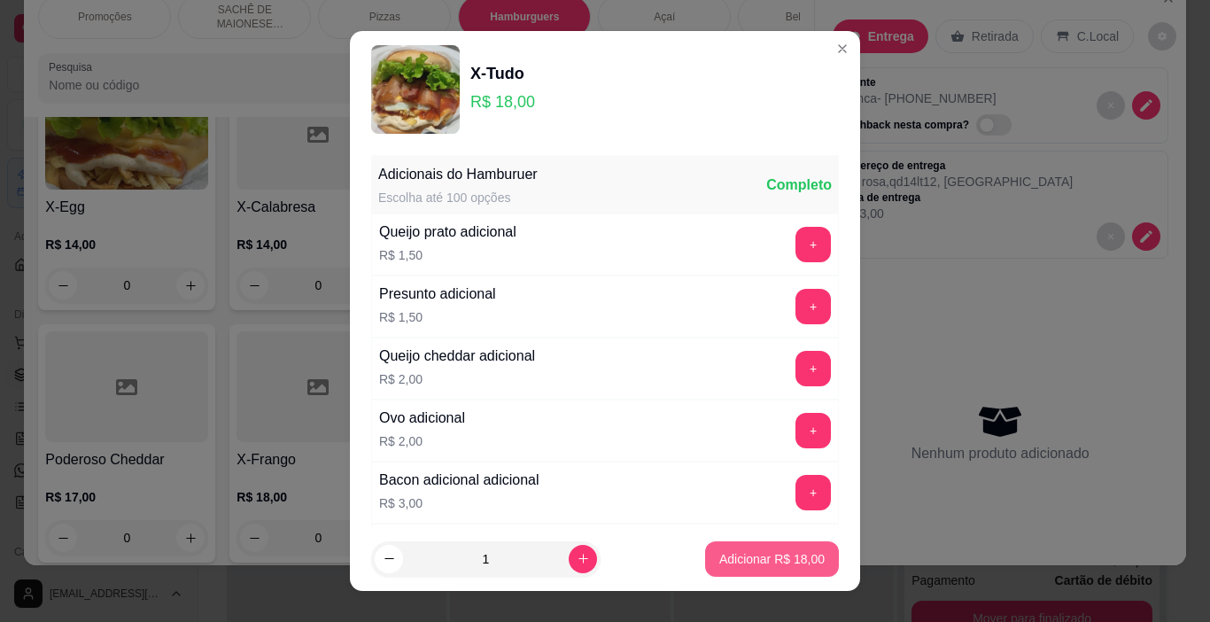
click at [719, 548] on button "Adicionar R$ 18,00" at bounding box center [772, 558] width 134 height 35
type input "1"
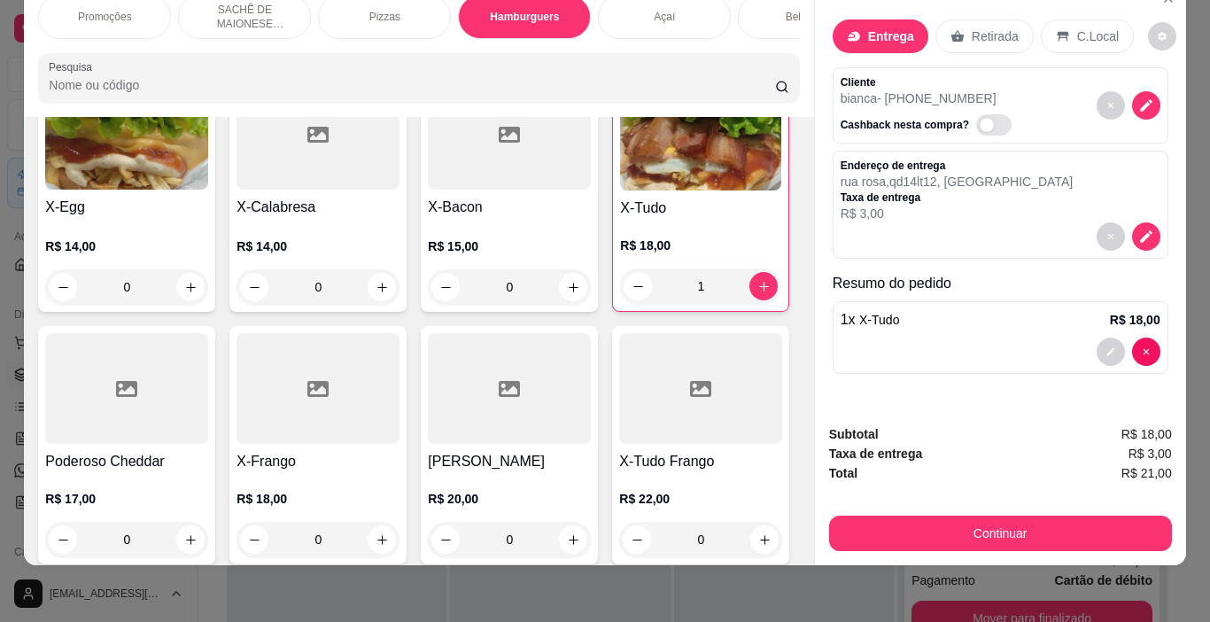
click at [771, 17] on div "Bebidas" at bounding box center [804, 17] width 133 height 44
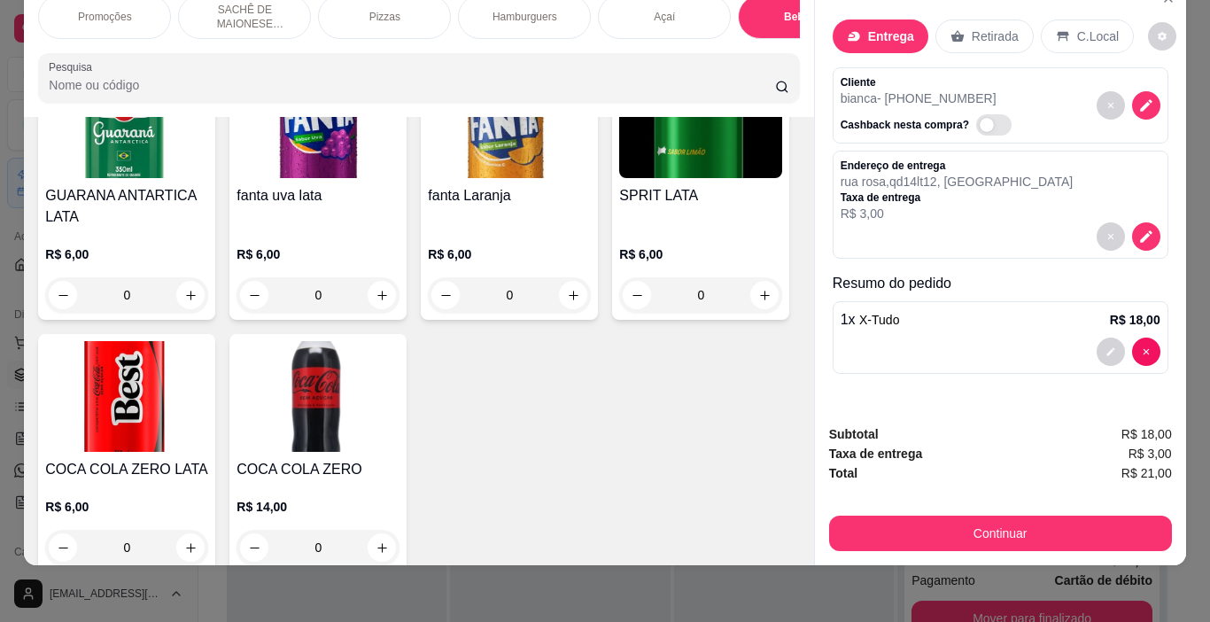
scroll to position [4305, 0]
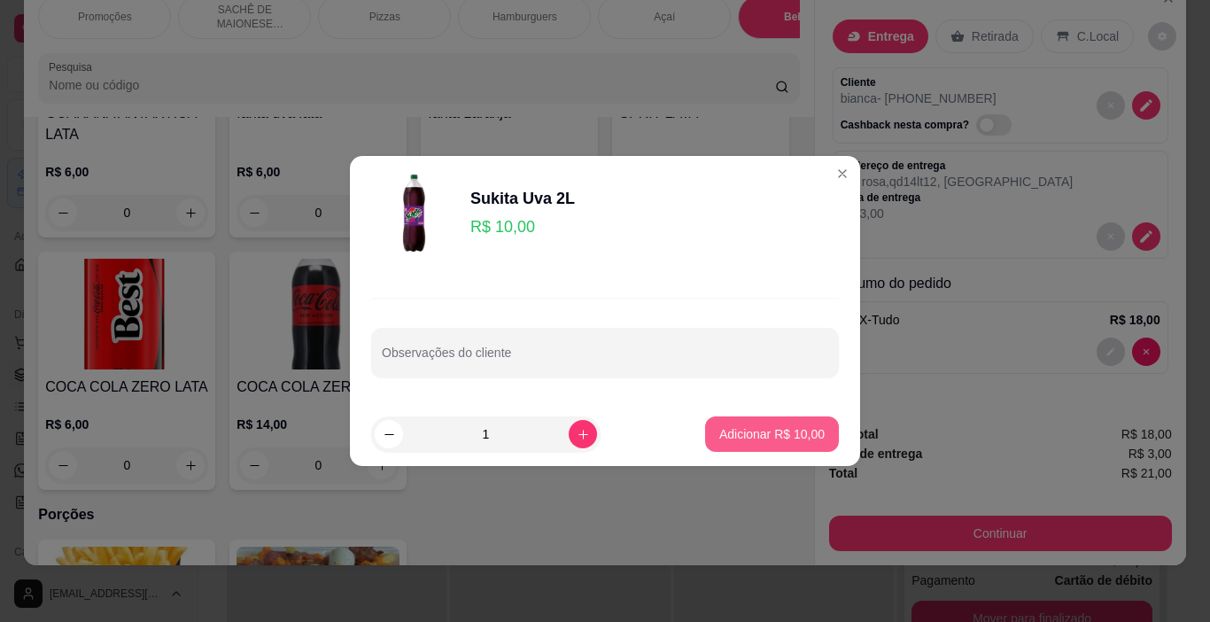
click at [740, 440] on p "Adicionar R$ 10,00" at bounding box center [771, 434] width 105 height 18
type input "1"
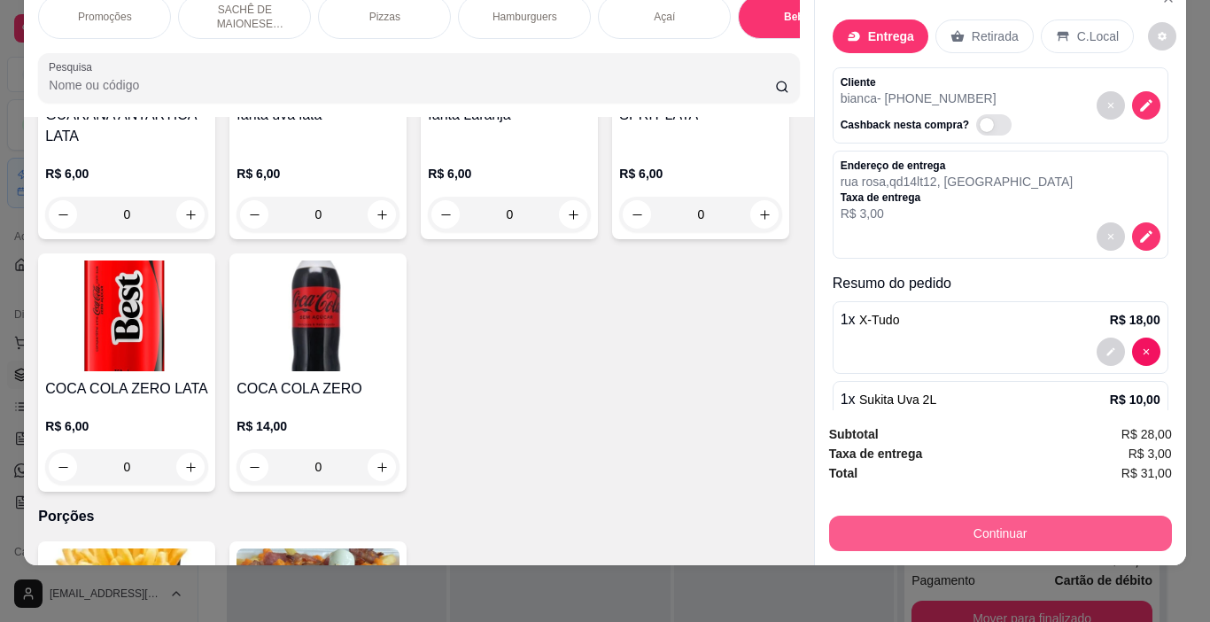
click at [1035, 523] on button "Continuar" at bounding box center [1000, 532] width 343 height 35
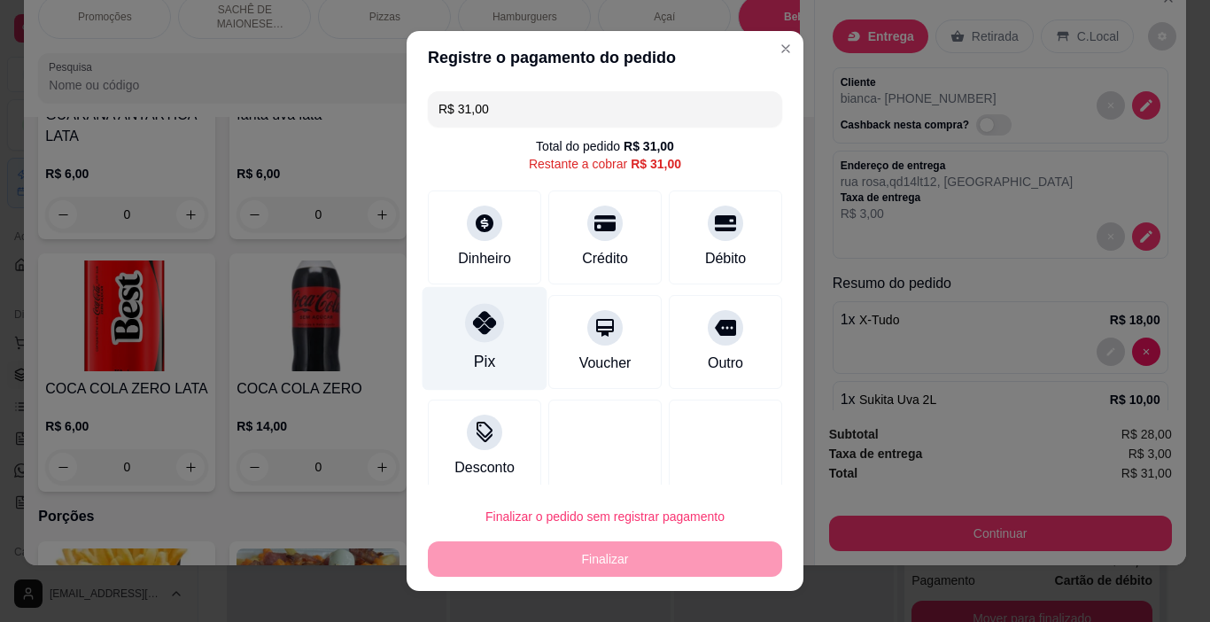
click at [482, 328] on icon at bounding box center [484, 322] width 23 height 23
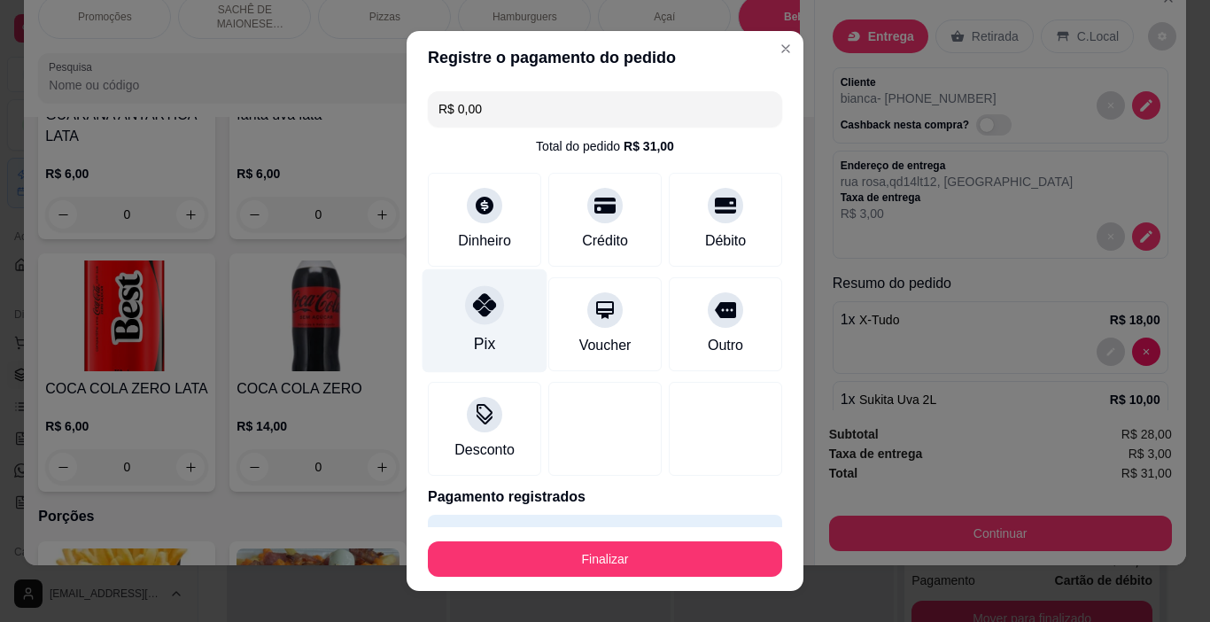
type input "R$ 0,00"
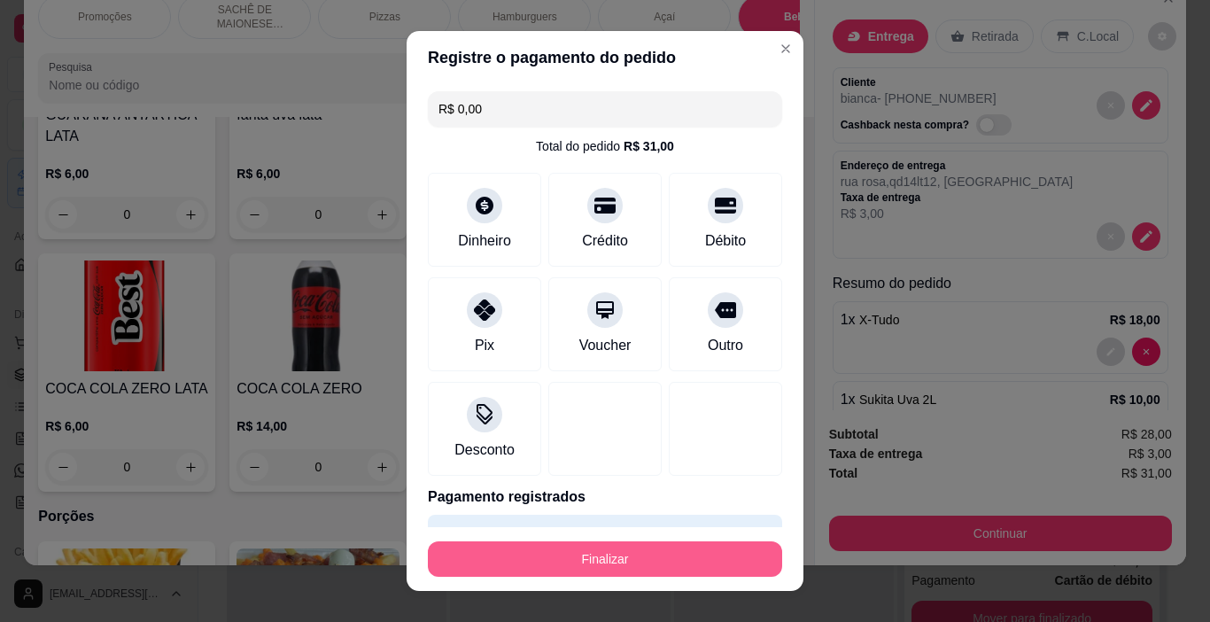
click at [532, 548] on button "Finalizar" at bounding box center [605, 558] width 354 height 35
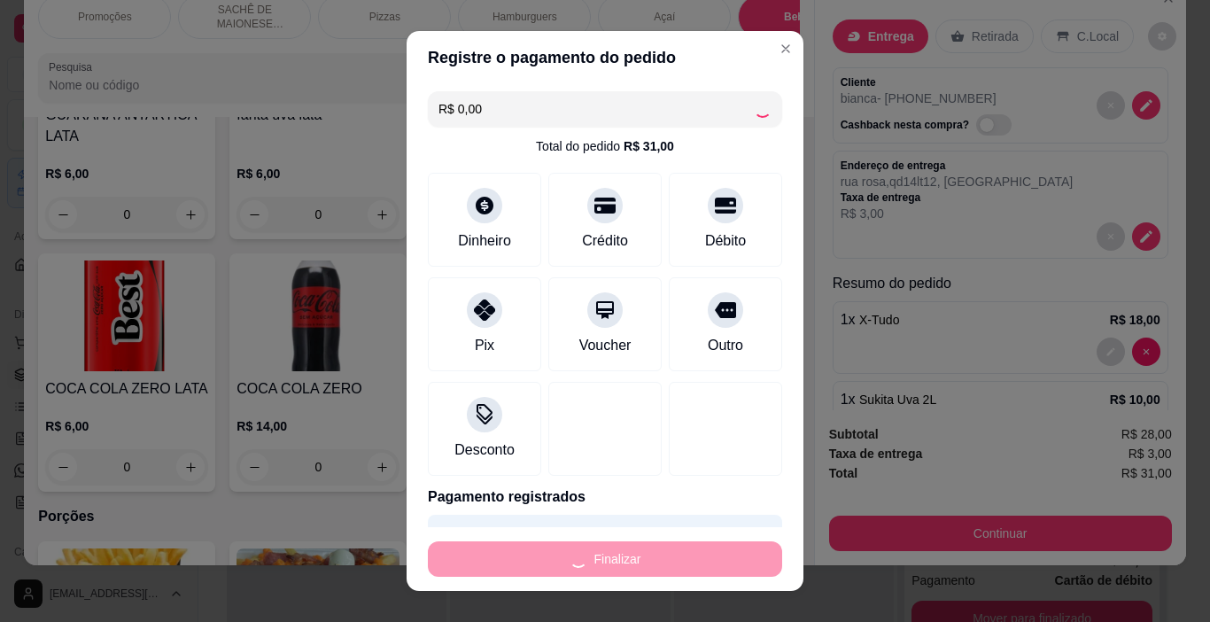
type input "0"
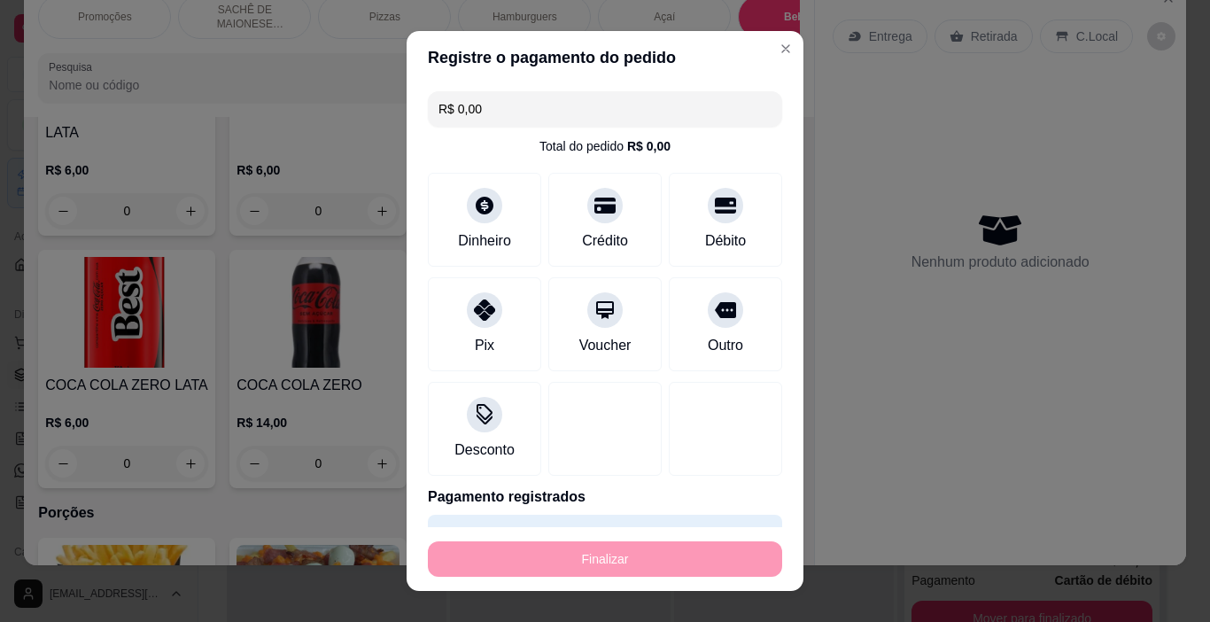
type input "-R$ 31,00"
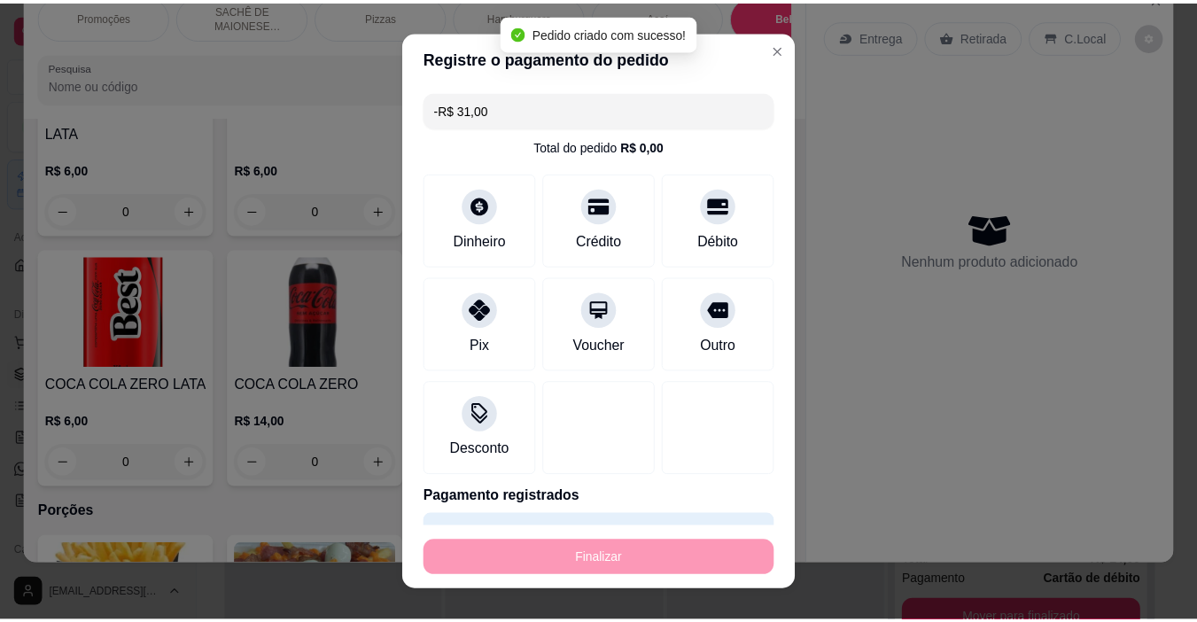
scroll to position [4303, 0]
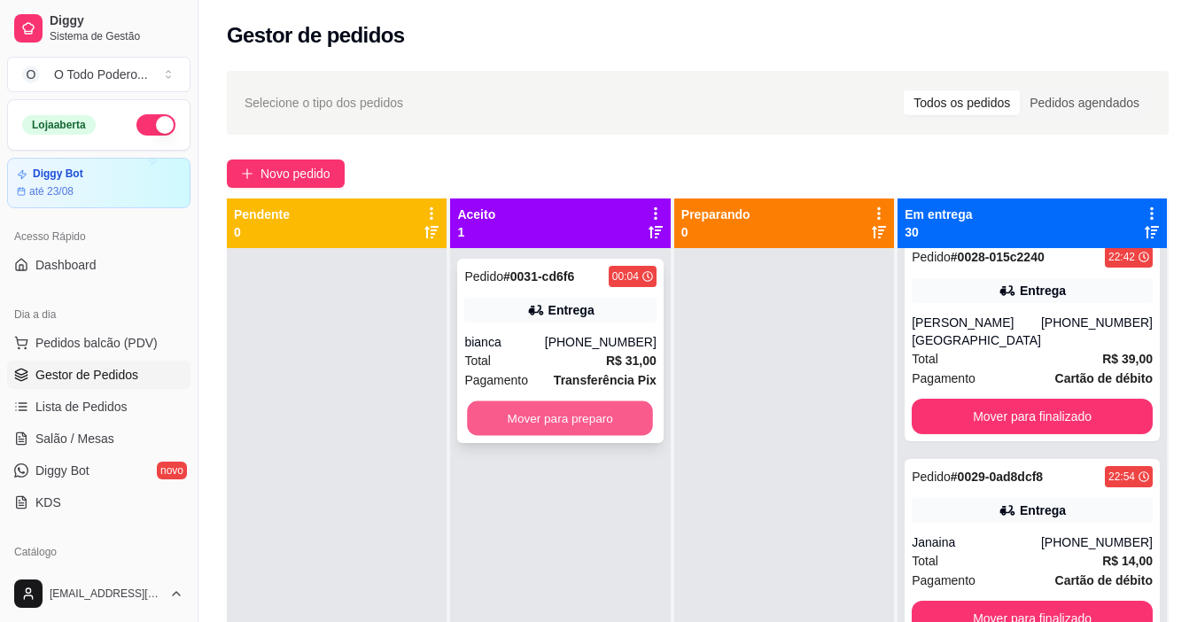
click at [595, 414] on button "Mover para preparo" at bounding box center [561, 418] width 186 height 35
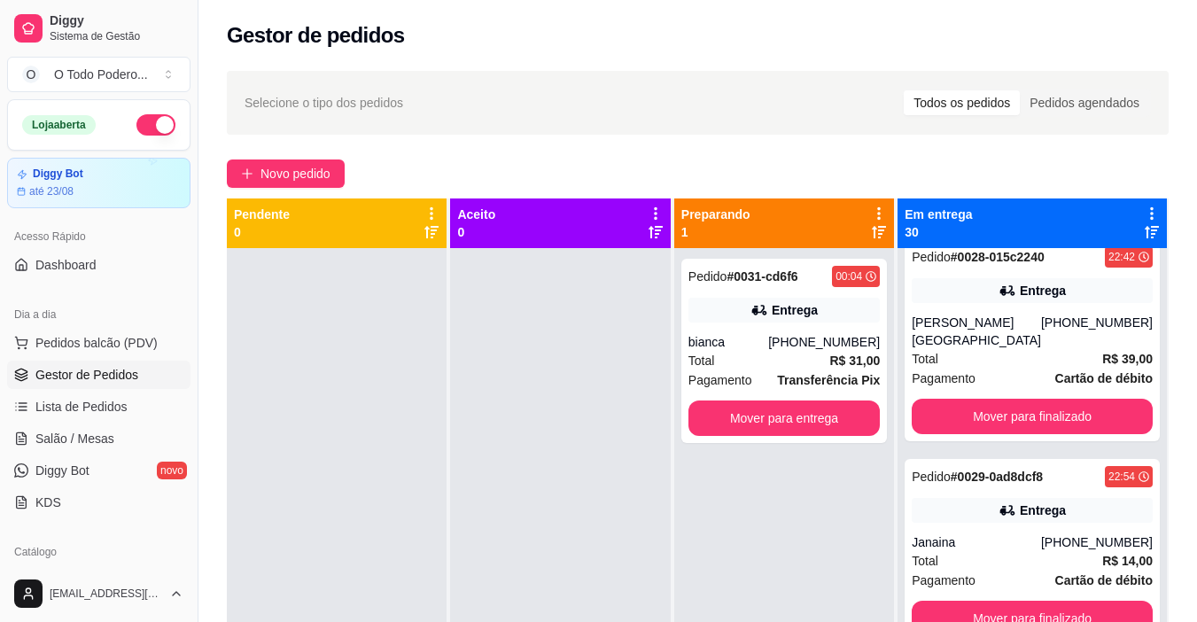
click at [664, 621] on div at bounding box center [560, 559] width 220 height 622
click at [1073, 27] on div "Gestor de pedidos" at bounding box center [698, 35] width 942 height 28
click at [756, 420] on button "Mover para entrega" at bounding box center [784, 418] width 186 height 35
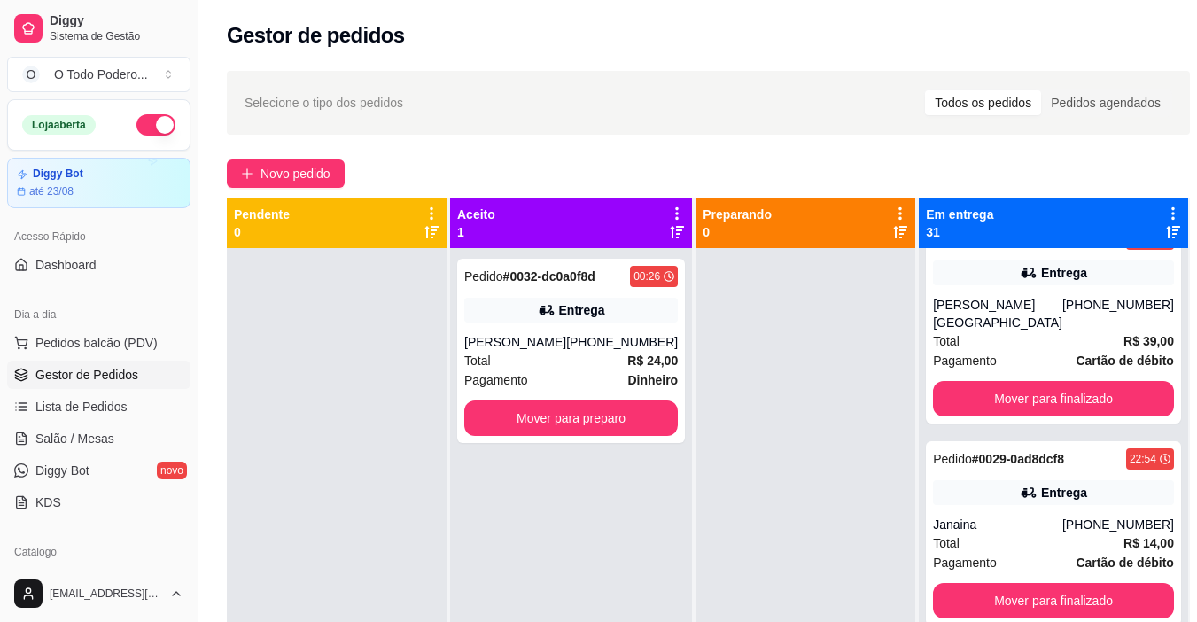
click at [1123, 28] on div "Gestor de pedidos" at bounding box center [708, 35] width 963 height 28
click at [577, 433] on button "Mover para preparo" at bounding box center [570, 417] width 213 height 35
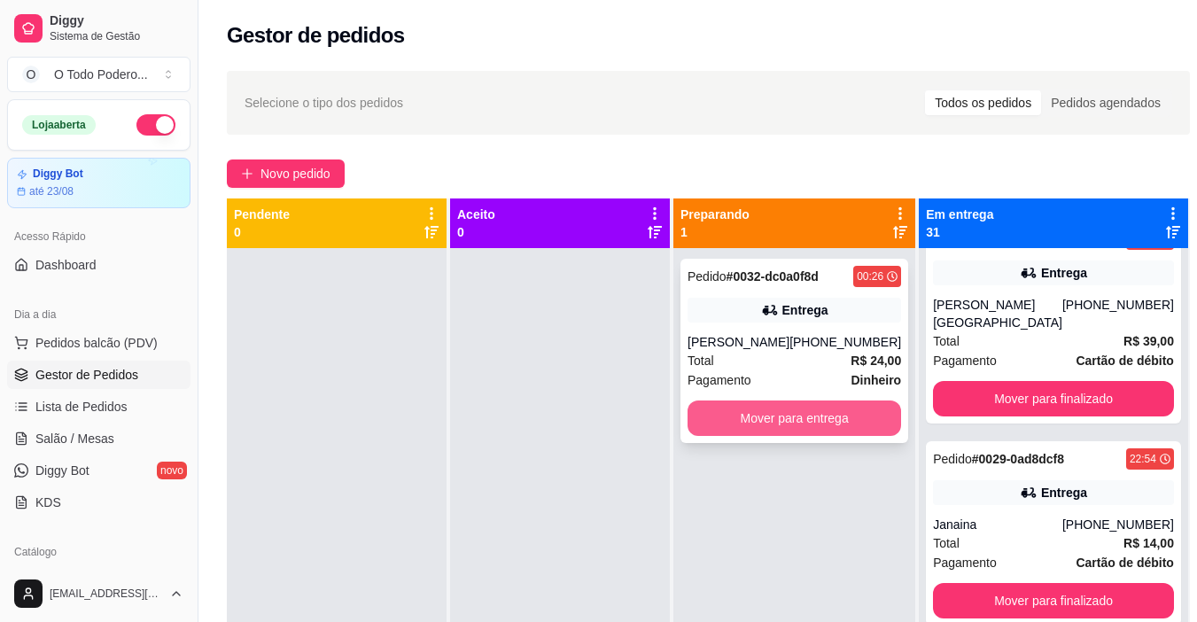
click at [789, 418] on button "Mover para entrega" at bounding box center [793, 417] width 213 height 35
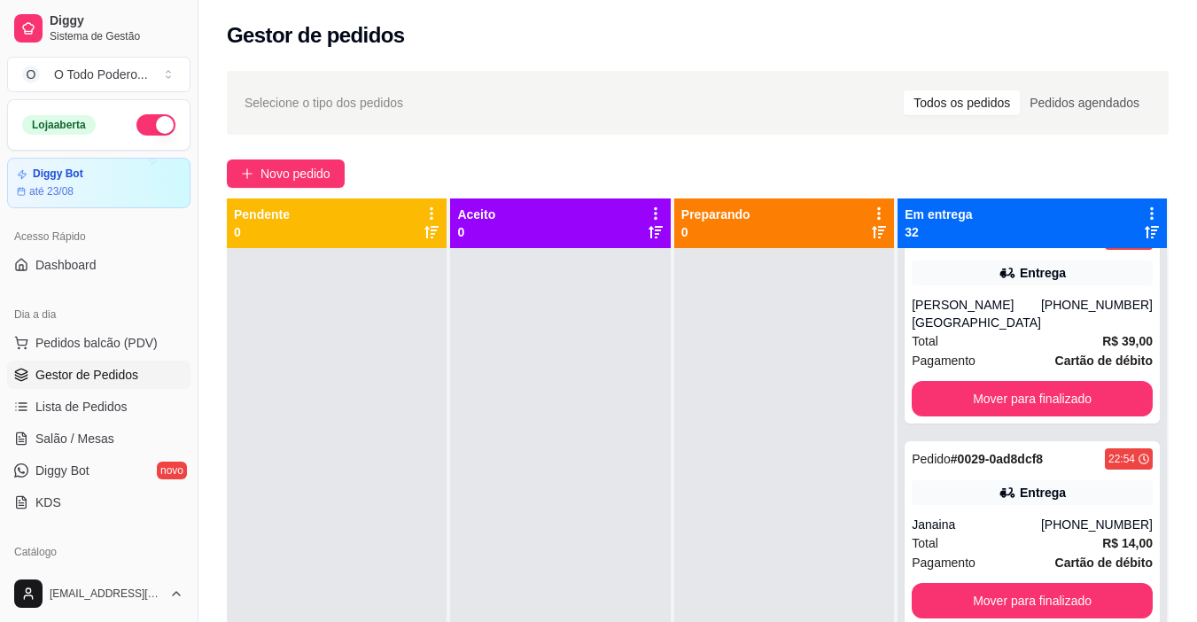
click at [136, 132] on button "button" at bounding box center [155, 124] width 39 height 21
